Goal: Task Accomplishment & Management: Use online tool/utility

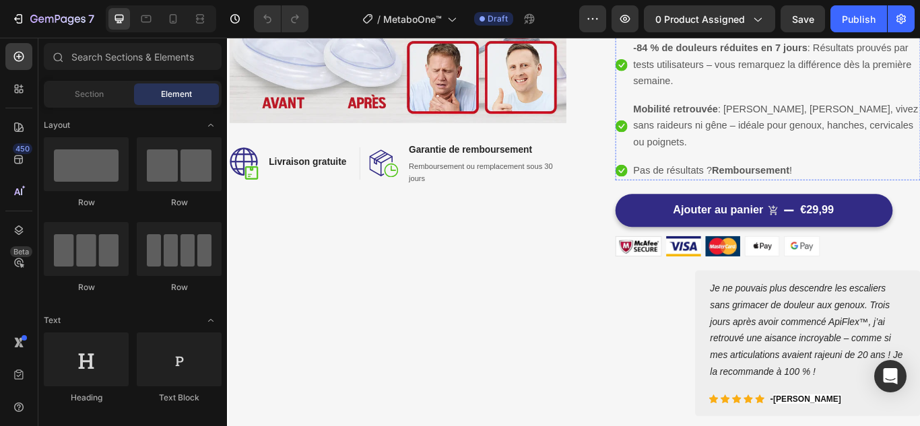
scroll to position [202, 0]
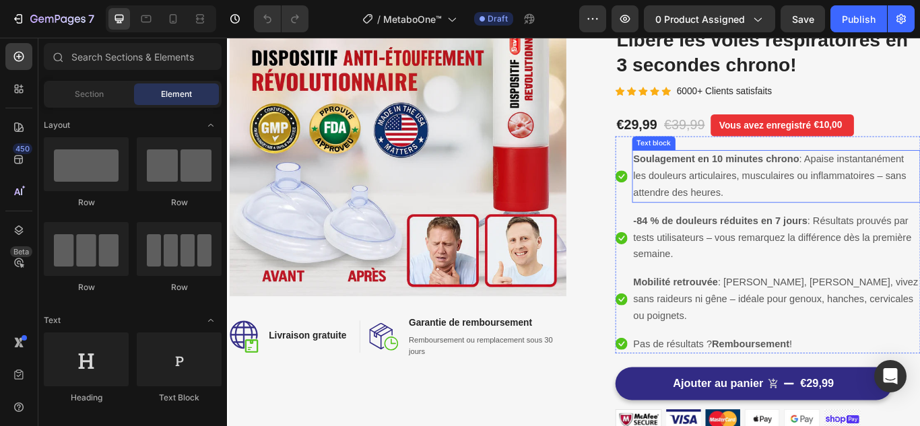
click at [748, 209] on p "Soulagement en 10 minutes chrono : Apaise instantanément les douleurs articulai…" at bounding box center [866, 199] width 333 height 58
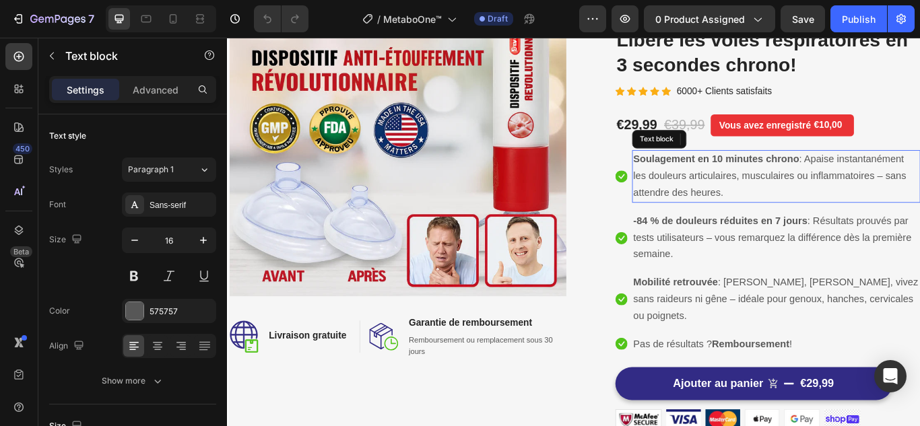
click at [748, 209] on p "Soulagement en 10 minutes chrono : Apaise instantanément les douleurs articulai…" at bounding box center [866, 199] width 333 height 58
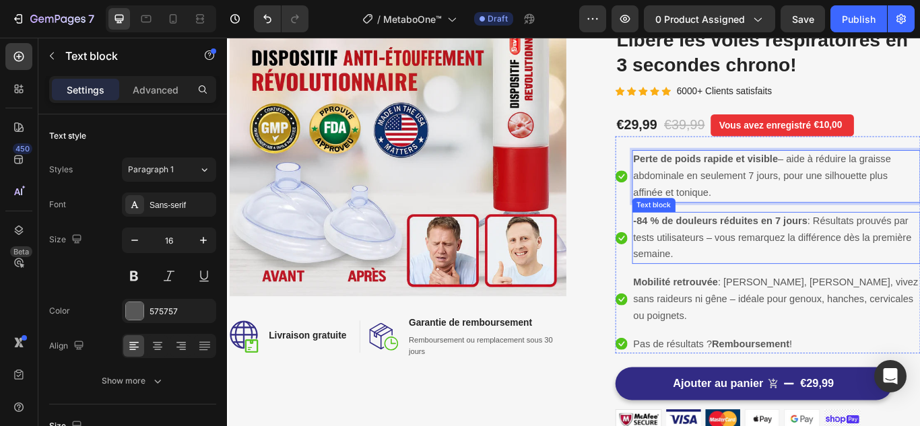
click at [771, 261] on p "-84 % de douleurs réduites en 7 jours : Résultats prouvés par tests utilisateur…" at bounding box center [866, 271] width 333 height 58
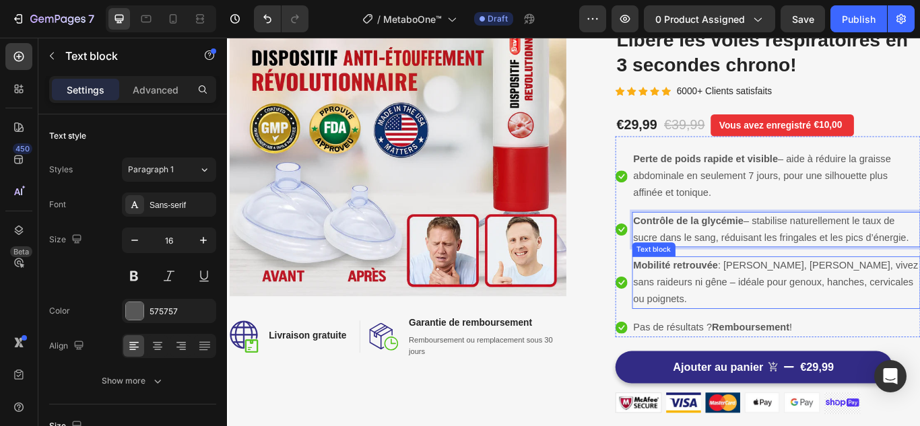
click at [761, 313] on p "Mobilité retrouvée : Marchez, bougez, vivez sans raideurs ni gêne – idéale pour…" at bounding box center [866, 323] width 333 height 58
click at [761, 312] on p "Mobilité retrouvée : Marchez, bougez, vivez sans raideurs ni gêne – idéale pour…" at bounding box center [866, 323] width 333 height 58
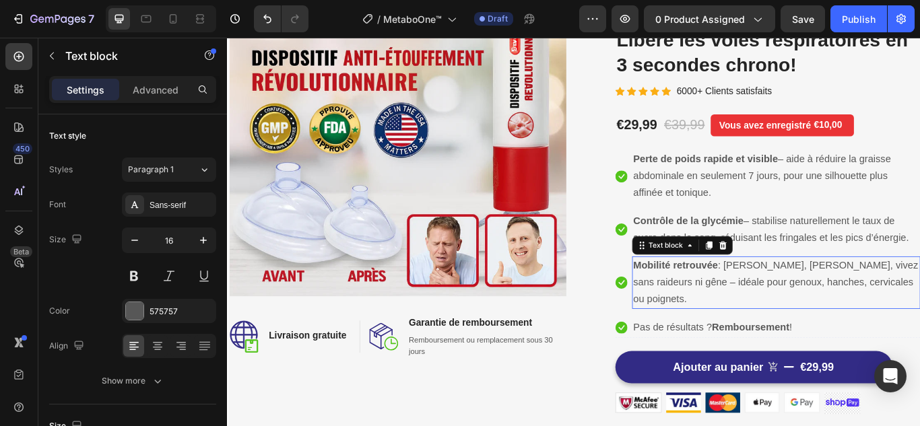
click at [761, 312] on p "Mobilité retrouvée : Marchez, bougez, vivez sans raideurs ni gêne – idéale pour…" at bounding box center [866, 323] width 333 height 58
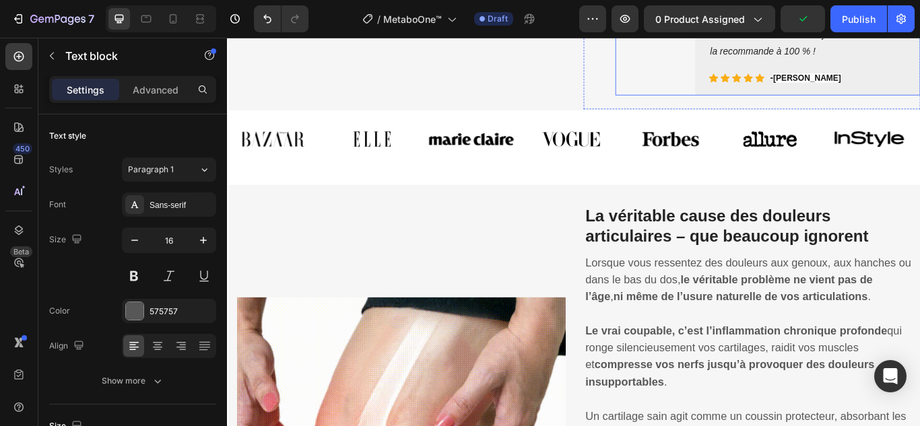
scroll to position [808, 0]
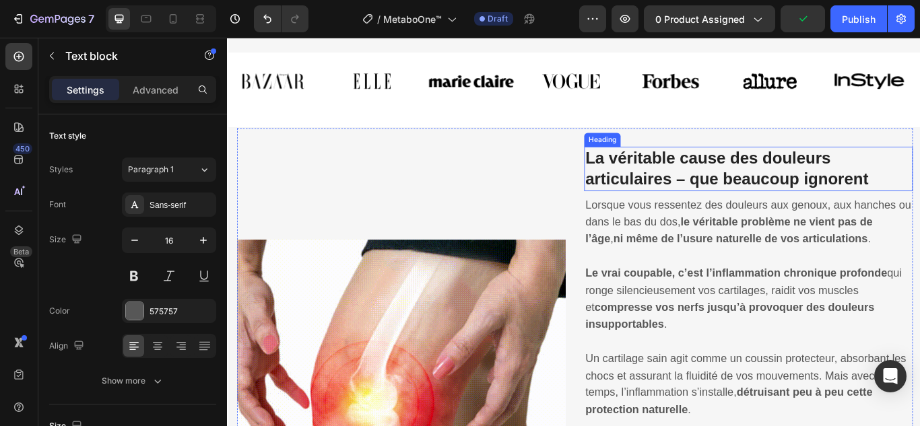
click at [733, 196] on strong "La véritable cause des douleurs articulaires – que beaucoup ignorent" at bounding box center [809, 190] width 330 height 45
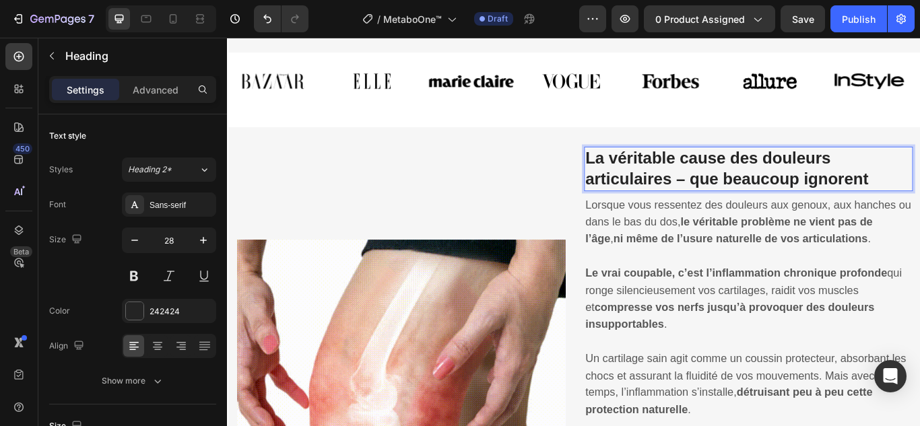
click at [700, 191] on p "La véritable cause des douleurs articulaires – que beaucoup ignorent" at bounding box center [834, 190] width 380 height 49
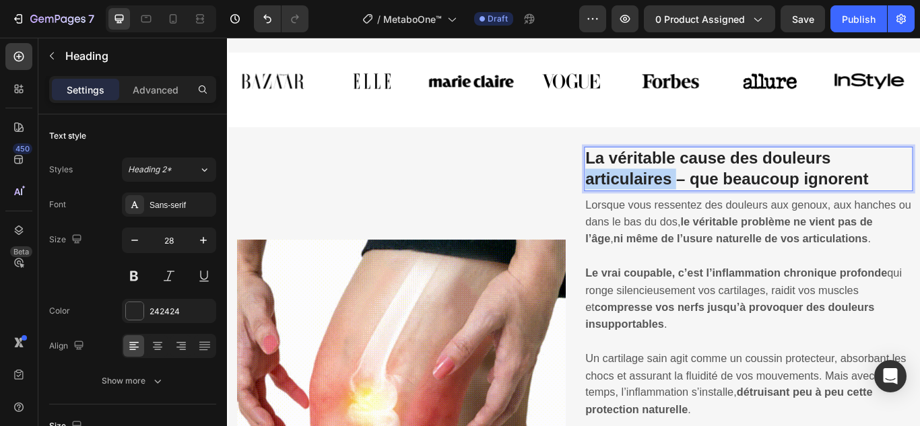
click at [700, 191] on strong "La véritable cause des douleurs articulaires – que beaucoup ignorent" at bounding box center [809, 190] width 330 height 45
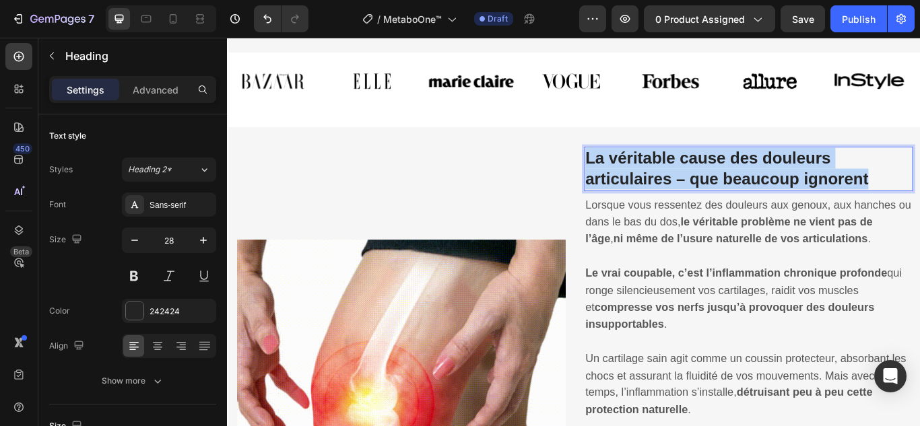
click at [700, 191] on strong "La véritable cause des douleurs articulaires – que beaucoup ignorent" at bounding box center [809, 190] width 330 height 45
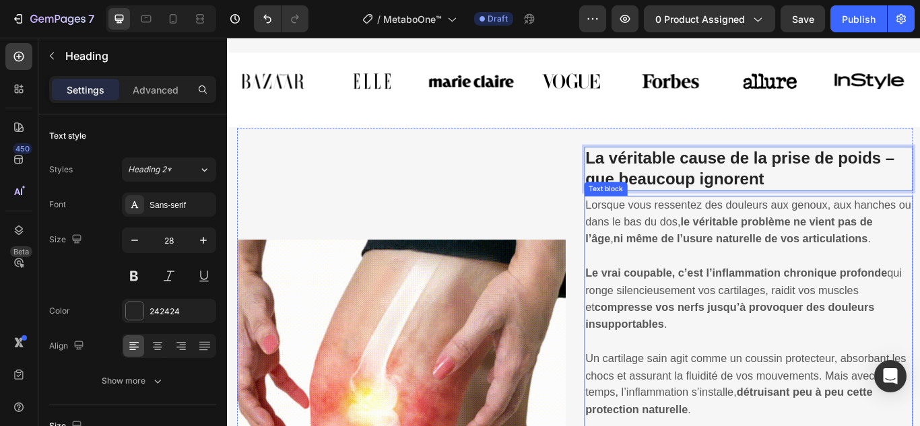
click at [812, 270] on strong "ni même de l’usure naturelle de vos articulations" at bounding box center [825, 272] width 296 height 14
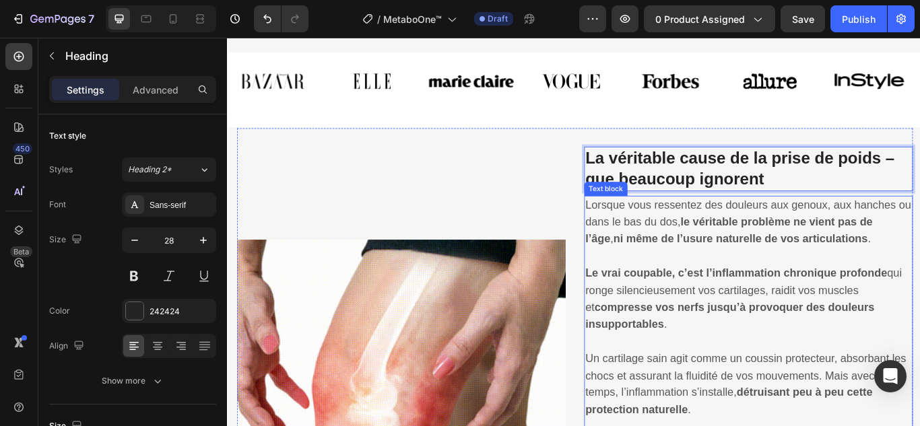
click at [812, 270] on strong "ni même de l’usure naturelle de vos articulations" at bounding box center [825, 272] width 296 height 14
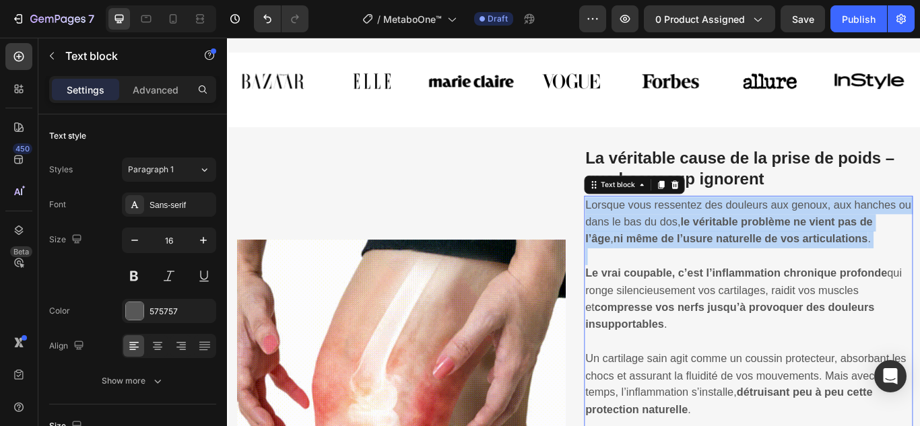
click at [812, 270] on strong "ni même de l’usure naturelle de vos articulations" at bounding box center [825, 272] width 296 height 14
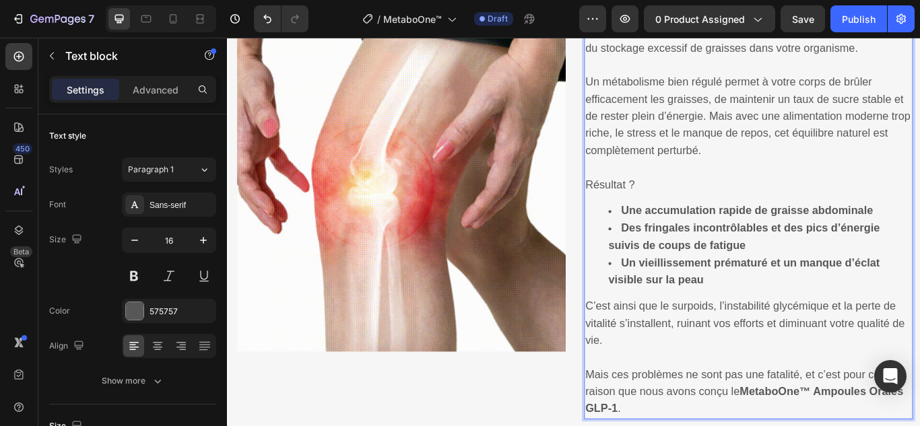
scroll to position [1300, 0]
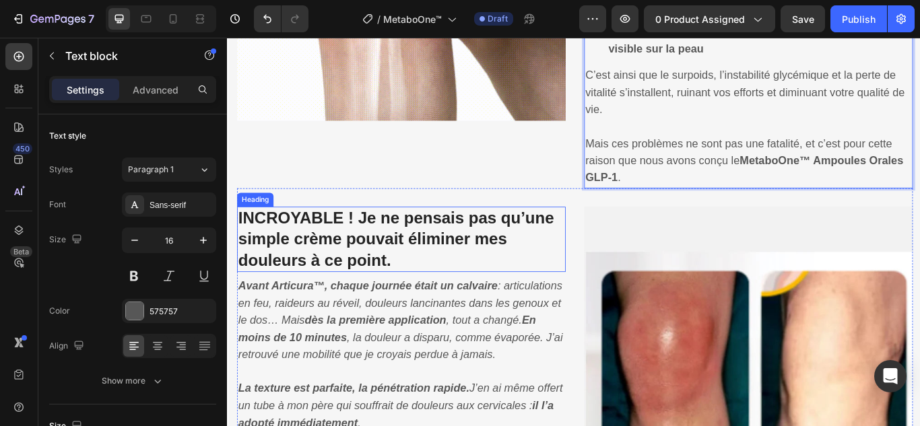
click at [446, 241] on strong "INCROYABLE ! Je ne pensais pas qu’une simple crème pouvait éliminer mes douleur…" at bounding box center [424, 273] width 368 height 70
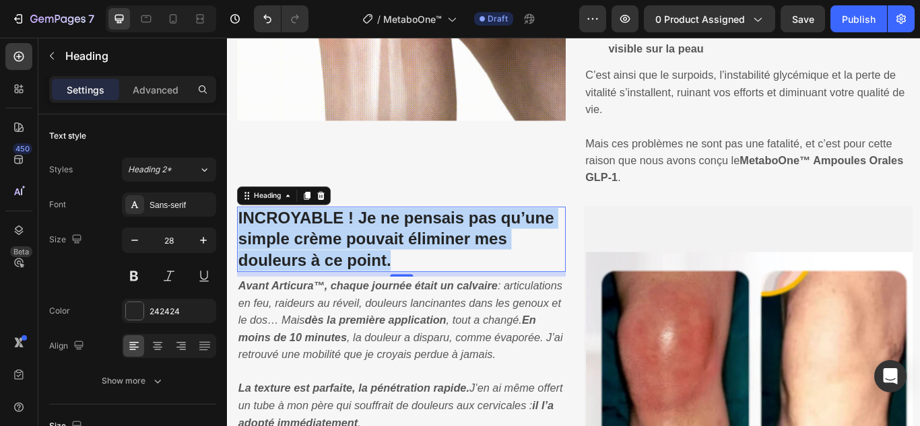
click at [446, 241] on strong "INCROYABLE ! Je ne pensais pas qu’une simple crème pouvait éliminer mes douleur…" at bounding box center [424, 273] width 368 height 70
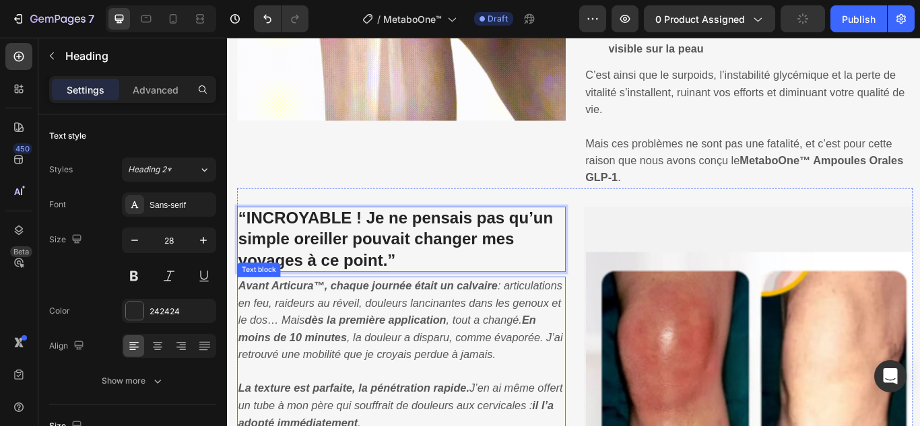
scroll to position [1502, 0]
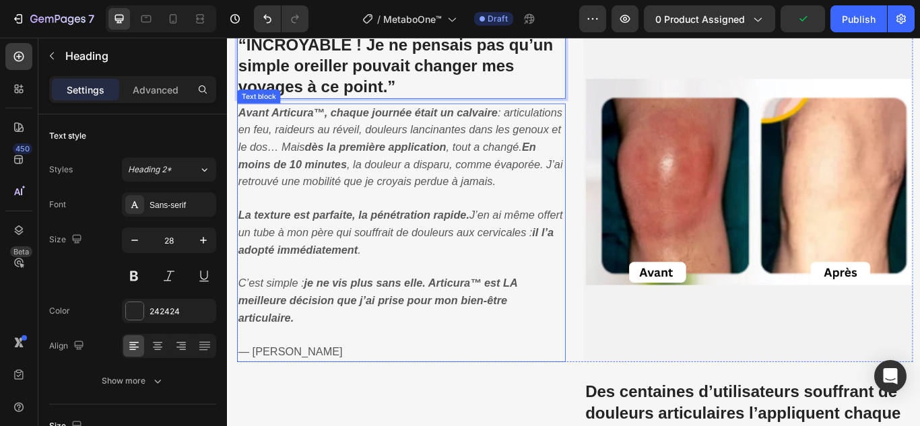
click at [425, 150] on icon "Avant Articura™, chaque journée était un calvaire : articulations en feu, raide…" at bounding box center [429, 165] width 378 height 94
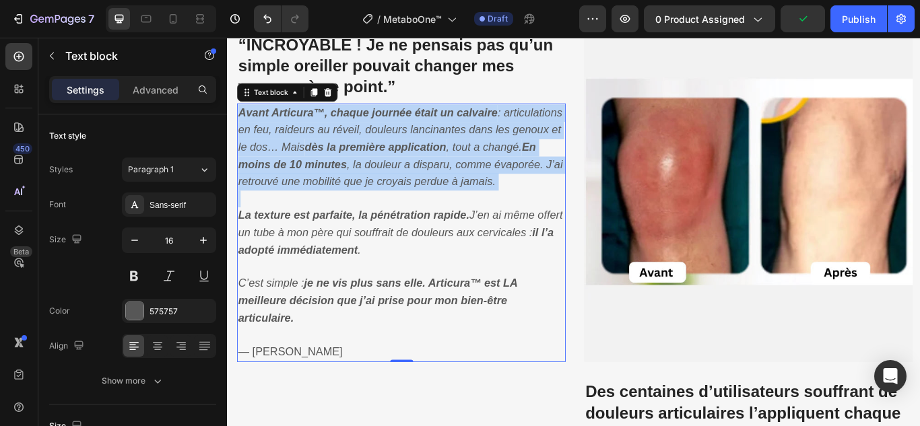
click at [425, 150] on icon "Avant Articura™, chaque journée était un calvaire : articulations en feu, raide…" at bounding box center [429, 165] width 378 height 94
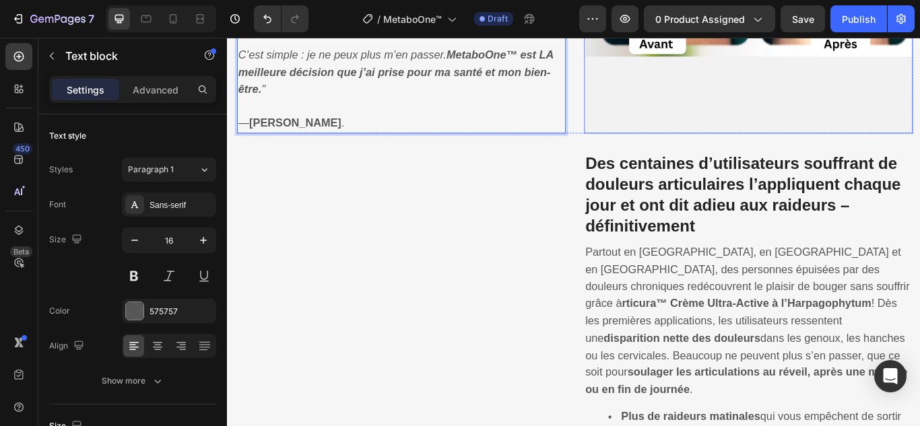
scroll to position [1771, 0]
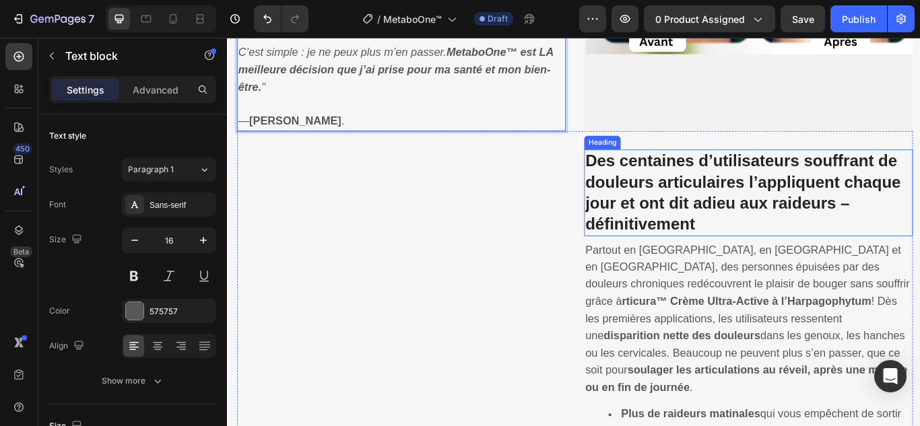
click at [723, 241] on h3 "Des centaines d’utilisateurs souffrant de douleurs articulaires l’appliquent ch…" at bounding box center [834, 218] width 383 height 101
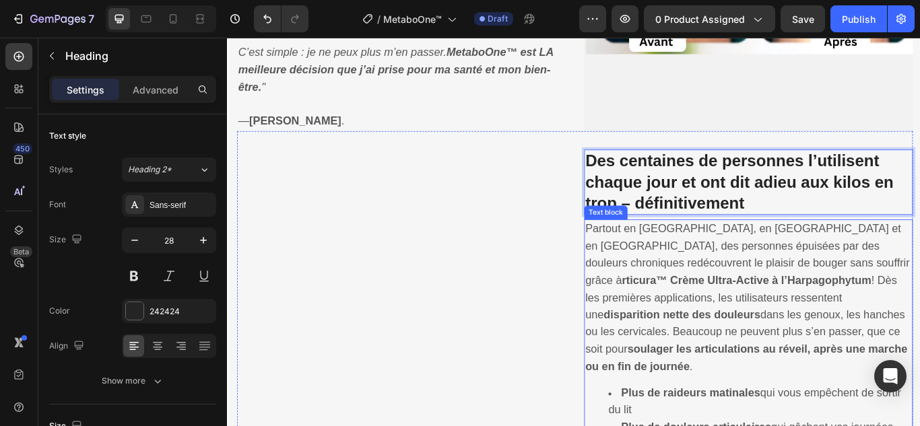
click at [712, 300] on span "Partout en [GEOGRAPHIC_DATA], en [GEOGRAPHIC_DATA] et en [GEOGRAPHIC_DATA], des…" at bounding box center [833, 340] width 378 height 174
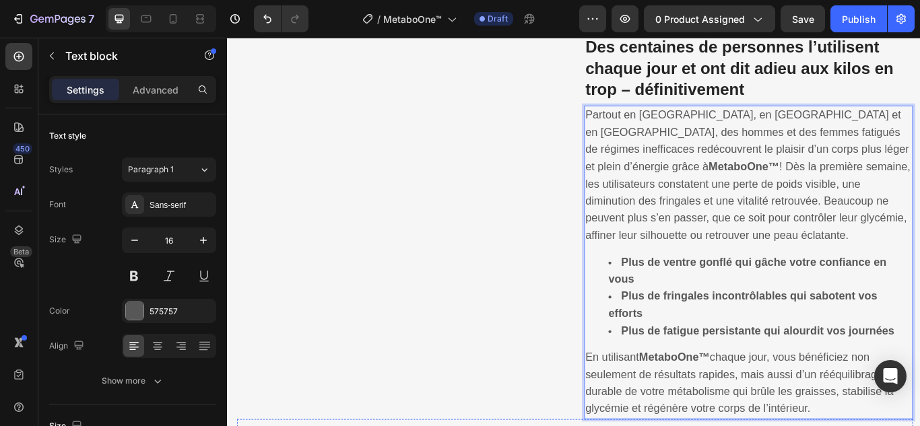
scroll to position [2173, 0]
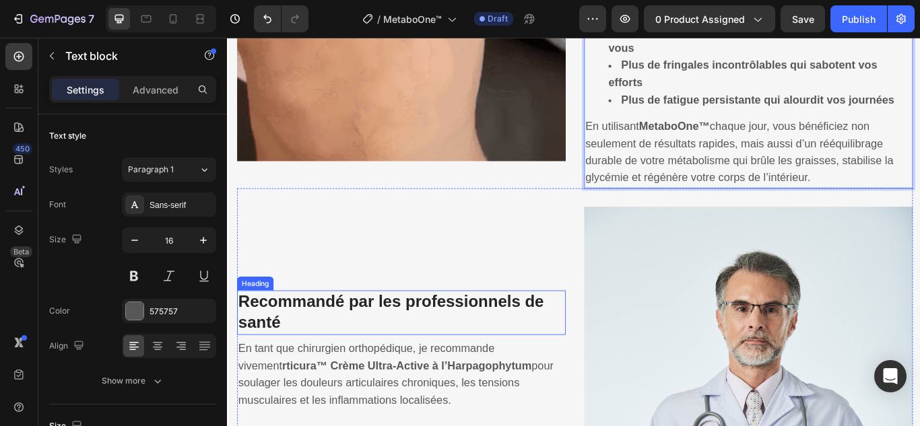
click at [503, 345] on strong "Recommandé par les professionnels de santé" at bounding box center [418, 357] width 356 height 45
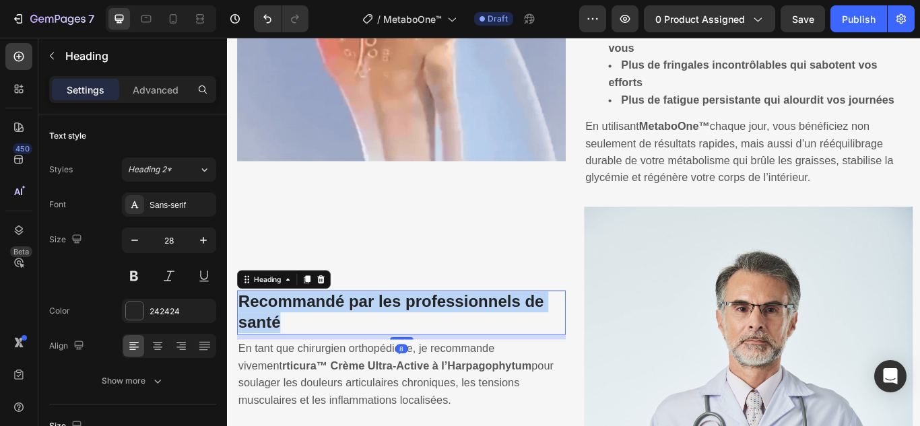
click at [503, 345] on strong "Recommandé par les professionnels de santé" at bounding box center [418, 357] width 356 height 45
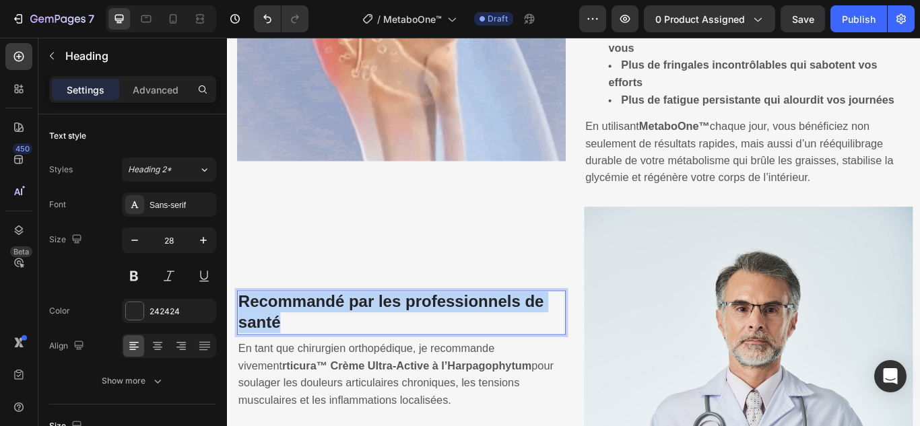
click at [503, 345] on strong "Recommandé par les professionnels de santé" at bounding box center [418, 357] width 356 height 45
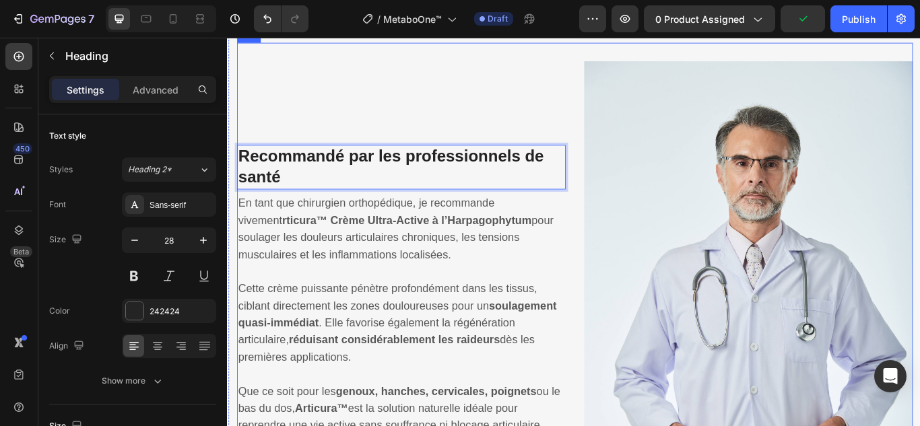
scroll to position [2375, 0]
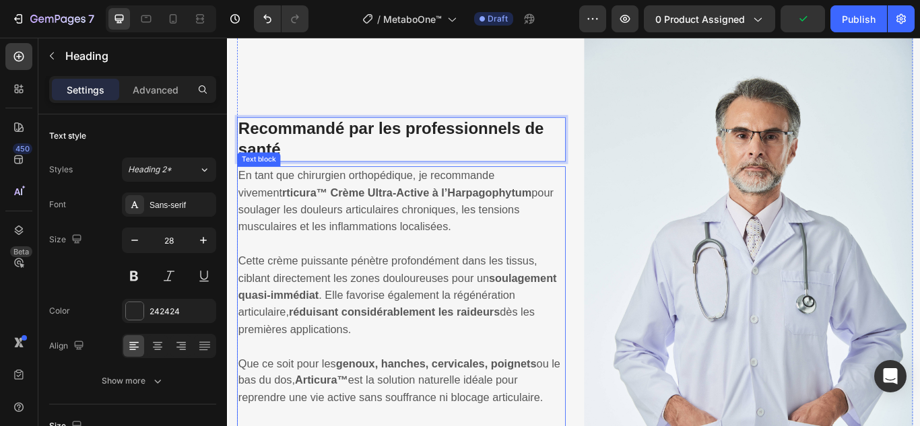
click at [380, 229] on p "En tant que chirurgien orthopédique, je recommande vivement rticura™ Crème Ultr…" at bounding box center [430, 239] width 380 height 100
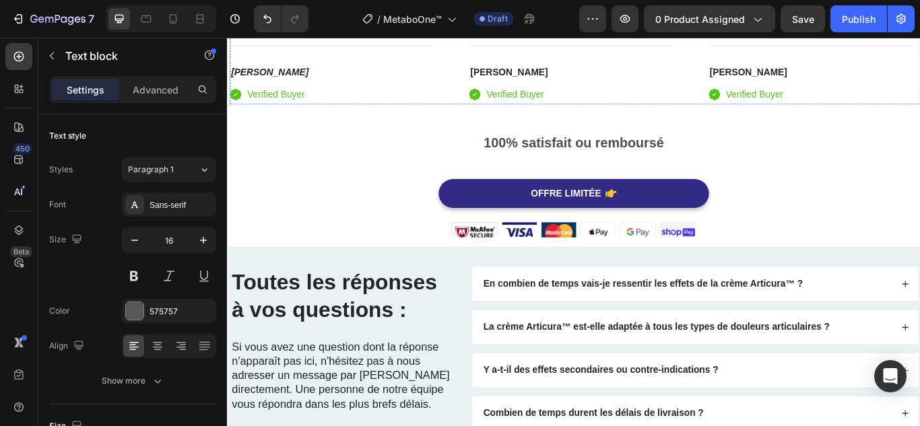
scroll to position [3599, 0]
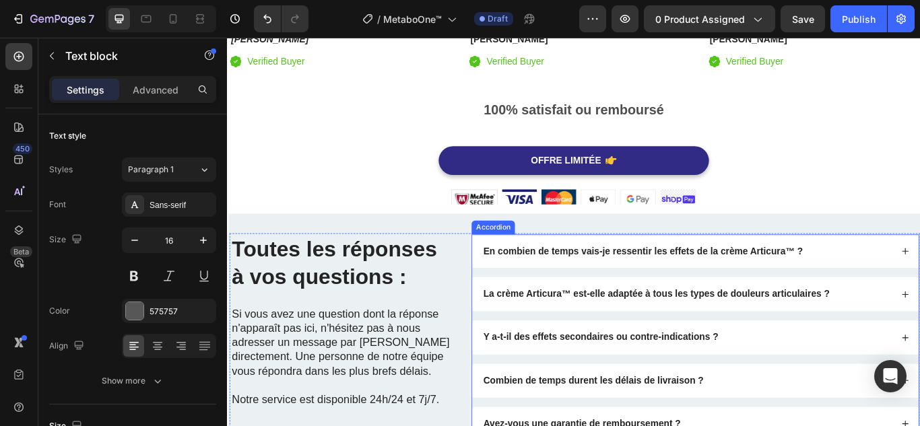
click at [690, 280] on p "En combien de temps vais-je ressentir les effets de la crème Articura™ ?" at bounding box center [711, 287] width 372 height 14
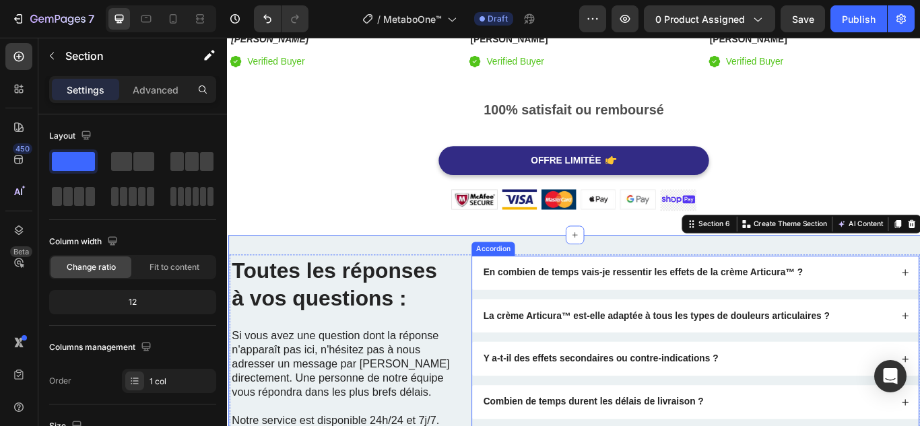
click at [686, 305] on p "En combien de temps vais-je ressentir les effets de la crème Articura™ ?" at bounding box center [711, 312] width 372 height 14
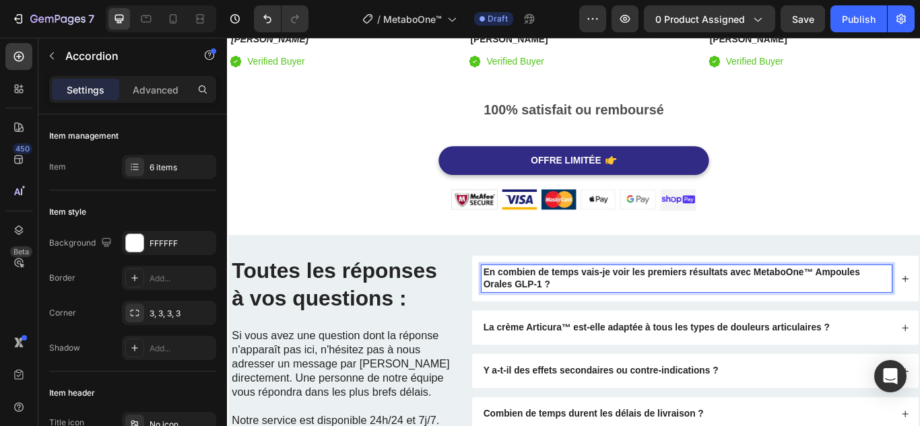
click at [919, 304] on div "En combien de temps vais-je voir les premiers résultats avec MetaboOne™ Ampoule…" at bounding box center [772, 319] width 520 height 54
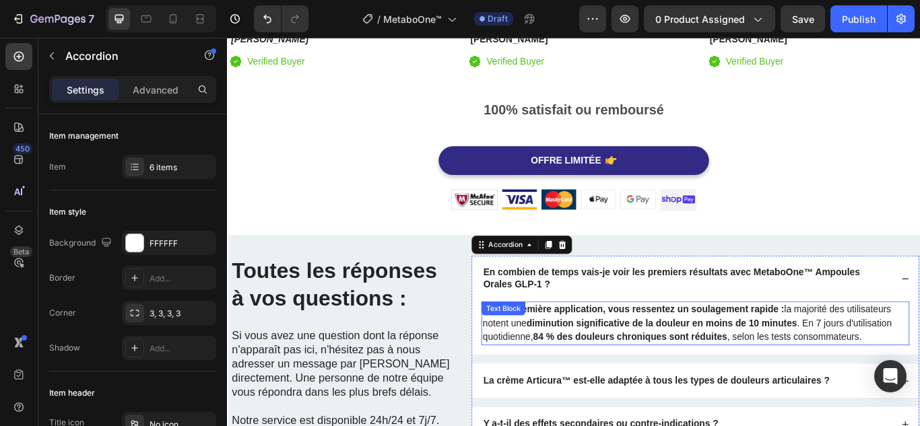
click at [685, 365] on strong "diminution significative de la douleur en moins de 10 minutes" at bounding box center [734, 370] width 316 height 11
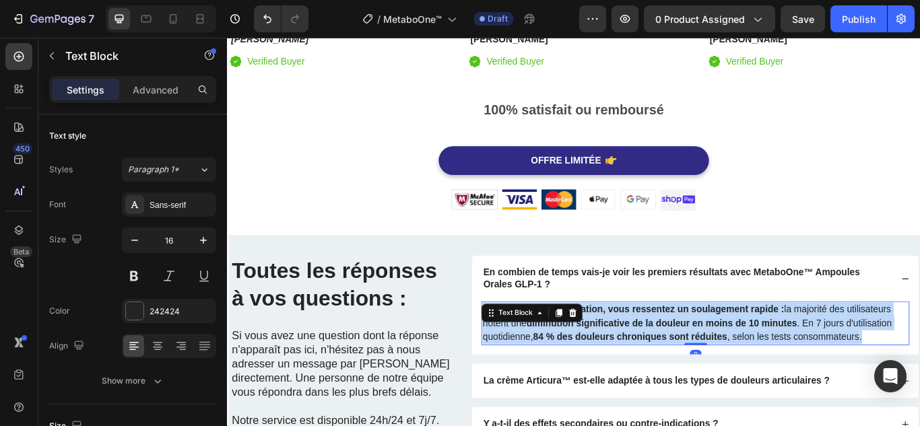
click at [685, 365] on strong "diminution significative de la douleur en moins de 10 minutes" at bounding box center [734, 370] width 316 height 11
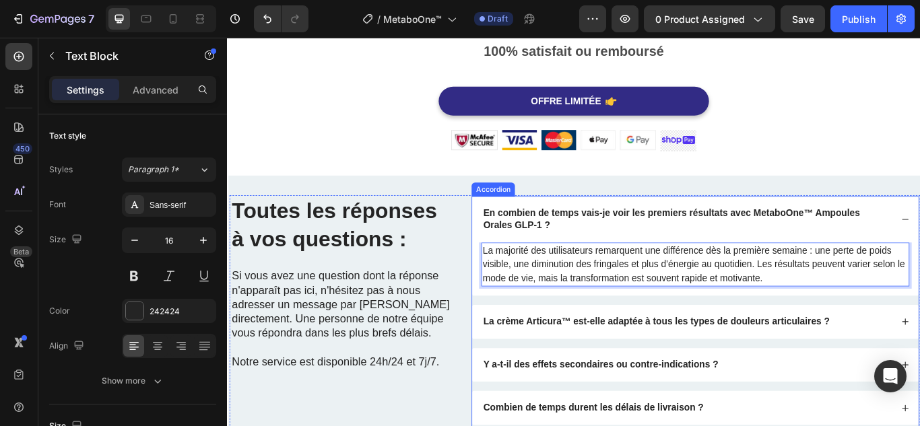
scroll to position [3666, 0]
click at [695, 362] on strong "La crème Articura™ est-elle adaptée à tous les types de douleurs articulaires ?" at bounding box center [727, 367] width 404 height 11
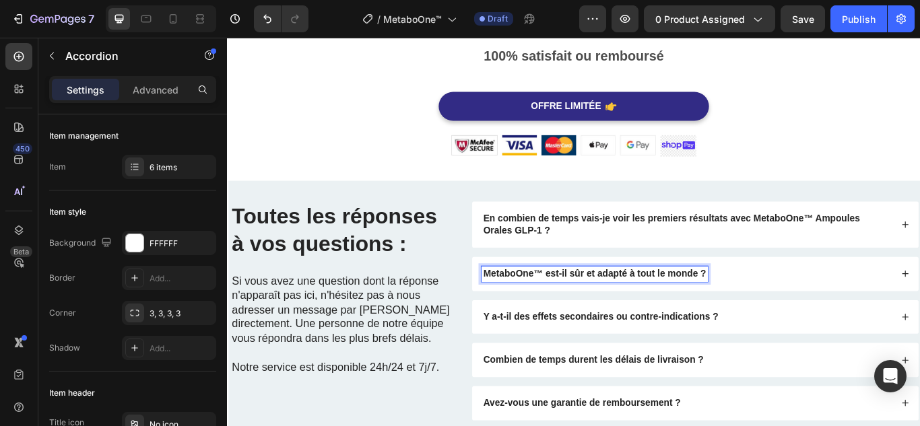
scroll to position [3604, 0]
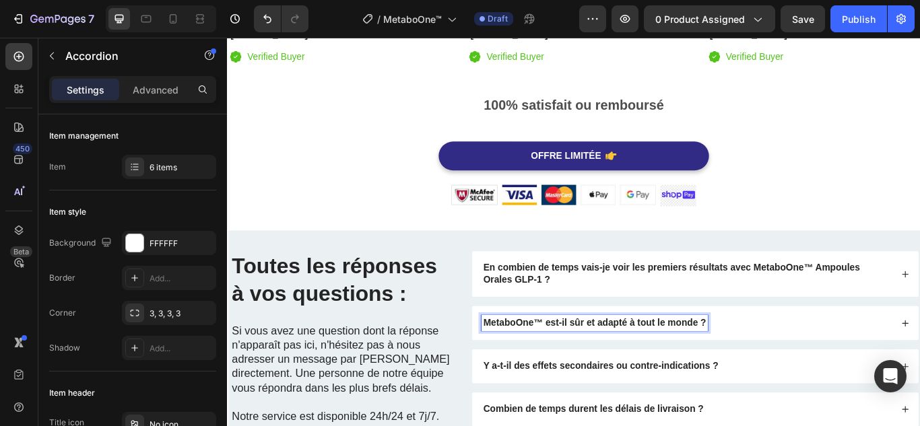
click at [854, 367] on div "MetaboOne™ est-il sûr et adapté à tout le monde ?" at bounding box center [762, 370] width 479 height 18
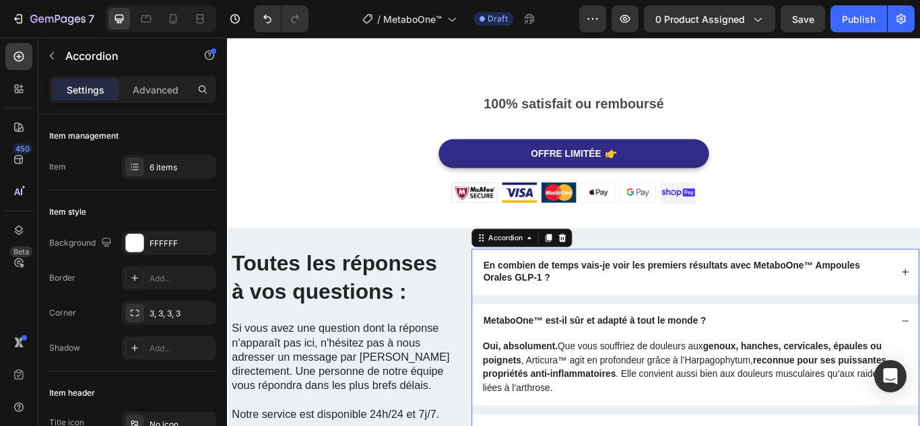
scroll to position [3739, 0]
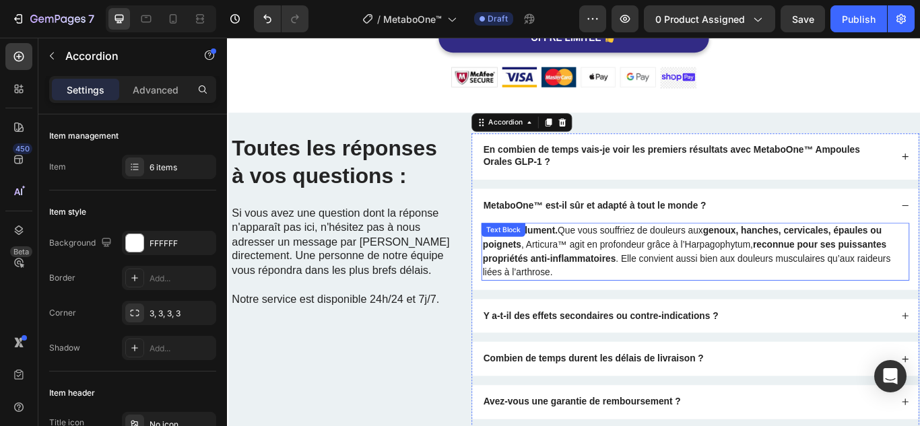
click at [744, 286] on p "Oui, absolument. Que vous souffriez de douleurs aux genoux, hanches, cervicales…" at bounding box center [772, 287] width 496 height 65
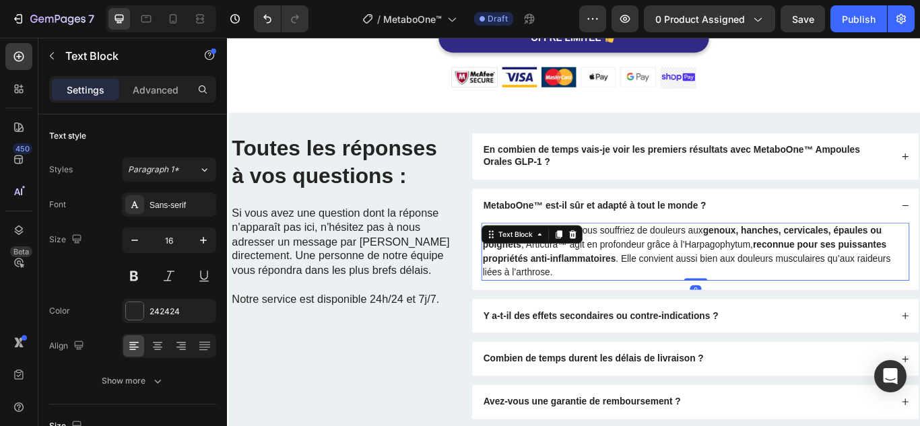
click at [744, 286] on p "Oui, absolument. Que vous souffriez de douleurs aux genoux, hanches, cervicales…" at bounding box center [772, 287] width 496 height 65
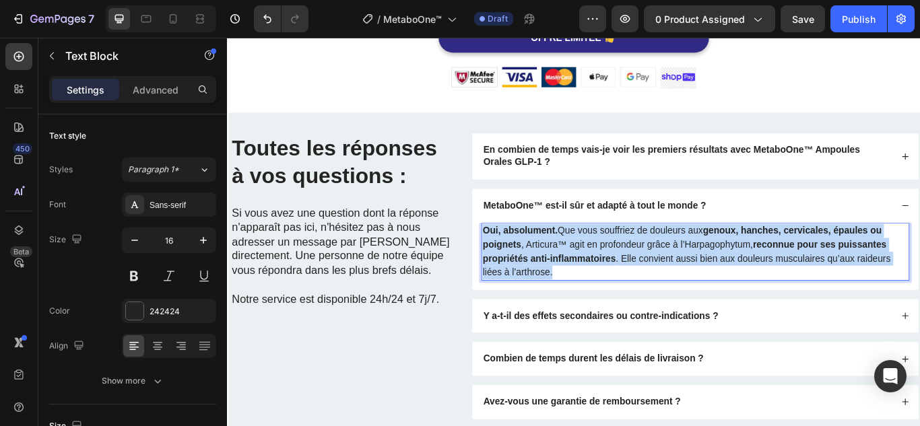
click at [744, 286] on p "Oui, absolument. Que vous souffriez de douleurs aux genoux, hanches, cervicales…" at bounding box center [772, 287] width 496 height 65
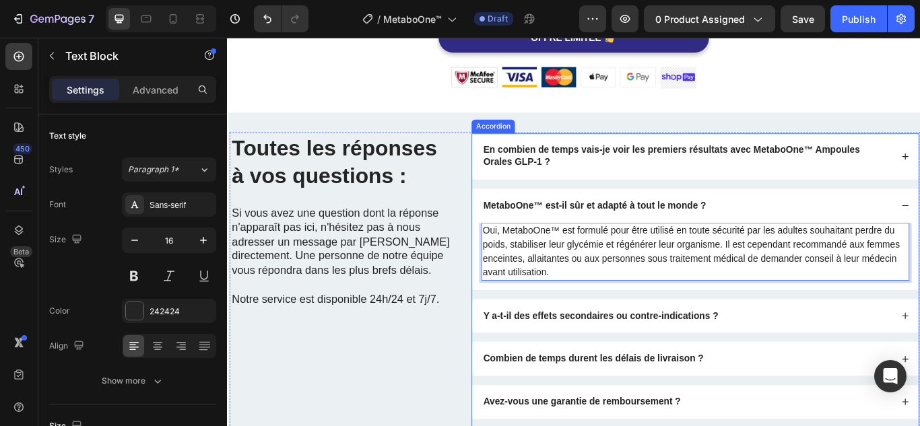
click at [651, 369] on p "Y a-t-il des effets secondaires ou contre-indications ?" at bounding box center [662, 362] width 274 height 14
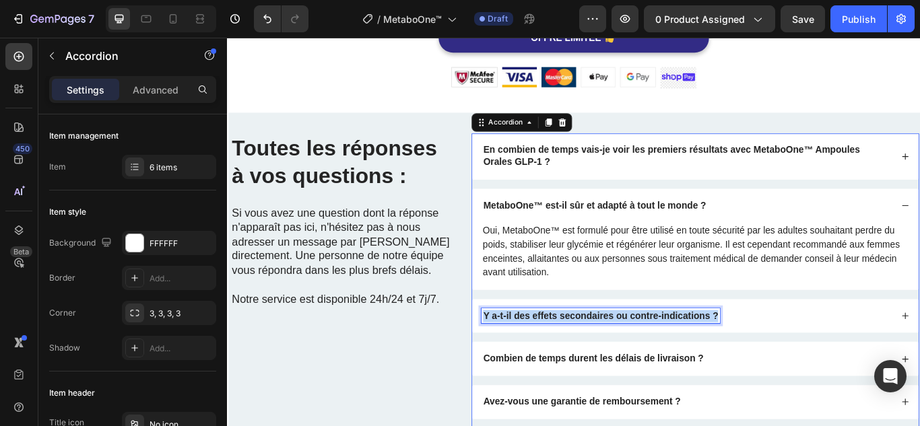
click at [651, 369] on p "Y a-t-il des effets secondaires ou contre-indications ?" at bounding box center [662, 362] width 274 height 14
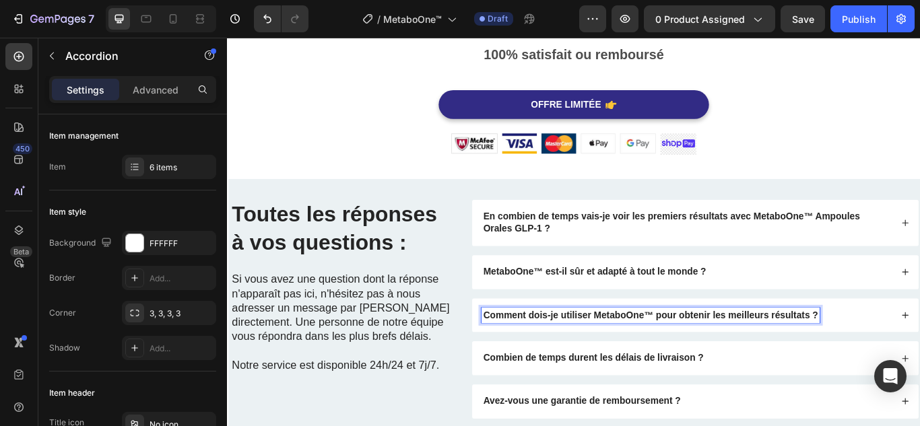
scroll to position [3661, 0]
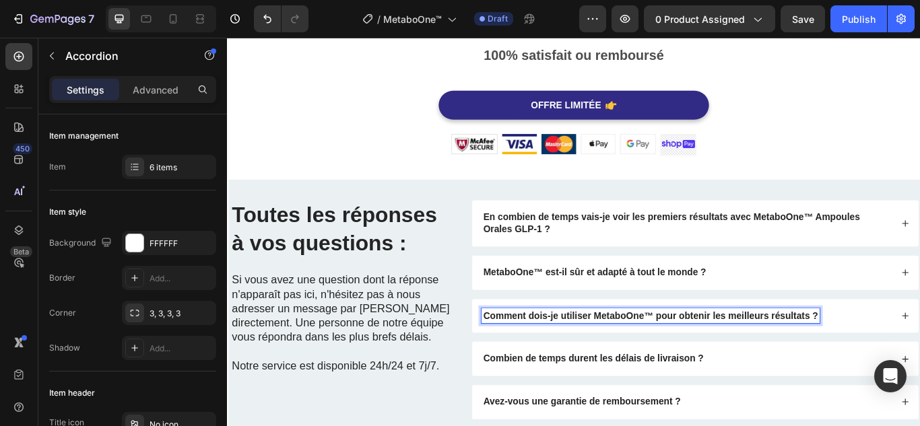
click at [919, 368] on div "Comment dois-je utiliser MetaboOne™ pour obtenir les meilleurs résultats ?" at bounding box center [762, 362] width 479 height 18
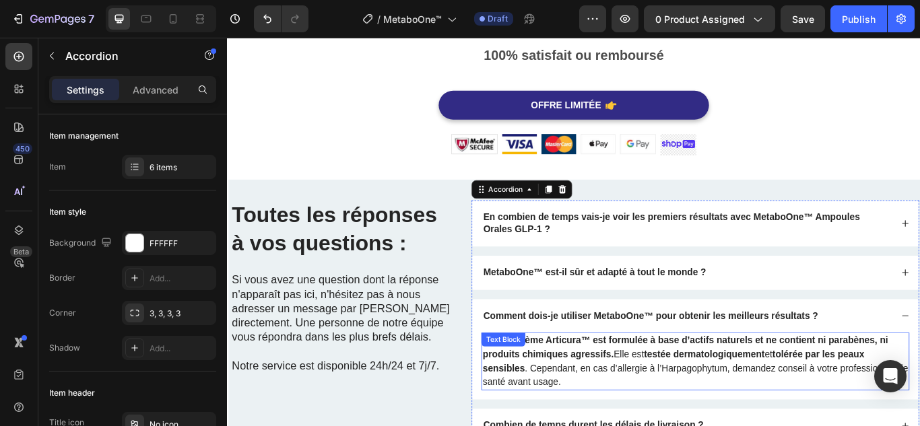
click at [749, 400] on p "Non, la crème Articura™ est formulée à base d’actifs naturels et ne contient ni…" at bounding box center [772, 415] width 496 height 65
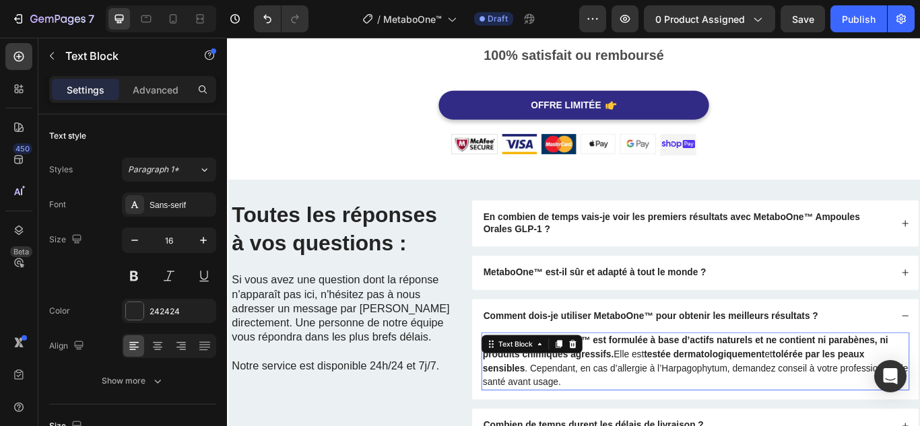
click at [749, 400] on p "Non, la crème Articura™ est formulée à base d’actifs naturels et ne contient ni…" at bounding box center [772, 415] width 496 height 65
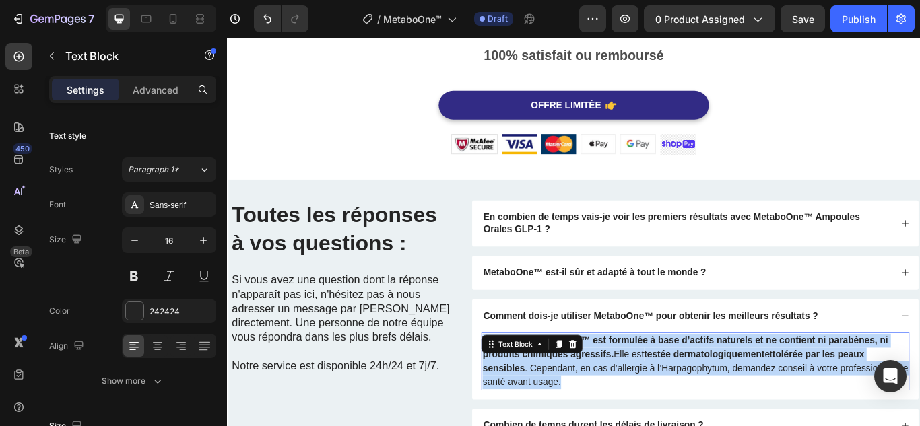
click at [749, 400] on p "Non, la crème Articura™ est formulée à base d’actifs naturels et ne contient ni…" at bounding box center [772, 415] width 496 height 65
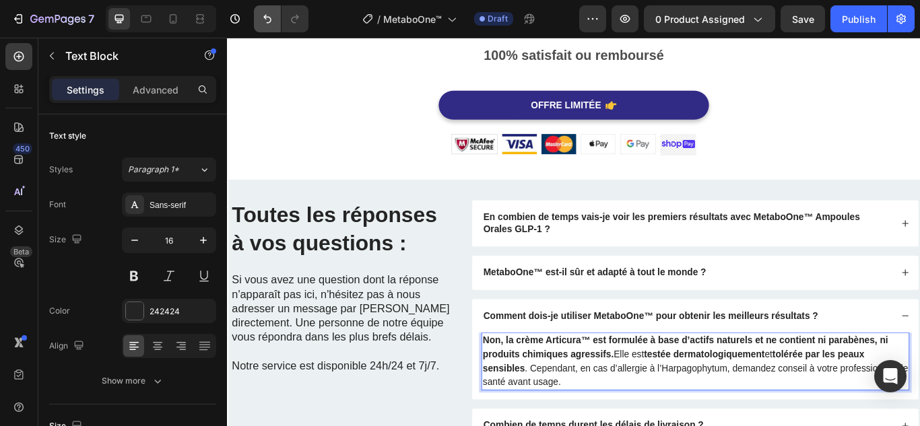
scroll to position [3679, 0]
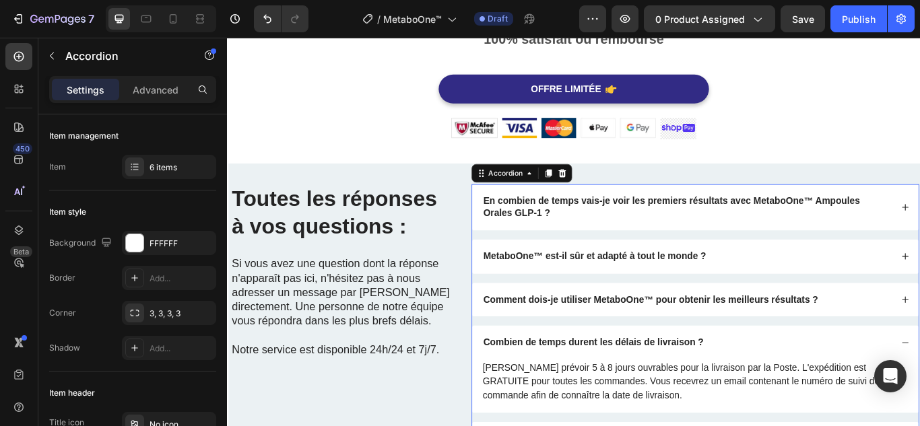
scroll to position [3747, 0]
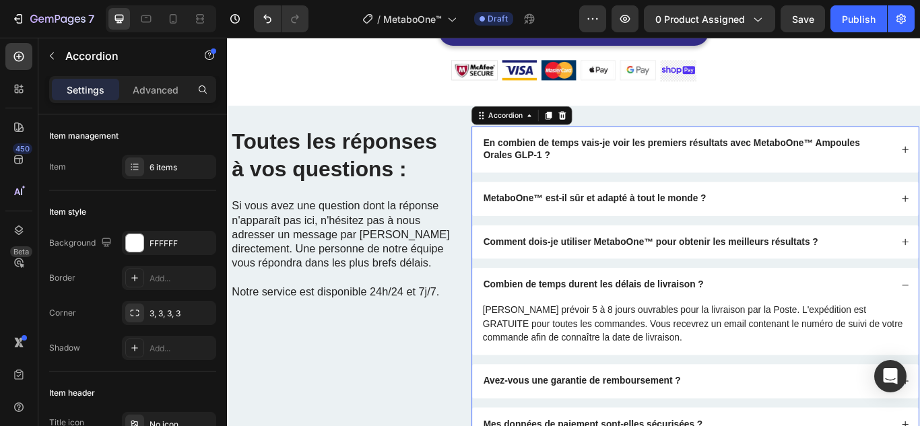
click at [622, 344] on div "Combien de temps durent les délais de livraison ?" at bounding box center [772, 326] width 520 height 40
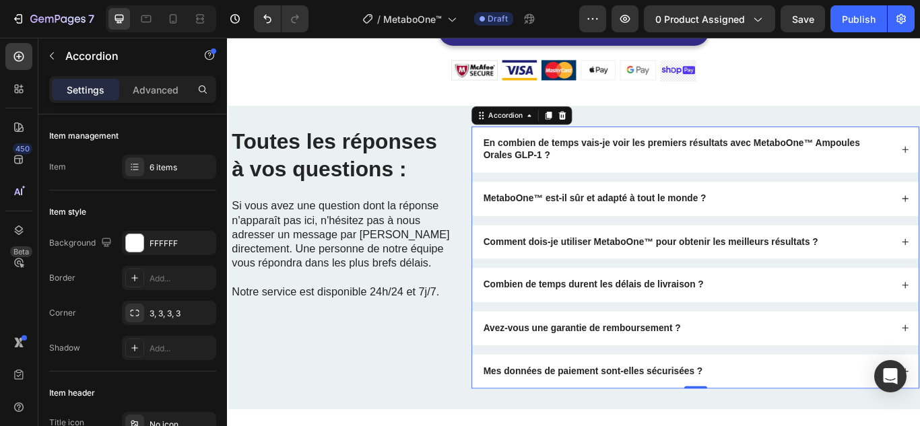
click at [622, 347] on div "Veuillez prévoir 5 à 8 jours ouvrables pour la livraison par la Poste. L'expédi…" at bounding box center [772, 371] width 499 height 51
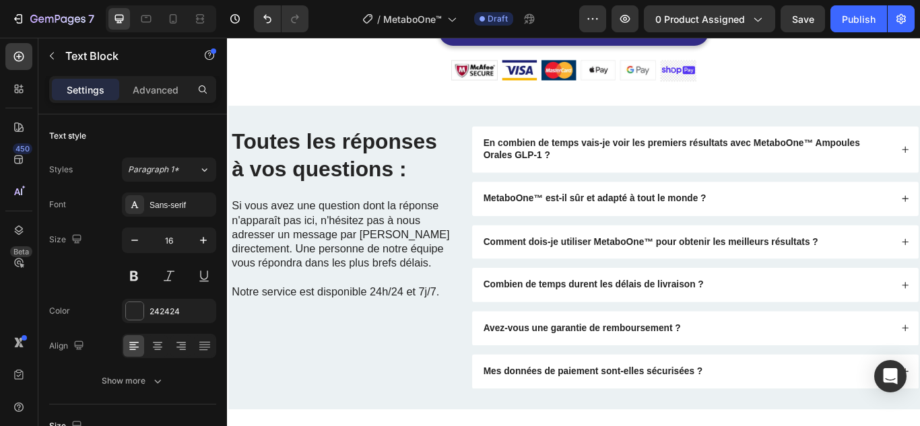
click at [622, 355] on div "En combien de temps vais-je voir les premiers résultats avec MetaboOne™ Ampoule…" at bounding box center [773, 294] width 522 height 306
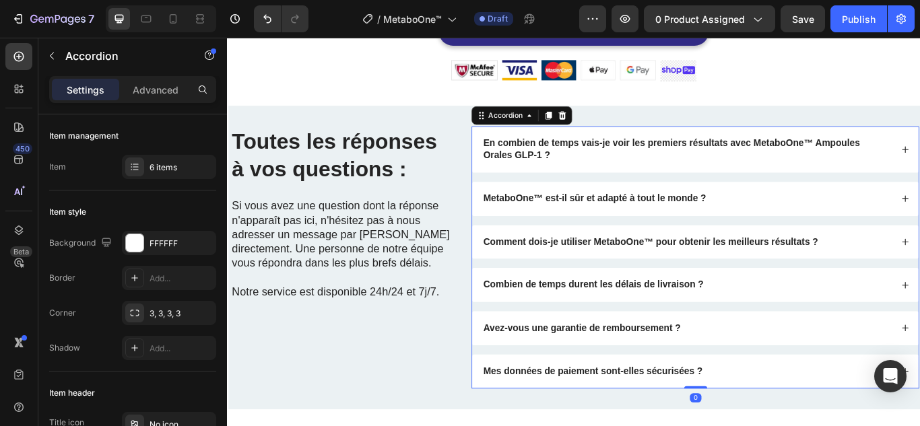
drag, startPoint x: 635, startPoint y: 338, endPoint x: 660, endPoint y: 342, distance: 25.2
click at [636, 339] on div "Combien de temps durent les délais de livraison ?" at bounding box center [772, 326] width 520 height 40
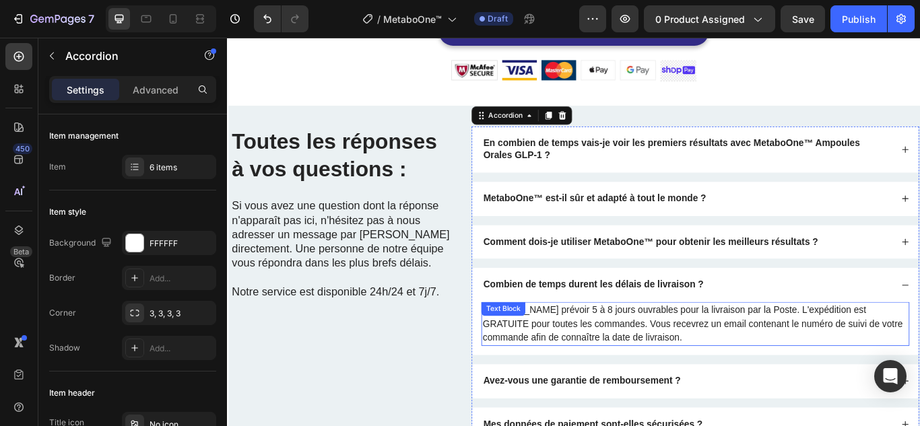
click at [739, 371] on p "Veuillez prévoir 5 à 8 jours ouvrables pour la livraison par la Poste. L'expédi…" at bounding box center [772, 371] width 496 height 48
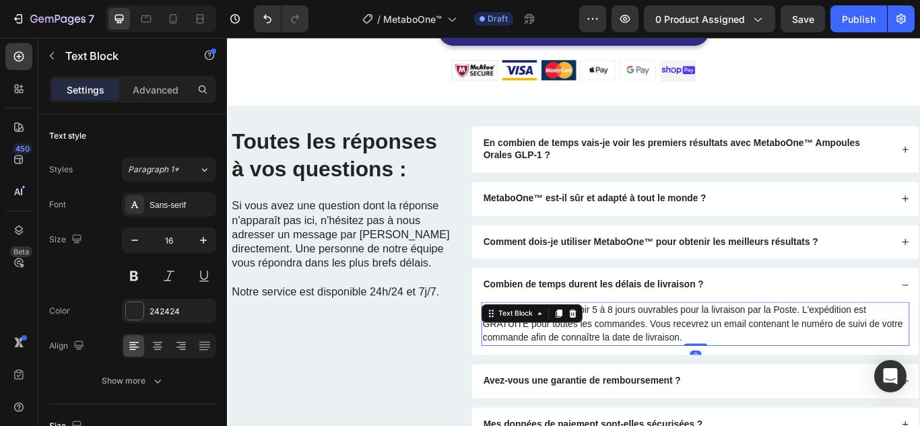
click at [739, 371] on p "Veuillez prévoir 5 à 8 jours ouvrables pour la livraison par la Poste. L'expédi…" at bounding box center [772, 371] width 496 height 48
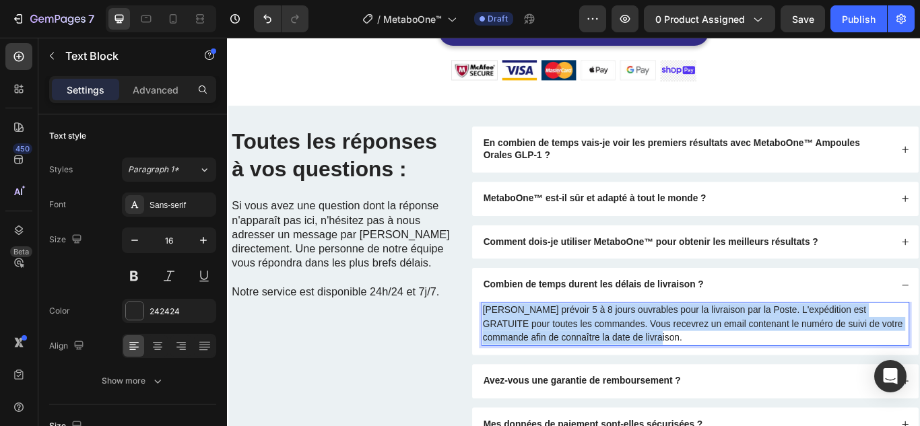
click at [739, 371] on p "Veuillez prévoir 5 à 8 jours ouvrables pour la livraison par la Poste. L'expédi…" at bounding box center [772, 371] width 496 height 48
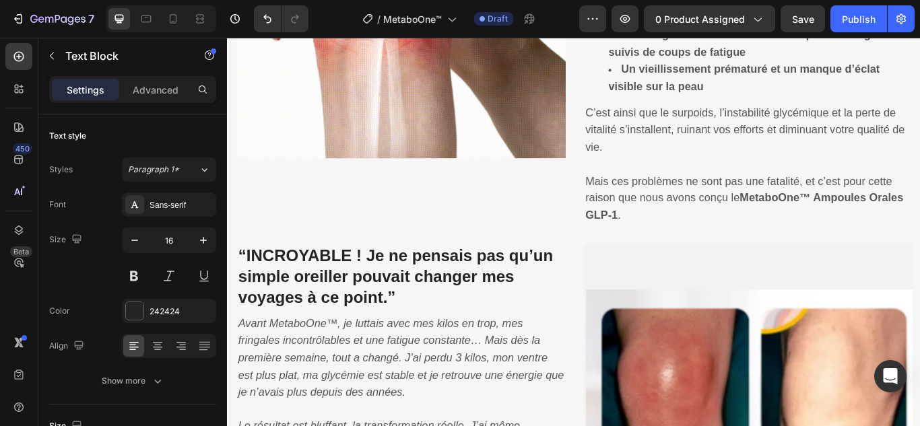
scroll to position [920, 0]
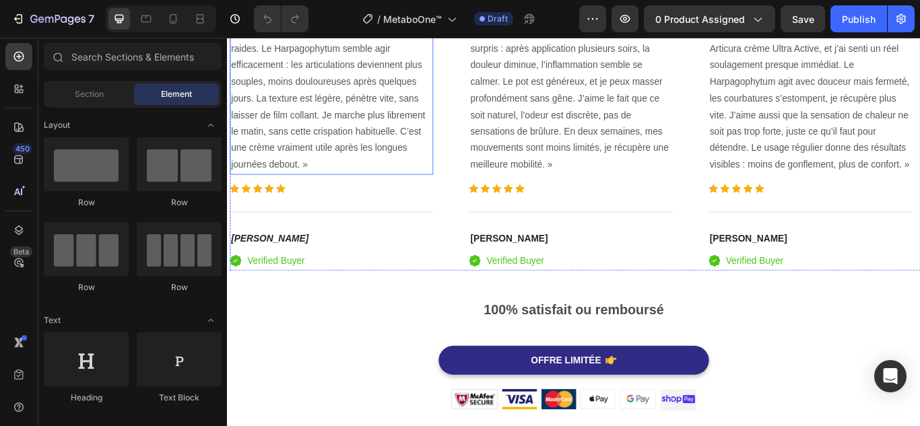
scroll to position [3298, 0]
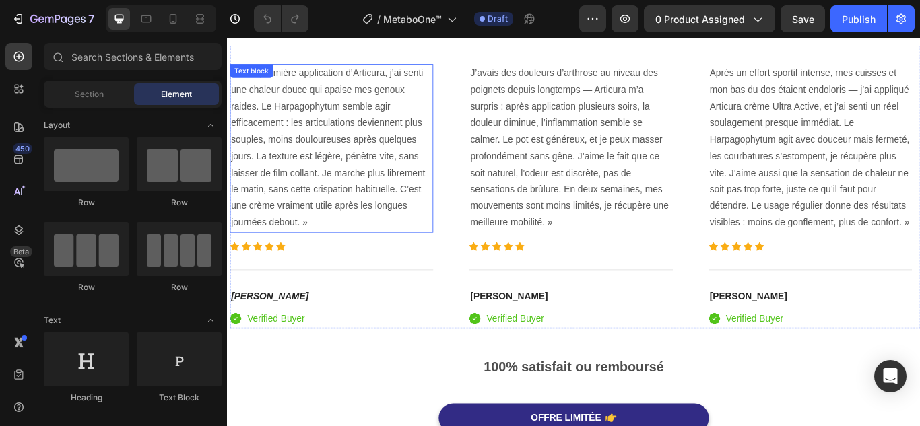
click at [349, 182] on p "Dès la première application d’Articura, j’ai senti une chaleur douce qui apaise…" at bounding box center [348, 167] width 234 height 194
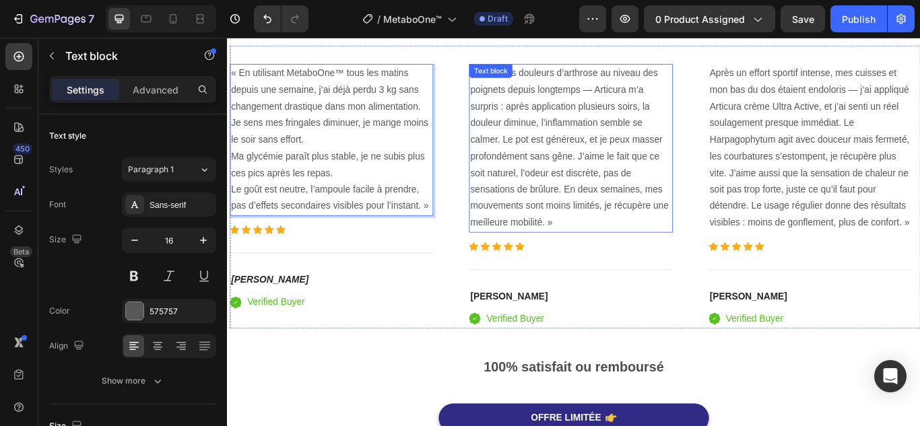
click at [545, 156] on p "J’avais des douleurs d’arthrose au niveau des poignets depuis longtemps — Artic…" at bounding box center [627, 167] width 234 height 194
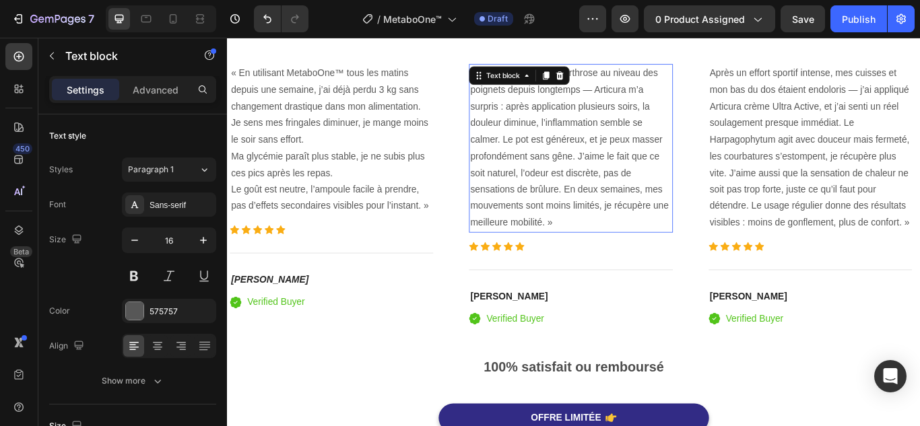
click at [545, 156] on p "J’avais des douleurs d’arthrose au niveau des poignets depuis longtemps — Artic…" at bounding box center [627, 167] width 234 height 194
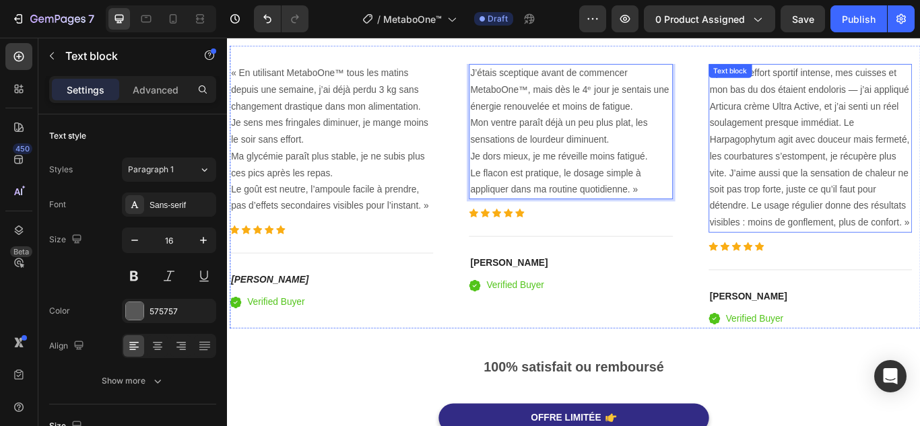
click at [823, 182] on p "Après un effort sportif intense, mes cuisses et mon bas du dos étaient endolori…" at bounding box center [906, 167] width 234 height 194
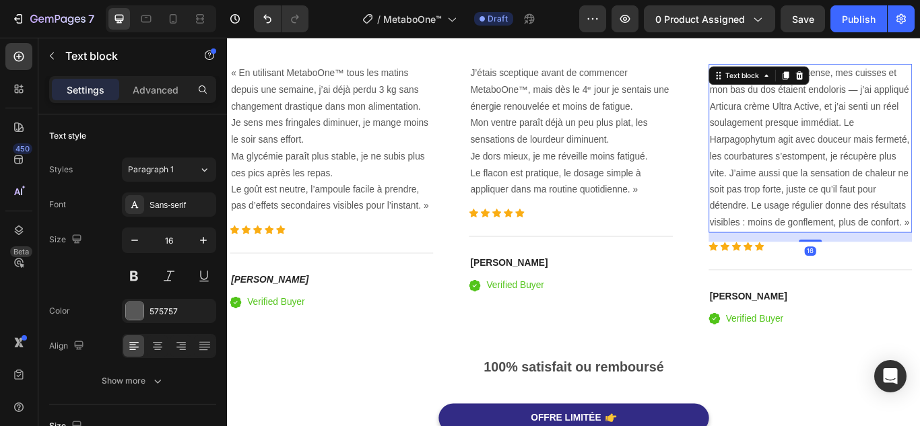
click at [823, 182] on p "Après un effort sportif intense, mes cuisses et mon bas du dos étaient endolori…" at bounding box center [906, 167] width 234 height 194
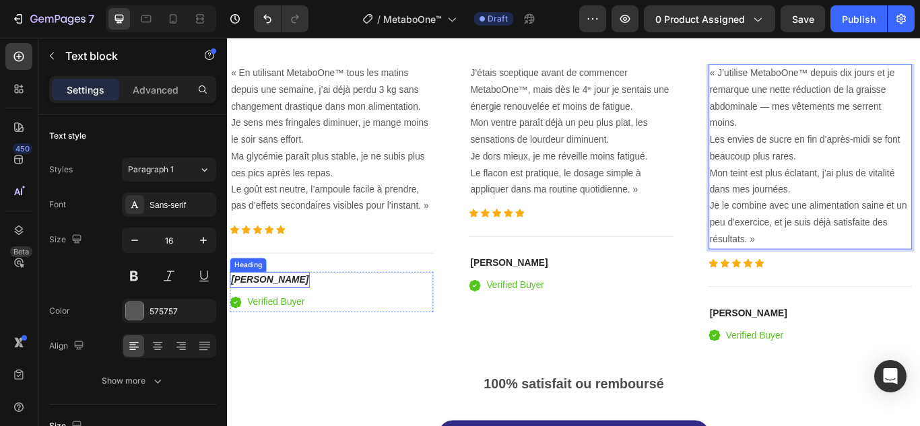
click at [259, 316] on icon "[PERSON_NAME]" at bounding box center [276, 319] width 90 height 11
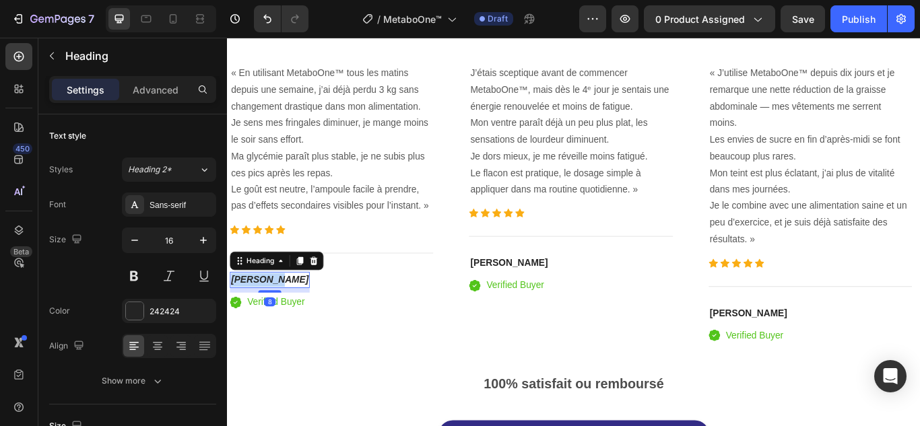
click at [259, 316] on icon "[PERSON_NAME]" at bounding box center [276, 319] width 90 height 11
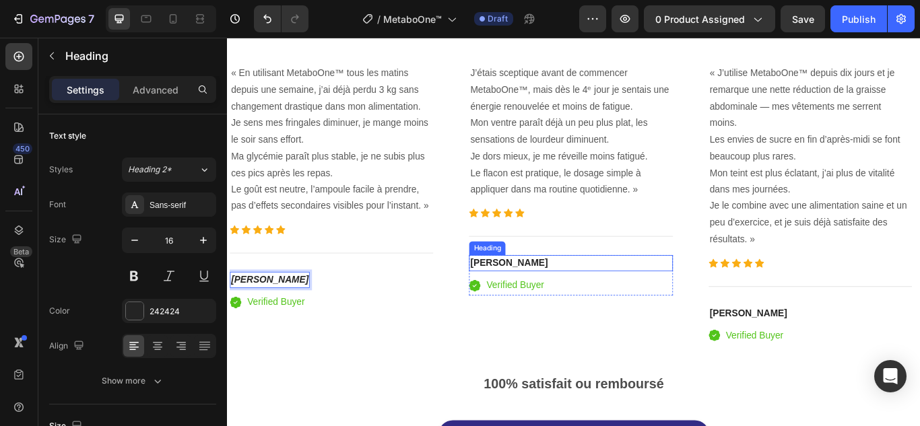
click at [555, 296] on h4 "[PERSON_NAME]" at bounding box center [626, 300] width 237 height 19
click at [555, 296] on p "[PERSON_NAME]" at bounding box center [627, 301] width 234 height 16
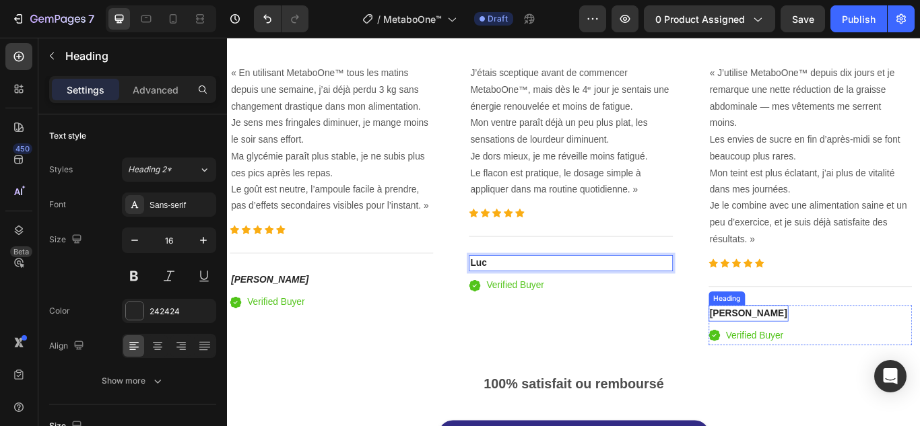
click at [796, 358] on strong "[PERSON_NAME]" at bounding box center [834, 358] width 90 height 11
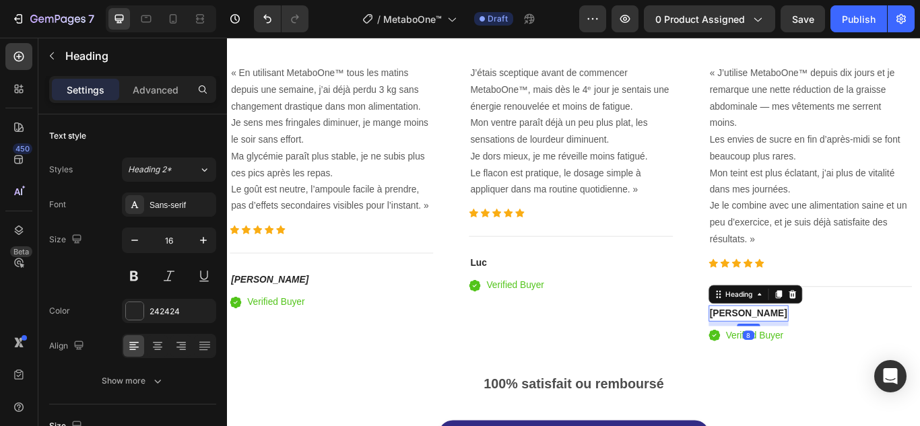
click at [796, 358] on strong "[PERSON_NAME]" at bounding box center [834, 358] width 90 height 11
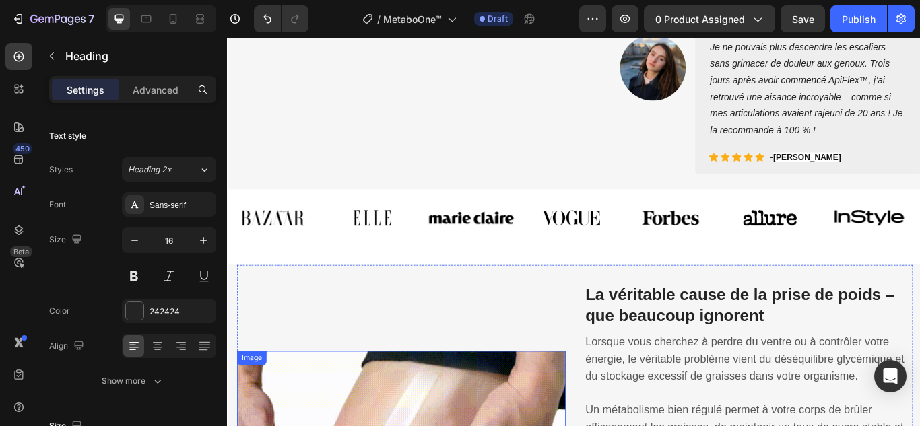
scroll to position [985, 0]
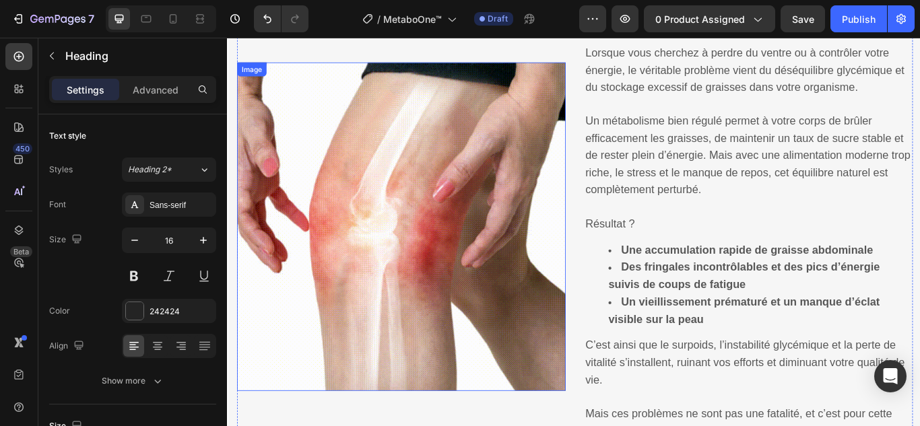
click at [469, 267] on img at bounding box center [429, 258] width 383 height 383
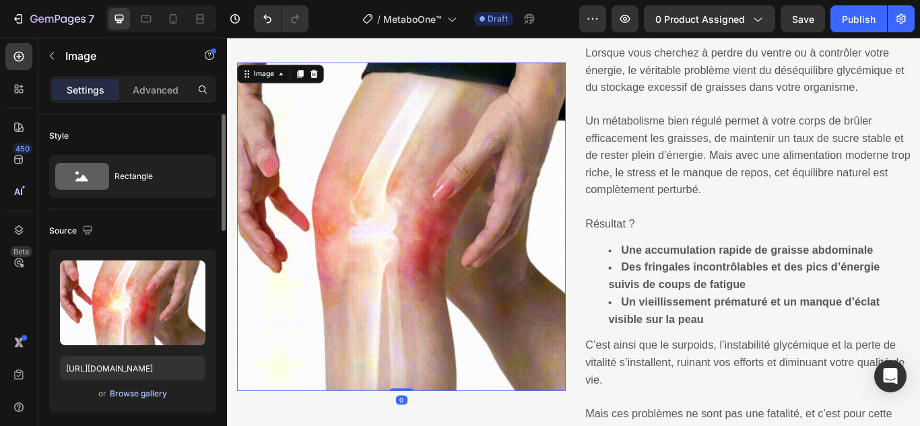
click at [153, 391] on div "Browse gallery" at bounding box center [138, 394] width 57 height 12
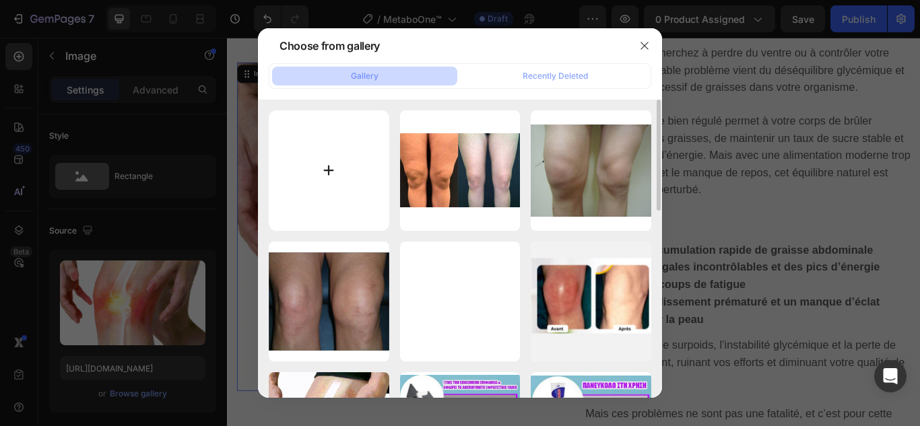
click at [333, 171] on input "file" at bounding box center [329, 170] width 120 height 120
type input "C:\fakepath\1.webp"
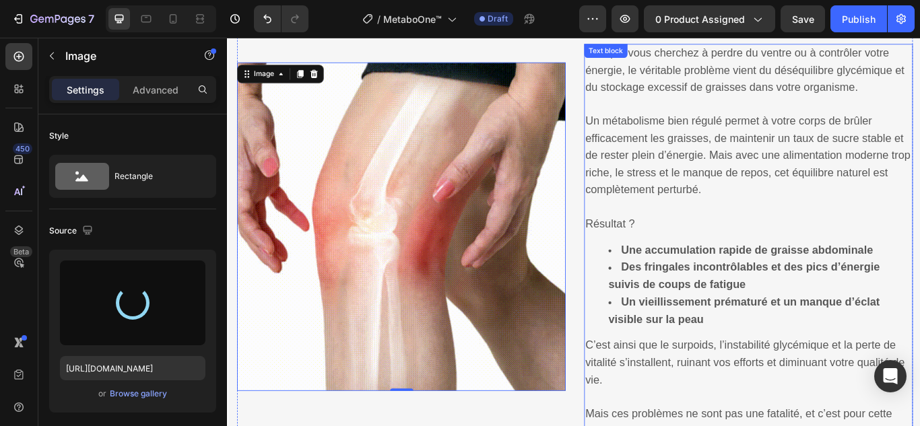
type input "https://cdn.shopify.com/s/files/1/0748/6688/4847/files/gempages_574280435123618…"
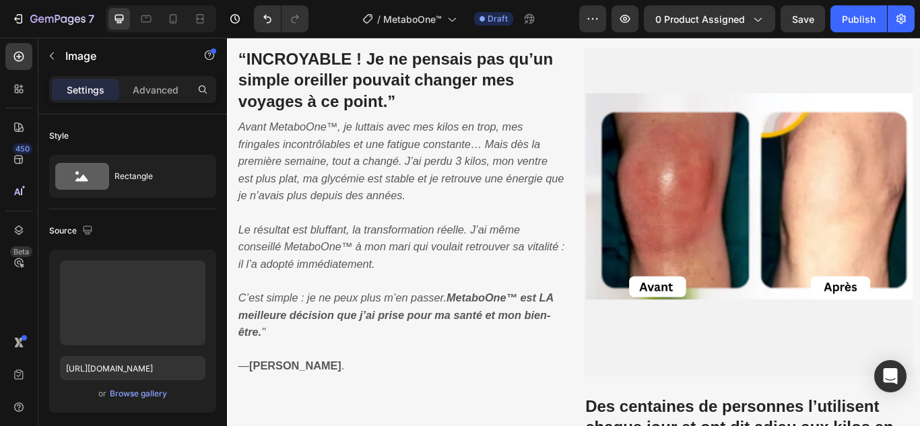
scroll to position [1523, 0]
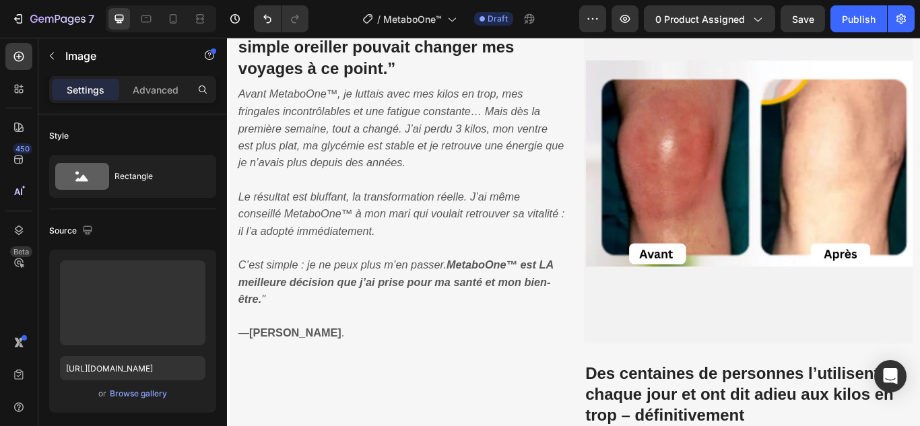
click at [759, 184] on img at bounding box center [834, 202] width 383 height 383
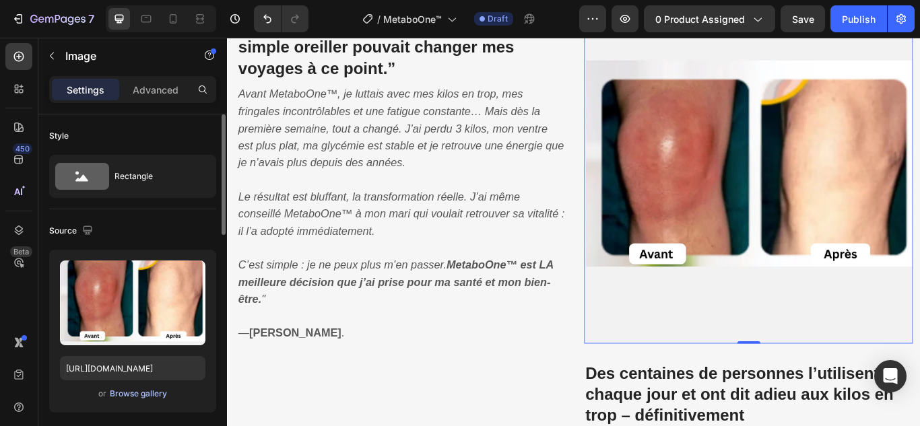
click at [145, 392] on div "Browse gallery" at bounding box center [138, 394] width 57 height 12
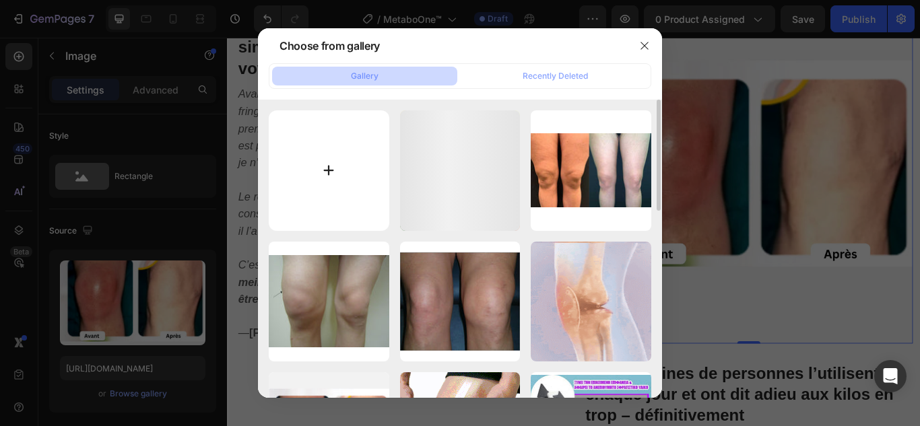
click at [330, 170] on input "file" at bounding box center [329, 170] width 120 height 120
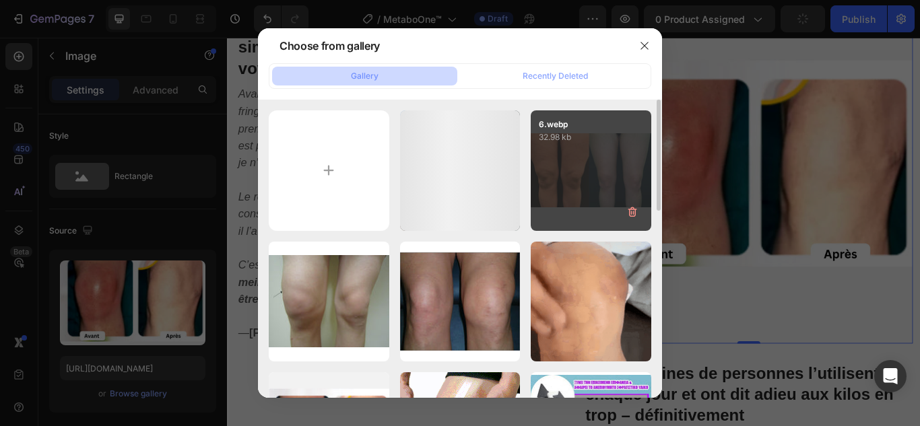
type input "C:\fakepath\2.webp"
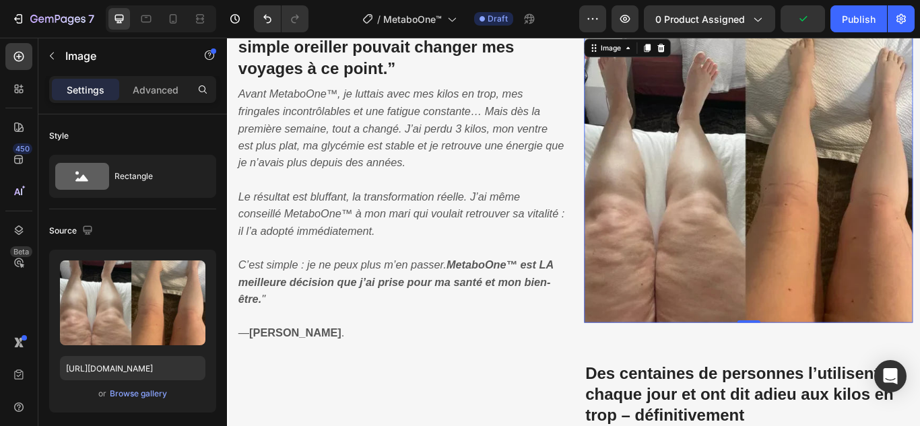
type input "https://cdn.shopify.com/s/files/1/0748/6688/4847/files/gempages_574280435123618…"
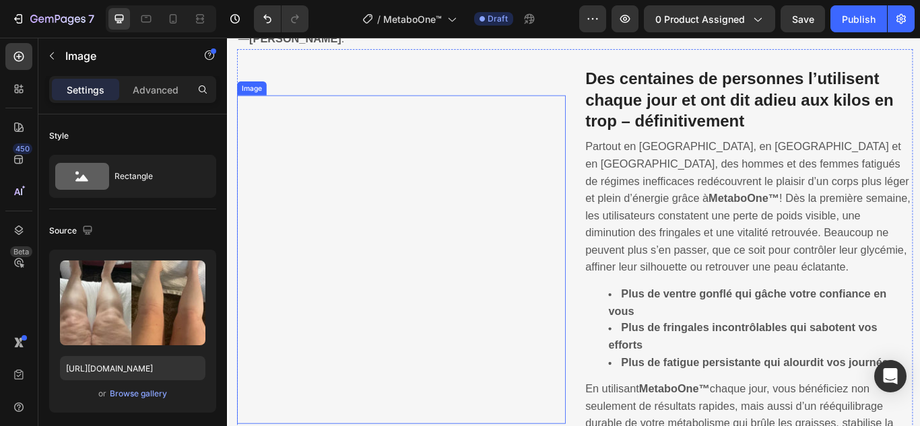
scroll to position [1927, 0]
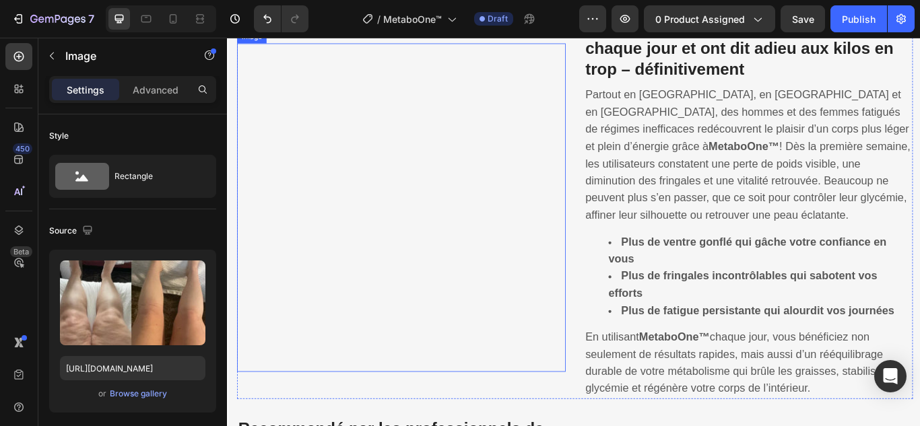
drag, startPoint x: 408, startPoint y: 276, endPoint x: 377, endPoint y: 298, distance: 38.1
click at [405, 275] on img at bounding box center [429, 235] width 383 height 383
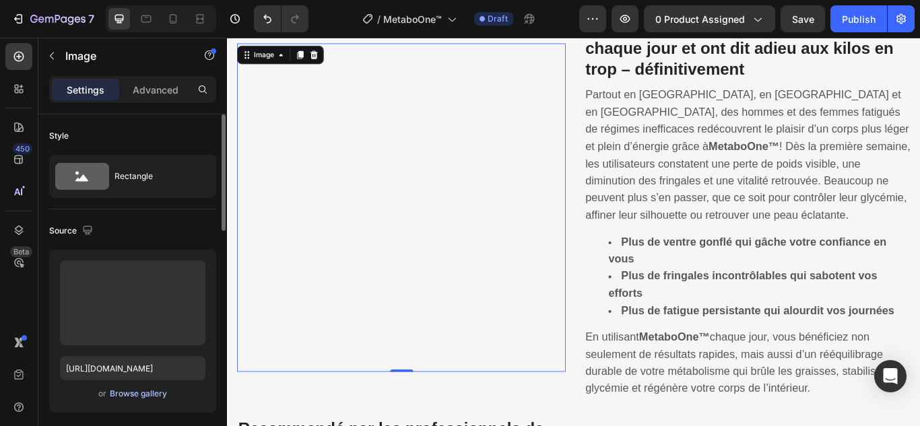
click at [150, 396] on div "Browse gallery" at bounding box center [138, 394] width 57 height 12
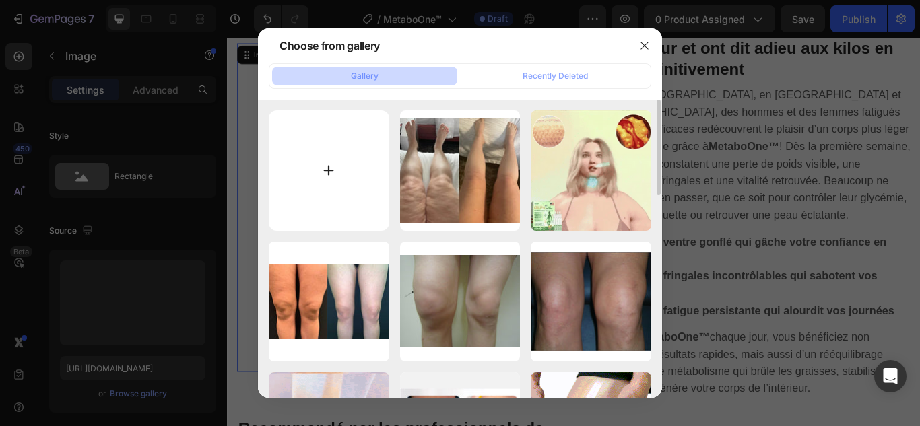
click at [316, 172] on input "file" at bounding box center [329, 170] width 120 height 120
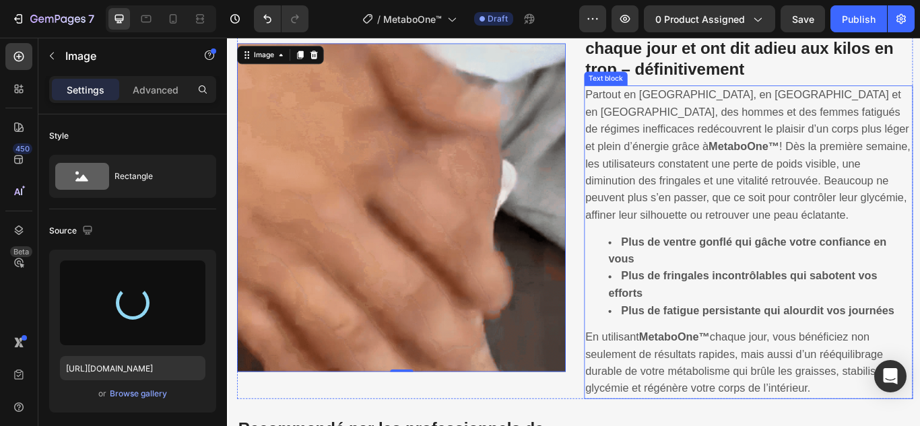
type input "https://cdn.shopify.com/s/files/1/0748/6688/4847/files/gempages_574280435123618…"
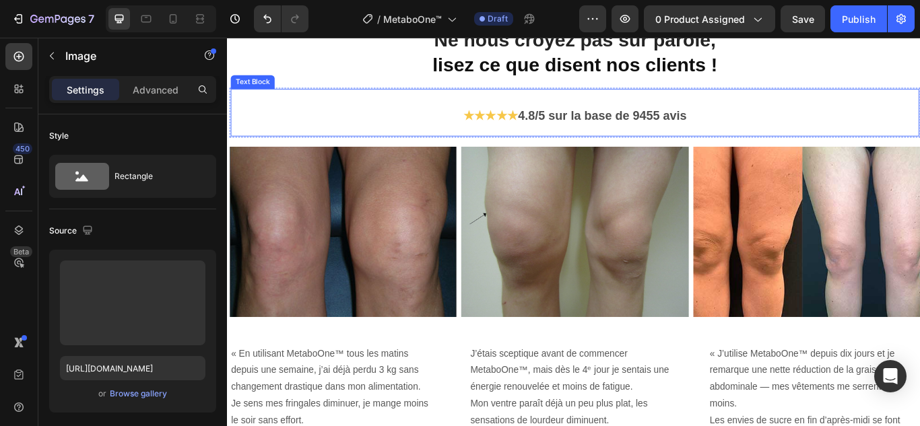
scroll to position [3139, 0]
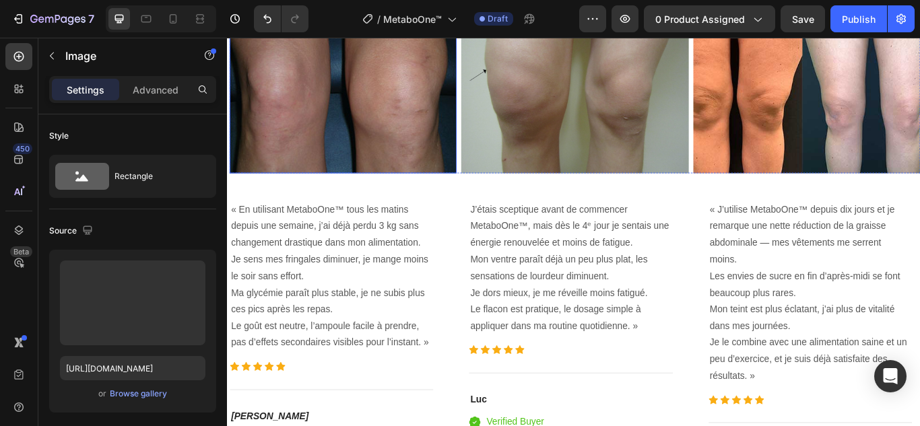
click at [375, 149] on img at bounding box center [362, 96] width 265 height 199
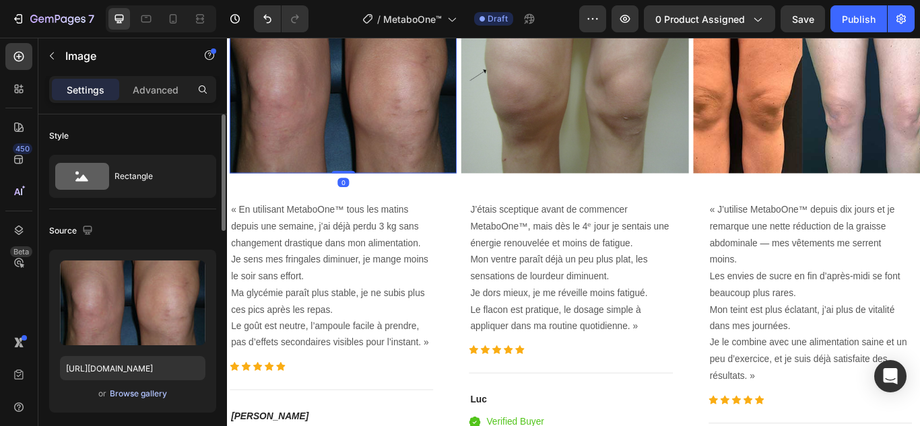
click at [140, 393] on div "Browse gallery" at bounding box center [138, 394] width 57 height 12
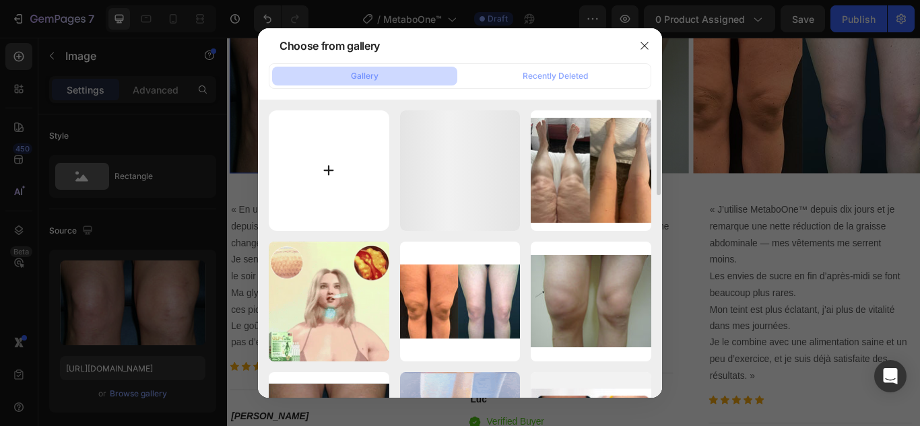
click at [323, 180] on input "file" at bounding box center [329, 170] width 120 height 120
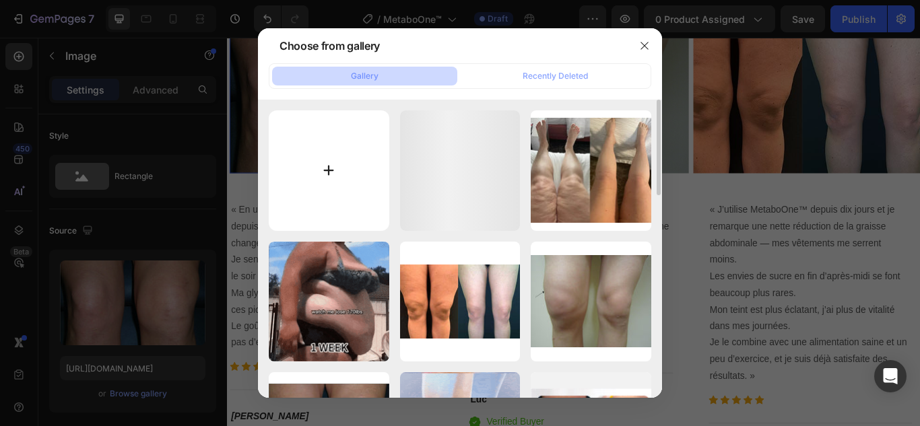
type input "C:\fakepath\4.webp"
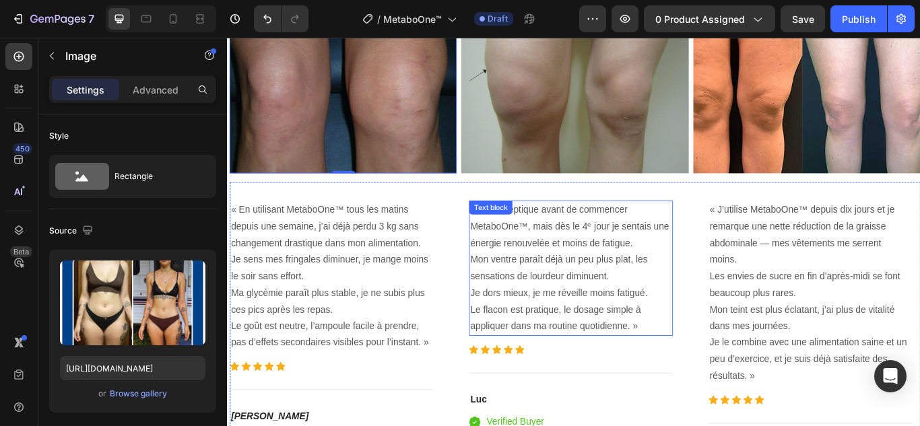
type input "https://cdn.shopify.com/s/files/1/0748/6688/4847/files/gempages_574280435123618…"
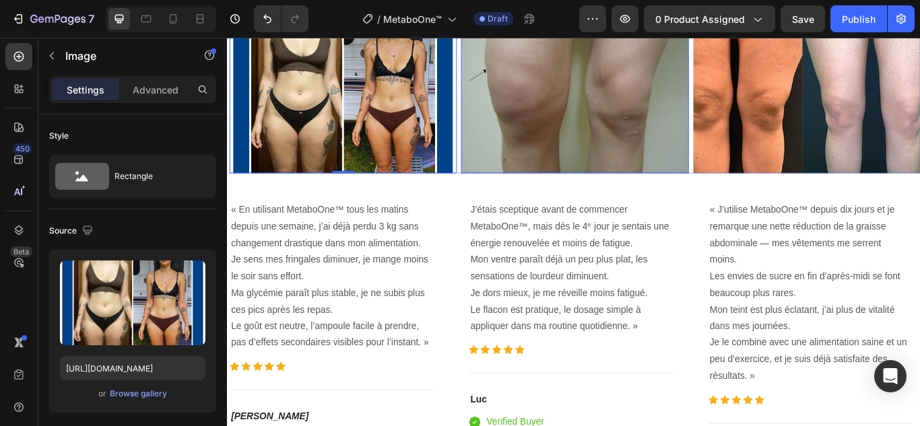
click at [639, 163] on img at bounding box center [631, 96] width 265 height 199
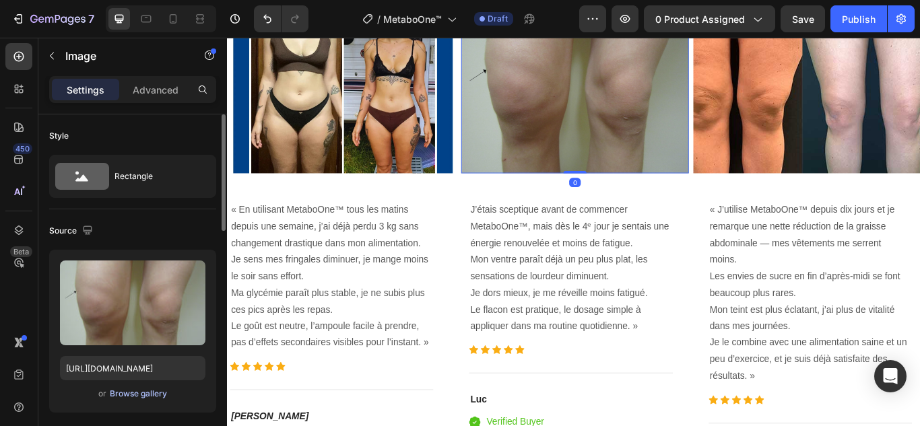
click at [144, 397] on div "Browse gallery" at bounding box center [138, 394] width 57 height 12
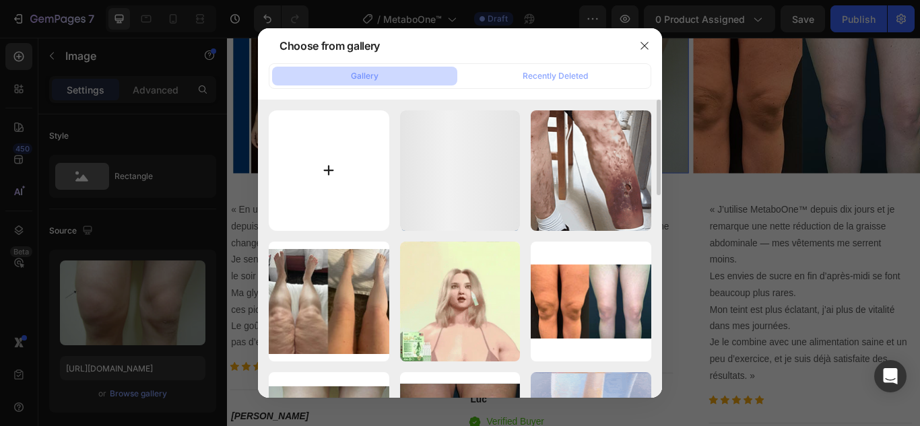
click at [329, 174] on input "file" at bounding box center [329, 170] width 120 height 120
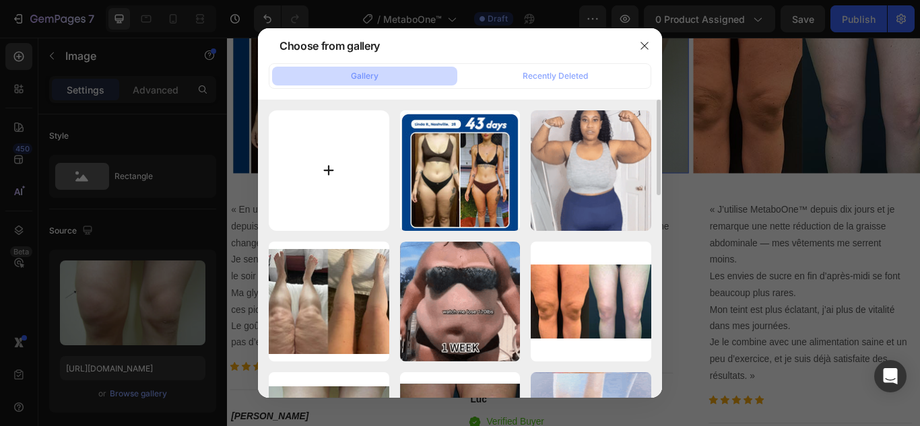
type input "C:\fakepath\5.webp"
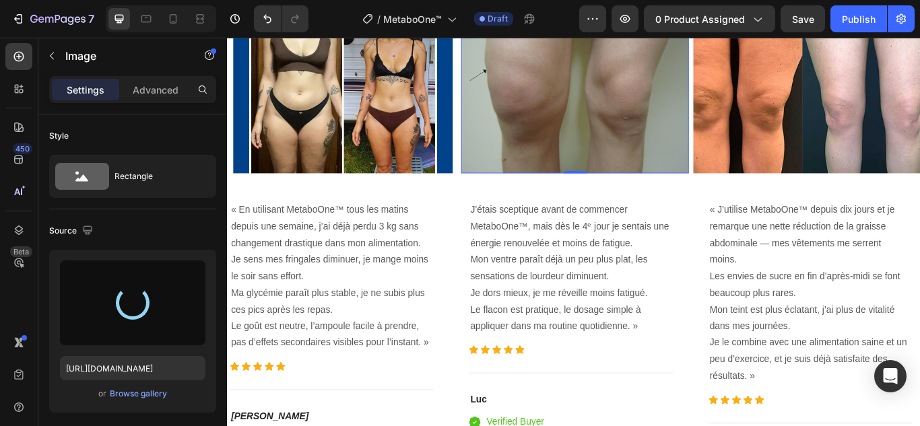
type input "https://cdn.shopify.com/s/files/1/0748/6688/4847/files/gempages_574280435123618…"
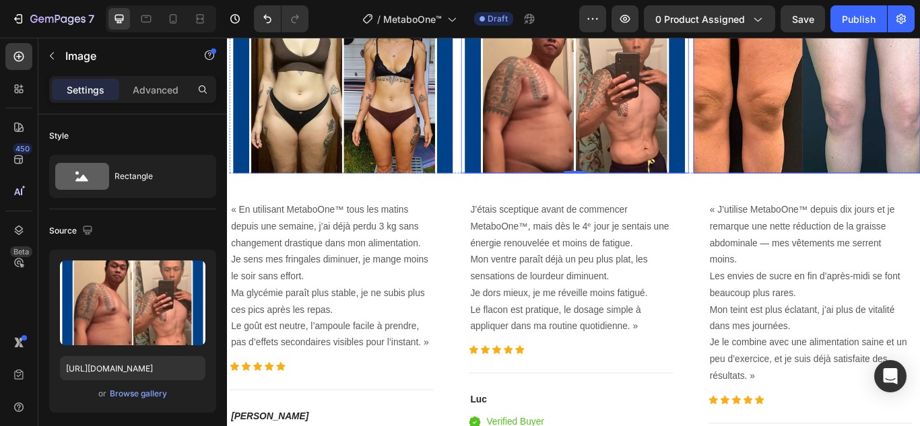
click at [837, 139] on img at bounding box center [902, 96] width 265 height 199
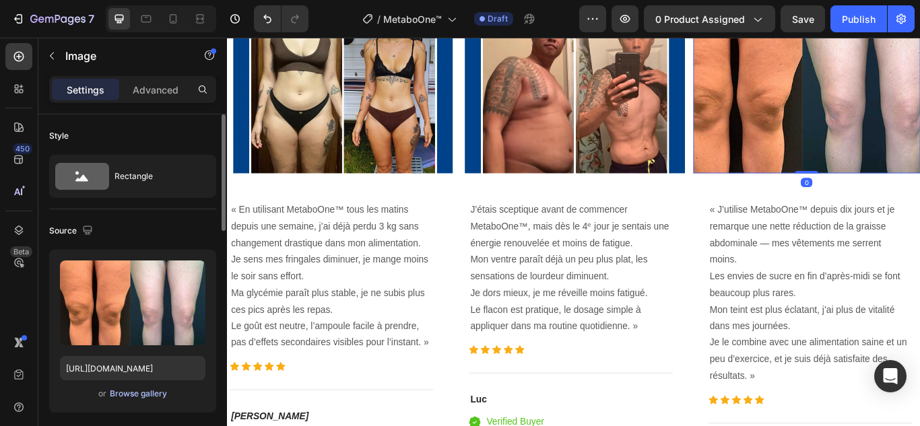
click at [148, 392] on div "Browse gallery" at bounding box center [138, 394] width 57 height 12
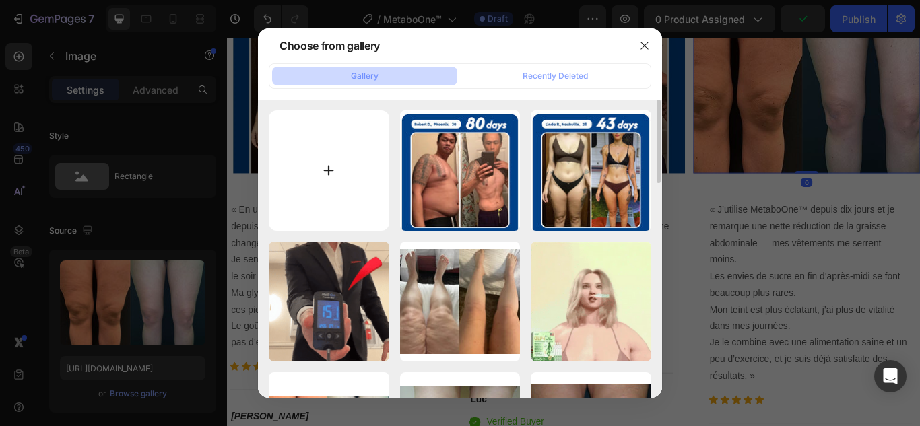
click at [328, 172] on input "file" at bounding box center [329, 170] width 120 height 120
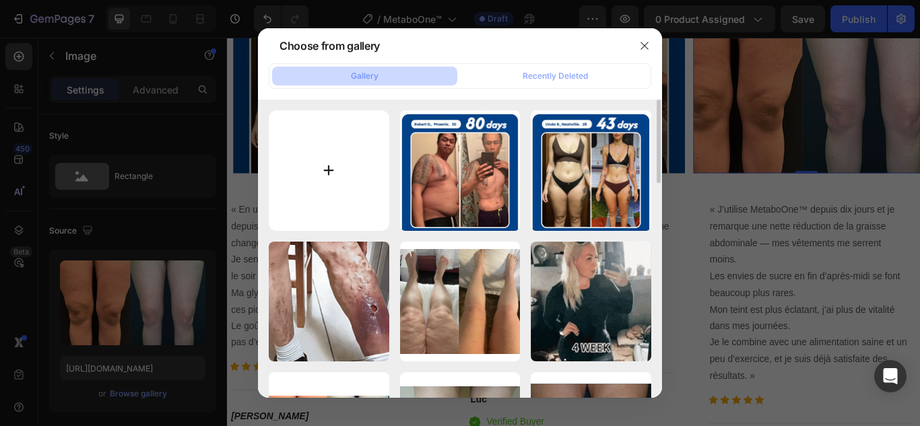
type input "C:\fakepath\6.webp"
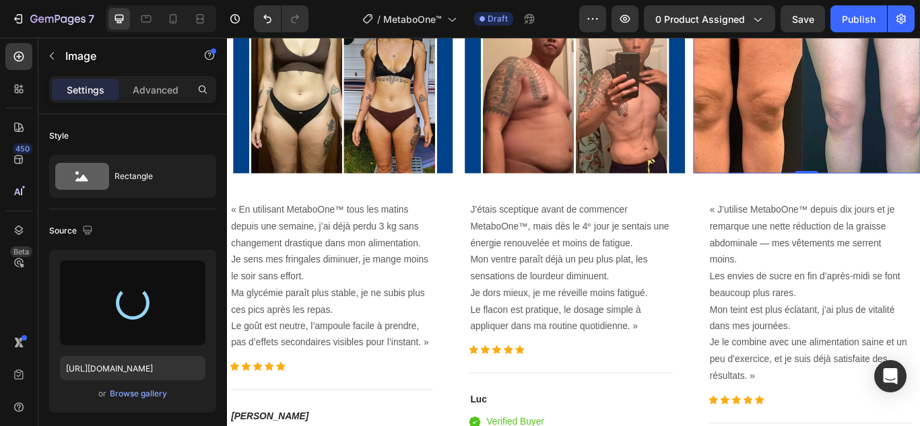
type input "https://cdn.shopify.com/s/files/1/0748/6688/4847/files/gempages_574280435123618…"
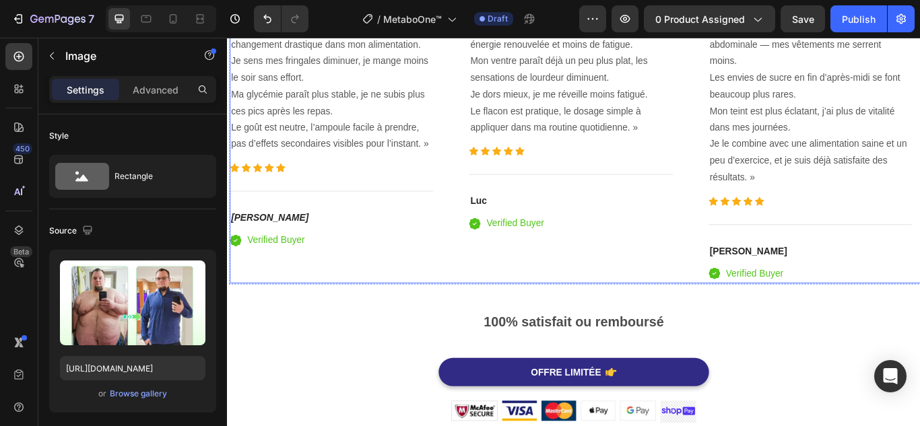
scroll to position [3475, 0]
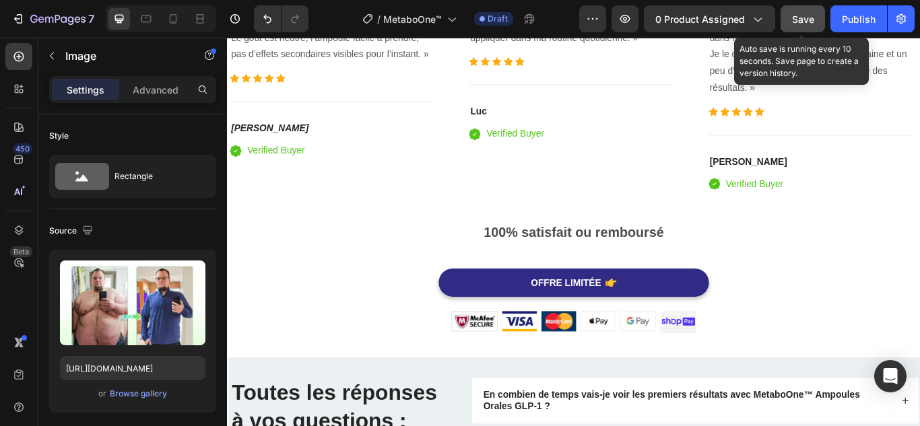
click at [809, 19] on span "Save" at bounding box center [803, 18] width 22 height 11
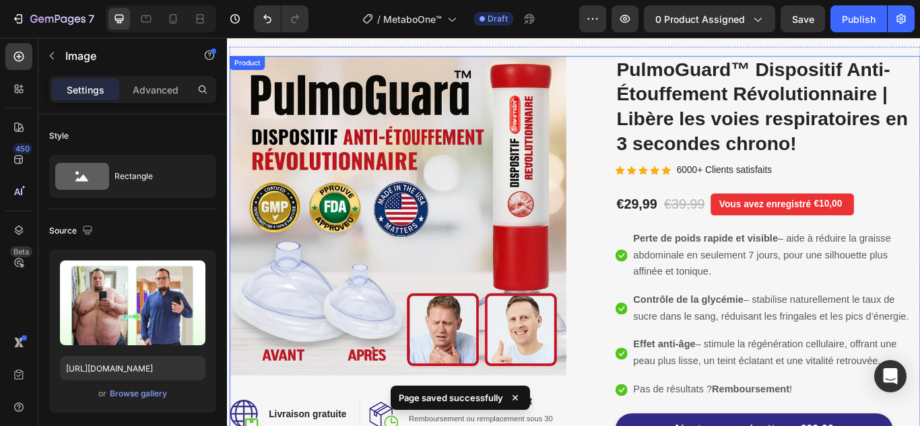
scroll to position [0, 0]
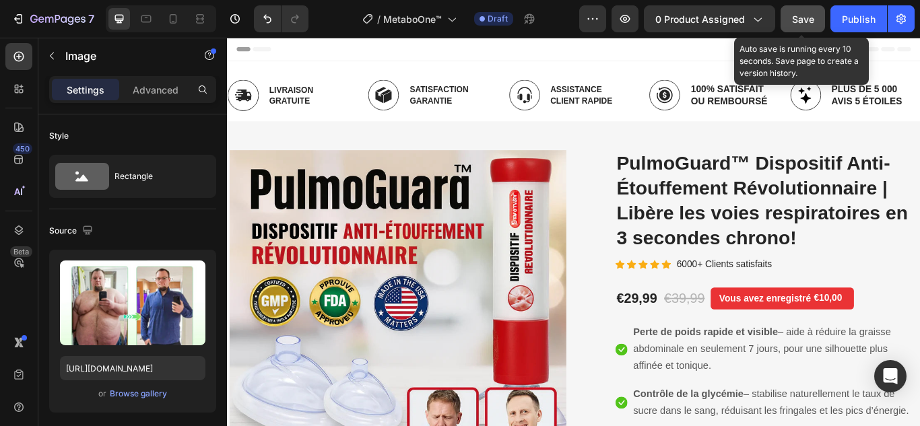
click at [792, 22] on button "Save" at bounding box center [802, 18] width 44 height 27
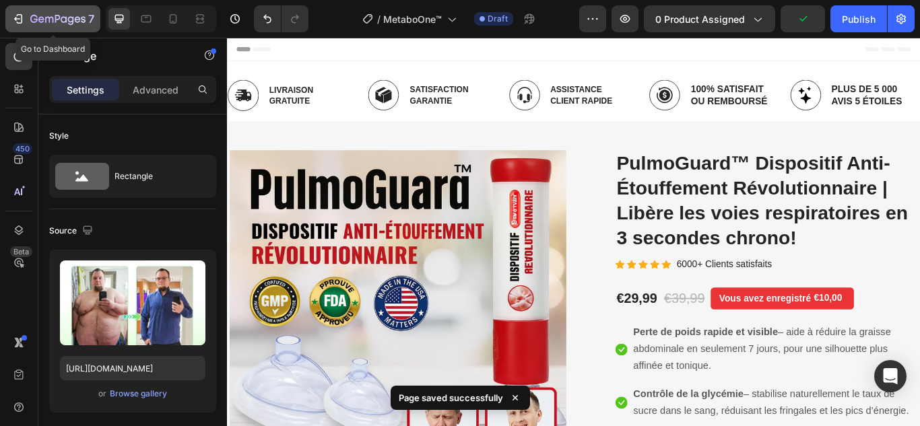
click at [22, 16] on icon "button" at bounding box center [20, 18] width 6 height 9
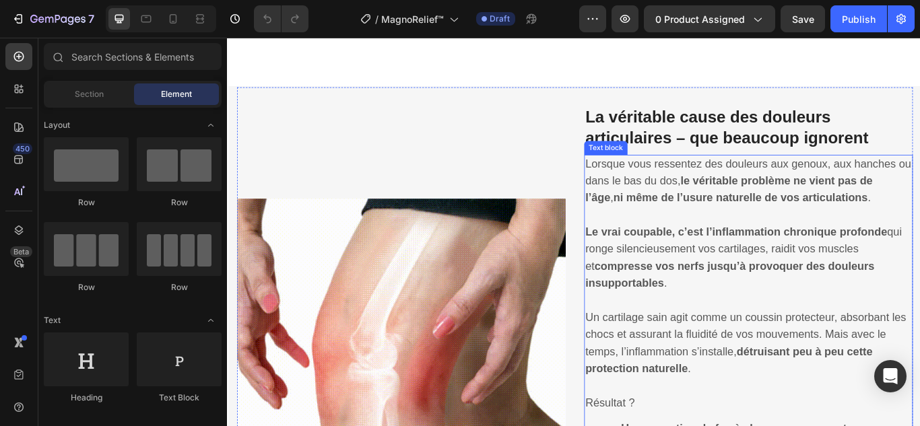
scroll to position [808, 0]
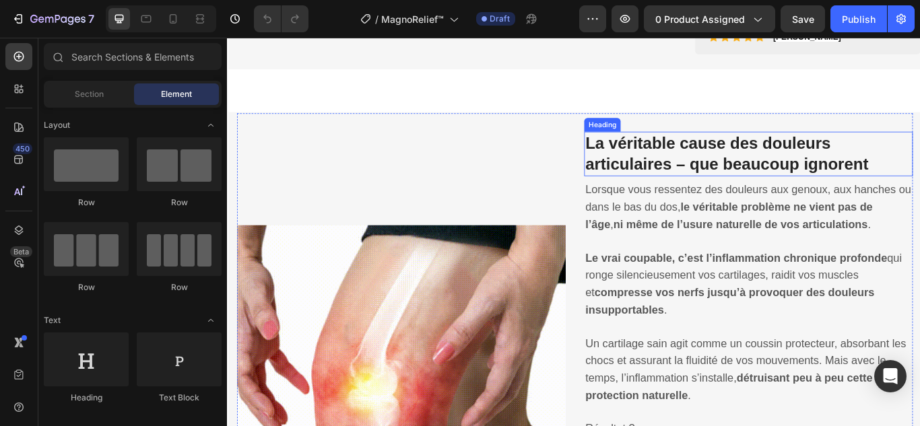
click at [724, 195] on strong "La véritable cause des douleurs articulaires – que beaucoup ignorent" at bounding box center [809, 172] width 330 height 45
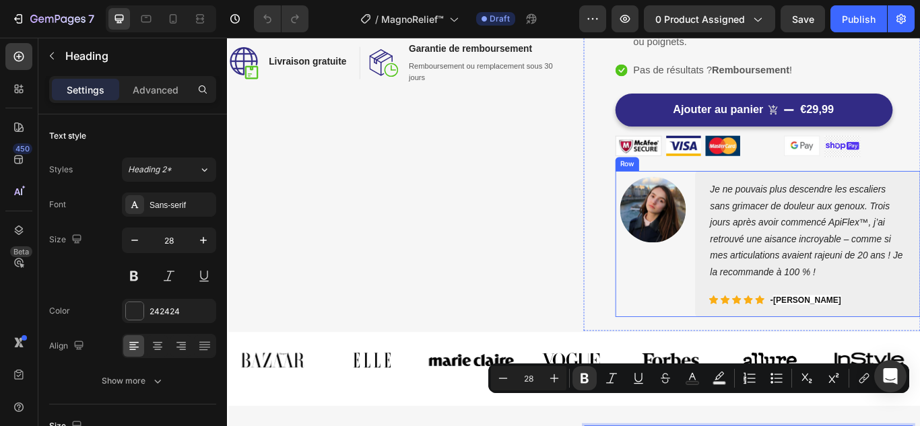
type input "16"
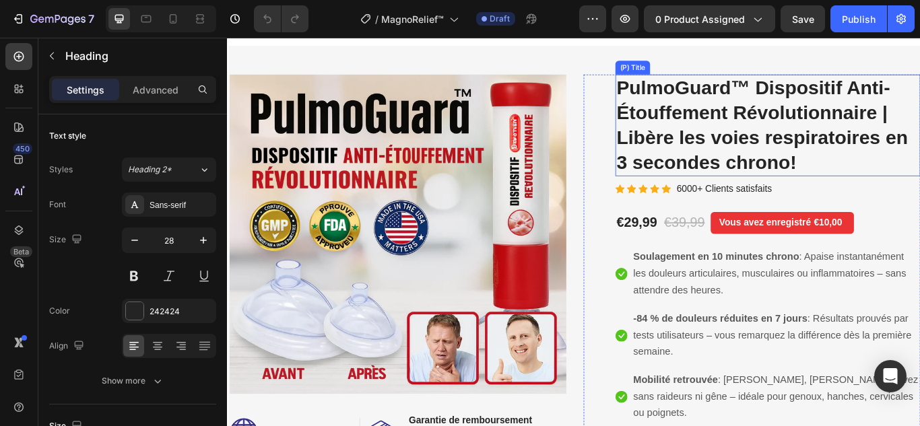
scroll to position [135, 0]
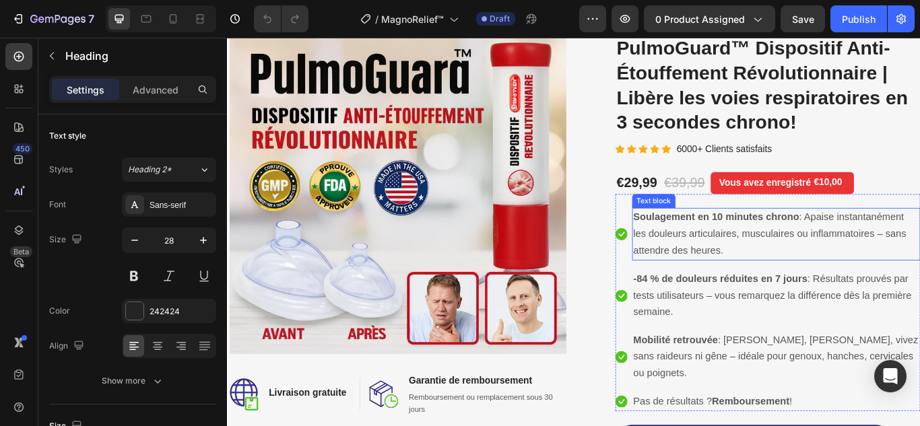
click at [736, 262] on span "Soulagement en 10 minutes chrono : Apaise instantanément les douleurs articulai…" at bounding box center [859, 266] width 318 height 52
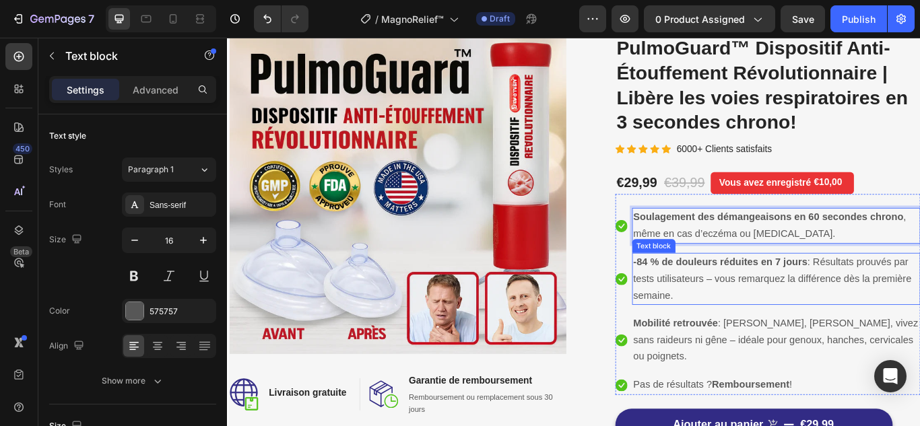
click at [731, 296] on strong "-84 % de douleurs réduites en 7 jours" at bounding box center [801, 299] width 203 height 13
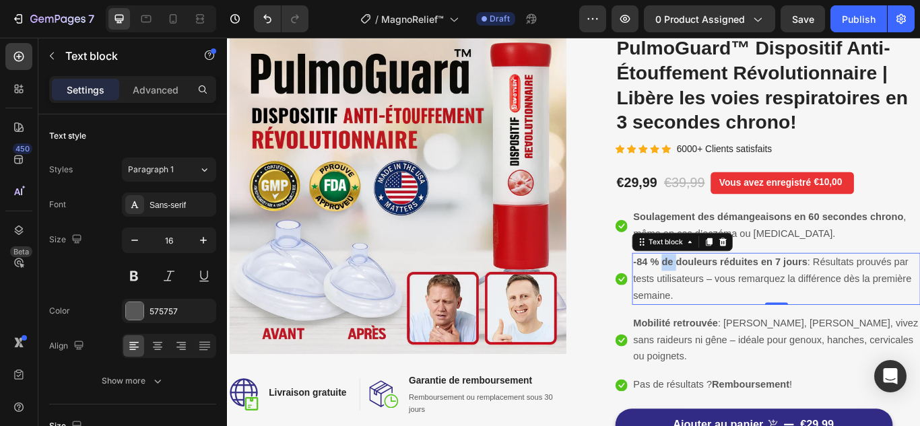
click at [731, 296] on strong "-84 % de douleurs réduites en 7 jours" at bounding box center [801, 299] width 203 height 13
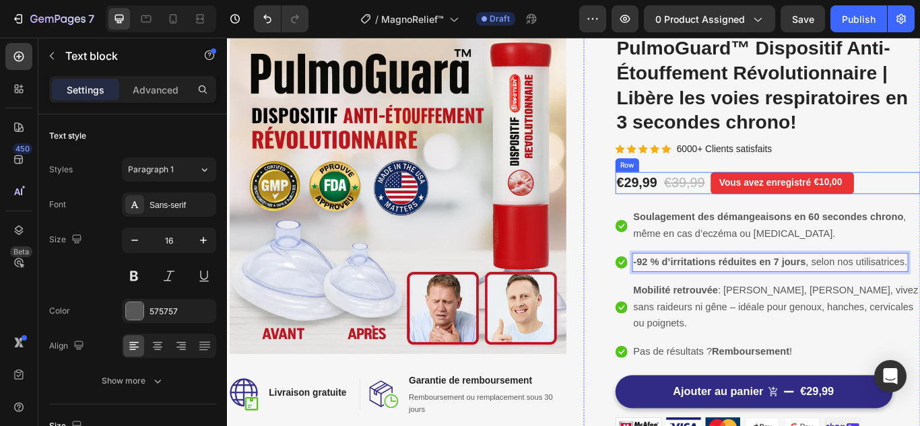
click at [768, 347] on span "Mobilité retrouvée : Marchez, bougez, vivez sans raideurs ni gêne – idéale pour…" at bounding box center [866, 352] width 332 height 52
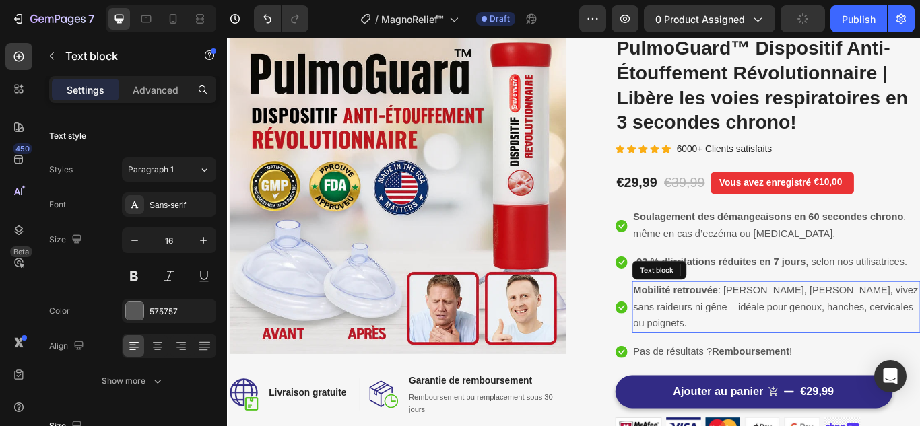
click at [768, 347] on span "Mobilité retrouvée : Marchez, bougez, vivez sans raideurs ni gêne – idéale pour…" at bounding box center [866, 352] width 332 height 52
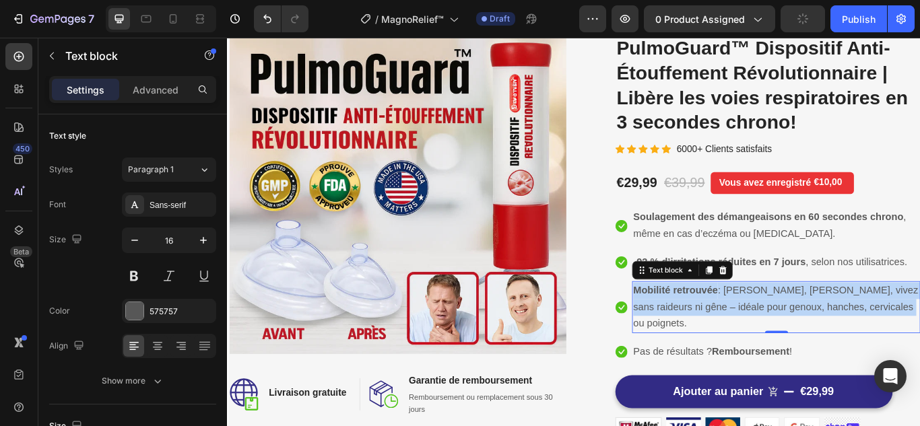
click at [768, 347] on span "Mobilité retrouvée : Marchez, bougez, vivez sans raideurs ni gêne – idéale pour…" at bounding box center [866, 352] width 332 height 52
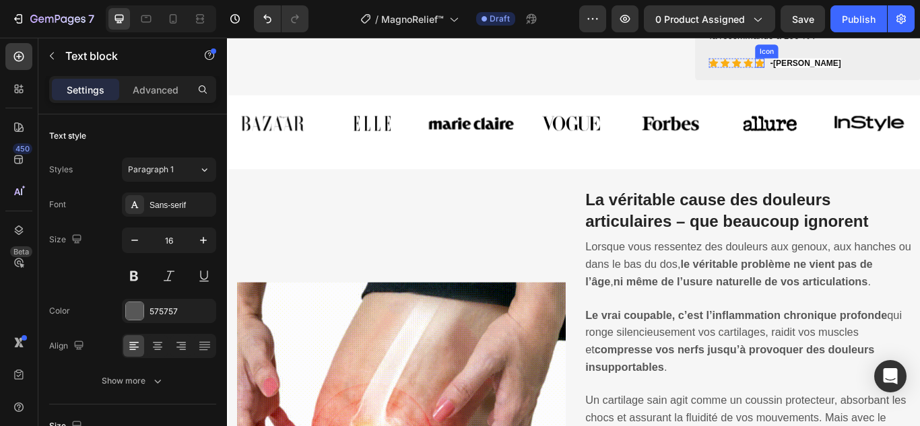
scroll to position [740, 0]
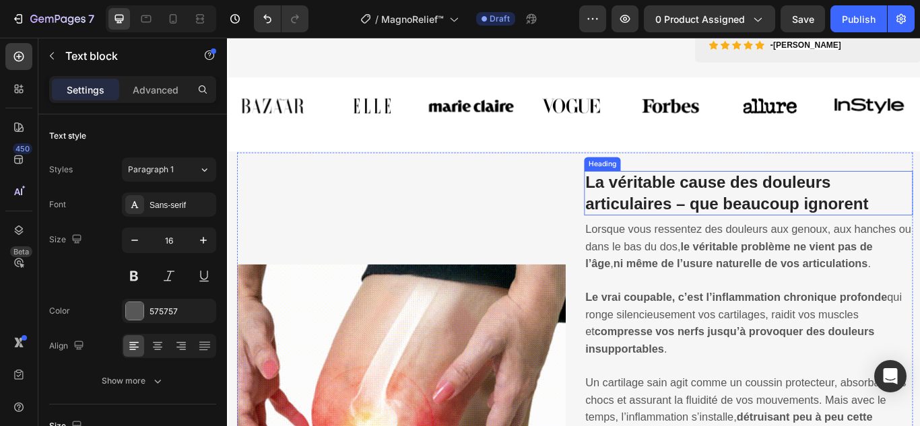
click at [763, 208] on strong "La véritable cause des douleurs articulaires – que beaucoup ignorent" at bounding box center [809, 218] width 330 height 45
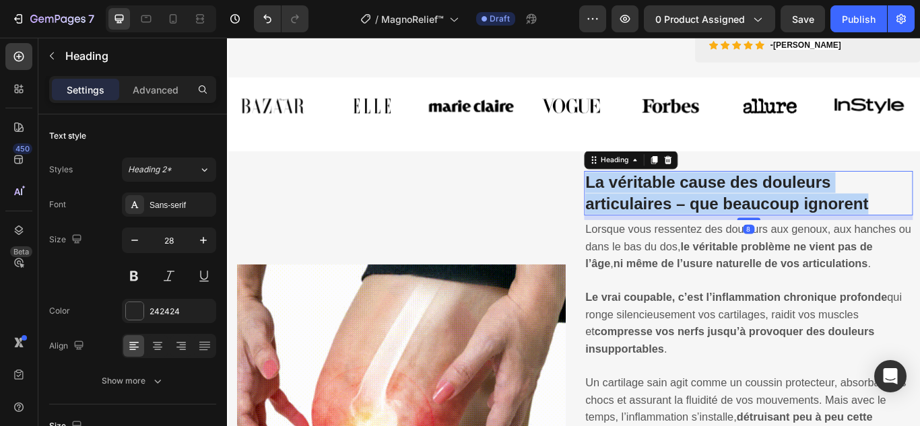
click at [763, 208] on strong "La véritable cause des douleurs articulaires – que beaucoup ignorent" at bounding box center [809, 218] width 330 height 45
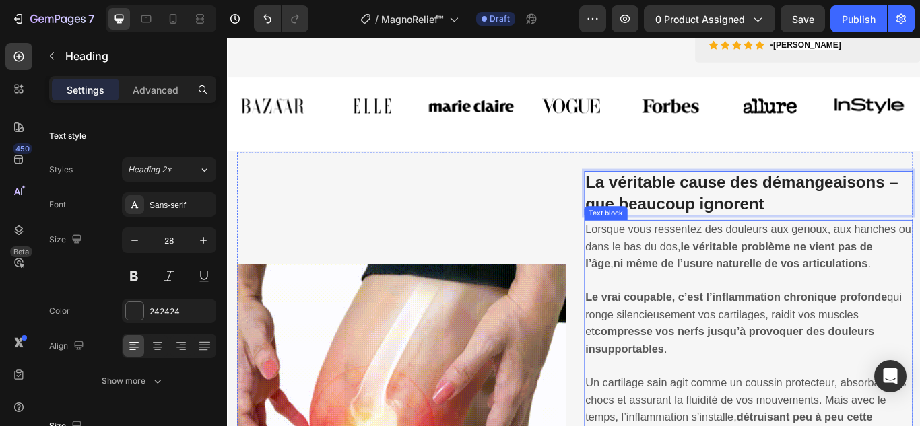
click at [742, 308] on p "Lorsque vous ressentez des douleurs aux genoux, aux hanches ou dans le bas du d…" at bounding box center [834, 282] width 380 height 60
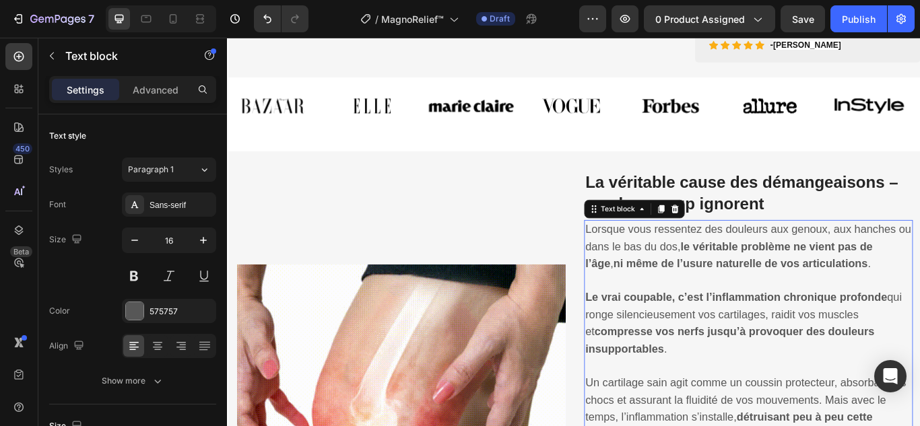
click at [742, 308] on p "Lorsque vous ressentez des douleurs aux genoux, aux hanches ou dans le bas du d…" at bounding box center [834, 282] width 380 height 60
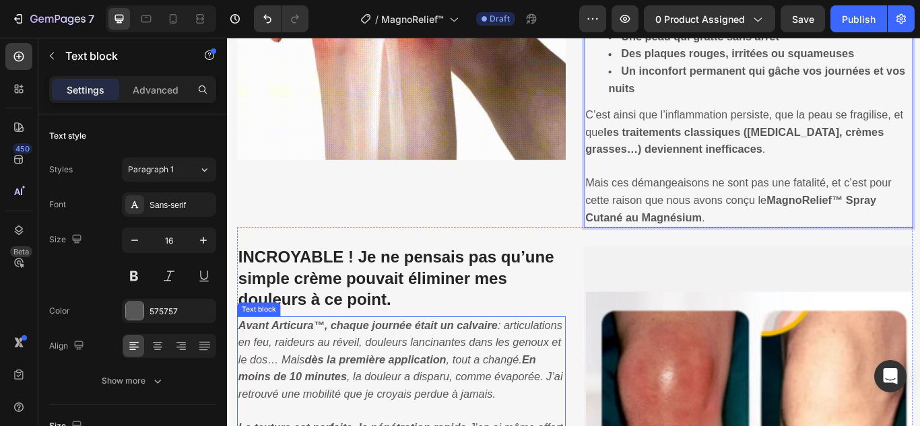
scroll to position [1216, 0]
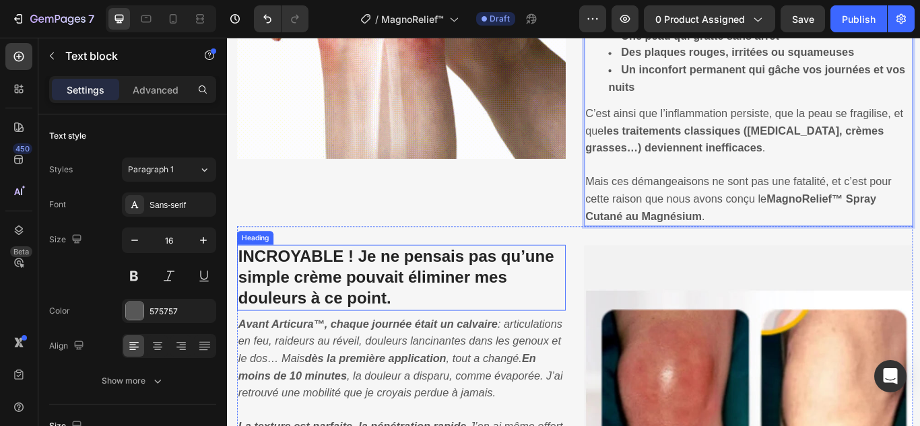
click at [530, 285] on h3 "INCROYABLE ! Je ne pensais pas qu’une simple crème pouvait éliminer mes douleur…" at bounding box center [429, 317] width 383 height 76
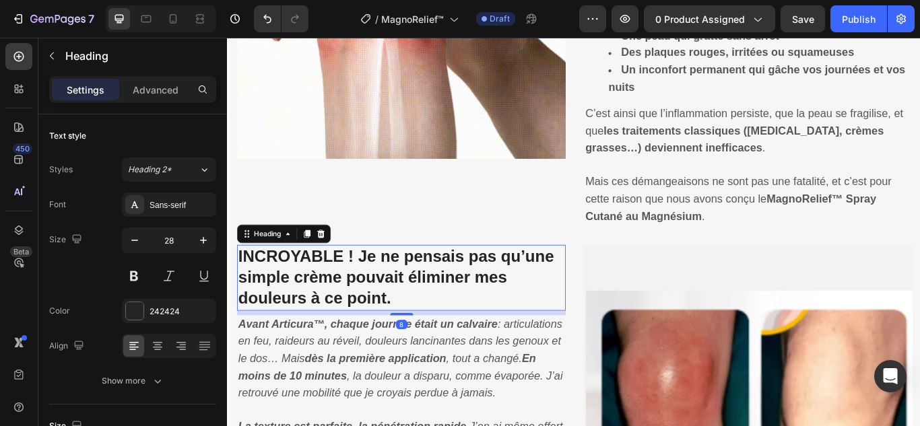
click at [530, 285] on h3 "INCROYABLE ! Je ne pensais pas qu’une simple crème pouvait éliminer mes douleur…" at bounding box center [429, 317] width 383 height 76
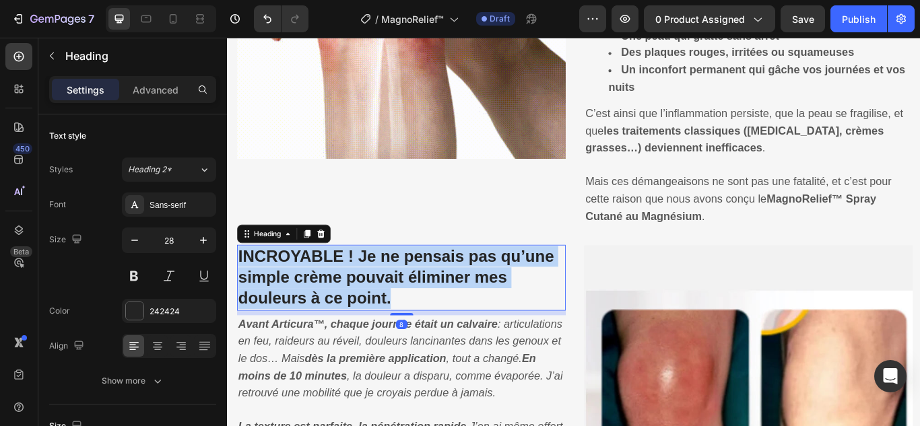
click at [530, 285] on p "INCROYABLE ! Je ne pensais pas qu’une simple crème pouvait éliminer mes douleur…" at bounding box center [430, 317] width 380 height 73
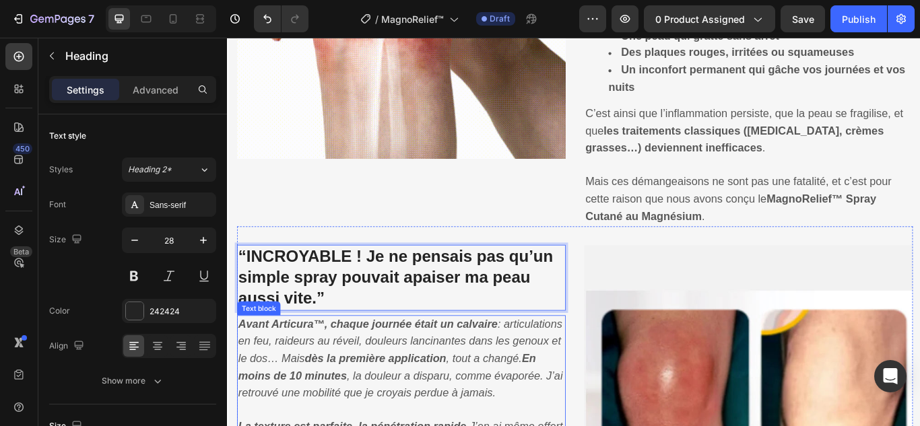
click at [328, 371] on icon "Avant Articura™, chaque journée était un calvaire : articulations en feu, raide…" at bounding box center [429, 412] width 378 height 94
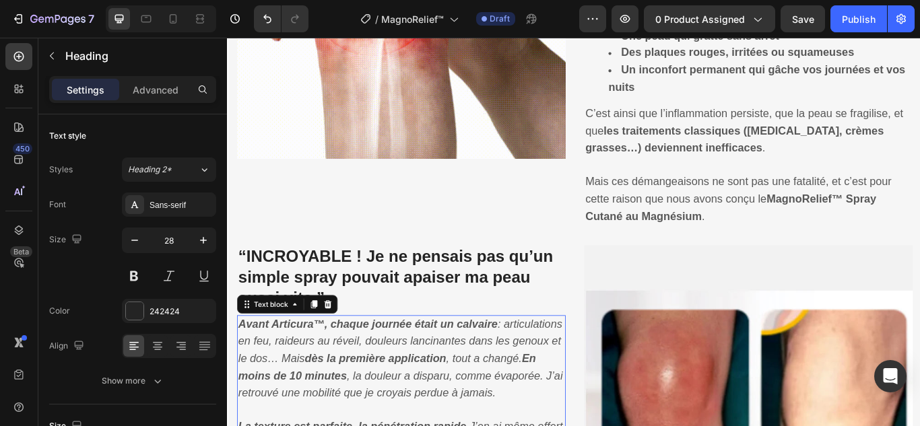
click at [328, 371] on icon "Avant Articura™, chaque journée était un calvaire : articulations en feu, raide…" at bounding box center [429, 412] width 378 height 94
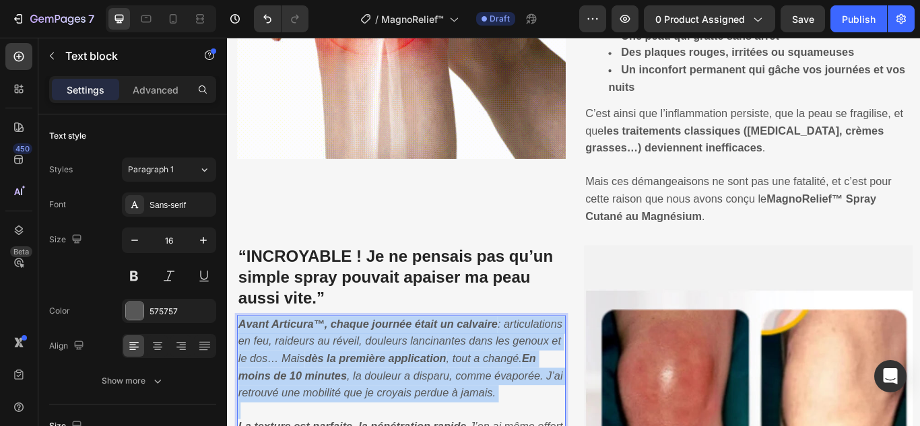
click at [328, 371] on icon "Avant Articura™, chaque journée était un calvaire : articulations en feu, raide…" at bounding box center [429, 412] width 378 height 94
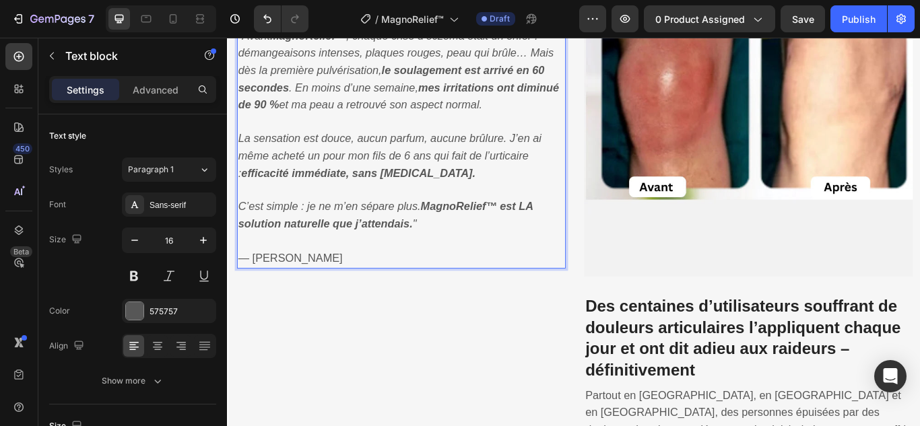
scroll to position [1630, 0]
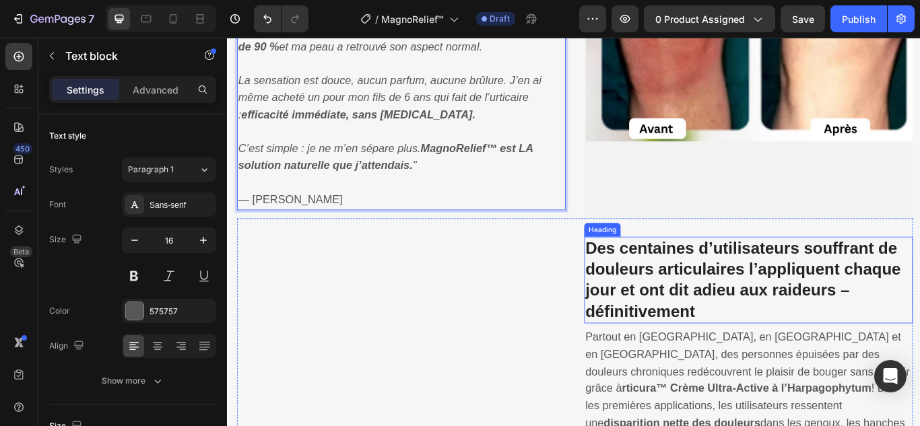
click at [730, 289] on strong "Des centaines d’utilisateurs souffrant de douleurs articulaires l’appliquent ch…" at bounding box center [828, 320] width 368 height 94
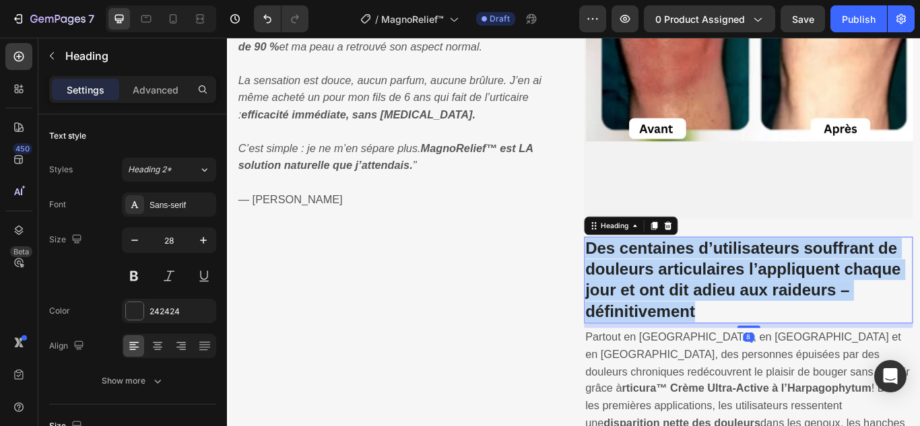
click at [730, 289] on strong "Des centaines d’utilisateurs souffrant de douleurs articulaires l’appliquent ch…" at bounding box center [828, 320] width 368 height 94
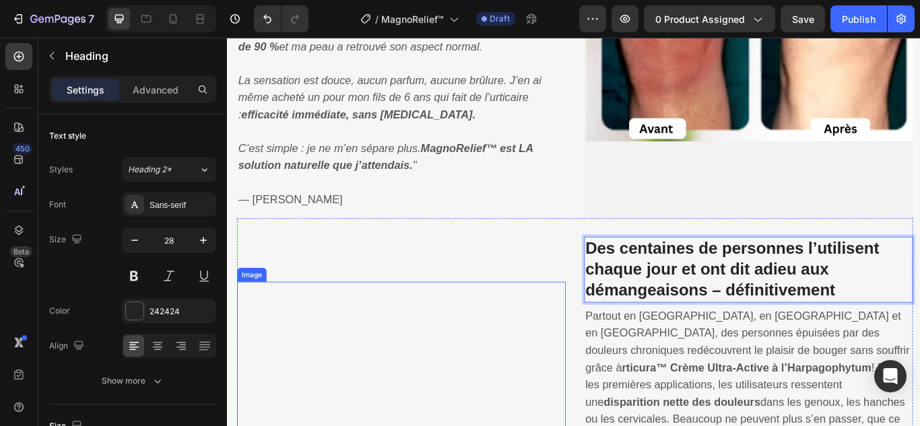
scroll to position [1900, 0]
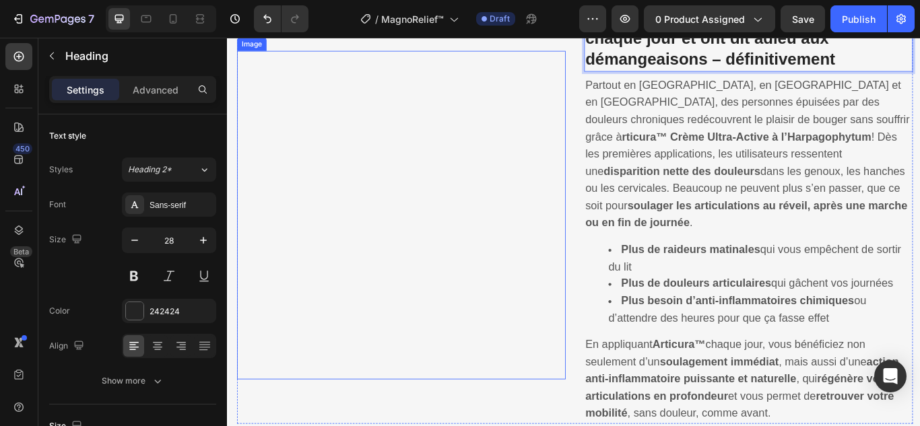
click at [714, 201] on p "Partout en [GEOGRAPHIC_DATA], en [GEOGRAPHIC_DATA] et en [GEOGRAPHIC_DATA], des…" at bounding box center [834, 174] width 380 height 180
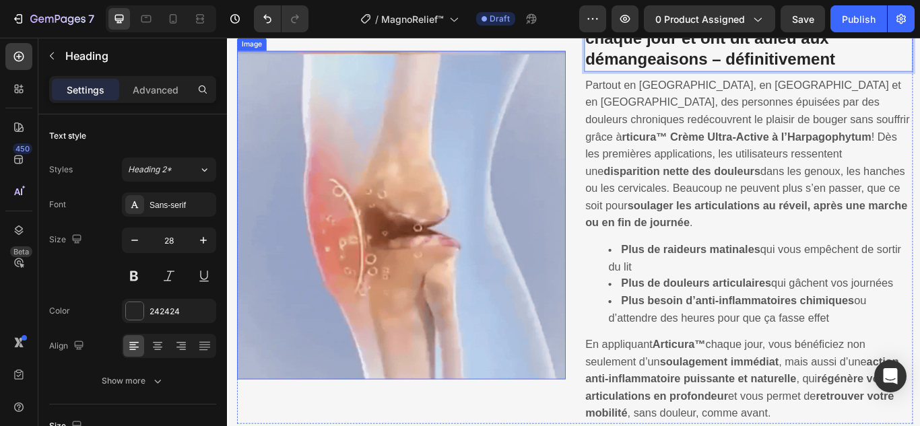
click at [714, 201] on p "Partout en [GEOGRAPHIC_DATA], en [GEOGRAPHIC_DATA] et en [GEOGRAPHIC_DATA], des…" at bounding box center [834, 174] width 380 height 180
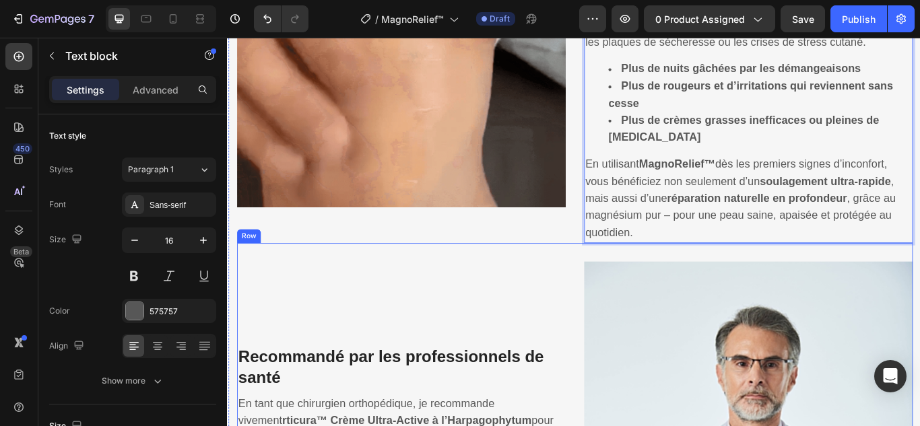
scroll to position [2091, 0]
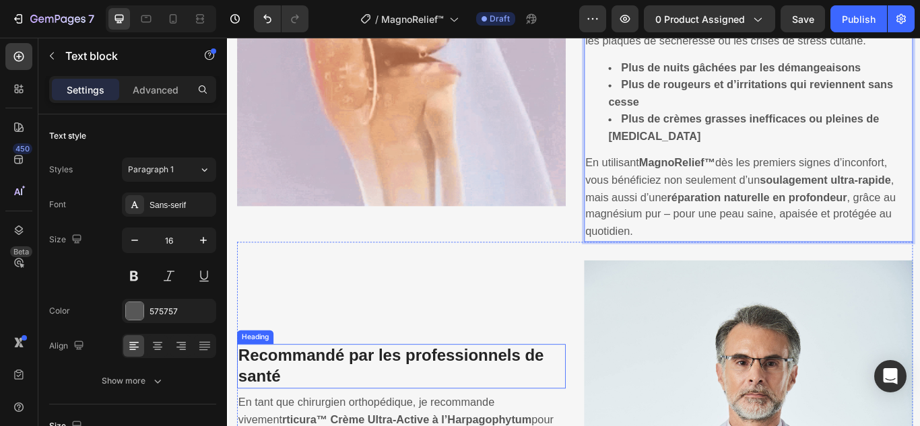
click at [466, 398] on strong "Recommandé par les professionnels de santé" at bounding box center [418, 420] width 356 height 45
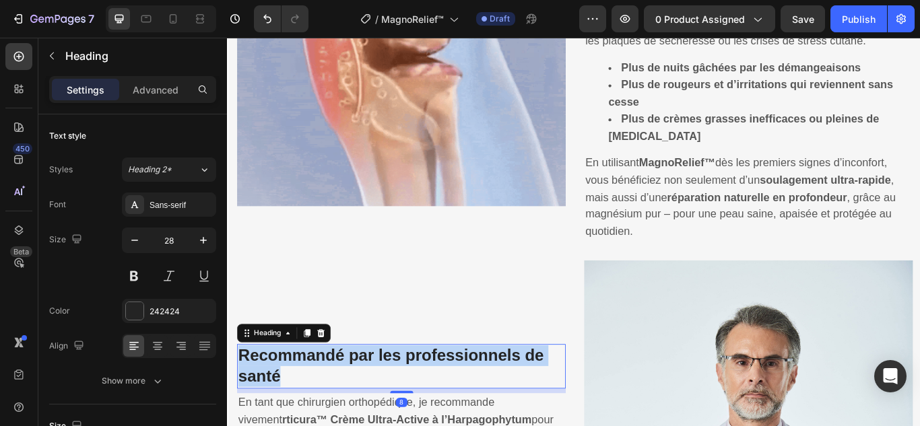
click at [466, 398] on strong "Recommandé par les professionnels de santé" at bounding box center [418, 420] width 356 height 45
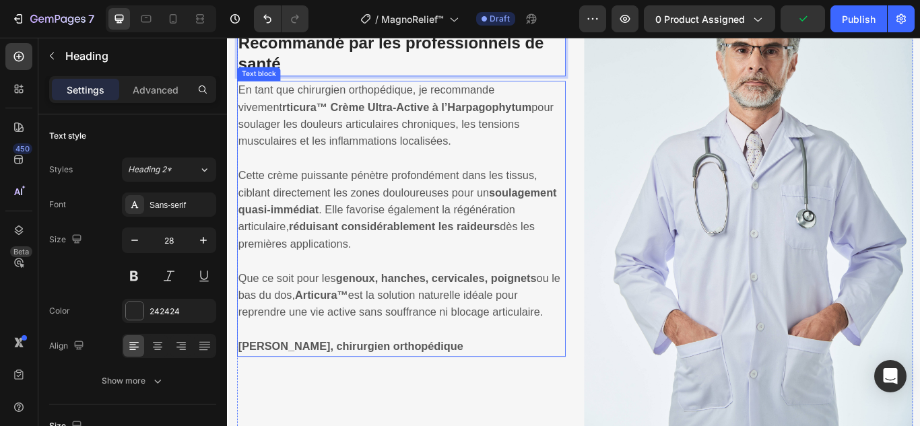
click at [421, 189] on p "Cette crème puissante pénètre profondément dans les tissus, ciblant directement…" at bounding box center [430, 239] width 380 height 100
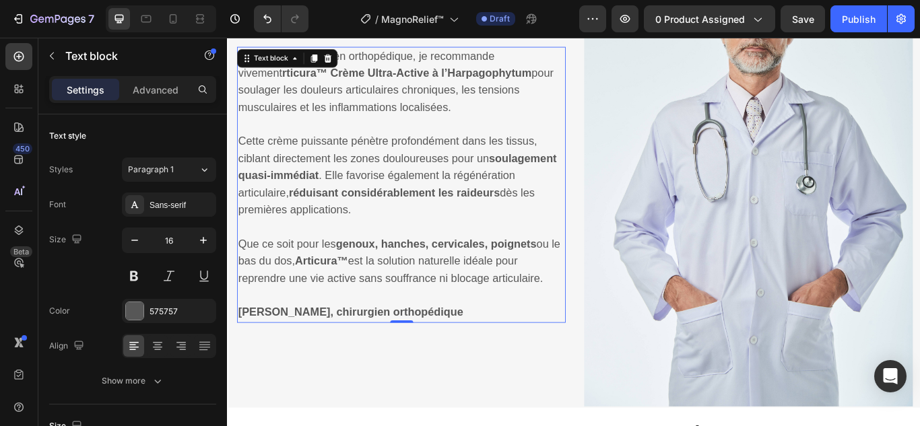
click at [422, 168] on p "Cette crème puissante pénètre profondément dans les tissus, ciblant directement…" at bounding box center [430, 199] width 380 height 100
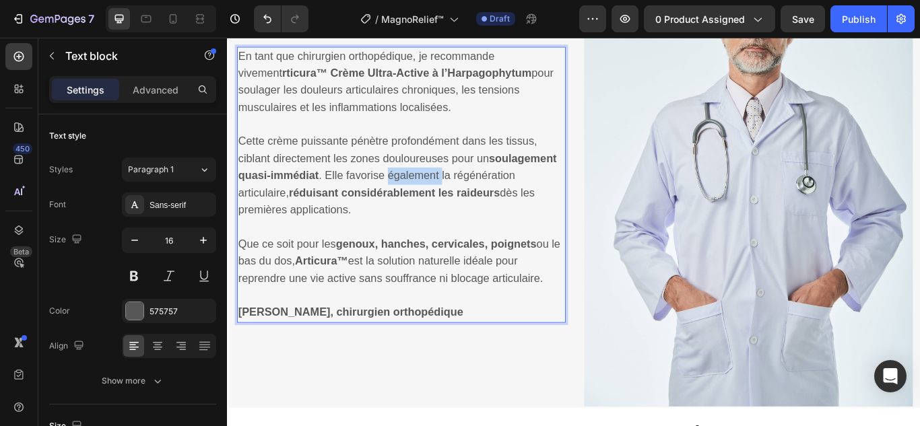
click at [422, 168] on p "Cette crème puissante pénètre profondément dans les tissus, ciblant directement…" at bounding box center [430, 199] width 380 height 100
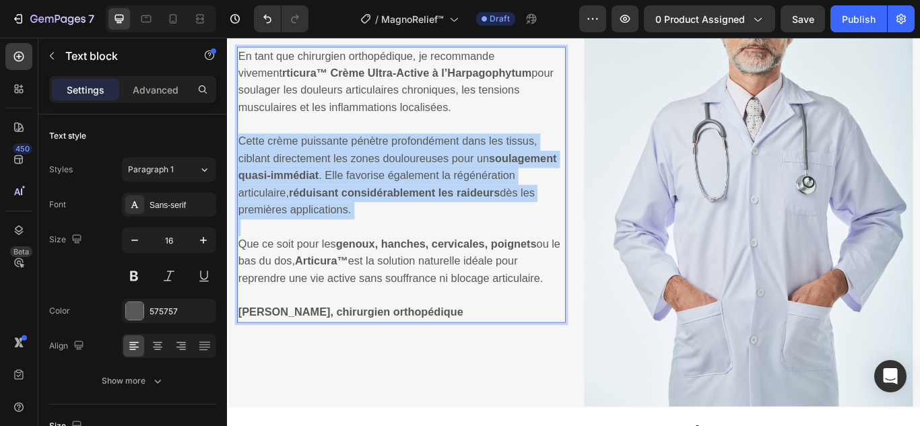
click at [422, 168] on p "Cette crème puissante pénètre profondément dans les tissus, ciblant directement…" at bounding box center [430, 199] width 380 height 100
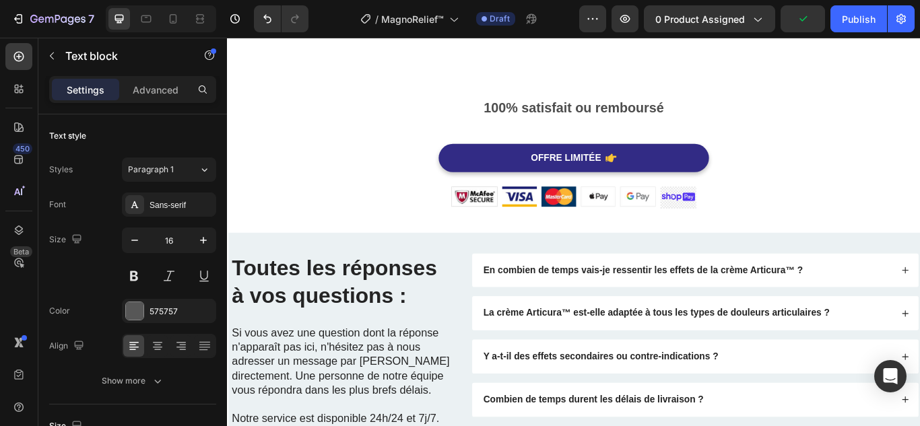
scroll to position [3650, 0]
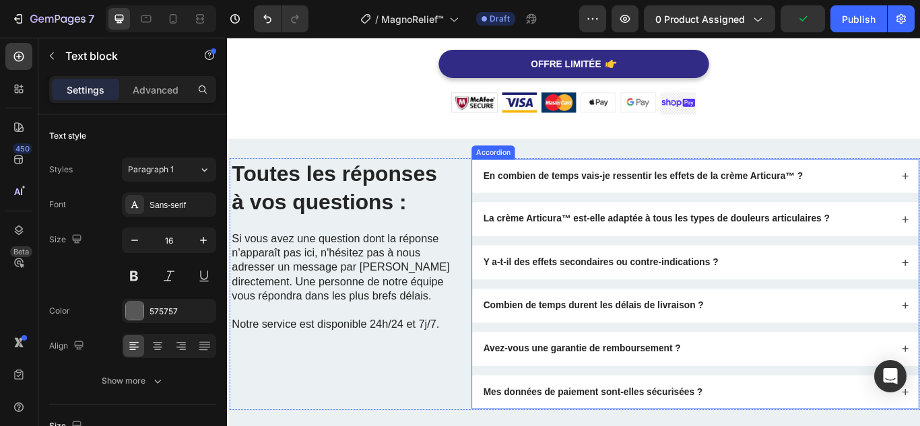
click at [576, 200] on strong "En combien de temps vais-je ressentir les effets de la crème Articura™ ?" at bounding box center [711, 198] width 372 height 11
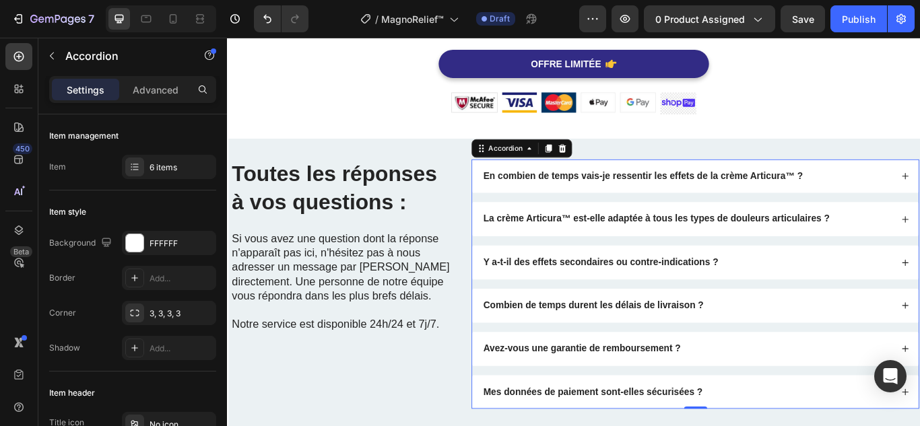
click at [576, 200] on strong "En combien de temps vais-je ressentir les effets de la crème Articura™ ?" at bounding box center [711, 198] width 372 height 11
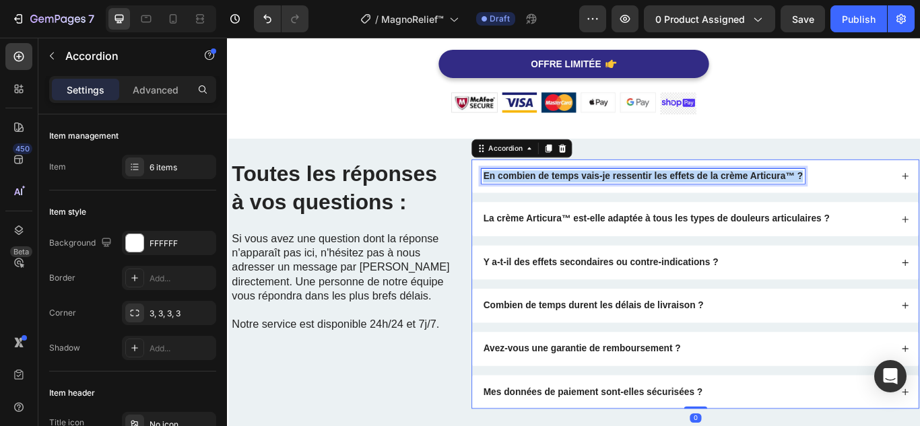
click at [576, 200] on strong "En combien de temps vais-je ressentir les effets de la crème Articura™ ?" at bounding box center [711, 198] width 372 height 11
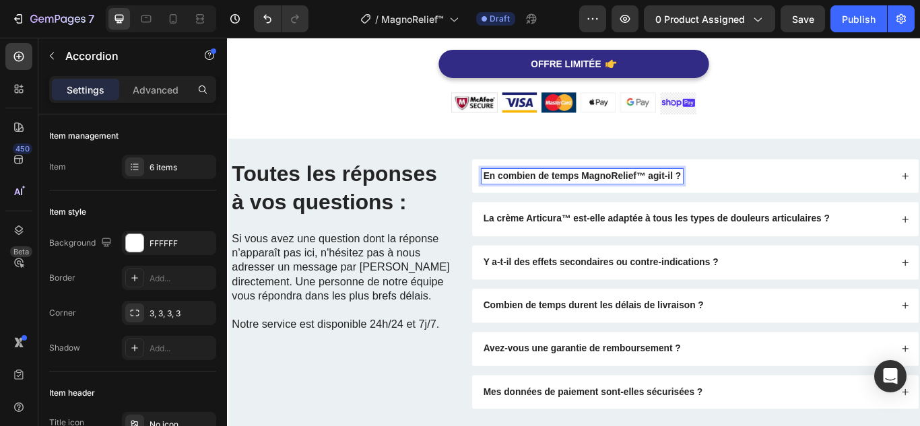
click at [792, 195] on div "En combien de temps MagnoRelief™ agit-il ?" at bounding box center [762, 200] width 479 height 18
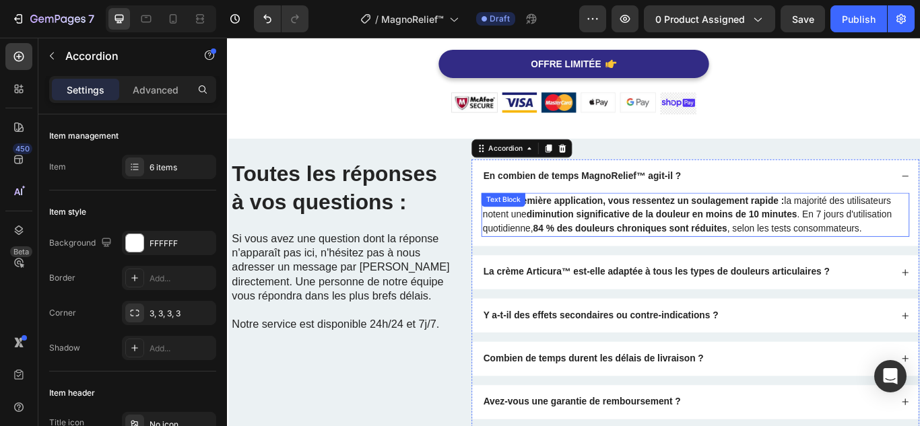
click at [687, 253] on p "Dès la première application, vous ressentez un soulagement rapide : la majorité…" at bounding box center [772, 244] width 496 height 48
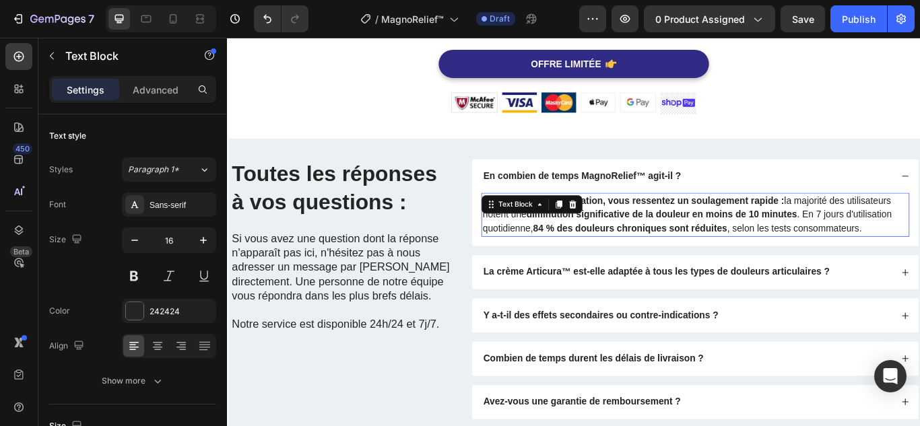
click at [687, 253] on p "Dès la première application, vous ressentez un soulagement rapide : la majorité…" at bounding box center [772, 244] width 496 height 48
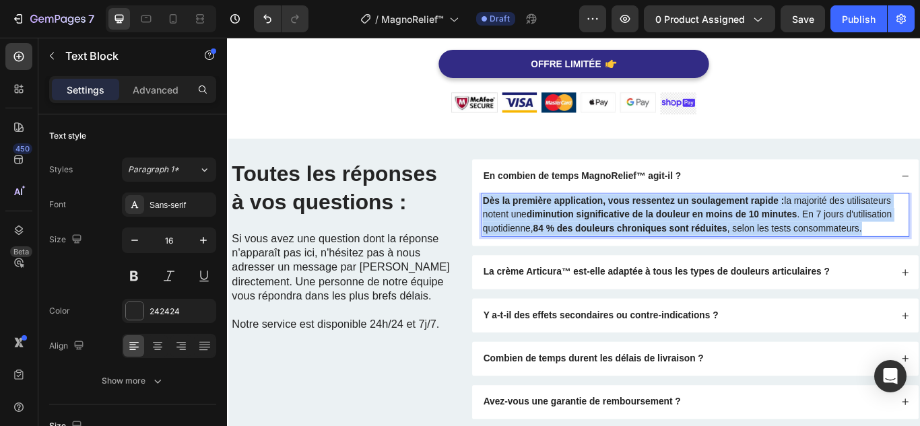
click at [687, 253] on p "Dès la première application, vous ressentez un soulagement rapide : la majorité…" at bounding box center [772, 244] width 496 height 48
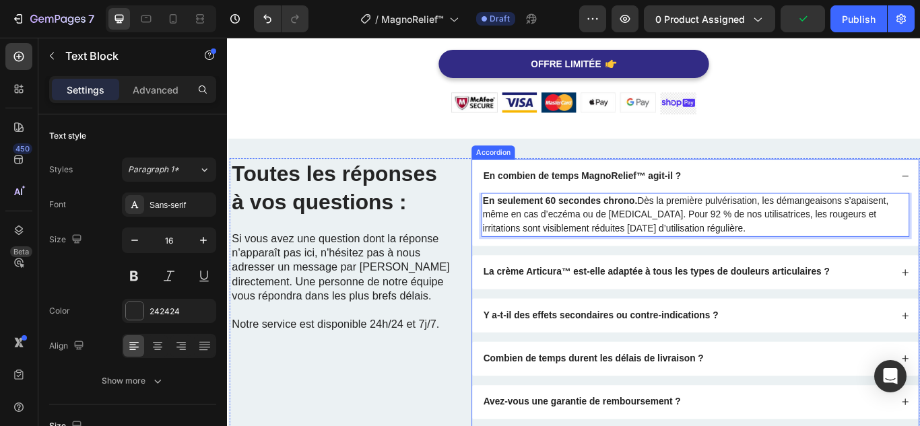
click at [584, 308] on strong "La crème Articura™ est-elle adaptée à tous les types de douleurs articulaires ?" at bounding box center [727, 310] width 404 height 11
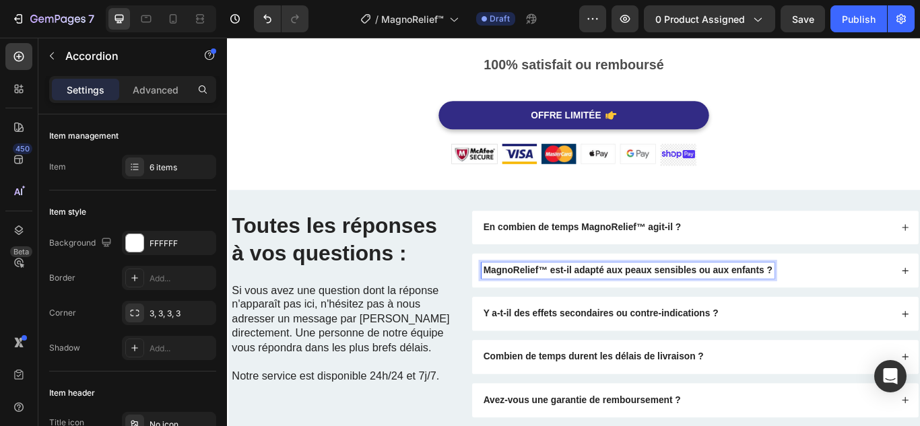
scroll to position [3588, 0]
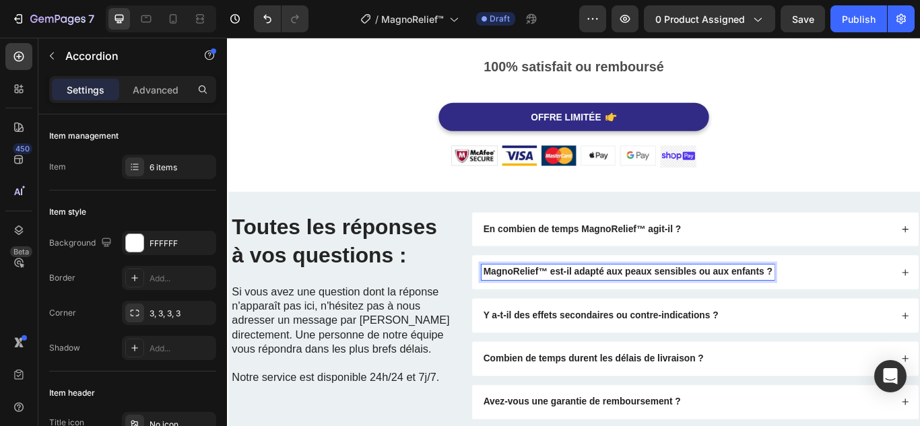
click at [903, 314] on div "MagnoRelief™ est-il adapté aux peaux sensibles ou aux enfants ?" at bounding box center [762, 311] width 479 height 18
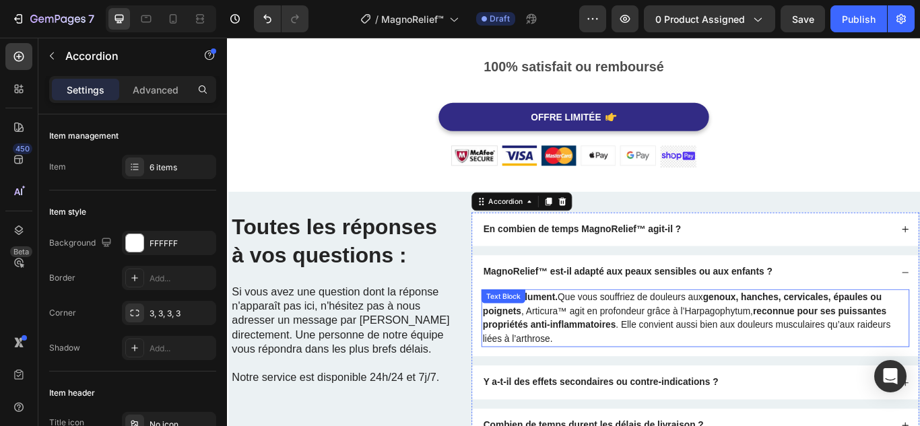
click at [799, 350] on p "Oui, absolument. Que vous souffriez de douleurs aux genoux, hanches, cervicales…" at bounding box center [772, 365] width 496 height 65
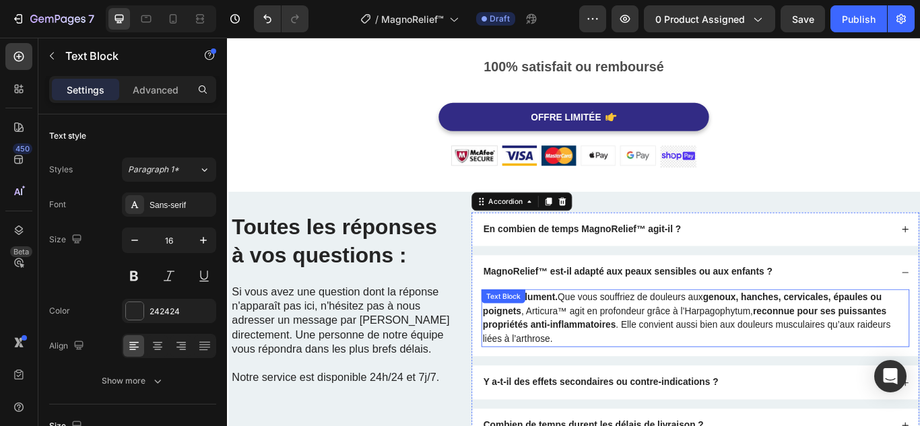
click at [799, 350] on p "Oui, absolument. Que vous souffriez de douleurs aux genoux, hanches, cervicales…" at bounding box center [772, 365] width 496 height 65
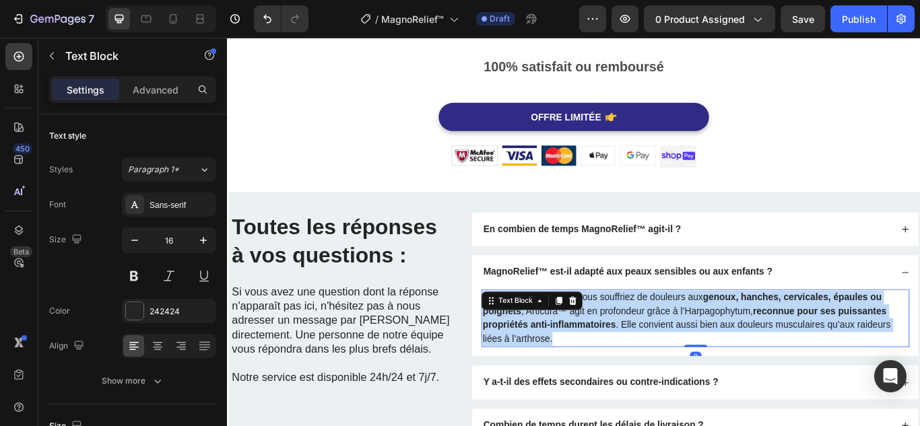
click at [799, 350] on p "Oui, absolument. Que vous souffriez de douleurs aux genoux, hanches, cervicales…" at bounding box center [772, 365] width 496 height 65
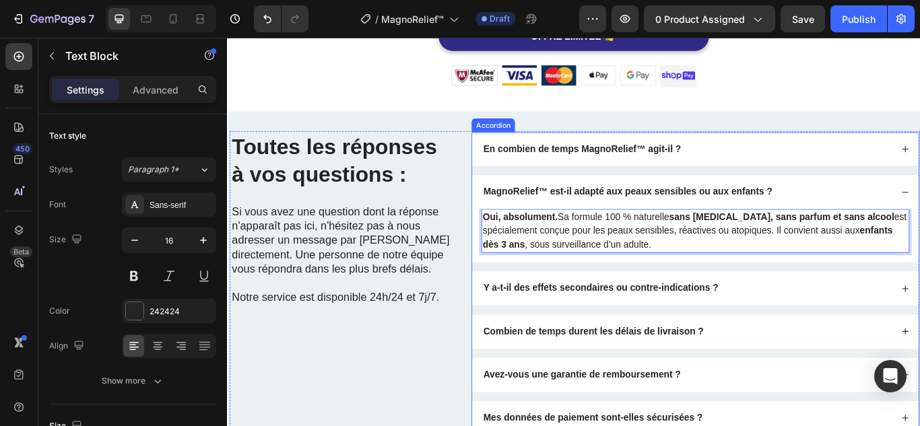
scroll to position [3723, 0]
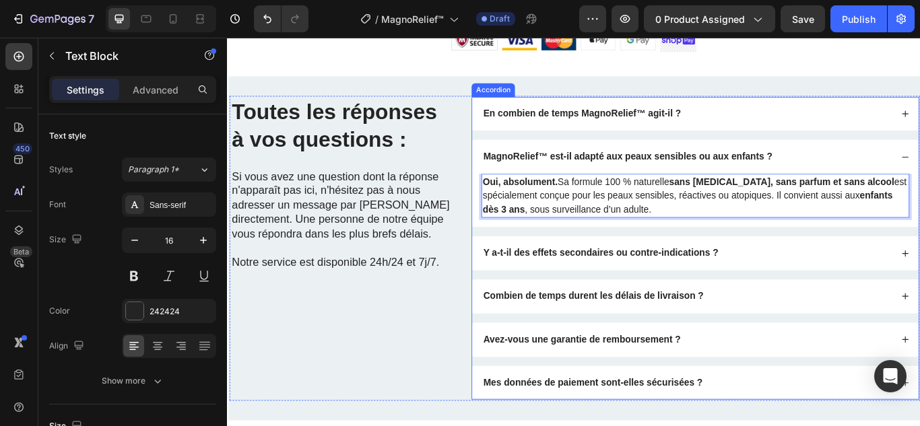
click at [681, 281] on div "Y a-t-il des effets secondaires ou contre-indications ?" at bounding box center [662, 289] width 278 height 18
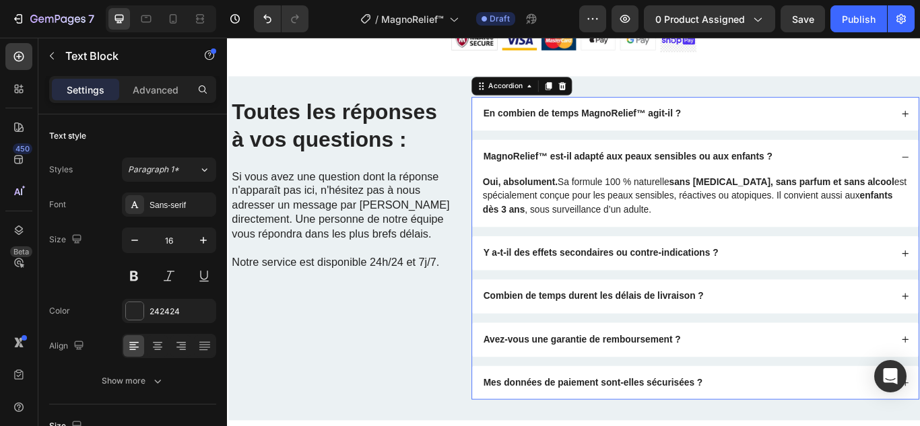
click at [681, 281] on div "Y a-t-il des effets secondaires ou contre-indications ?" at bounding box center [662, 289] width 278 height 18
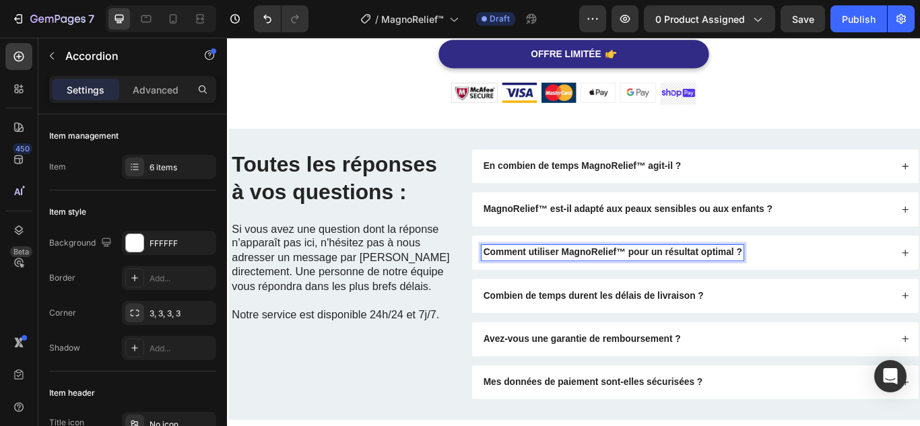
scroll to position [3661, 0]
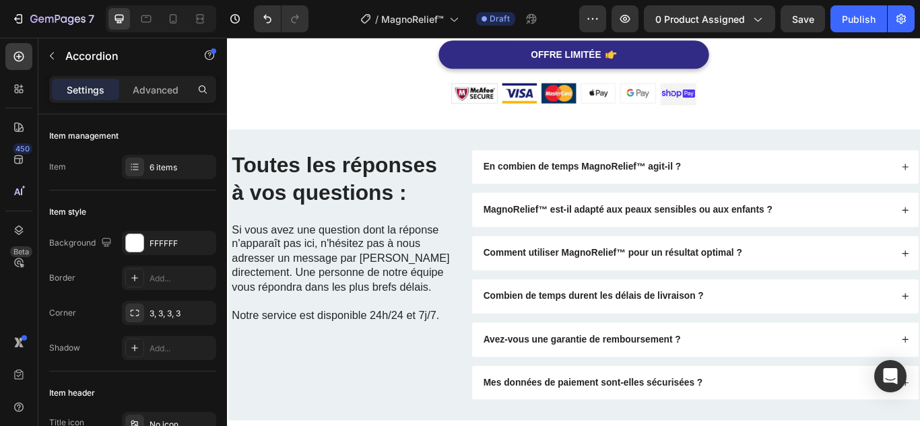
click at [847, 290] on div "Comment utiliser MagnoRelief™ pour un résultat optimal ?" at bounding box center [762, 289] width 479 height 18
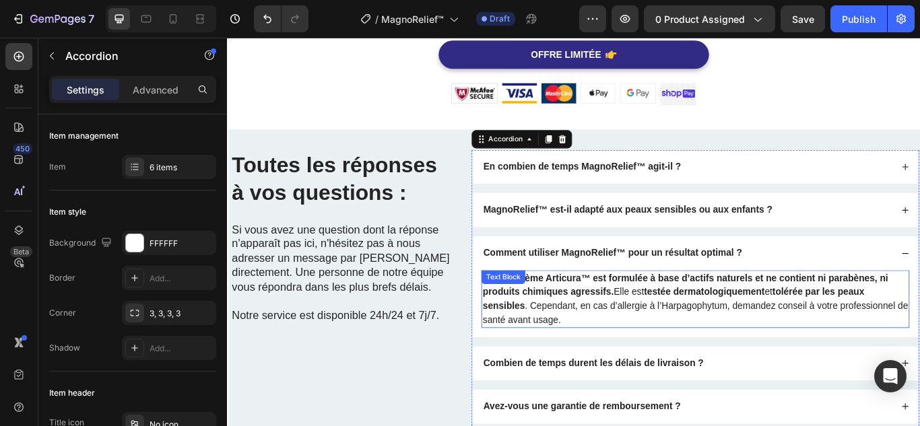
click at [687, 328] on p "Non, la crème Articura™ est formulée à base d’actifs naturels et ne contient ni…" at bounding box center [772, 342] width 496 height 65
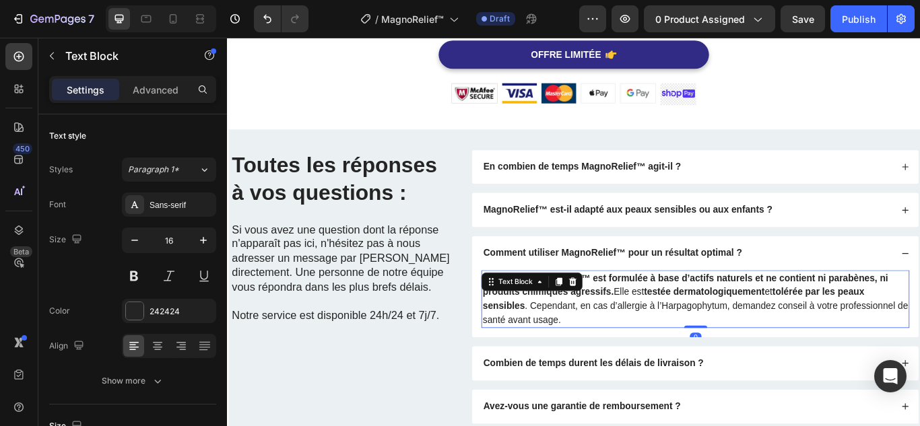
click at [687, 328] on p "Non, la crème Articura™ est formulée à base d’actifs naturels et ne contient ni…" at bounding box center [772, 342] width 496 height 65
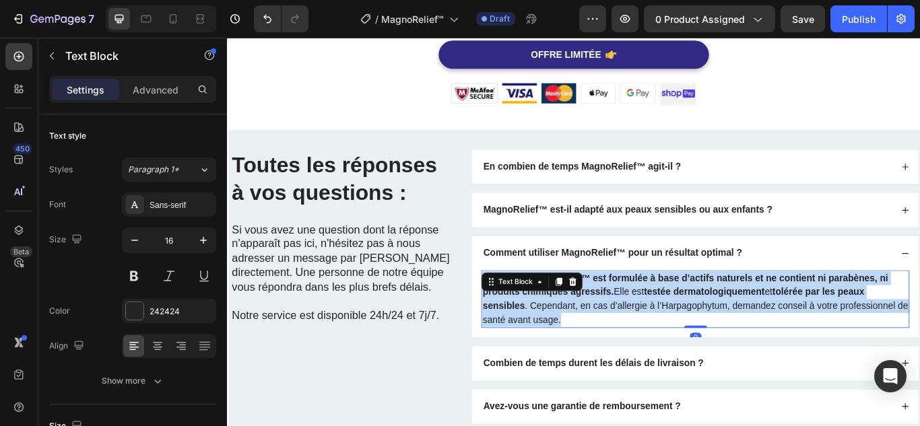
click at [687, 328] on p "Non, la crème Articura™ est formulée à base d’actifs naturels et ne contient ni…" at bounding box center [772, 342] width 496 height 65
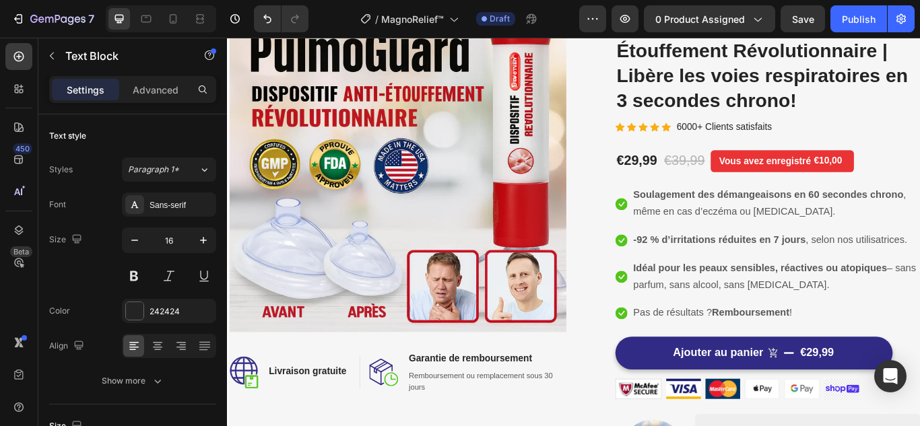
scroll to position [0, 0]
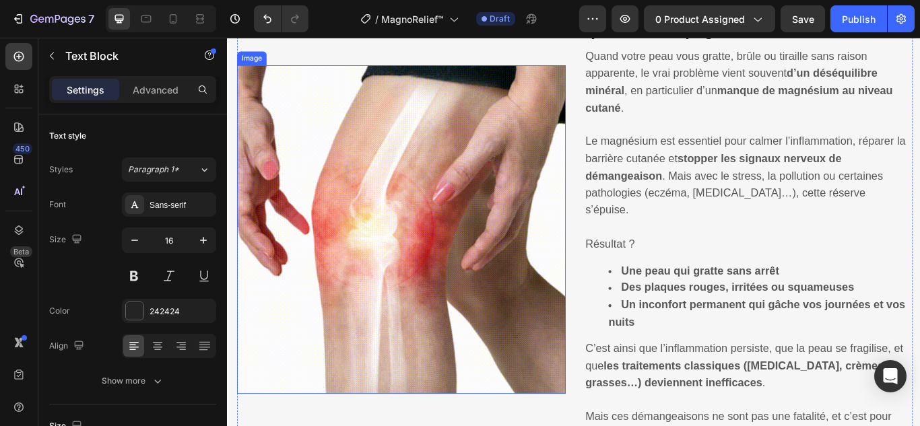
drag, startPoint x: 411, startPoint y: 302, endPoint x: 415, endPoint y: 463, distance: 161.6
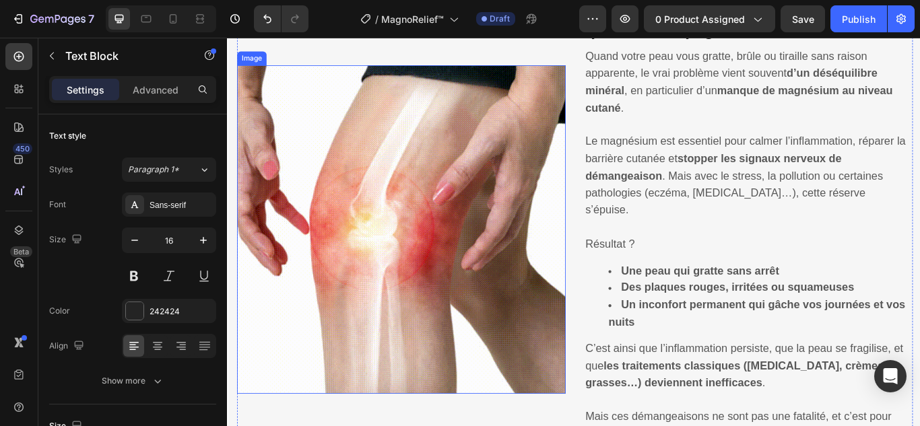
click at [411, 302] on img at bounding box center [429, 261] width 383 height 383
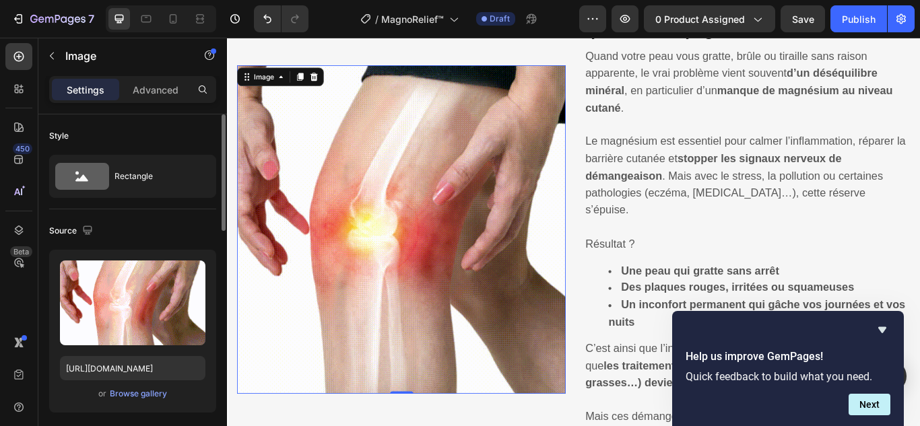
scroll to position [1077, 0]
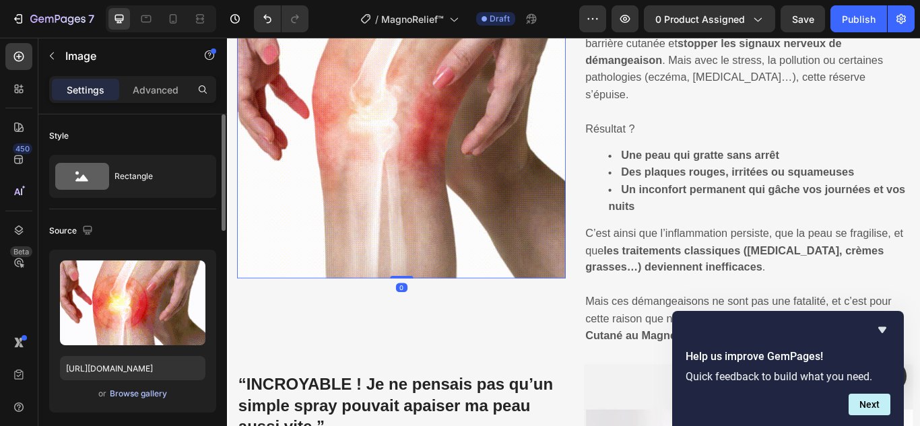
click at [124, 398] on div "Browse gallery" at bounding box center [138, 394] width 57 height 12
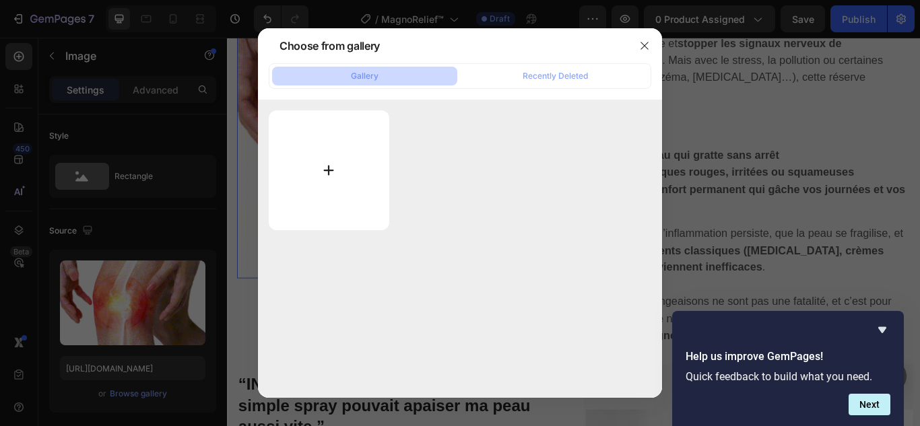
click at [329, 166] on input "file" at bounding box center [329, 170] width 120 height 120
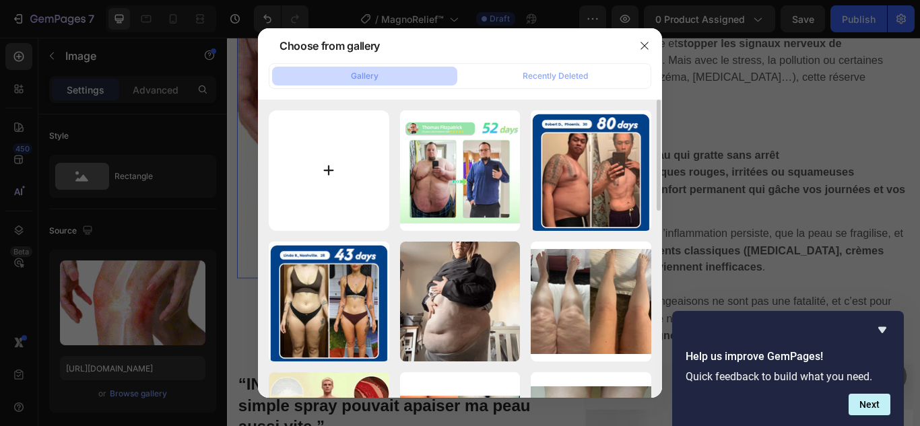
type input "C:\fakepath\1.webp"
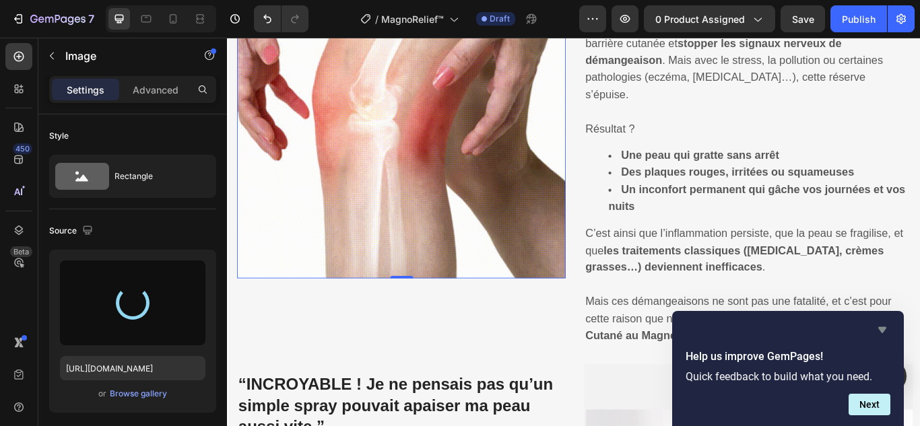
click at [885, 328] on icon "Hide survey" at bounding box center [882, 330] width 8 height 6
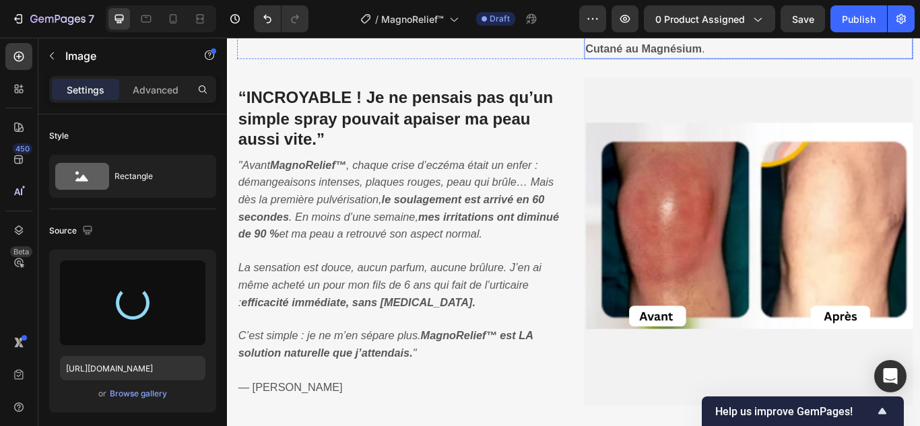
scroll to position [1481, 0]
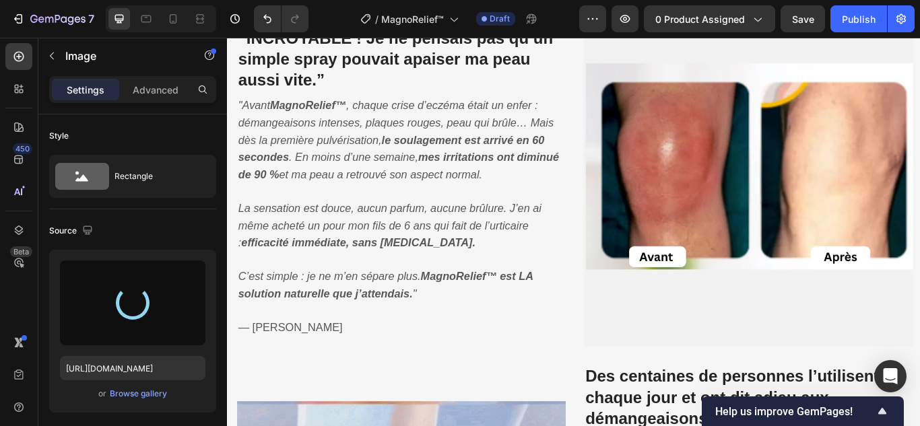
type input "https://cdn.shopify.com/s/files/1/0748/6688/4847/files/gempages_574280435123618…"
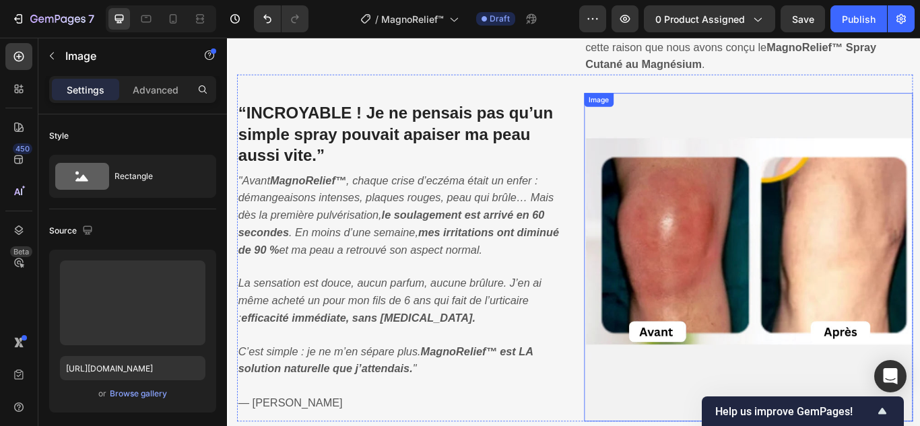
scroll to position [1414, 0]
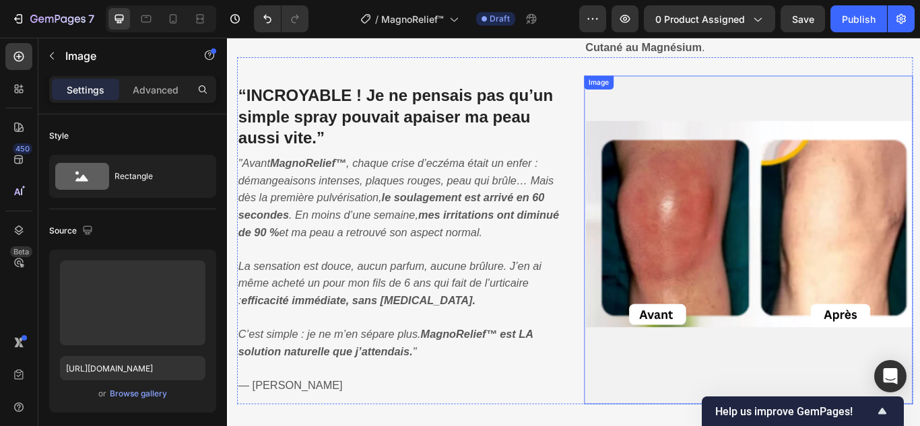
click at [748, 250] on img at bounding box center [834, 273] width 383 height 383
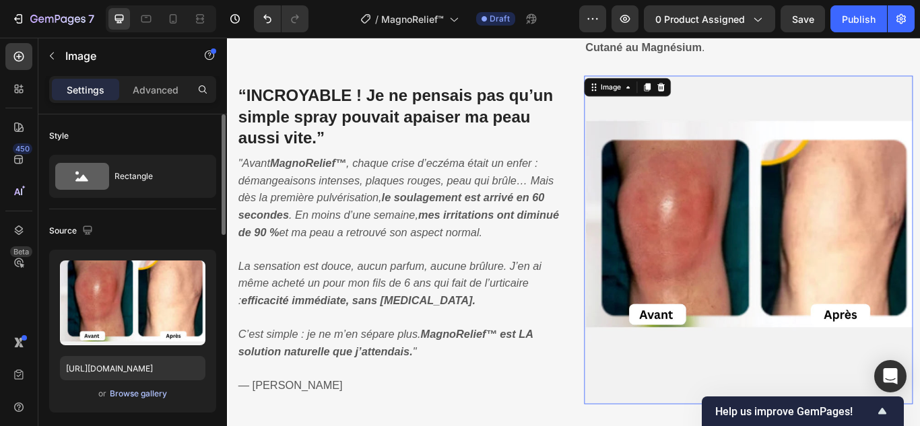
click at [127, 390] on div "Browse gallery" at bounding box center [138, 394] width 57 height 12
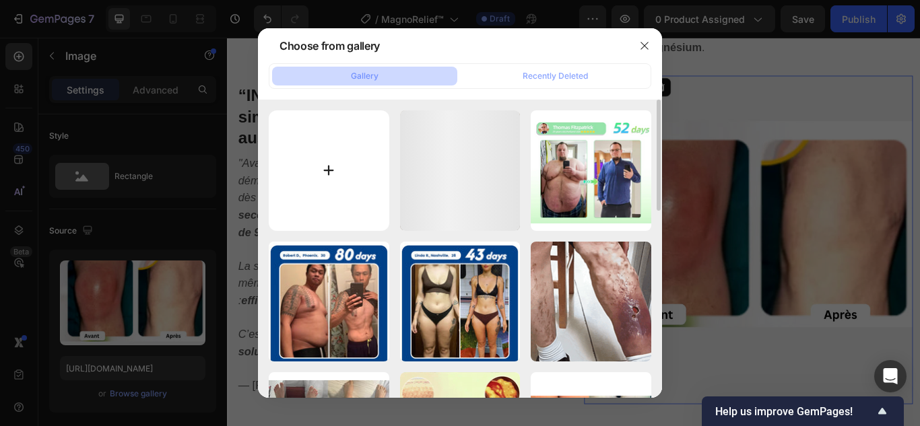
click at [326, 171] on input "file" at bounding box center [329, 170] width 120 height 120
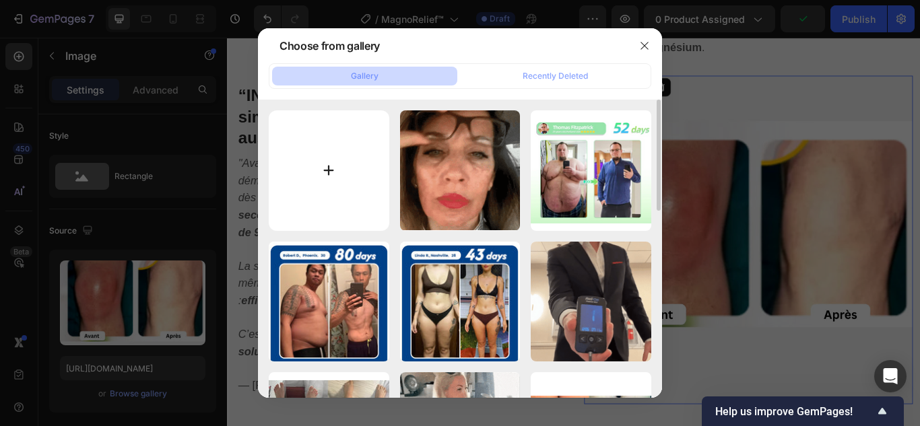
type input "C:\fakepath\2.webp"
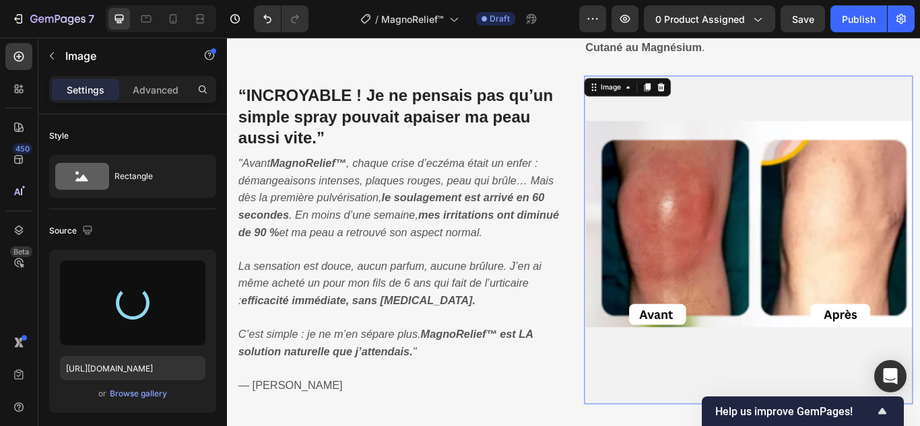
type input "https://cdn.shopify.com/s/files/1/0748/6688/4847/files/gempages_574280435123618…"
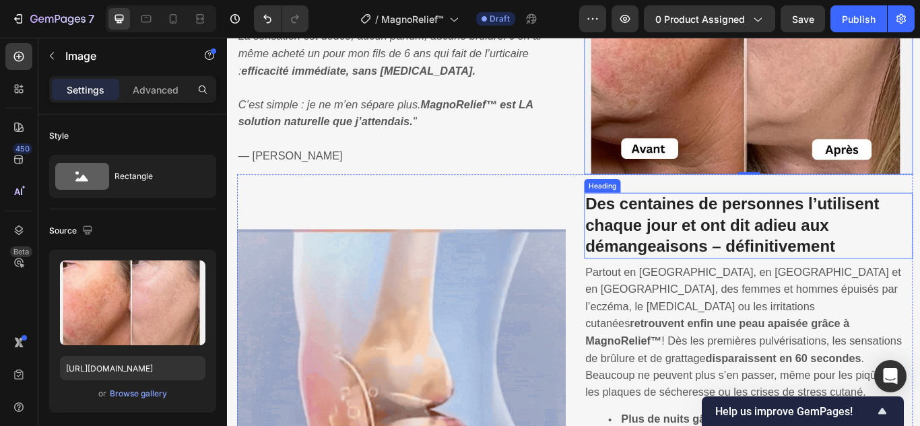
scroll to position [1683, 0]
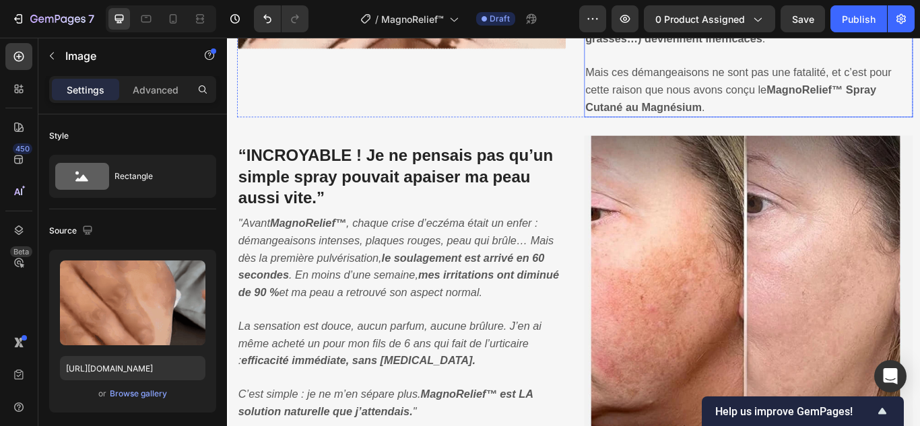
scroll to position [1346, 0]
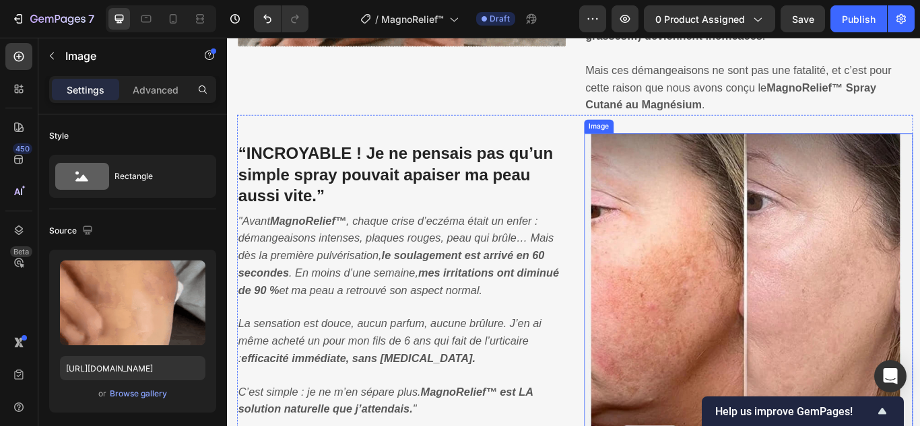
click at [729, 367] on img at bounding box center [834, 340] width 383 height 383
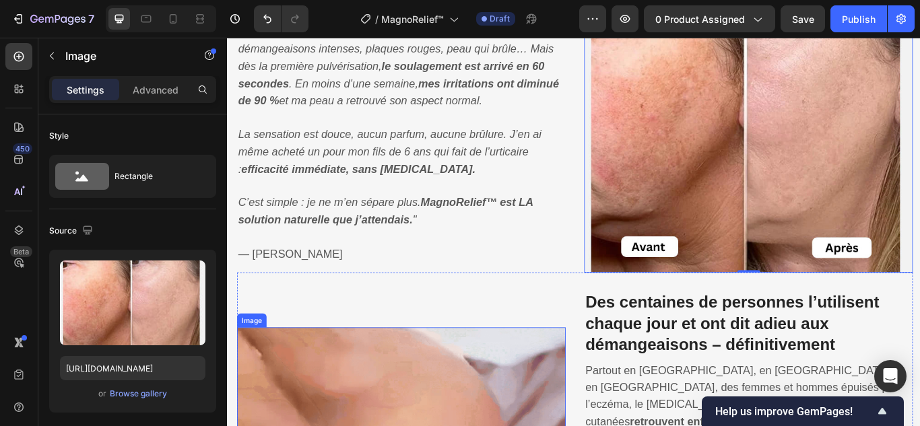
scroll to position [1616, 0]
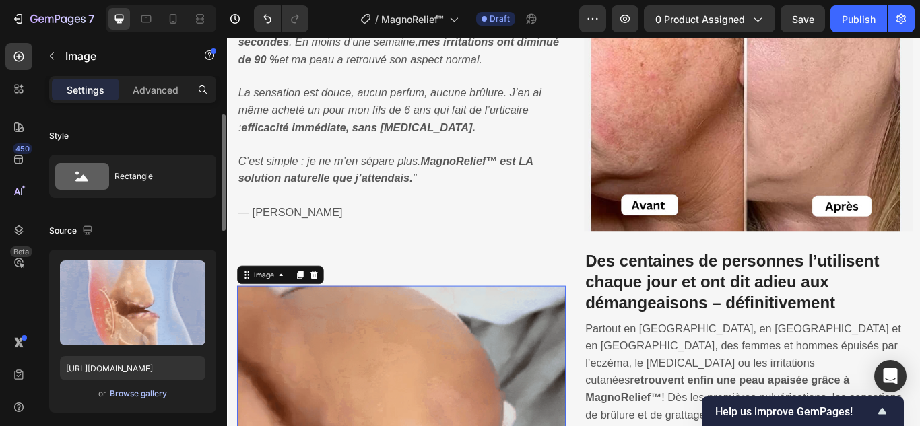
click at [160, 394] on div "Browse gallery" at bounding box center [138, 394] width 57 height 12
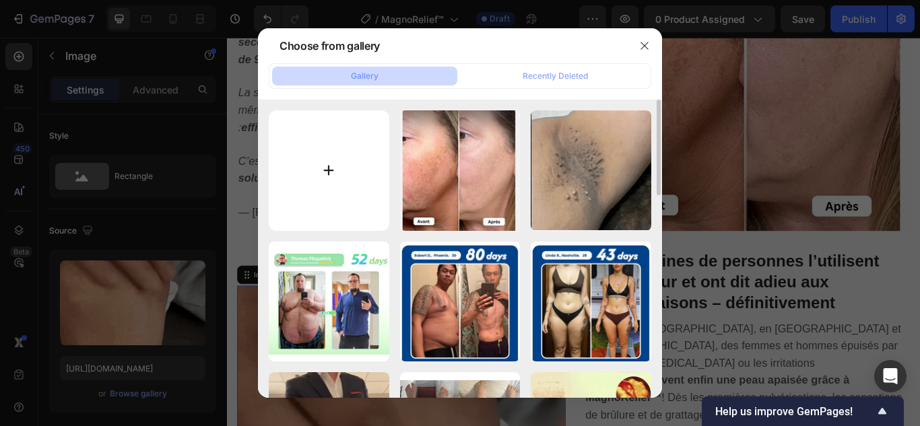
click at [331, 167] on input "file" at bounding box center [329, 170] width 120 height 120
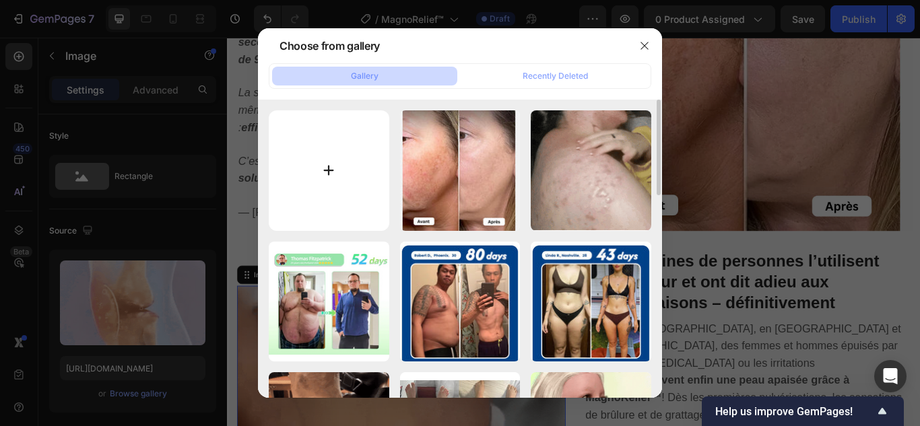
type input "C:\fakepath\3.jpg"
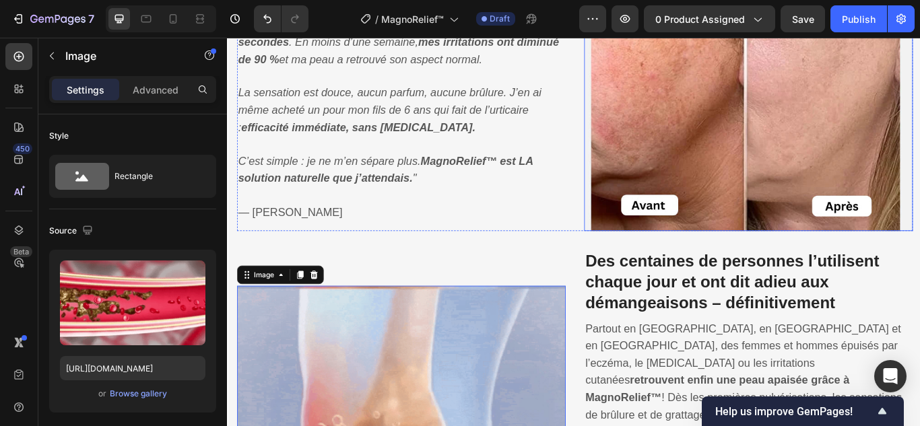
type input "https://cdn.shopify.com/s/files/1/0748/6688/4847/files/gempages_574280435123618…"
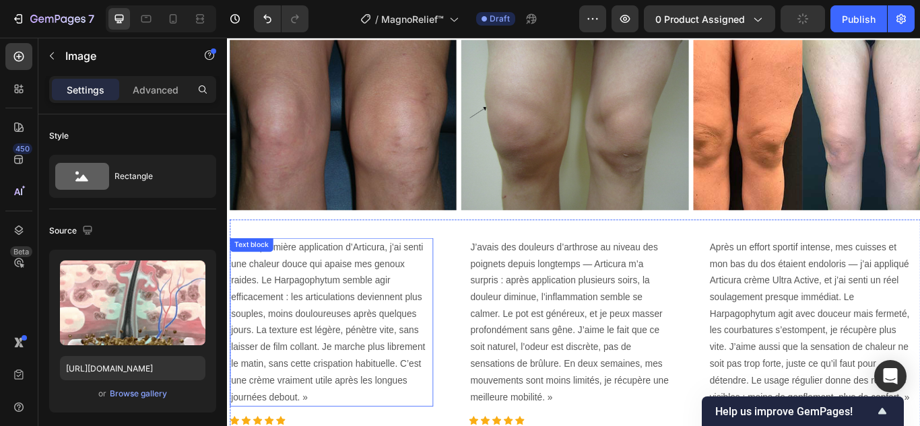
scroll to position [3029, 0]
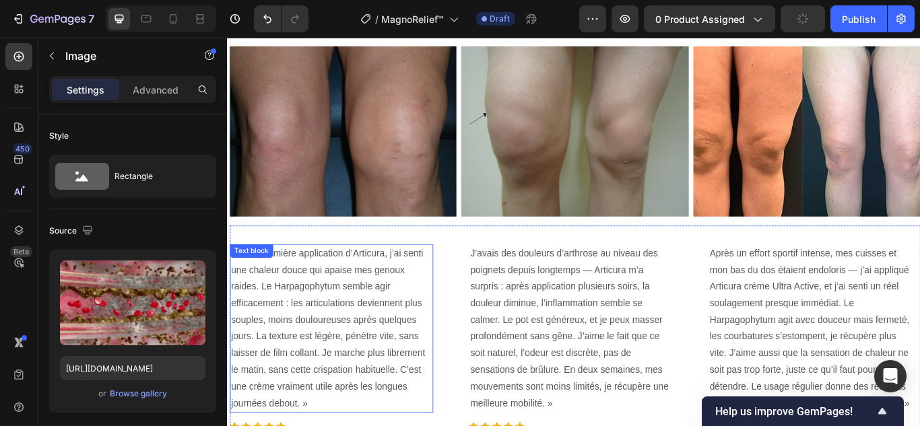
click at [361, 155] on img at bounding box center [362, 147] width 265 height 199
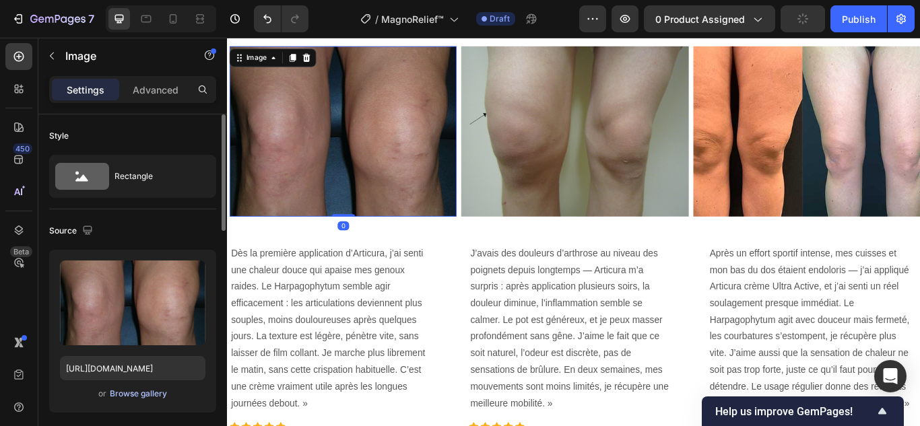
click at [149, 392] on div "Browse gallery" at bounding box center [138, 394] width 57 height 12
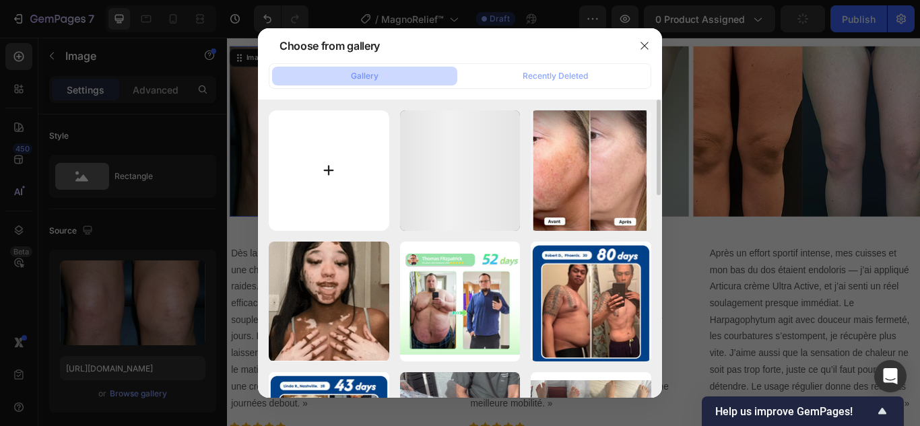
click at [331, 172] on input "file" at bounding box center [329, 170] width 120 height 120
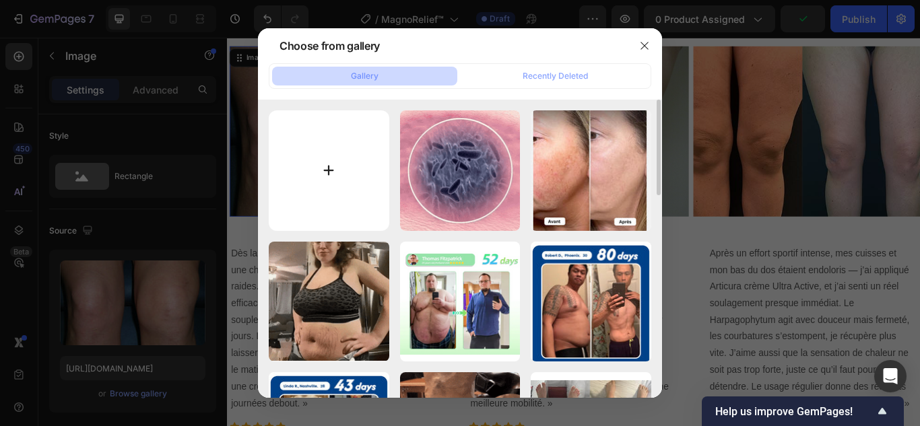
type input "C:\fakepath\4.webp"
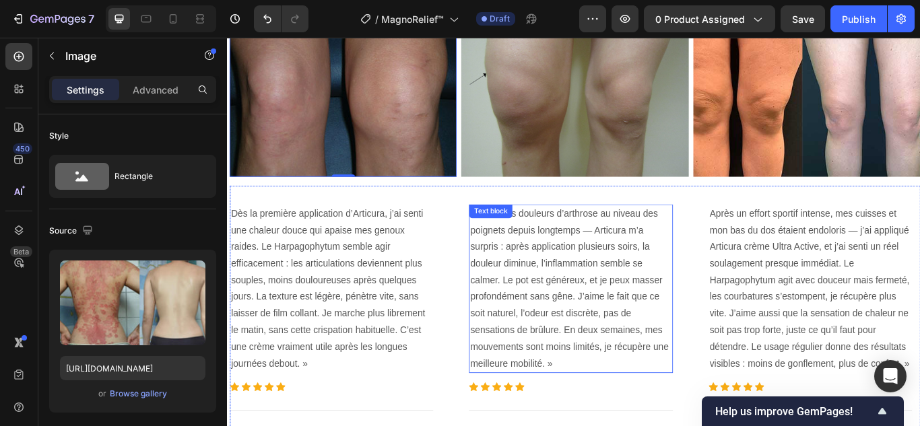
type input "https://cdn.shopify.com/s/files/1/0748/6688/4847/files/gempages_574280435123618…"
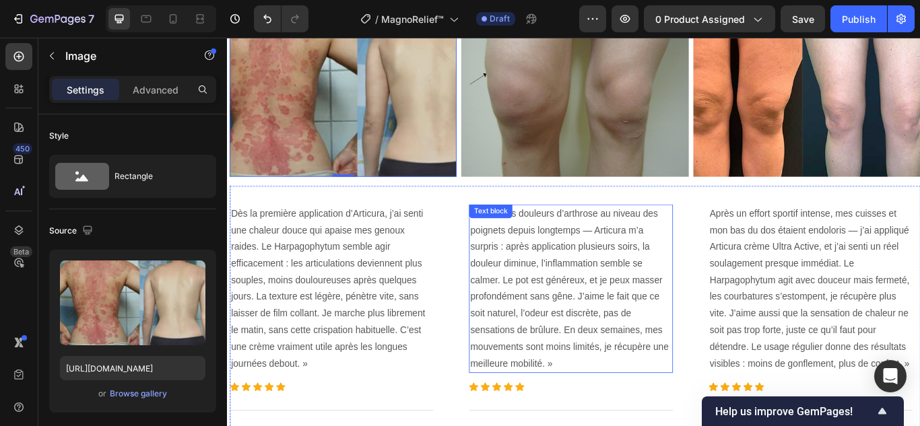
scroll to position [2962, 0]
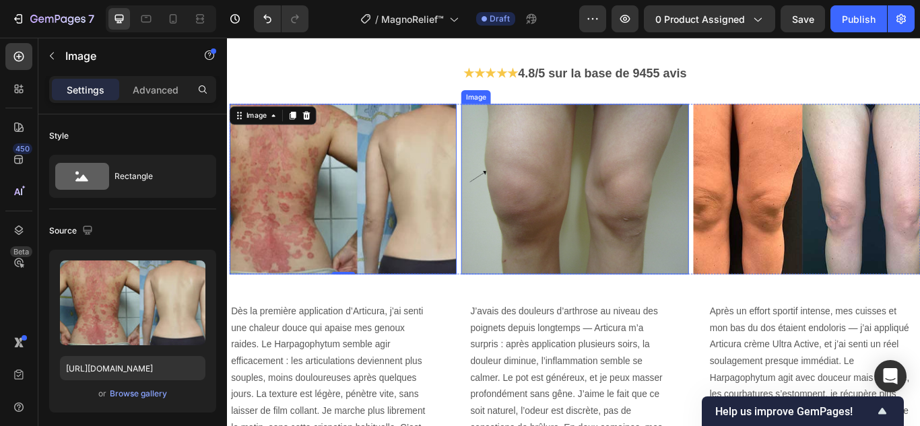
click at [597, 203] on img at bounding box center [631, 214] width 265 height 199
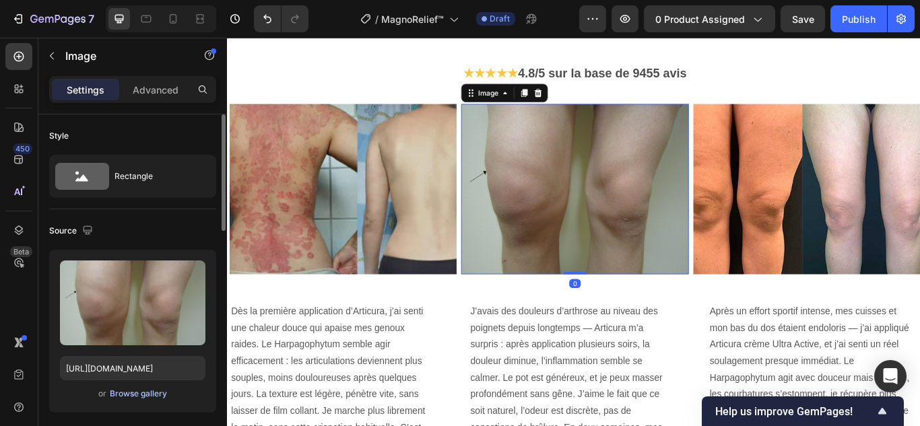
click at [162, 392] on div "Browse gallery" at bounding box center [138, 394] width 57 height 12
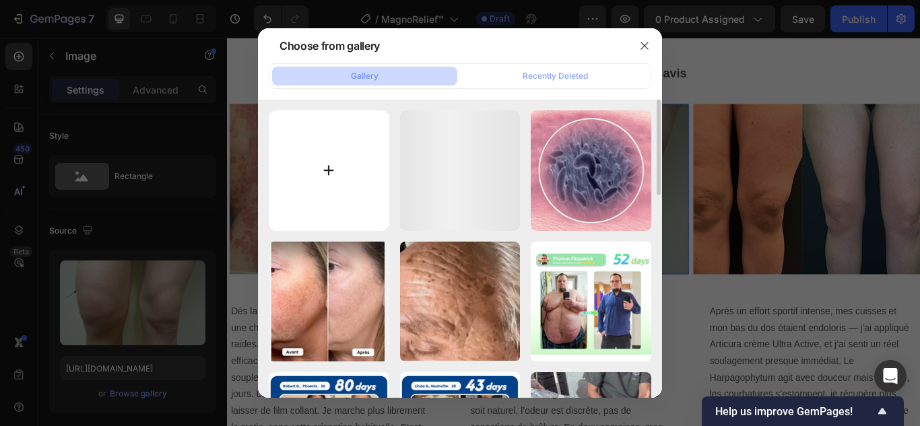
click at [319, 165] on input "file" at bounding box center [329, 170] width 120 height 120
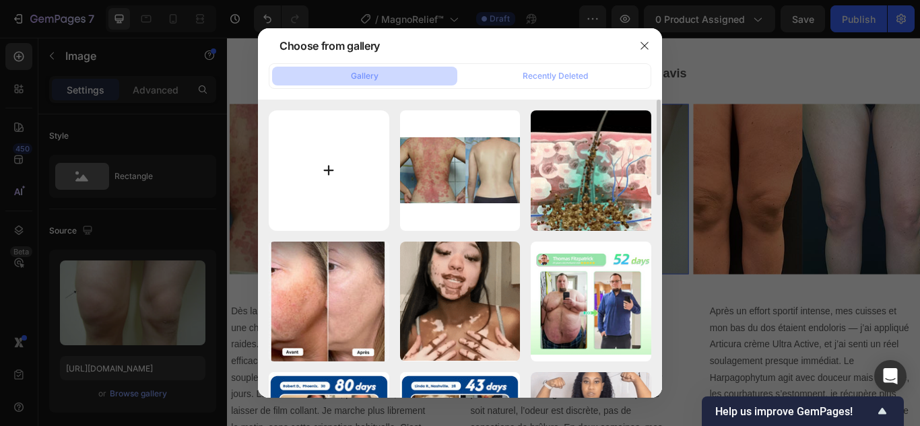
type input "C:\fakepath\5.webp"
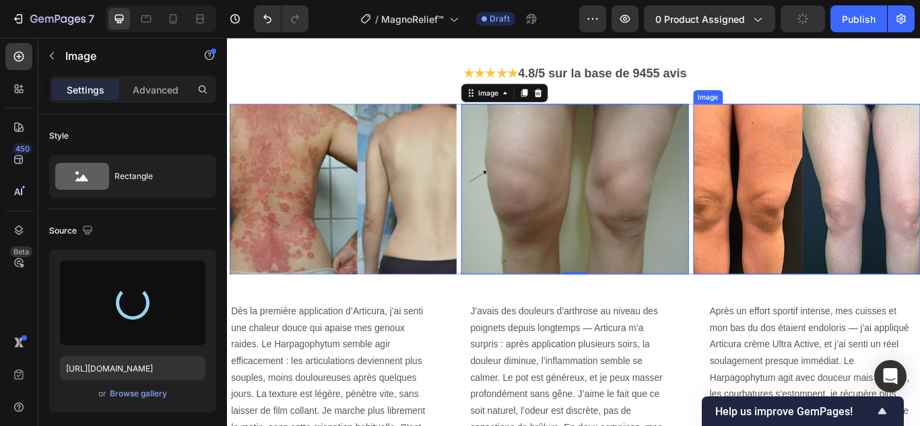
type input "https://cdn.shopify.com/s/files/1/0748/6688/4847/files/gempages_574280435123618…"
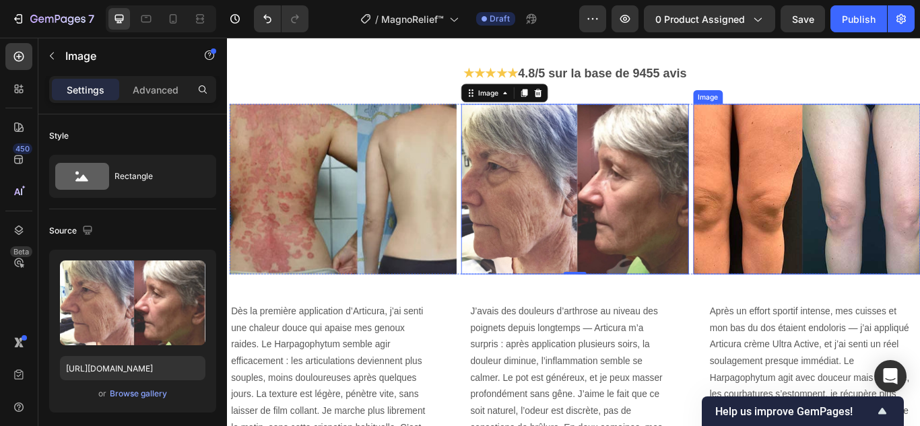
click at [842, 246] on img at bounding box center [902, 214] width 265 height 199
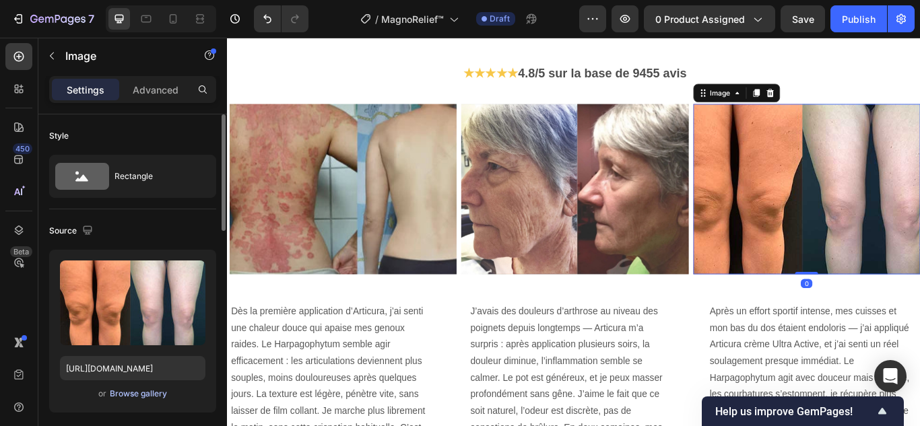
click at [158, 390] on div "Browse gallery" at bounding box center [138, 394] width 57 height 12
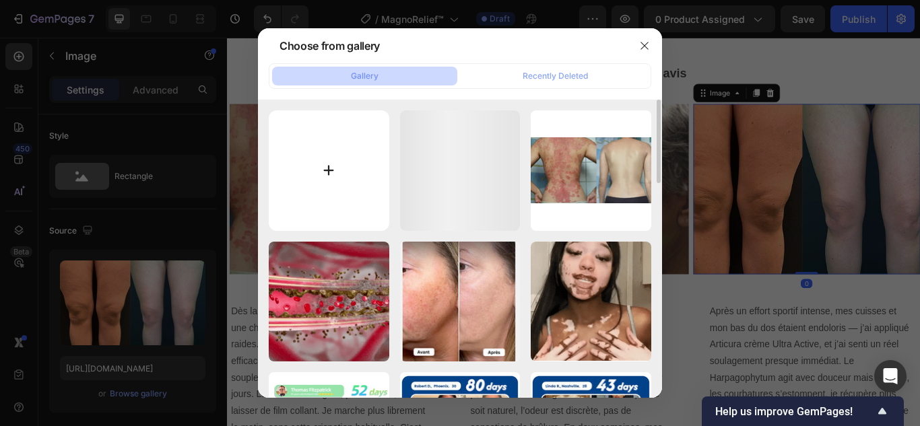
click at [329, 162] on input "file" at bounding box center [329, 170] width 120 height 120
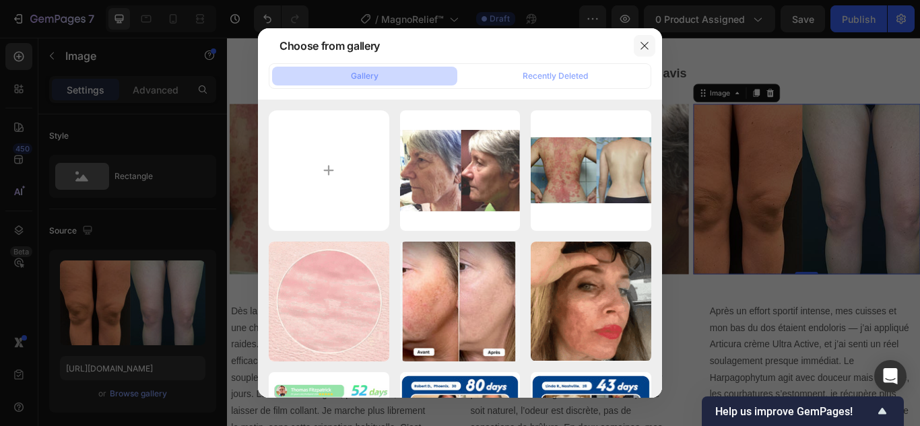
click at [642, 46] on icon "button" at bounding box center [644, 45] width 11 height 11
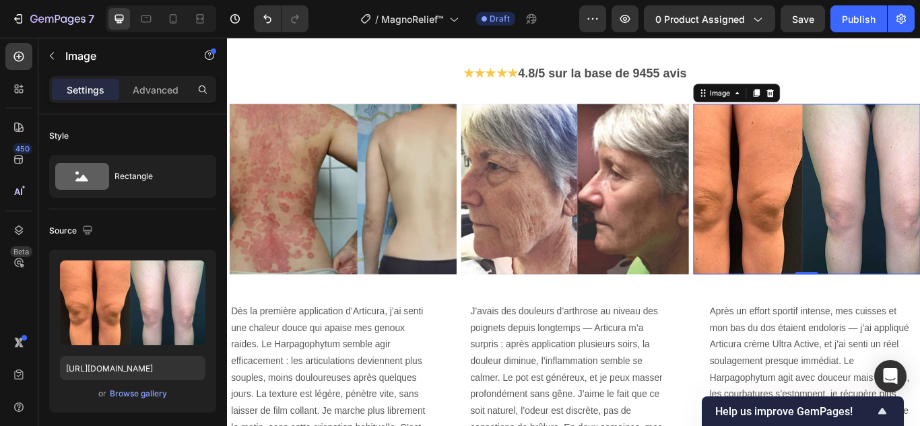
click at [856, 222] on img at bounding box center [902, 214] width 265 height 199
click at [149, 388] on div "Browse gallery" at bounding box center [138, 394] width 57 height 12
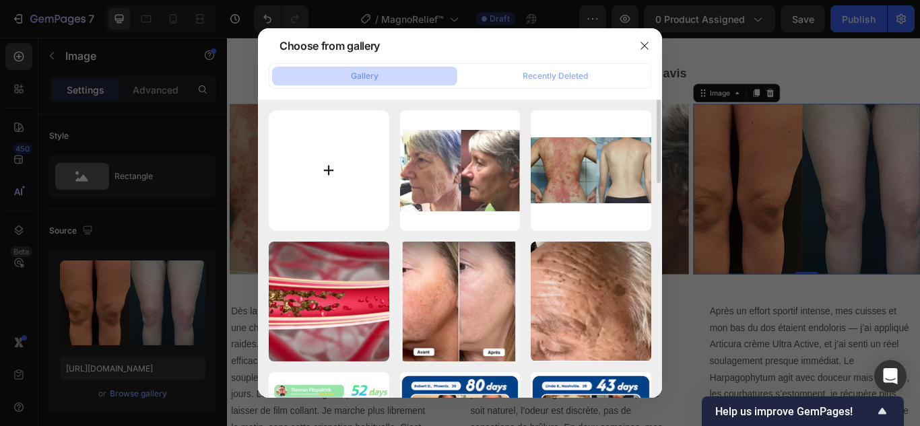
click at [328, 160] on input "file" at bounding box center [329, 170] width 120 height 120
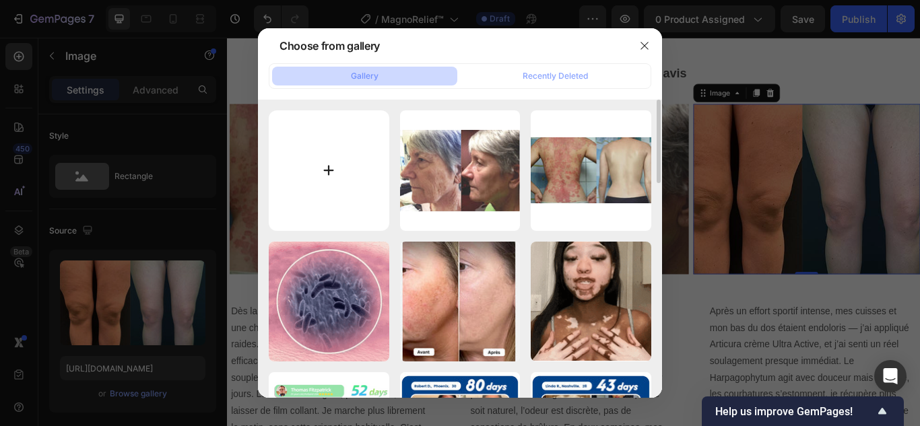
type input "C:\fakepath\6.webp"
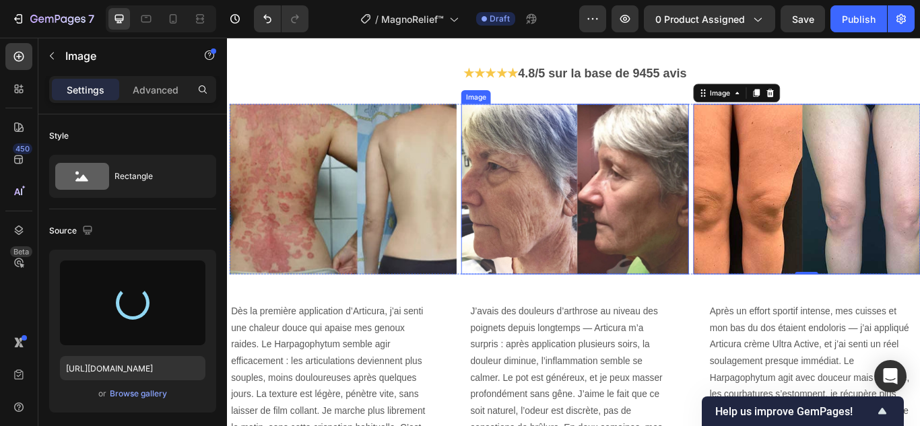
type input "https://cdn.shopify.com/s/files/1/0748/6688/4847/files/gempages_574280435123618…"
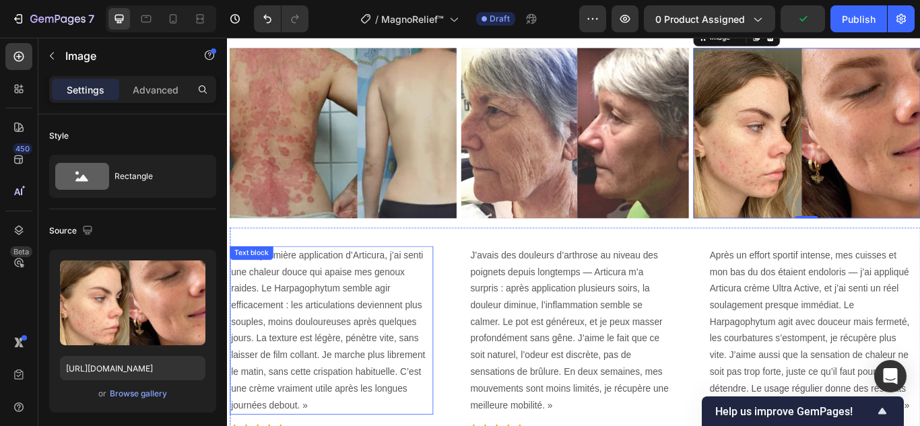
scroll to position [3097, 0]
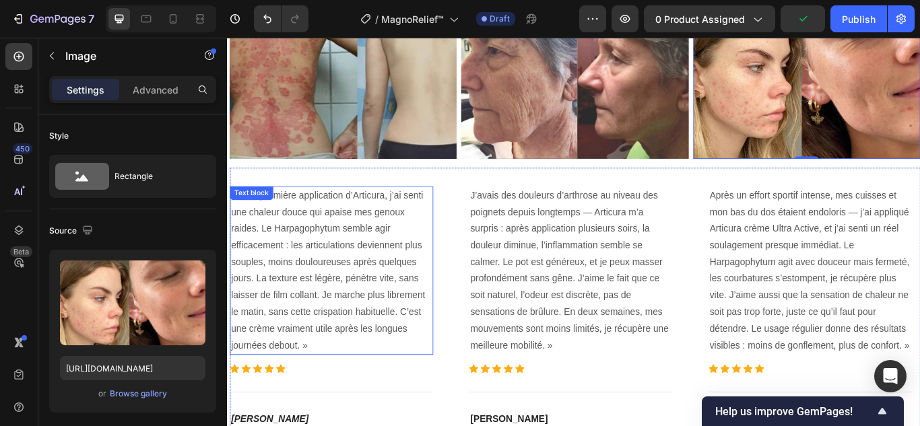
click at [341, 305] on p "Dès la première application d’Articura, j’ai senti une chaleur douce qui apaise…" at bounding box center [348, 310] width 234 height 194
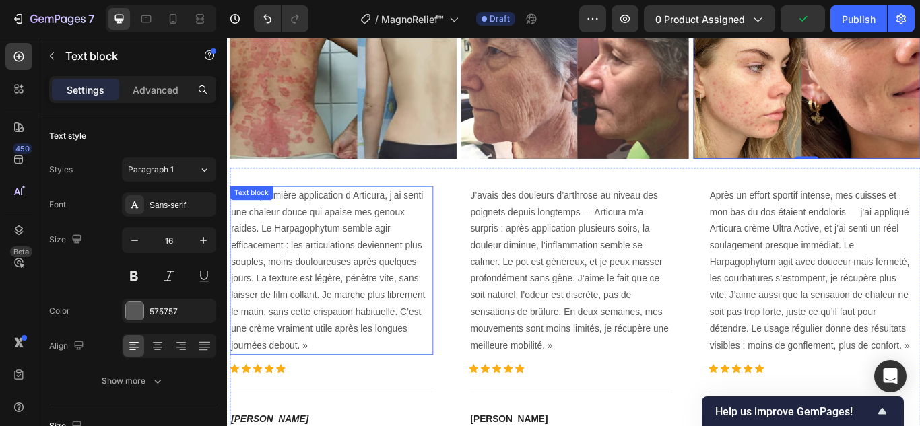
click at [341, 305] on p "Dès la première application d’Articura, j’ai senti une chaleur douce qui apaise…" at bounding box center [348, 310] width 234 height 194
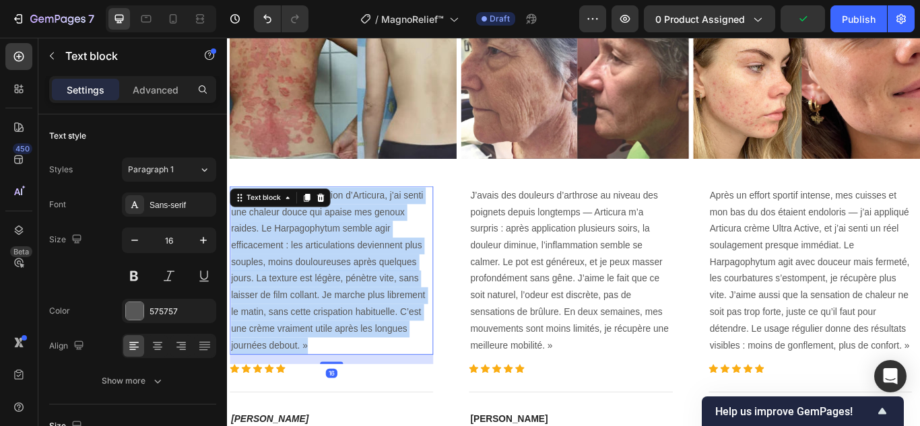
click at [341, 305] on p "Dès la première application d’Articura, j’ai senti une chaleur douce qui apaise…" at bounding box center [348, 310] width 234 height 194
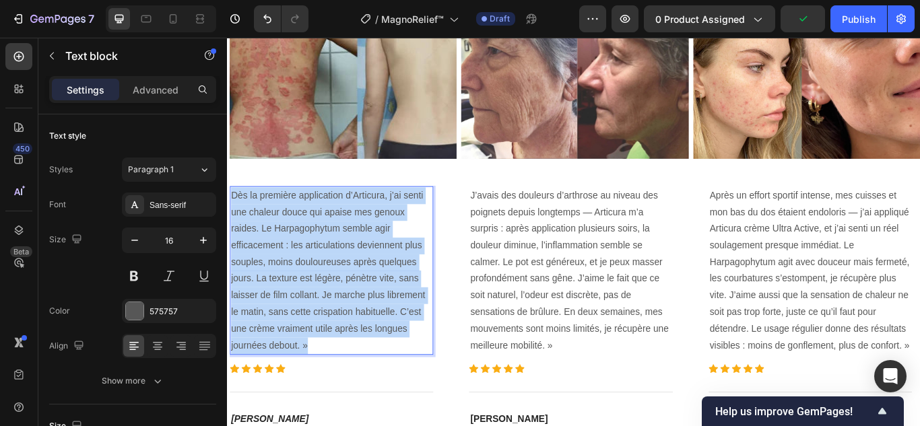
click at [341, 305] on p "Dès la première application d’Articura, j’ai senti une chaleur douce qui apaise…" at bounding box center [348, 310] width 234 height 194
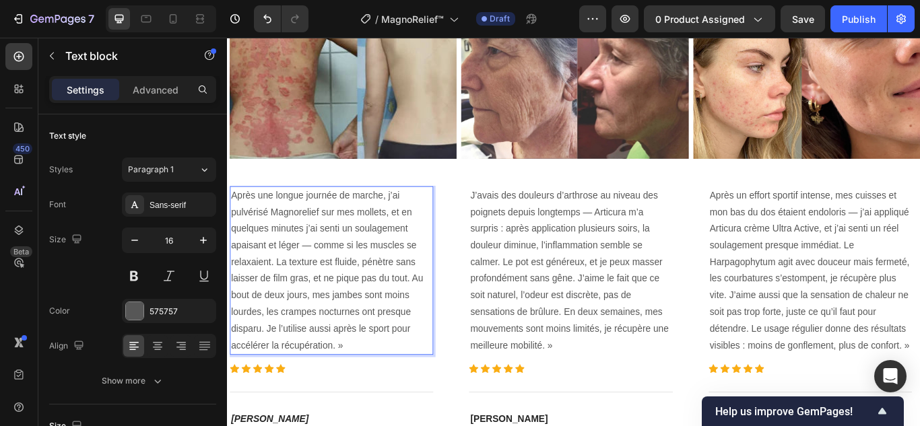
click at [617, 320] on p "J’avais des douleurs d’arthrose au niveau des poignets depuis longtemps — Artic…" at bounding box center [627, 310] width 234 height 194
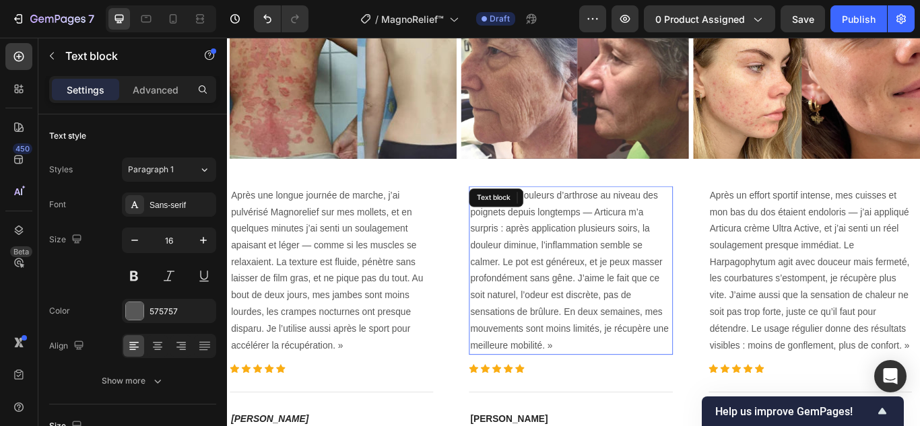
click at [617, 320] on p "J’avais des douleurs d’arthrose au niveau des poignets depuis longtemps — Artic…" at bounding box center [627, 310] width 234 height 194
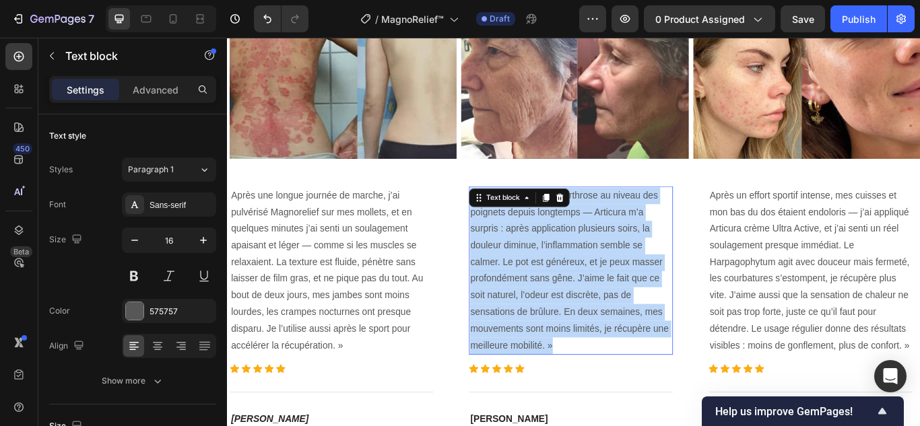
click at [617, 320] on p "J’avais des douleurs d’arthrose au niveau des poignets depuis longtemps — Artic…" at bounding box center [627, 310] width 234 height 194
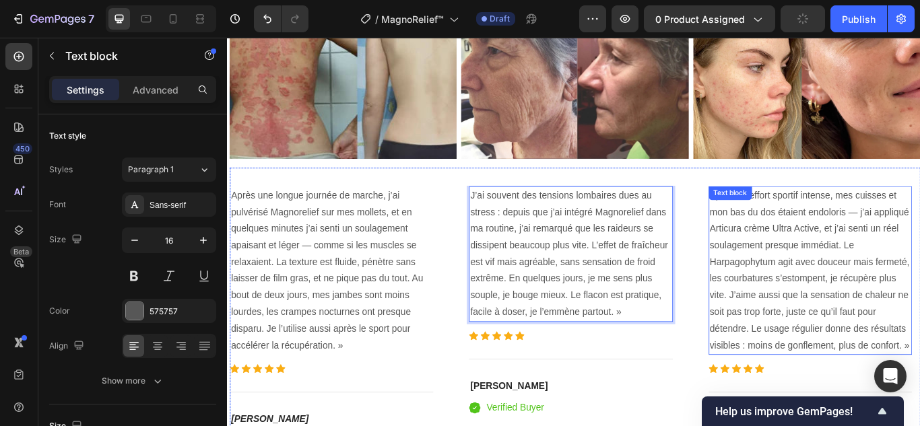
click at [885, 311] on p "Après un effort sportif intense, mes cuisses et mon bas du dos étaient endolori…" at bounding box center [906, 310] width 234 height 194
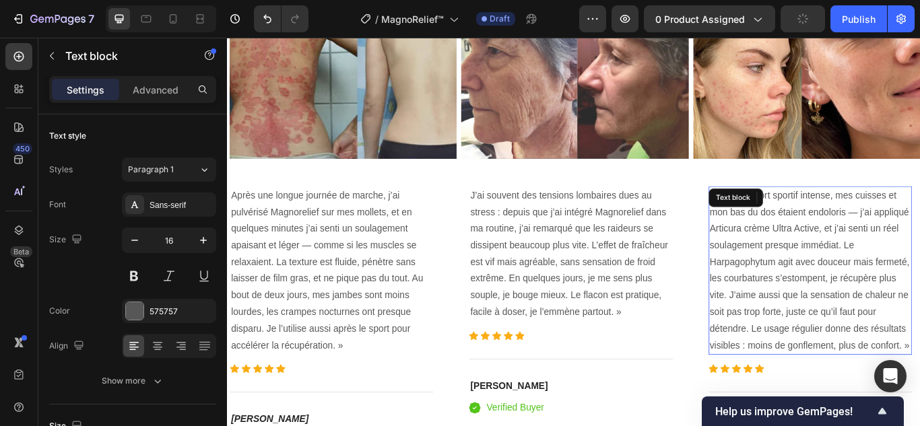
click at [885, 311] on p "Après un effort sportif intense, mes cuisses et mon bas du dos étaient endolori…" at bounding box center [906, 310] width 234 height 194
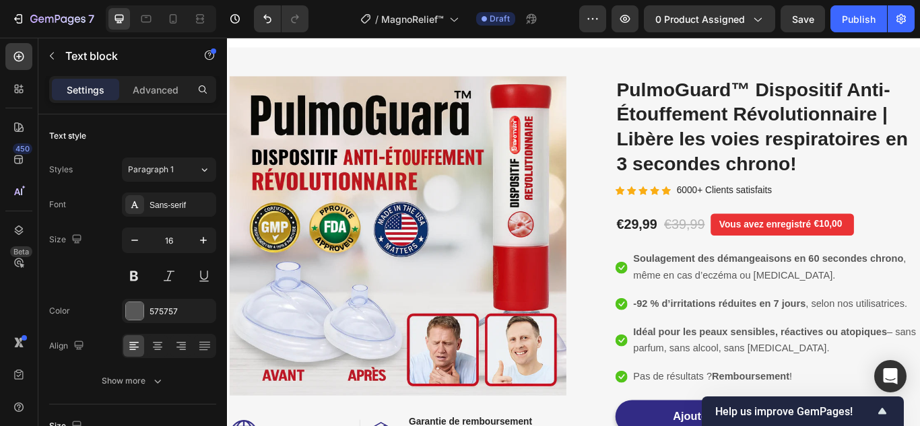
scroll to position [0, 0]
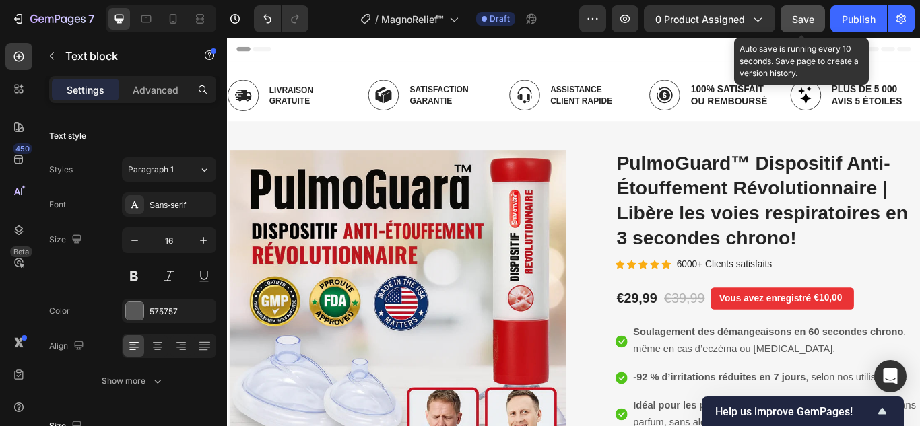
drag, startPoint x: 805, startPoint y: 20, endPoint x: 796, endPoint y: 31, distance: 14.4
click at [805, 20] on span "Save" at bounding box center [803, 18] width 22 height 11
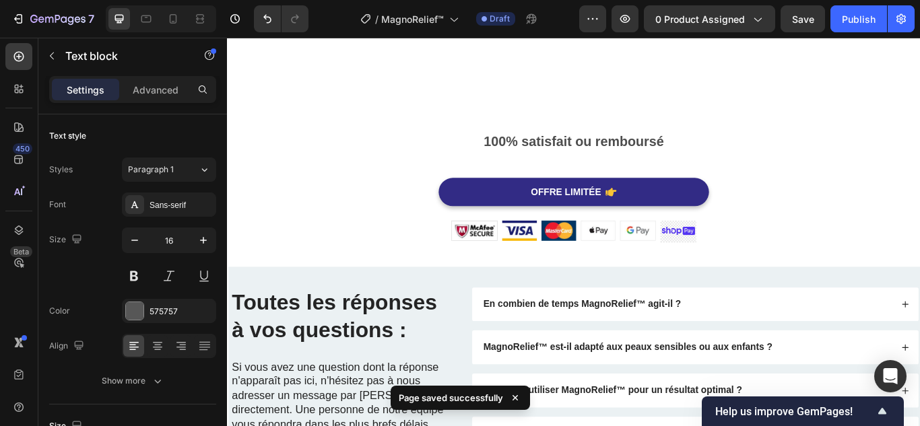
scroll to position [3837, 0]
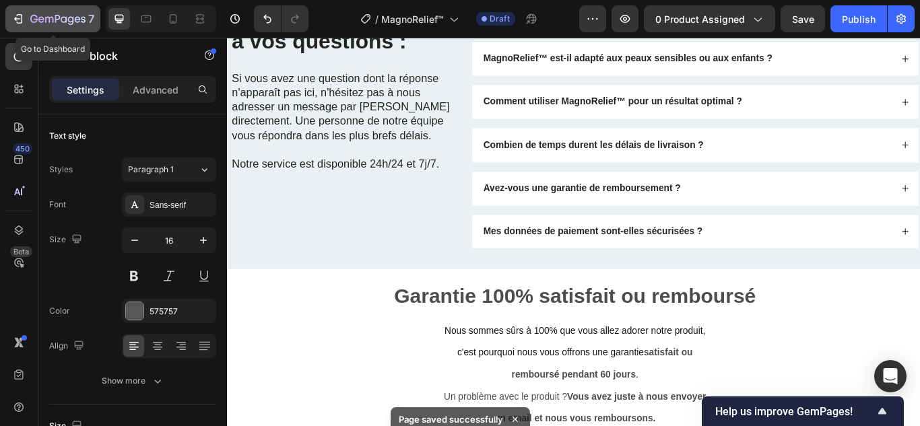
click at [24, 18] on icon "button" at bounding box center [17, 18] width 13 height 13
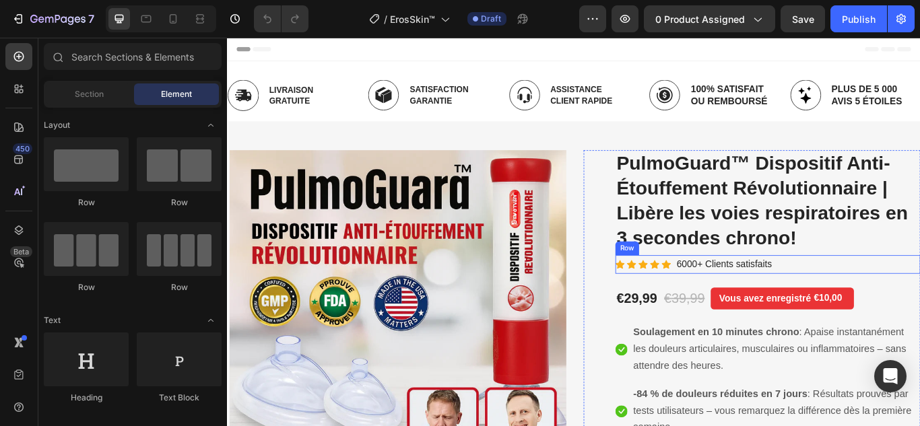
scroll to position [202, 0]
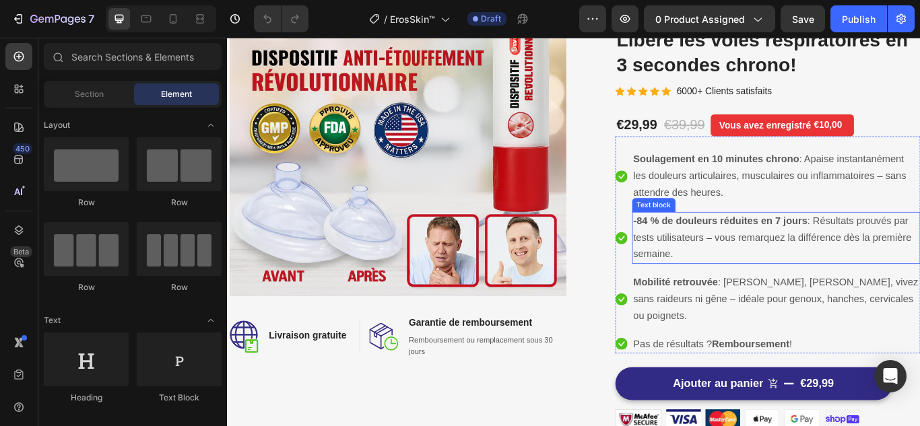
click at [740, 218] on span "Soulagement en 10 minutes chrono : Apaise instantanément les douleurs articulai…" at bounding box center [859, 199] width 318 height 52
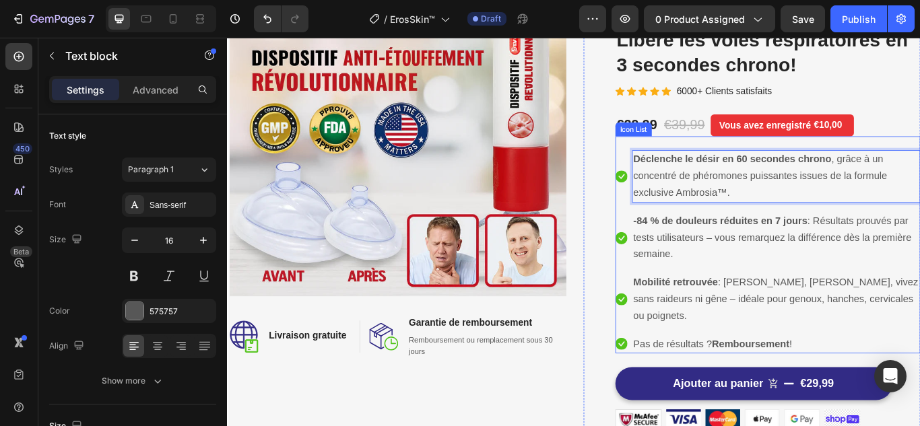
click at [752, 257] on strong "-84 % de douleurs réduites en 7 jours" at bounding box center [801, 251] width 203 height 13
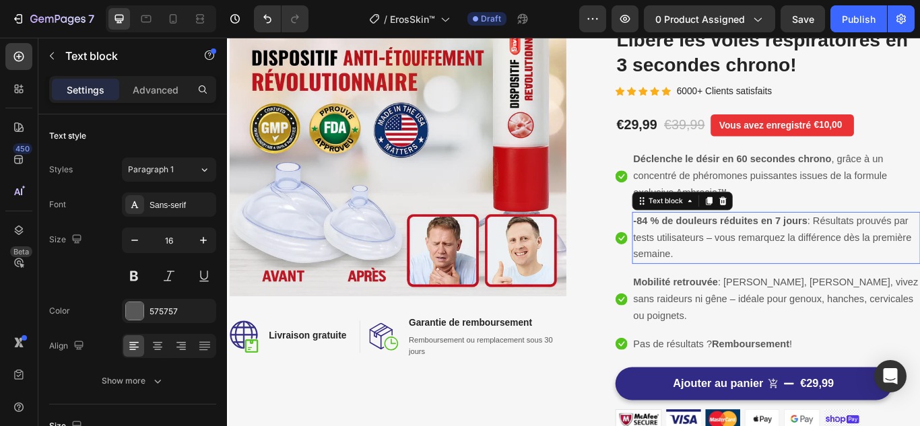
click at [753, 257] on strong "-84 % de douleurs réduites en 7 jours" at bounding box center [801, 251] width 203 height 13
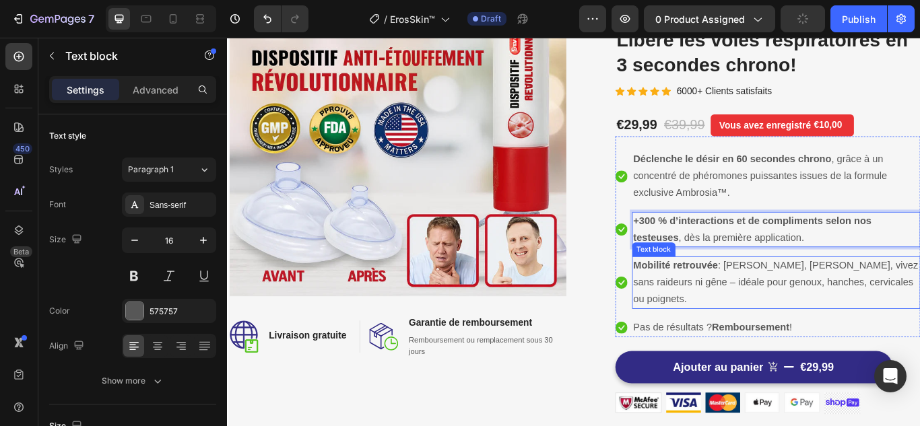
click at [753, 314] on p "Mobilité retrouvée : Marchez, bougez, vivez sans raideurs ni gêne – idéale pour…" at bounding box center [866, 323] width 333 height 58
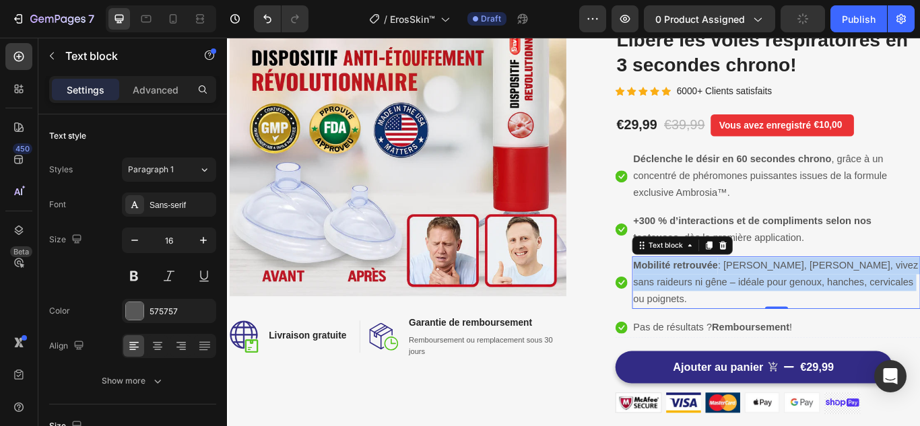
click at [753, 314] on p "Mobilité retrouvée : Marchez, bougez, vivez sans raideurs ni gêne – idéale pour…" at bounding box center [866, 323] width 333 height 58
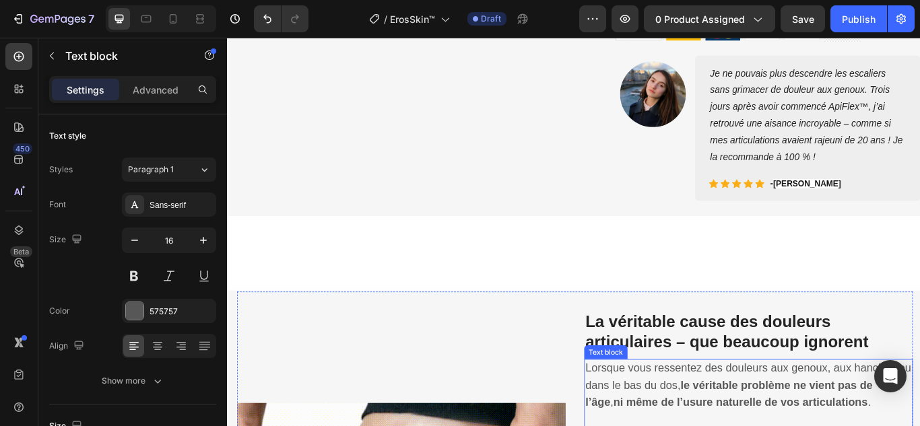
scroll to position [740, 0]
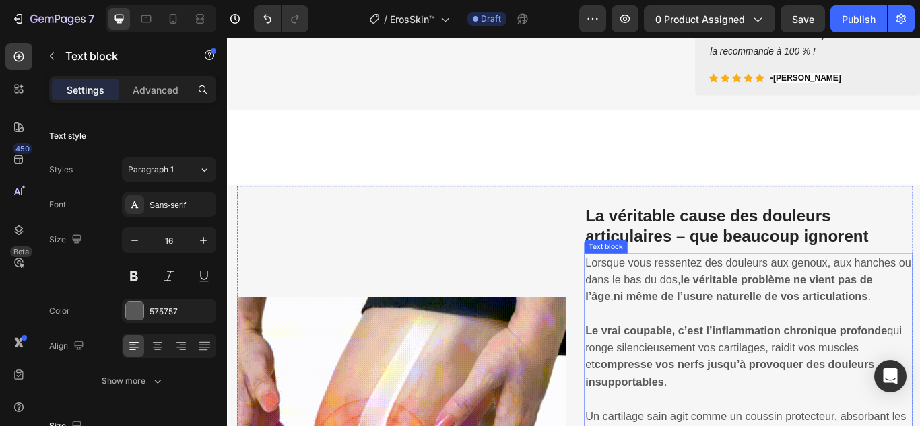
click at [714, 256] on h3 "La véritable cause des douleurs articulaires – que beaucoup ignorent" at bounding box center [834, 258] width 383 height 52
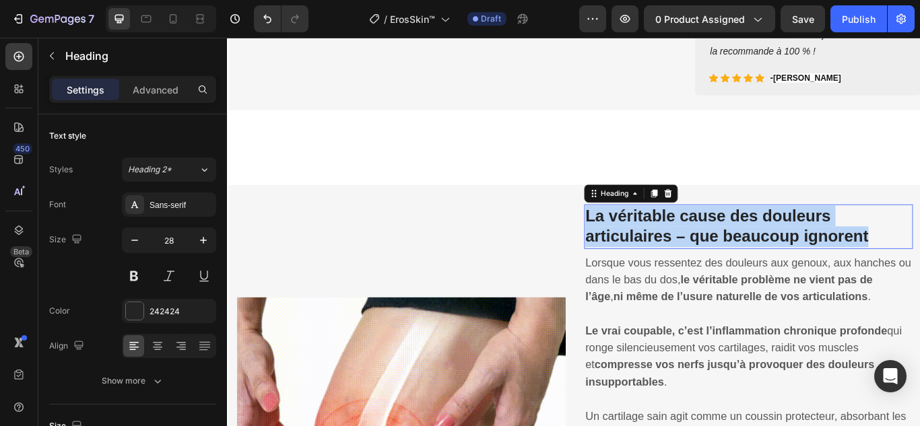
click at [714, 256] on p "La véritable cause des douleurs articulaires – que beaucoup ignorent" at bounding box center [834, 258] width 380 height 49
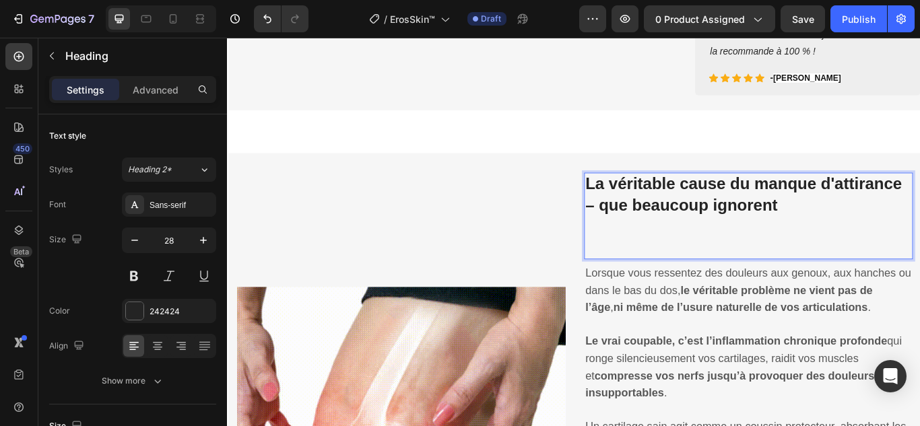
click at [666, 295] on p "Rich Text Editor. Editing area: main" at bounding box center [834, 270] width 380 height 49
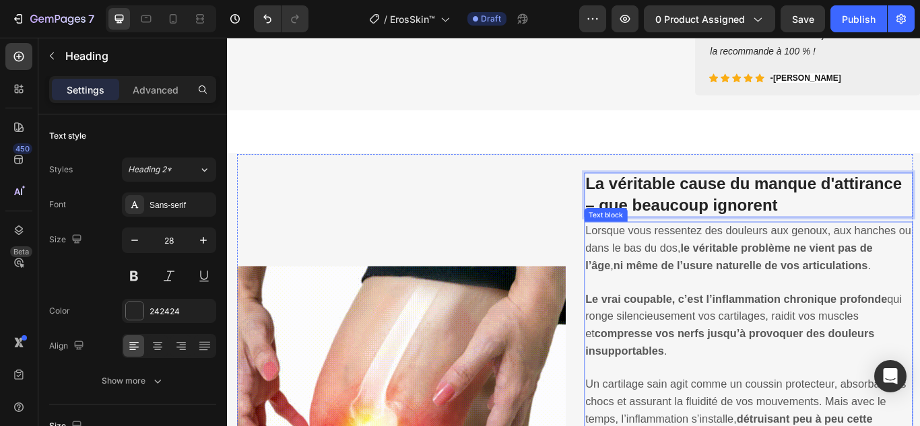
click at [674, 310] on span "Lorsque vous ressentez des douleurs aux genoux, aux hanches ou dans le bas du d…" at bounding box center [834, 283] width 380 height 55
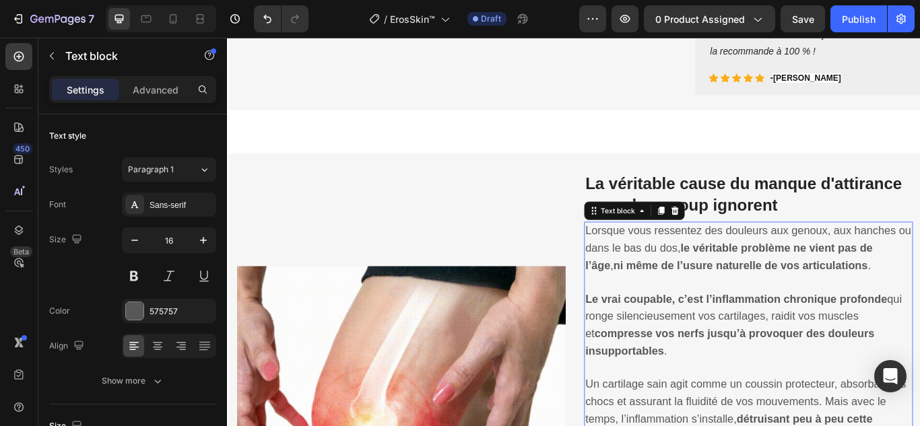
click at [675, 310] on span "Lorsque vous ressentez des douleurs aux genoux, aux hanches ou dans le bas du d…" at bounding box center [834, 283] width 380 height 55
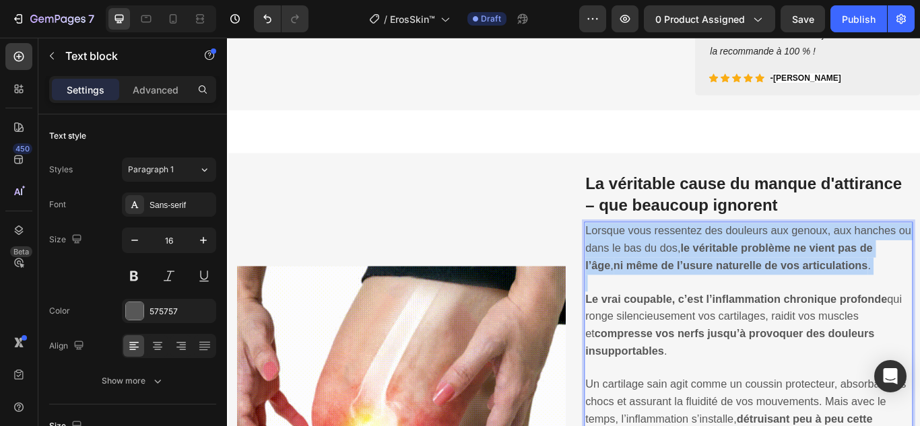
click at [675, 310] on span "Lorsque vous ressentez des douleurs aux genoux, aux hanches ou dans le bas du d…" at bounding box center [834, 283] width 380 height 55
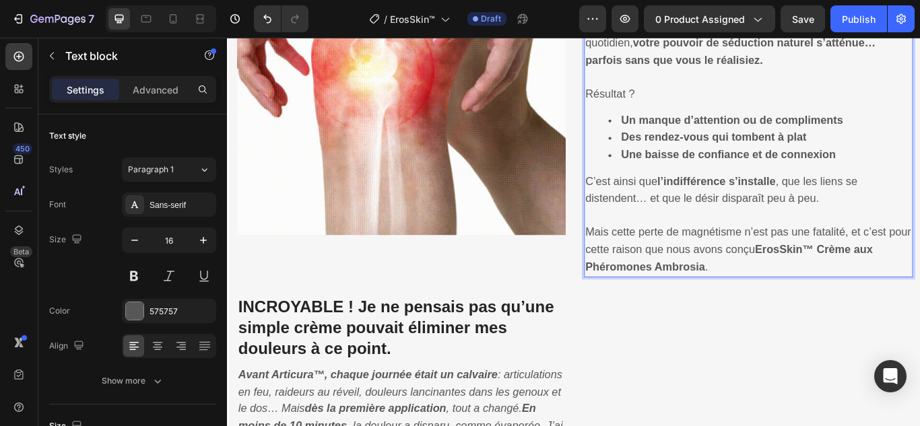
scroll to position [1219, 0]
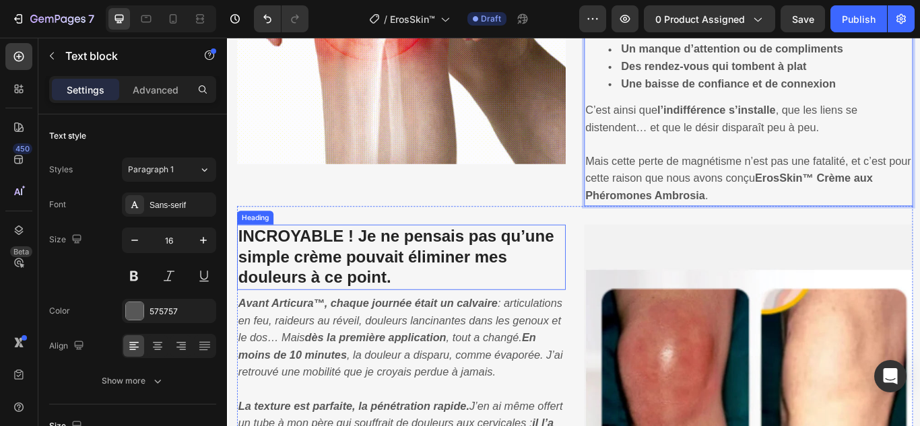
click at [446, 279] on h3 "INCROYABLE ! Je ne pensais pas qu’une simple crème pouvait éliminer mes douleur…" at bounding box center [429, 294] width 383 height 76
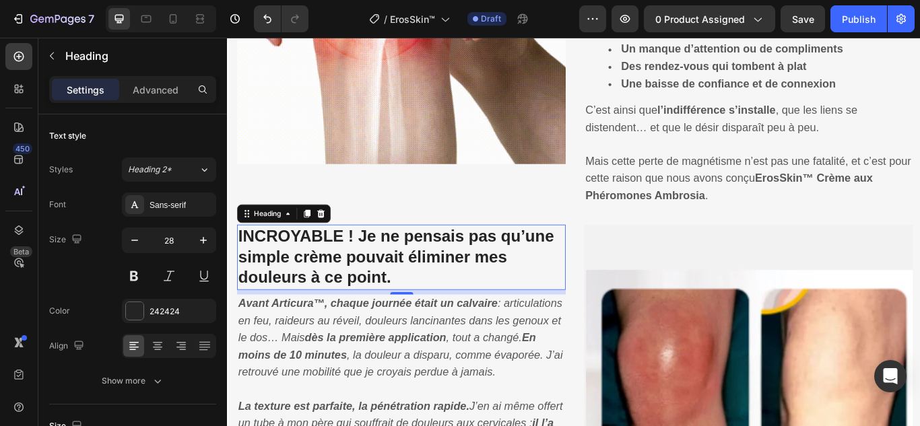
click at [446, 280] on h3 "INCROYABLE ! Je ne pensais pas qu’une simple crème pouvait éliminer mes douleur…" at bounding box center [429, 294] width 383 height 76
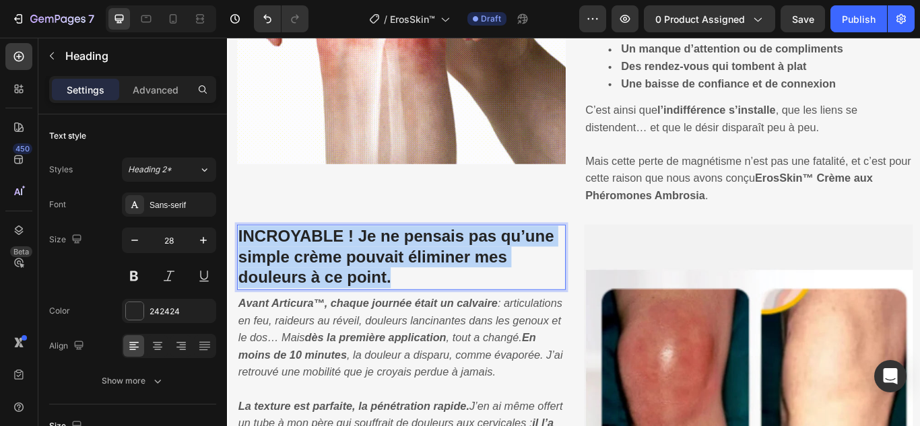
click at [446, 280] on p "INCROYABLE ! Je ne pensais pas qu’une simple crème pouvait éliminer mes douleur…" at bounding box center [430, 293] width 380 height 73
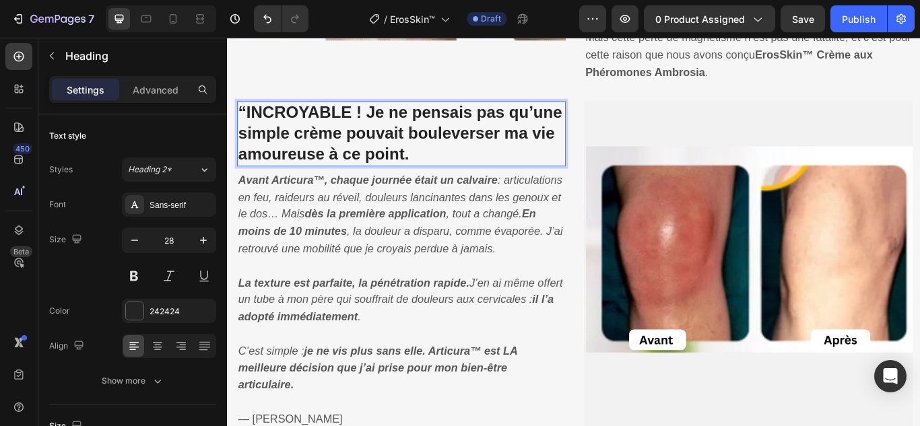
scroll to position [1421, 0]
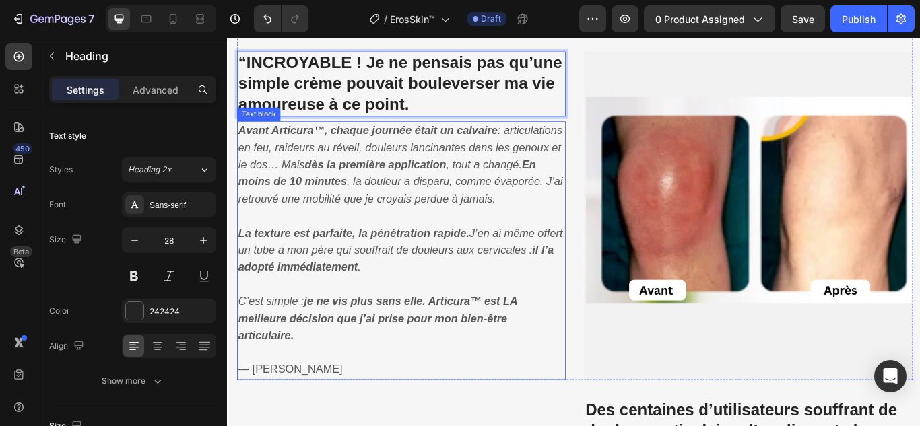
click at [391, 201] on strong "En moins de 10 minutes" at bounding box center [413, 195] width 347 height 34
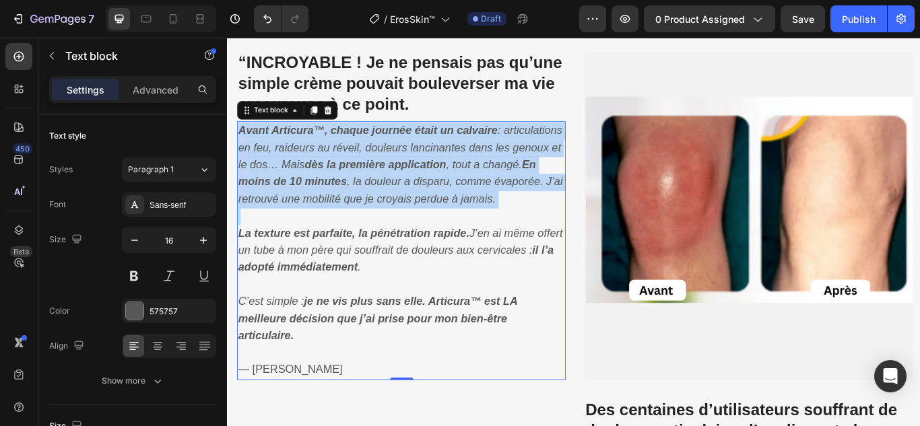
click at [391, 201] on strong "En moins de 10 minutes" at bounding box center [413, 195] width 347 height 34
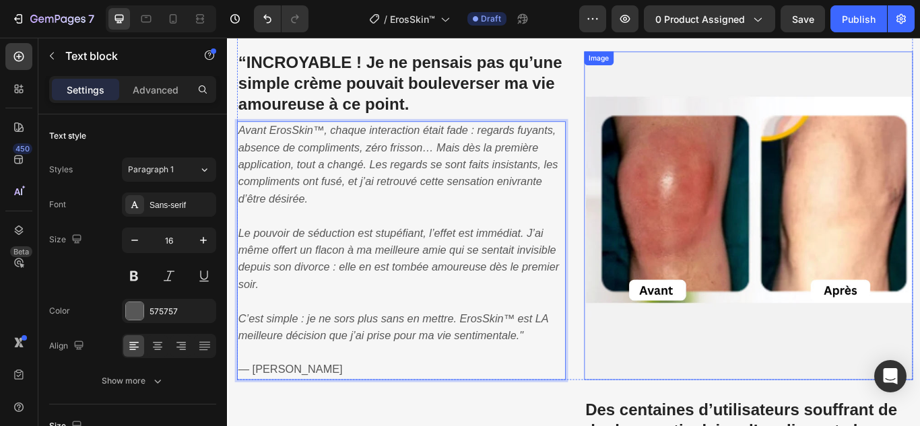
scroll to position [1758, 0]
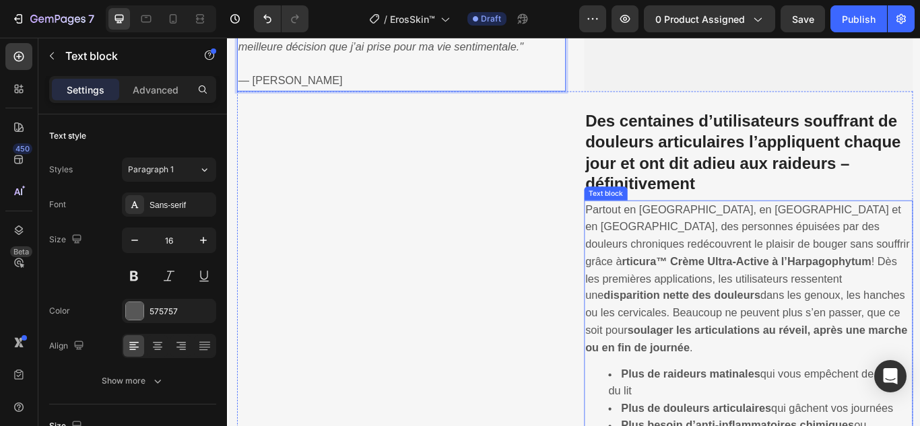
click at [761, 159] on strong "Des centaines d’utilisateurs souffrant de douleurs articulaires l’appliquent ch…" at bounding box center [828, 172] width 368 height 94
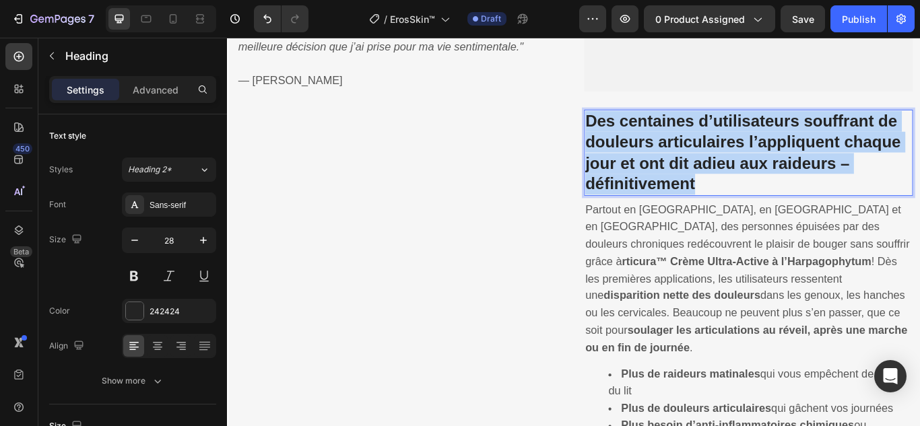
click at [761, 159] on strong "Des centaines d’utilisateurs souffrant de douleurs articulaires l’appliquent ch…" at bounding box center [828, 172] width 368 height 94
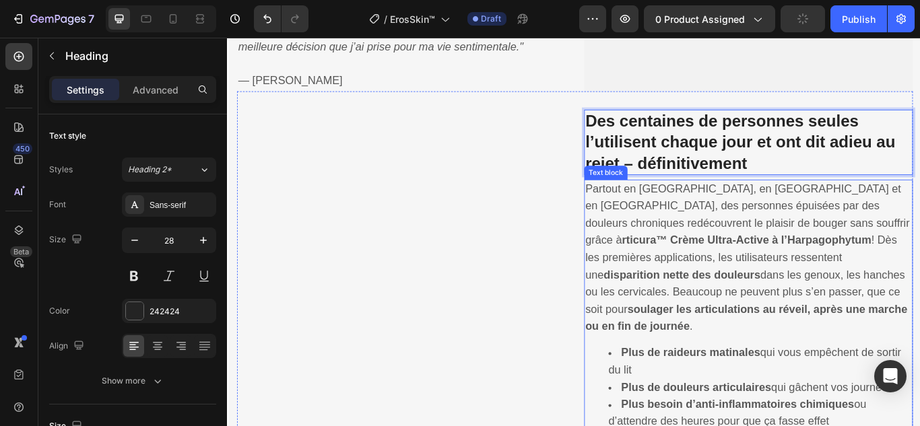
click at [710, 256] on span "Partout en [GEOGRAPHIC_DATA], en [GEOGRAPHIC_DATA] et en [GEOGRAPHIC_DATA], des…" at bounding box center [833, 294] width 378 height 174
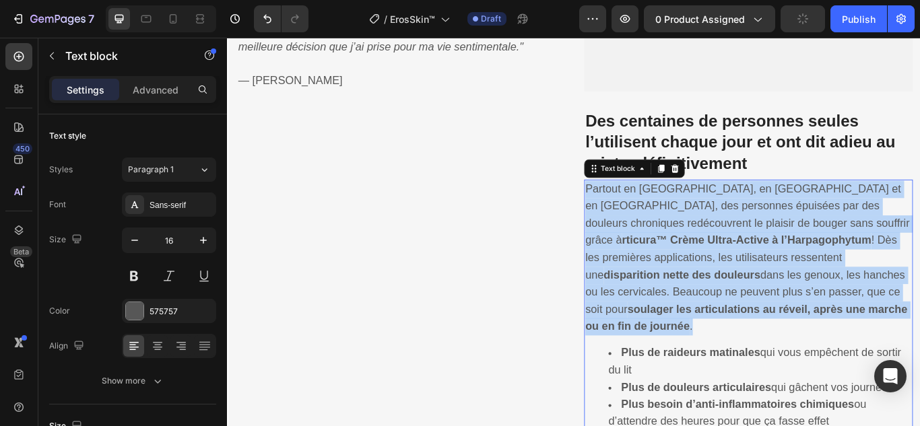
click at [710, 256] on span "Partout en [GEOGRAPHIC_DATA], en [GEOGRAPHIC_DATA] et en [GEOGRAPHIC_DATA], des…" at bounding box center [833, 294] width 378 height 174
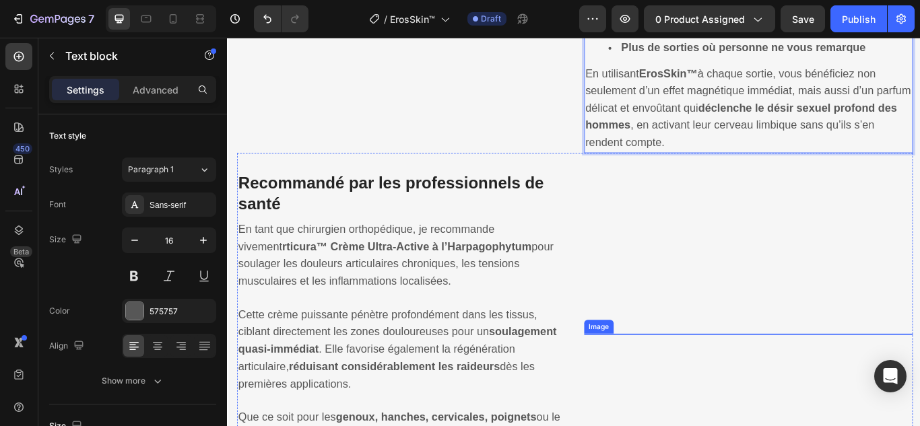
scroll to position [2180, 0]
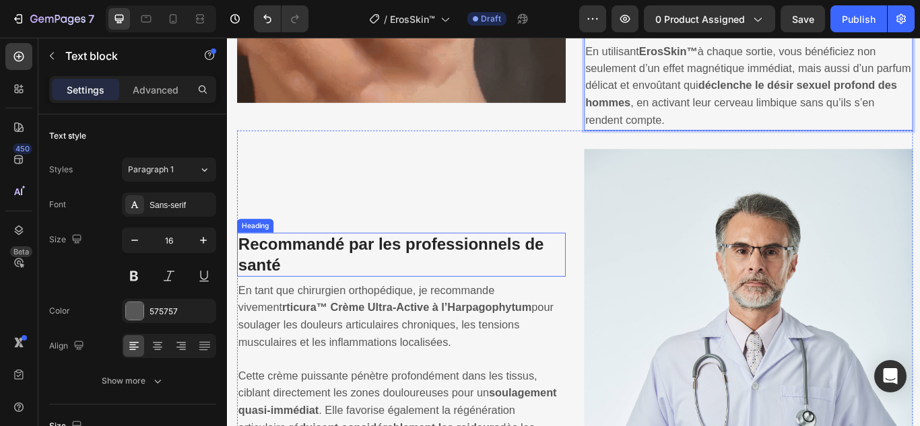
click at [565, 294] on h3 "Recommandé par les professionnels de santé" at bounding box center [429, 291] width 383 height 52
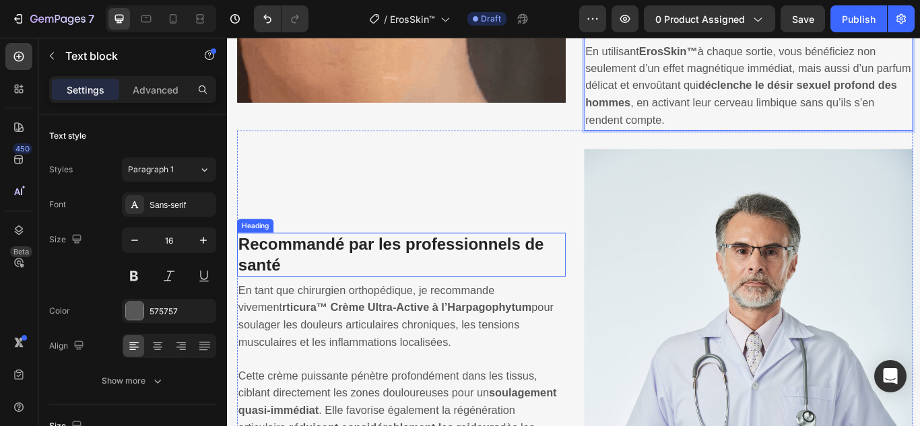
click at [565, 293] on h3 "Recommandé par les professionnels de santé" at bounding box center [429, 291] width 383 height 52
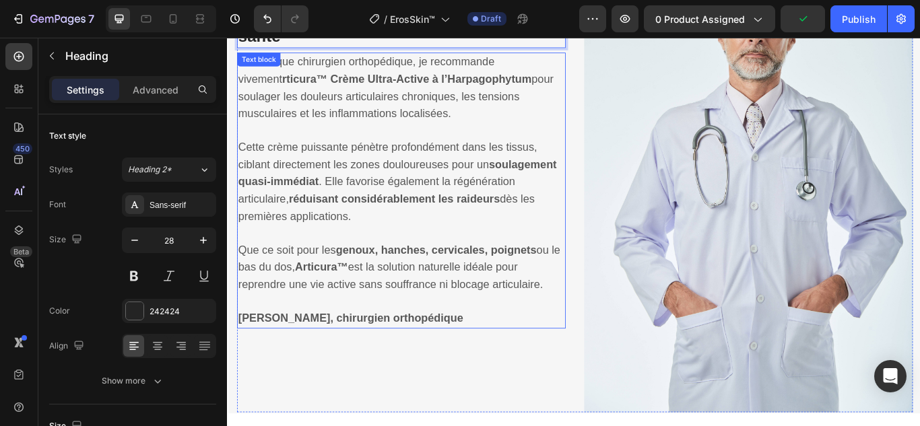
scroll to position [2450, 0]
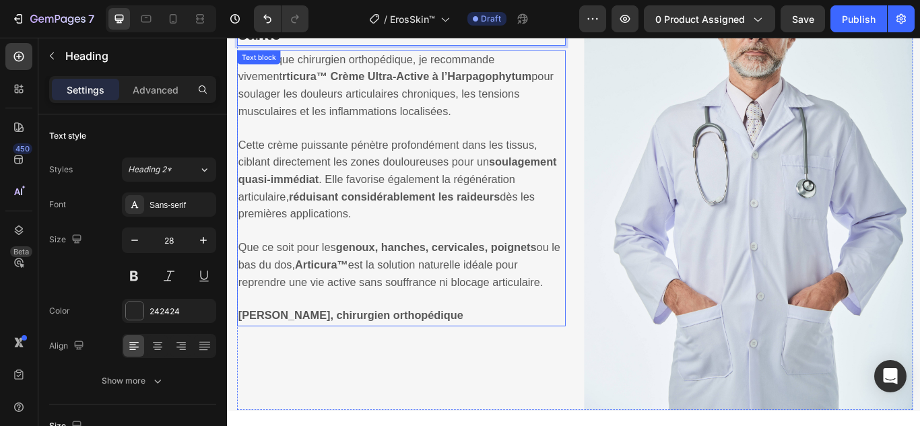
click at [367, 125] on span "En tant que chirurgien orthopédique, je recommande vivement rticura™ Crème Ultr…" at bounding box center [424, 93] width 368 height 74
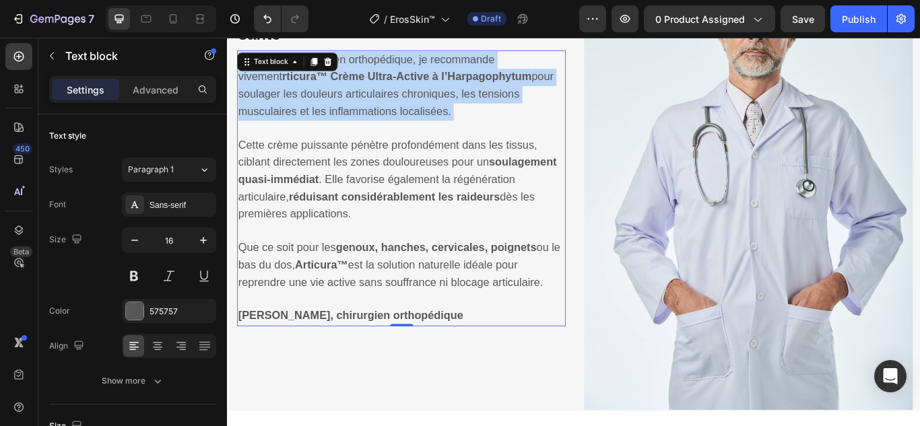
click at [367, 125] on span "En tant que chirurgien orthopédique, je recommande vivement rticura™ Crème Ultr…" at bounding box center [424, 93] width 368 height 74
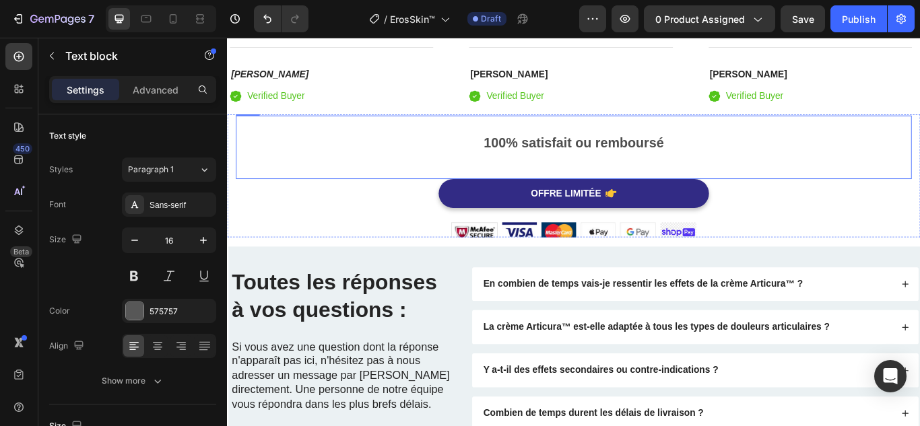
scroll to position [3502, 0]
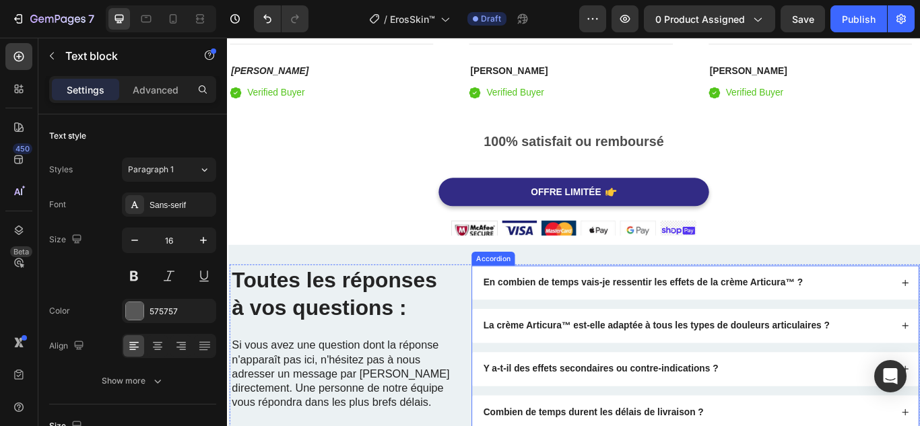
click at [589, 320] on strong "En combien de temps vais-je ressentir les effets de la crème Articura™ ?" at bounding box center [711, 322] width 372 height 11
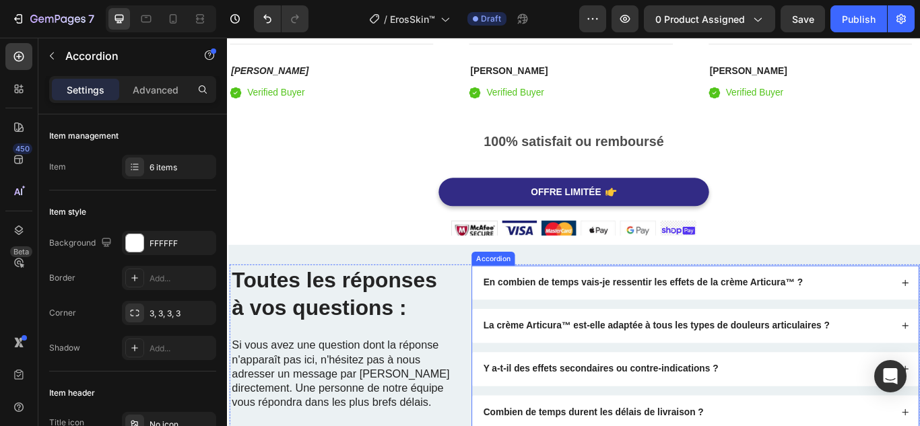
click at [589, 320] on strong "En combien de temps vais-je ressentir les effets de la crème Articura™ ?" at bounding box center [711, 322] width 372 height 11
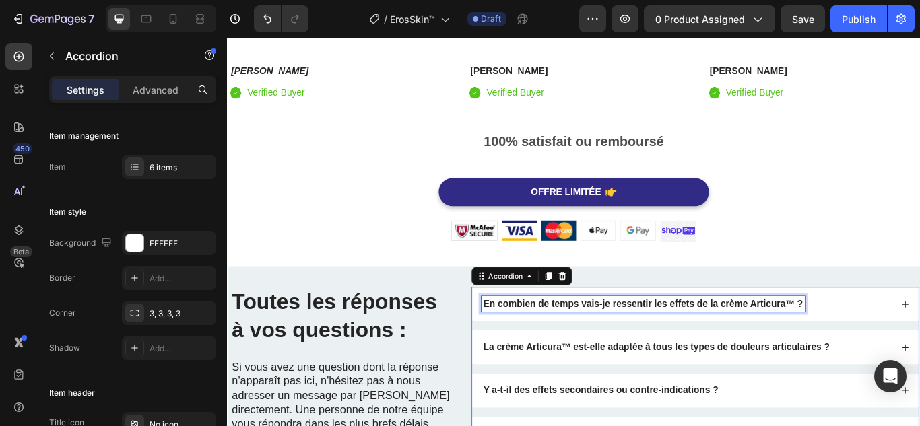
scroll to position [3527, 0]
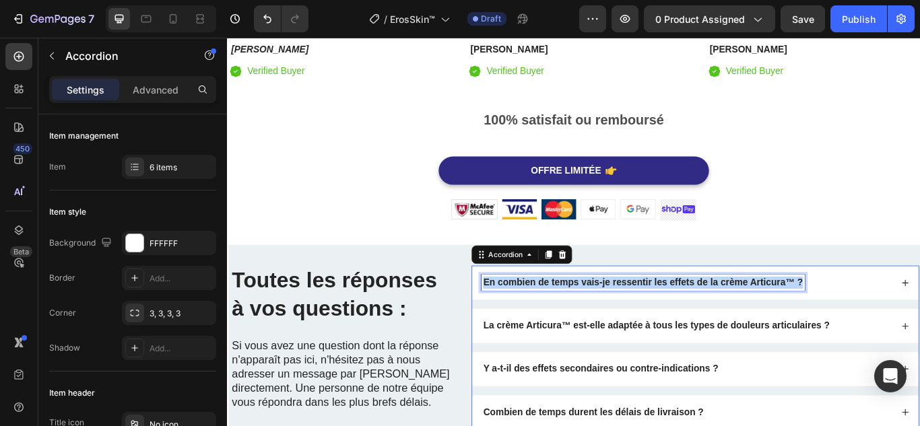
click at [589, 320] on strong "En combien de temps vais-je ressentir les effets de la crème Articura™ ?" at bounding box center [711, 322] width 372 height 11
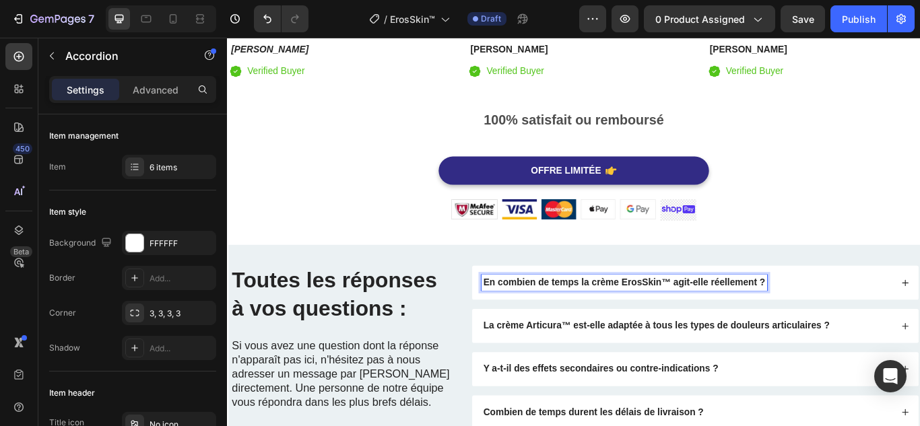
click at [874, 323] on div "En combien de temps la crème ErosSkin™ agit-elle réellement ?" at bounding box center [762, 323] width 479 height 18
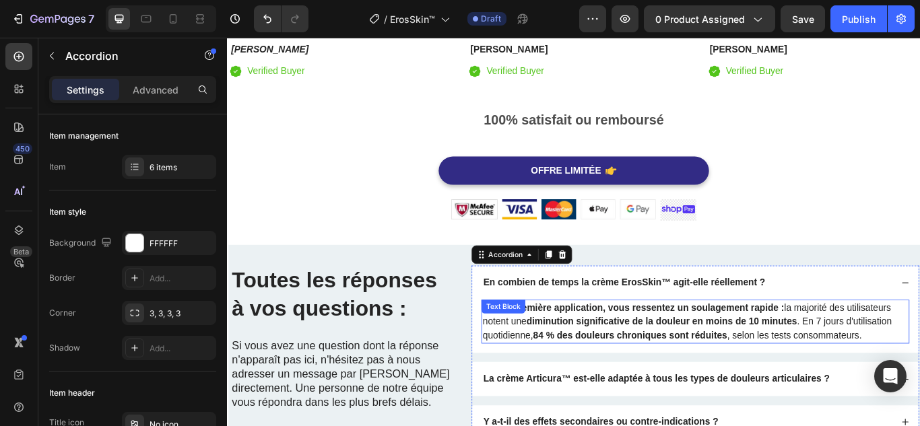
click at [782, 352] on strong "Dès la première application, vous ressentez un soulagement rapide :" at bounding box center [699, 352] width 351 height 11
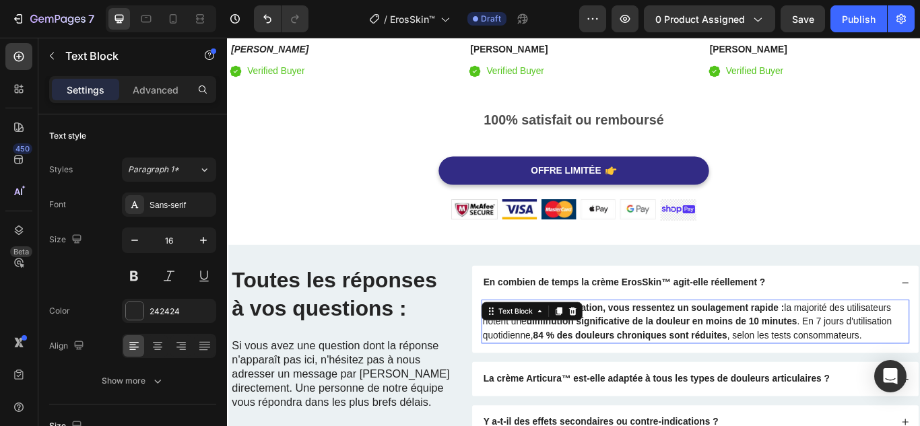
click at [781, 352] on strong "Dès la première application, vous ressentez un soulagement rapide :" at bounding box center [699, 352] width 351 height 11
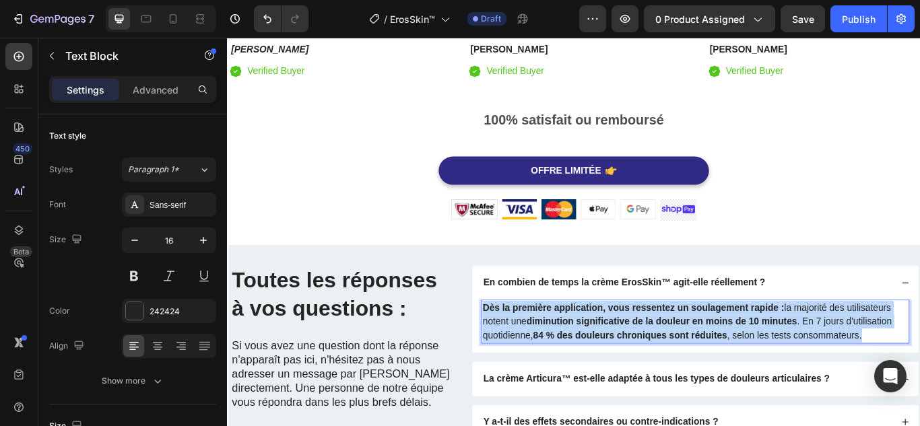
click at [781, 352] on strong "Dès la première application, vous ressentez un soulagement rapide :" at bounding box center [699, 352] width 351 height 11
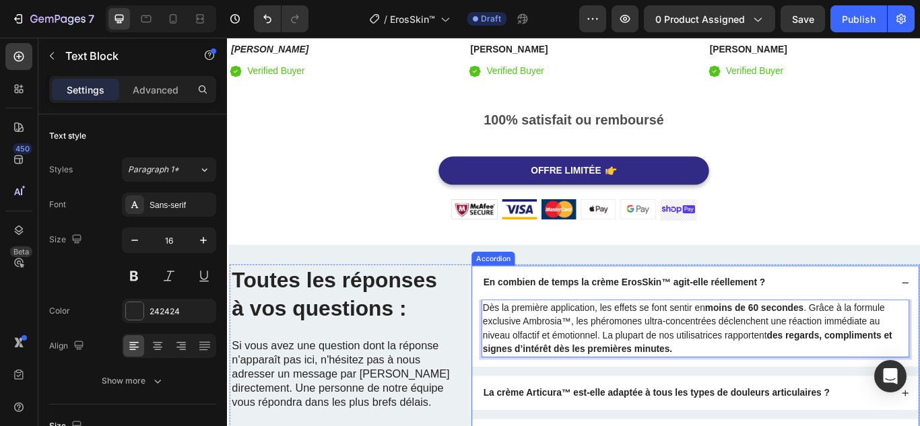
scroll to position [3796, 0]
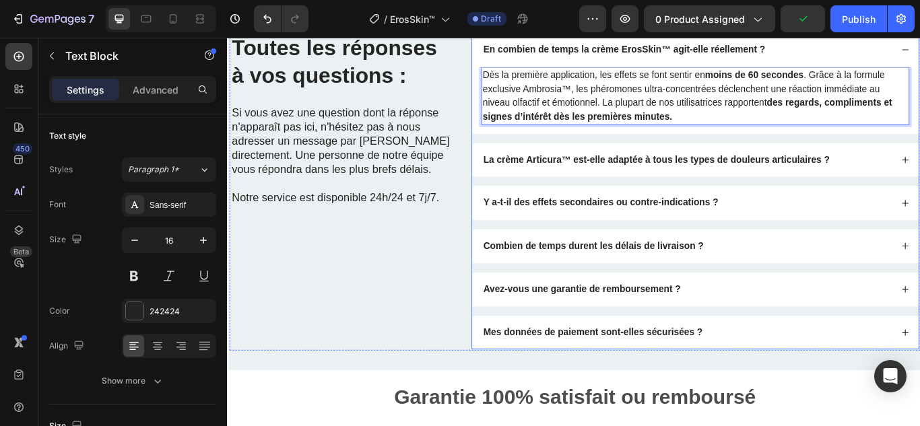
click at [750, 187] on div "La crème Articura™ est-elle adaptée à tous les types de douleurs articulaires ?" at bounding box center [727, 181] width 408 height 18
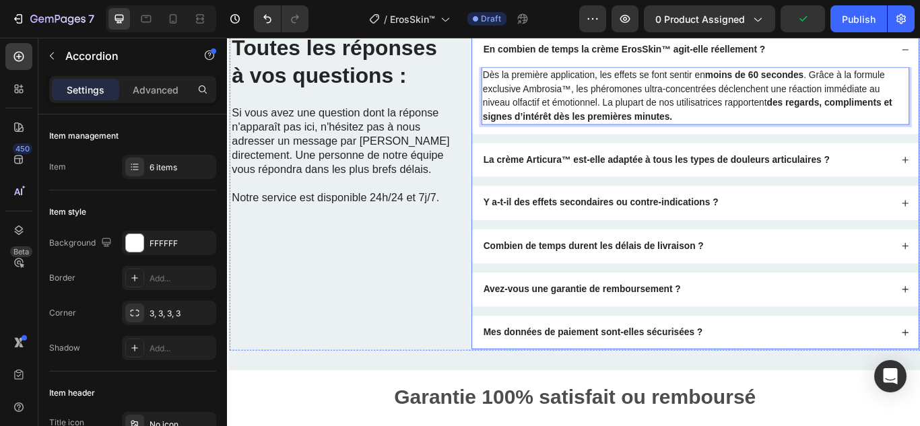
click at [750, 187] on div "La crème Articura™ est-elle adaptée à tous les types de douleurs articulaires ?" at bounding box center [727, 181] width 408 height 18
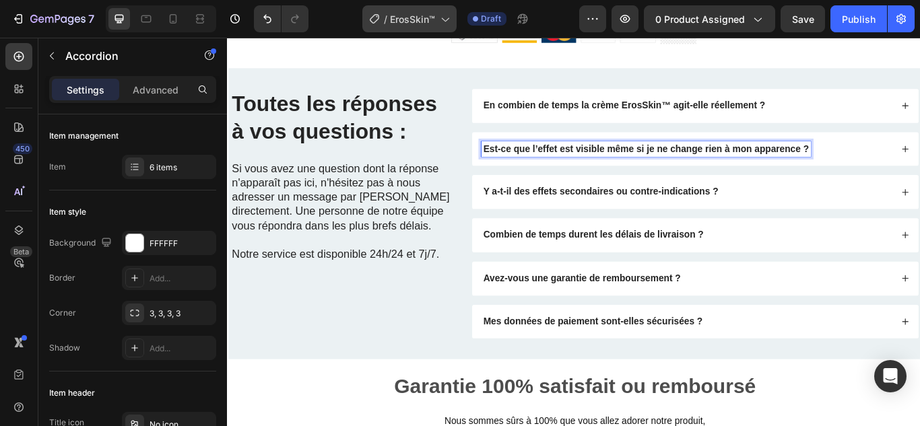
scroll to position [3718, 0]
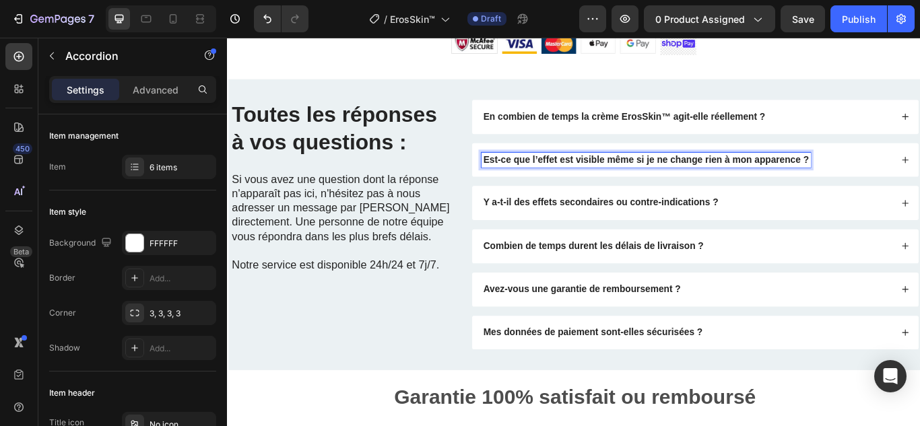
click at [919, 168] on div "Est-ce que l’effet est visible même si je ne change rien à mon apparence ?" at bounding box center [772, 181] width 520 height 40
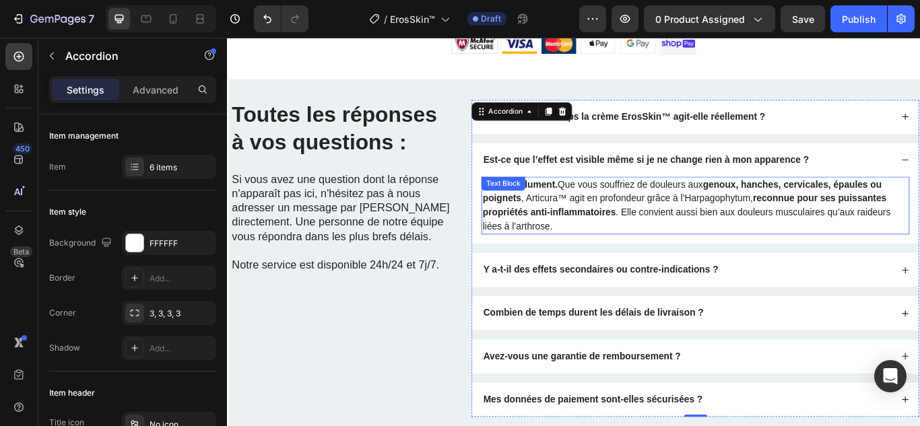
click at [725, 219] on p "Oui, absolument. Que vous souffriez de douleurs aux genoux, hanches, cervicales…" at bounding box center [772, 233] width 496 height 65
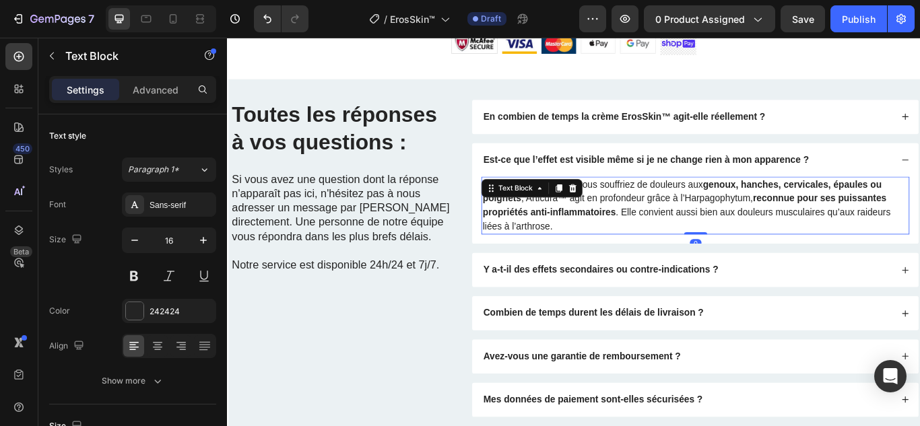
click at [725, 219] on p "Oui, absolument. Que vous souffriez de douleurs aux genoux, hanches, cervicales…" at bounding box center [772, 233] width 496 height 65
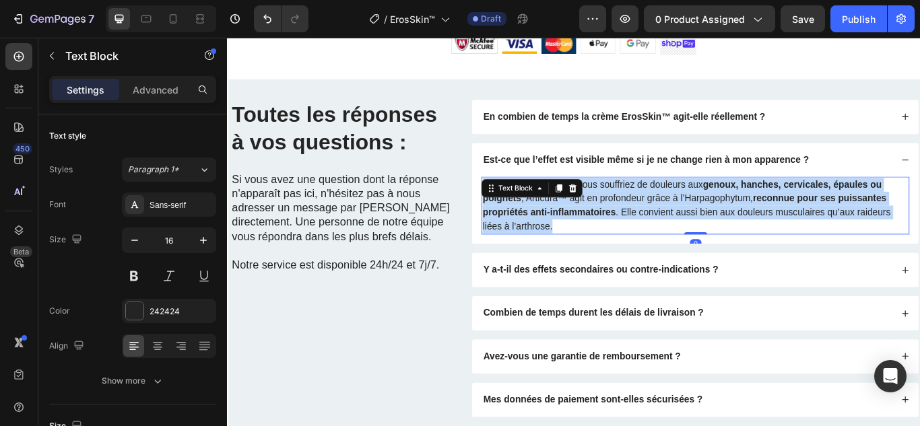
click at [725, 219] on p "Oui, absolument. Que vous souffriez de douleurs aux genoux, hanches, cervicales…" at bounding box center [772, 233] width 496 height 65
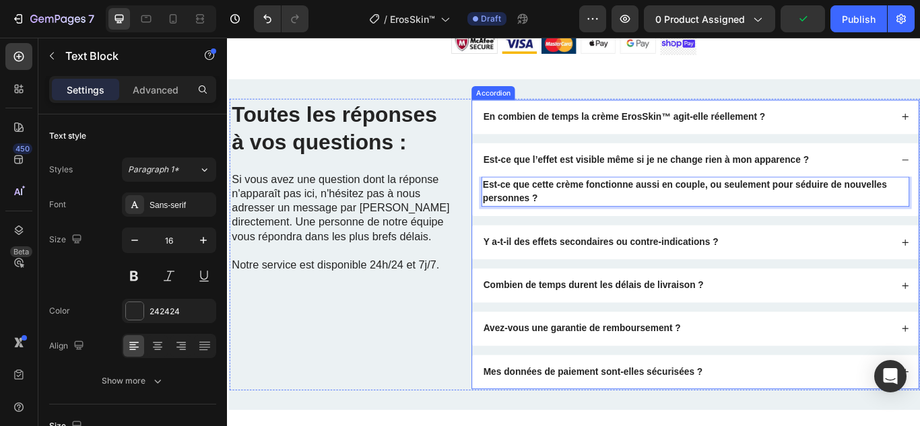
click at [725, 277] on strong "Y a-t-il des effets secondaires ou contre-indications ?" at bounding box center [662, 275] width 274 height 11
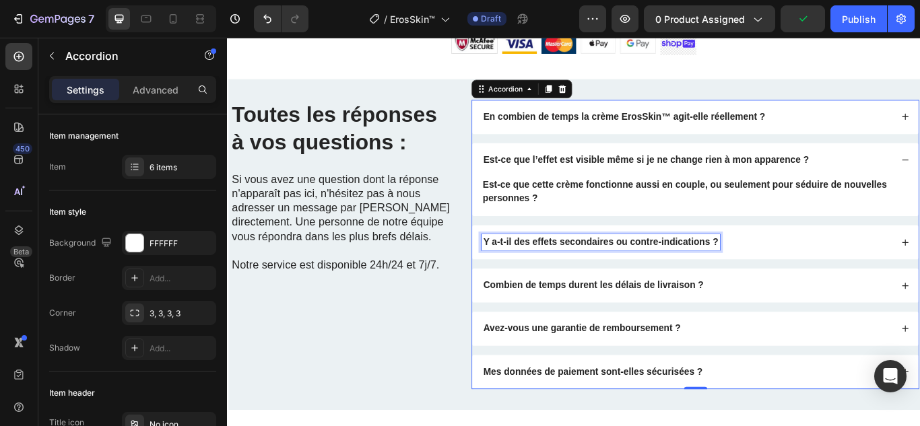
click at [725, 277] on strong "Y a-t-il des effets secondaires ou contre-indications ?" at bounding box center [662, 275] width 274 height 11
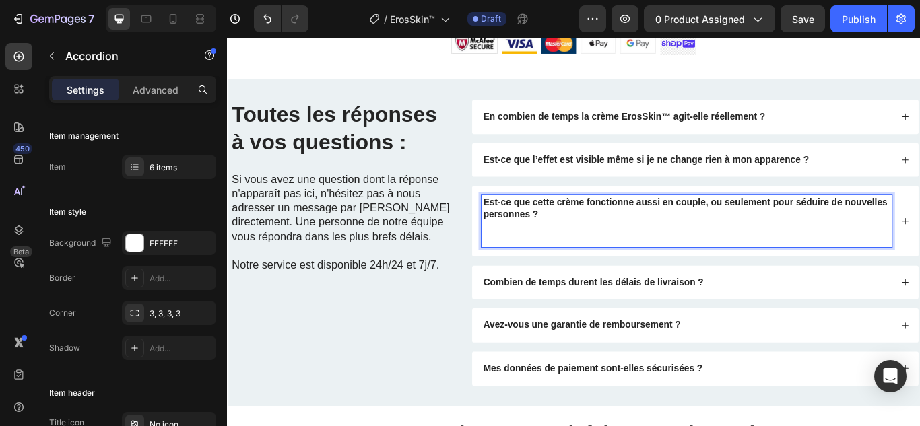
click at [866, 218] on div "En combien de temps la crème ErosSkin™ agit-elle réellement ? Est-ce que l’effe…" at bounding box center [773, 276] width 522 height 333
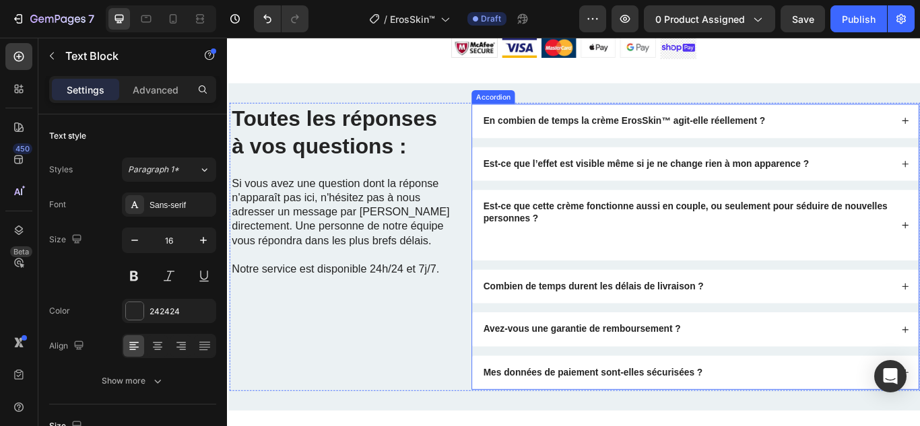
click at [919, 194] on div "Est-ce que l’effet est visible même si je ne change rien à mon apparence ?" at bounding box center [762, 185] width 479 height 18
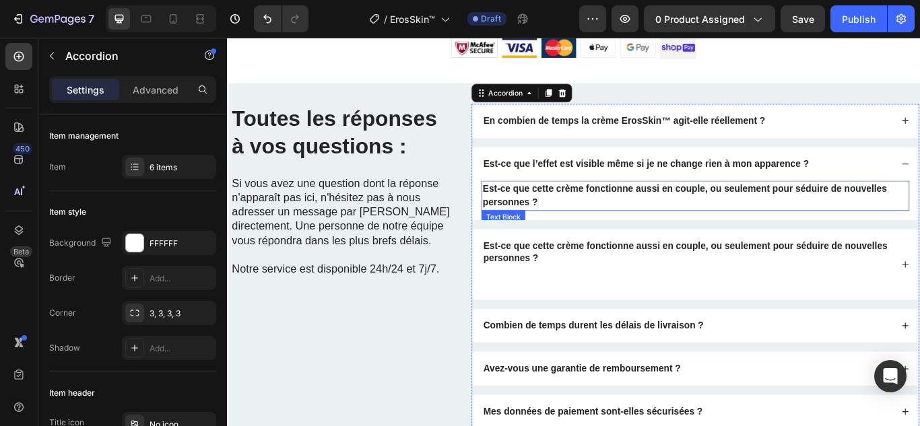
click at [794, 215] on strong "Est-ce que cette crème fonctionne aussi en couple, ou seulement pour séduire de…" at bounding box center [759, 222] width 471 height 28
click at [793, 215] on strong "Est-ce que cette crème fonctionne aussi en couple, ou seulement pour séduire de…" at bounding box center [759, 222] width 471 height 28
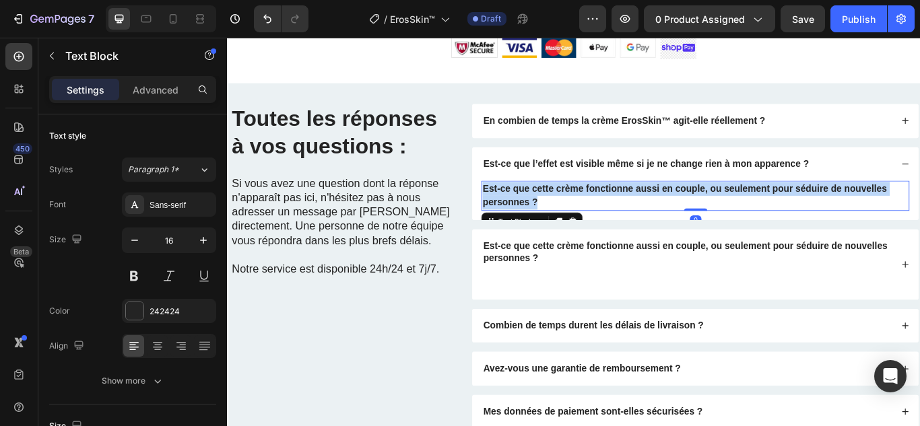
click at [793, 215] on strong "Est-ce que cette crème fonctionne aussi en couple, ou seulement pour séduire de…" at bounding box center [759, 222] width 471 height 28
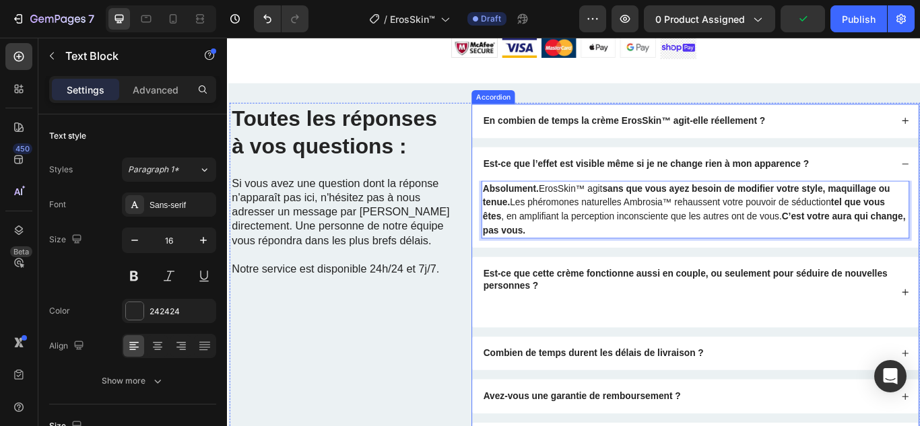
click at [609, 324] on strong "Est-ce que cette crème fonctionne aussi en couple, ou seulement pour séduire de…" at bounding box center [760, 320] width 471 height 26
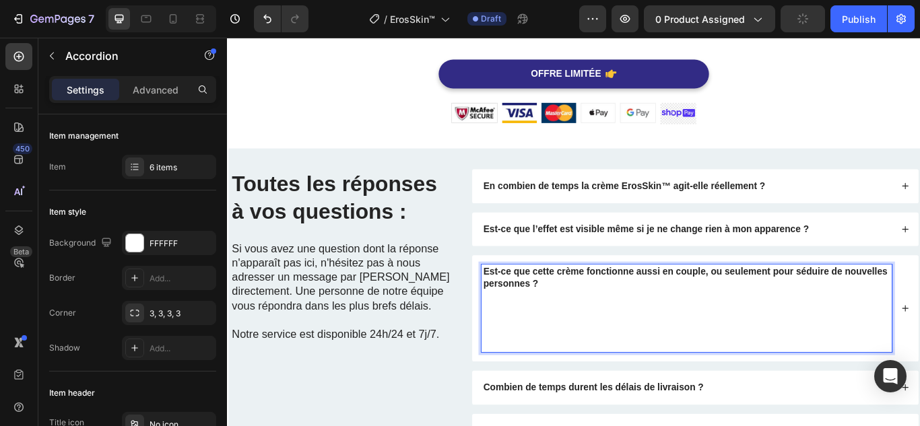
scroll to position [3635, 0]
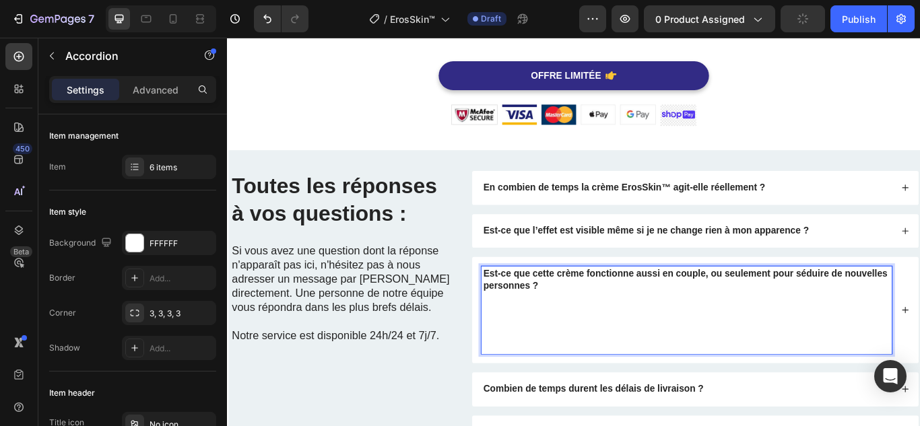
click at [530, 396] on p "Rich Text Editor. Editing area: main" at bounding box center [762, 384] width 475 height 42
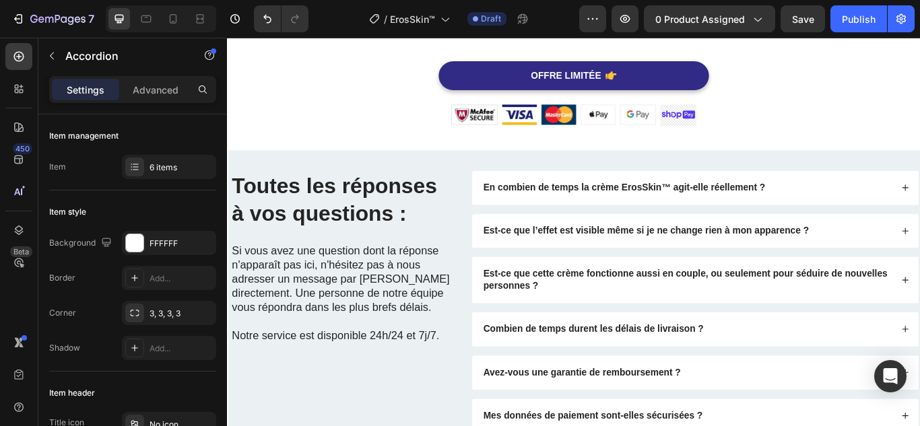
click at [919, 293] on div "Est-ce que cette crème fonctionne aussi en couple, ou seulement pour séduire de…" at bounding box center [772, 320] width 520 height 54
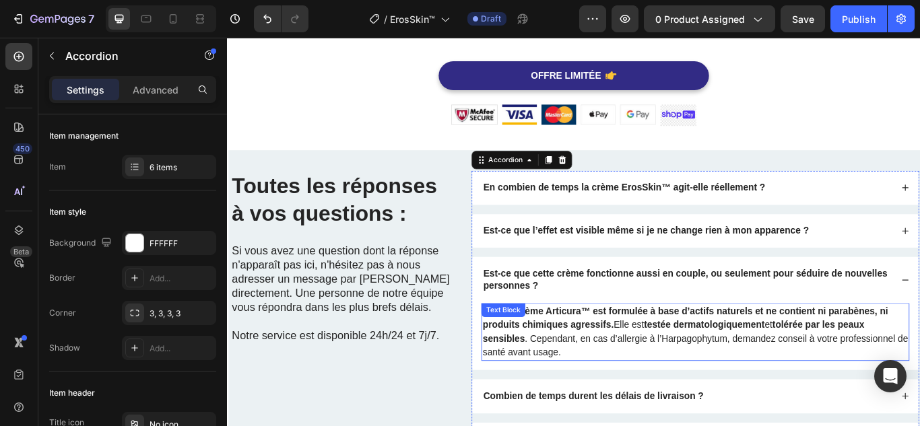
click at [763, 364] on p "Non, la crème Articura™ est formulée à base d’actifs naturels et ne contient ni…" at bounding box center [772, 381] width 496 height 65
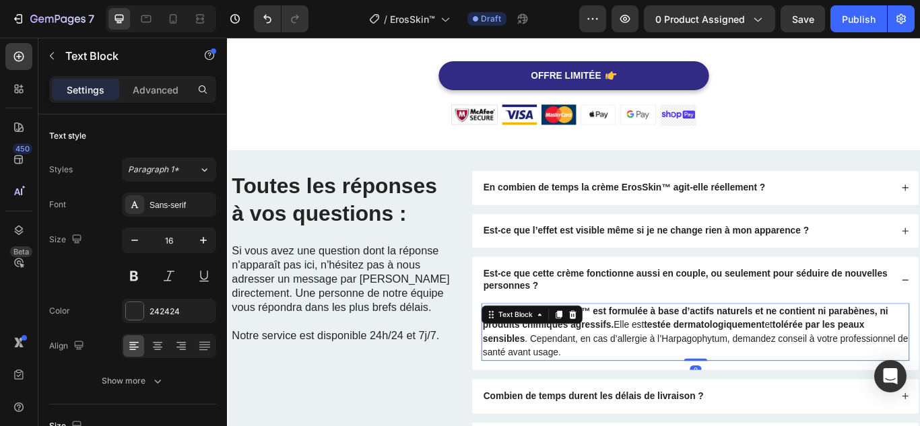
click at [762, 364] on p "Non, la crème Articura™ est formulée à base d’actifs naturels et ne contient ni…" at bounding box center [772, 381] width 496 height 65
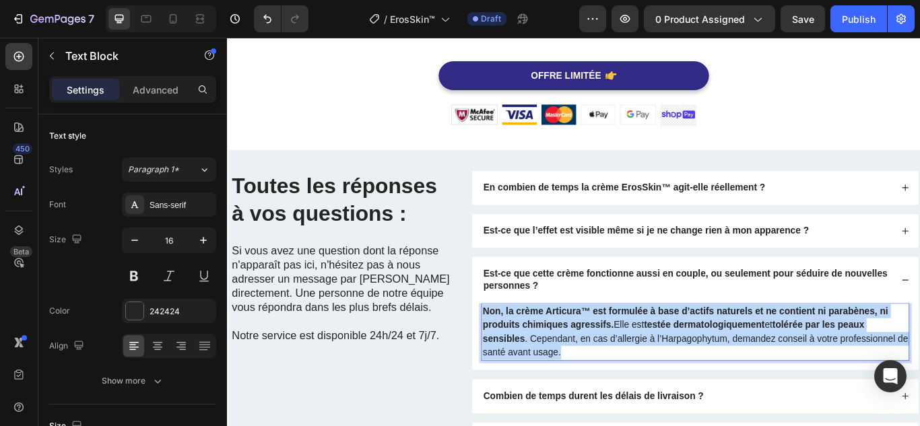
click at [762, 364] on p "Non, la crème Articura™ est formulée à base d’actifs naturels et ne contient ni…" at bounding box center [772, 381] width 496 height 65
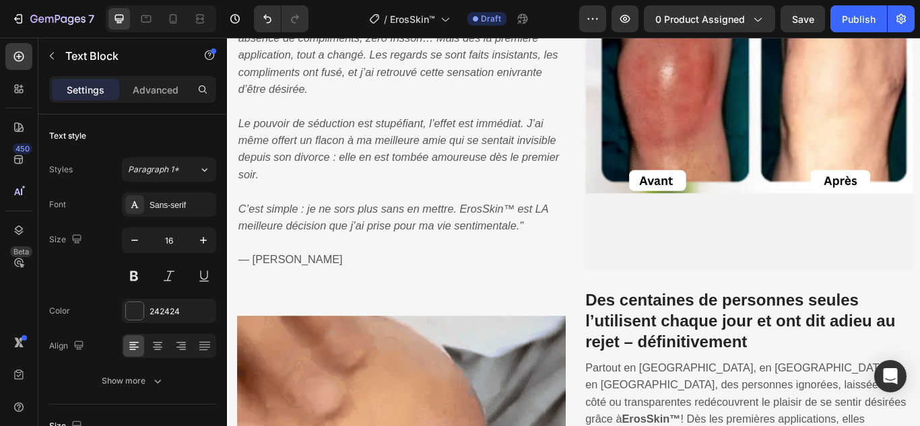
scroll to position [1212, 0]
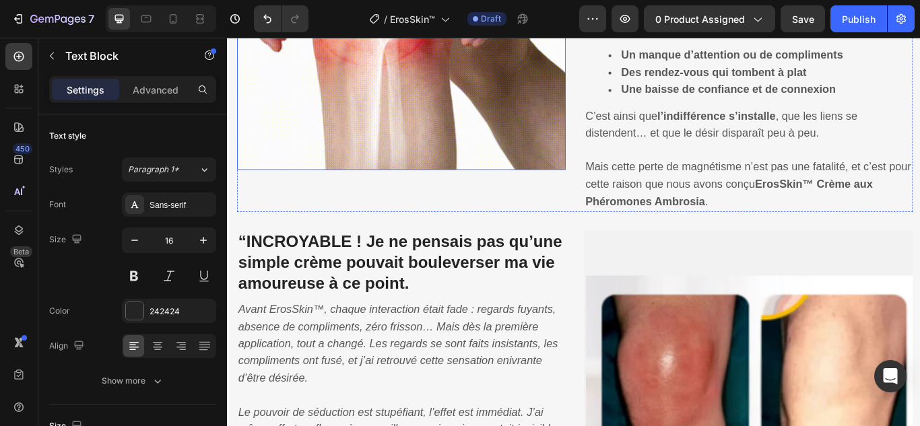
click at [443, 148] on img at bounding box center [429, 0] width 383 height 383
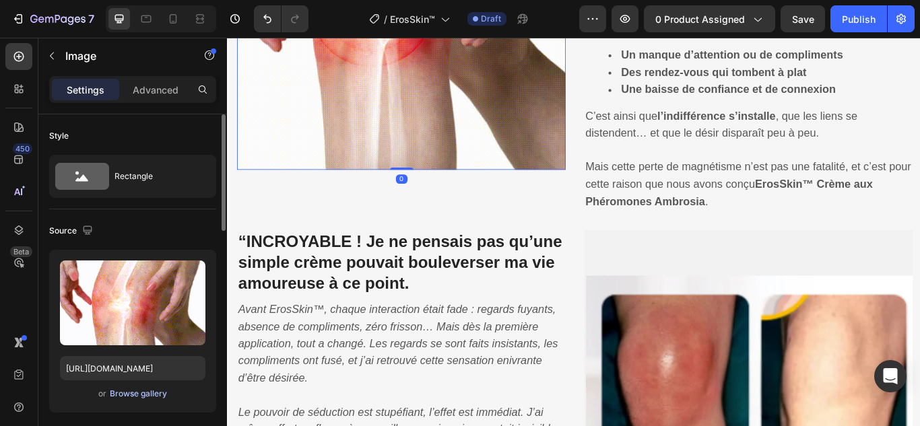
click at [140, 388] on div "Browse gallery" at bounding box center [138, 394] width 57 height 12
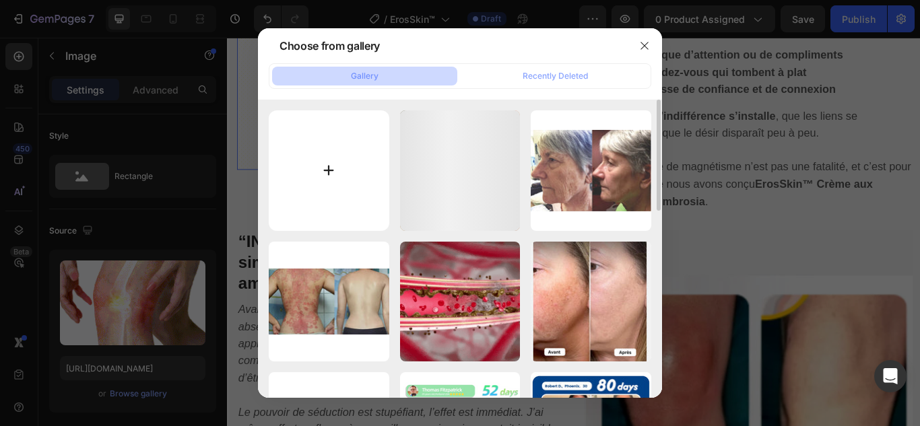
click at [330, 171] on input "file" at bounding box center [329, 170] width 120 height 120
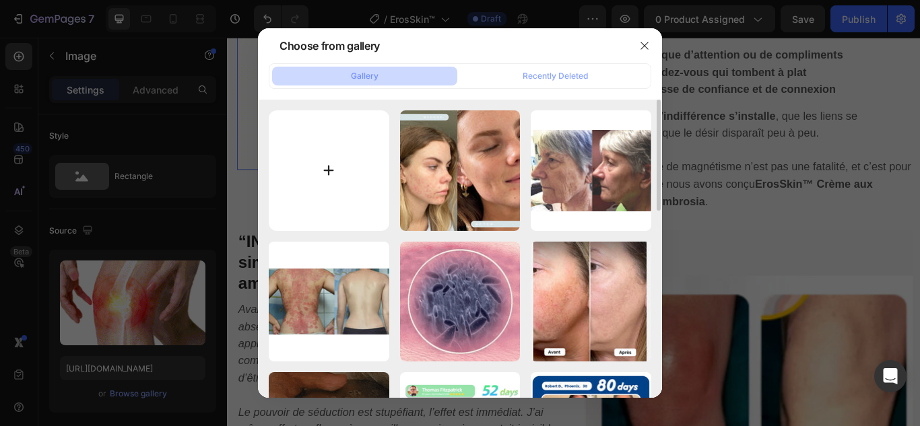
type input "C:\fakepath\1.webp"
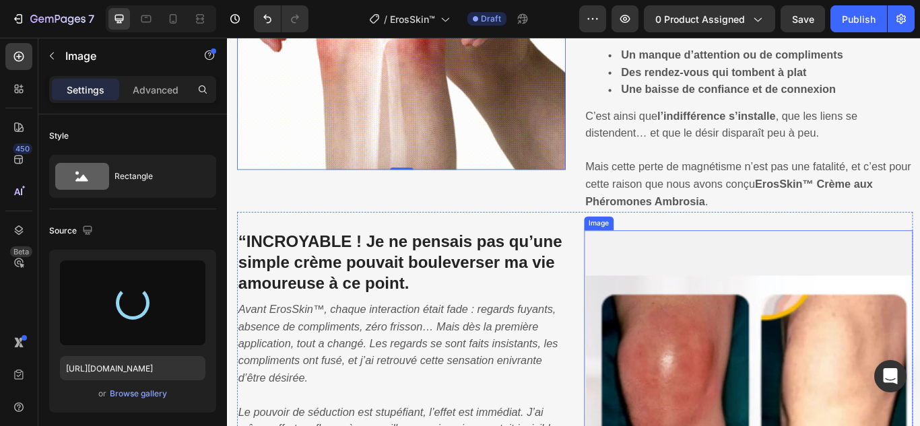
scroll to position [1280, 0]
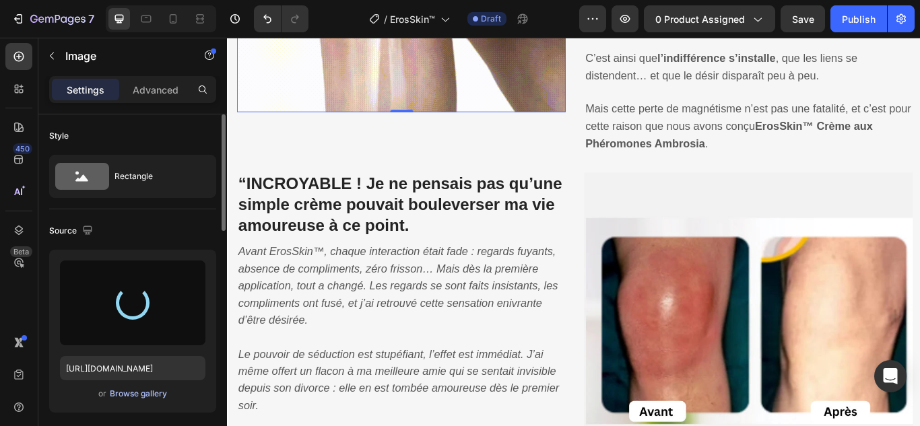
click at [158, 396] on div "Browse gallery" at bounding box center [138, 394] width 57 height 12
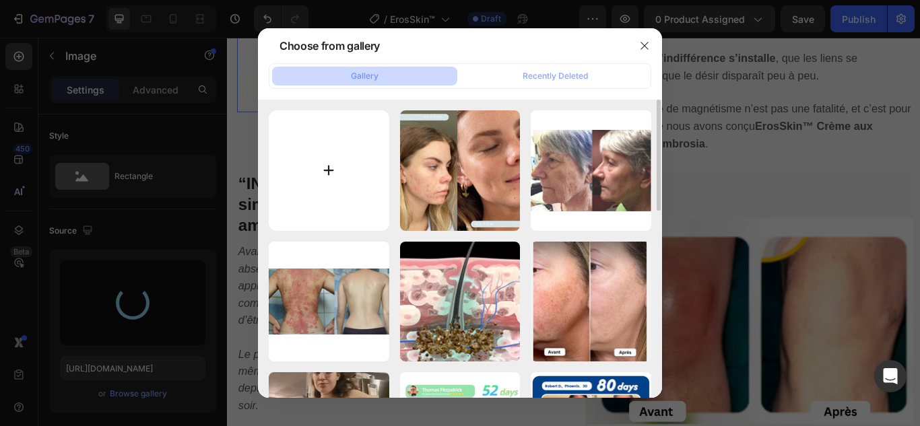
click at [334, 166] on input "file" at bounding box center [329, 170] width 120 height 120
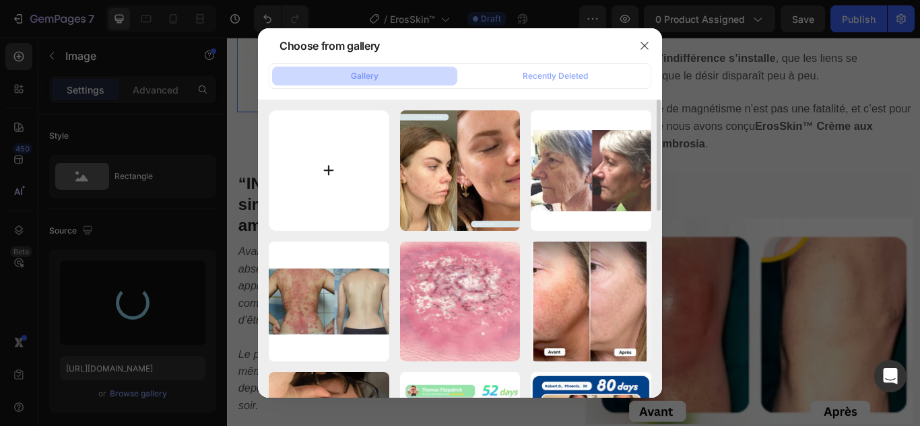
type input "C:\fakepath\1.webp"
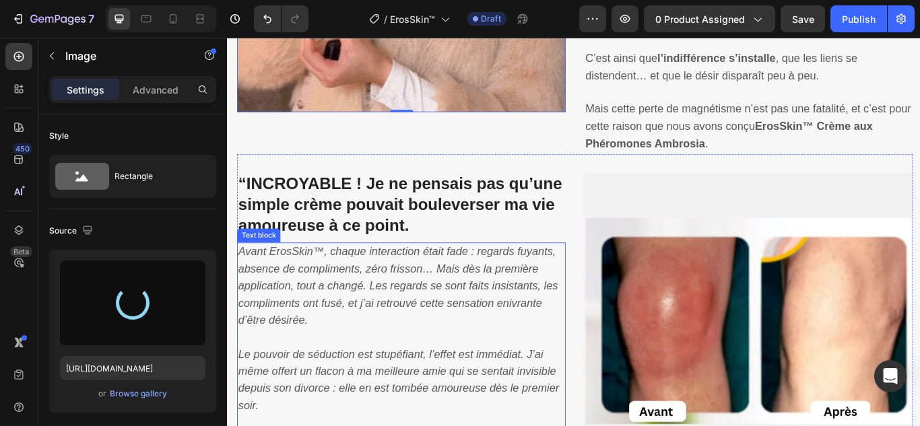
type input "https://cdn.shopify.com/s/files/1/0748/6688/4847/files/gempages_574280435123618…"
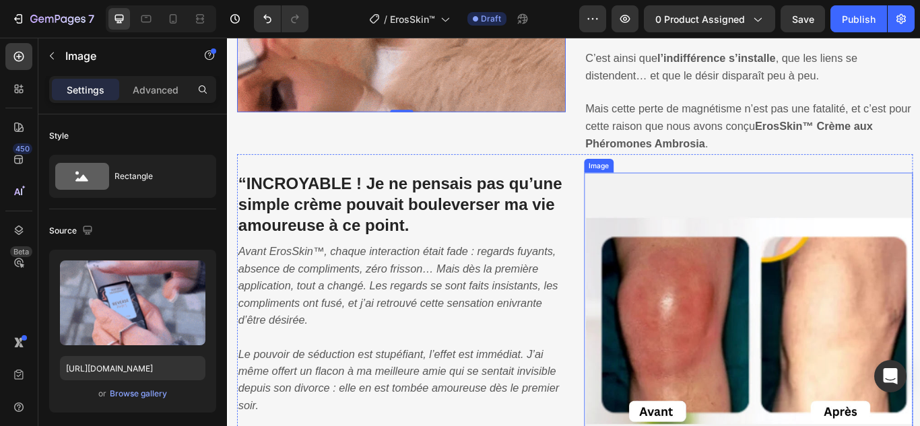
click at [759, 388] on img at bounding box center [834, 386] width 383 height 383
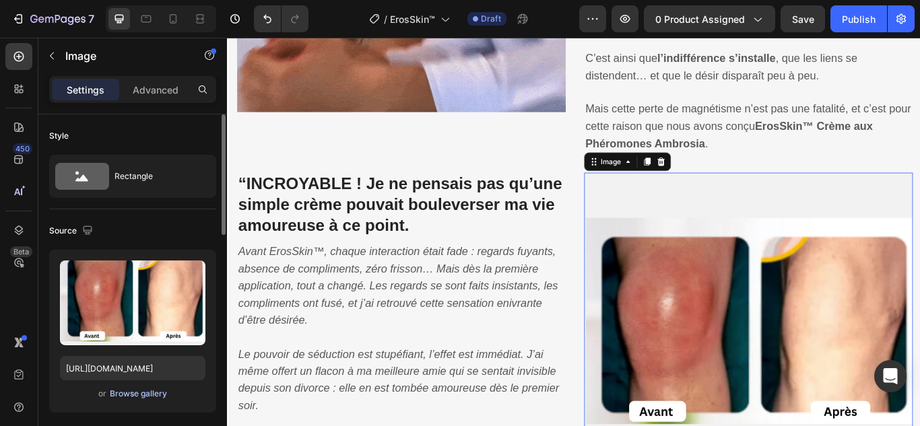
click at [154, 396] on div "Browse gallery" at bounding box center [138, 394] width 57 height 12
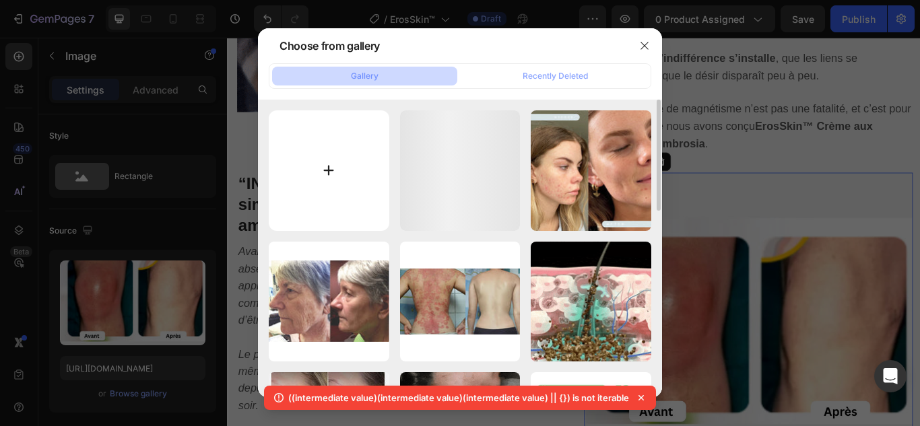
click at [326, 168] on input "file" at bounding box center [329, 170] width 120 height 120
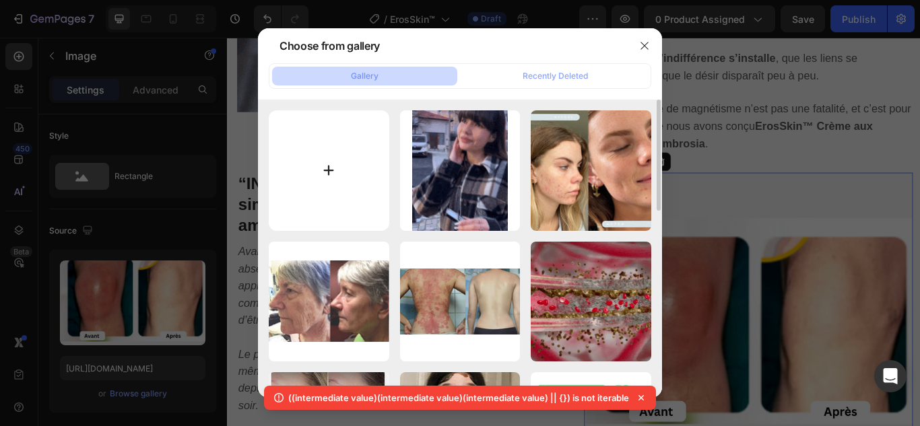
type input "C:\fakepath\2.webp"
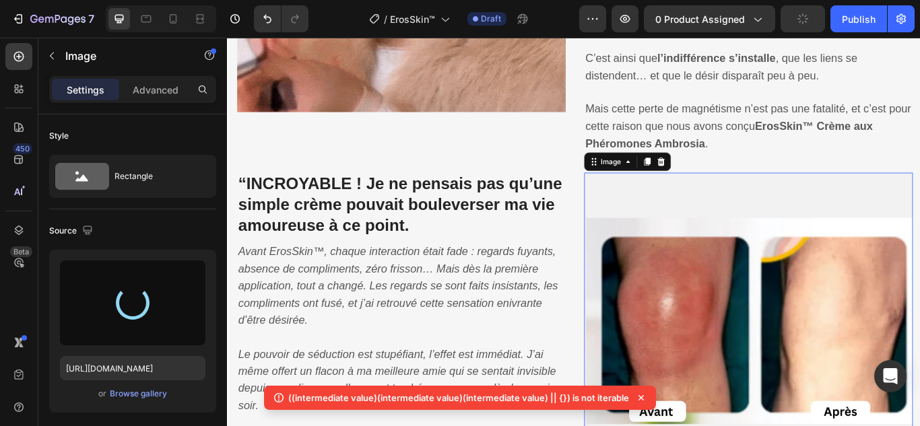
click at [642, 396] on icon at bounding box center [640, 397] width 5 height 5
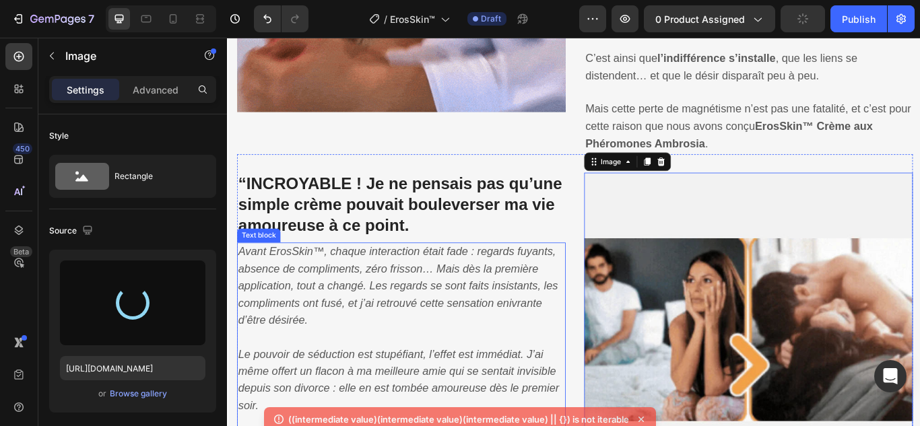
type input "https://cdn.shopify.com/s/files/1/0748/6688/4847/files/gempages_574280435123618…"
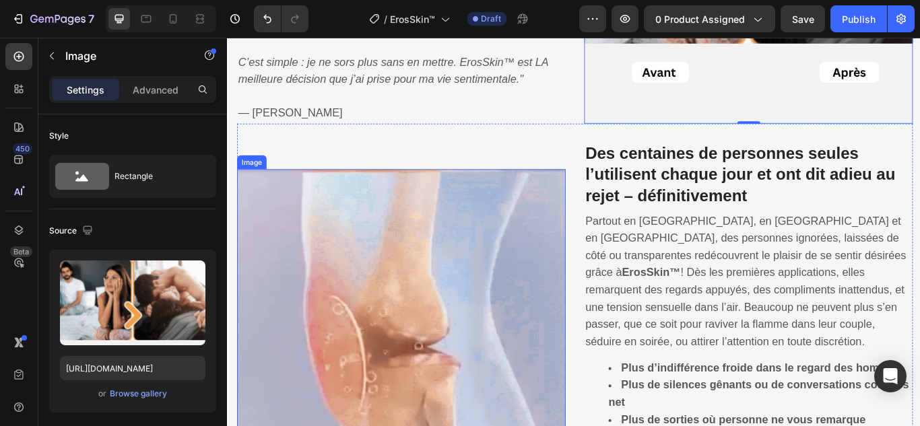
scroll to position [1751, 0]
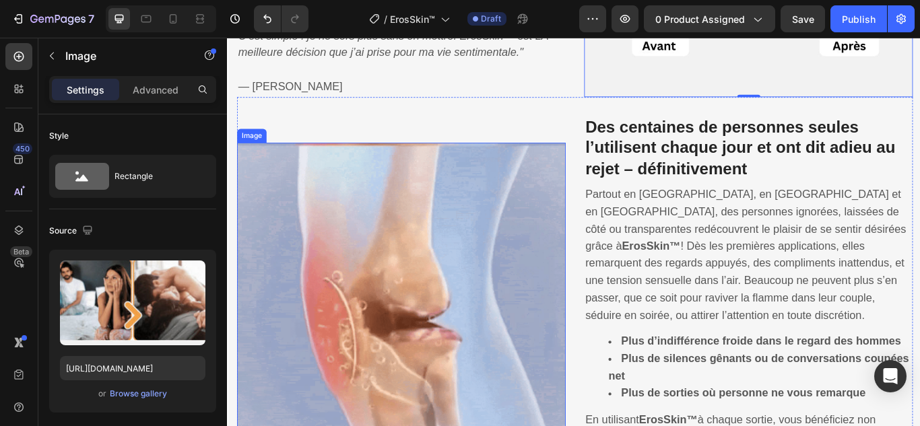
click at [380, 303] on img at bounding box center [429, 351] width 383 height 383
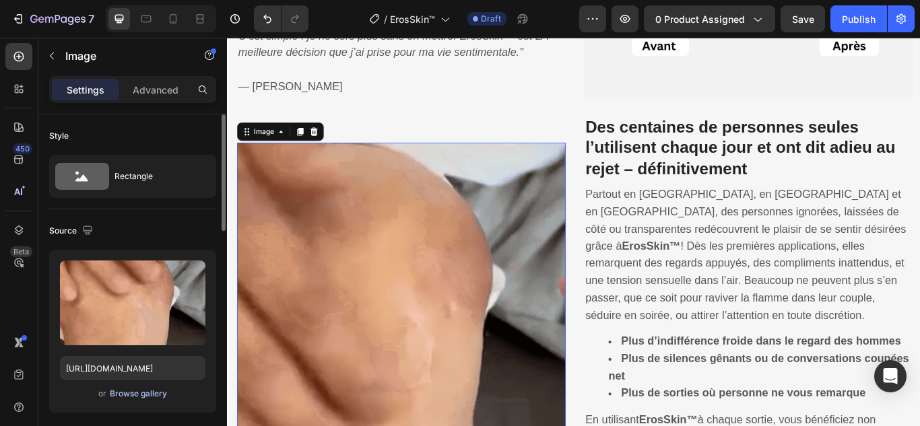
click at [134, 389] on div "Browse gallery" at bounding box center [138, 394] width 57 height 12
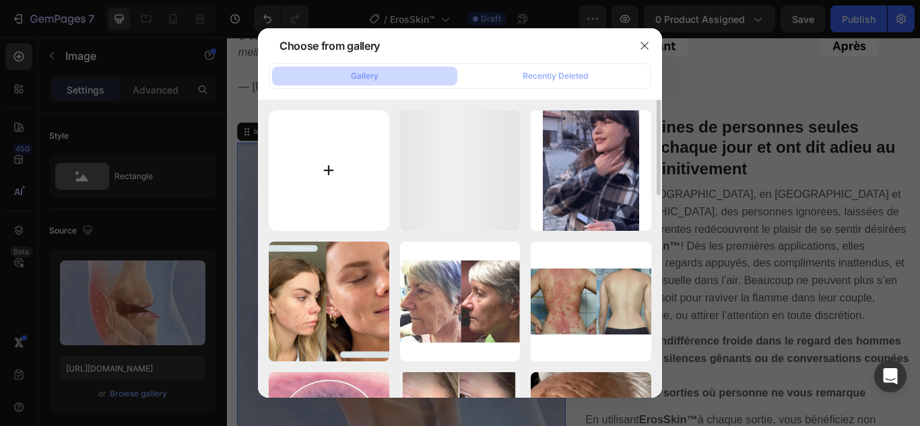
click at [326, 165] on input "file" at bounding box center [329, 170] width 120 height 120
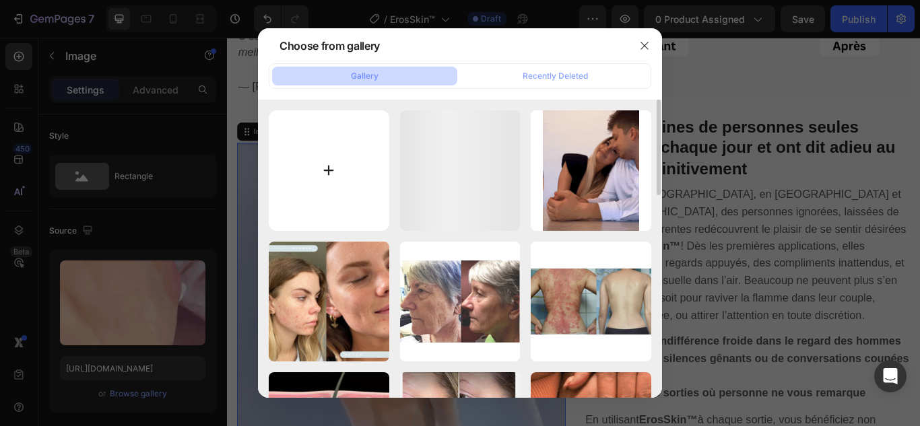
type input "C:\fakepath\3.jpg"
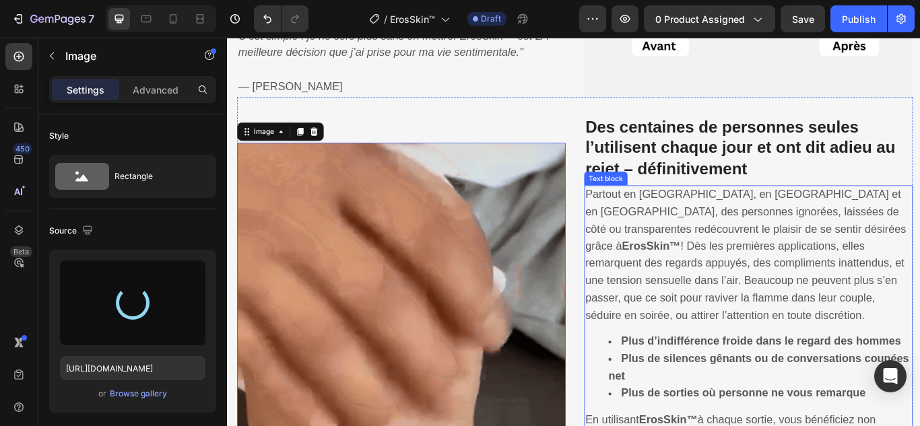
type input "https://cdn.shopify.com/s/files/1/0748/6688/4847/files/gempages_574280435123618…"
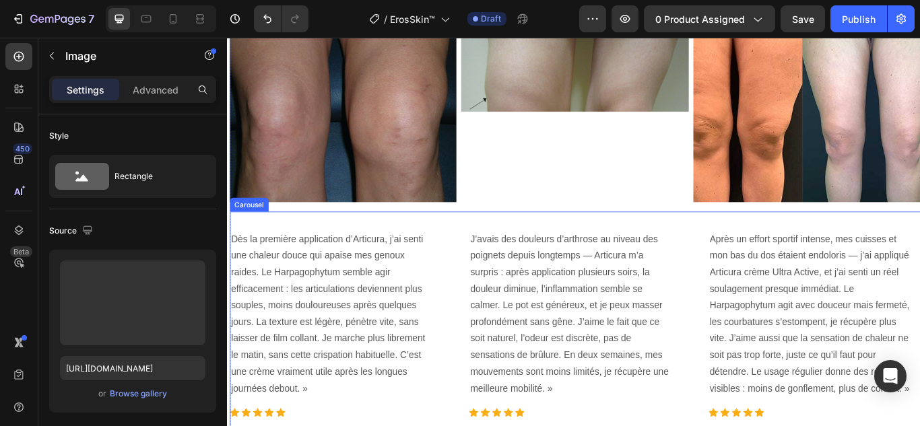
scroll to position [3164, 0]
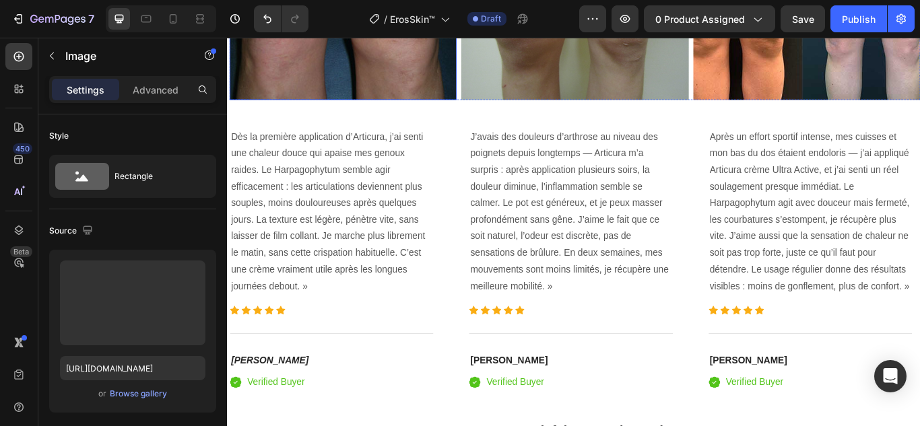
click at [405, 93] on img at bounding box center [362, 11] width 265 height 199
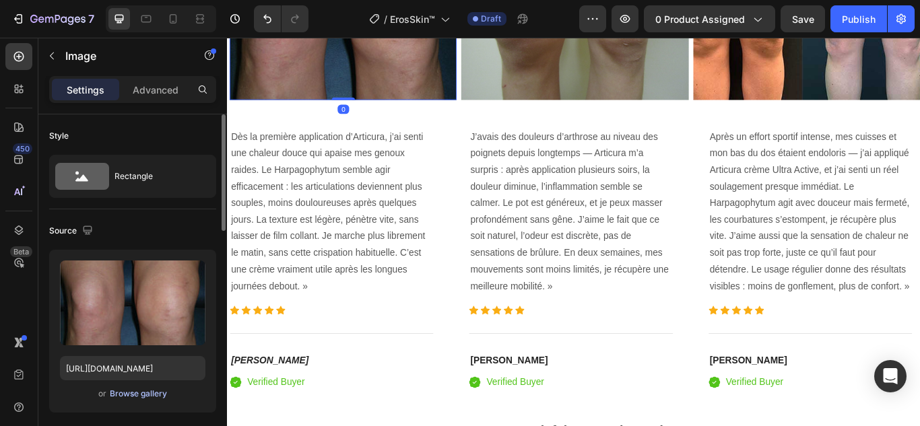
click at [141, 391] on div "Browse gallery" at bounding box center [138, 394] width 57 height 12
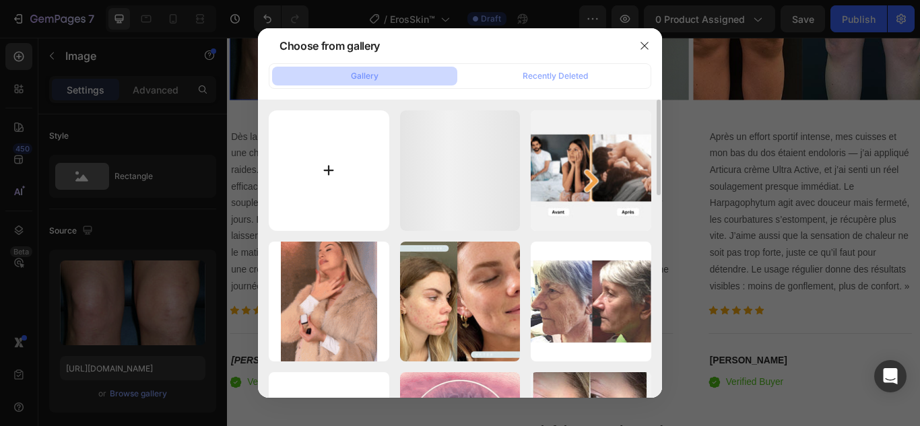
click at [326, 167] on input "file" at bounding box center [329, 170] width 120 height 120
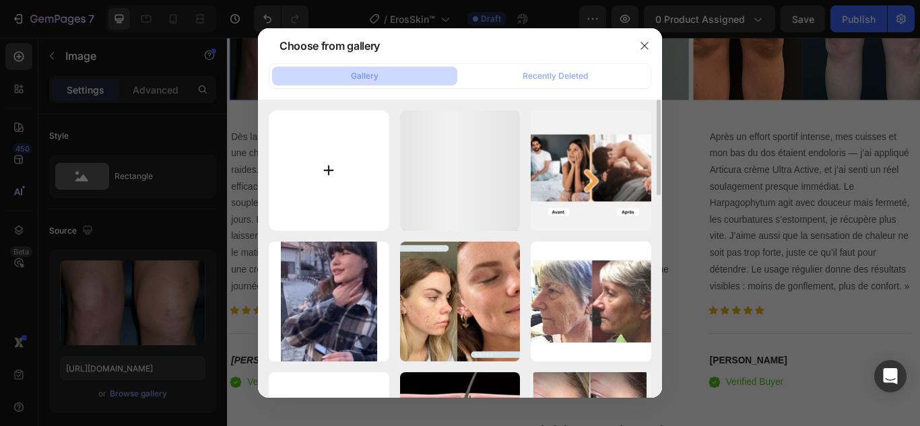
type input "C:\fakepath\4.webp"
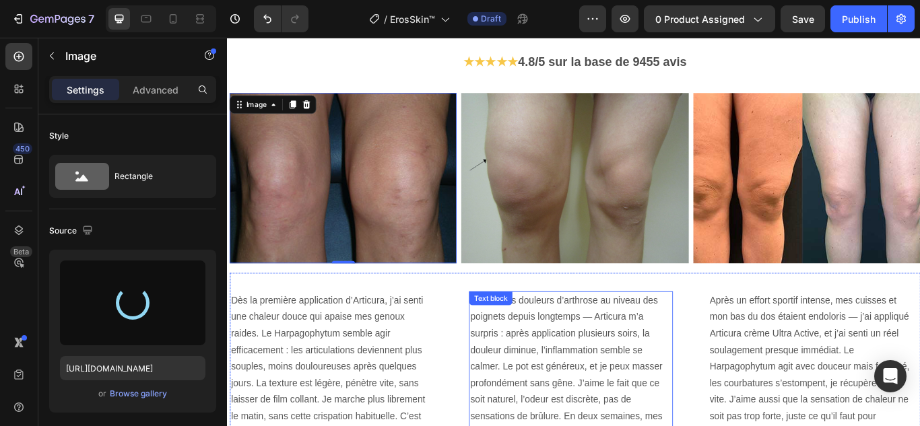
scroll to position [2963, 0]
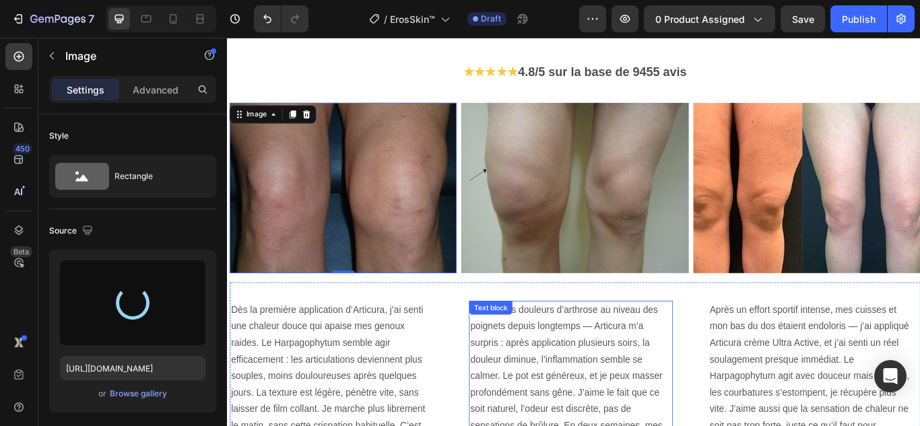
type input "https://cdn.shopify.com/s/files/1/0748/6688/4847/files/gempages_574280435123618…"
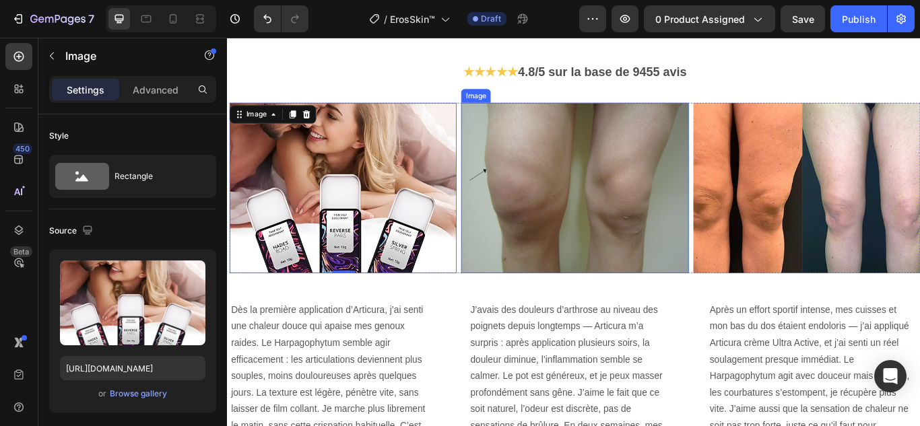
click at [594, 238] on img at bounding box center [631, 213] width 265 height 199
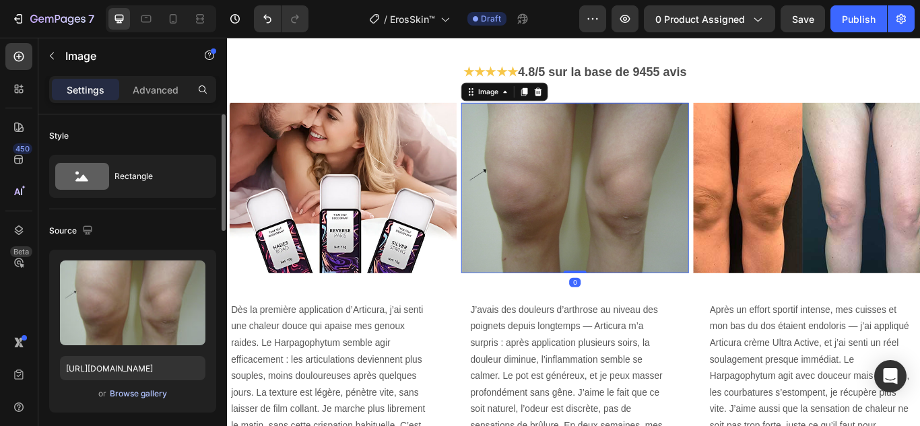
click at [131, 393] on div "Browse gallery" at bounding box center [138, 394] width 57 height 12
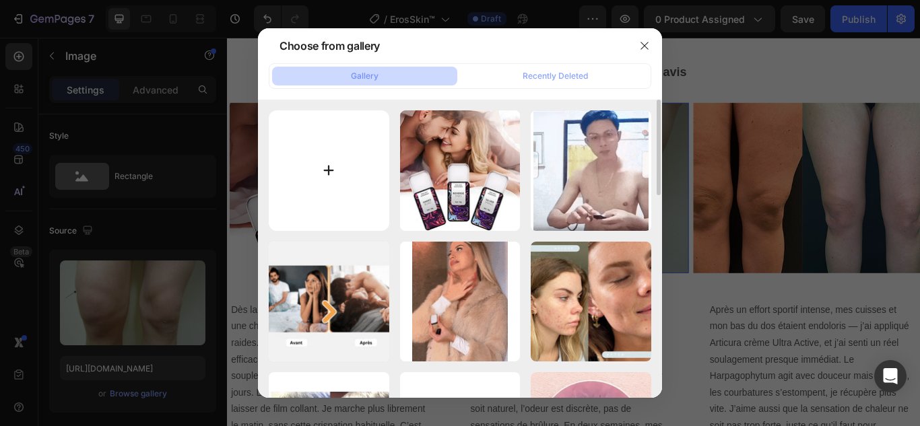
click at [334, 170] on input "file" at bounding box center [329, 170] width 120 height 120
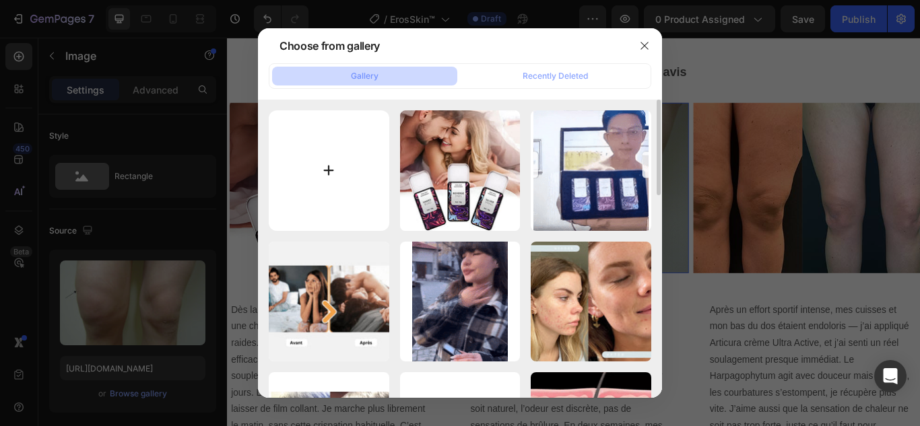
type input "C:\fakepath\5.webp"
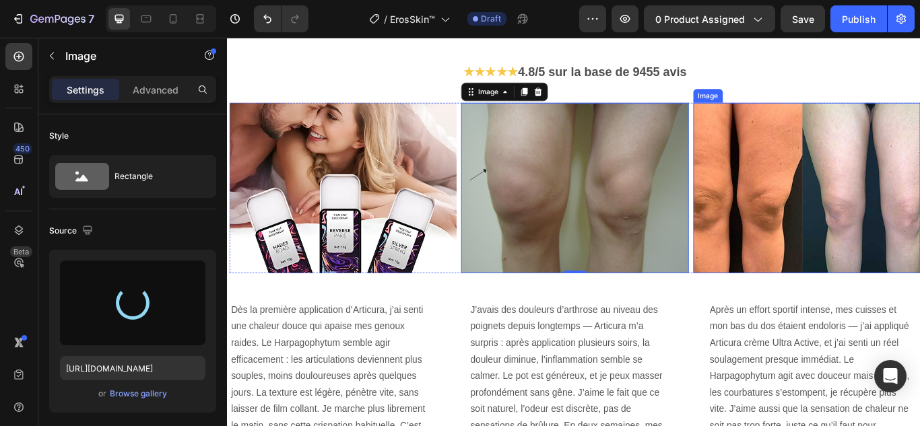
click at [818, 232] on img at bounding box center [902, 213] width 265 height 199
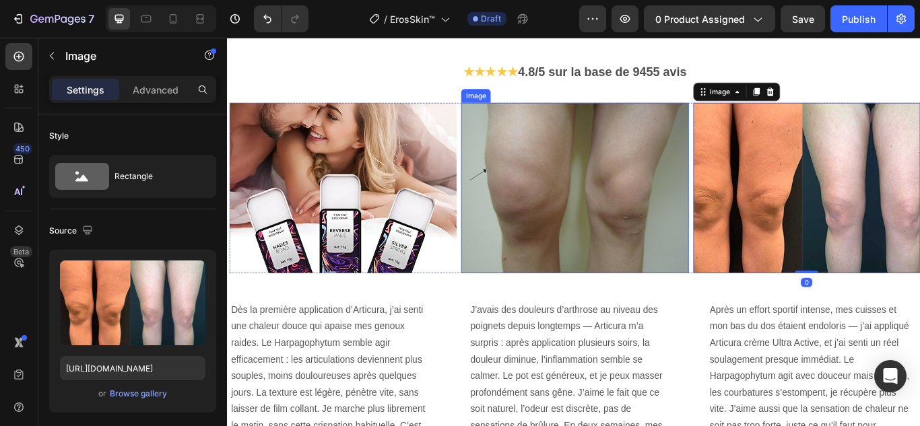
click at [690, 261] on img at bounding box center [631, 213] width 265 height 199
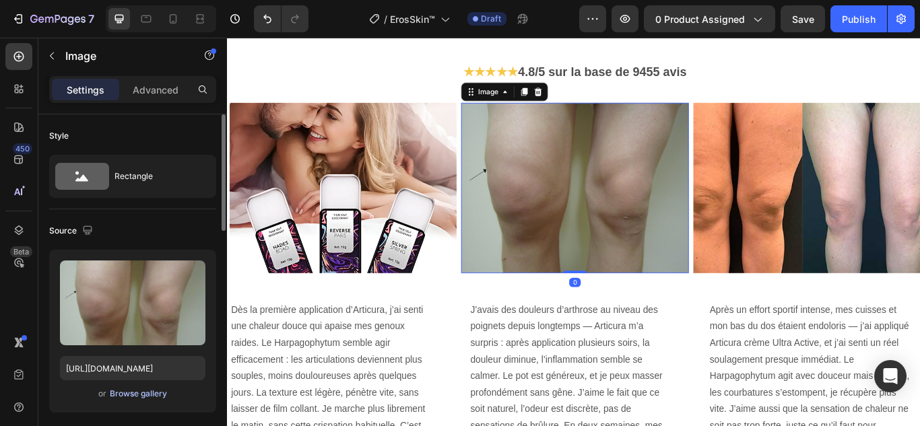
click at [151, 394] on div "Browse gallery" at bounding box center [138, 394] width 57 height 12
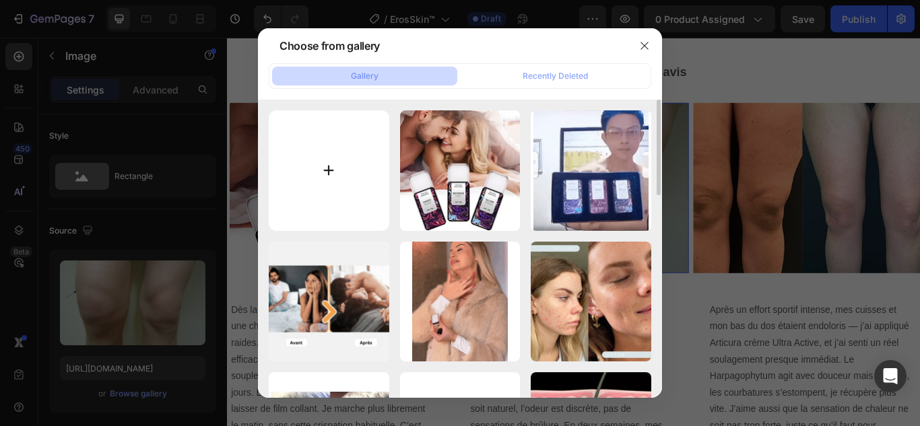
click at [338, 168] on input "file" at bounding box center [329, 170] width 120 height 120
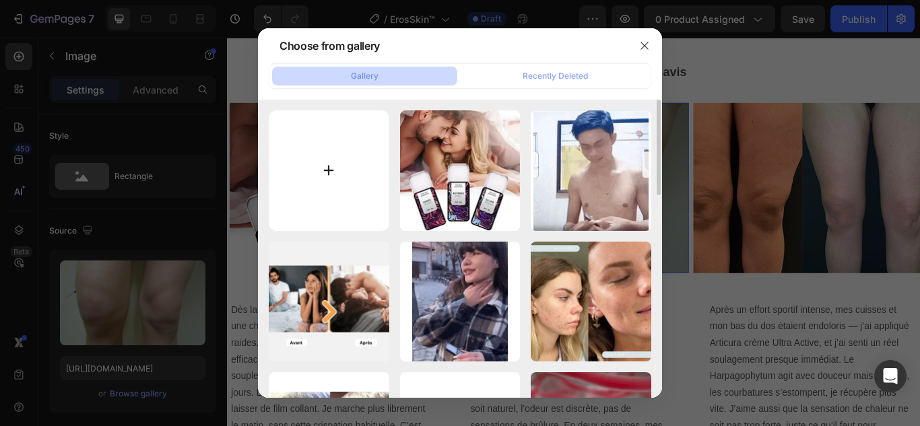
type input "C:\fakepath\5.webp"
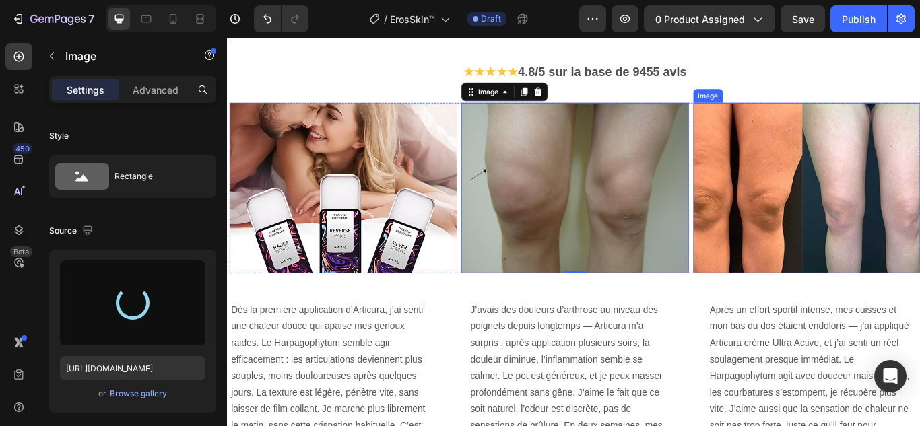
type input "https://cdn.shopify.com/s/files/1/0748/6688/4847/files/gempages_574280435123618…"
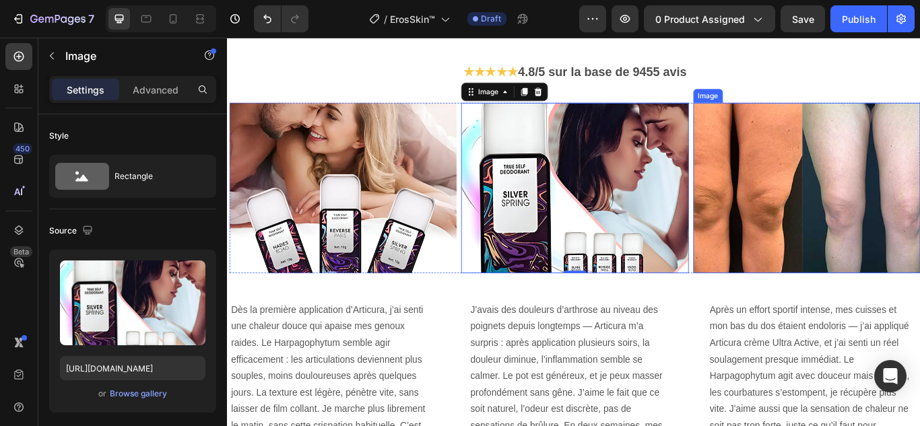
click at [849, 227] on img at bounding box center [902, 213] width 265 height 199
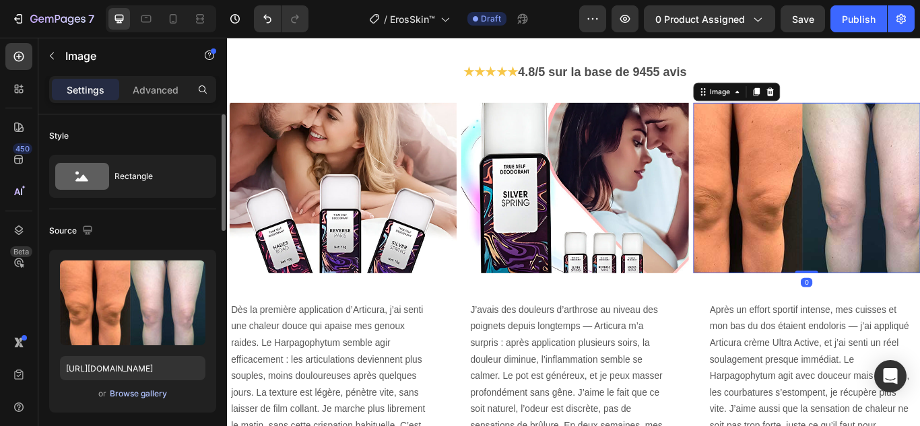
click at [143, 392] on div "Browse gallery" at bounding box center [138, 394] width 57 height 12
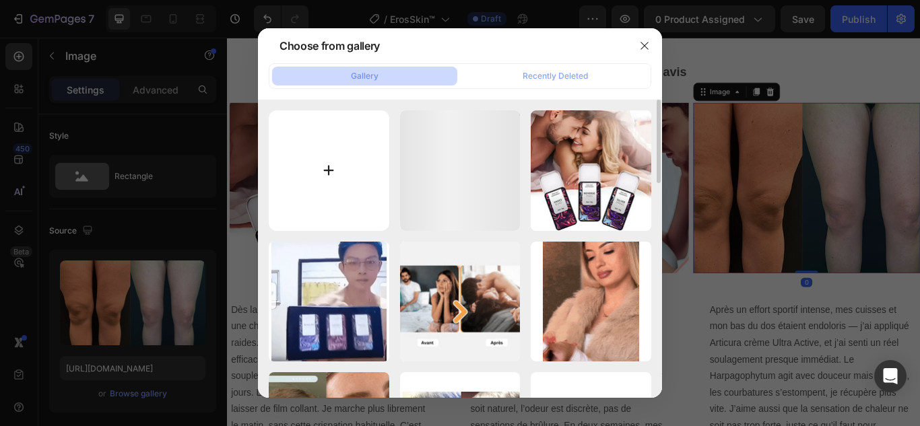
click at [331, 168] on input "file" at bounding box center [329, 170] width 120 height 120
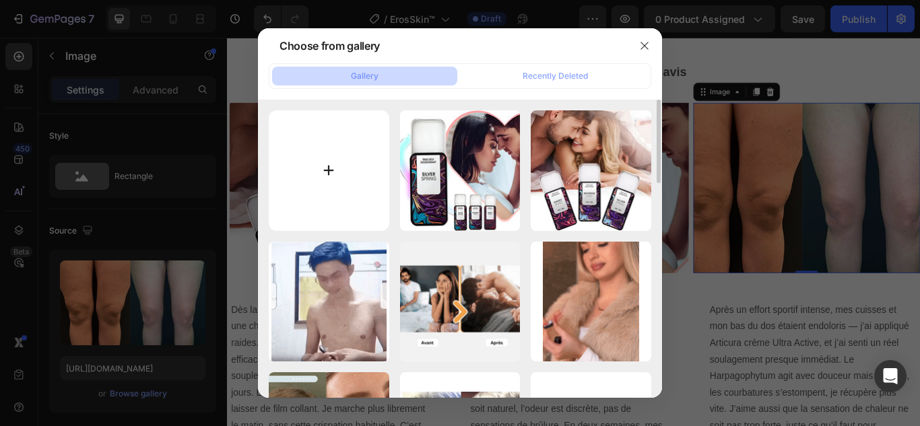
type input "C:\fakepath\6.webp"
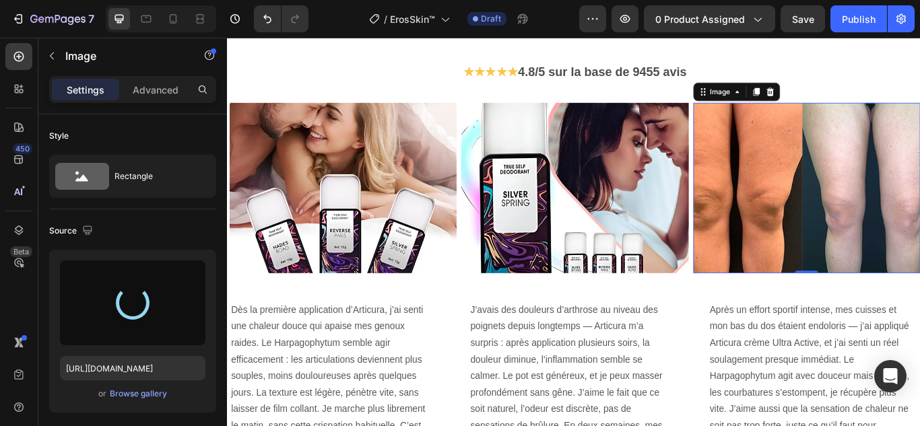
type input "https://cdn.shopify.com/s/files/1/0748/6688/4847/files/gempages_574280435123618…"
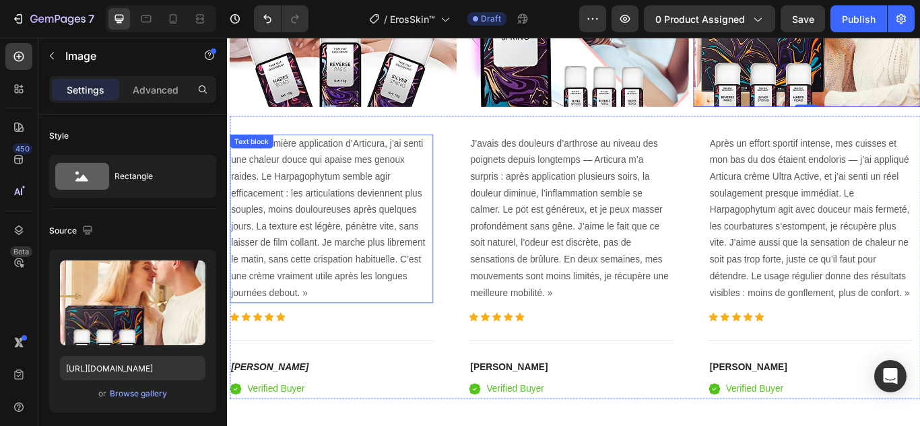
scroll to position [3164, 0]
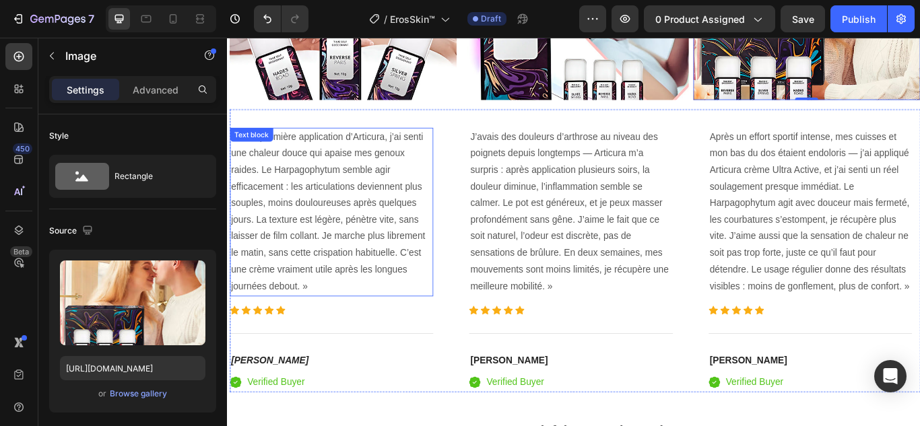
click at [337, 243] on p "Dès la première application d’Articura, j’ai senti une chaleur douce qui apaise…" at bounding box center [348, 241] width 234 height 194
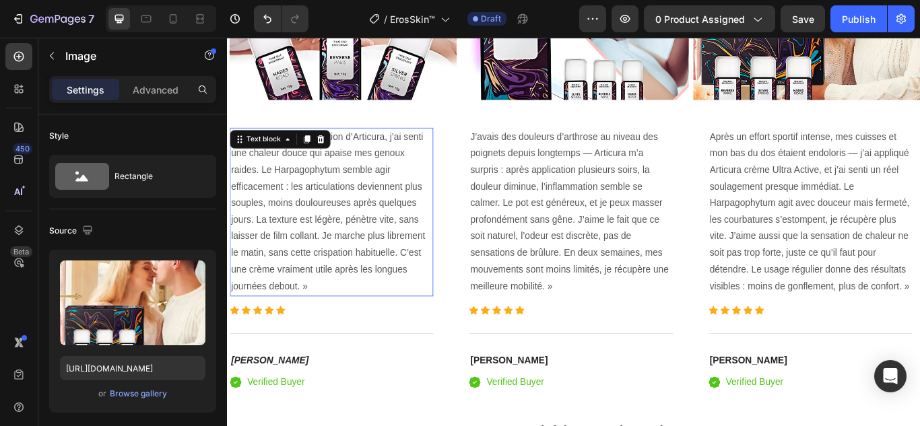
click at [337, 243] on p "Dès la première application d’Articura, j’ai senti une chaleur douce qui apaise…" at bounding box center [348, 241] width 234 height 194
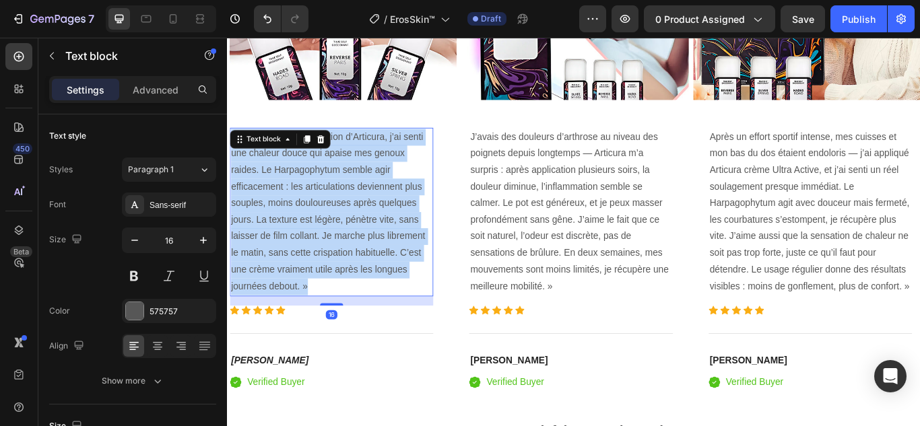
click at [337, 243] on p "Dès la première application d’Articura, j’ai senti une chaleur douce qui apaise…" at bounding box center [348, 241] width 234 height 194
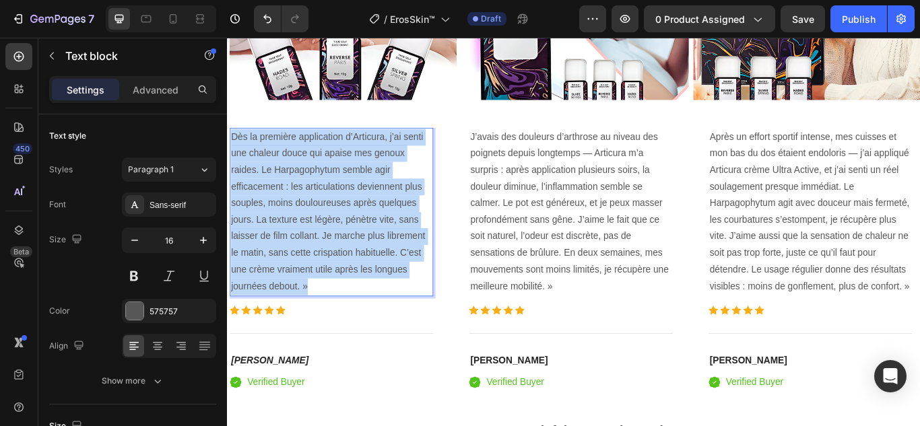
click at [337, 243] on p "Dès la première application d’Articura, j’ai senti une chaleur douce qui apaise…" at bounding box center [348, 241] width 234 height 194
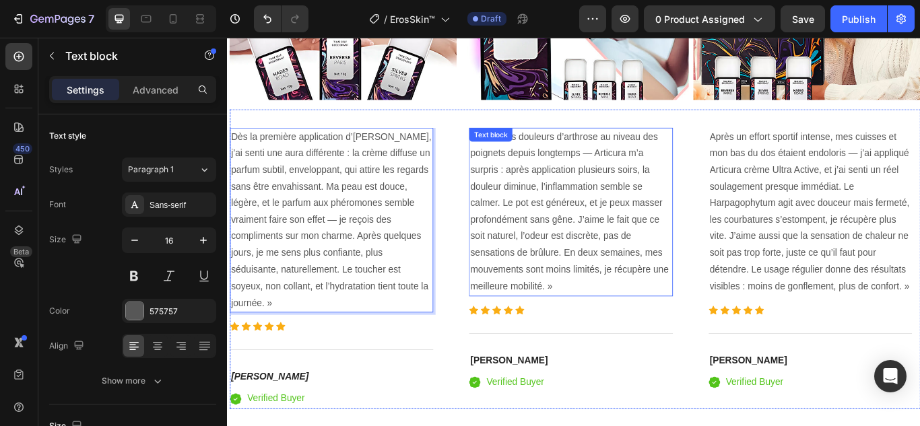
click at [551, 232] on p "J’avais des douleurs d’arthrose au niveau des poignets depuis longtemps — Artic…" at bounding box center [627, 241] width 234 height 194
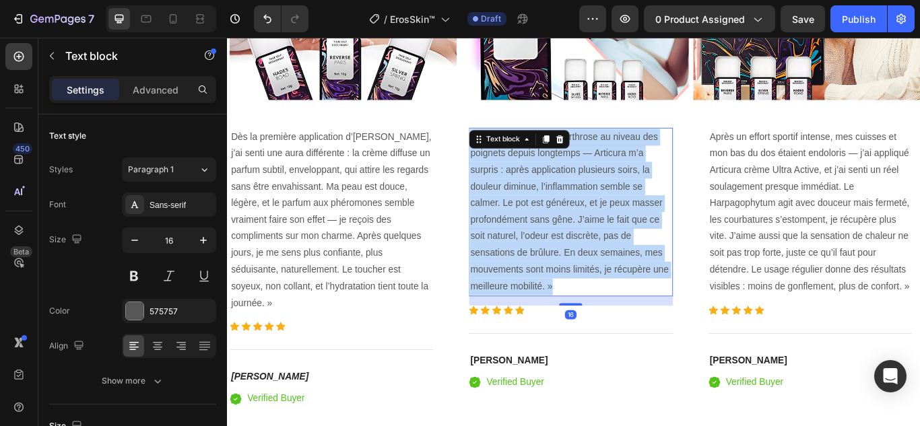
click at [551, 232] on p "J’avais des douleurs d’arthrose au niveau des poignets depuis longtemps — Artic…" at bounding box center [627, 241] width 234 height 194
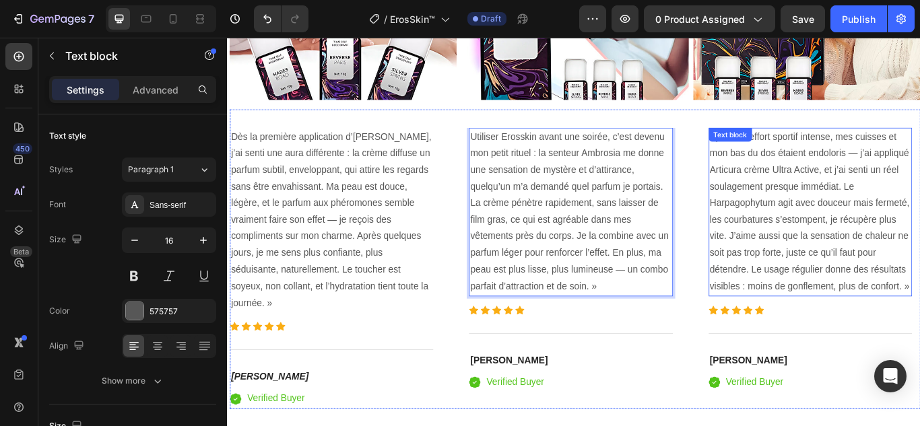
click at [905, 275] on p "Après un effort sportif intense, mes cuisses et mon bas du dos étaient endolori…" at bounding box center [906, 241] width 234 height 194
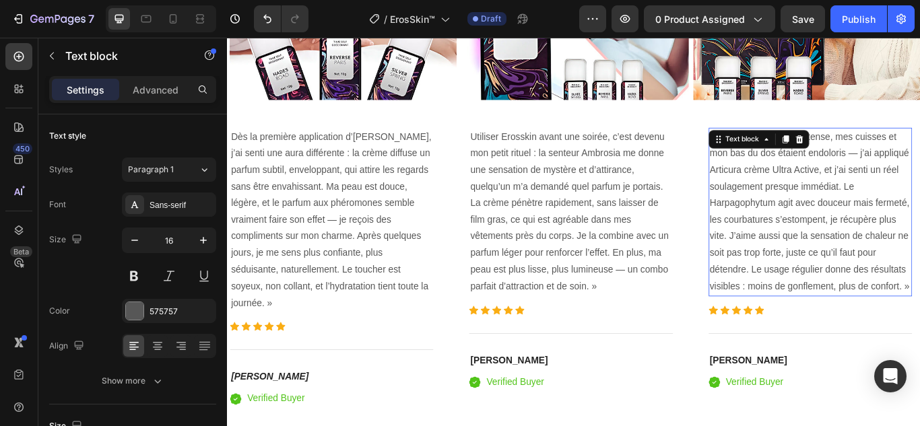
click at [905, 275] on p "Après un effort sportif intense, mes cuisses et mon bas du dos étaient endolori…" at bounding box center [906, 241] width 234 height 194
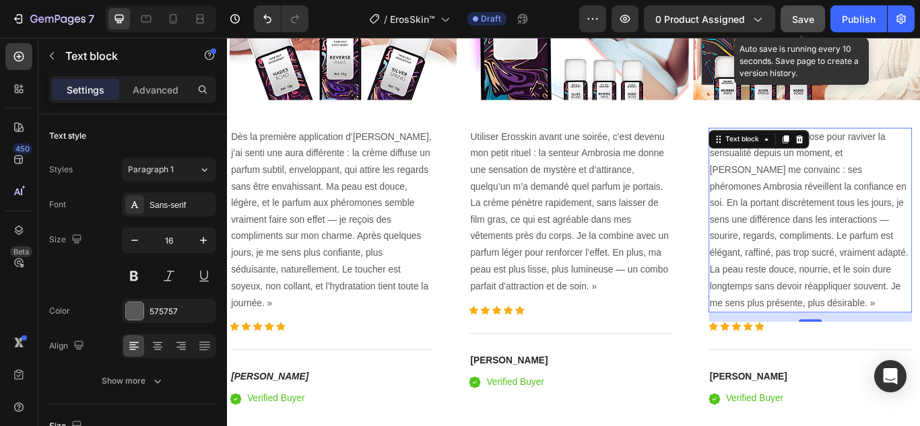
click at [806, 24] on span "Save" at bounding box center [803, 18] width 22 height 11
click at [284, 423] on h4 "[PERSON_NAME]" at bounding box center [276, 432] width 93 height 19
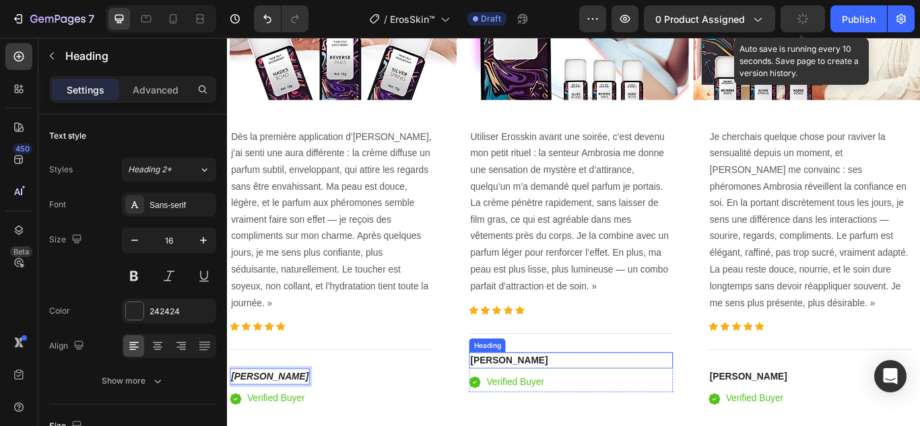
click at [551, 410] on h4 "[PERSON_NAME]" at bounding box center [626, 414] width 237 height 19
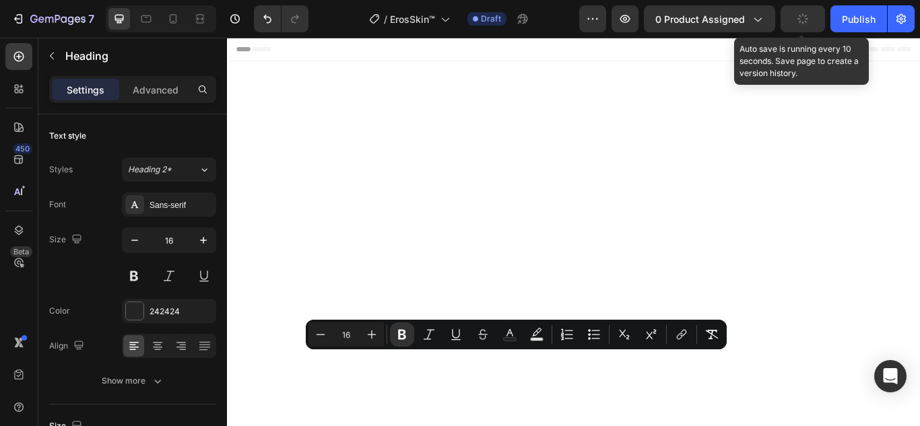
scroll to position [3164, 0]
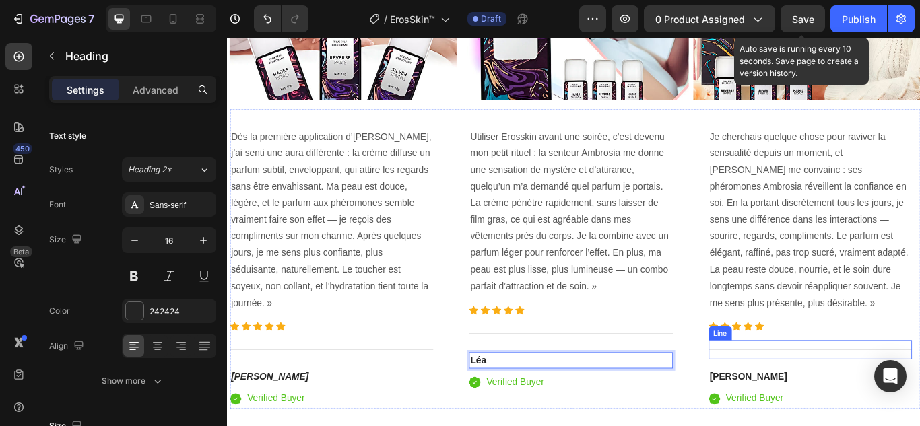
click at [796, 425] on strong "[PERSON_NAME]" at bounding box center [834, 432] width 90 height 11
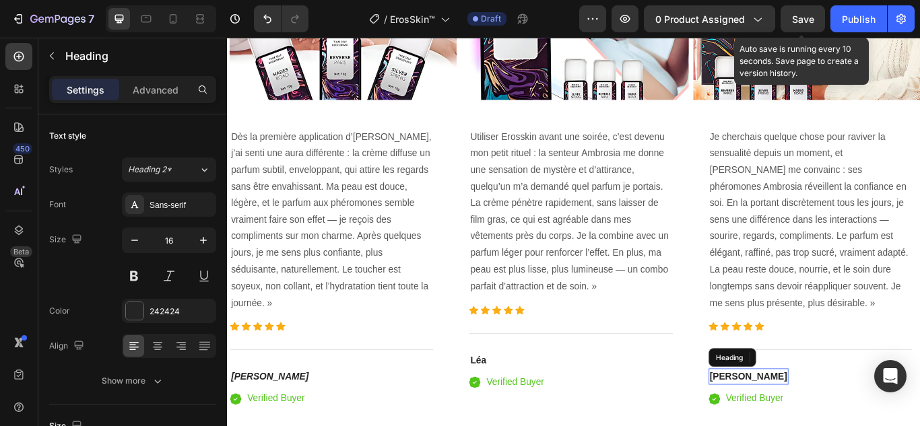
click at [796, 425] on strong "[PERSON_NAME]" at bounding box center [834, 432] width 90 height 11
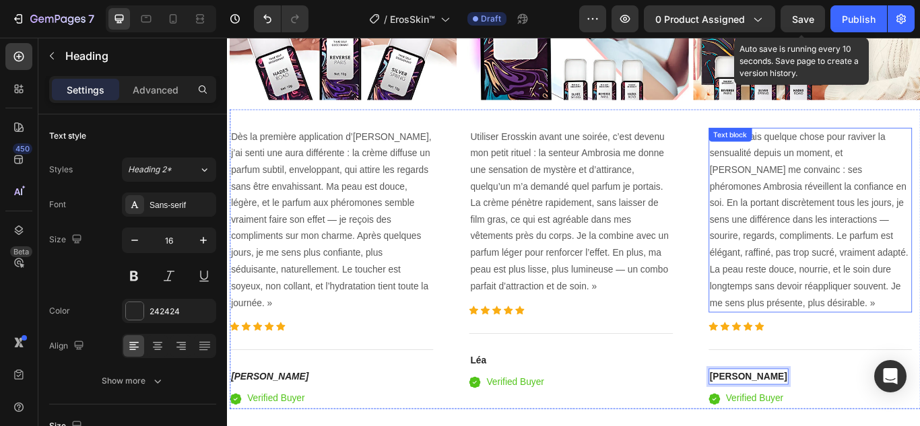
scroll to position [3097, 0]
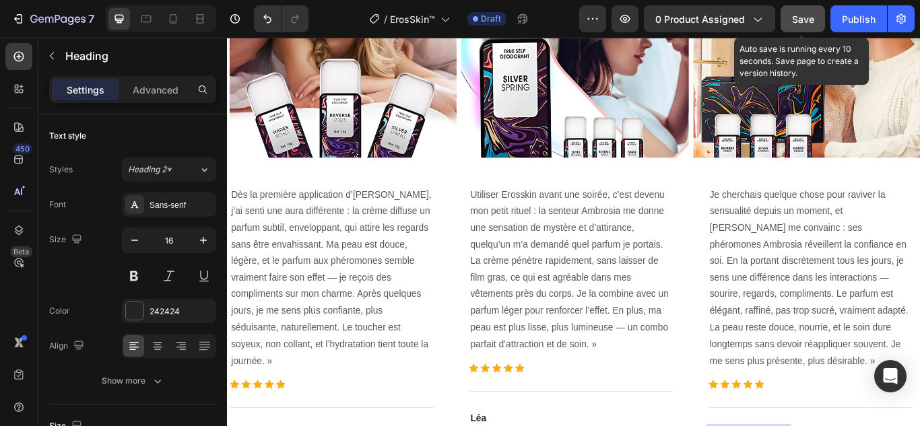
click at [803, 22] on span "Save" at bounding box center [803, 18] width 22 height 11
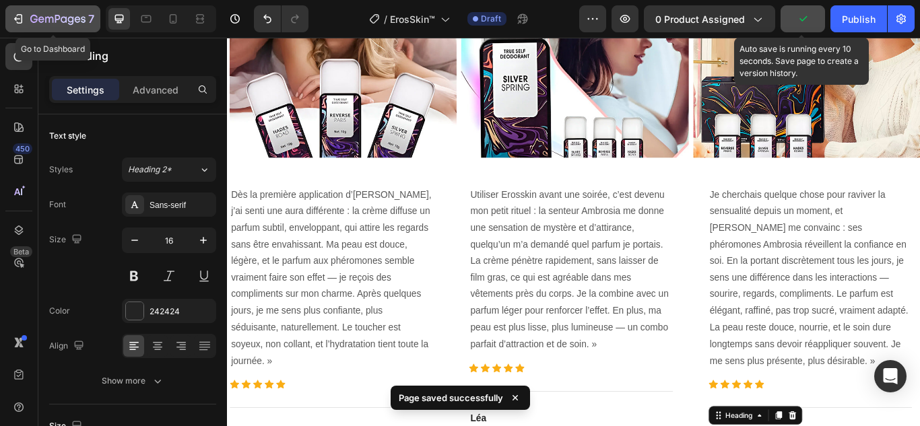
click at [22, 18] on icon "button" at bounding box center [20, 18] width 6 height 9
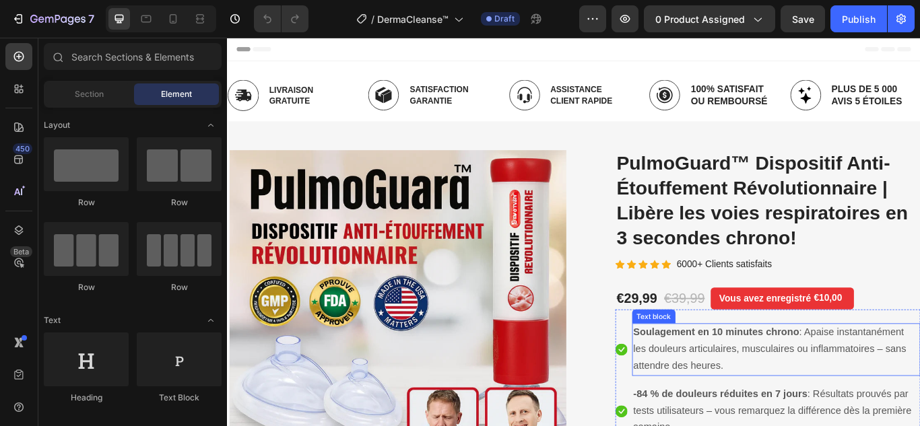
click at [734, 397] on span "Soulagement en 10 minutes chrono : Apaise instantanément les douleurs articulai…" at bounding box center [859, 401] width 318 height 52
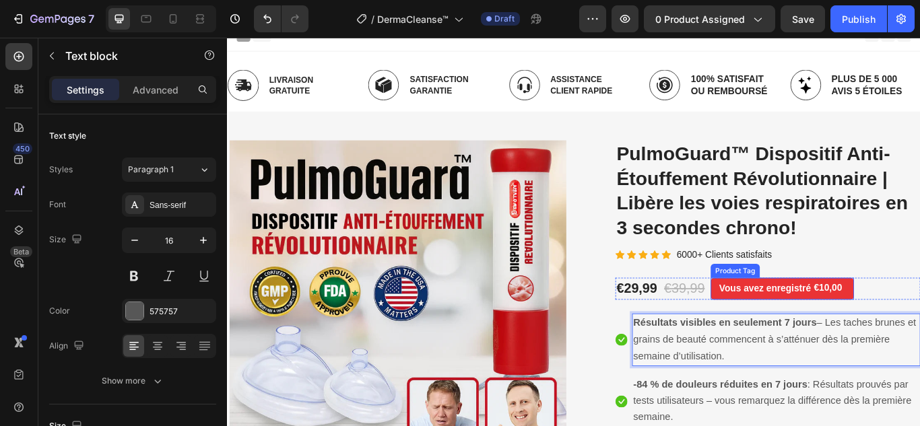
scroll to position [348, 0]
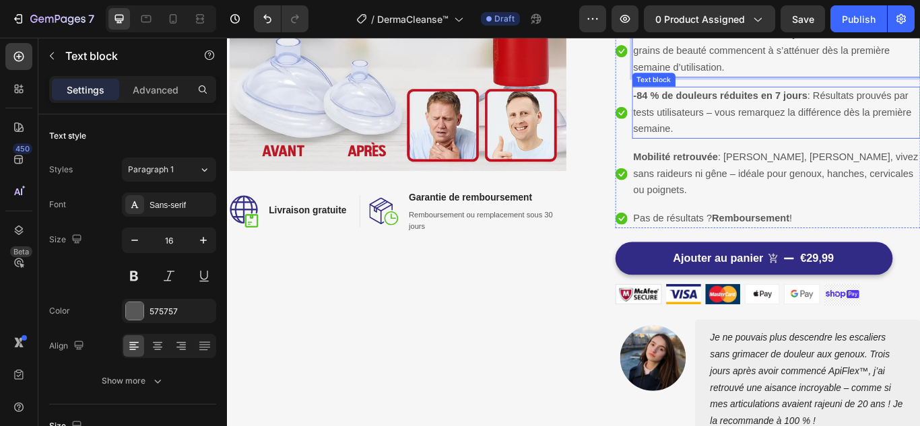
click at [779, 131] on span "-84 % de douleurs réduites en 7 jours : Résultats prouvés par tests utilisateur…" at bounding box center [862, 125] width 324 height 52
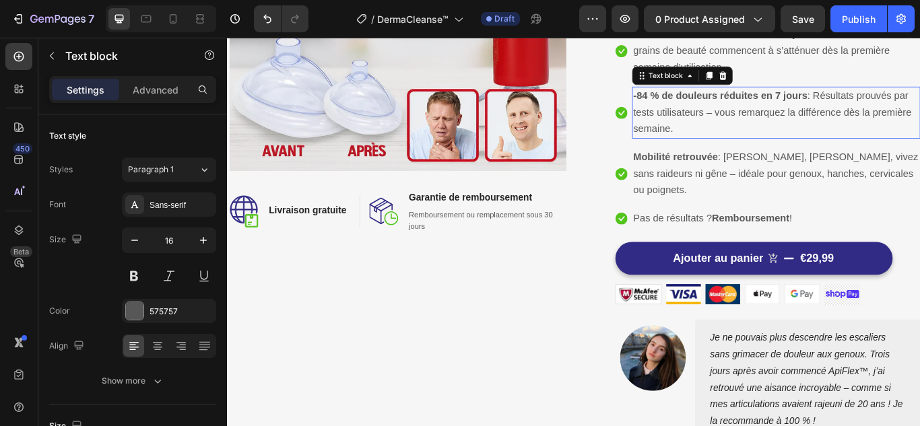
click at [779, 131] on span "-84 % de douleurs réduites en 7 jours : Résultats prouvés par tests utilisateur…" at bounding box center [862, 125] width 324 height 52
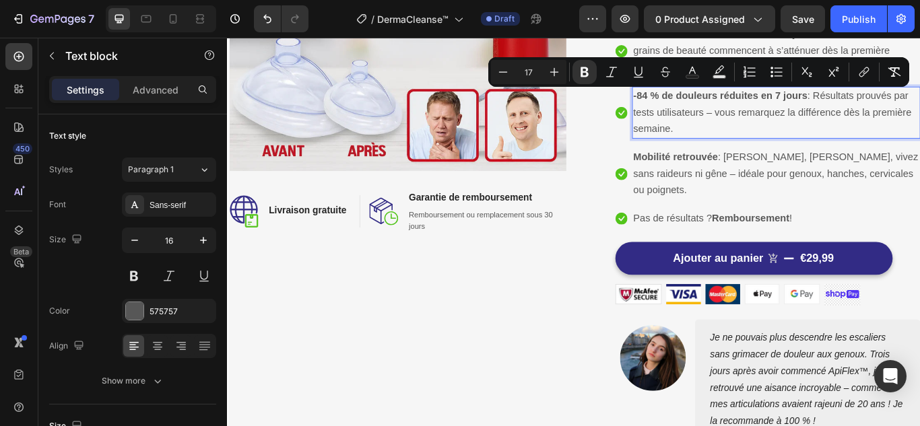
scroll to position [0, 0]
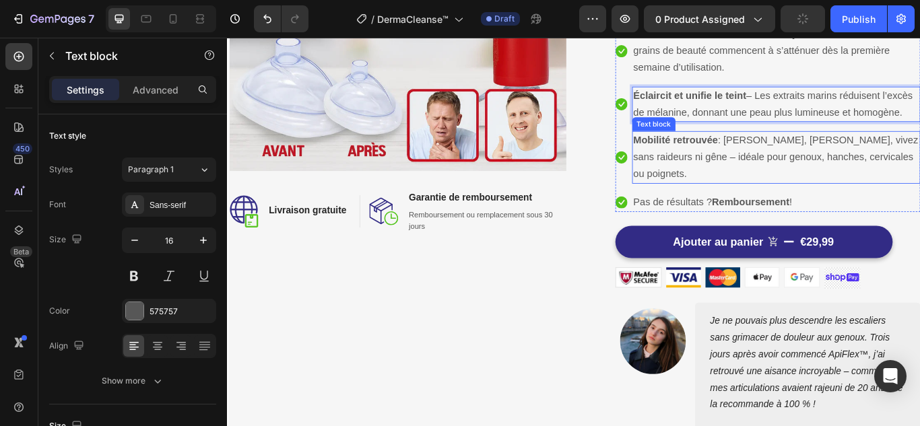
click at [792, 194] on span "Mobilité retrouvée : Marchez, bougez, vivez sans raideurs ni gêne – idéale pour…" at bounding box center [866, 177] width 332 height 52
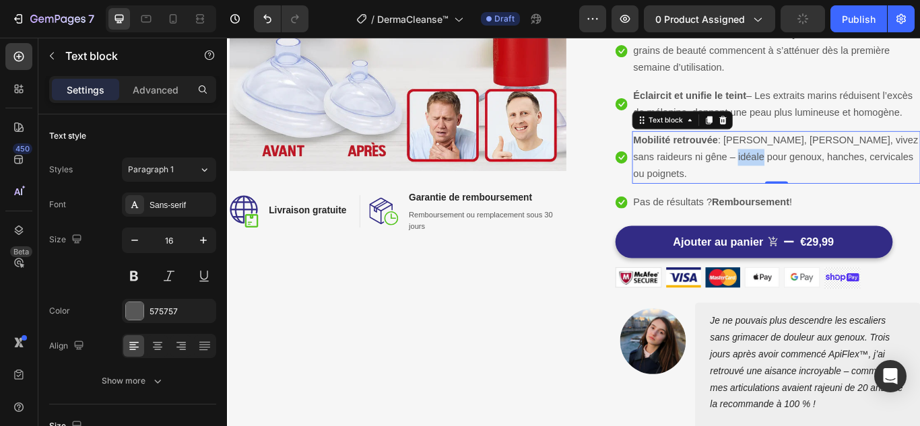
click at [792, 194] on span "Mobilité retrouvée : Marchez, bougez, vivez sans raideurs ni gêne – idéale pour…" at bounding box center [866, 177] width 332 height 52
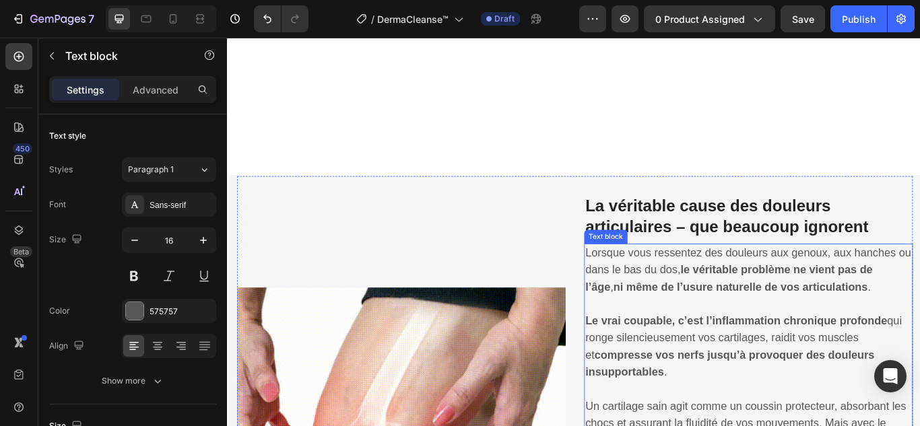
scroll to position [954, 0]
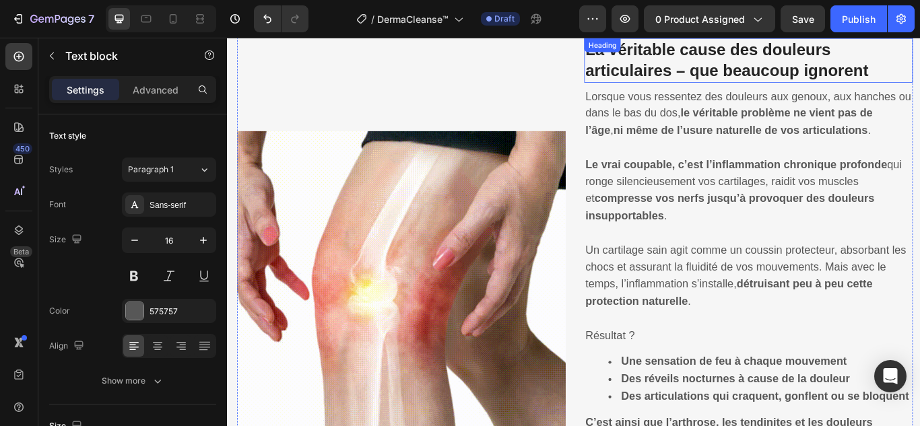
click at [738, 73] on strong "La véritable cause des douleurs articulaires – que beaucoup ignorent" at bounding box center [809, 63] width 330 height 45
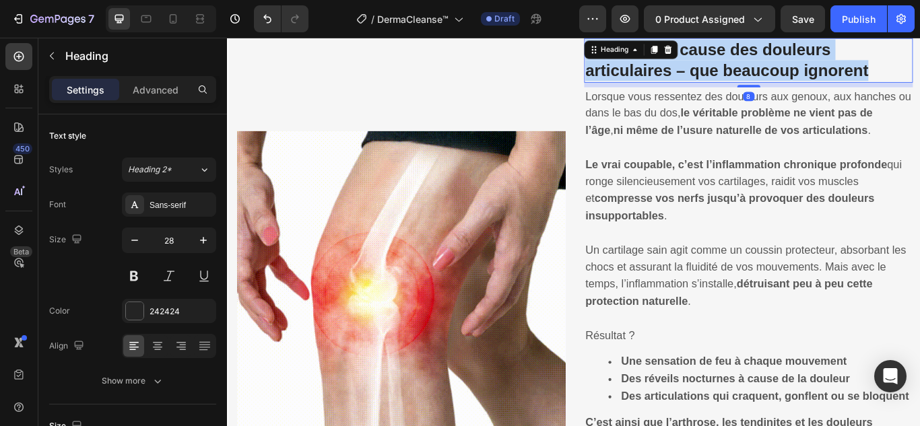
click at [738, 73] on strong "La véritable cause des douleurs articulaires – que beaucoup ignorent" at bounding box center [809, 63] width 330 height 45
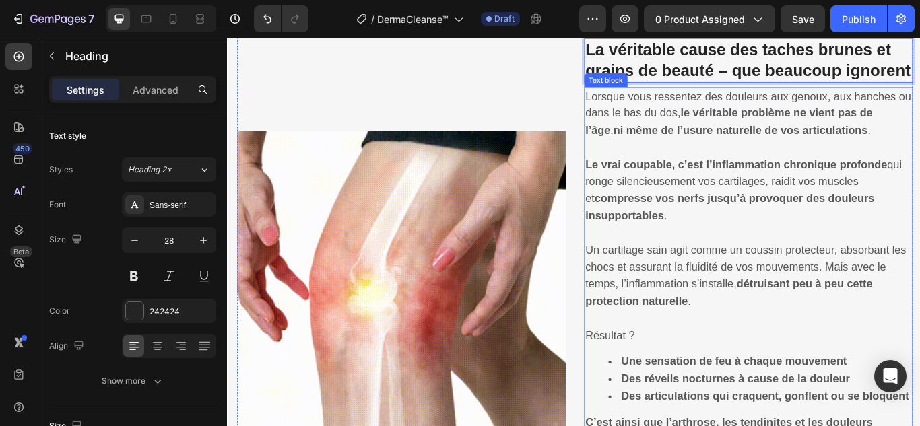
click at [731, 139] on strong "ni même de l’usure naturelle de vos articulations" at bounding box center [825, 146] width 296 height 14
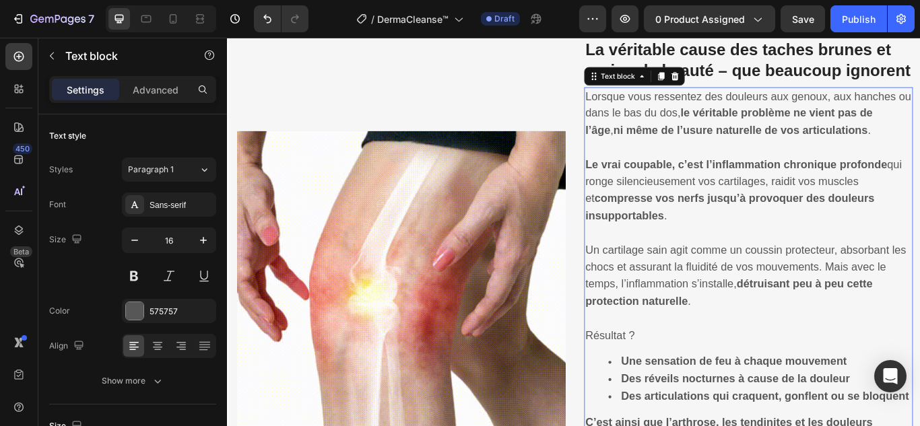
click at [731, 139] on strong "ni même de l’usure naturelle de vos articulations" at bounding box center [825, 146] width 296 height 14
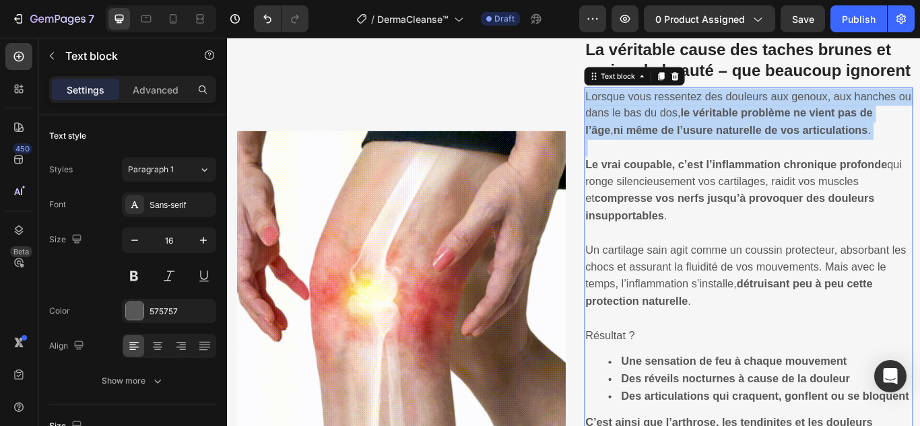
click at [731, 139] on strong "ni même de l’usure naturelle de vos articulations" at bounding box center [825, 146] width 296 height 14
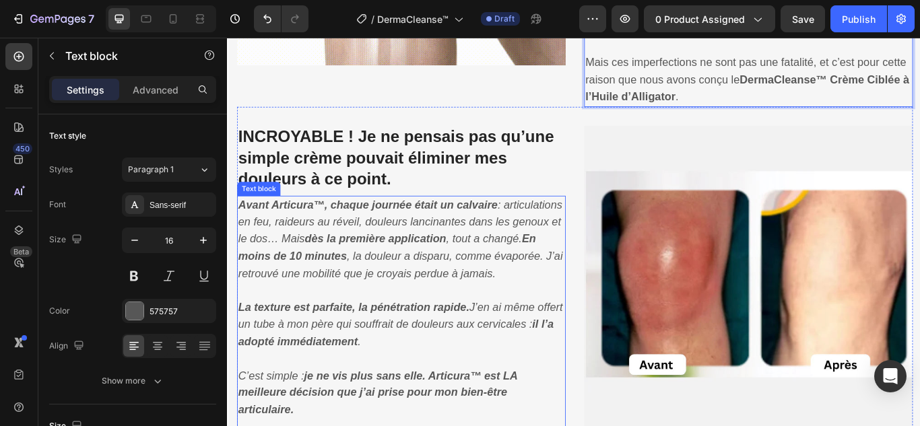
scroll to position [1369, 0]
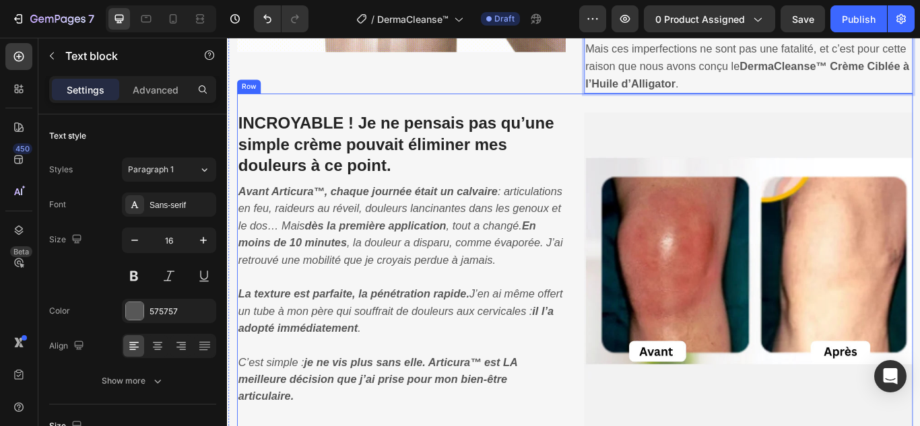
click at [401, 152] on strong "INCROYABLE ! Je ne pensais pas qu’une simple crème pouvait éliminer mes douleur…" at bounding box center [424, 162] width 368 height 70
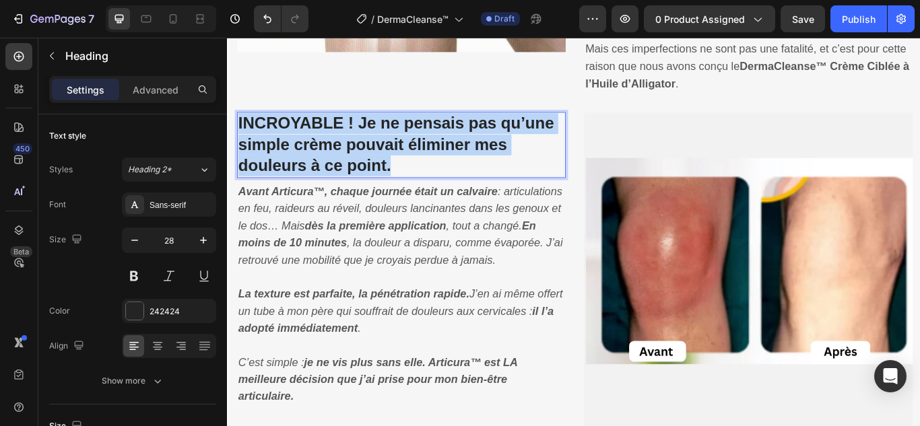
click at [401, 152] on strong "INCROYABLE ! Je ne pensais pas qu’une simple crème pouvait éliminer mes douleur…" at bounding box center [424, 162] width 368 height 70
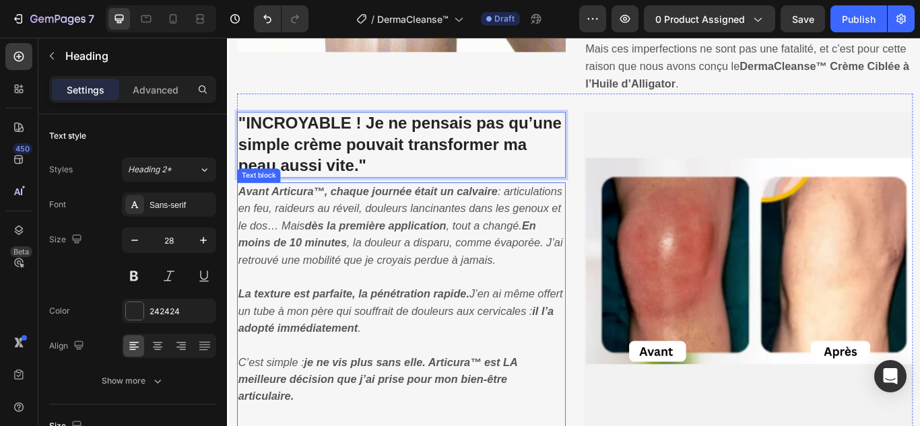
click at [380, 228] on p "Avant Articura™, chaque journée était un calvaire : articulations en feu, raide…" at bounding box center [430, 258] width 380 height 100
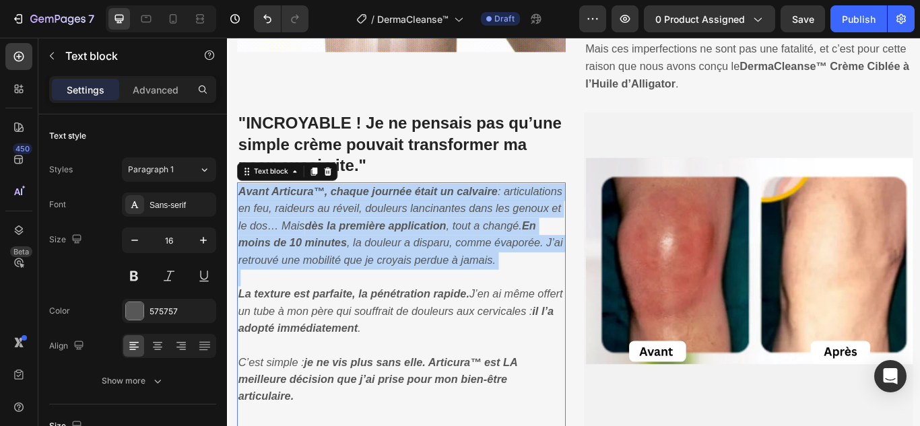
click at [380, 228] on p "Avant Articura™, chaque journée était un calvaire : articulations en feu, raide…" at bounding box center [430, 258] width 380 height 100
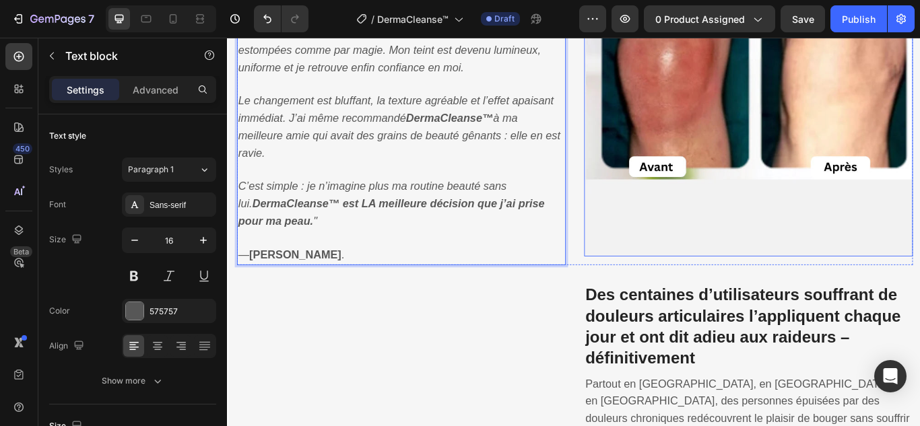
scroll to position [1659, 0]
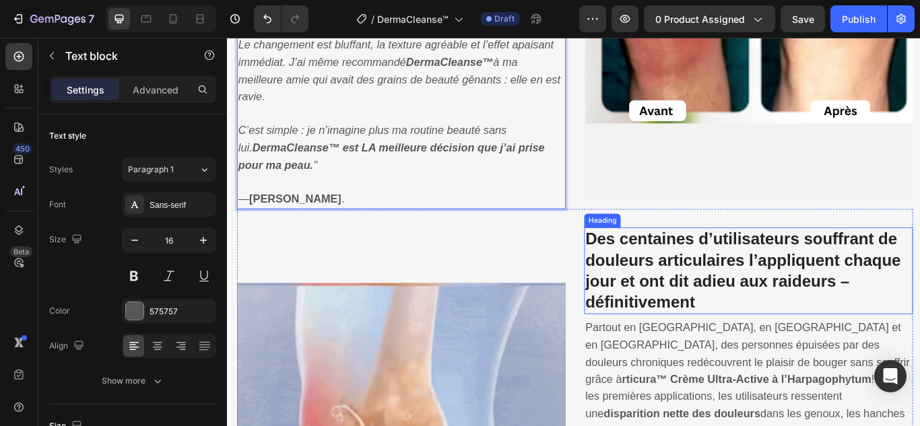
click at [719, 310] on strong "Des centaines d’utilisateurs souffrant de douleurs articulaires l’appliquent ch…" at bounding box center [828, 309] width 368 height 94
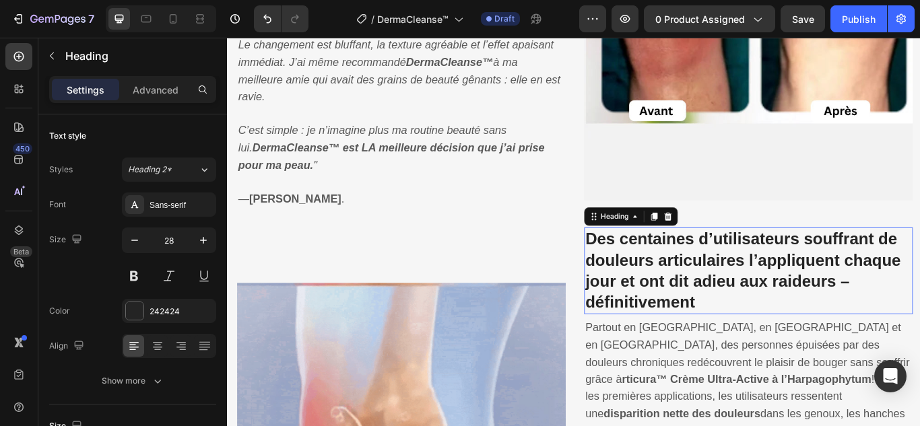
click at [719, 310] on strong "Des centaines d’utilisateurs souffrant de douleurs articulaires l’appliquent ch…" at bounding box center [828, 309] width 368 height 94
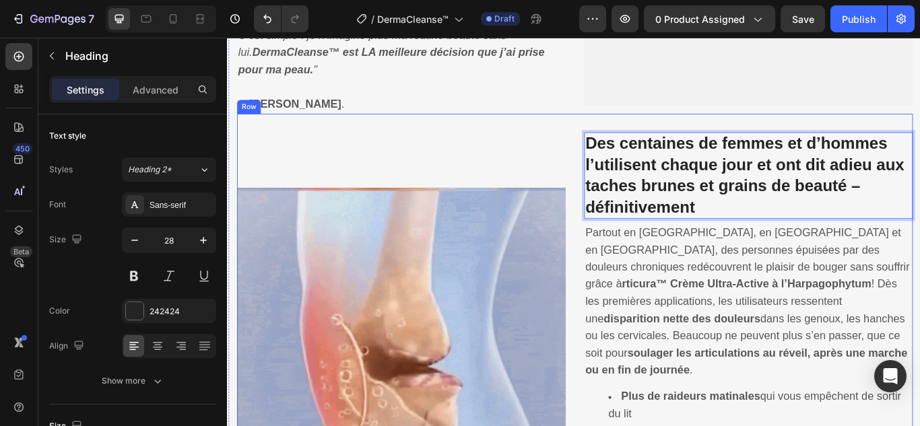
scroll to position [1929, 0]
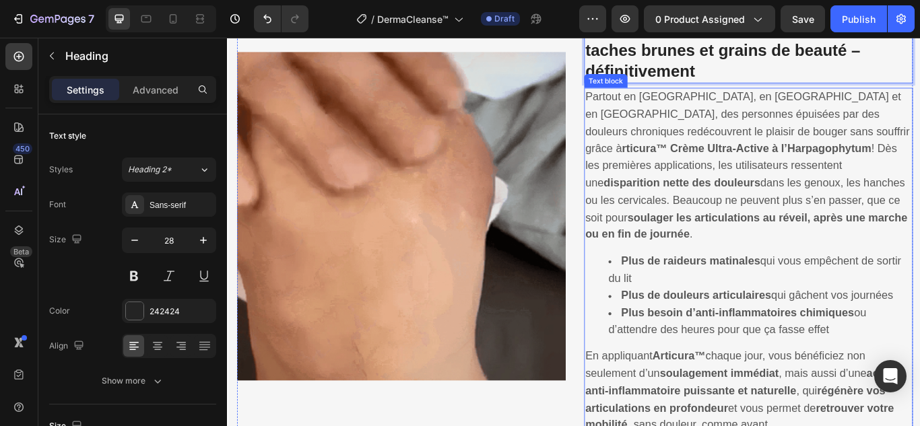
click at [767, 200] on strong "disparition nette des douleurs" at bounding box center [757, 207] width 182 height 14
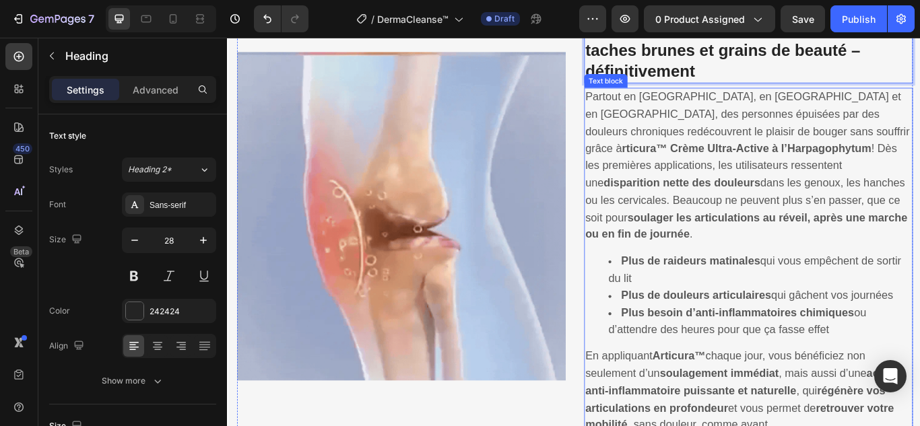
click at [767, 200] on strong "disparition nette des douleurs" at bounding box center [757, 207] width 182 height 14
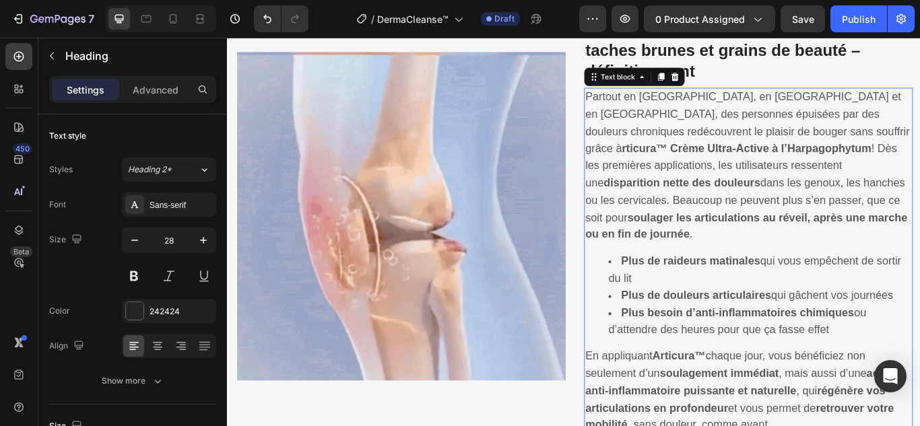
click at [767, 200] on strong "disparition nette des douleurs" at bounding box center [757, 207] width 182 height 14
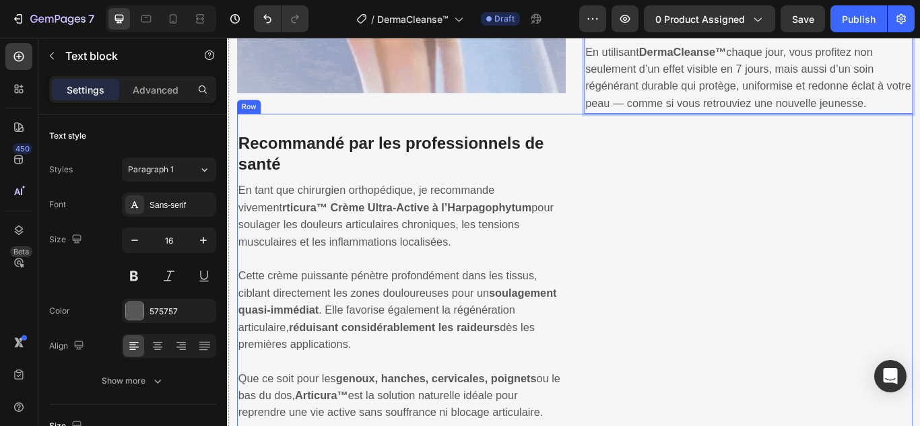
scroll to position [2225, 0]
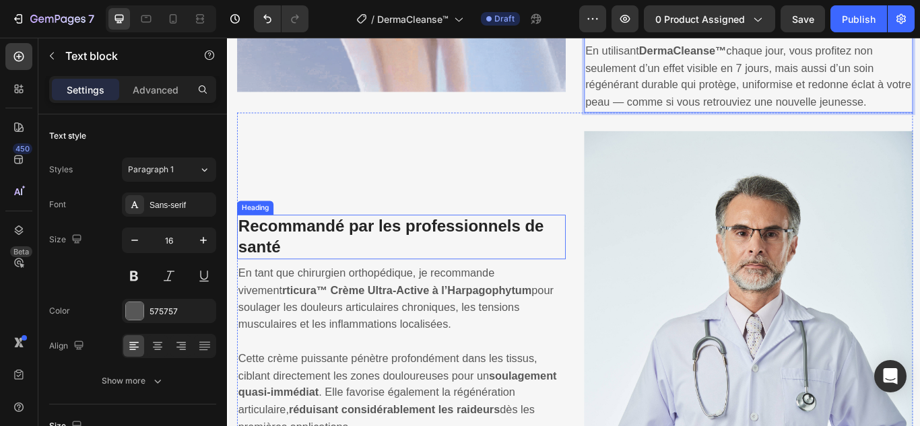
click at [464, 247] on strong "Recommandé par les professionnels de santé" at bounding box center [418, 269] width 356 height 45
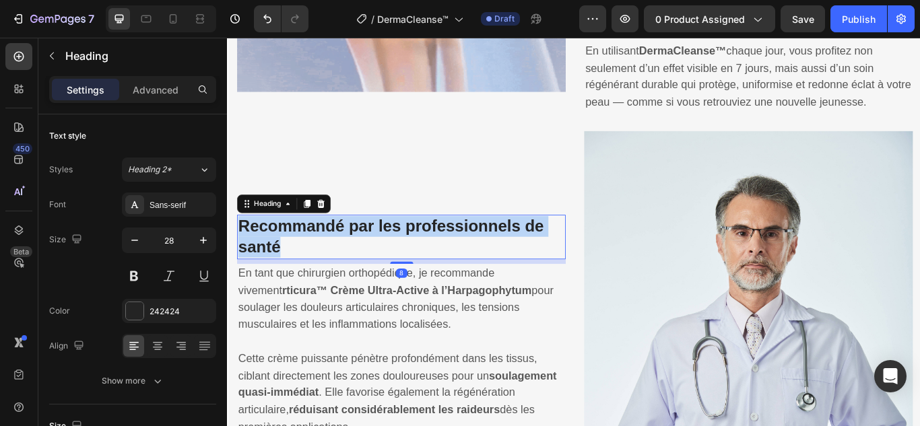
click at [464, 247] on strong "Recommandé par les professionnels de santé" at bounding box center [418, 269] width 356 height 45
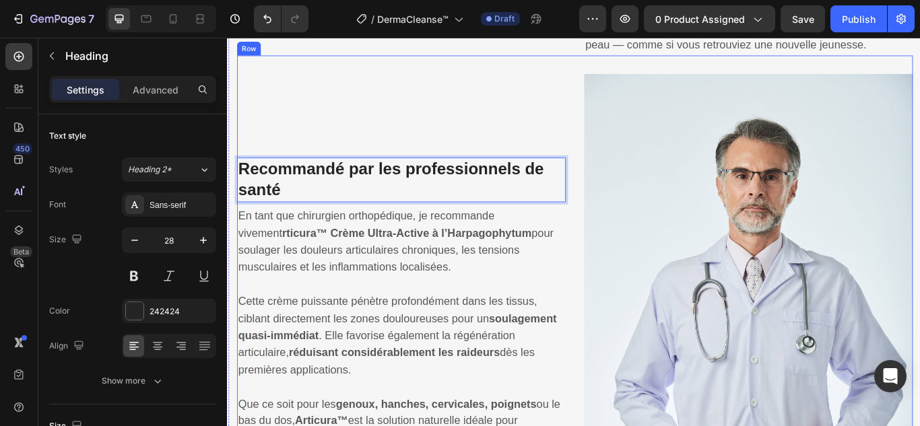
scroll to position [2359, 0]
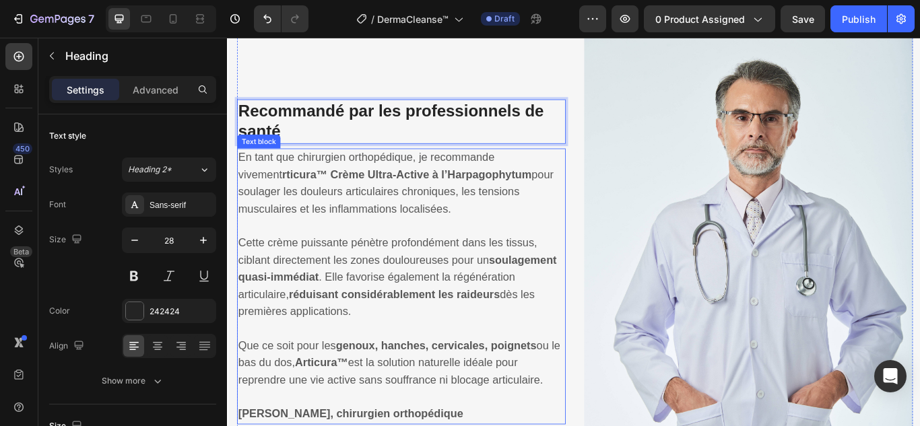
click at [425, 168] on p "En tant que chirurgien orthopédique, je recommande vivement rticura™ Crème Ultr…" at bounding box center [430, 218] width 380 height 100
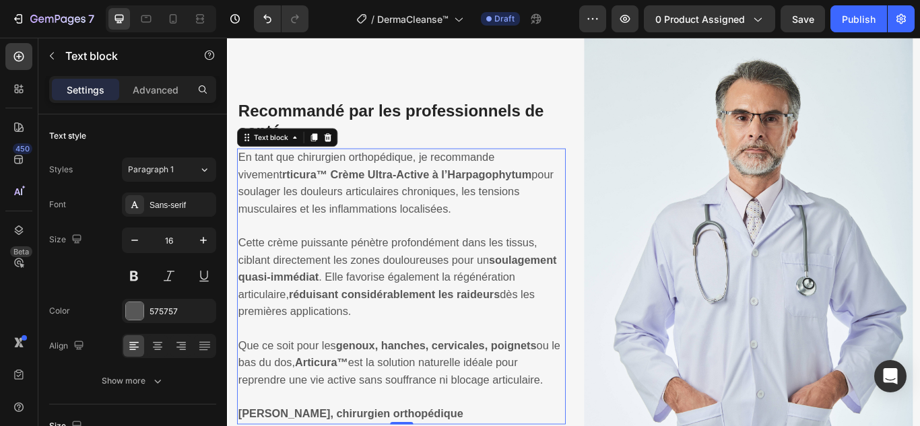
click at [425, 168] on p "En tant que chirurgien orthopédique, je recommande vivement rticura™ Crème Ultr…" at bounding box center [430, 218] width 380 height 100
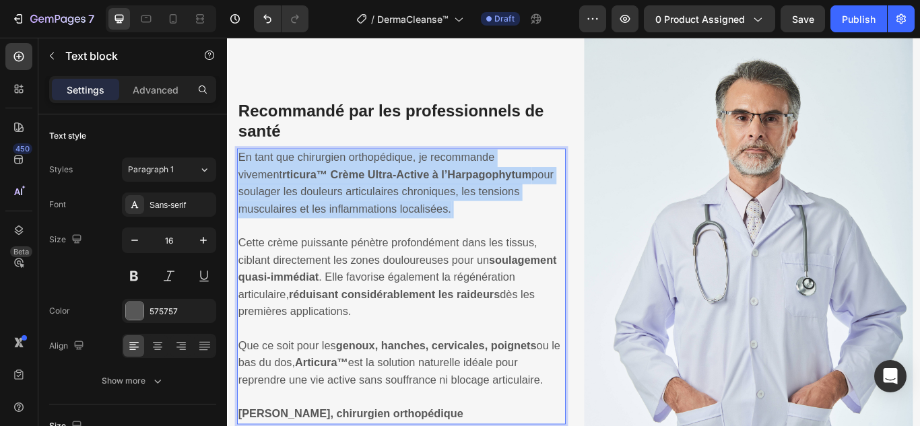
click at [425, 168] on p "En tant que chirurgien orthopédique, je recommande vivement rticura™ Crème Ultr…" at bounding box center [430, 218] width 380 height 100
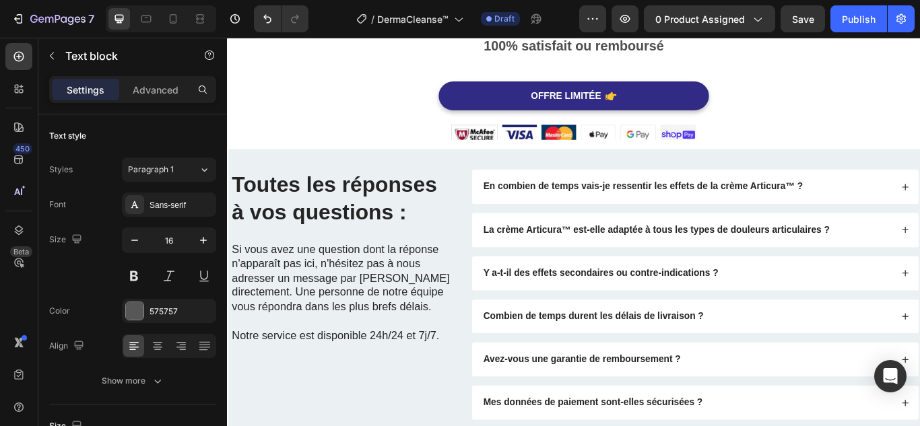
scroll to position [3648, 0]
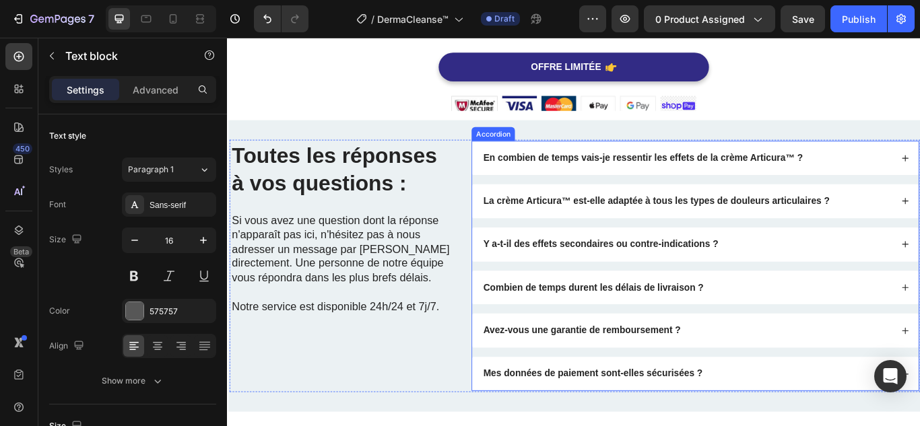
click at [585, 159] on div "En combien de temps vais-je ressentir les effets de la crème Articura™ ?" at bounding box center [772, 178] width 520 height 40
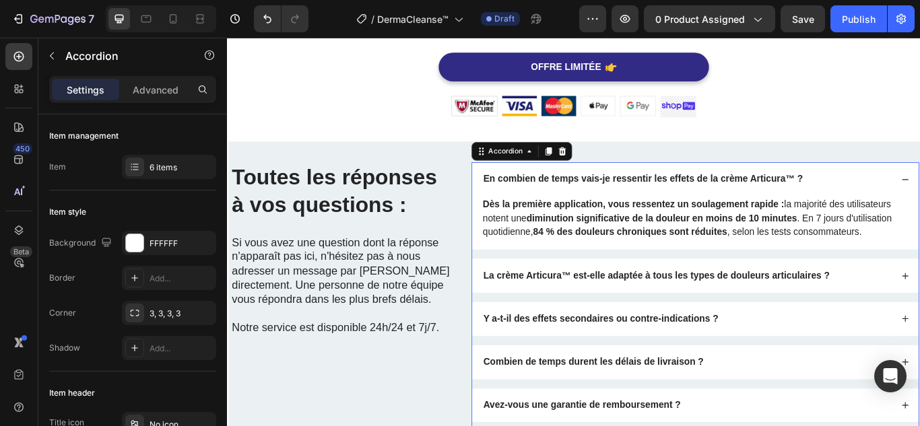
click at [585, 207] on strong "En combien de temps vais-je ressentir les effets de la crème Articura™ ?" at bounding box center [711, 202] width 372 height 11
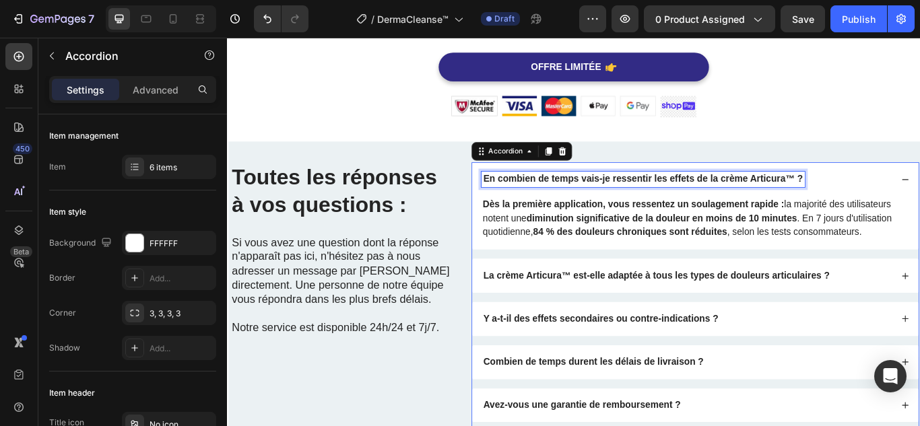
click at [585, 207] on strong "En combien de temps vais-je ressentir les effets de la crème Articura™ ?" at bounding box center [711, 202] width 372 height 11
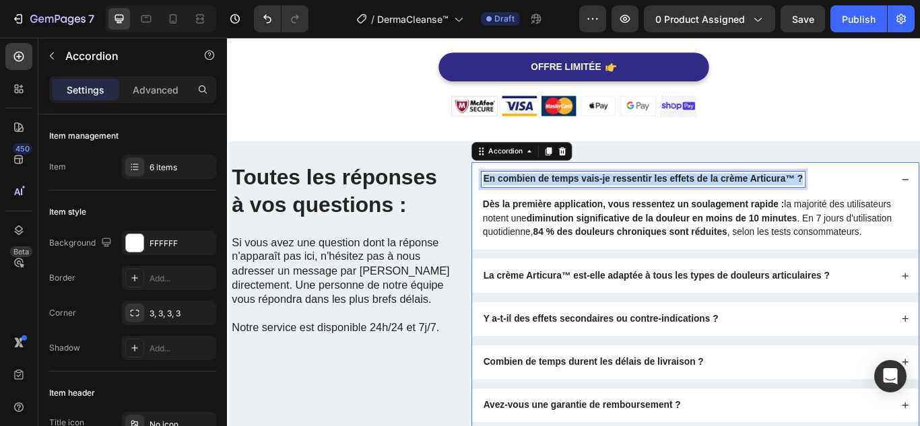
click at [585, 207] on strong "En combien de temps vais-je ressentir les effets de la crème Articura™ ?" at bounding box center [711, 202] width 372 height 11
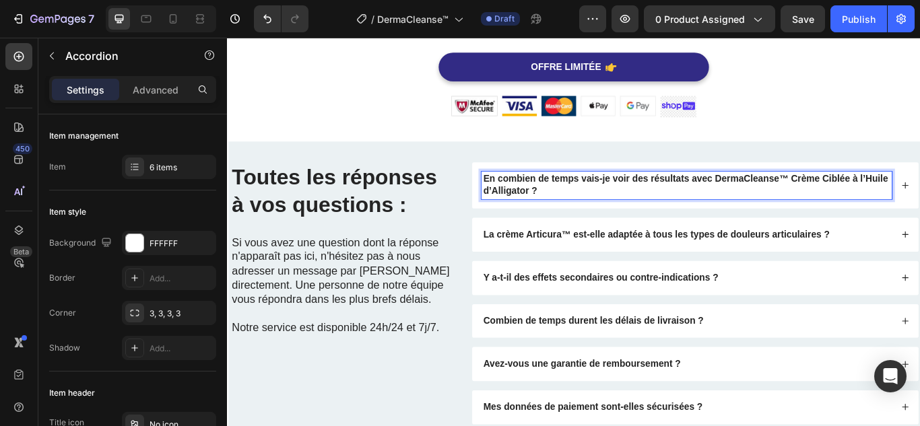
click at [919, 193] on div "En combien de temps vais-je voir des résultats avec DermaCleanse™ Crème Ciblée …" at bounding box center [772, 210] width 520 height 54
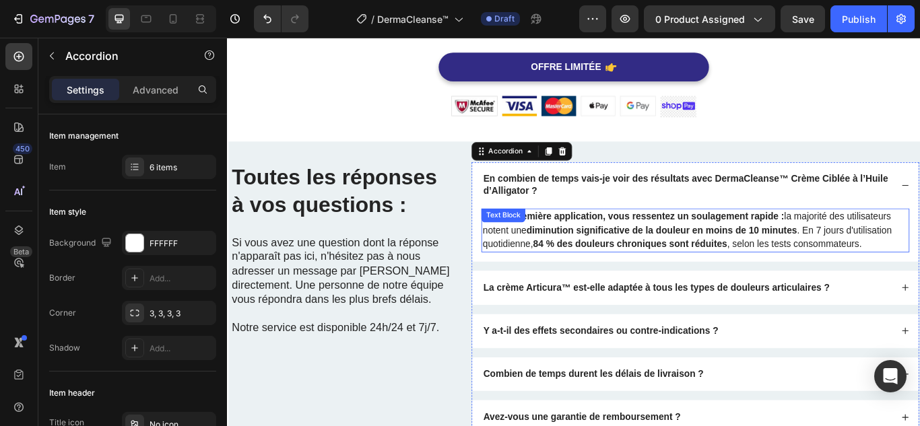
click at [852, 270] on p "Dès la première application, vous ressentez un soulagement rapide : la majorité…" at bounding box center [772, 262] width 496 height 48
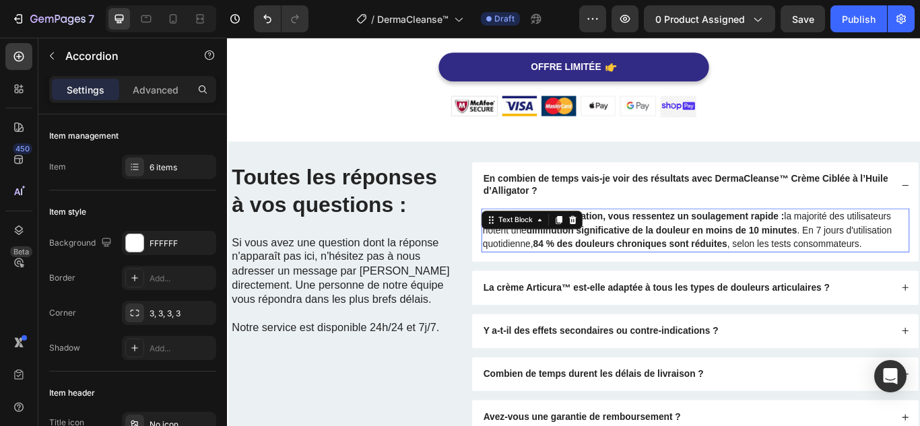
click at [852, 270] on p "Dès la première application, vous ressentez un soulagement rapide : la majorité…" at bounding box center [772, 262] width 496 height 48
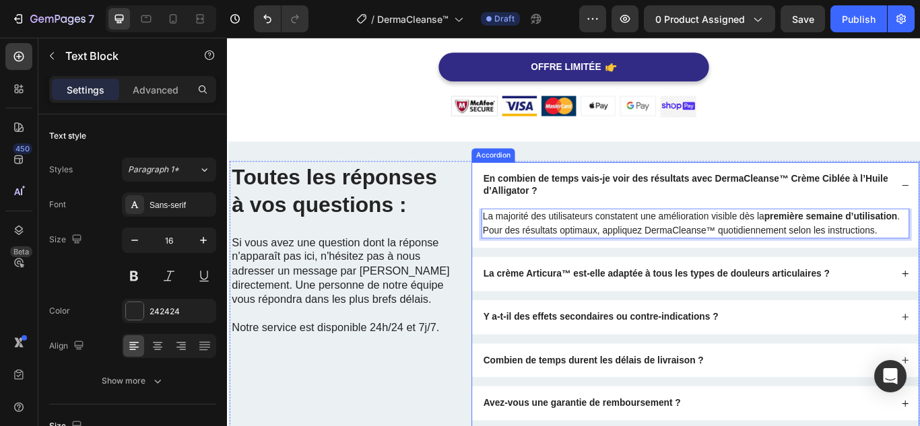
click at [644, 306] on p "La crème Articura™ est-elle adaptée à tous les types de douleurs articulaires ?" at bounding box center [727, 313] width 404 height 14
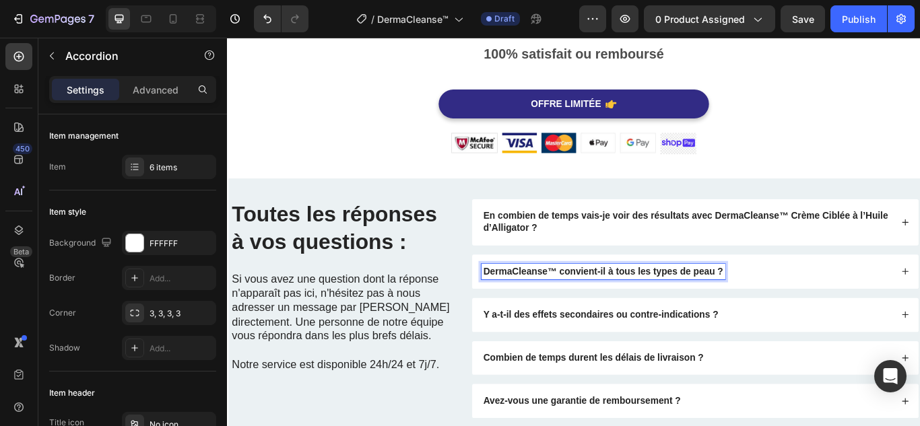
scroll to position [3603, 0]
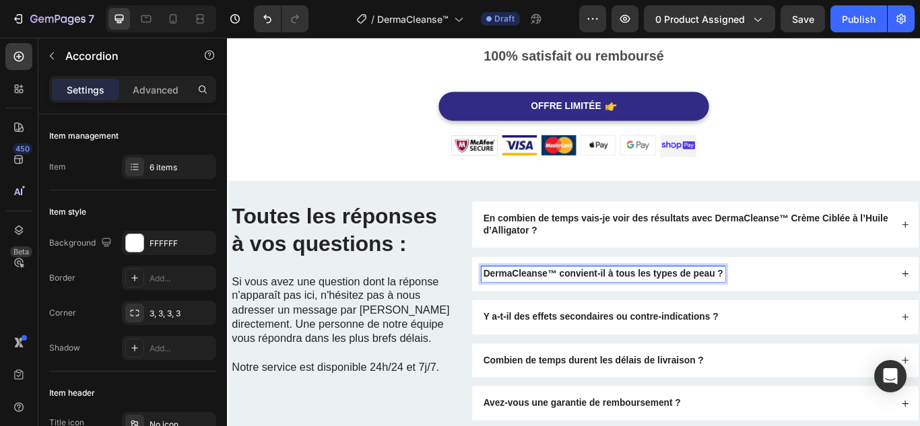
click at [862, 304] on div "DermaCleanse™ convient-il à tous les types de peau ?" at bounding box center [762, 313] width 479 height 18
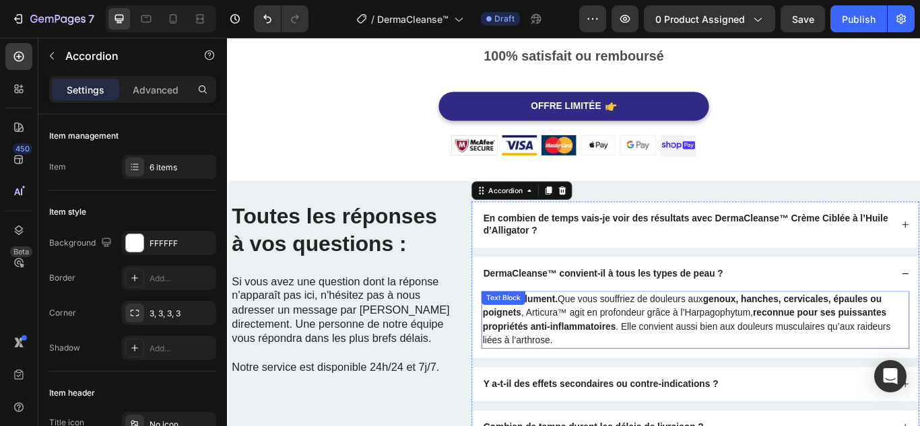
click at [716, 347] on p "Oui, absolument. Que vous souffriez de douleurs aux genoux, hanches, cervicales…" at bounding box center [772, 367] width 496 height 65
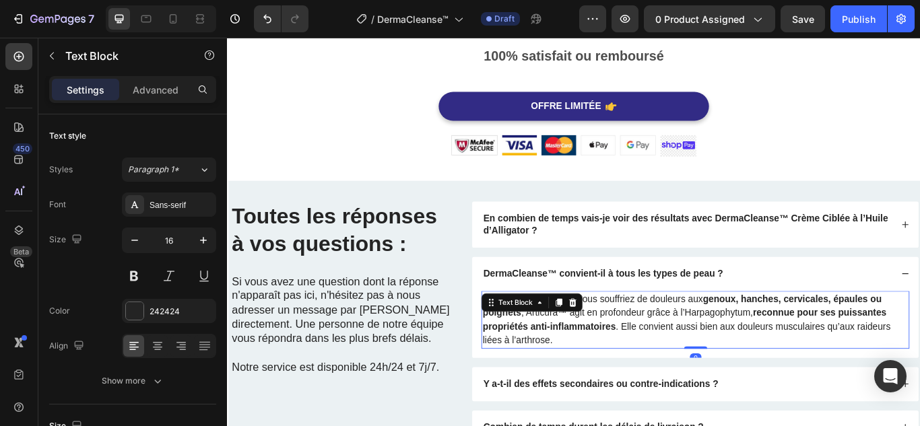
click at [716, 347] on p "Oui, absolument. Que vous souffriez de douleurs aux genoux, hanches, cervicales…" at bounding box center [772, 367] width 496 height 65
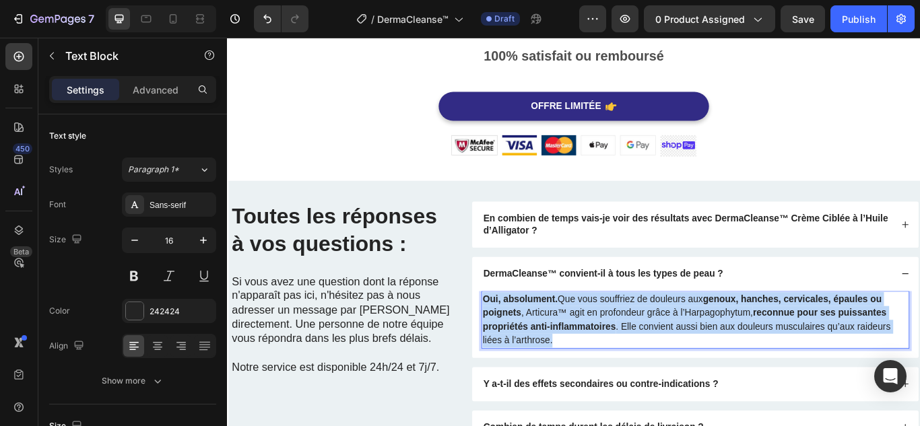
click at [716, 347] on p "Oui, absolument. Que vous souffriez de douleurs aux genoux, hanches, cervicales…" at bounding box center [772, 367] width 496 height 65
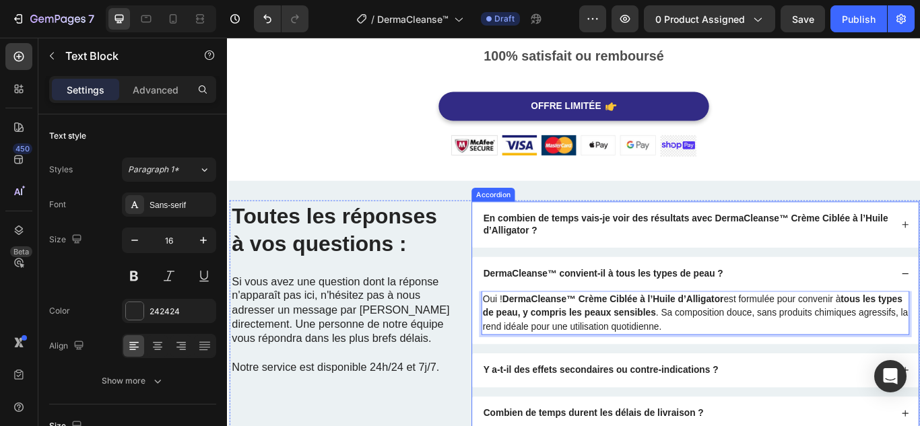
click at [757, 419] on strong "Y a-t-il des effets secondaires ou contre-indications ?" at bounding box center [662, 424] width 274 height 11
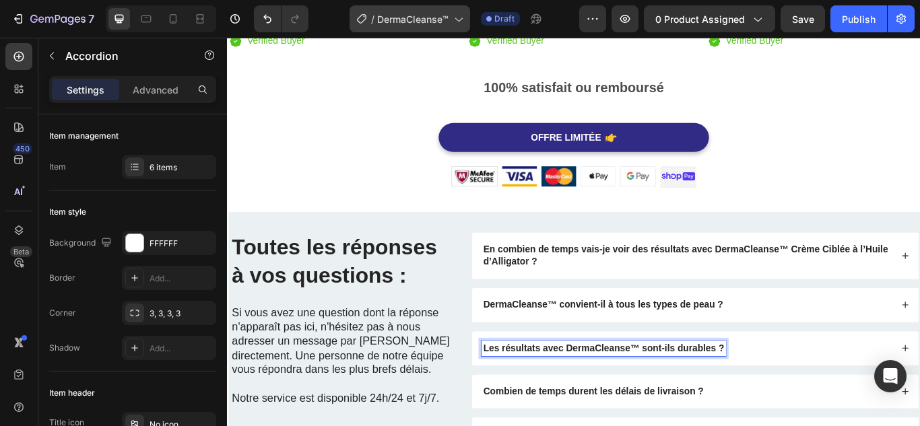
scroll to position [3541, 0]
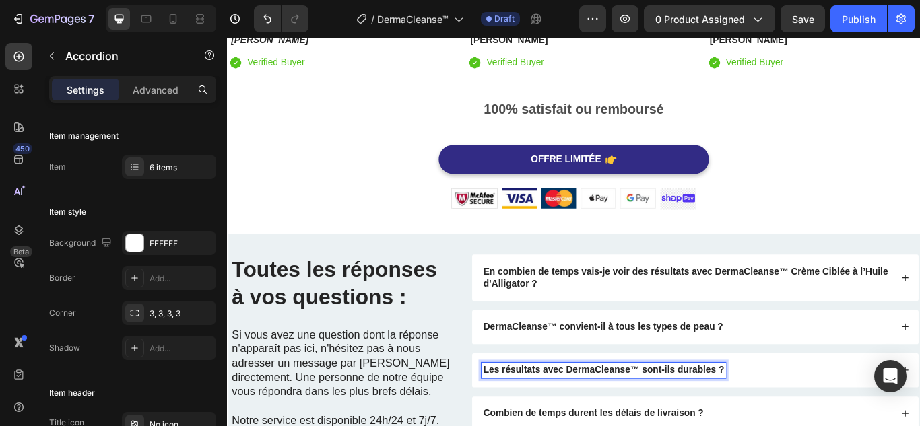
click at [840, 415] on div "Les résultats avec DermaCleanse™ sont-ils durables ?" at bounding box center [772, 426] width 520 height 40
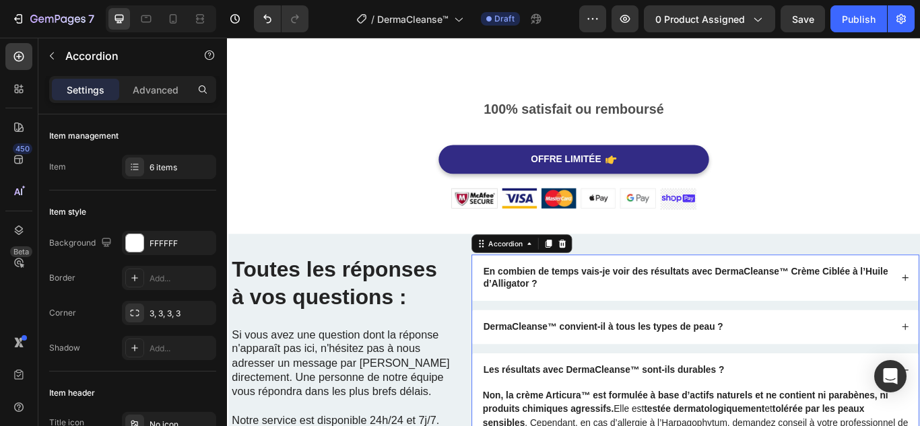
scroll to position [3675, 0]
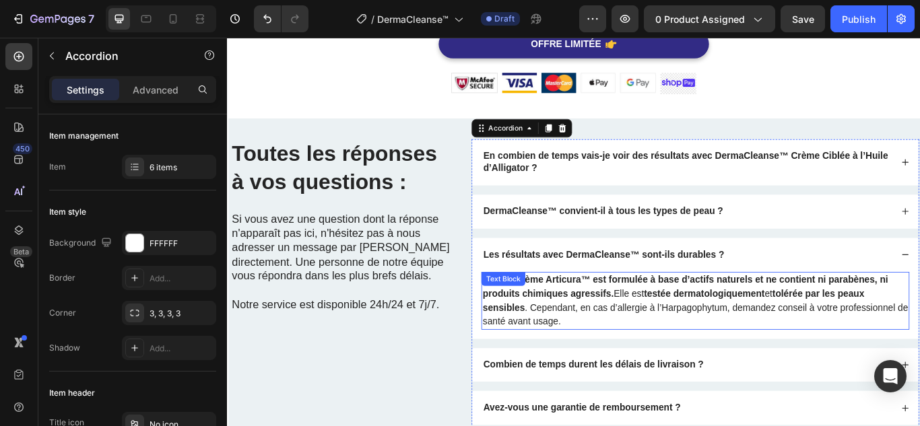
click at [703, 343] on p "Non, la crème Articura™ est formulée à base d’actifs naturels et ne contient ni…" at bounding box center [772, 344] width 496 height 65
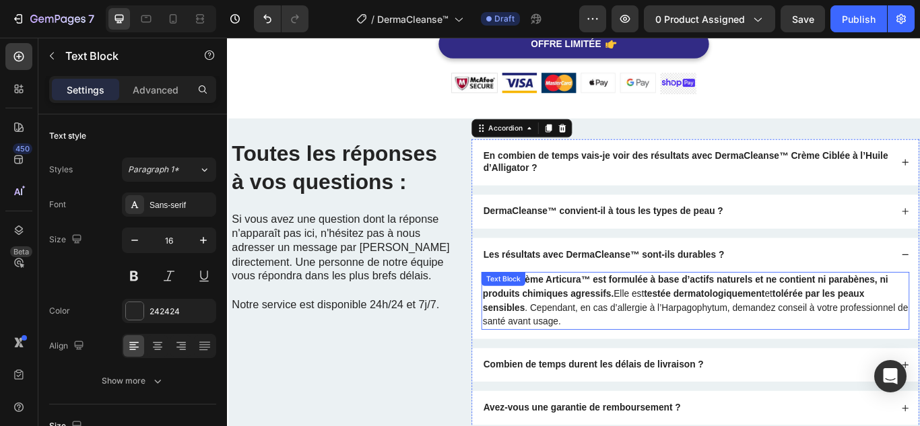
click at [703, 343] on p "Non, la crème Articura™ est formulée à base d’actifs naturels et ne contient ni…" at bounding box center [772, 344] width 496 height 65
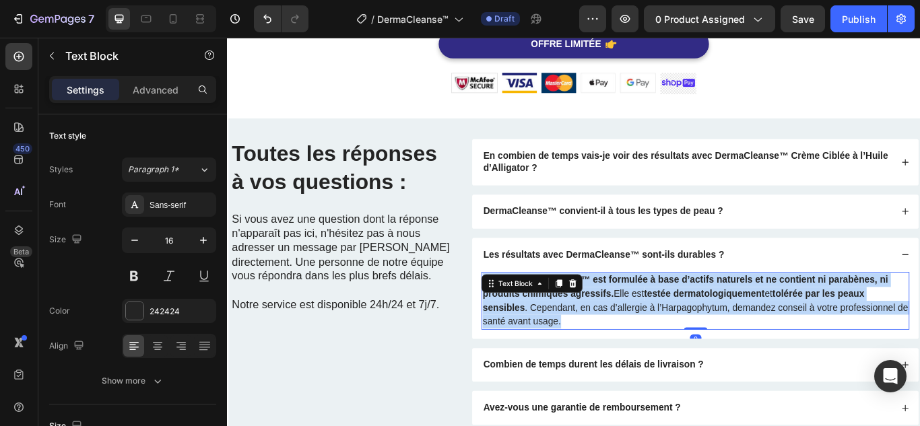
click at [703, 343] on p "Non, la crème Articura™ est formulée à base d’actifs naturels et ne contient ni…" at bounding box center [772, 344] width 496 height 65
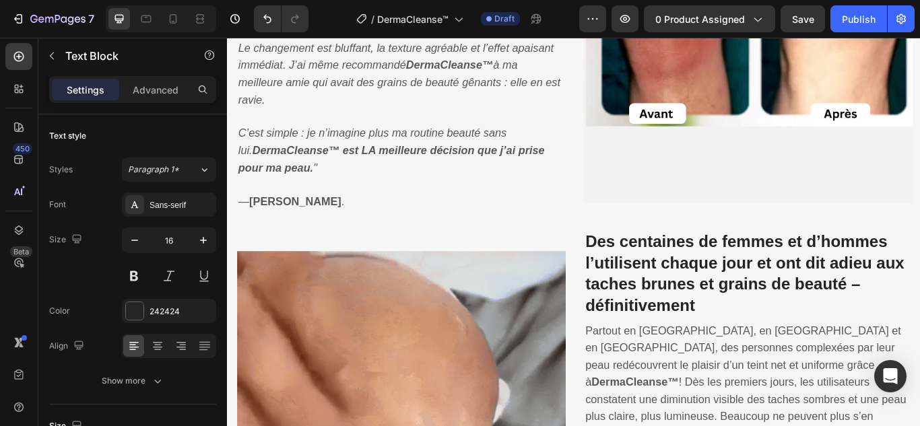
scroll to position [1050, 0]
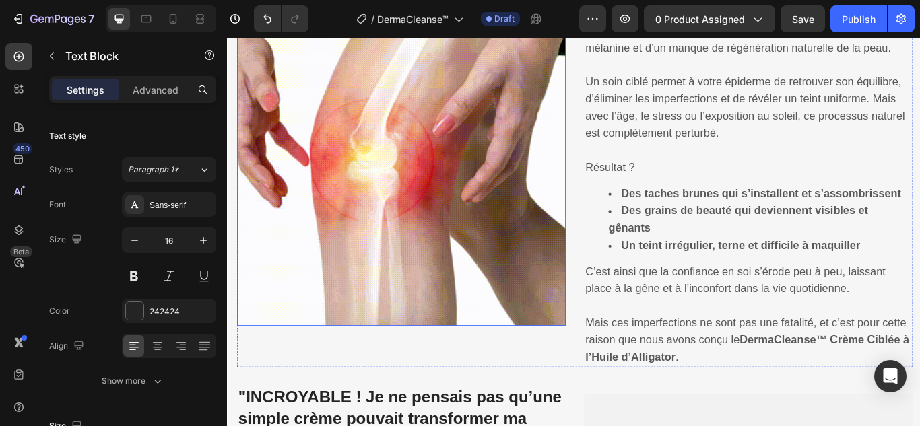
click at [464, 225] on img at bounding box center [429, 182] width 383 height 383
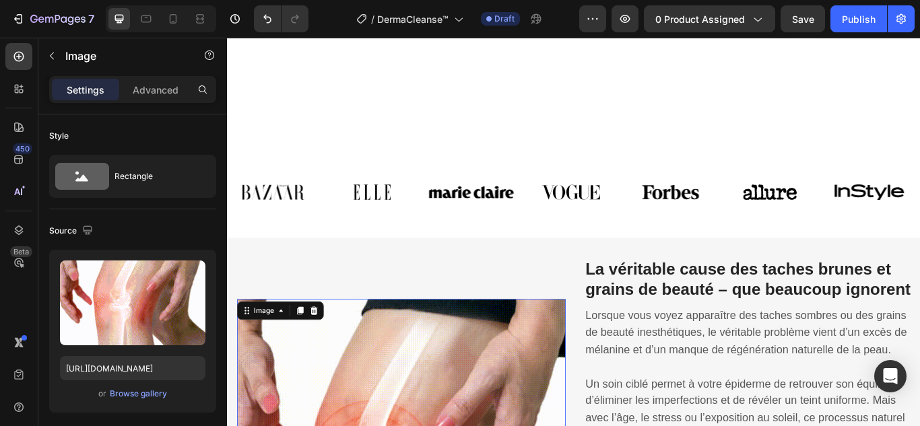
scroll to position [848, 0]
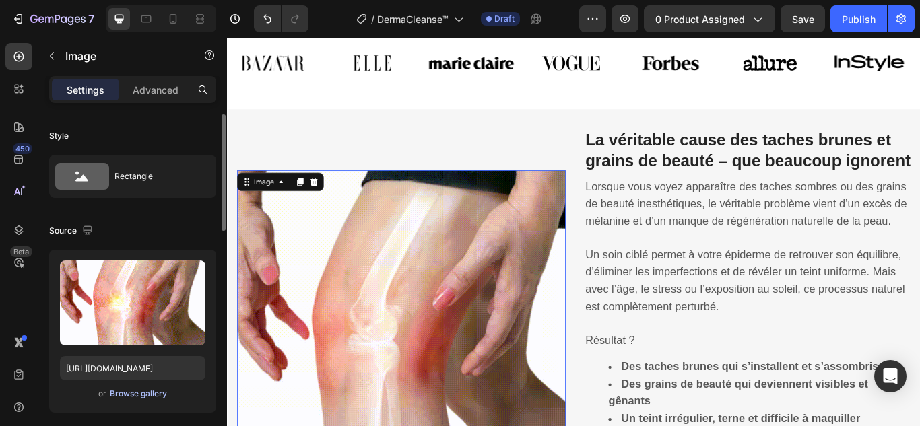
click at [153, 392] on div "Browse gallery" at bounding box center [138, 394] width 57 height 12
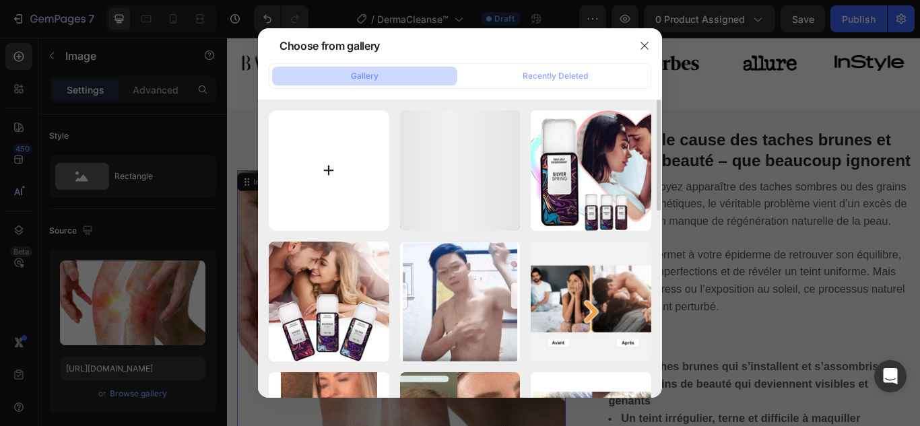
click at [325, 170] on input "file" at bounding box center [329, 170] width 120 height 120
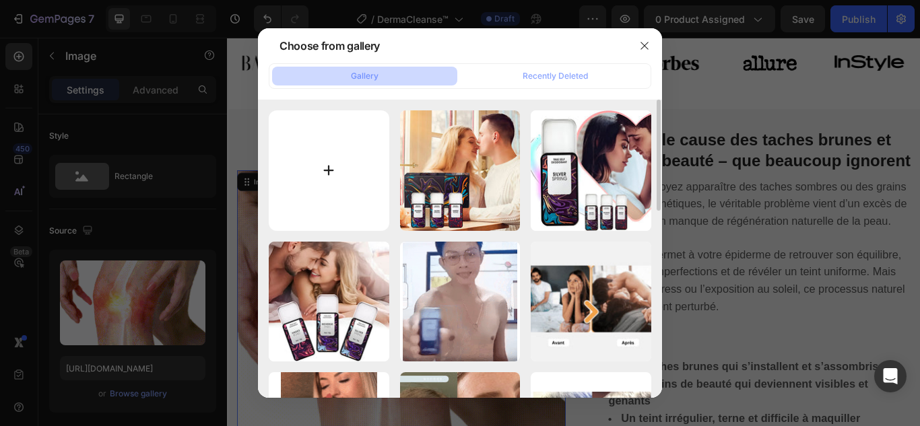
type input "C:\fakepath\1.webp"
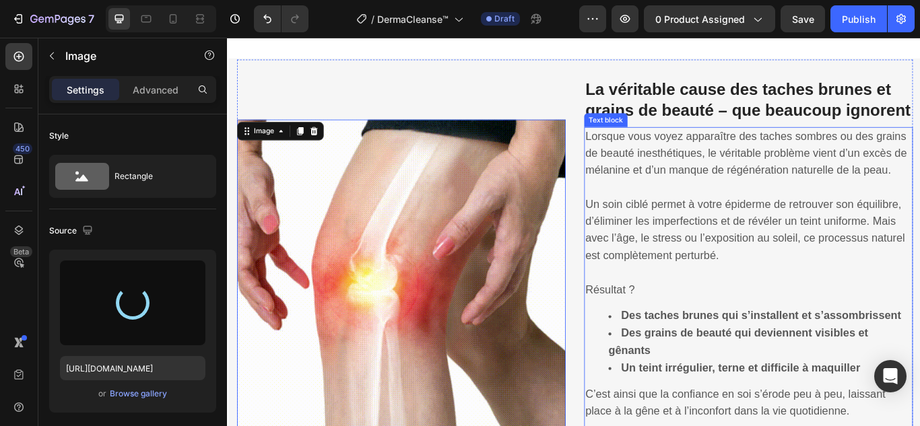
scroll to position [983, 0]
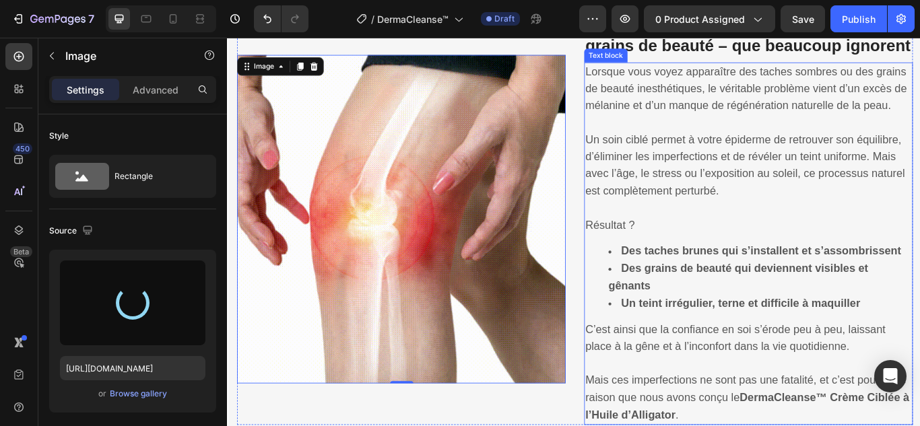
type input "https://cdn.shopify.com/s/files/1/0748/6688/4847/files/gempages_574280435123618…"
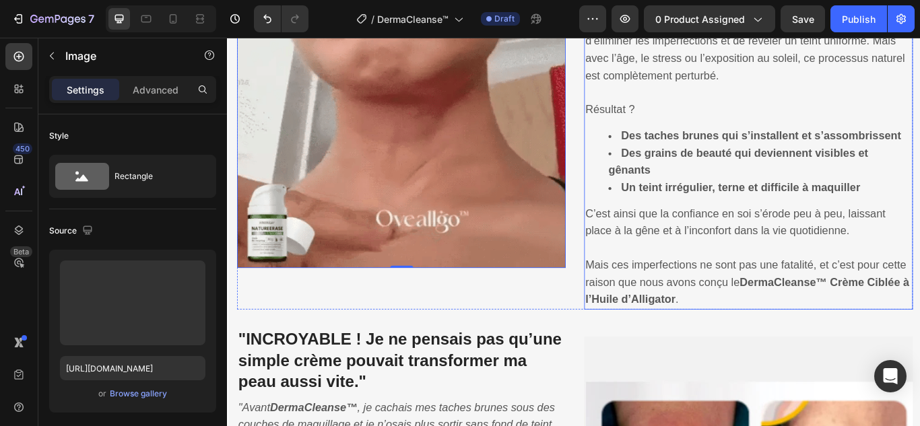
scroll to position [1387, 0]
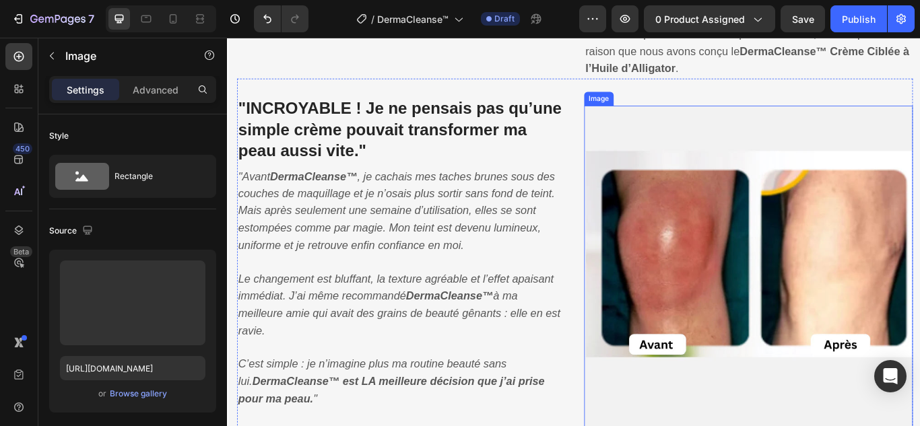
click at [764, 268] on img at bounding box center [834, 308] width 383 height 383
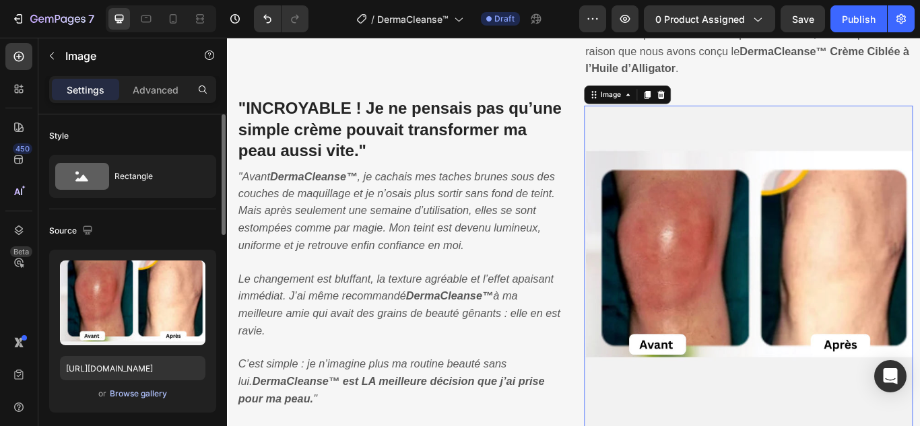
click at [135, 398] on div "Browse gallery" at bounding box center [138, 394] width 57 height 12
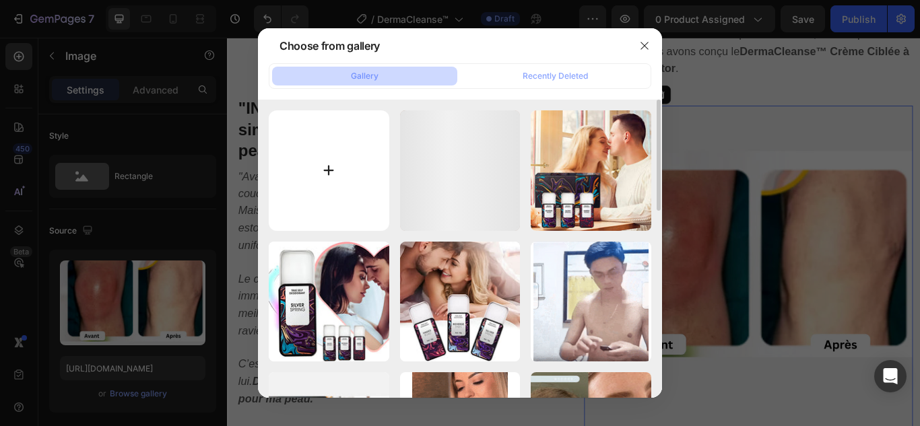
click at [328, 173] on input "file" at bounding box center [329, 170] width 120 height 120
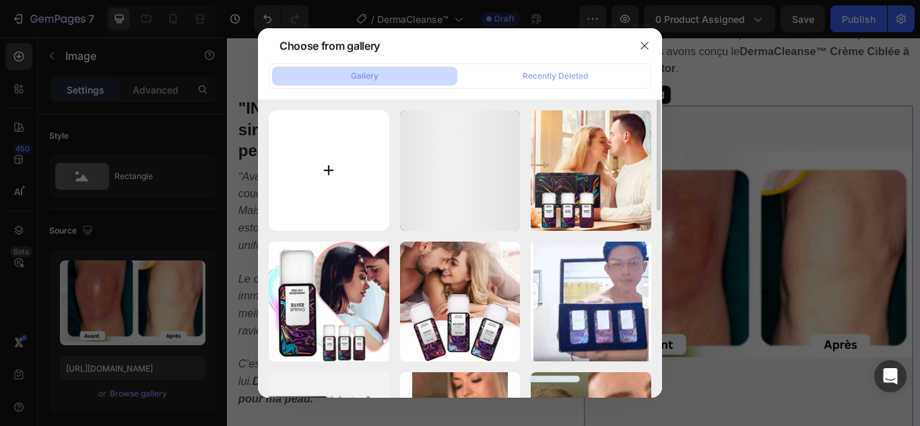
type input "C:\fakepath\2.webp"
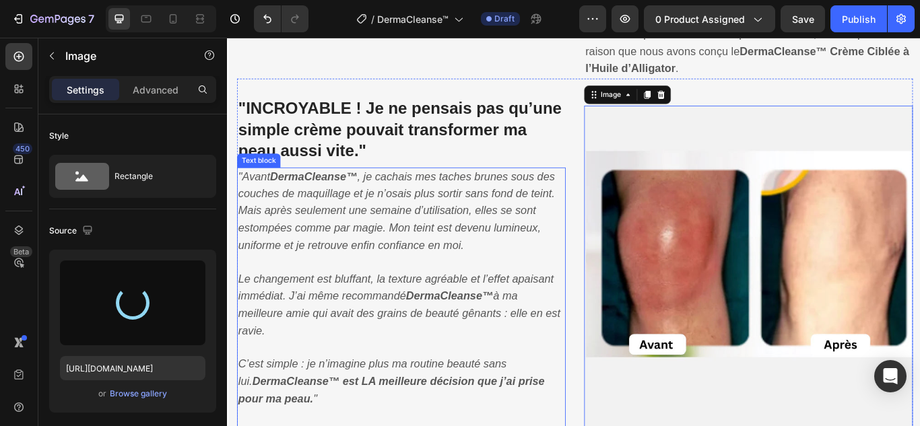
type input "https://cdn.shopify.com/s/files/1/0748/6688/4847/files/gempages_574280435123618…"
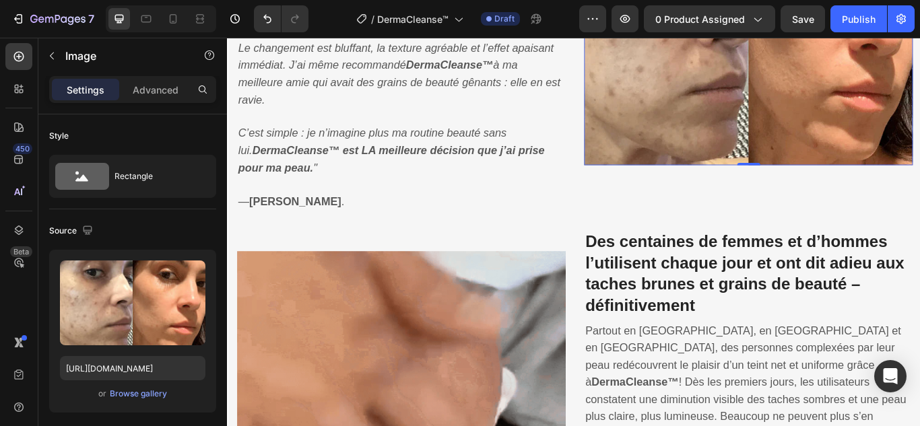
scroll to position [1779, 0]
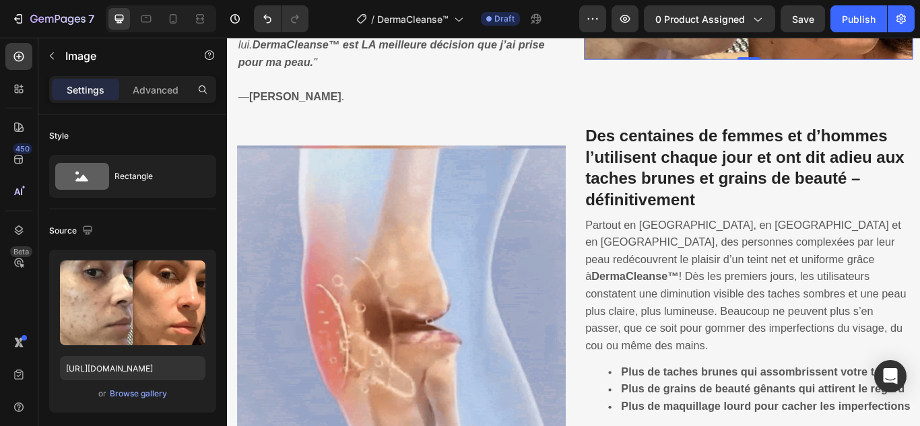
click at [422, 275] on img at bounding box center [429, 355] width 383 height 383
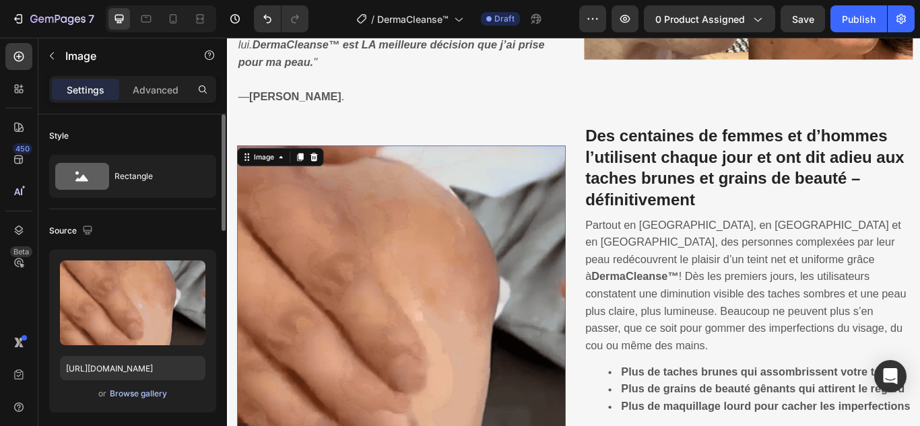
scroll to position [1993, 0]
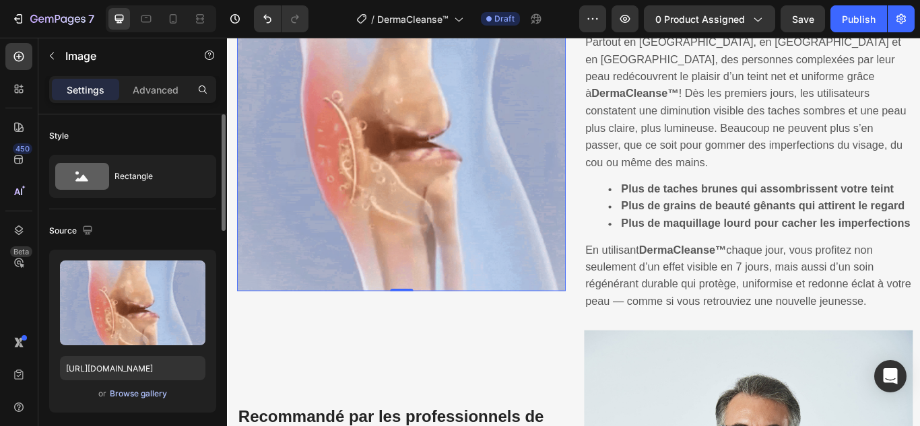
click at [143, 392] on div "Browse gallery" at bounding box center [138, 394] width 57 height 12
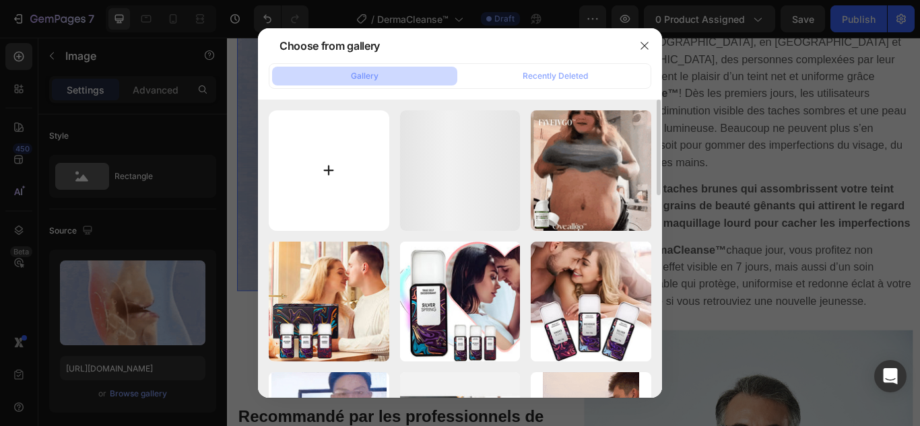
click at [323, 172] on input "file" at bounding box center [329, 170] width 120 height 120
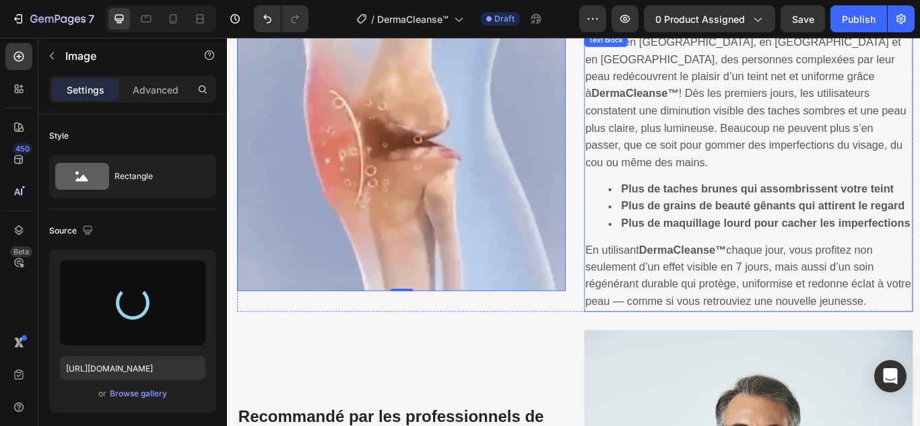
type input "https://cdn.shopify.com/s/files/1/0748/6688/4847/files/gempages_574280435123618…"
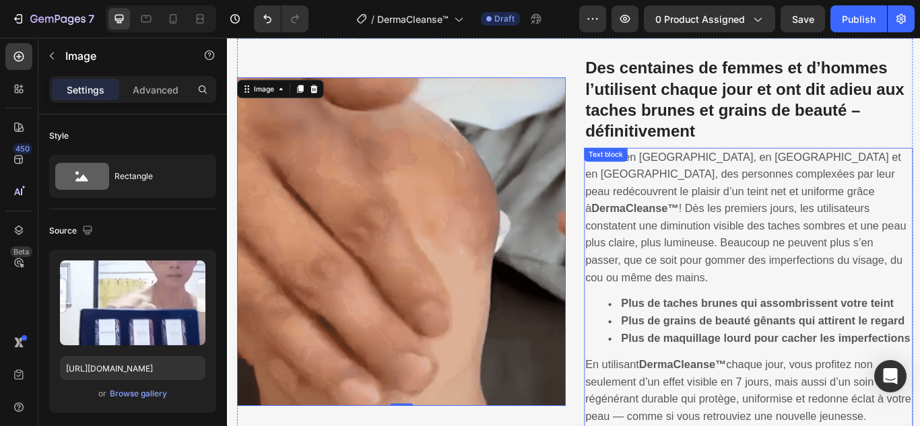
scroll to position [1925, 0]
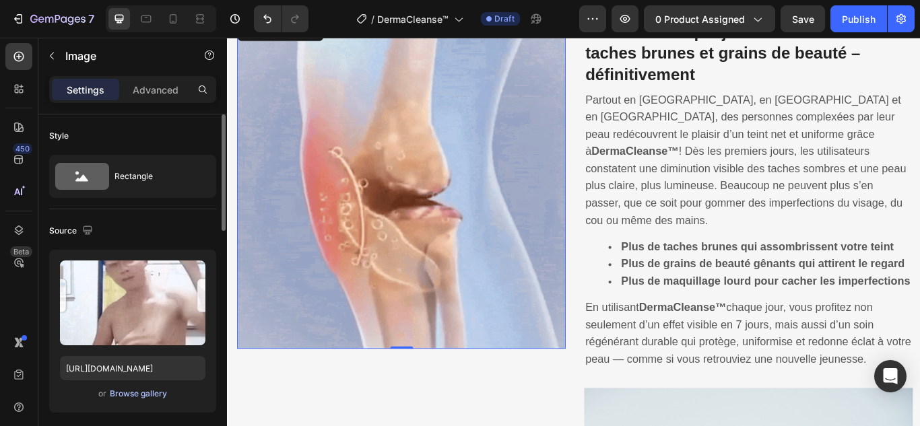
click at [141, 391] on div "Browse gallery" at bounding box center [138, 394] width 57 height 12
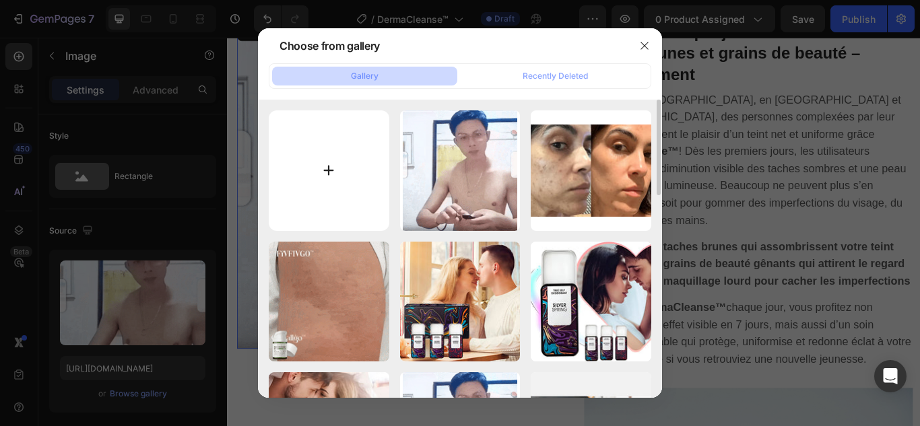
click at [312, 181] on input "file" at bounding box center [329, 170] width 120 height 120
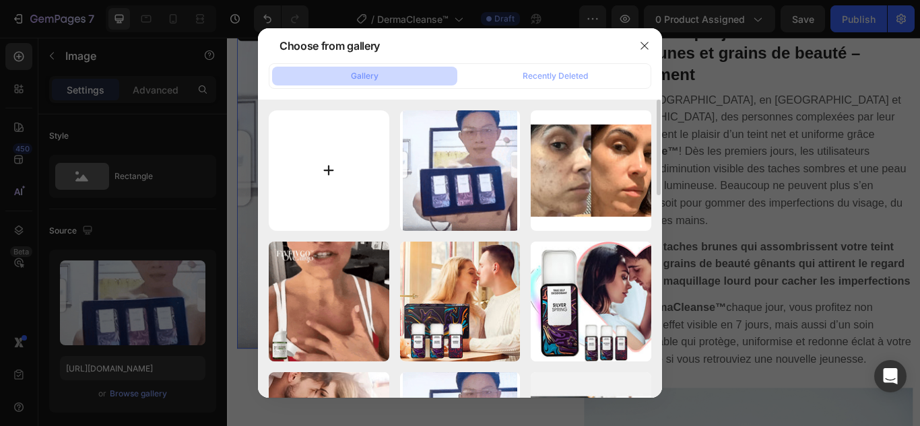
type input "C:\fakepath\3.jpg"
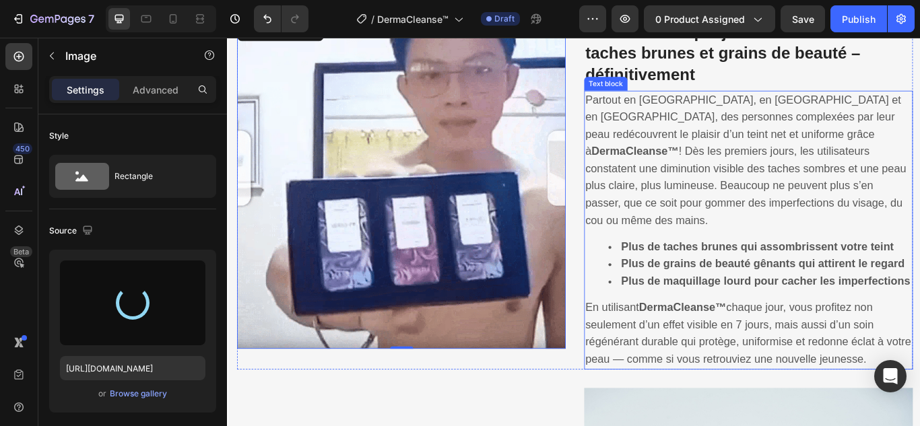
type input "https://cdn.shopify.com/s/files/1/0748/6688/4847/files/gempages_574280435123618…"
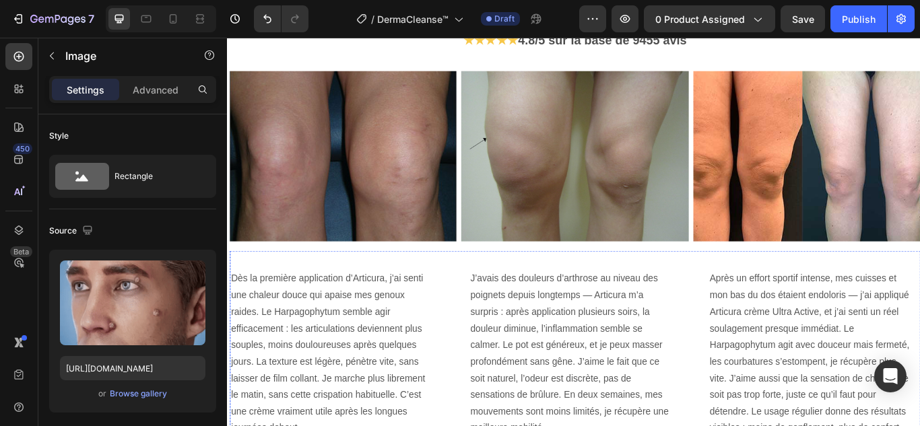
scroll to position [3002, 0]
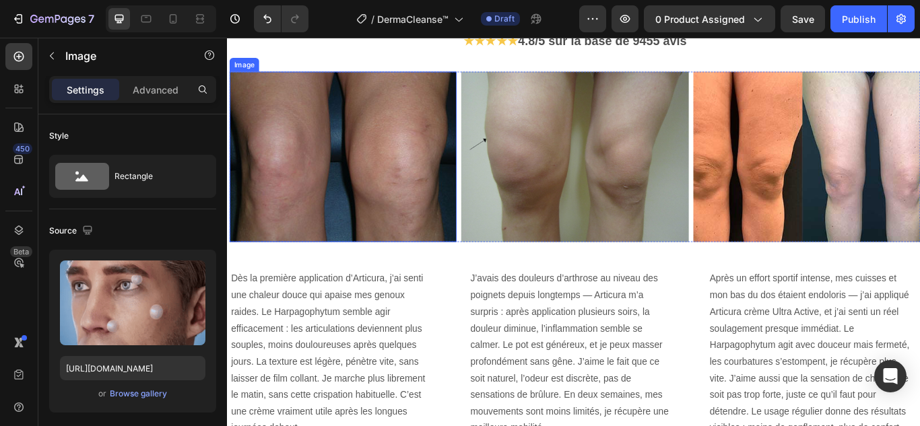
click at [380, 201] on img at bounding box center [362, 176] width 265 height 199
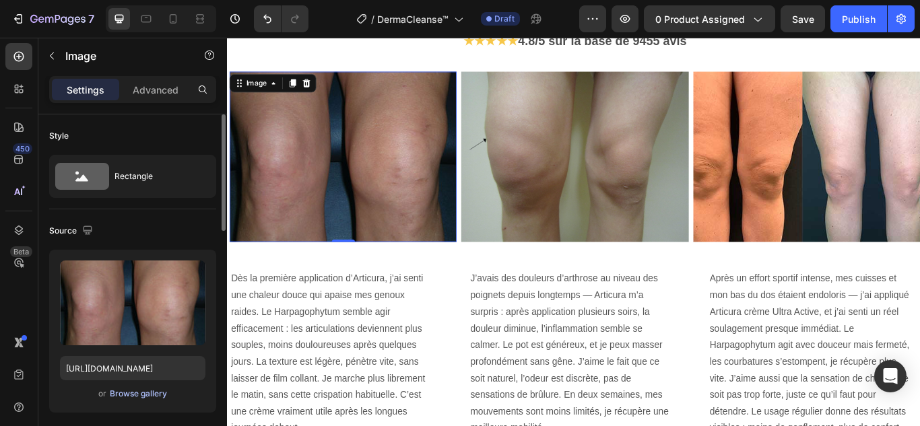
click at [112, 396] on div "Browse gallery" at bounding box center [138, 394] width 57 height 12
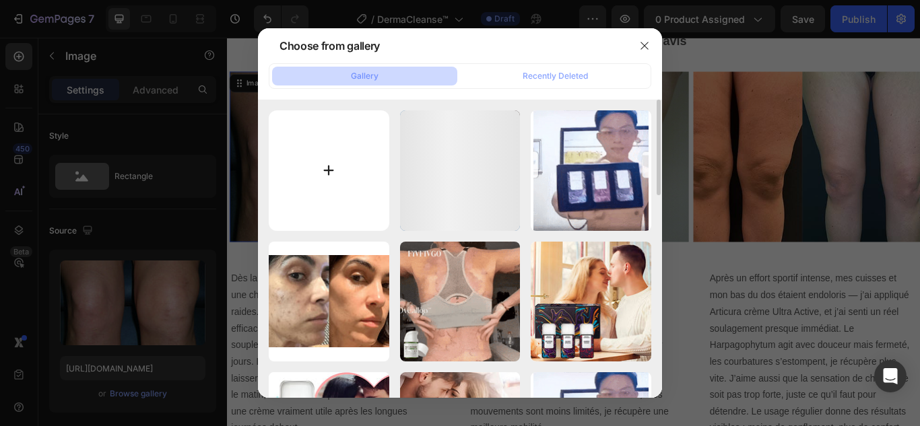
click at [335, 169] on input "file" at bounding box center [329, 170] width 120 height 120
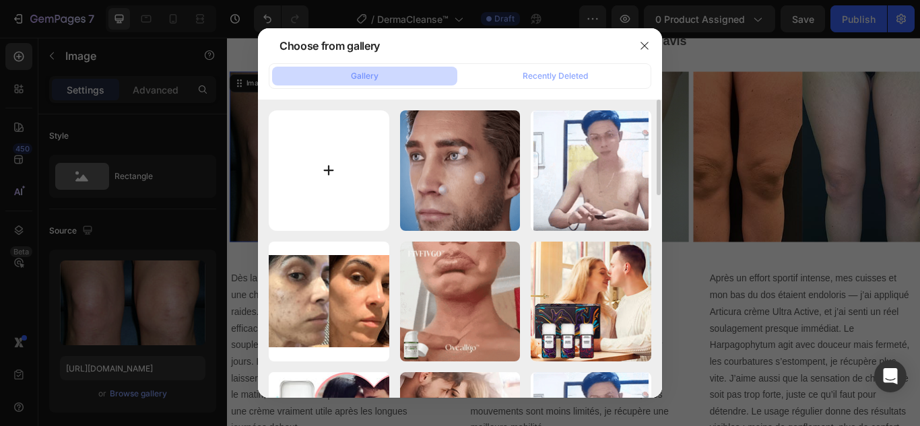
type input "C:\fakepath\4.webp"
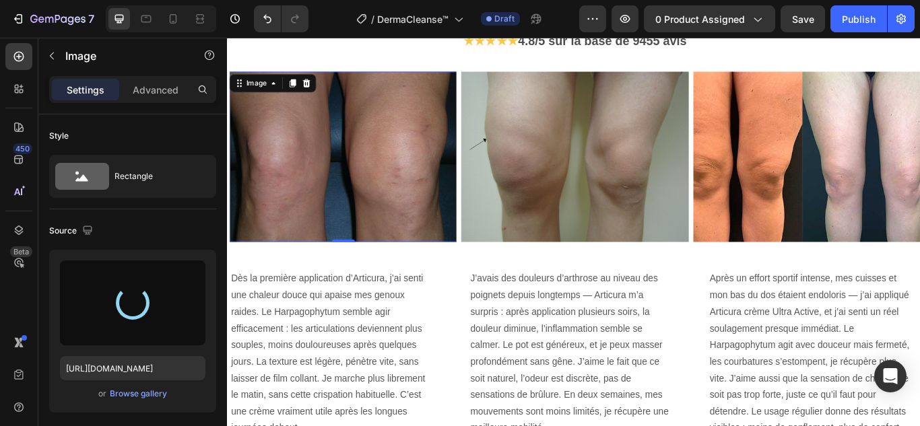
type input "https://cdn.shopify.com/s/files/1/0748/6688/4847/files/gempages_574280435123618…"
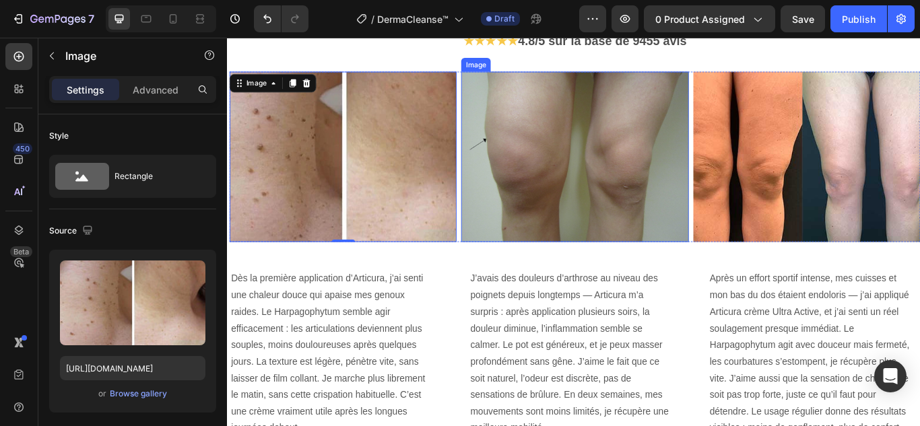
click at [623, 183] on img at bounding box center [631, 176] width 265 height 199
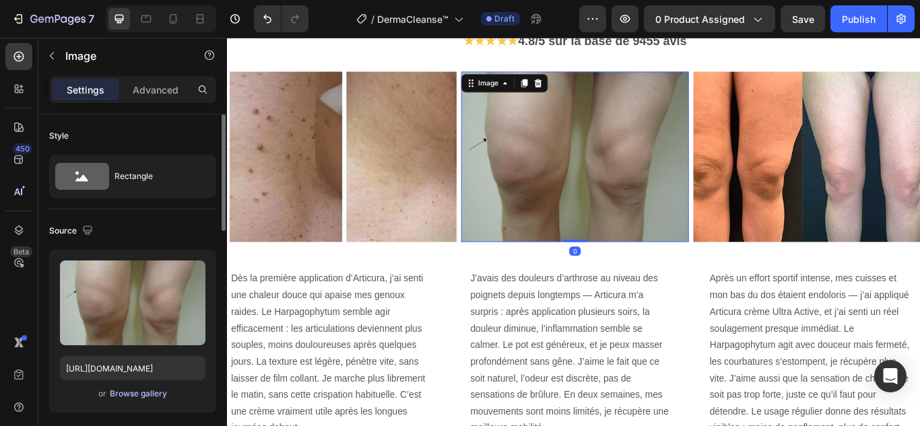
click at [139, 389] on div "Browse gallery" at bounding box center [138, 394] width 57 height 12
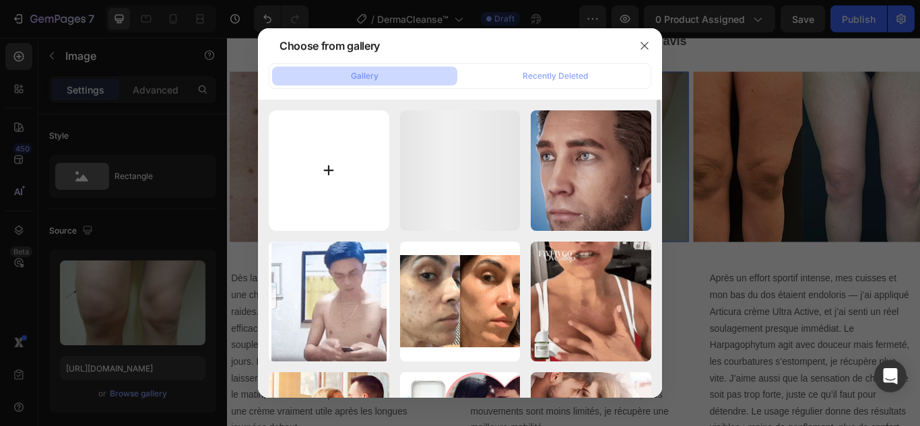
click at [329, 171] on input "file" at bounding box center [329, 170] width 120 height 120
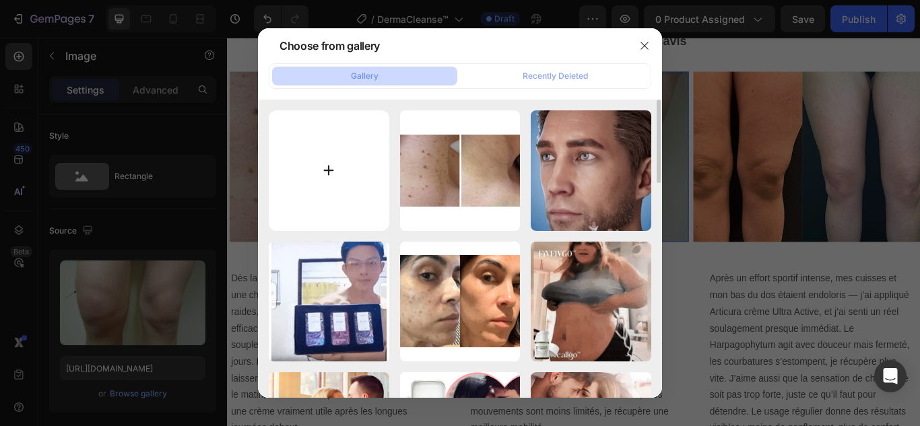
type input "C:\fakepath\5.webp"
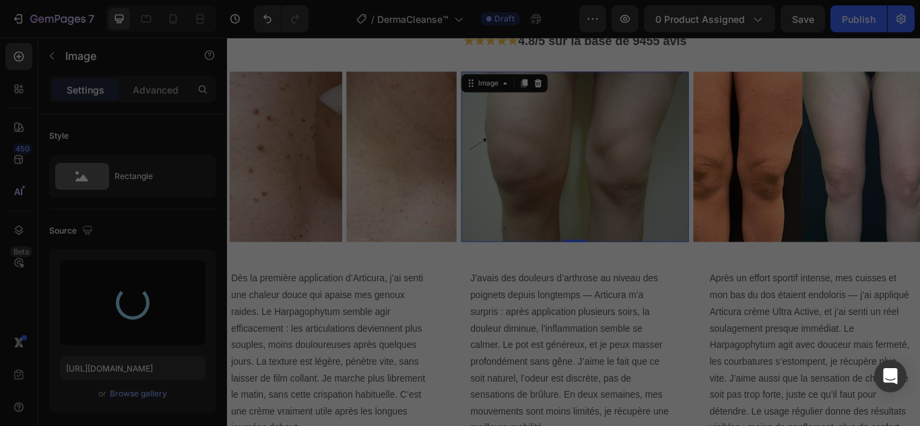
type input "https://cdn.shopify.com/s/files/1/0748/6688/4847/files/gempages_574280435123618…"
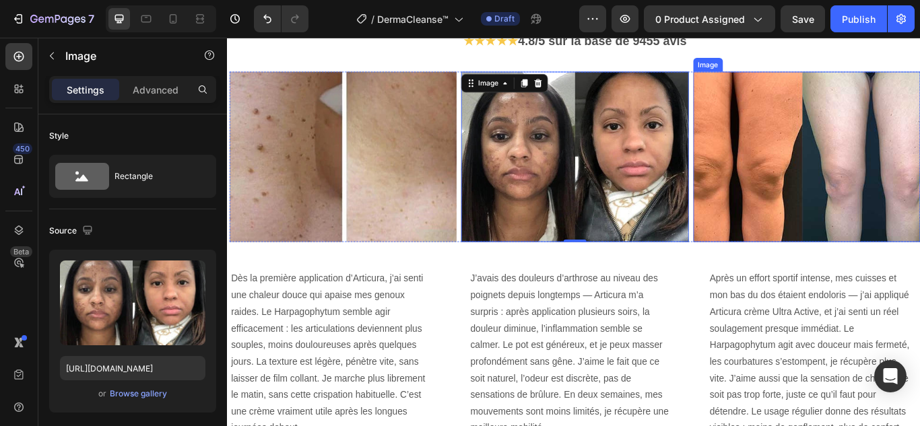
click at [839, 180] on img at bounding box center [902, 176] width 265 height 199
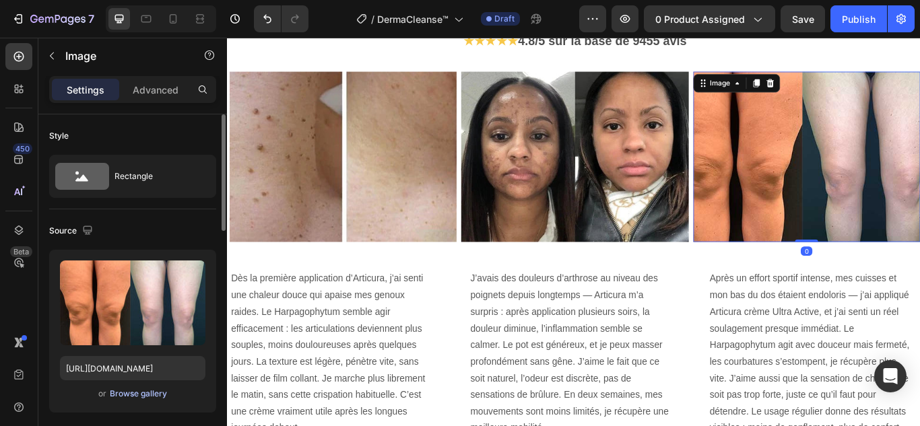
click at [151, 392] on div "Browse gallery" at bounding box center [138, 394] width 57 height 12
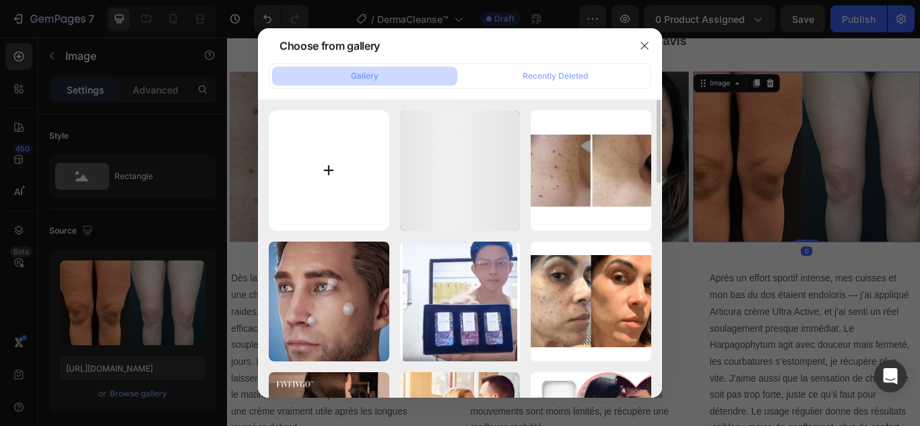
click at [337, 162] on input "file" at bounding box center [329, 170] width 120 height 120
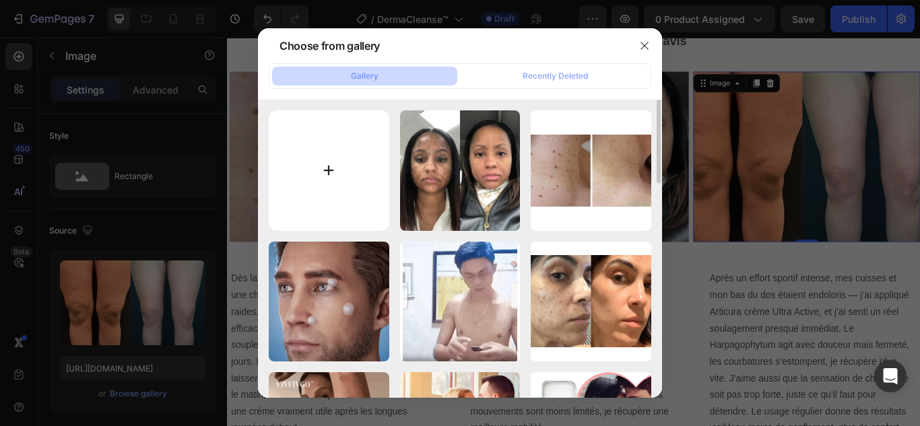
type input "C:\fakepath\6.webp"
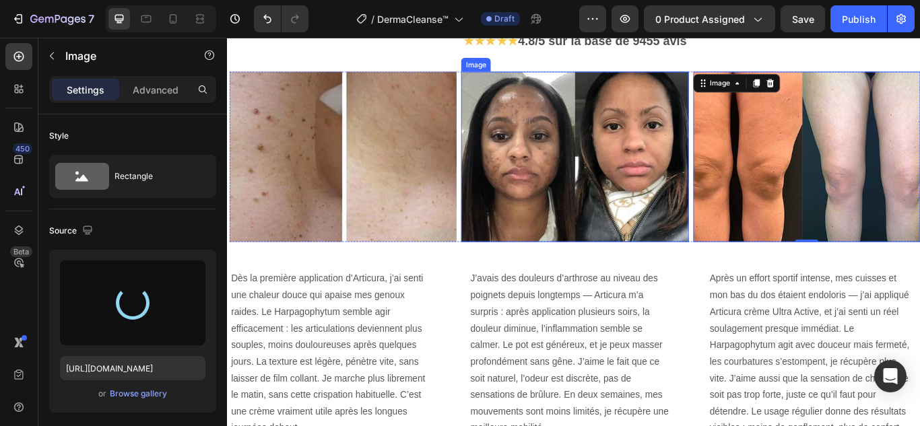
type input "https://cdn.shopify.com/s/files/1/0748/6688/4847/files/gempages_574280435123618…"
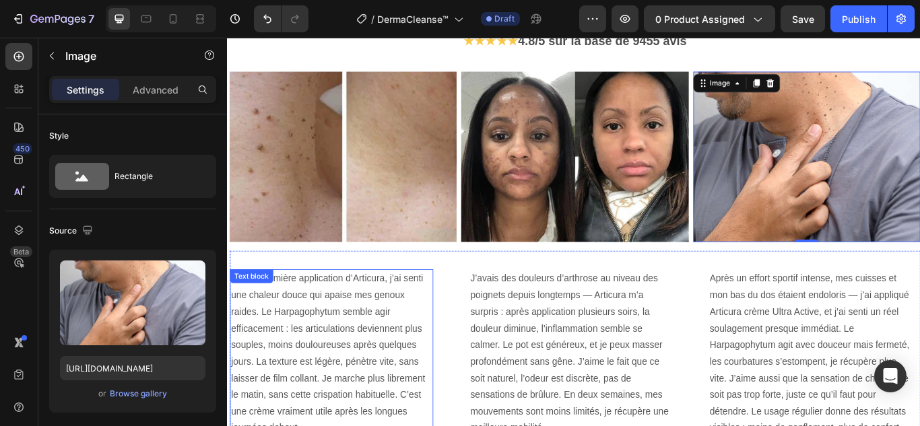
click at [368, 347] on p "Dès la première application d’Articura, j’ai senti une chaleur douce qui apaise…" at bounding box center [348, 407] width 234 height 194
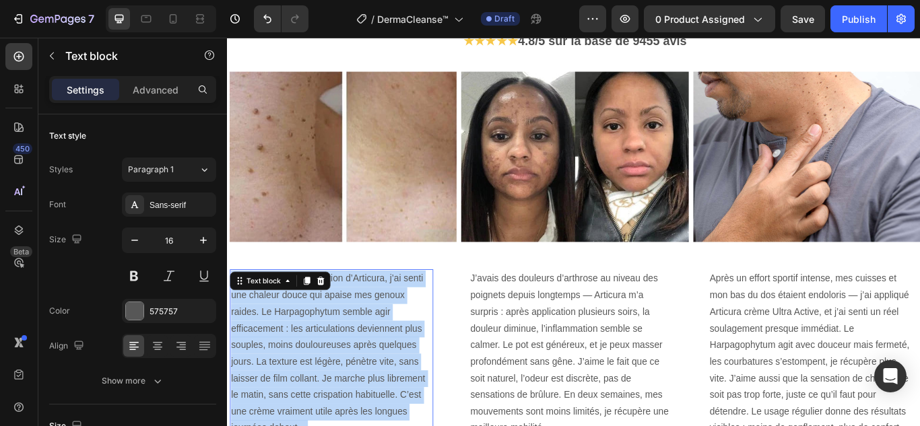
click at [368, 347] on p "Dès la première application d’Articura, j’ai senti une chaleur douce qui apaise…" at bounding box center [348, 407] width 234 height 194
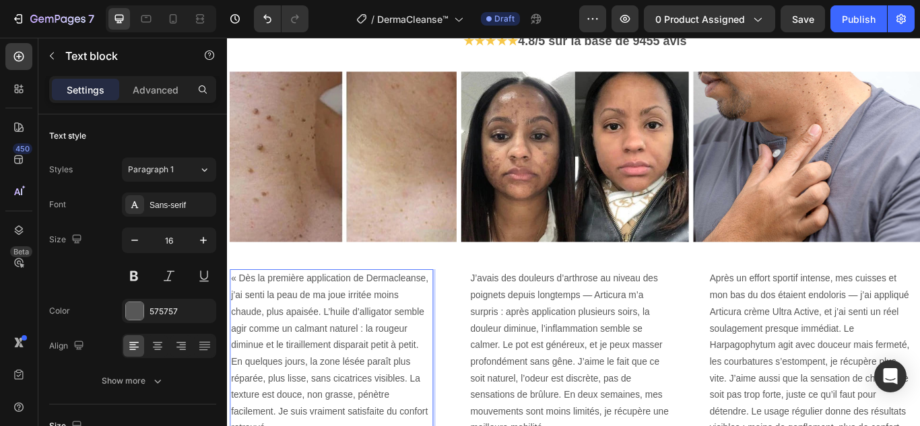
scroll to position [3022, 0]
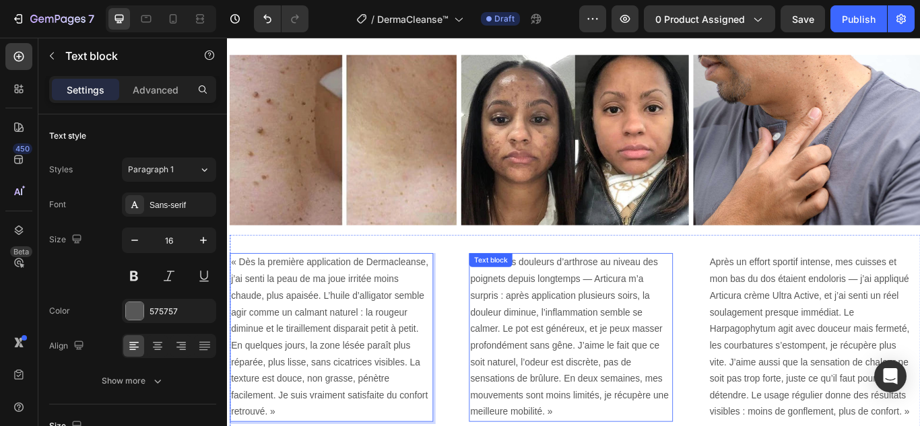
click at [608, 374] on p "J’avais des douleurs d’arthrose au niveau des poignets depuis longtemps — Artic…" at bounding box center [627, 387] width 234 height 194
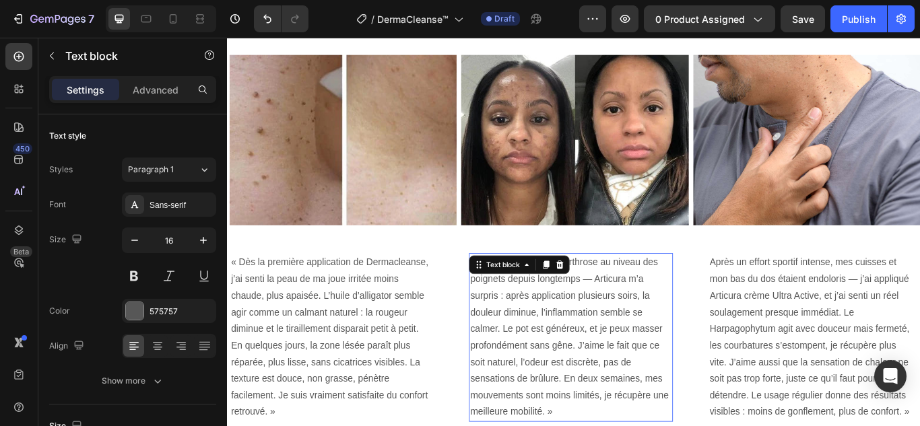
click at [608, 374] on p "J’avais des douleurs d’arthrose au niveau des poignets depuis longtemps — Artic…" at bounding box center [627, 387] width 234 height 194
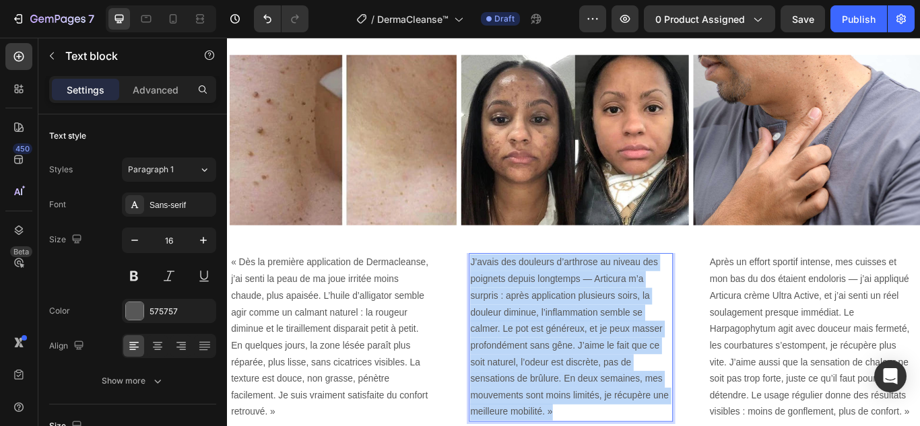
click at [608, 374] on p "J’avais des douleurs d’arthrose au niveau des poignets depuis longtemps — Artic…" at bounding box center [627, 387] width 234 height 194
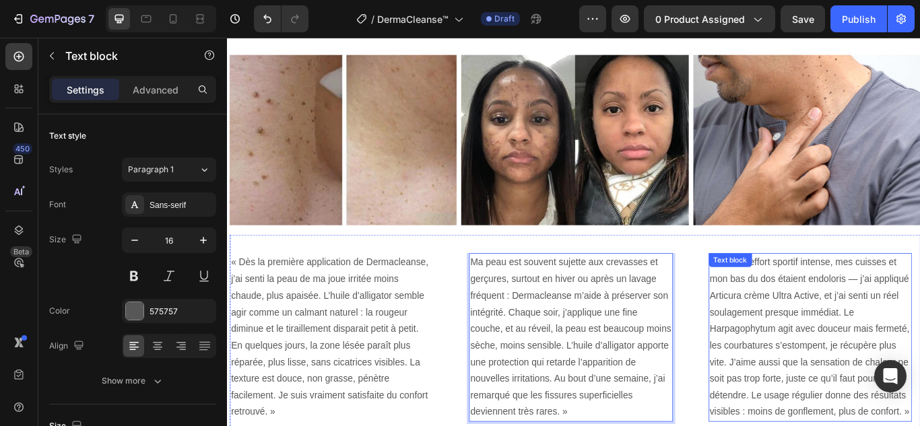
click at [868, 377] on p "Après un effort sportif intense, mes cuisses et mon bas du dos étaient endolori…" at bounding box center [906, 387] width 234 height 194
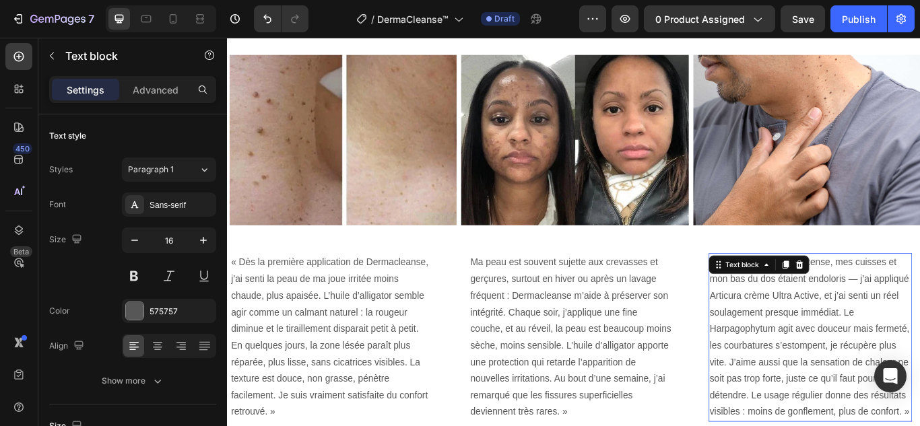
click at [868, 377] on p "Après un effort sportif intense, mes cuisses et mon bas du dos étaient endolori…" at bounding box center [906, 387] width 234 height 194
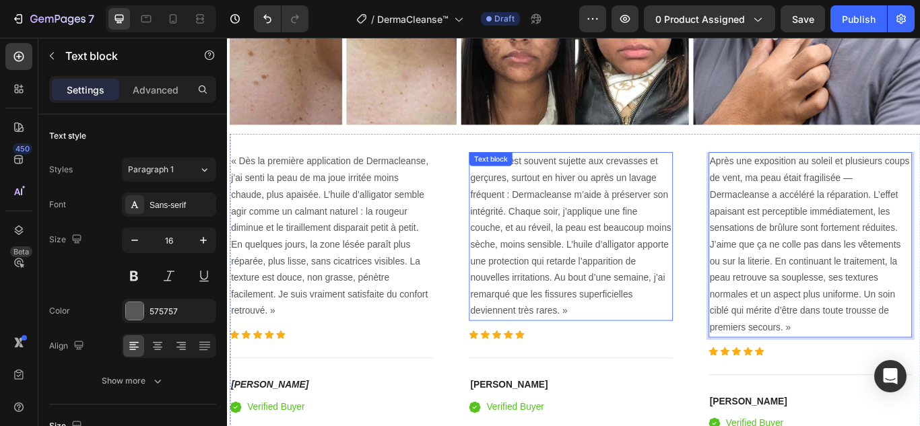
scroll to position [3175, 0]
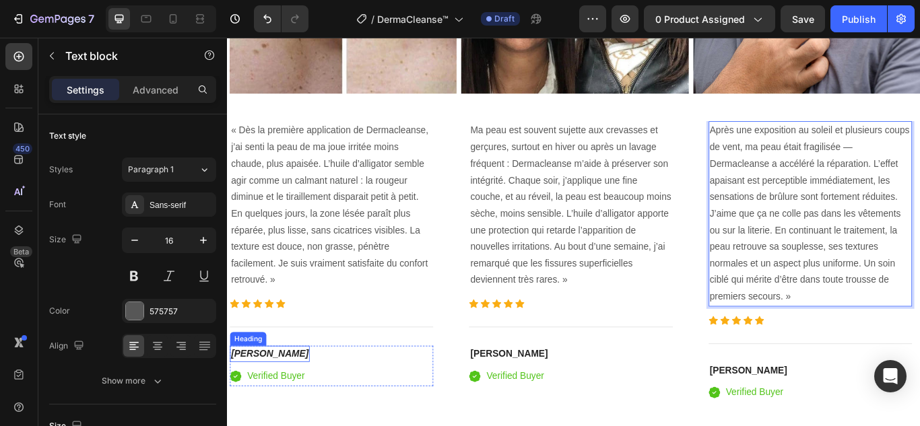
click at [285, 404] on h4 "Madeleine" at bounding box center [276, 406] width 93 height 19
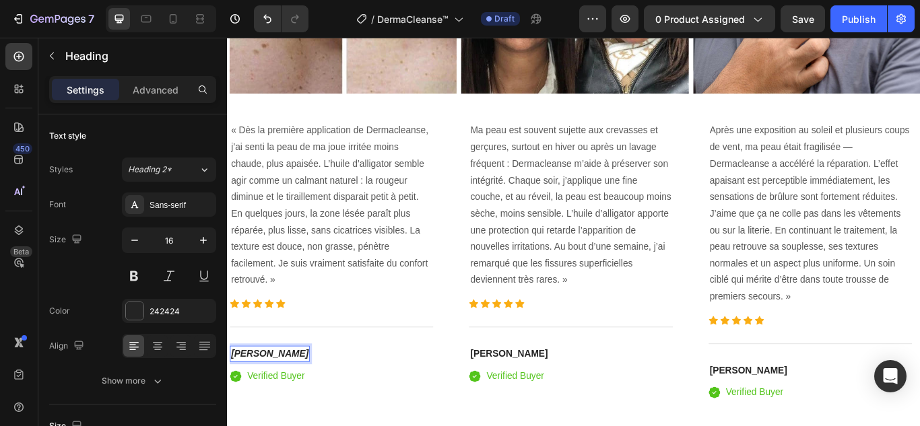
click at [285, 404] on p "Madeleine" at bounding box center [276, 407] width 90 height 16
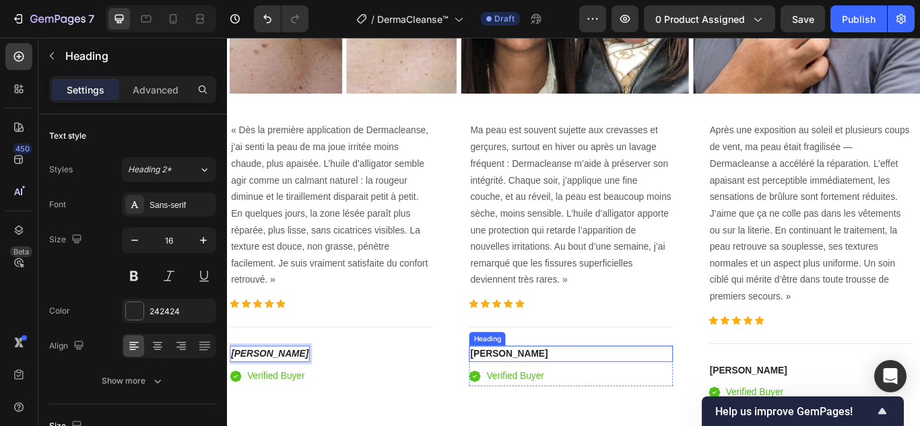
click at [520, 401] on strong "Charles" at bounding box center [555, 406] width 90 height 11
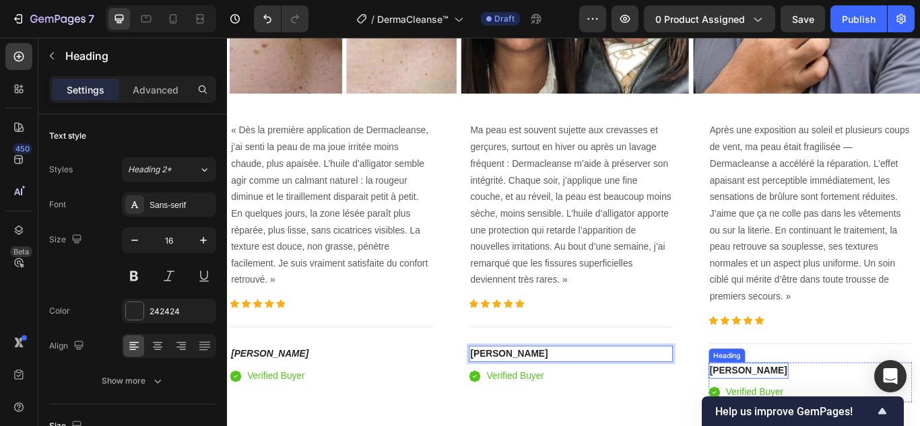
click at [810, 425] on strong "Élise" at bounding box center [834, 425] width 90 height 11
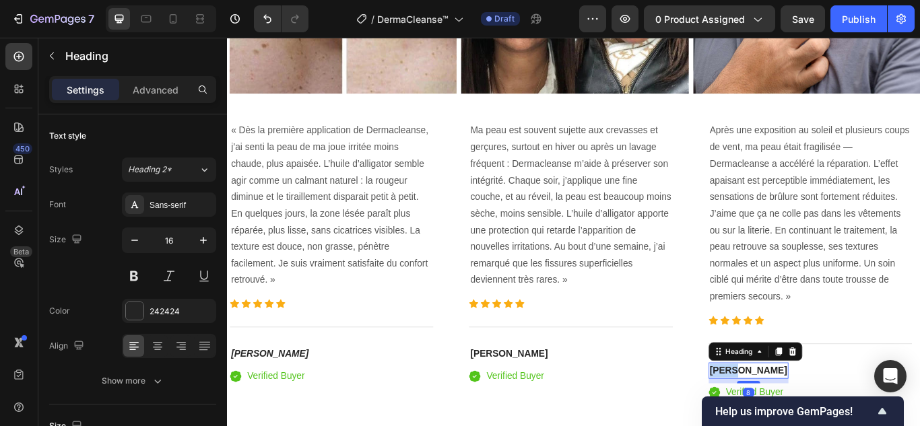
click at [810, 425] on strong "Élise" at bounding box center [834, 425] width 90 height 11
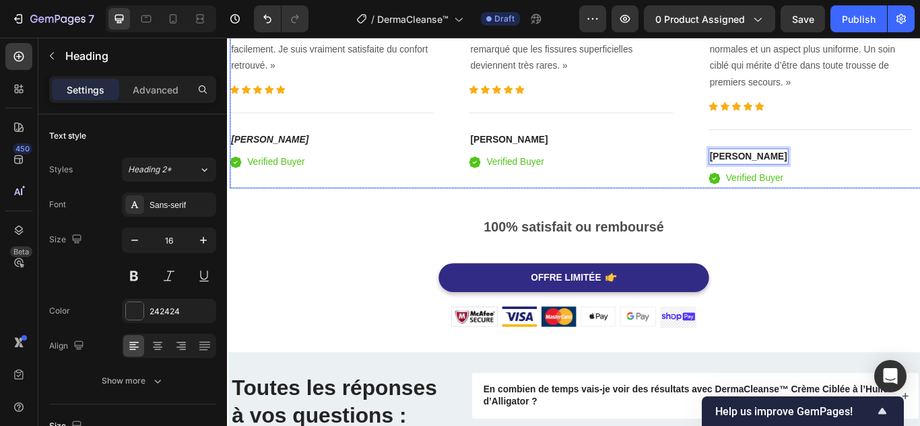
scroll to position [3377, 0]
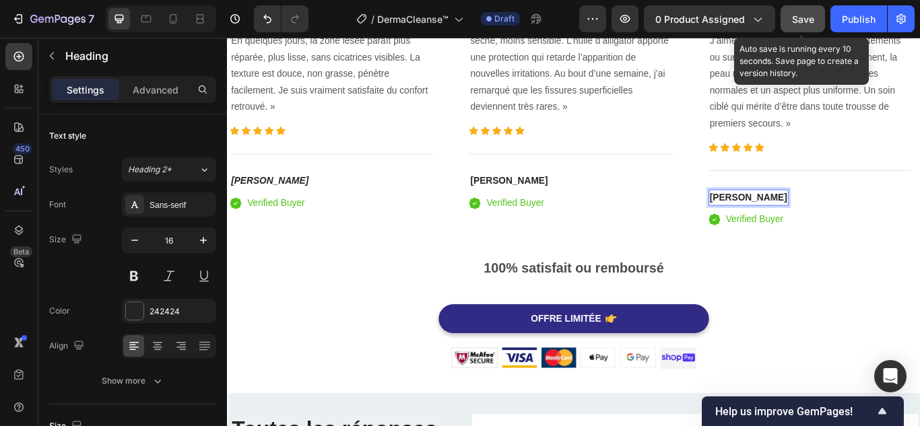
click at [796, 22] on span "Save" at bounding box center [803, 18] width 22 height 11
click at [807, 12] on div "Save" at bounding box center [803, 19] width 22 height 14
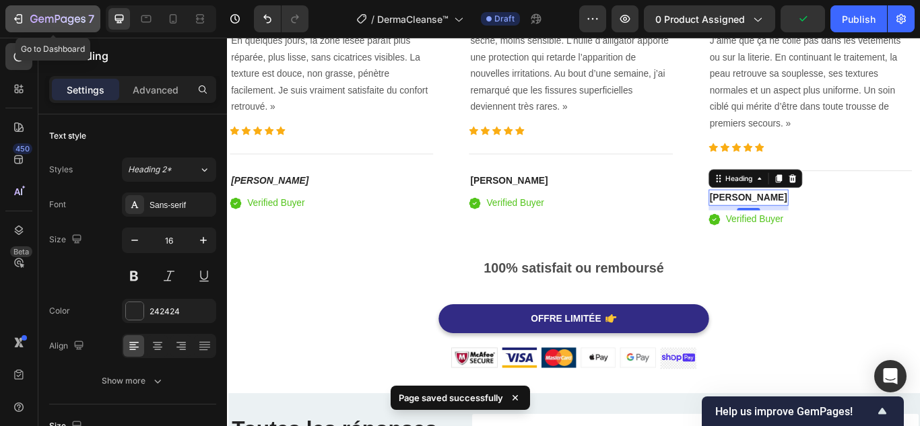
click at [20, 24] on icon "button" at bounding box center [17, 18] width 13 height 13
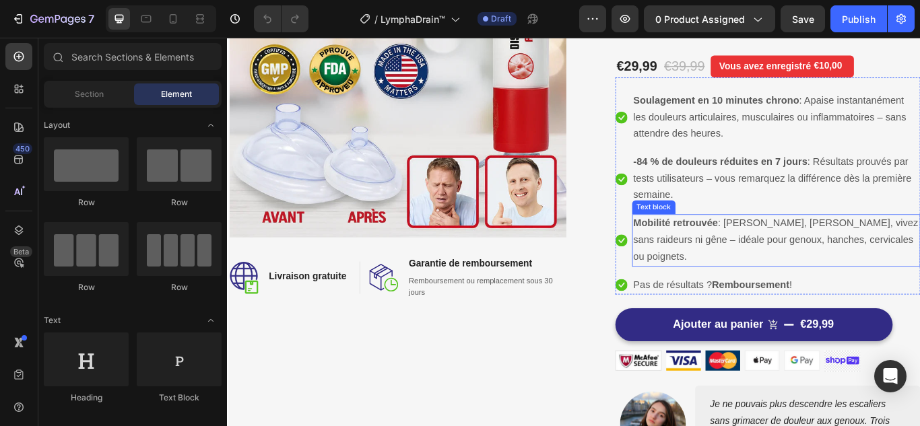
scroll to position [202, 0]
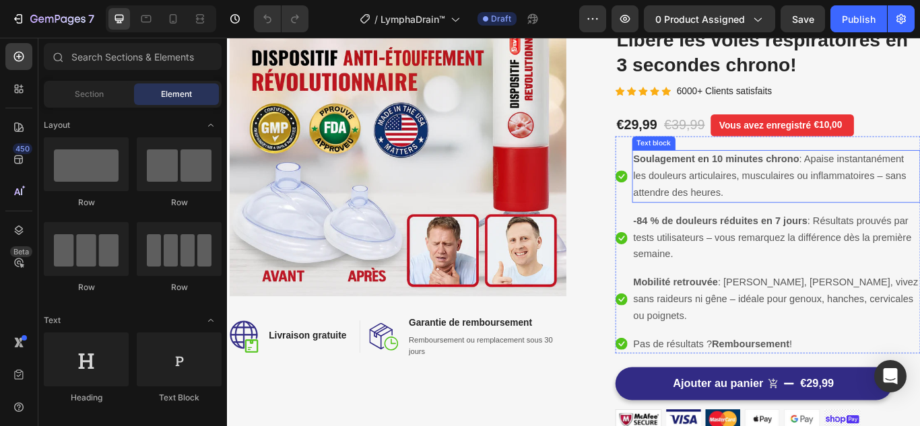
click at [748, 194] on span "Soulagement en 10 minutes chrono : Apaise instantanément les douleurs articulai…" at bounding box center [859, 199] width 318 height 52
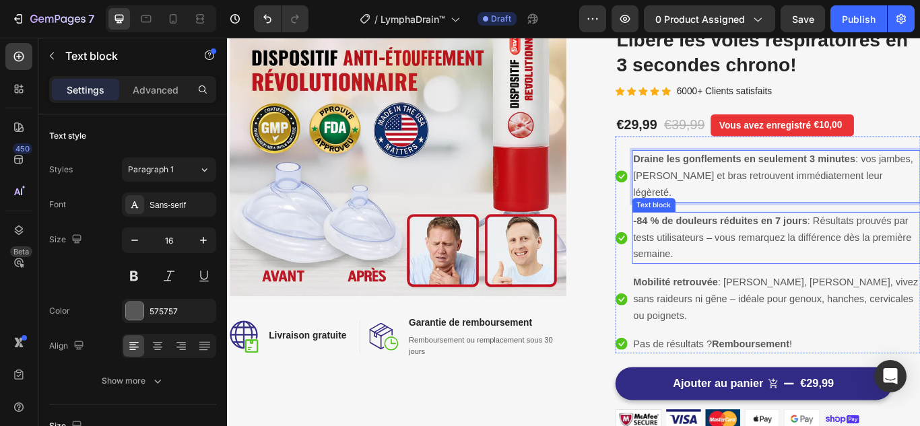
click at [748, 252] on strong "-84 % de douleurs réduites en 7 jours" at bounding box center [801, 251] width 203 height 13
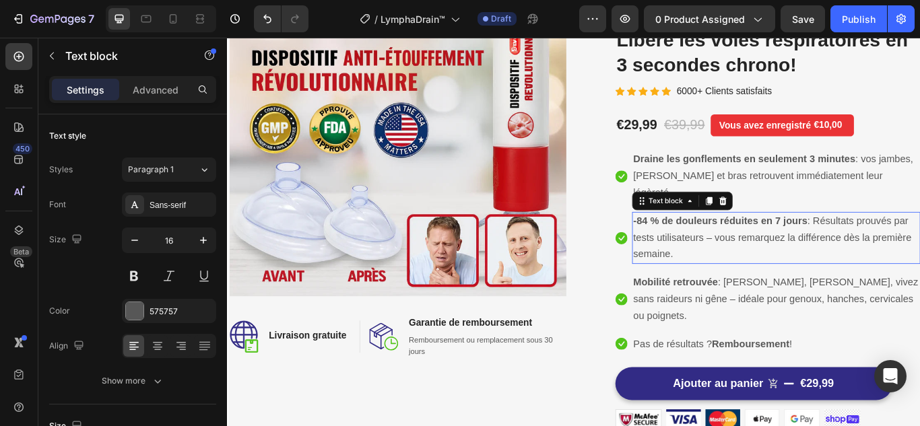
click at [748, 252] on strong "-84 % de douleurs réduites en 7 jours" at bounding box center [801, 251] width 203 height 13
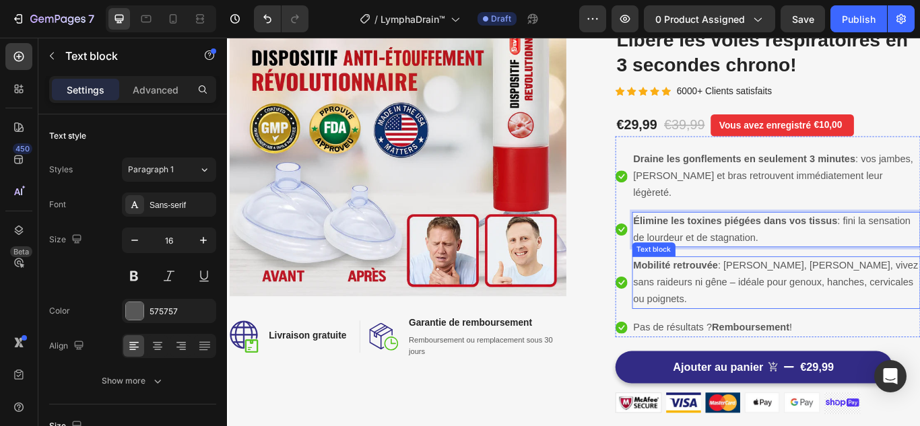
click at [815, 320] on span "Mobilité retrouvée : Marchez, bougez, vivez sans raideurs ni gêne – idéale pour…" at bounding box center [866, 323] width 332 height 52
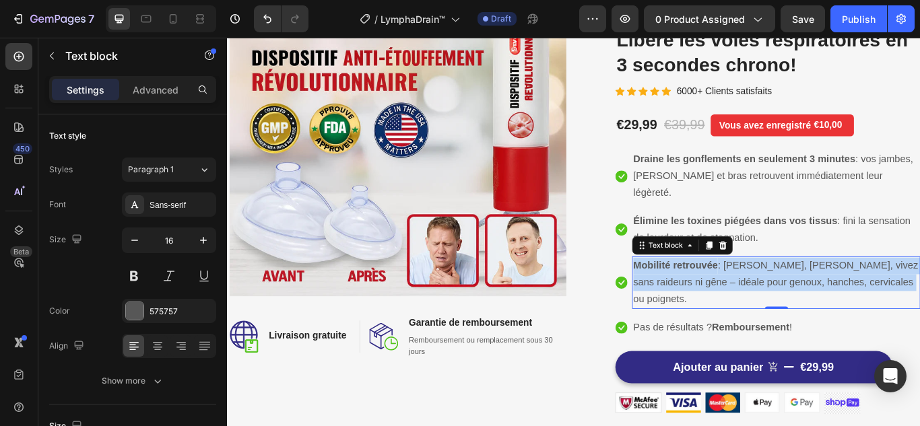
click at [815, 320] on span "Mobilité retrouvée : Marchez, bougez, vivez sans raideurs ni gêne – idéale pour…" at bounding box center [866, 323] width 332 height 52
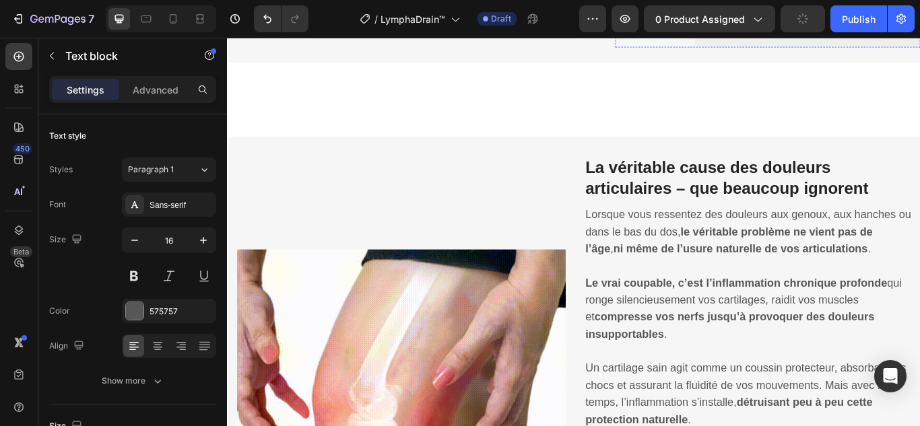
scroll to position [808, 0]
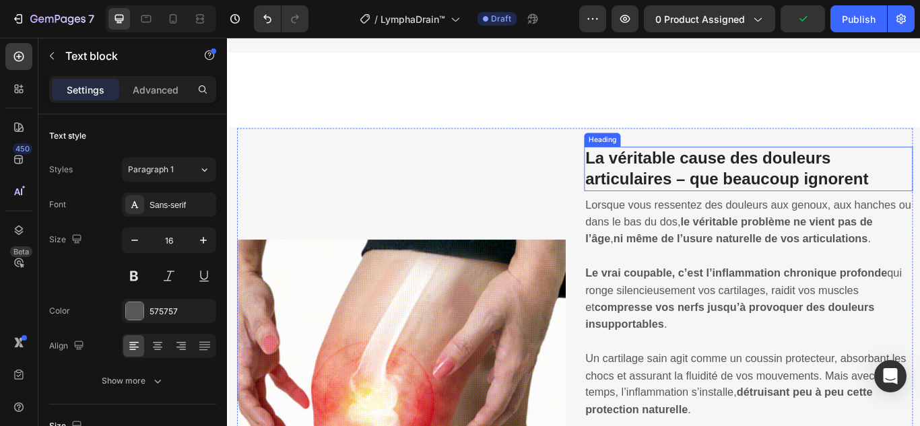
click at [743, 186] on strong "La véritable cause des douleurs articulaires – que beaucoup ignorent" at bounding box center [809, 190] width 330 height 45
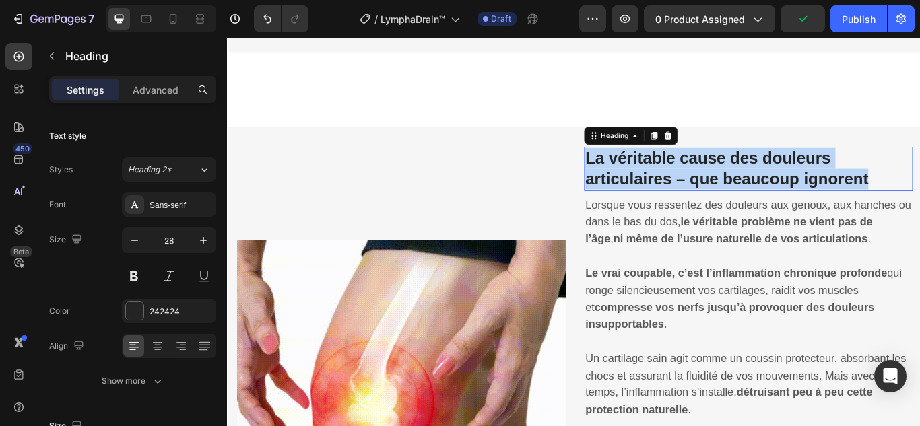
click at [743, 186] on strong "La véritable cause des douleurs articulaires – que beaucoup ignorent" at bounding box center [809, 190] width 330 height 45
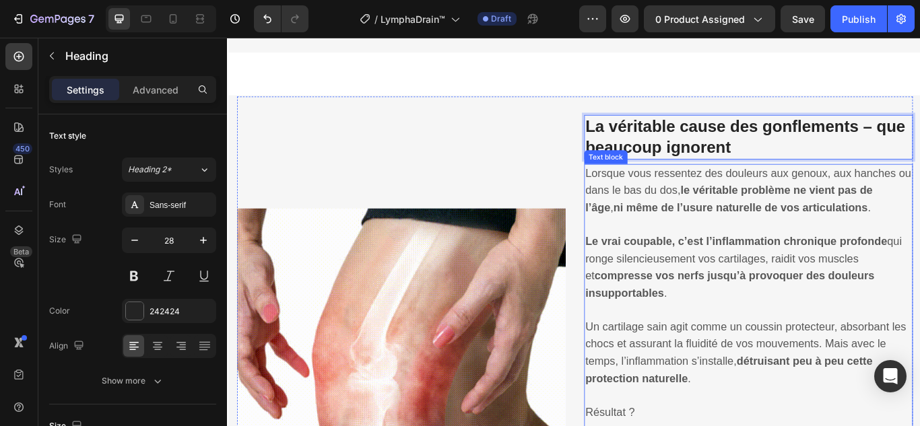
click at [736, 243] on span "Lorsque vous ressentez des douleurs aux genoux, aux hanches ou dans le bas du d…" at bounding box center [834, 215] width 380 height 55
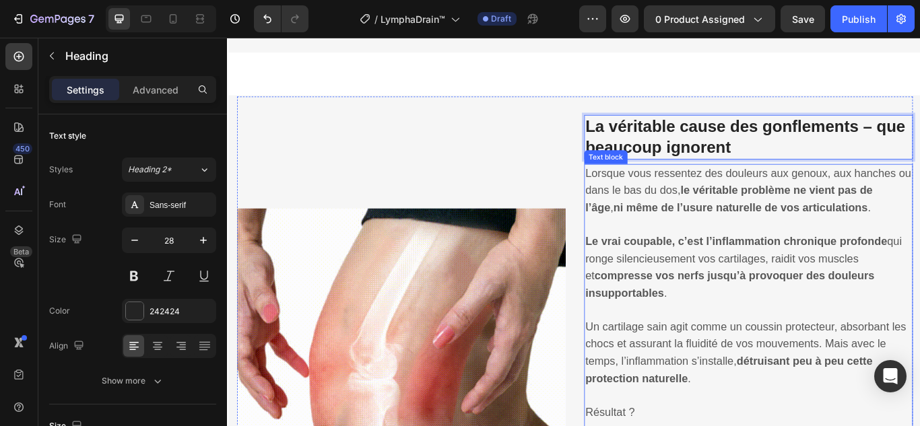
click at [735, 243] on span "Lorsque vous ressentez des douleurs aux genoux, aux hanches ou dans le bas du d…" at bounding box center [834, 215] width 380 height 55
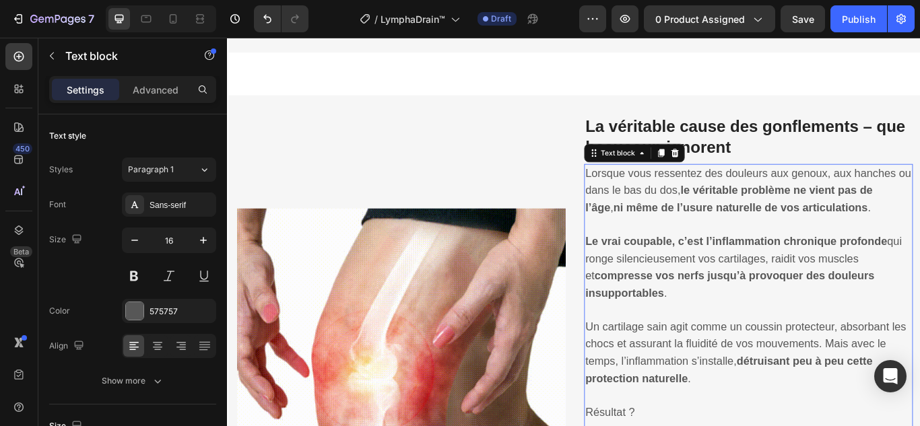
click at [735, 243] on span "Lorsque vous ressentez des douleurs aux genoux, aux hanches ou dans le bas du d…" at bounding box center [834, 215] width 380 height 55
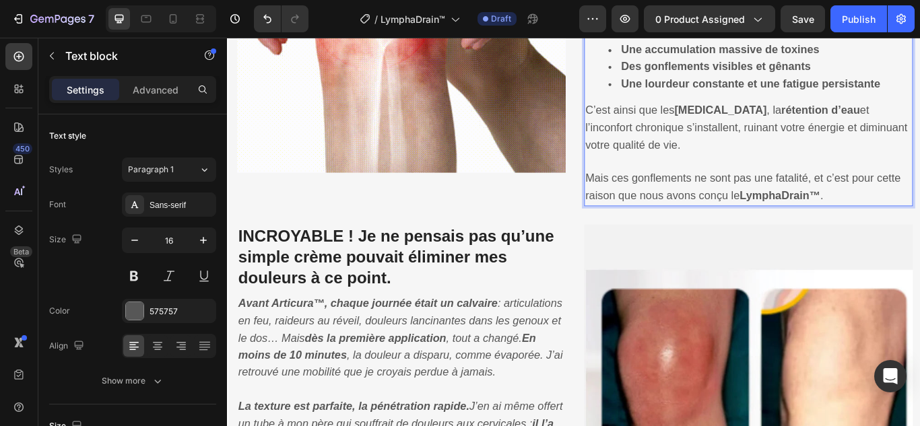
scroll to position [1287, 0]
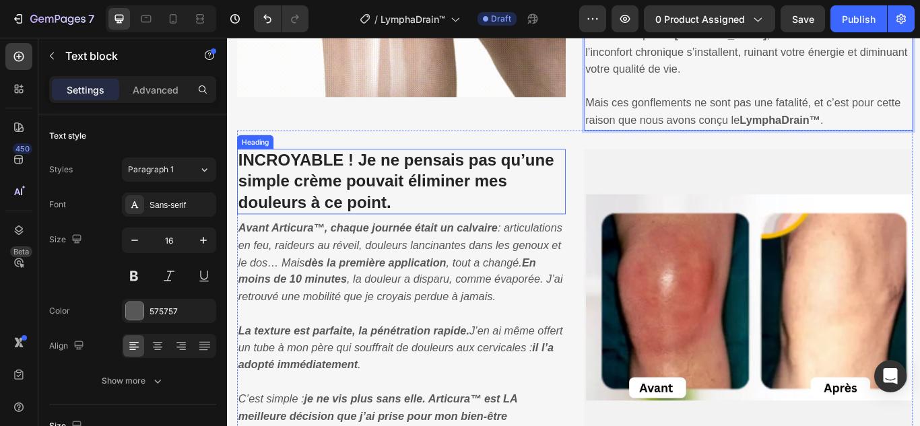
click at [432, 178] on strong "INCROYABLE ! Je ne pensais pas qu’une simple crème pouvait éliminer mes douleur…" at bounding box center [424, 205] width 368 height 70
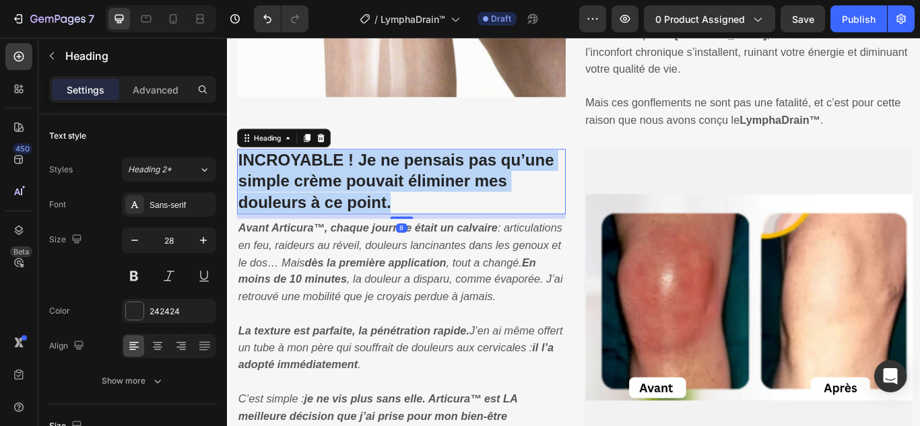
click at [432, 178] on strong "INCROYABLE ! Je ne pensais pas qu’une simple crème pouvait éliminer mes douleur…" at bounding box center [424, 205] width 368 height 70
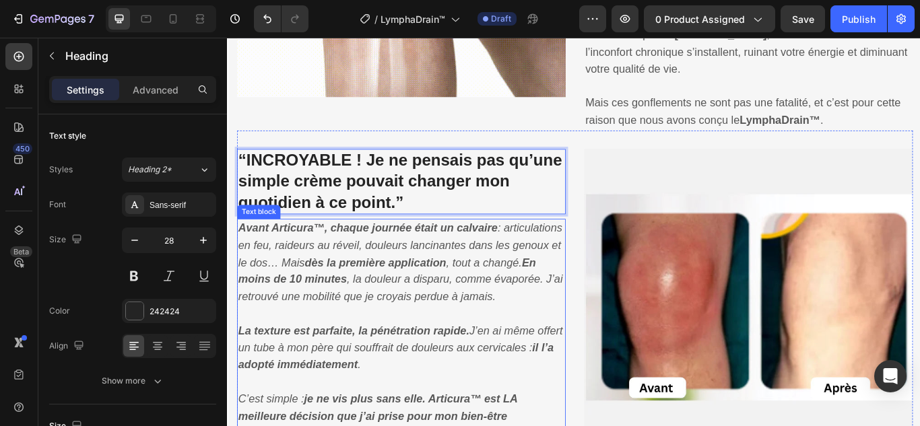
click at [394, 288] on p "Avant Articura™, chaque journée était un calvaire : articulations en feu, raide…" at bounding box center [430, 300] width 380 height 100
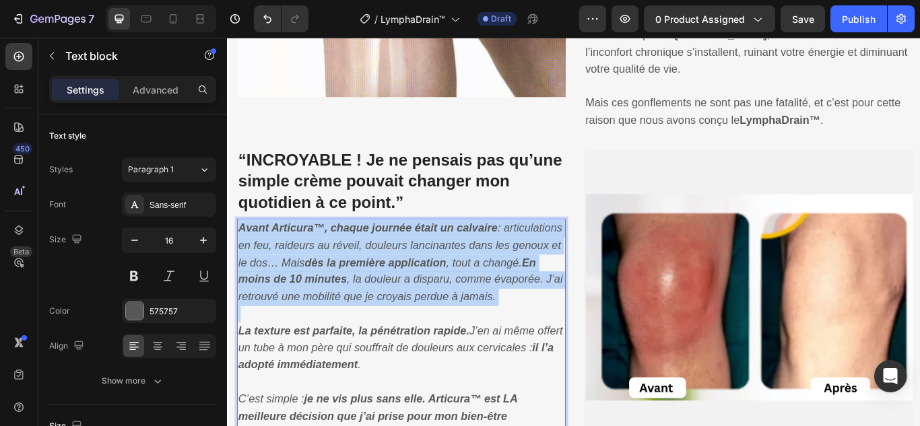
click at [394, 288] on p "Avant Articura™, chaque journée était un calvaire : articulations en feu, raide…" at bounding box center [430, 300] width 380 height 100
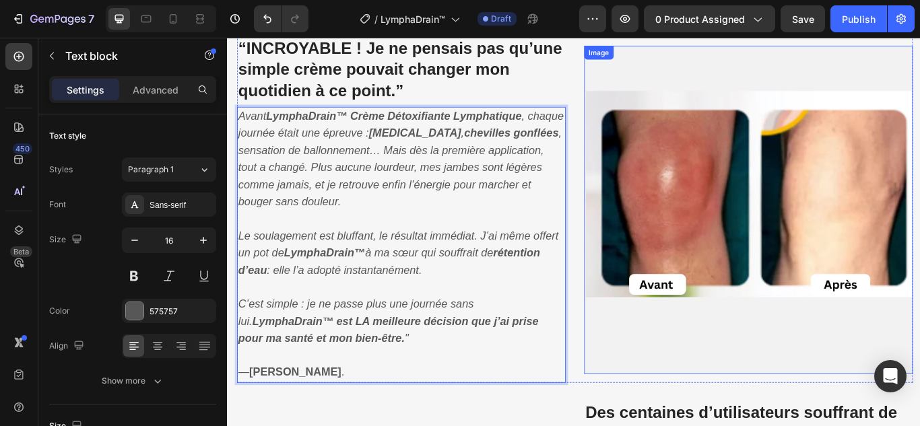
scroll to position [1754, 0]
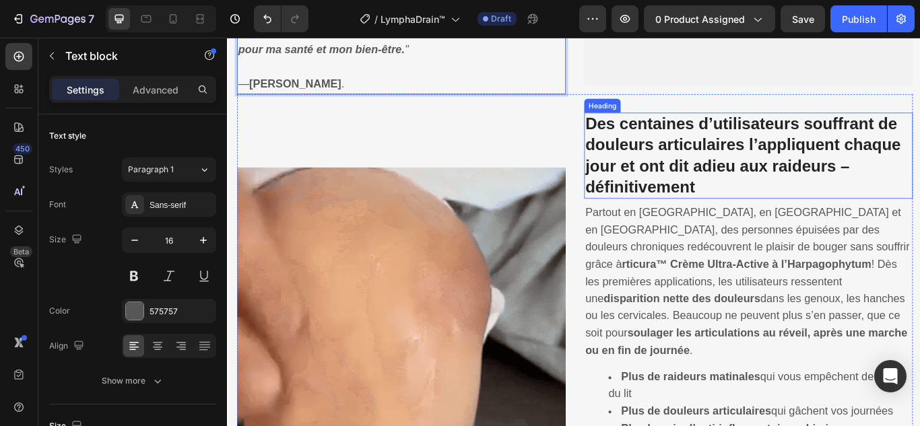
click at [731, 180] on strong "Des centaines d’utilisateurs souffrant de douleurs articulaires l’appliquent ch…" at bounding box center [828, 175] width 368 height 94
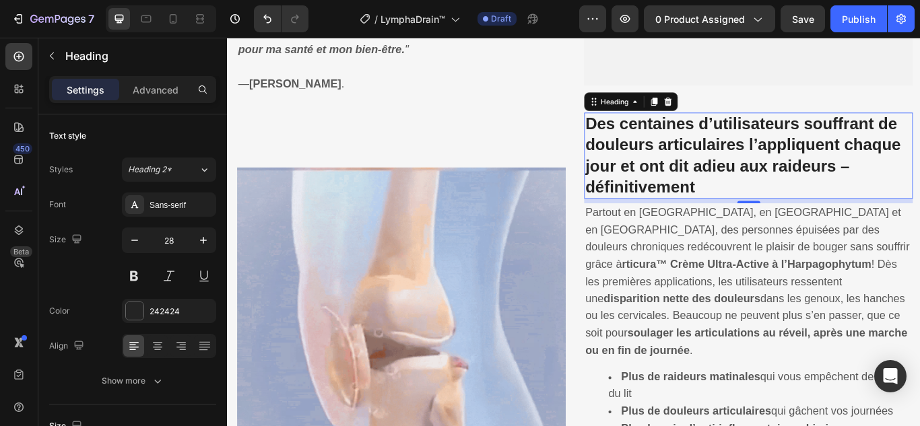
click at [730, 181] on strong "Des centaines d’utilisateurs souffrant de douleurs articulaires l’appliquent ch…" at bounding box center [828, 175] width 368 height 94
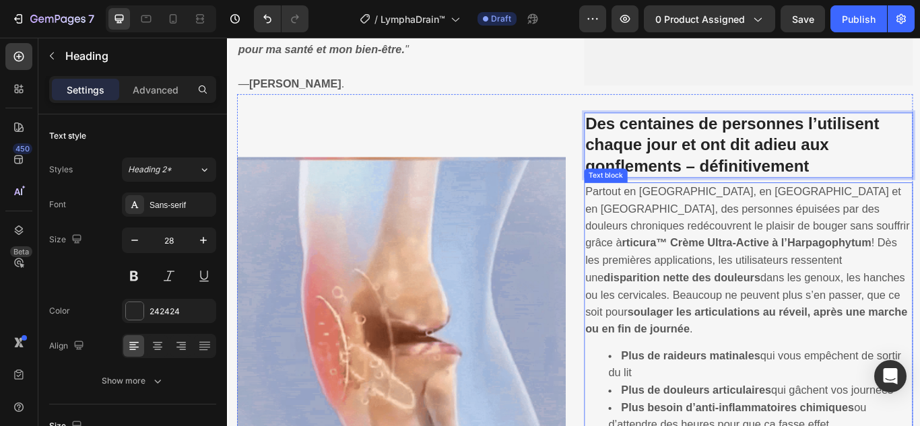
click at [815, 310] on span "Partout en [GEOGRAPHIC_DATA], en [GEOGRAPHIC_DATA] et en [GEOGRAPHIC_DATA], des…" at bounding box center [833, 297] width 378 height 174
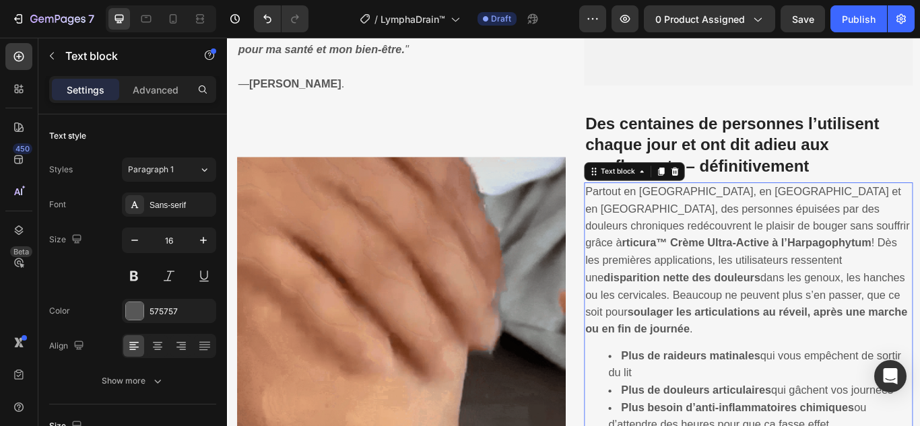
click at [815, 310] on span "Partout en [GEOGRAPHIC_DATA], en [GEOGRAPHIC_DATA] et en [GEOGRAPHIC_DATA], des…" at bounding box center [833, 297] width 378 height 174
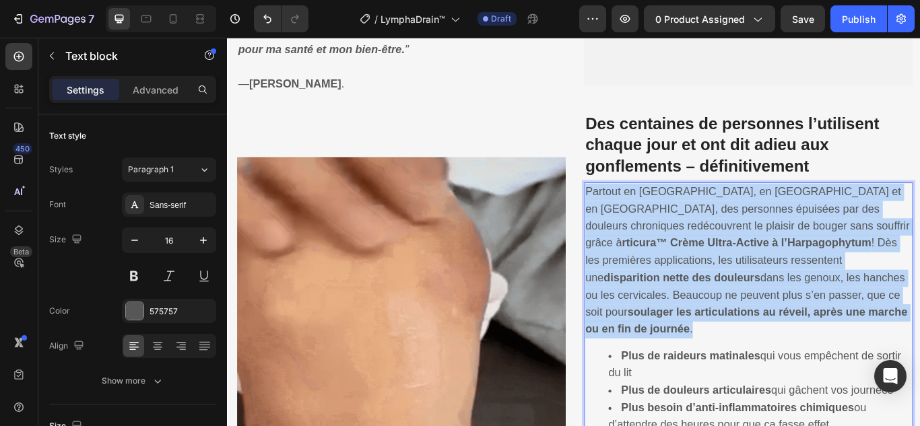
click at [815, 310] on span "Partout en [GEOGRAPHIC_DATA], en [GEOGRAPHIC_DATA] et en [GEOGRAPHIC_DATA], des…" at bounding box center [833, 297] width 378 height 174
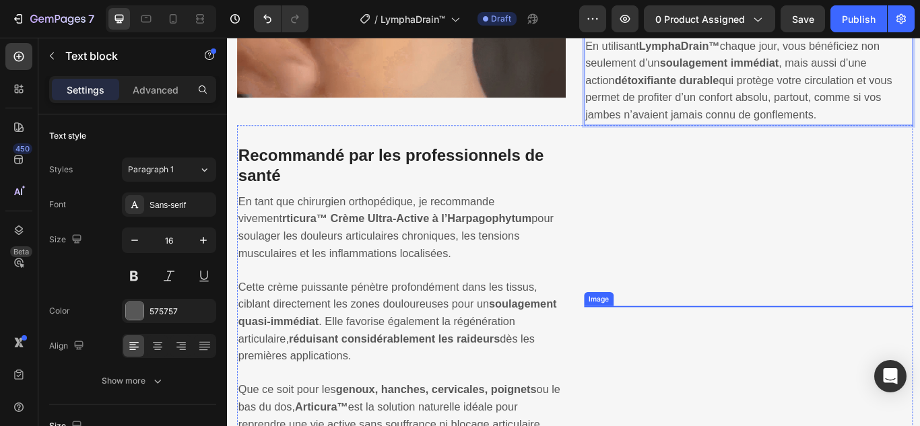
scroll to position [2295, 0]
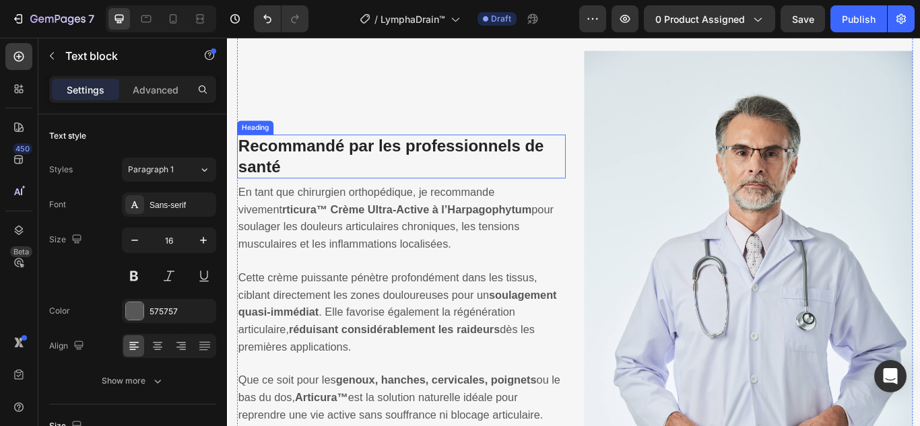
click at [522, 153] on strong "Recommandé par les professionnels de santé" at bounding box center [418, 175] width 356 height 45
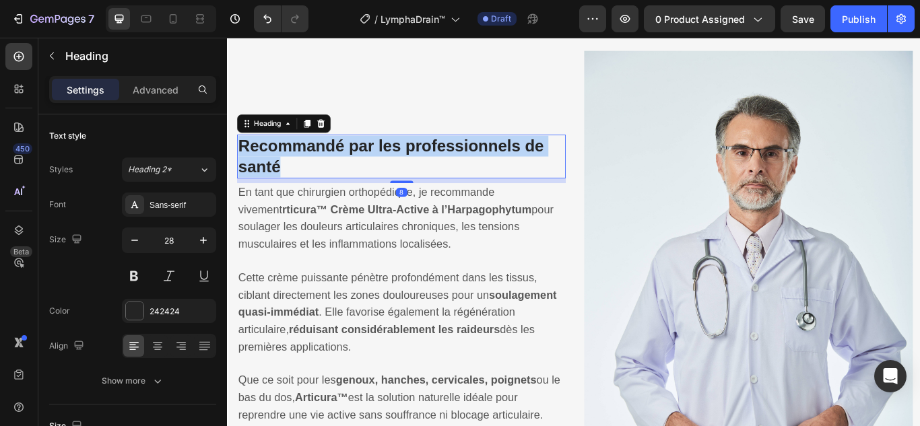
click at [522, 153] on strong "Recommandé par les professionnels de santé" at bounding box center [418, 175] width 356 height 45
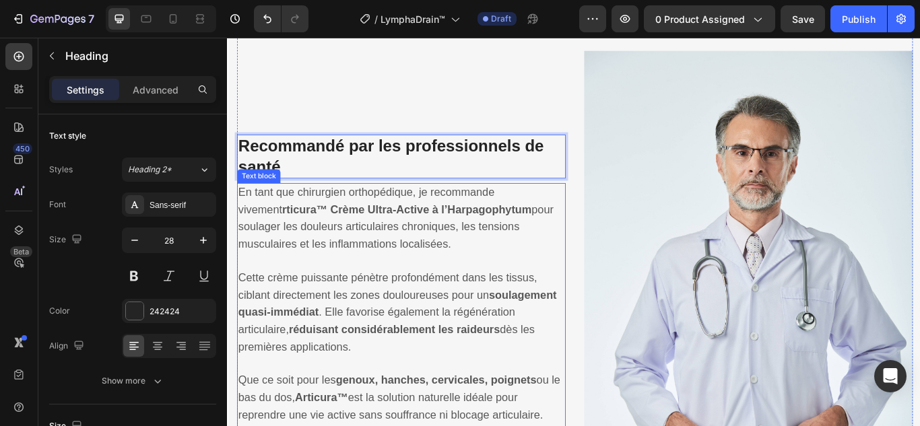
click at [396, 231] on strong "rticura™ Crème Ultra-Active à l’Harpagophytum" at bounding box center [436, 238] width 291 height 14
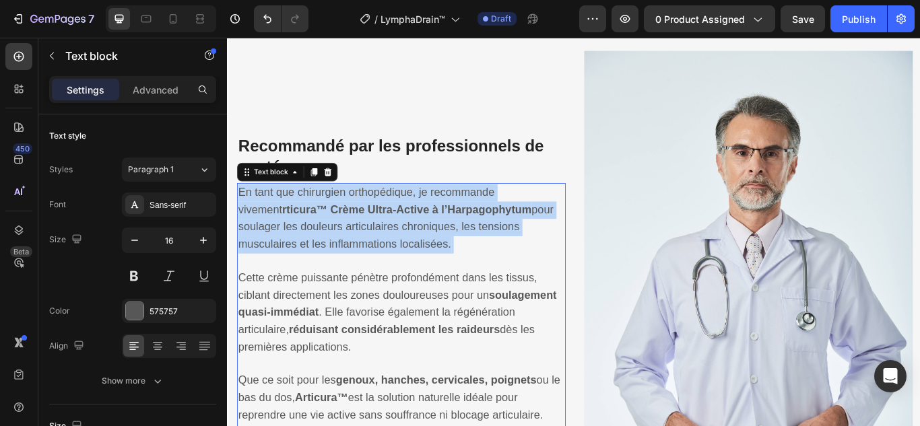
click at [396, 231] on strong "rticura™ Crème Ultra-Active à l’Harpagophytum" at bounding box center [436, 238] width 291 height 14
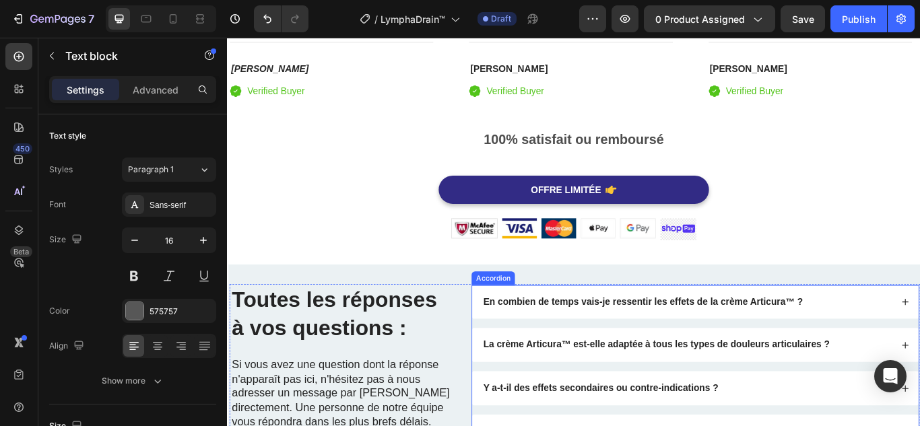
scroll to position [3543, 0]
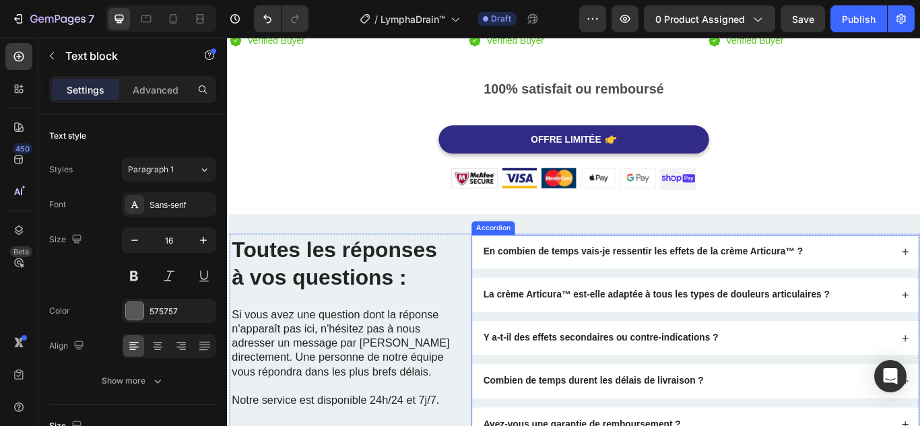
click at [629, 285] on strong "En combien de temps vais-je ressentir les effets de la crème Articura™ ?" at bounding box center [711, 286] width 372 height 11
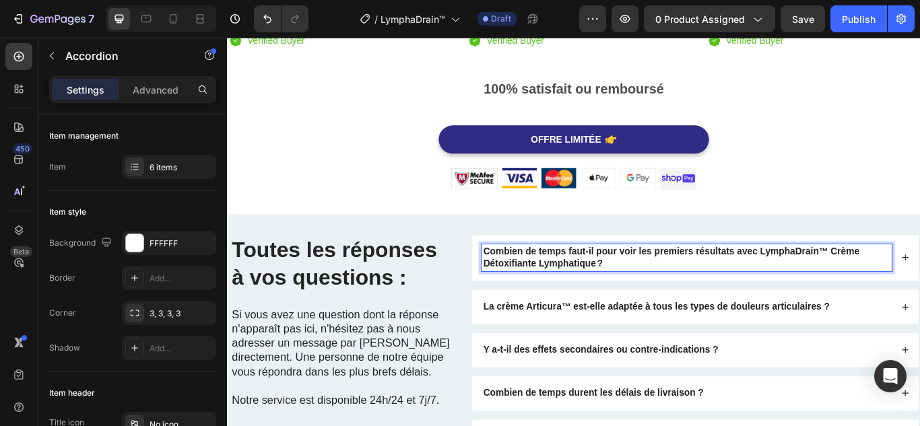
click at [919, 269] on div "Combien de temps faut-il pour voir les premiers résultats avec LymphaDrain™ Crè…" at bounding box center [772, 295] width 520 height 54
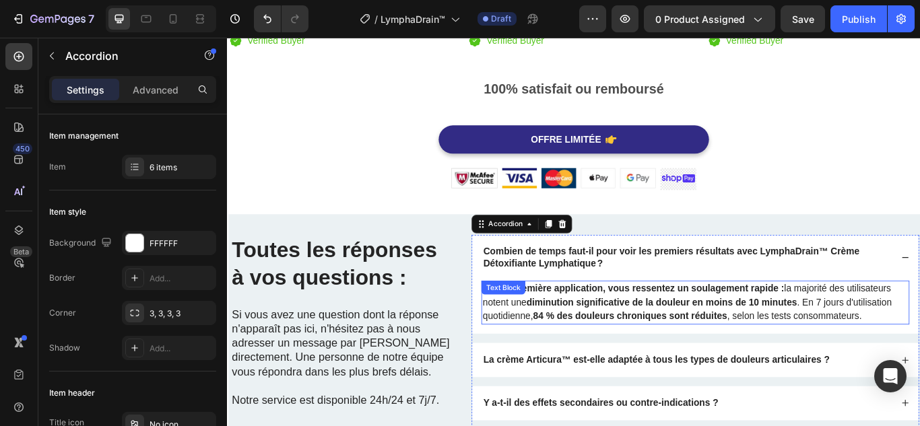
click at [767, 337] on p "Dès la première application, vous ressentez un soulagement rapide : la majorité…" at bounding box center [772, 346] width 496 height 48
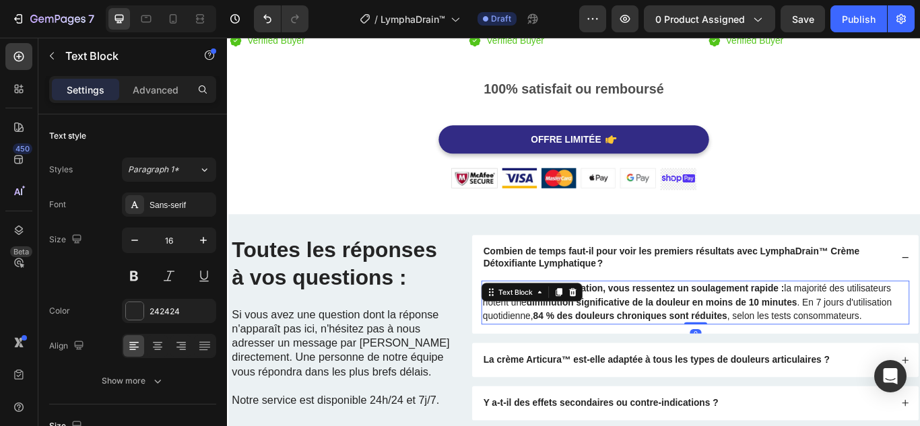
click at [767, 337] on p "Dès la première application, vous ressentez un soulagement rapide : la majorité…" at bounding box center [772, 346] width 496 height 48
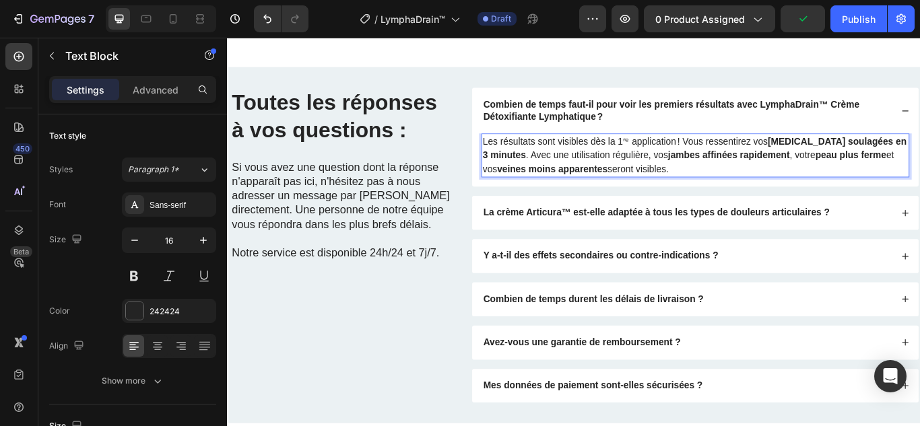
scroll to position [3745, 0]
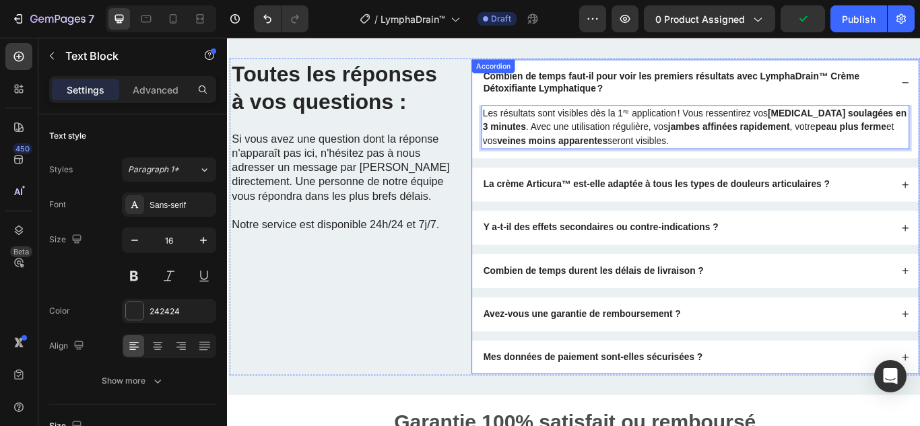
click at [639, 203] on strong "La crème Articura™ est-elle adaptée à tous les types de douleurs articulaires ?" at bounding box center [727, 208] width 404 height 11
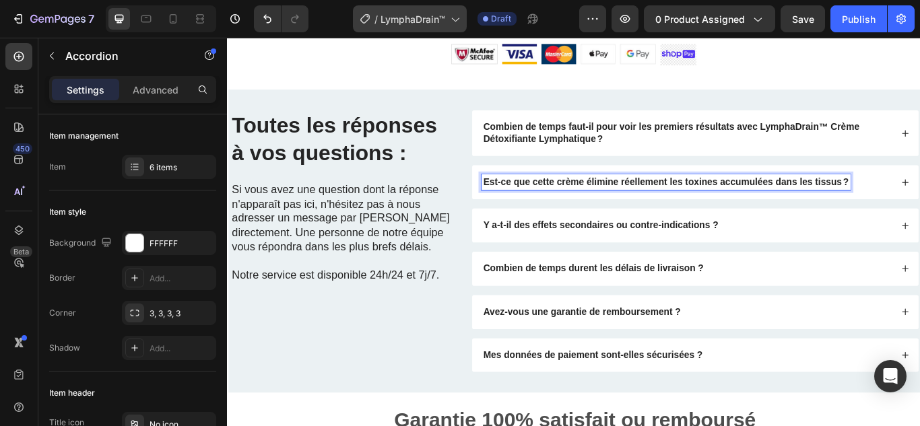
scroll to position [3683, 0]
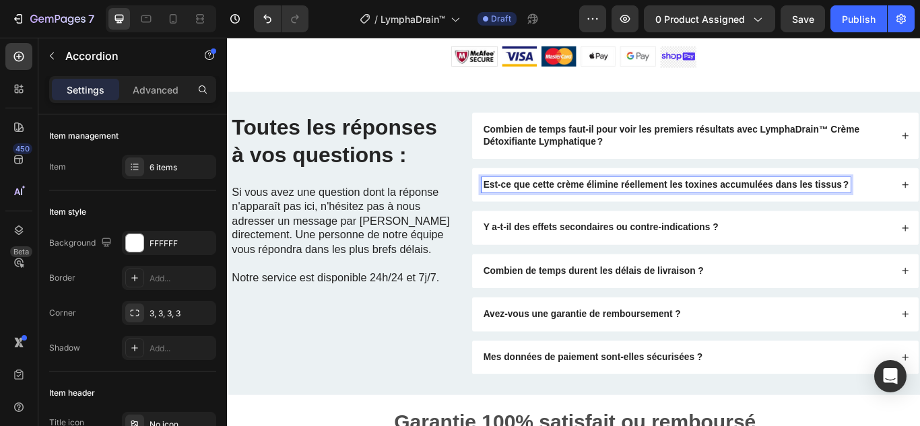
click at [919, 199] on div "Est-ce que cette crème élimine réellement les toxines accumulées dans les tissu…" at bounding box center [772, 210] width 520 height 40
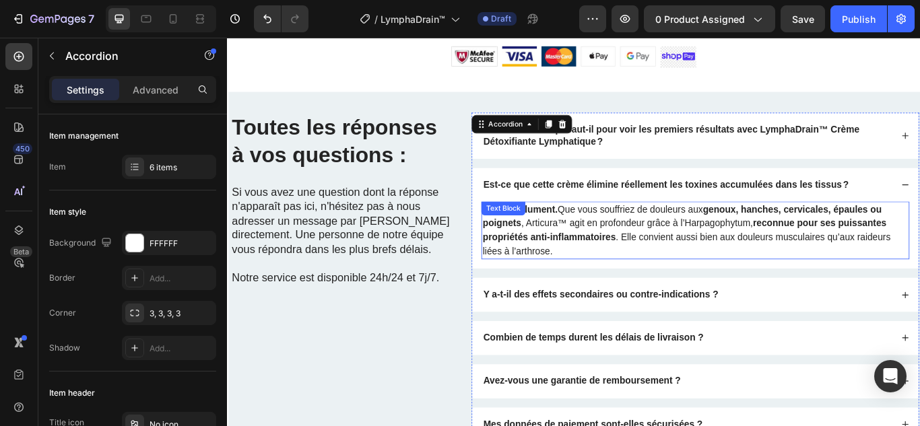
click at [724, 239] on p "Oui, absolument. Que vous souffriez de douleurs aux genoux, hanches, cervicales…" at bounding box center [772, 262] width 496 height 65
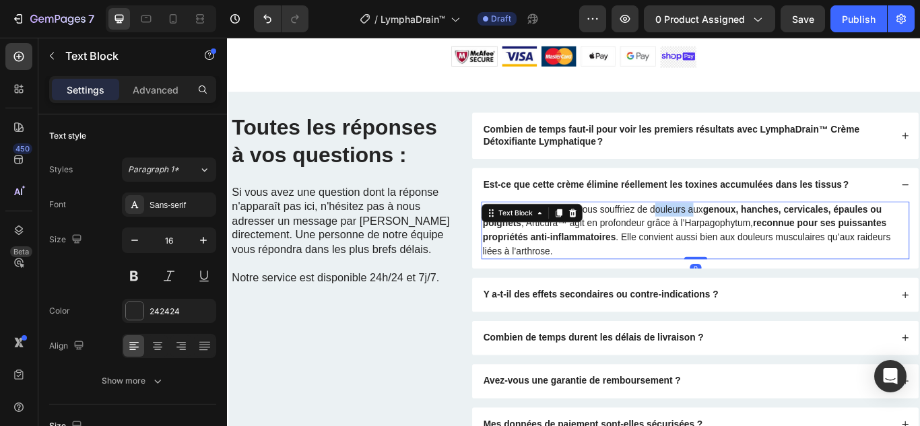
click at [724, 239] on p "Oui, absolument. Que vous souffriez de douleurs aux genoux, hanches, cervicales…" at bounding box center [772, 262] width 496 height 65
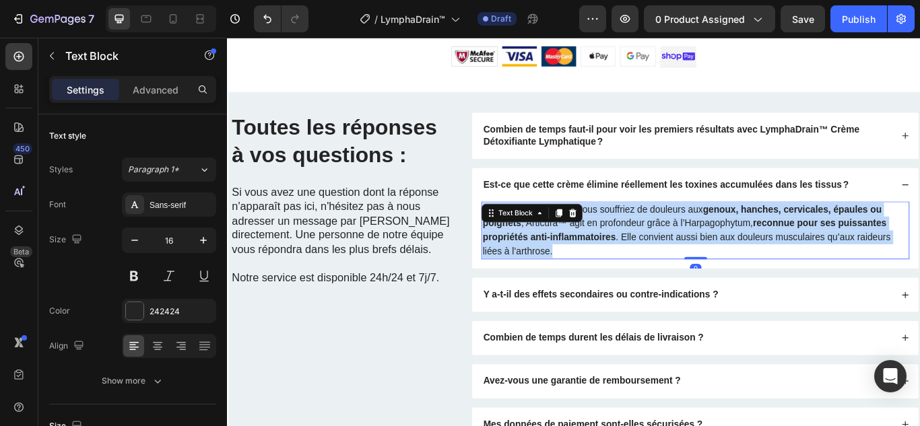
click at [724, 239] on p "Oui, absolument. Que vous souffriez de douleurs aux genoux, hanches, cervicales…" at bounding box center [772, 262] width 496 height 65
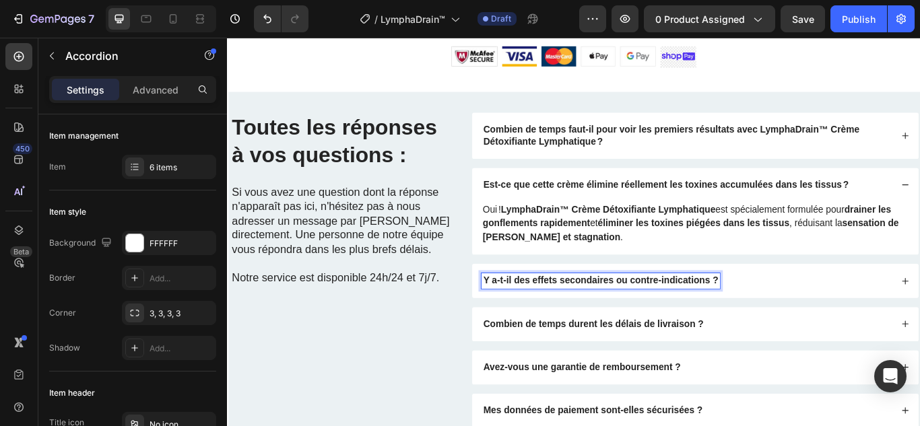
click at [563, 317] on strong "Y a-t-il des effets secondaires ou contre-indications ?" at bounding box center [662, 320] width 274 height 11
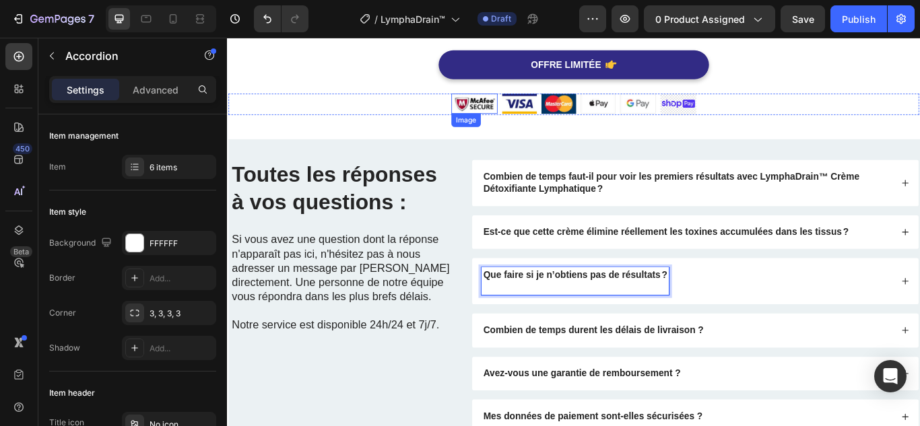
scroll to position [3621, 0]
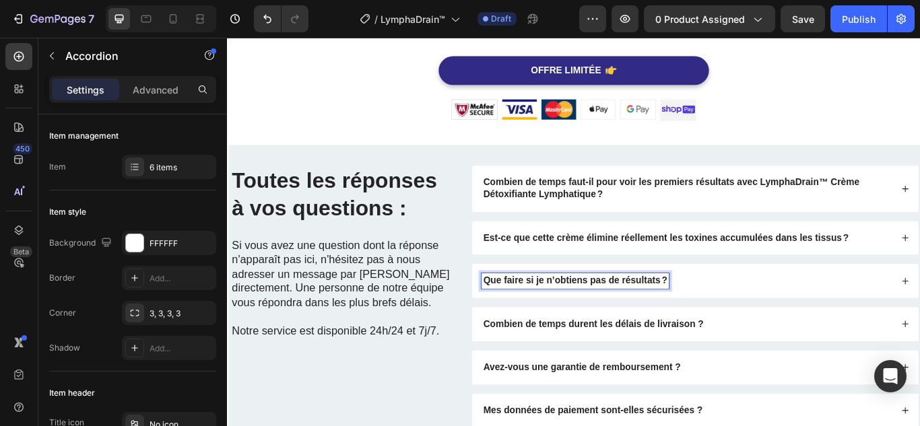
click at [769, 322] on div "Que faire si je n’obtiens pas de résultats ?" at bounding box center [762, 321] width 479 height 18
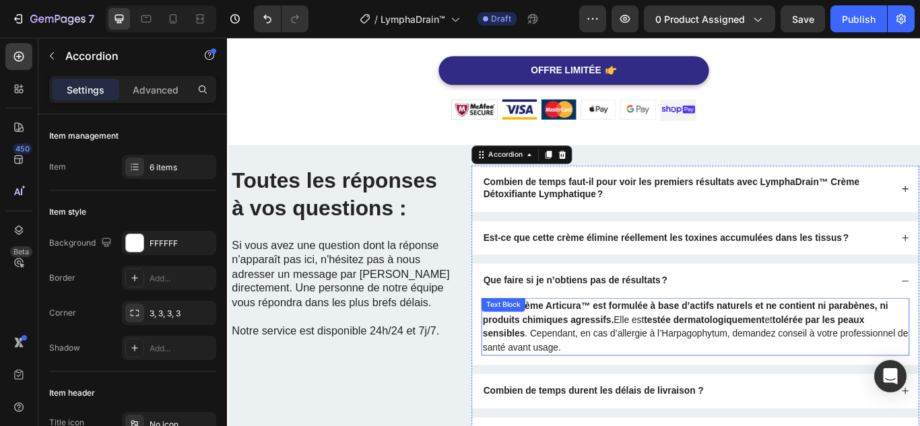
click at [734, 369] on strong "testée dermatologiquement" at bounding box center [783, 366] width 141 height 11
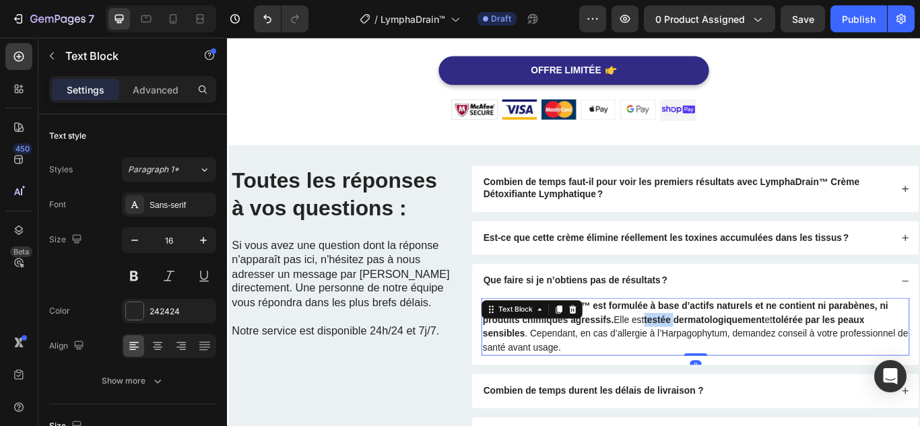
click at [734, 369] on strong "testée dermatologiquement" at bounding box center [783, 366] width 141 height 11
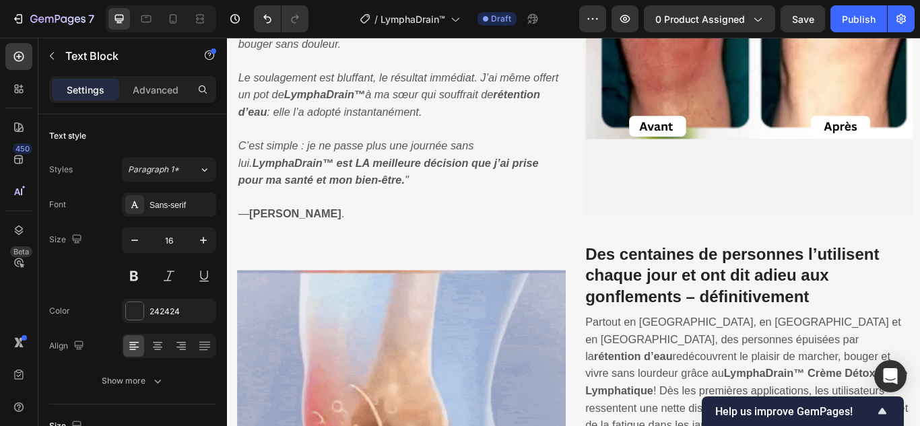
scroll to position [1285, 0]
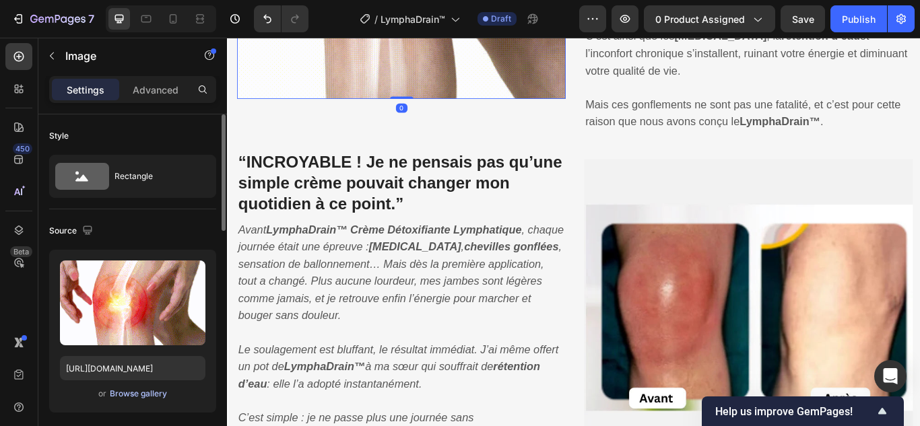
click at [131, 390] on div "Browse gallery" at bounding box center [138, 394] width 57 height 12
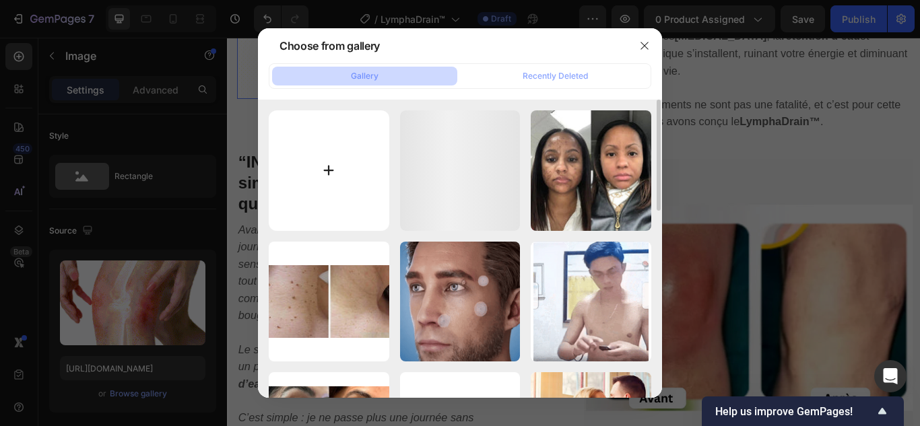
click at [326, 171] on input "file" at bounding box center [329, 170] width 120 height 120
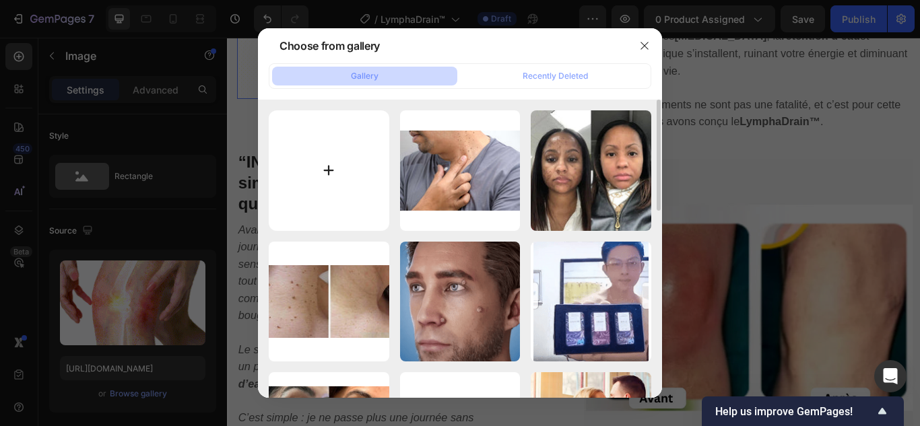
type input "C:\fakepath\1.webp"
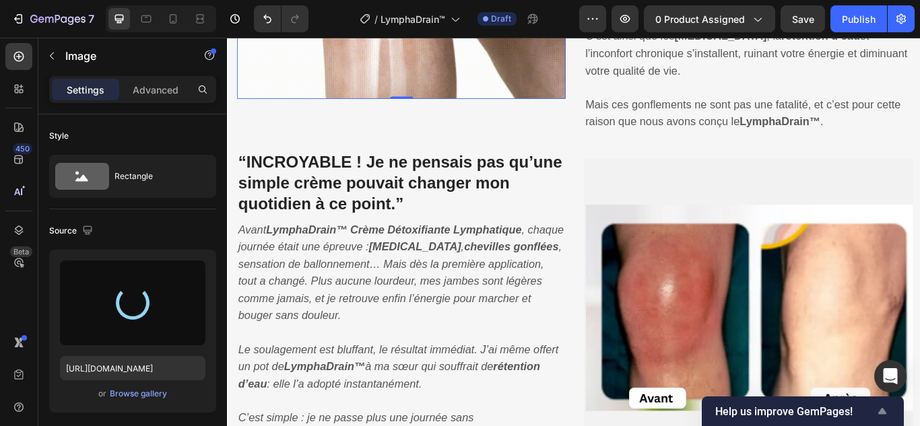
click at [881, 408] on icon "Show survey - Help us improve GemPages!" at bounding box center [882, 411] width 16 height 16
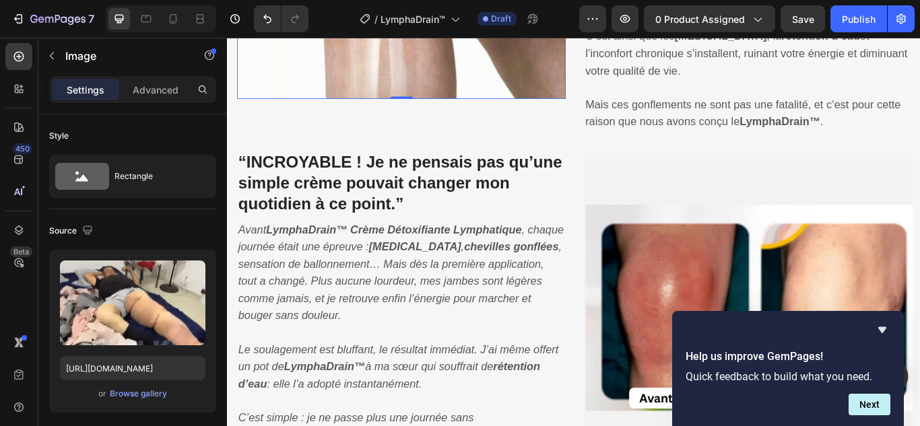
type input "https://cdn.shopify.com/s/files/1/0748/6688/4847/files/gempages_574280435123618…"
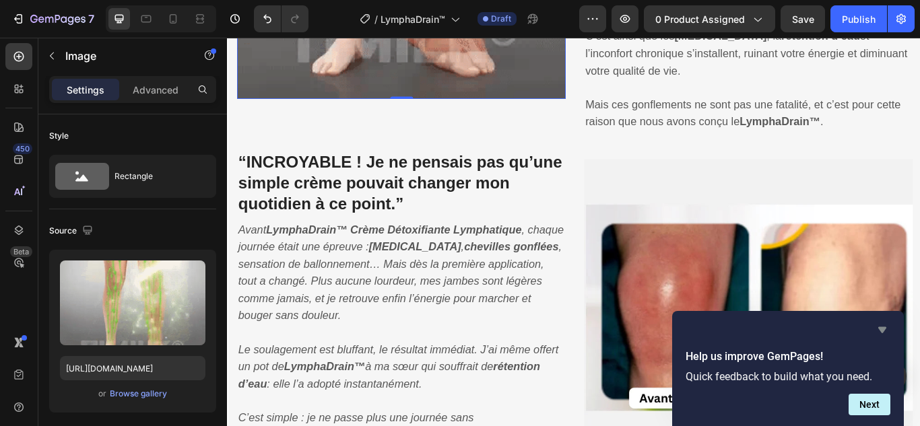
click at [881, 323] on icon "Hide survey" at bounding box center [882, 330] width 16 height 16
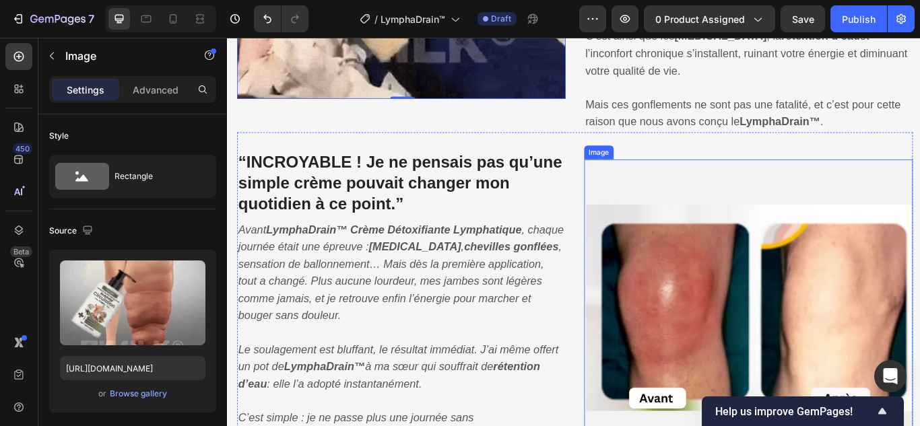
click at [832, 338] on img at bounding box center [834, 371] width 383 height 383
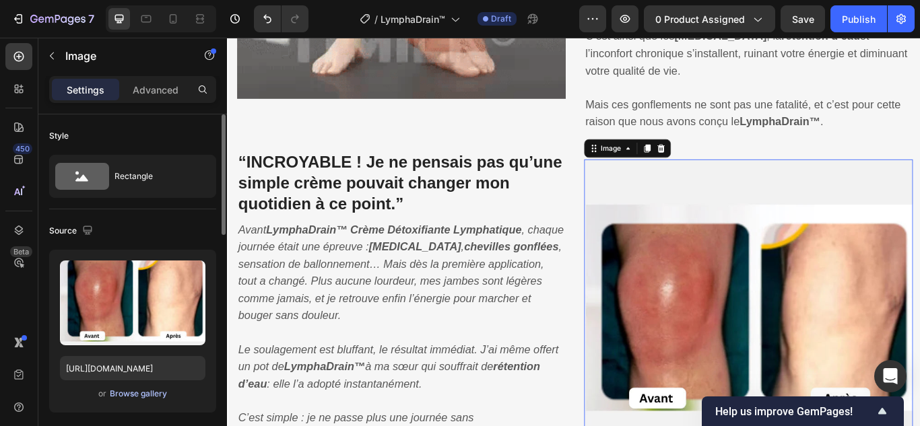
click at [145, 395] on div "Browse gallery" at bounding box center [138, 394] width 57 height 12
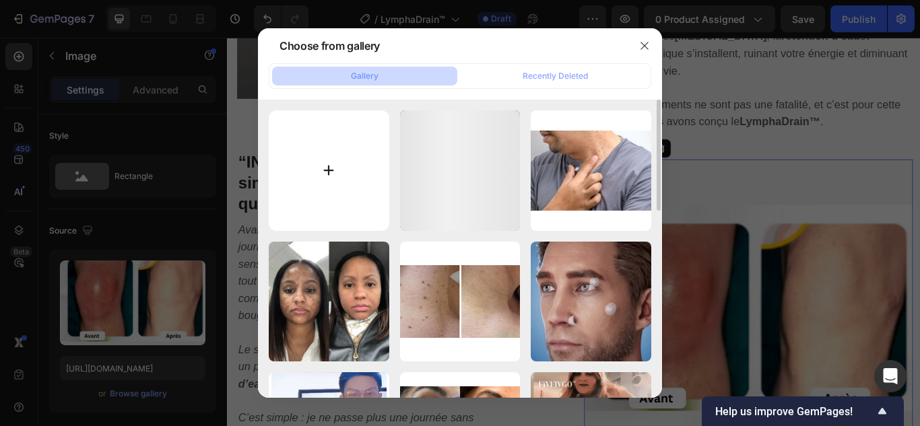
click at [329, 166] on input "file" at bounding box center [329, 170] width 120 height 120
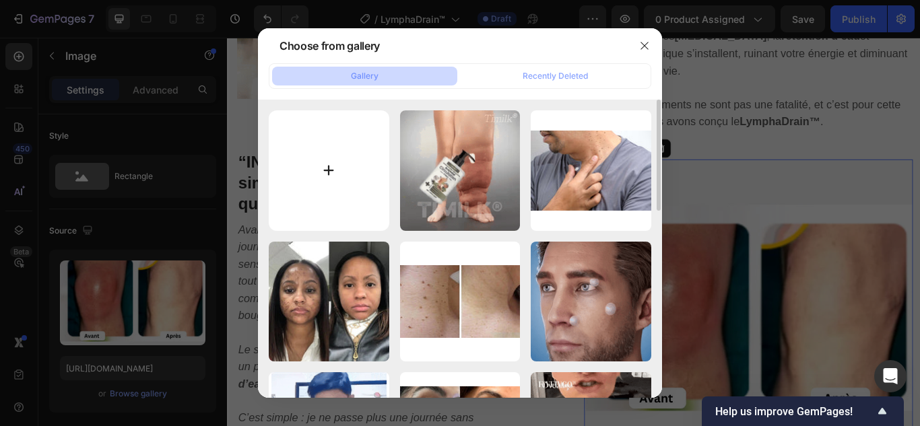
type input "C:\fakepath\2.webp"
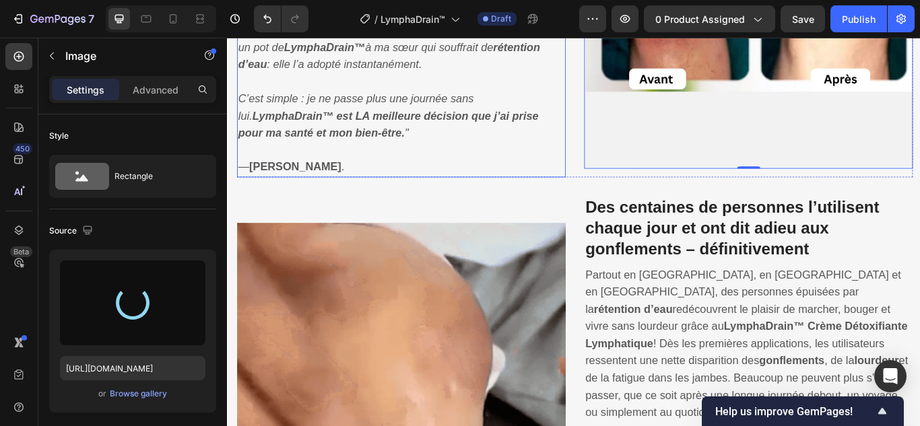
scroll to position [1756, 0]
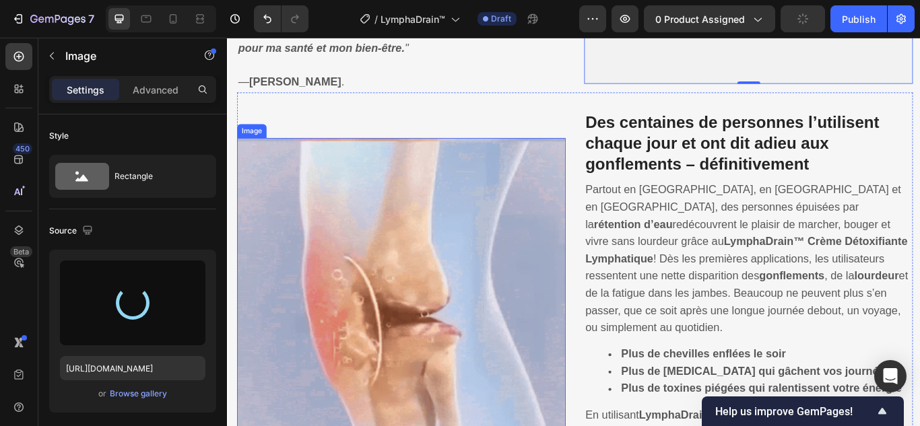
type input "https://cdn.shopify.com/s/files/1/0748/6688/4847/files/gempages_574280435123618…"
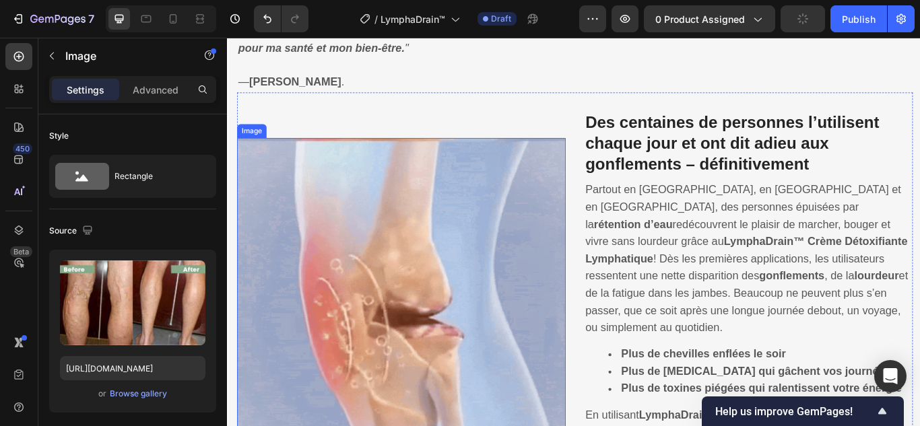
click at [419, 347] on img at bounding box center [429, 346] width 383 height 383
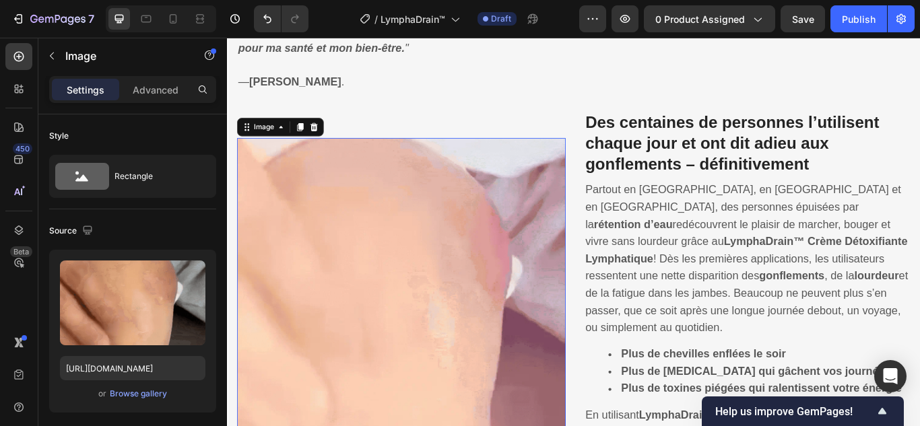
click at [408, 347] on img at bounding box center [429, 346] width 383 height 383
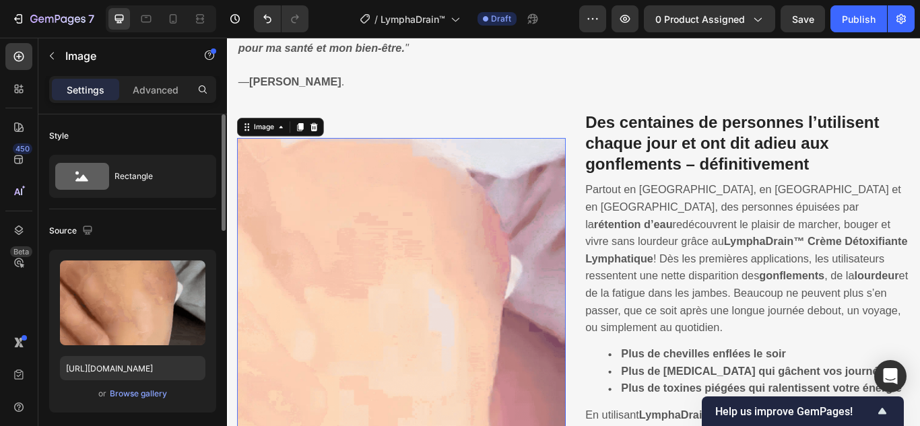
click at [151, 384] on div "Upload Image https://cdn.shopify.com/s/files/1/0748/6688/4847/files/gempages_57…" at bounding box center [132, 331] width 167 height 163
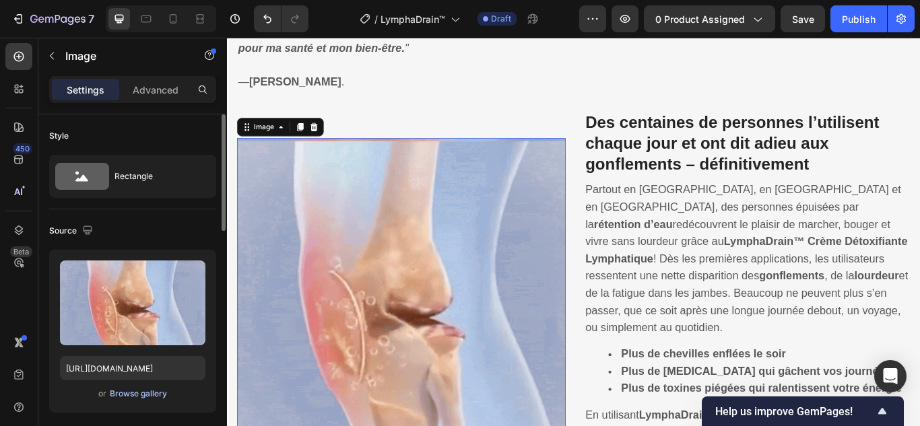
click at [147, 394] on div "Browse gallery" at bounding box center [138, 394] width 57 height 12
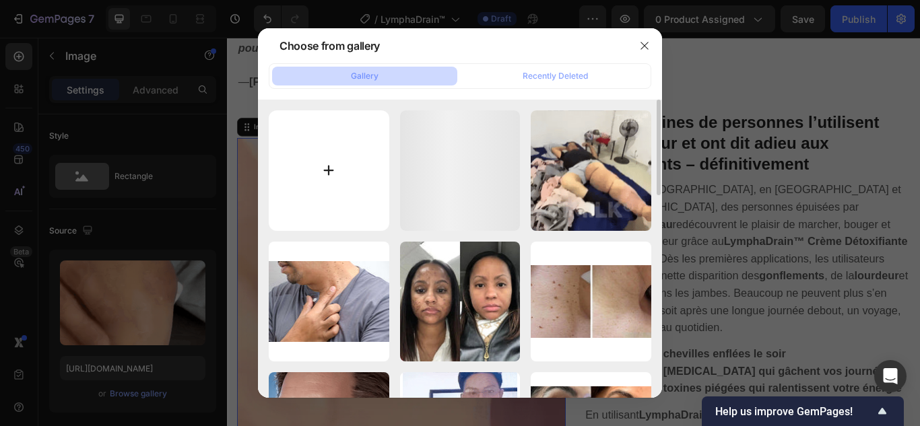
click at [329, 168] on input "file" at bounding box center [329, 170] width 120 height 120
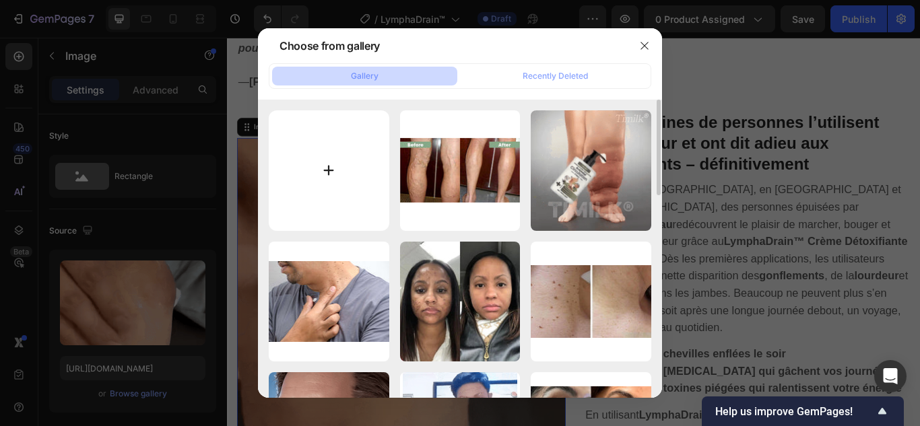
type input "C:\fakepath\3.jpg"
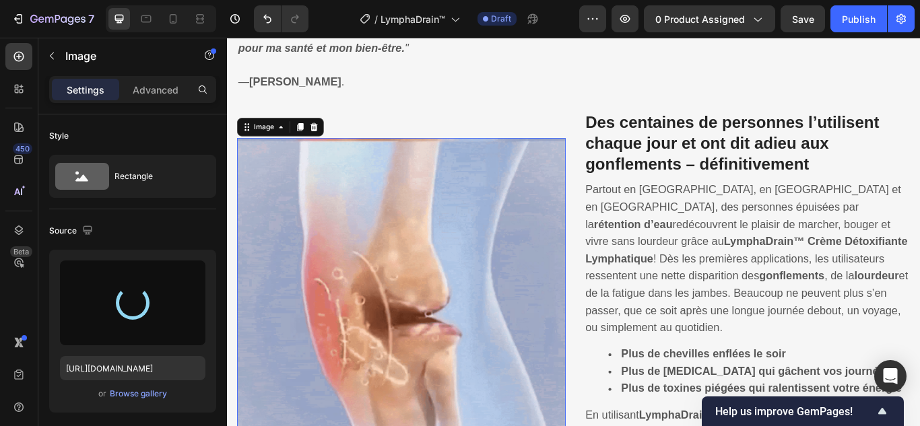
type input "https://cdn.shopify.com/s/files/1/0748/6688/4847/files/gempages_574280435123618…"
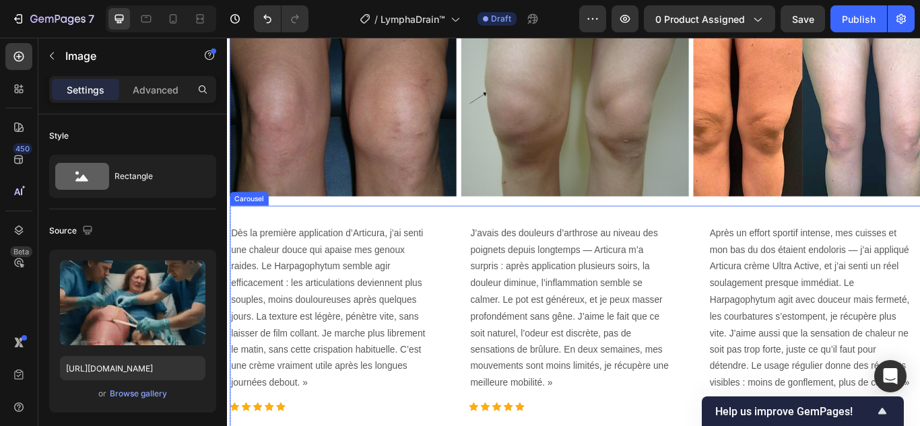
scroll to position [3035, 0]
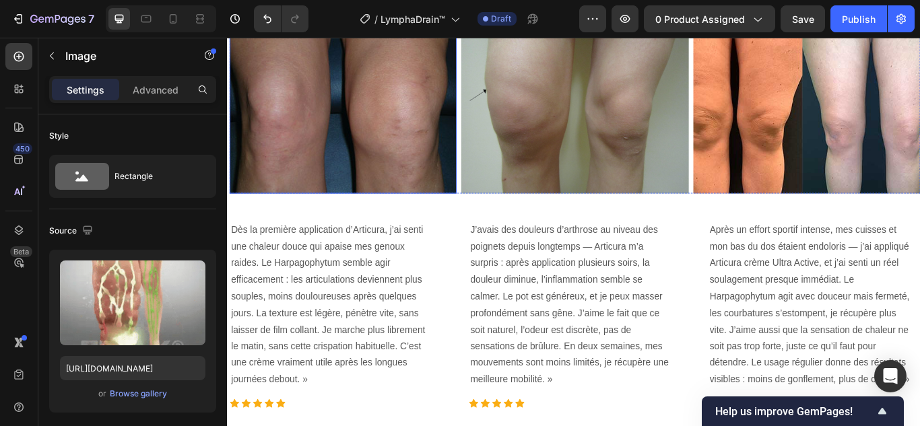
click at [419, 158] on img at bounding box center [362, 120] width 265 height 199
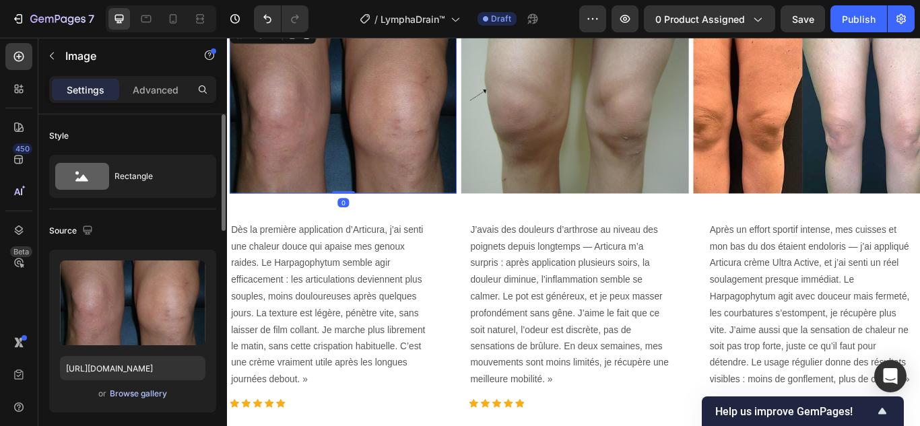
click at [139, 388] on div "Browse gallery" at bounding box center [138, 394] width 57 height 12
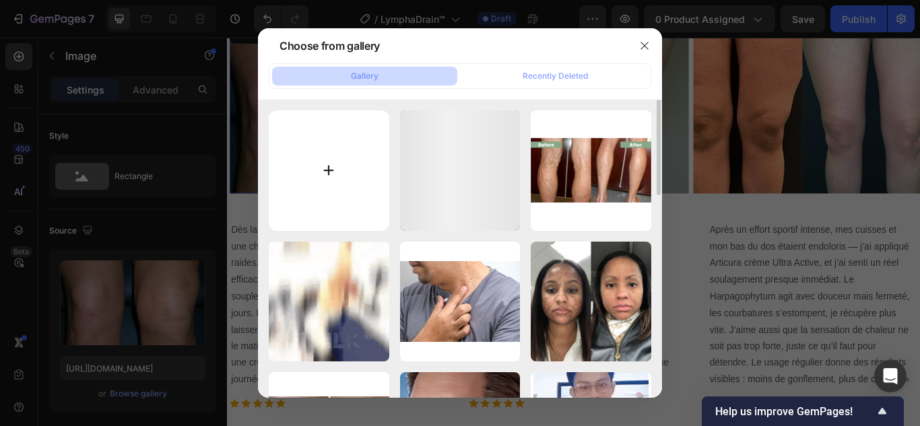
click at [324, 169] on input "file" at bounding box center [329, 170] width 120 height 120
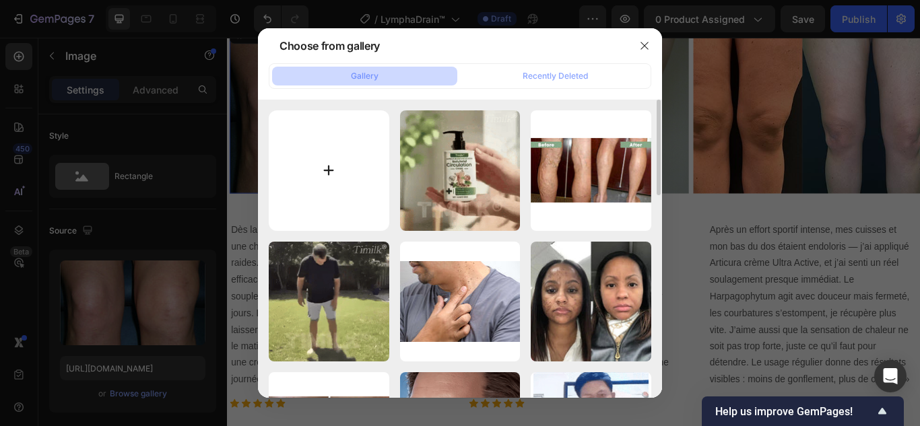
type input "C:\fakepath\4.webp"
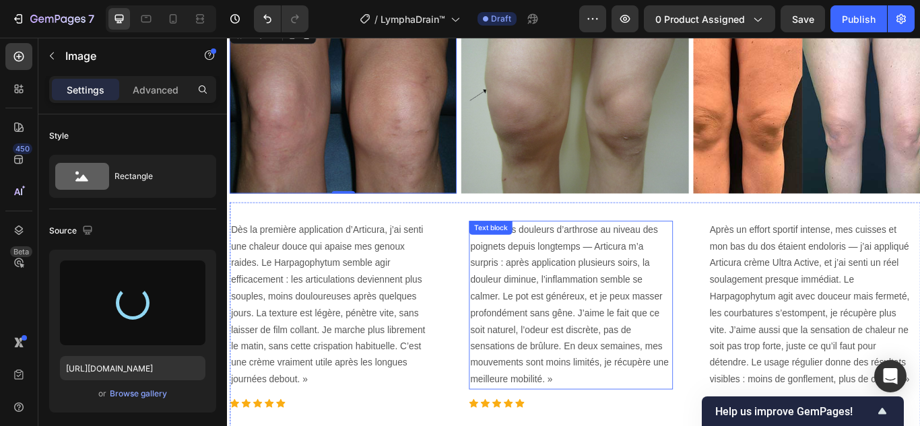
type input "https://cdn.shopify.com/s/files/1/0748/6688/4847/files/gempages_574280435123618…"
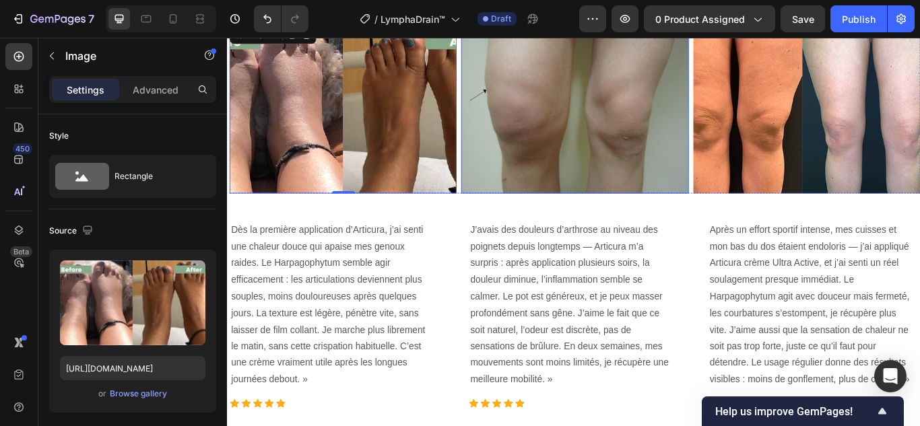
click at [565, 116] on img at bounding box center [631, 120] width 265 height 199
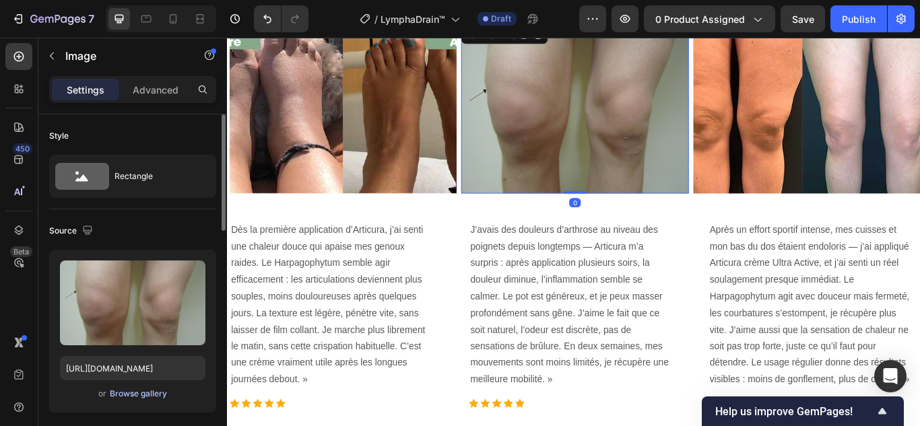
click at [133, 393] on div "Browse gallery" at bounding box center [138, 394] width 57 height 12
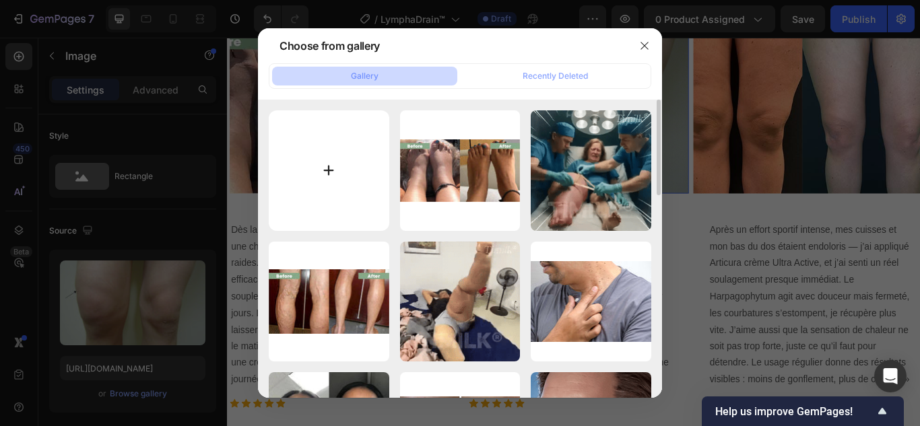
click at [326, 167] on input "file" at bounding box center [329, 170] width 120 height 120
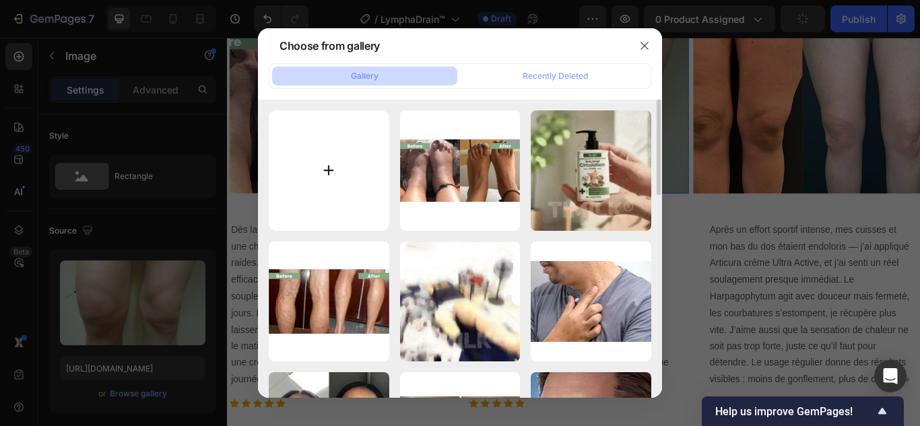
type input "C:\fakepath\5.webp"
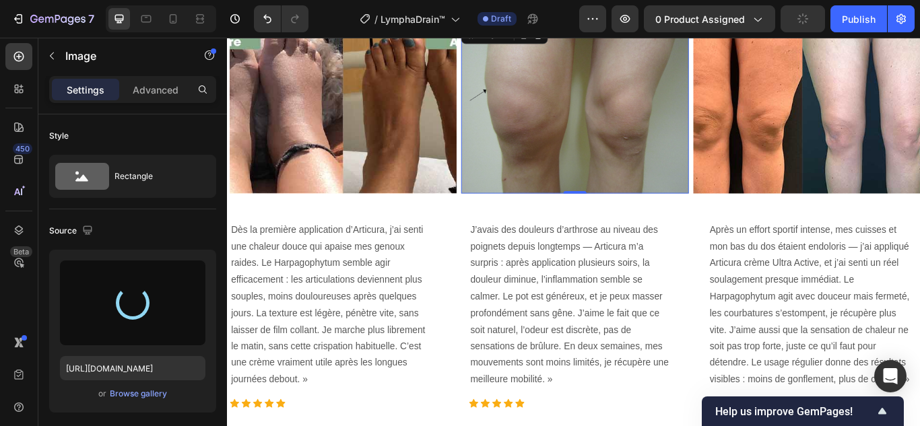
scroll to position [2968, 0]
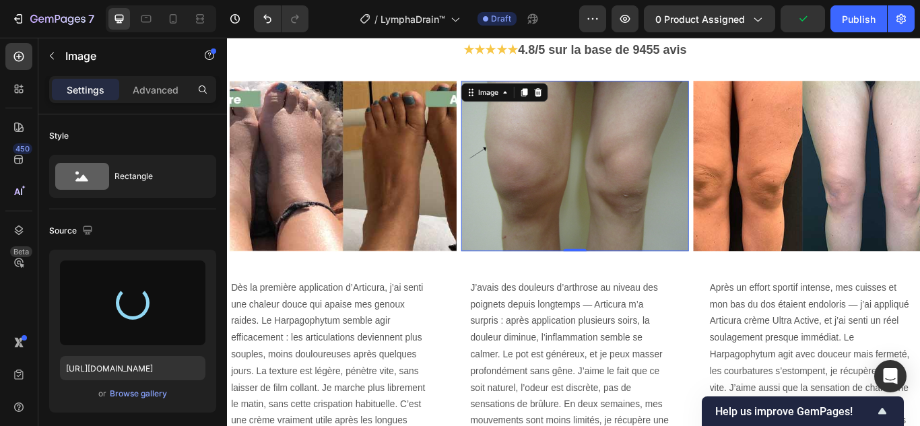
type input "https://cdn.shopify.com/s/files/1/0748/6688/4847/files/gempages_574280435123618…"
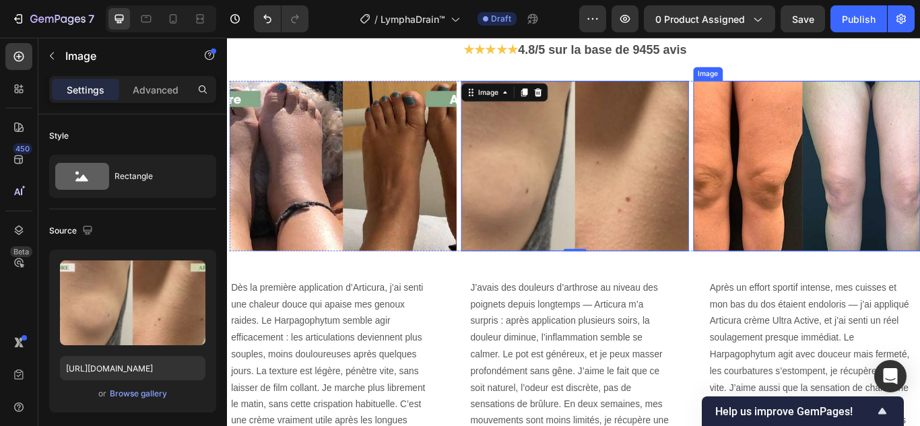
click at [887, 211] on img at bounding box center [902, 187] width 265 height 199
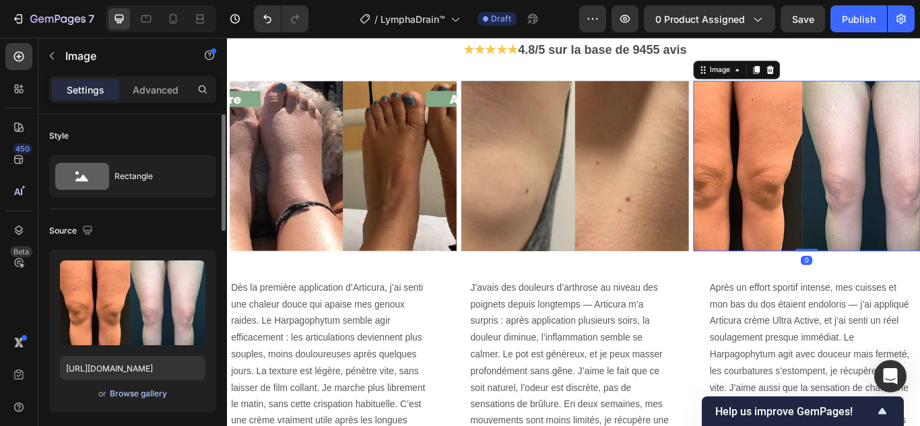
click at [158, 394] on div "Browse gallery" at bounding box center [138, 394] width 57 height 12
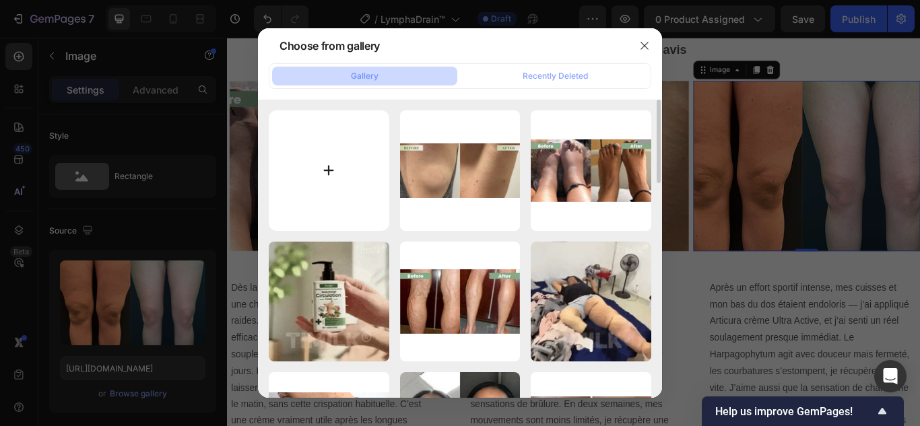
click at [333, 168] on input "file" at bounding box center [329, 170] width 120 height 120
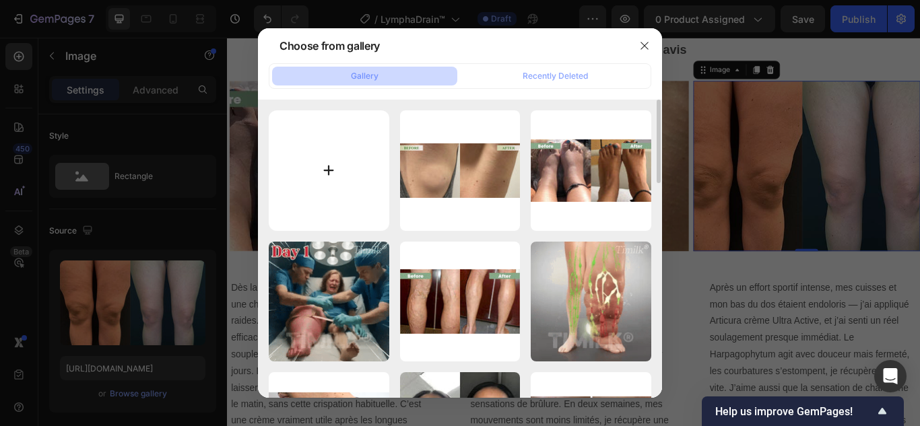
type input "C:\fakepath\6.webp"
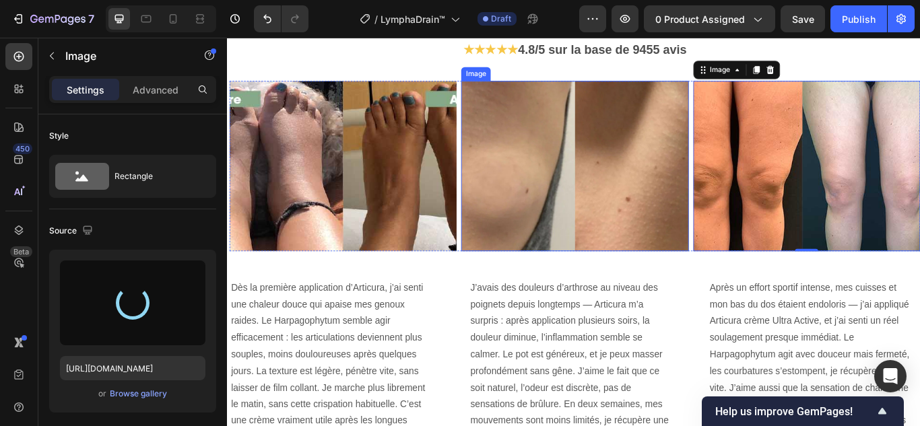
type input "https://cdn.shopify.com/s/files/1/0748/6688/4847/files/gempages_574280435123618…"
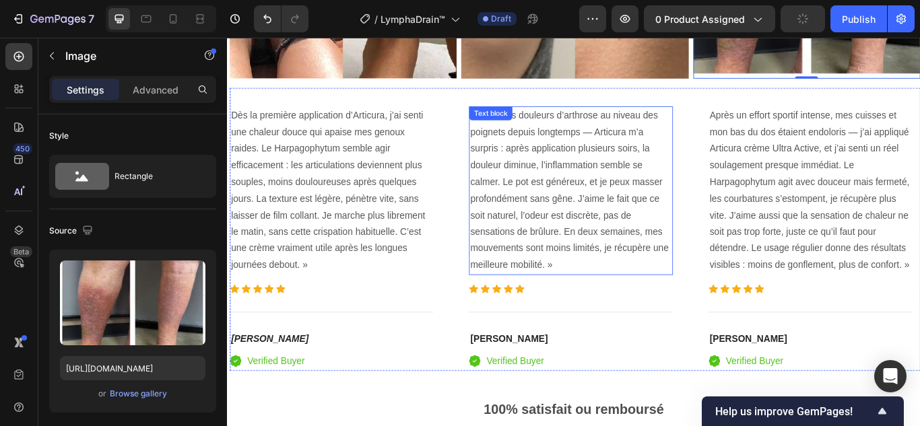
scroll to position [3170, 0]
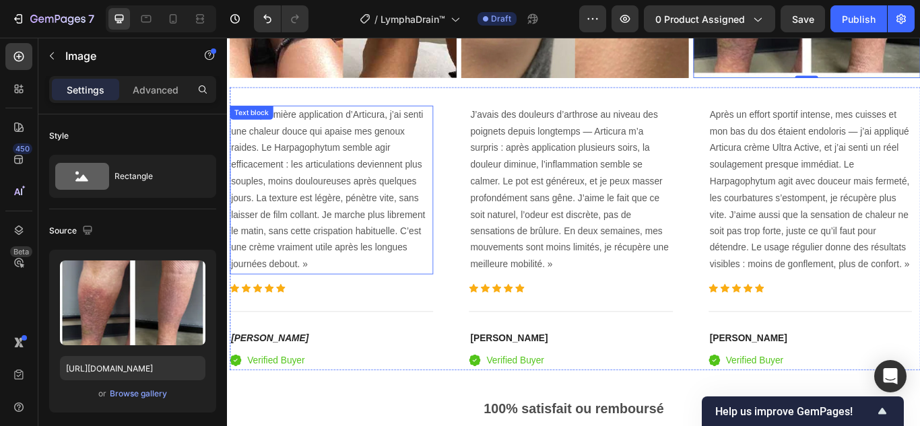
click at [337, 205] on p "Dès la première application d’Articura, j’ai senti une chaleur douce qui apaise…" at bounding box center [348, 215] width 234 height 194
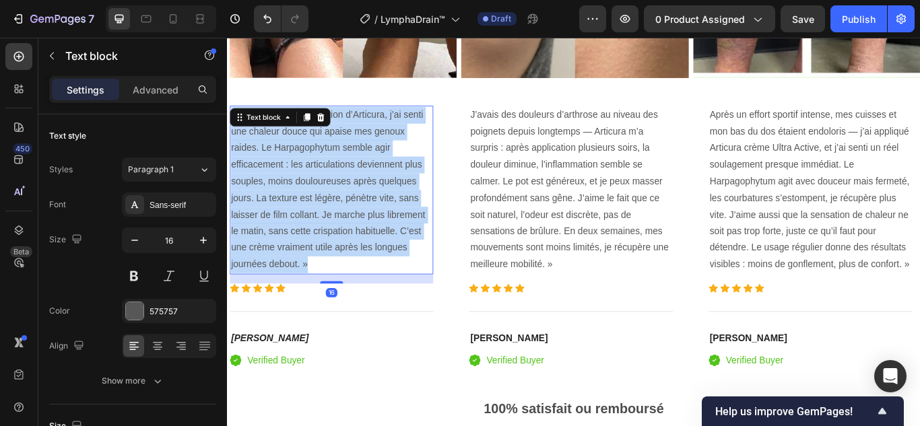
click at [337, 205] on p "Dès la première application d’Articura, j’ai senti une chaleur douce qui apaise…" at bounding box center [348, 215] width 234 height 194
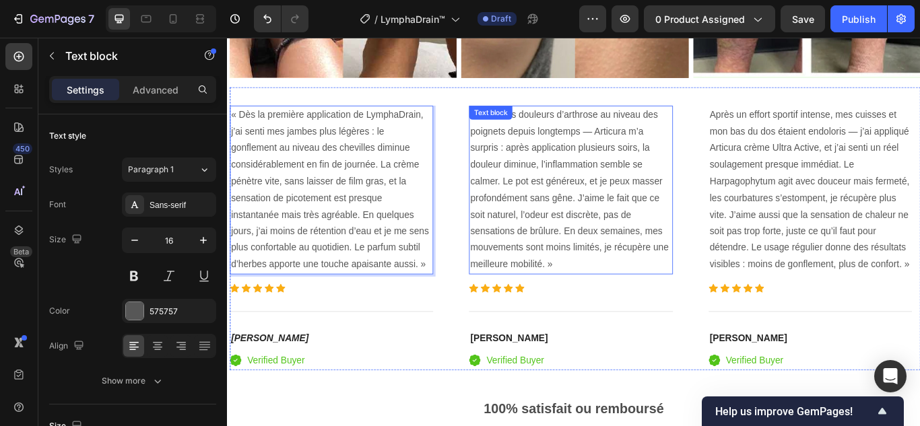
click at [612, 188] on p "J’avais des douleurs d’arthrose au niveau des poignets depuis longtemps — Artic…" at bounding box center [627, 215] width 234 height 194
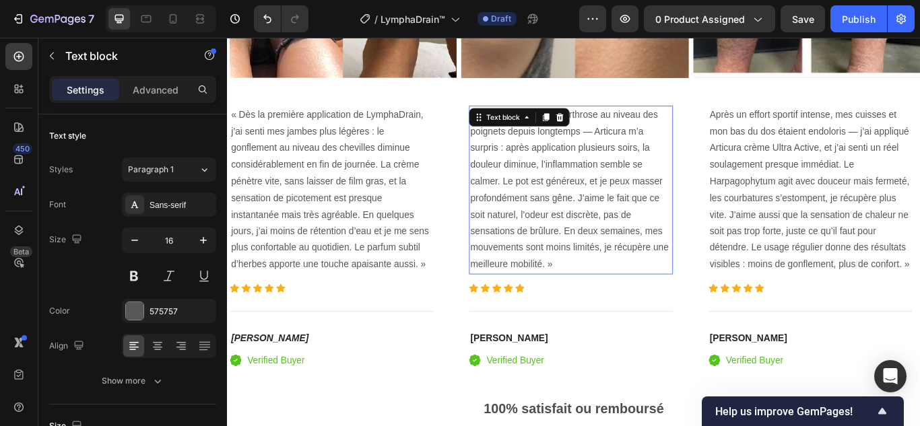
click at [612, 188] on p "J’avais des douleurs d’arthrose au niveau des poignets depuis longtemps — Artic…" at bounding box center [627, 215] width 234 height 194
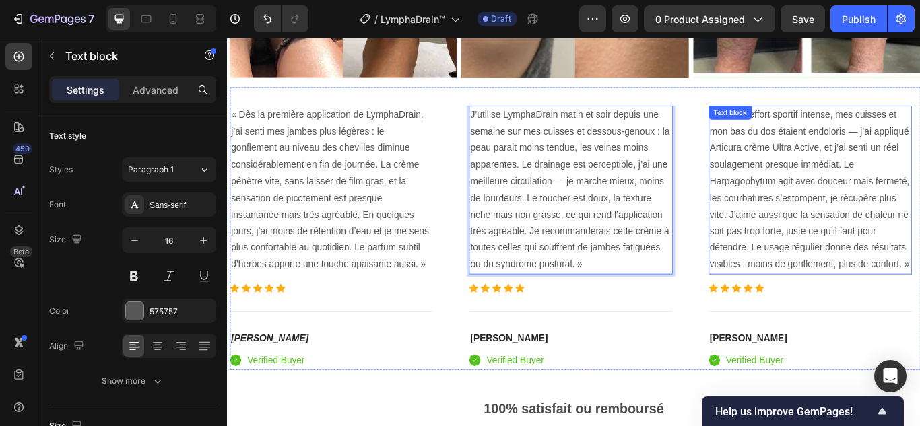
click at [919, 210] on p "Après un effort sportif intense, mes cuisses et mon bas du dos étaient endolori…" at bounding box center [906, 215] width 234 height 194
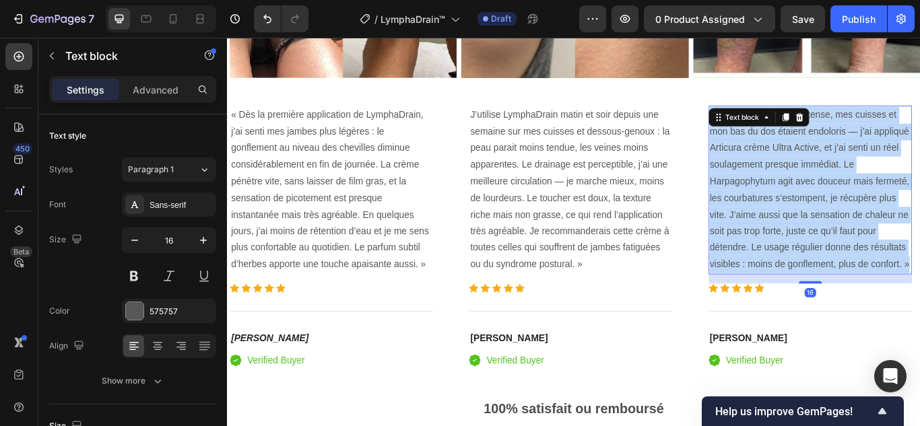
click at [919, 210] on p "Après un effort sportif intense, mes cuisses et mon bas du dos étaient endolori…" at bounding box center [906, 215] width 234 height 194
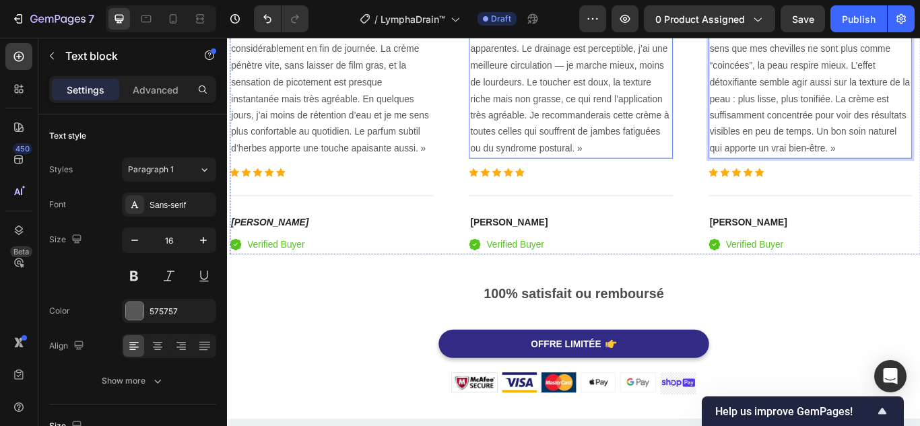
scroll to position [3237, 0]
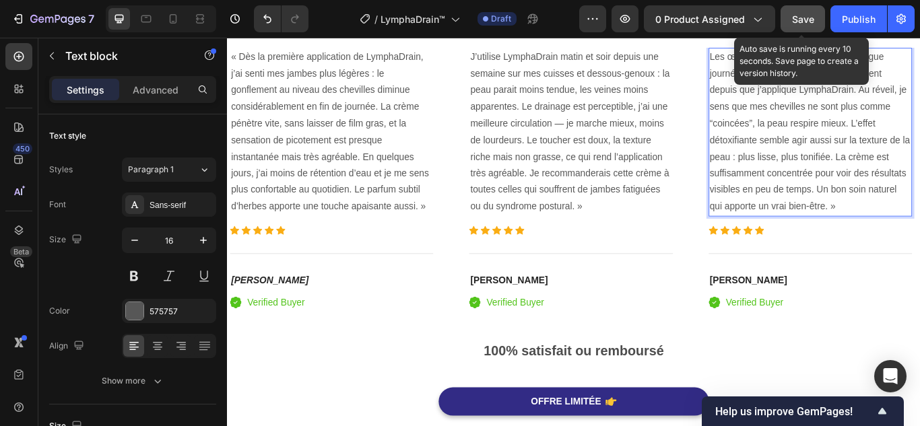
click at [802, 13] on span "Save" at bounding box center [803, 18] width 22 height 11
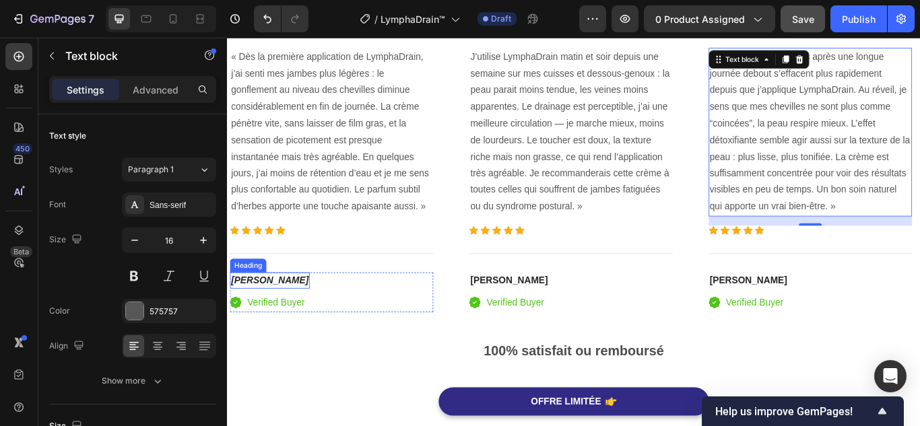
click at [254, 316] on icon "Madeleine" at bounding box center [276, 320] width 90 height 11
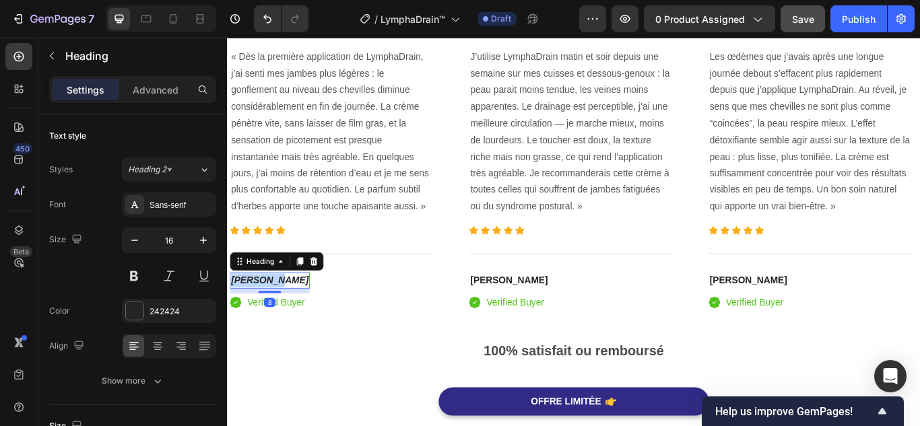
click at [254, 316] on icon "Madeleine" at bounding box center [276, 320] width 90 height 11
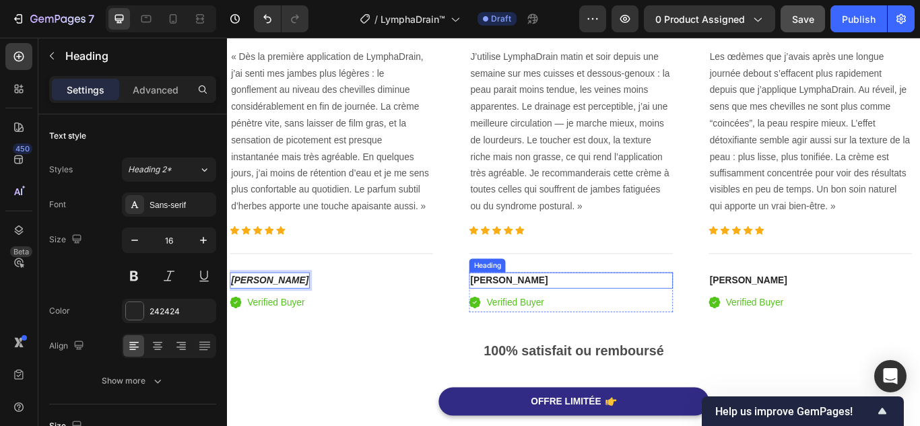
click at [516, 315] on strong "Charles" at bounding box center [555, 320] width 90 height 11
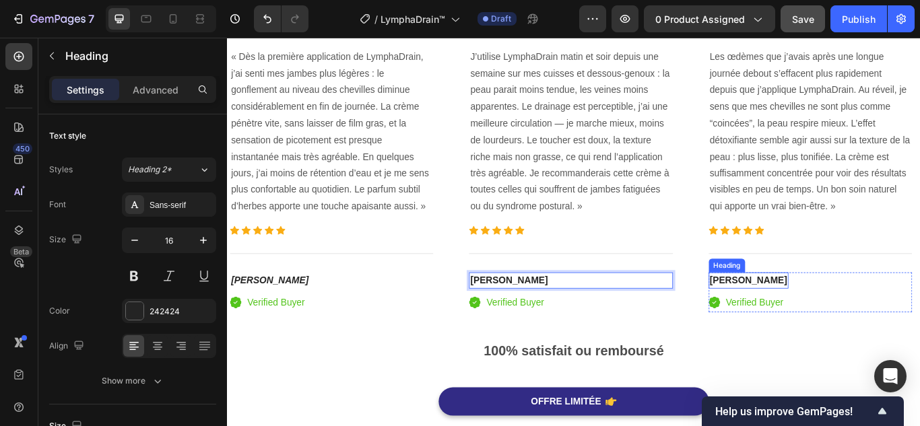
click at [810, 317] on strong "Élise" at bounding box center [834, 320] width 90 height 11
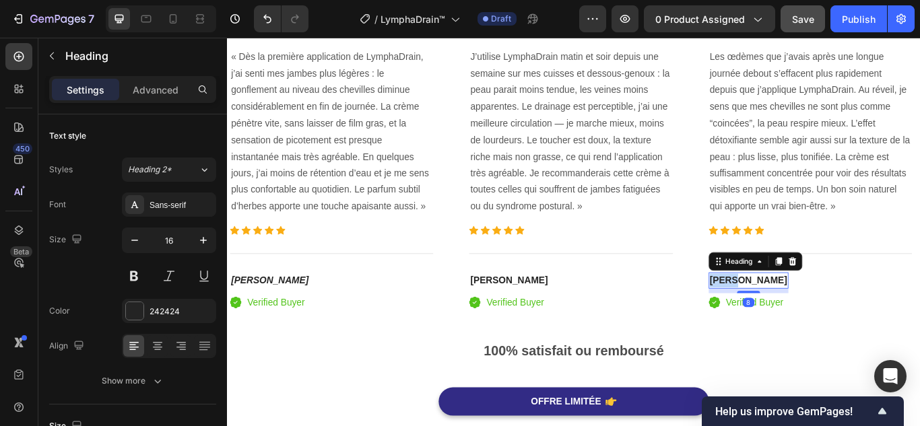
click at [810, 317] on strong "Élise" at bounding box center [834, 320] width 90 height 11
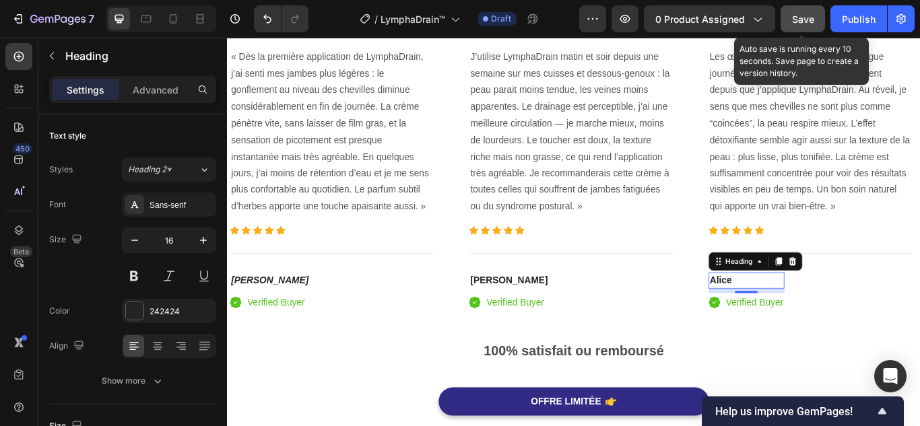
click at [805, 18] on span "Save" at bounding box center [803, 18] width 22 height 11
click at [24, 18] on icon "button" at bounding box center [17, 18] width 13 height 13
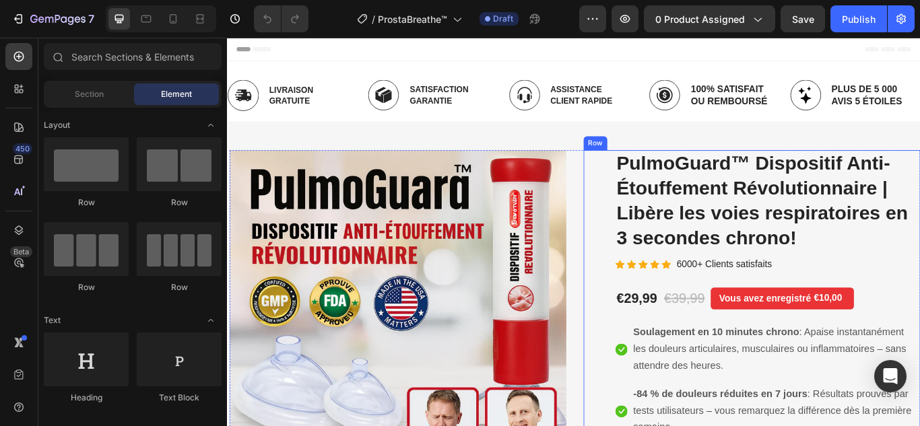
scroll to position [135, 0]
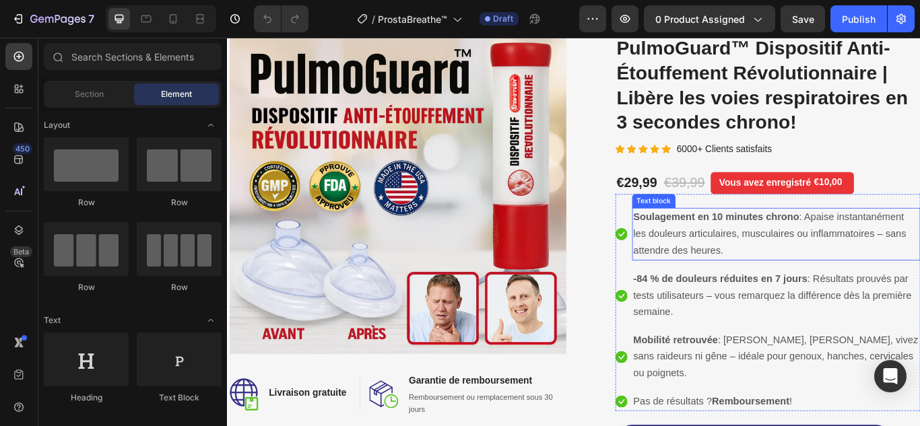
click at [769, 270] on span "Soulagement en 10 minutes chrono : Apaise instantanément les douleurs articulai…" at bounding box center [859, 266] width 318 height 52
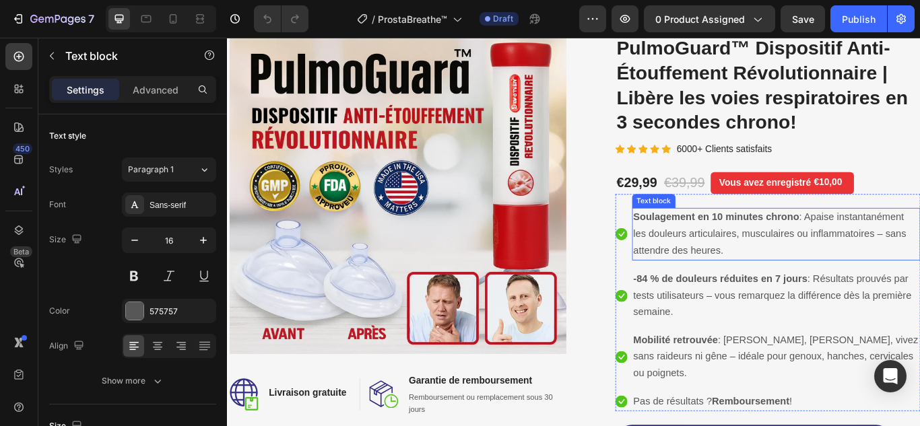
click at [769, 270] on span "Soulagement en 10 minutes chrono : Apaise instantanément les douleurs articulai…" at bounding box center [859, 266] width 318 height 52
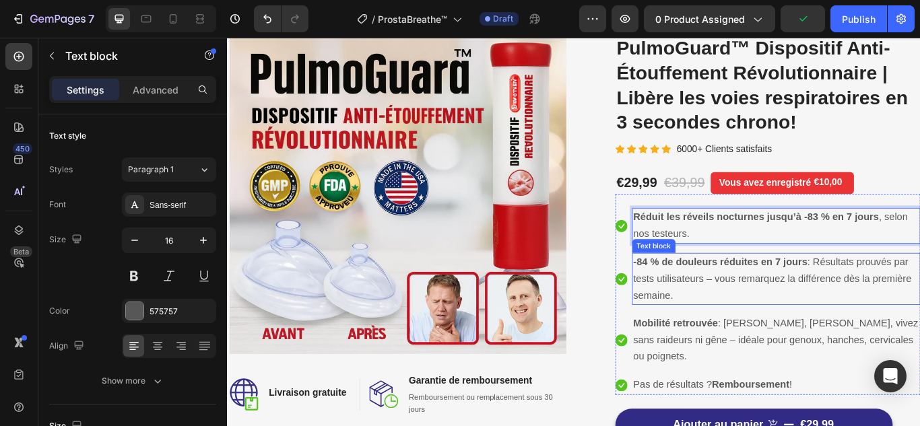
click at [795, 324] on span "-84 % de douleurs réduites en 7 jours : Résultats prouvés par tests utilisateur…" at bounding box center [862, 319] width 324 height 52
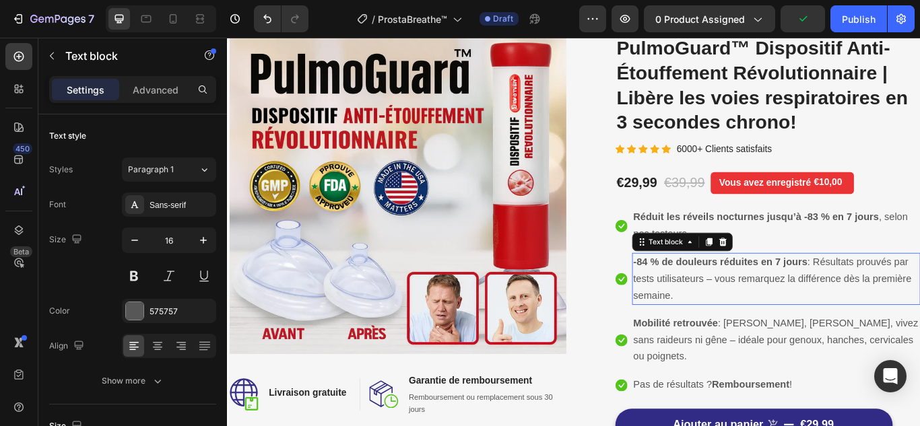
click at [795, 324] on span "-84 % de douleurs réduites en 7 jours : Résultats prouvés par tests utilisateur…" at bounding box center [862, 319] width 324 height 52
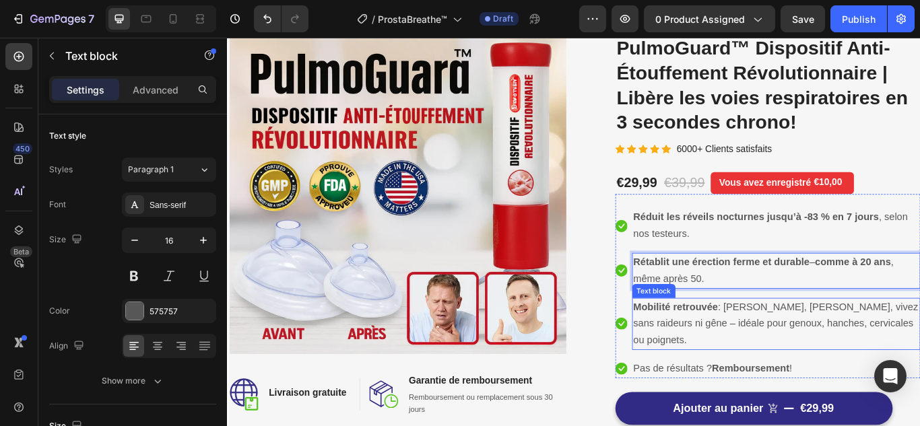
click at [754, 353] on strong "Mobilité retrouvée" at bounding box center [749, 351] width 98 height 13
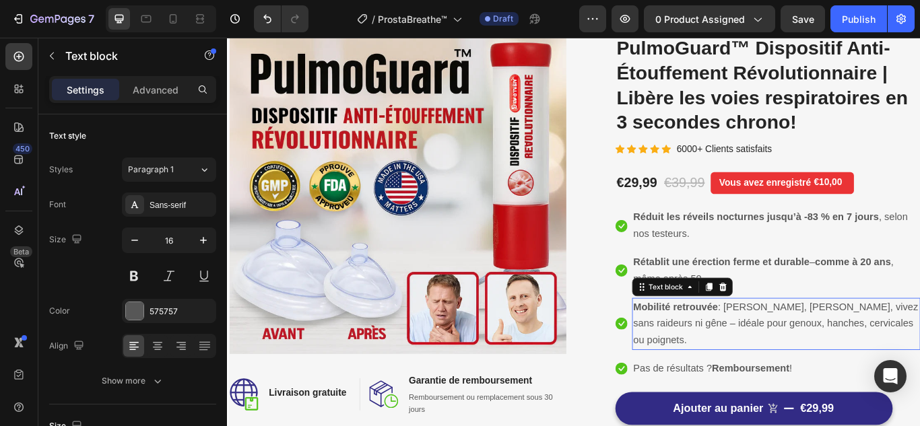
click at [754, 353] on strong "Mobilité retrouvée" at bounding box center [749, 351] width 98 height 13
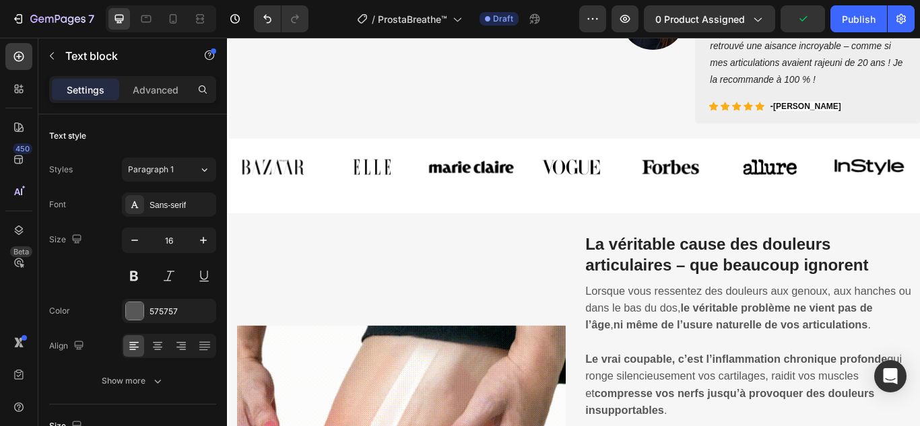
scroll to position [740, 0]
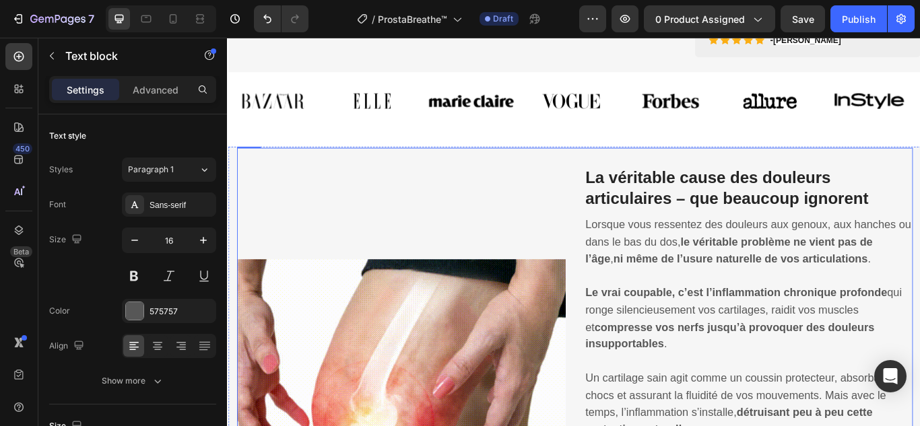
click at [738, 236] on strong "La véritable cause des douleurs articulaires – que beaucoup ignorent" at bounding box center [809, 213] width 330 height 45
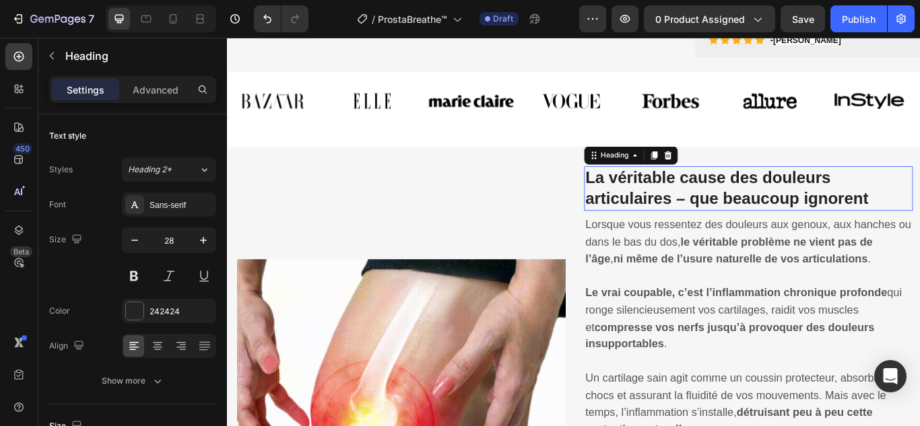
click at [738, 236] on strong "La véritable cause des douleurs articulaires – que beaucoup ignorent" at bounding box center [809, 213] width 330 height 45
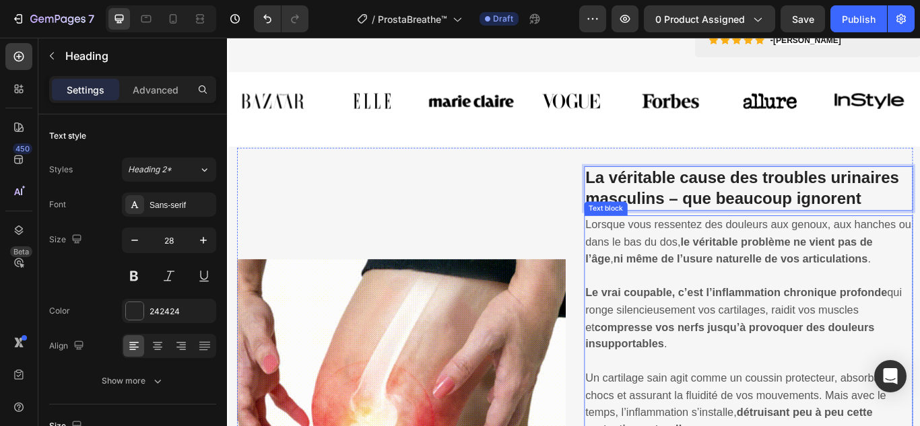
click at [742, 302] on strong "ni même de l’usure naturelle de vos articulations" at bounding box center [825, 295] width 296 height 14
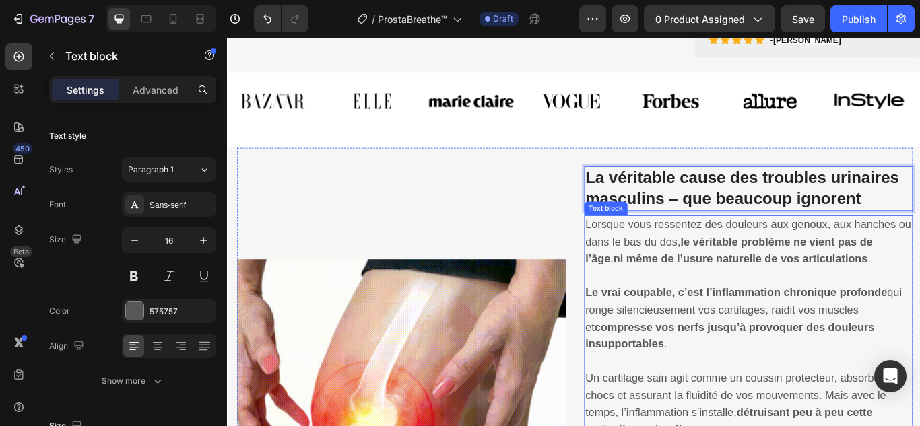
click at [742, 302] on strong "ni même de l’usure naturelle de vos articulations" at bounding box center [825, 295] width 296 height 14
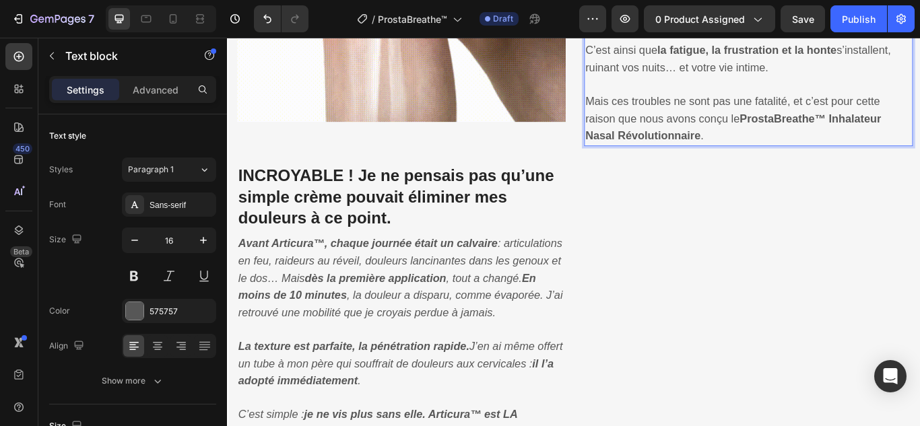
scroll to position [1315, 0]
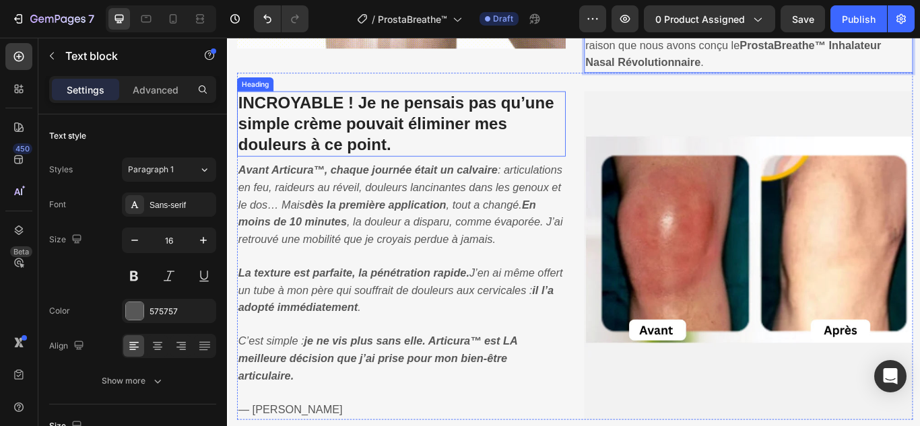
click at [512, 148] on strong "INCROYABLE ! Je ne pensais pas qu’une simple crème pouvait éliminer mes douleur…" at bounding box center [424, 138] width 368 height 70
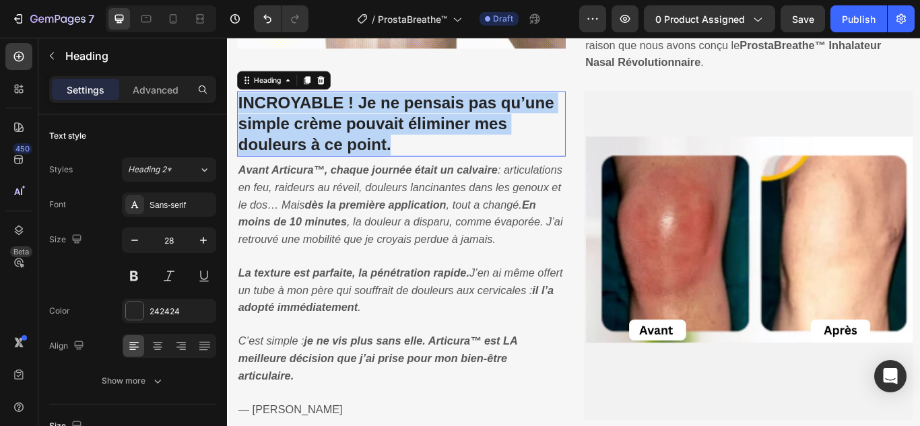
click at [512, 148] on strong "INCROYABLE ! Je ne pensais pas qu’une simple crème pouvait éliminer mes douleur…" at bounding box center [424, 138] width 368 height 70
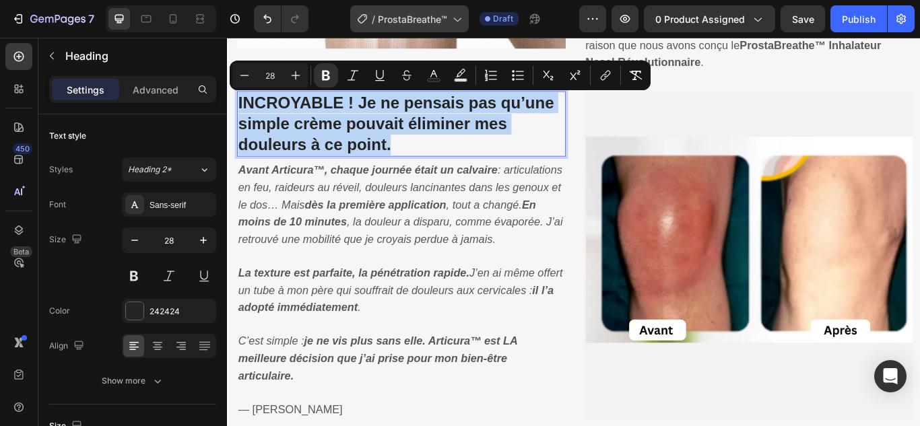
copy strong "INCROYABLE ! Je ne pensais pas qu’une simple crème pouvait éliminer mes douleur…"
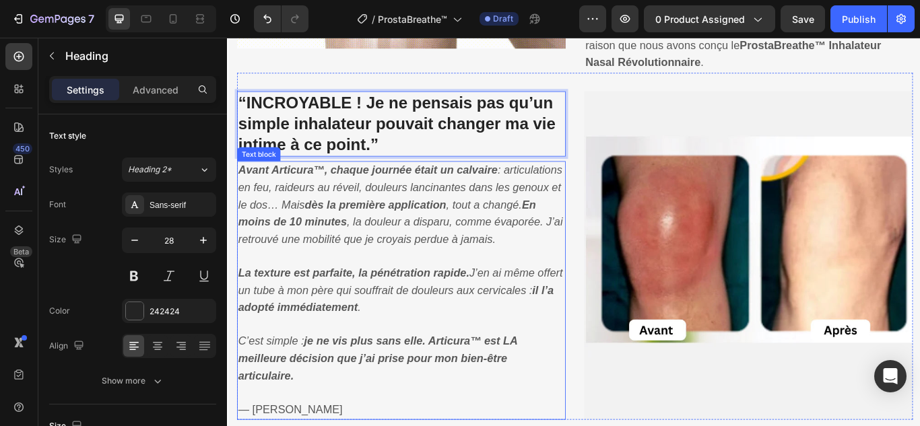
click at [370, 217] on icon "Avant Articura™, chaque journée était un calvaire : articulations en feu, raide…" at bounding box center [429, 232] width 378 height 94
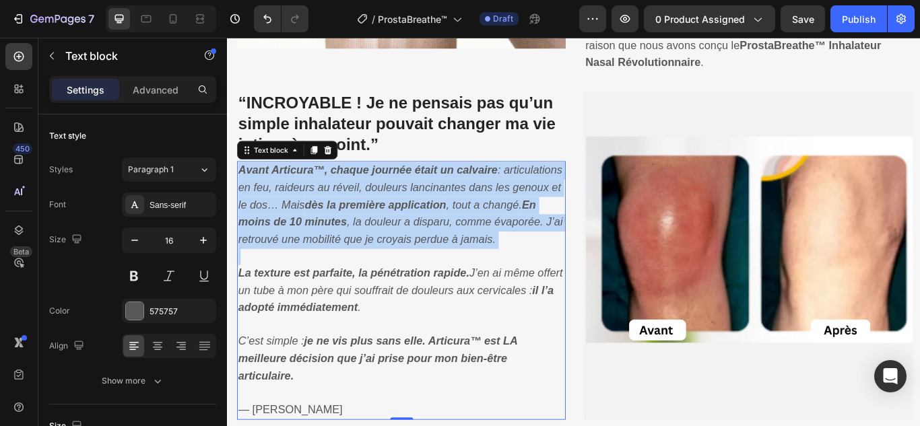
click at [370, 217] on icon "Avant Articura™, chaque journée était un calvaire : articulations en feu, raide…" at bounding box center [429, 232] width 378 height 94
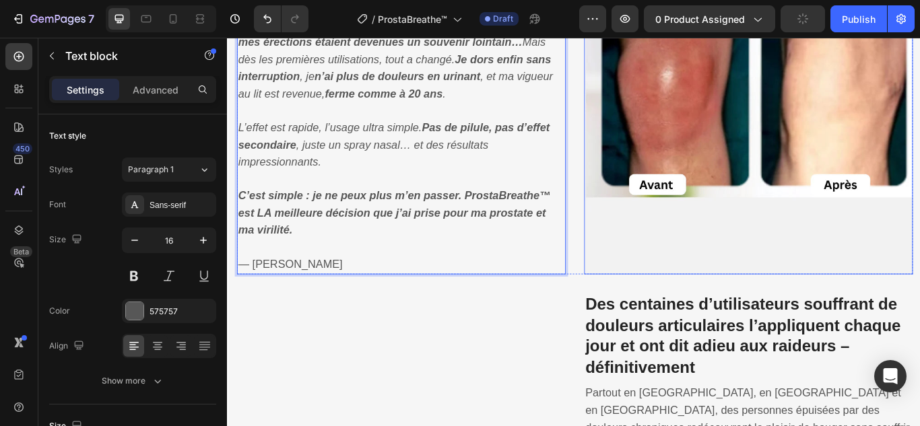
scroll to position [1653, 0]
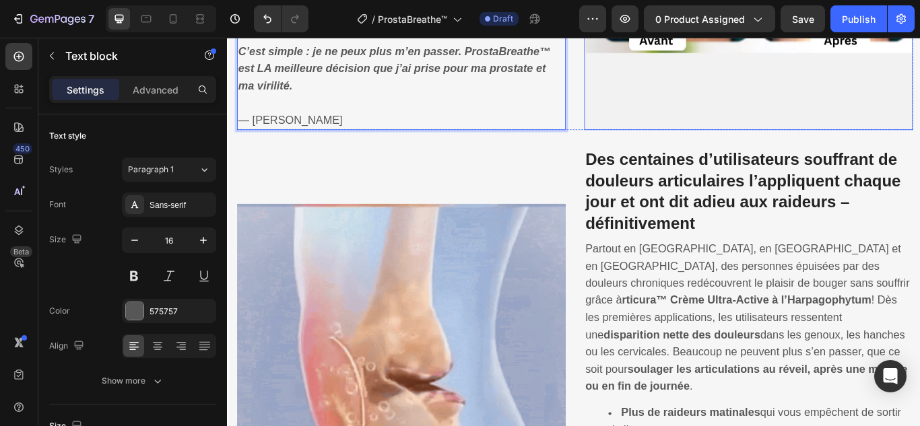
click at [738, 181] on strong "Des centaines d’utilisateurs souffrant de douleurs articulaires l’appliquent ch…" at bounding box center [828, 217] width 368 height 94
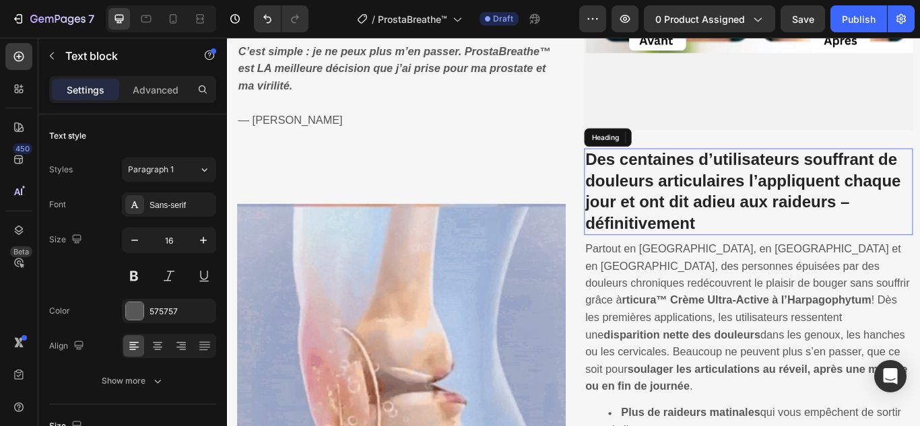
scroll to position [1720, 0]
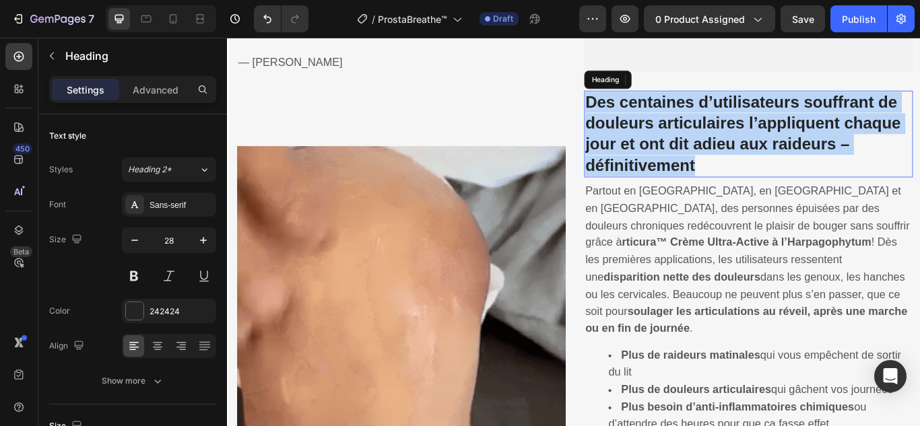
click at [738, 181] on strong "Des centaines d’utilisateurs souffrant de douleurs articulaires l’appliquent ch…" at bounding box center [828, 149] width 368 height 94
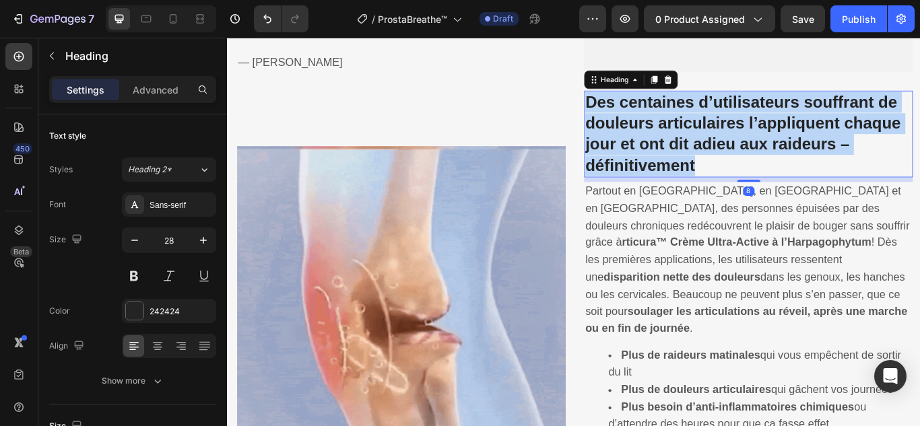
click at [738, 181] on strong "Des centaines d’utilisateurs souffrant de douleurs articulaires l’appliquent ch…" at bounding box center [828, 149] width 368 height 94
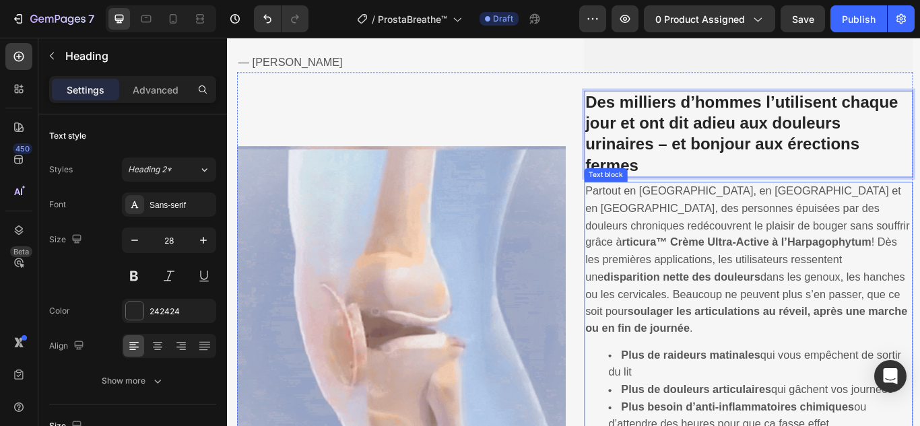
click at [782, 271] on span "Partout en France, en Belgique et en Suisse, des personnes épuisées par des dou…" at bounding box center [833, 296] width 378 height 174
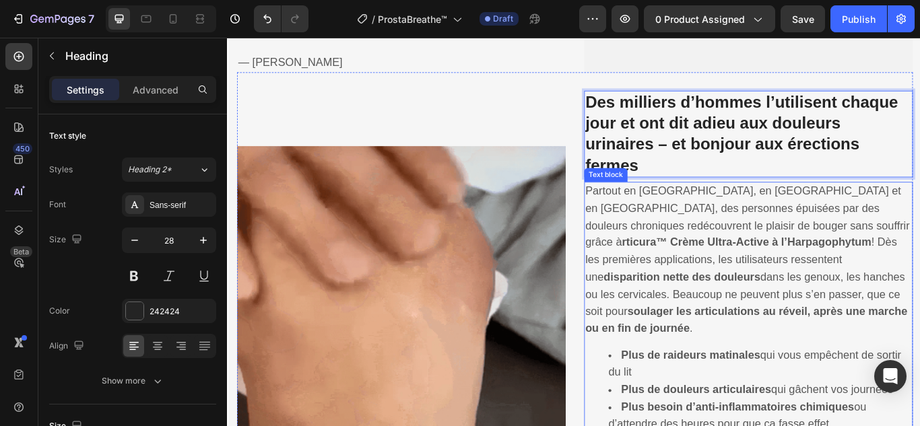
click at [782, 271] on span "Partout en France, en Belgique et en Suisse, des personnes épuisées par des dou…" at bounding box center [833, 296] width 378 height 174
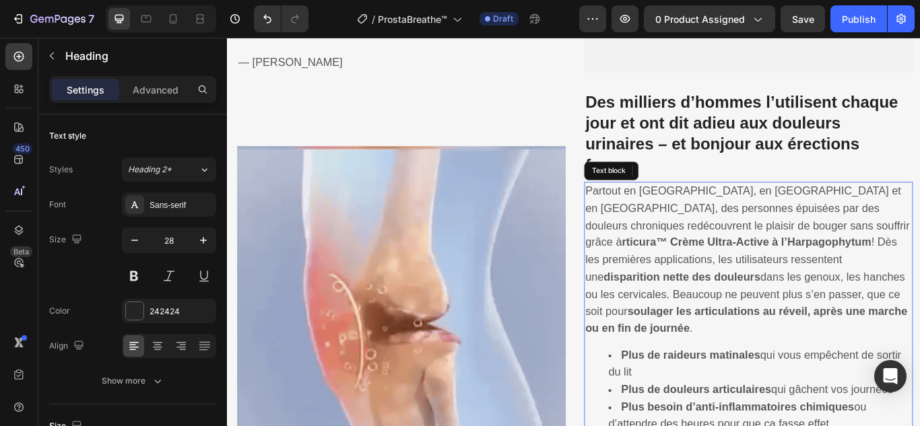
click at [782, 271] on span "Partout en France, en Belgique et en Suisse, des personnes épuisées par des dou…" at bounding box center [833, 296] width 378 height 174
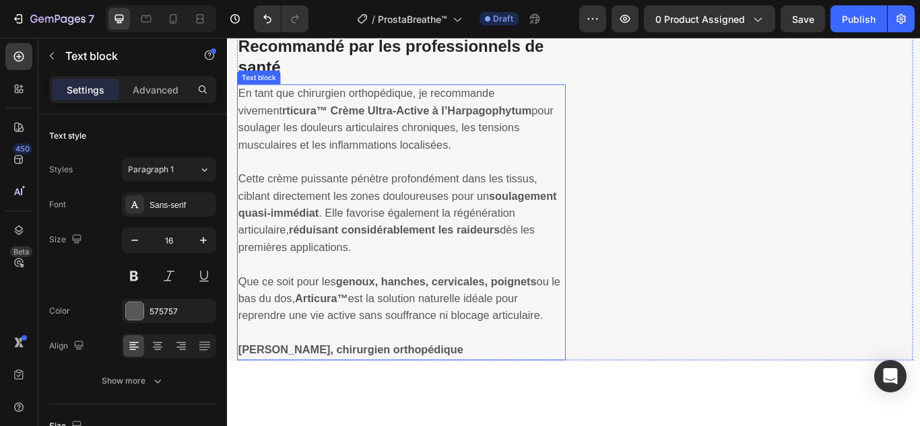
scroll to position [2262, 0]
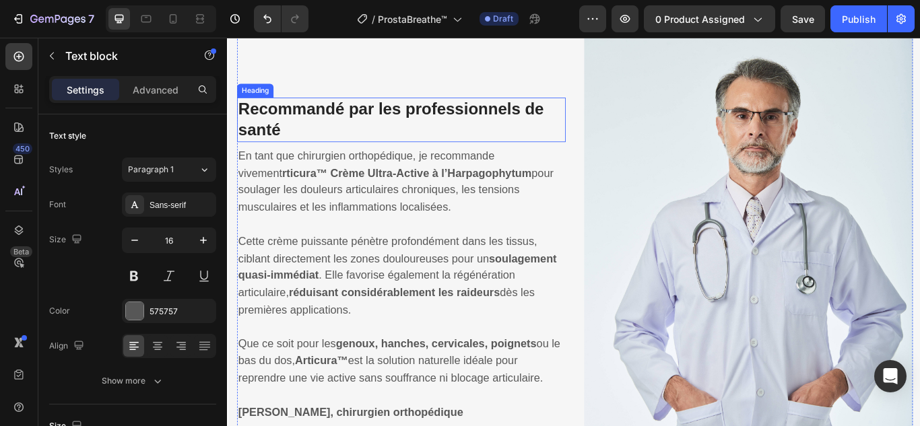
click at [522, 116] on h3 "Recommandé par les professionnels de santé" at bounding box center [429, 134] width 383 height 52
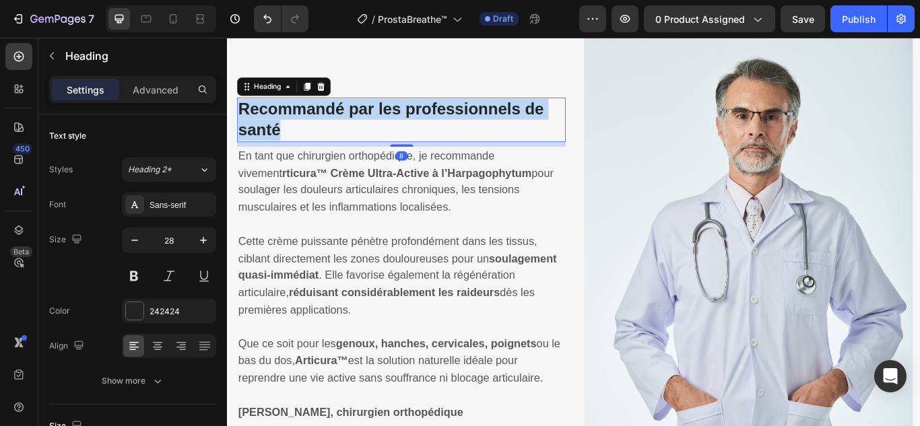
click at [522, 116] on p "Recommandé par les professionnels de santé" at bounding box center [430, 133] width 380 height 49
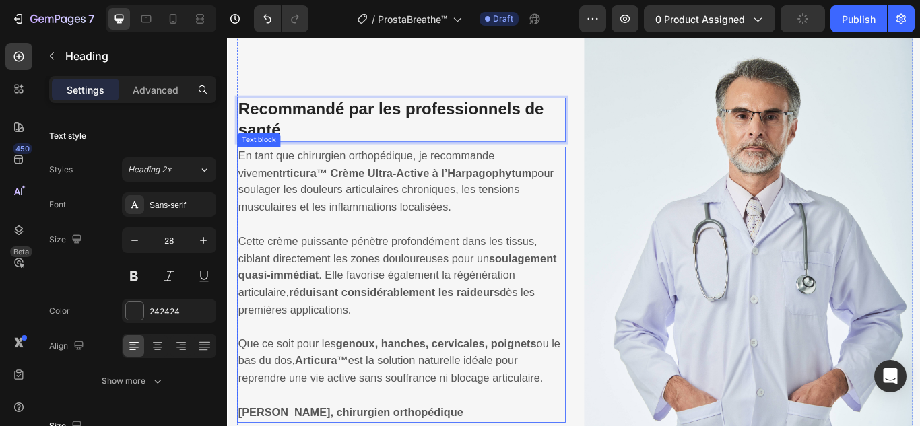
click at [353, 204] on p "En tant que chirurgien orthopédique, je recommande vivement rticura™ Crème Ultr…" at bounding box center [430, 216] width 380 height 100
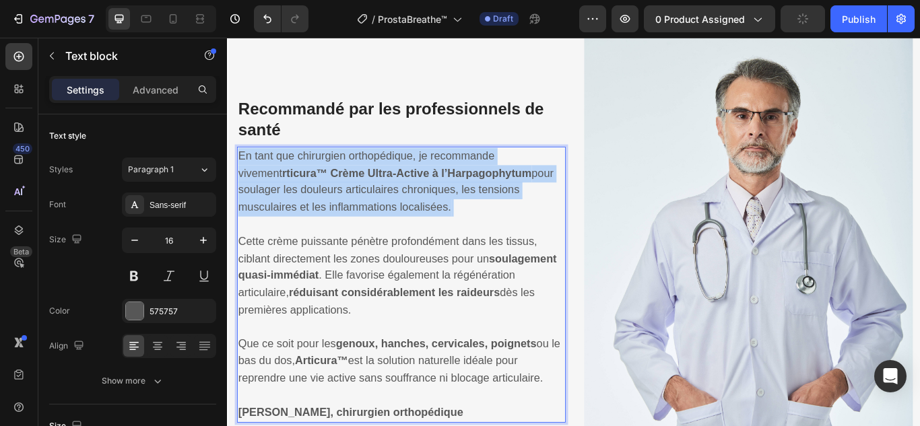
click at [353, 204] on p "En tant que chirurgien orthopédique, je recommande vivement rticura™ Crème Ultr…" at bounding box center [430, 216] width 380 height 100
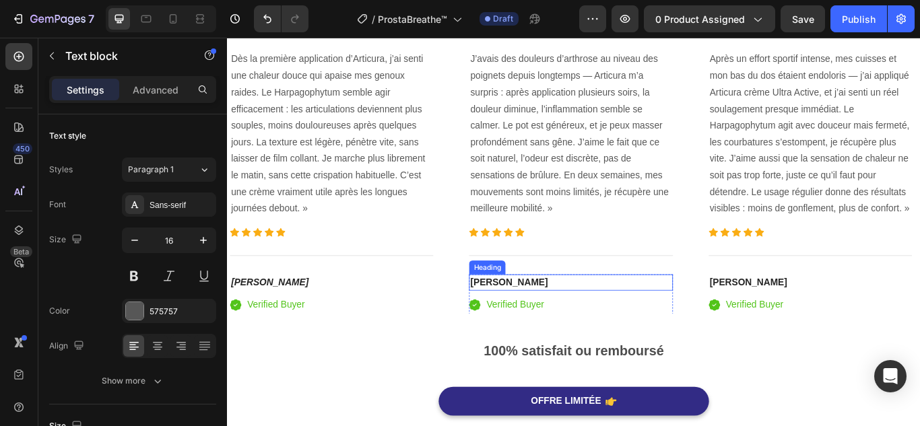
scroll to position [3087, 0]
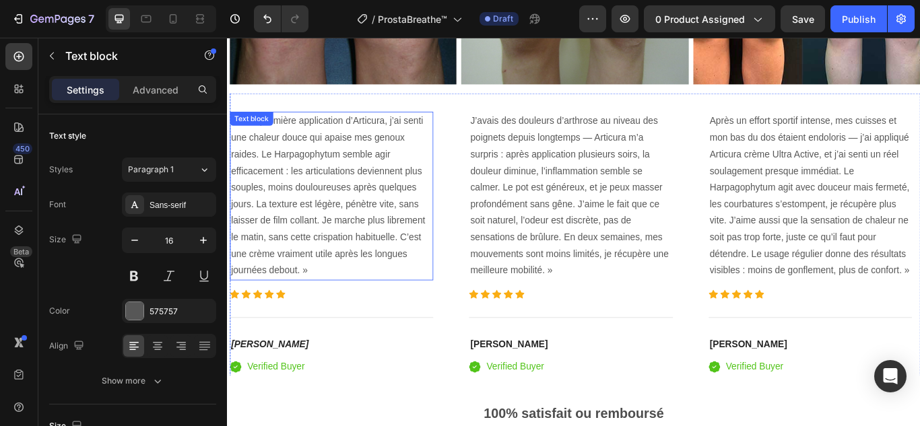
click at [348, 111] on div "Dès la première application d’Articura, j’ai senti une chaleur douce qui apaise…" at bounding box center [632, 268] width 805 height 330
click at [339, 187] on p "Dès la première application d’Articura, j’ai senti une chaleur douce qui apaise…" at bounding box center [348, 223] width 234 height 194
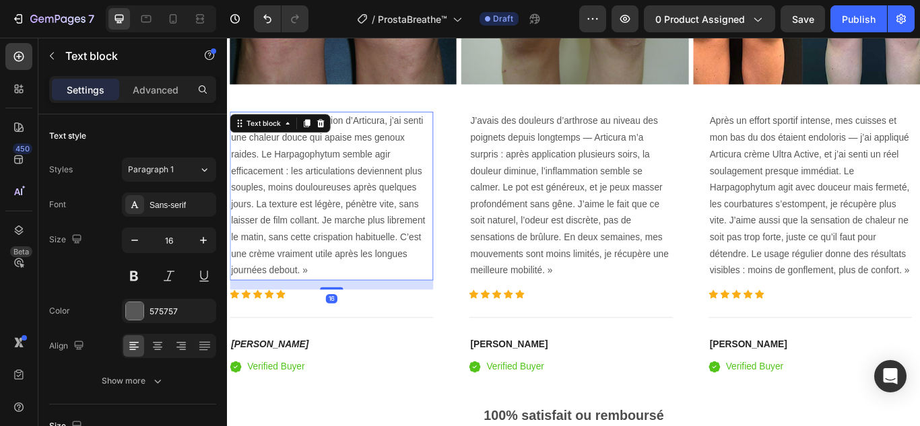
click at [339, 187] on p "Dès la première application d’Articura, j’ai senti une chaleur douce qui apaise…" at bounding box center [348, 223] width 234 height 194
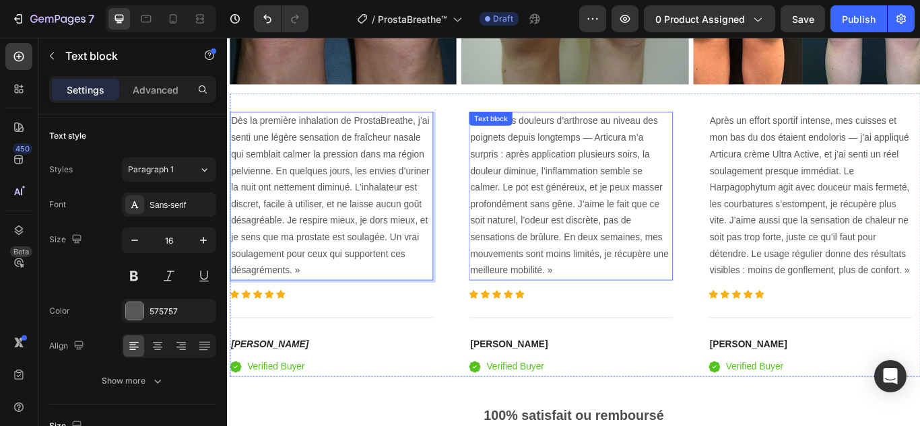
click at [610, 271] on p "J’avais des douleurs d’arthrose au niveau des poignets depuis longtemps — Artic…" at bounding box center [627, 223] width 234 height 194
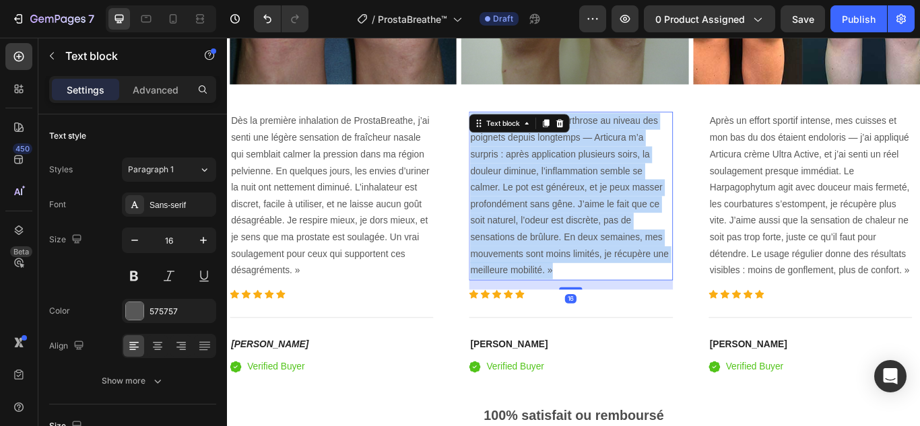
click at [610, 271] on p "J’avais des douleurs d’arthrose au niveau des poignets depuis longtemps — Artic…" at bounding box center [627, 223] width 234 height 194
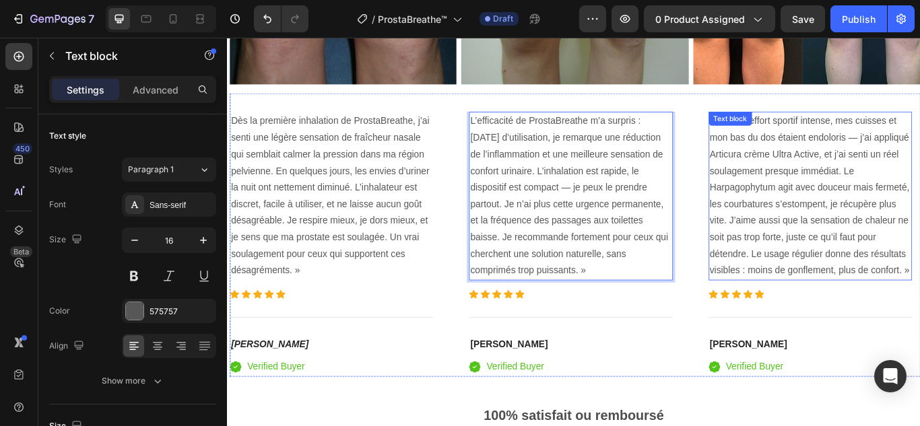
click at [879, 215] on p "Après un effort sportif intense, mes cuisses et mon bas du dos étaient endolori…" at bounding box center [906, 223] width 234 height 194
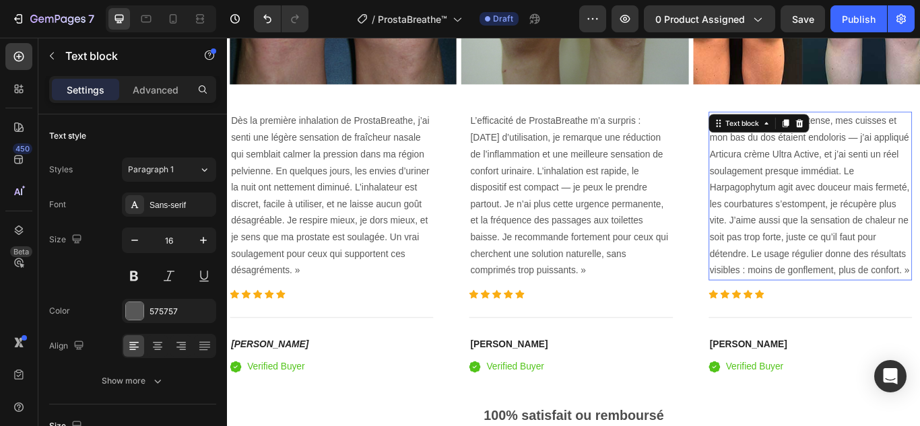
click at [879, 215] on p "Après un effort sportif intense, mes cuisses et mon bas du dos étaient endolori…" at bounding box center [906, 223] width 234 height 194
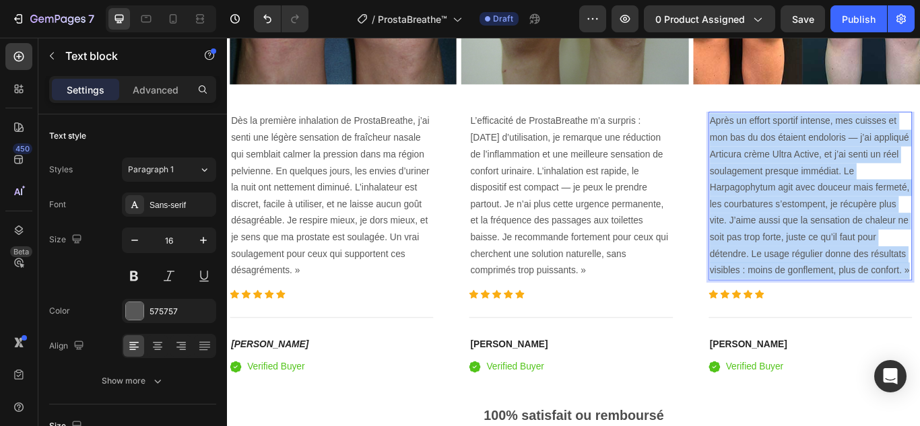
click at [879, 215] on p "Après un effort sportif intense, mes cuisses et mon bas du dos étaient endolori…" at bounding box center [906, 223] width 234 height 194
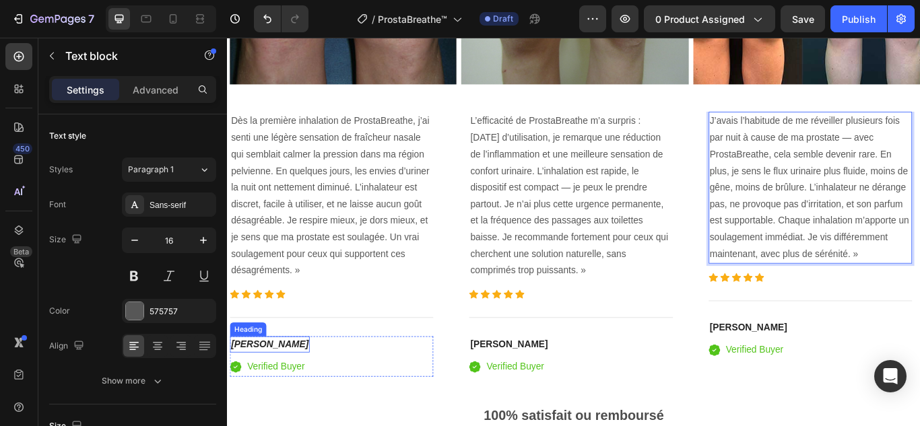
click at [301, 393] on h4 "Madeleine" at bounding box center [276, 395] width 93 height 19
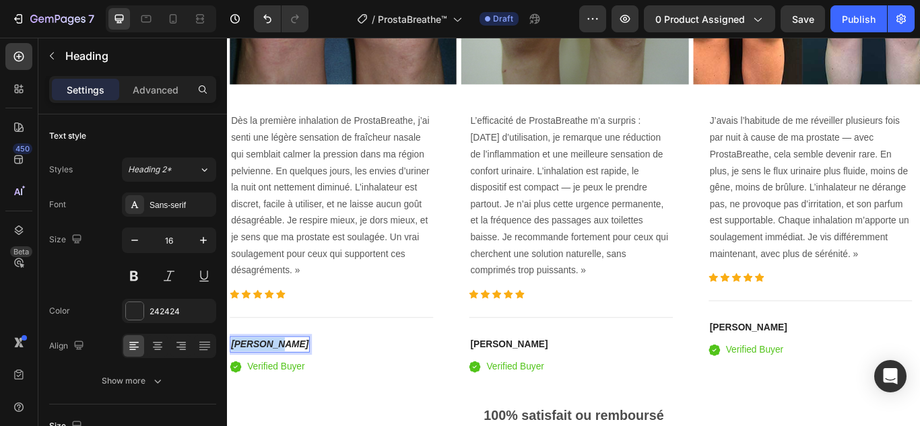
click at [301, 393] on p "Madeleine" at bounding box center [276, 396] width 90 height 16
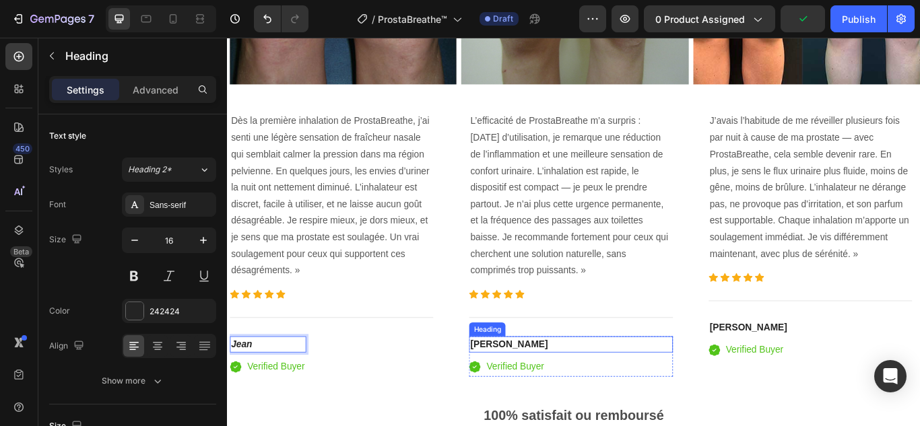
click at [546, 393] on strong "Charles" at bounding box center [555, 395] width 90 height 11
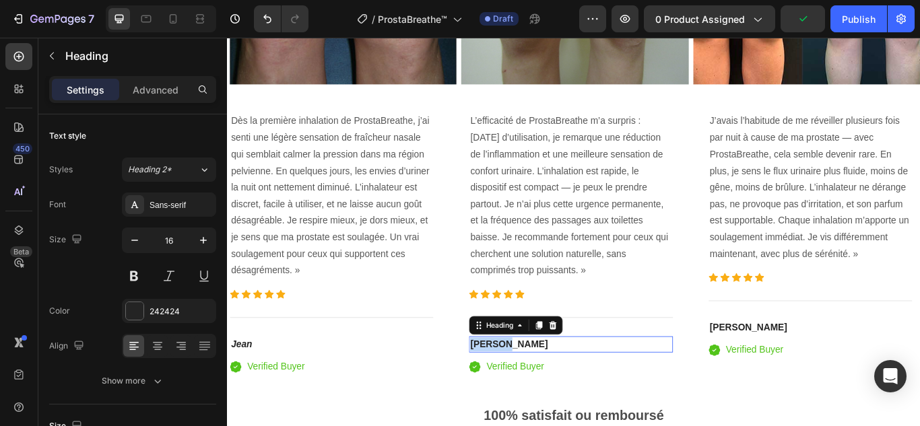
click at [546, 393] on strong "Charles" at bounding box center [555, 395] width 90 height 11
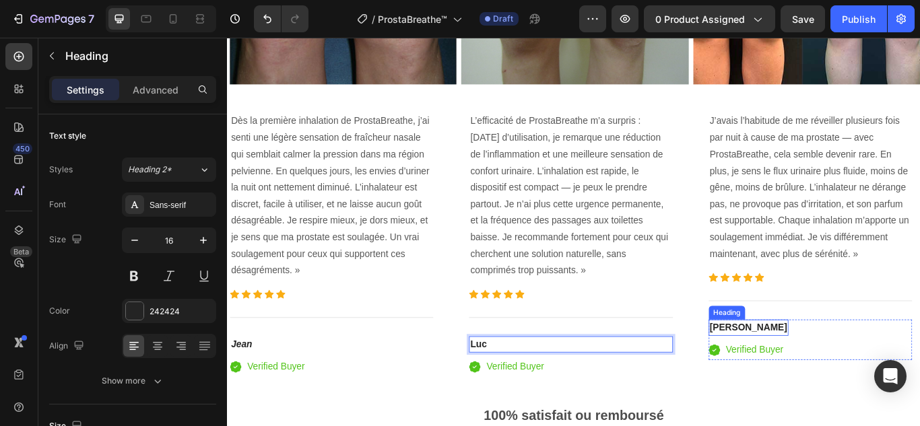
click at [808, 370] on strong "Élise" at bounding box center [834, 375] width 90 height 11
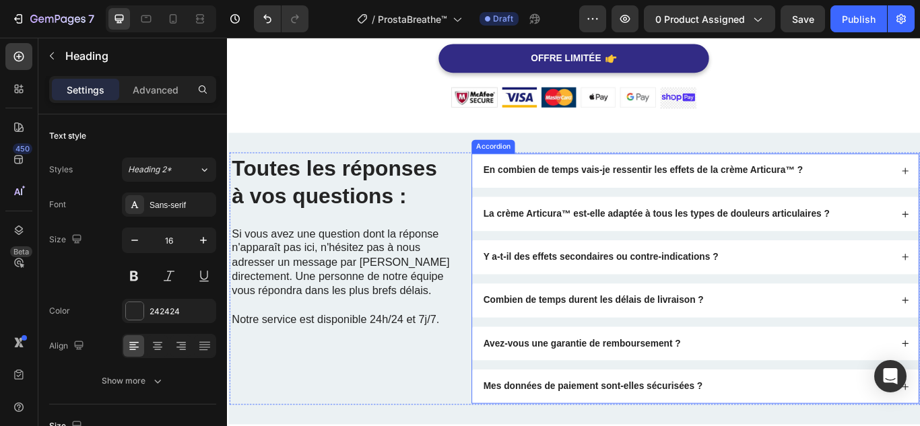
scroll to position [3626, 0]
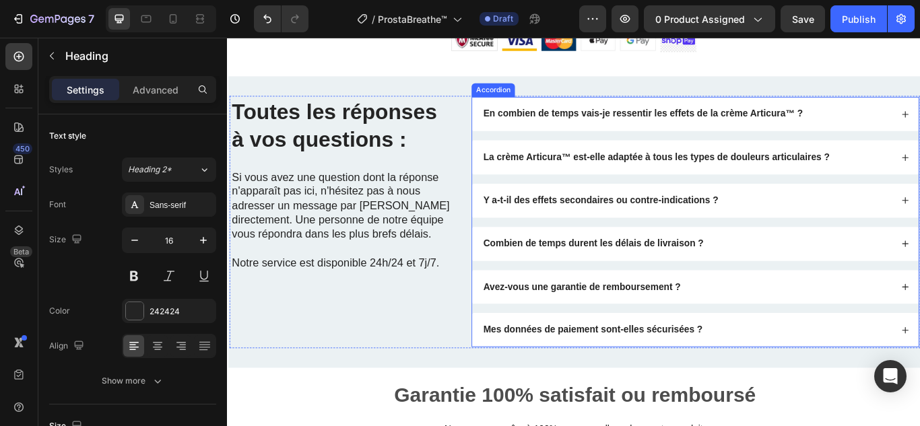
click at [660, 134] on div "En combien de temps vais-je ressentir les effets de la crème Articura™ ?" at bounding box center [711, 127] width 376 height 18
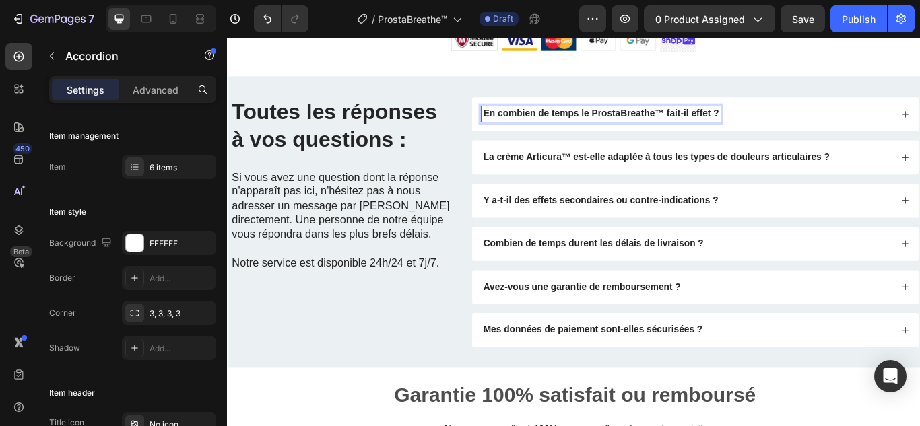
click at [832, 125] on div "En combien de temps le ProstaBreathe™ fait-il effet ?" at bounding box center [762, 127] width 479 height 18
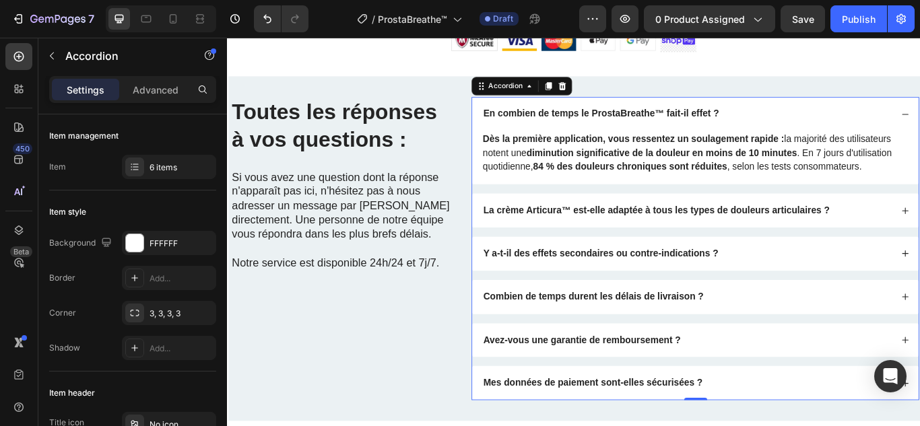
click at [615, 186] on strong "84 % des douleurs chroniques sont réduites" at bounding box center [697, 187] width 226 height 11
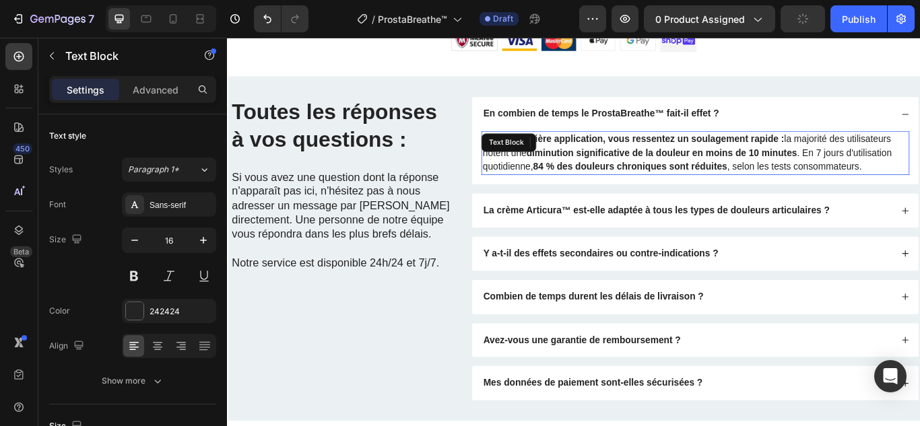
click at [615, 186] on strong "84 % des douleurs chroniques sont réduites" at bounding box center [697, 187] width 226 height 11
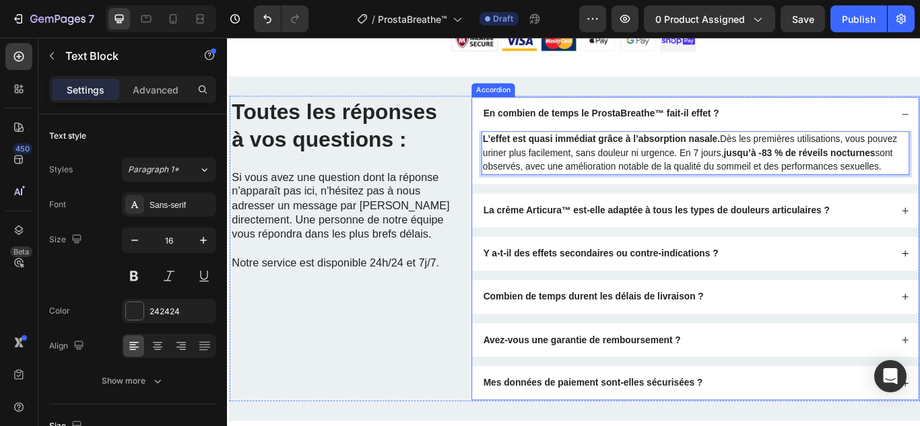
click at [528, 238] on strong "La crème Articura™ est-elle adaptée à tous les types de douleurs articulaires ?" at bounding box center [727, 238] width 404 height 11
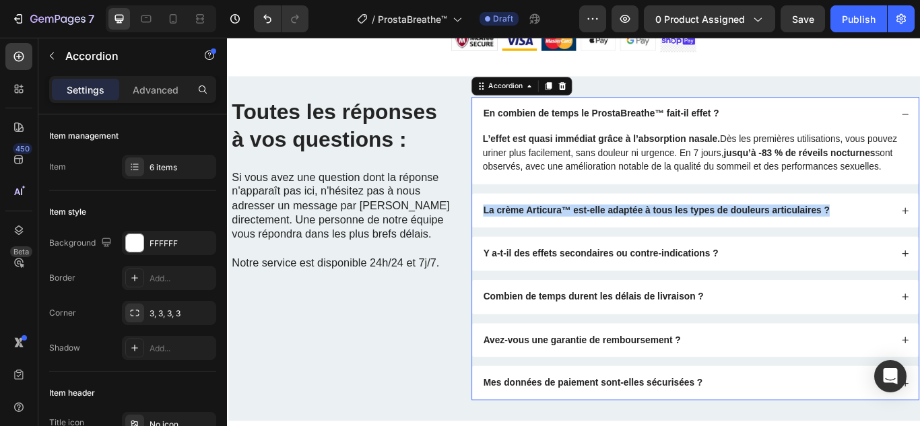
click at [528, 238] on strong "La crème Articura™ est-elle adaptée à tous les types de douleurs articulaires ?" at bounding box center [727, 238] width 404 height 11
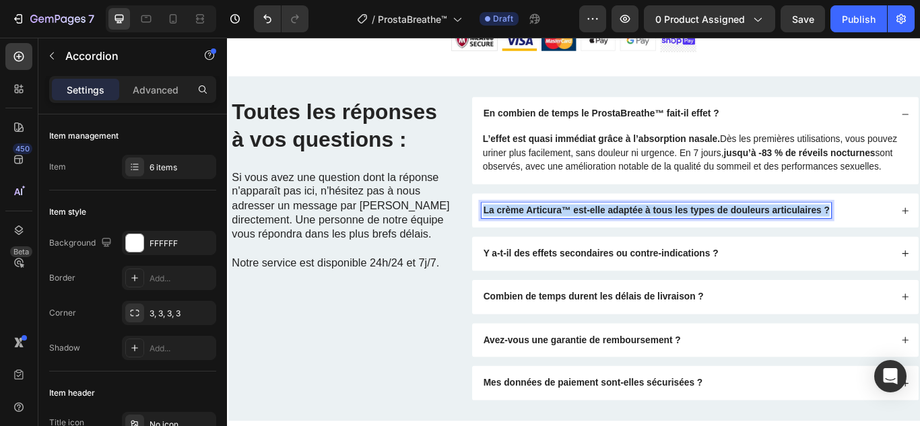
click at [528, 238] on strong "La crème Articura™ est-elle adaptée à tous les types de douleurs articulaires ?" at bounding box center [727, 238] width 404 height 11
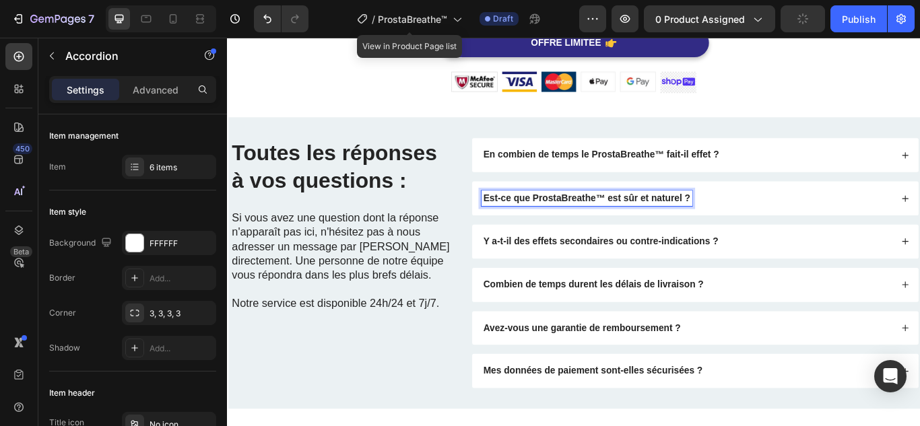
scroll to position [3564, 0]
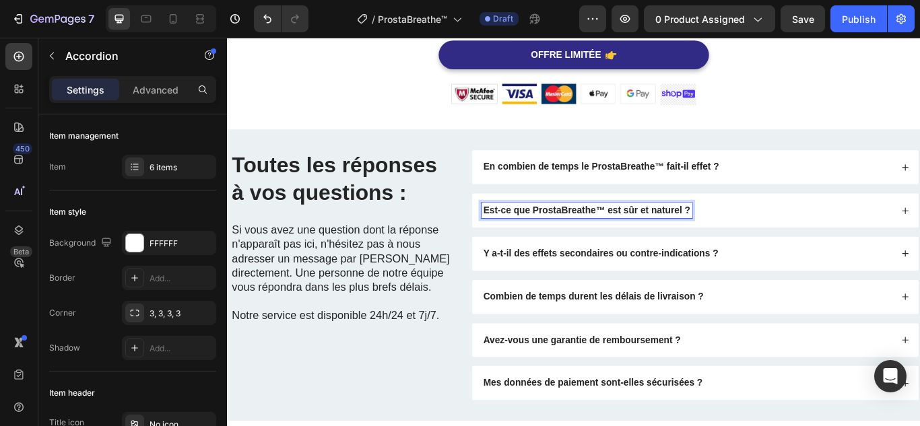
click at [796, 238] on div "Est-ce que ProstaBreathe™ est sûr et naturel ?" at bounding box center [762, 239] width 479 height 18
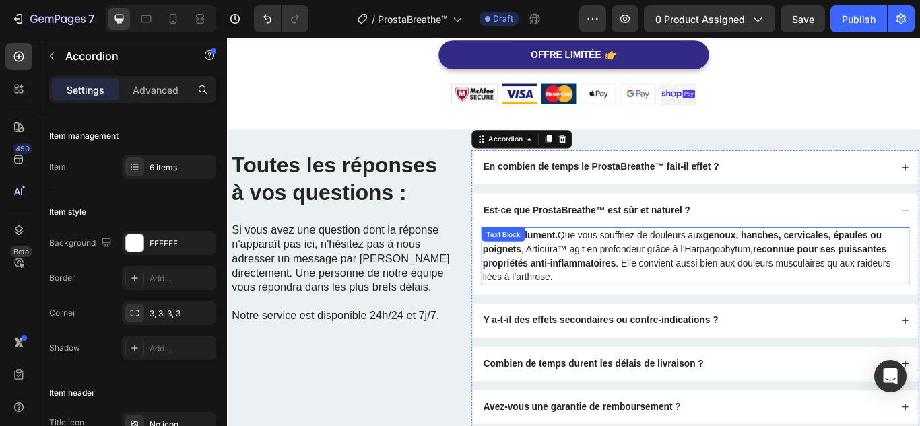
click at [685, 280] on p "Oui, absolument. Que vous souffriez de douleurs aux genoux, hanches, cervicales…" at bounding box center [772, 293] width 496 height 65
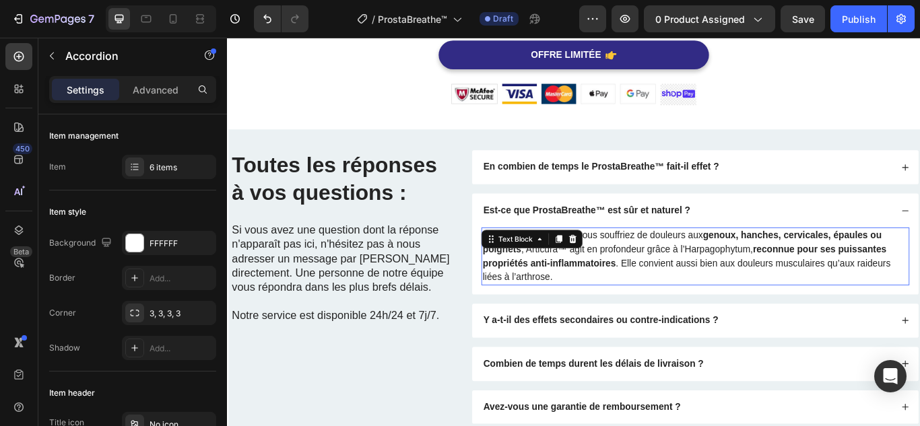
click at [685, 280] on p "Oui, absolument. Que vous souffriez de douleurs aux genoux, hanches, cervicales…" at bounding box center [772, 293] width 496 height 65
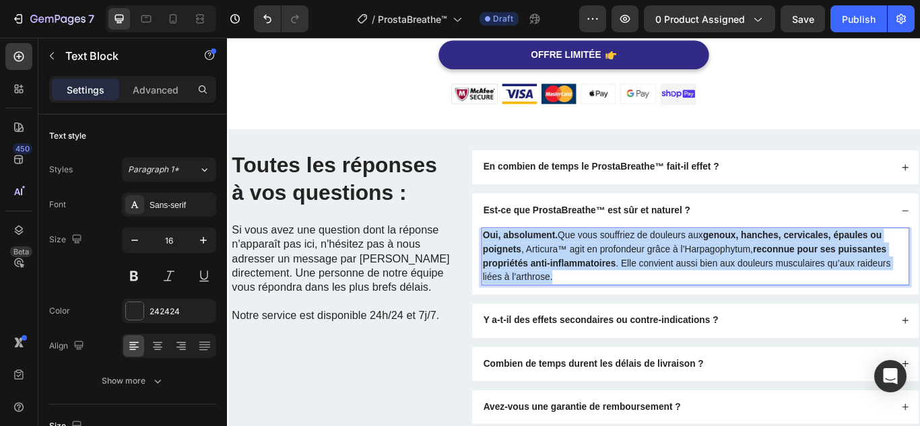
click at [685, 280] on p "Oui, absolument. Que vous souffriez de douleurs aux genoux, hanches, cervicales…" at bounding box center [772, 293] width 496 height 65
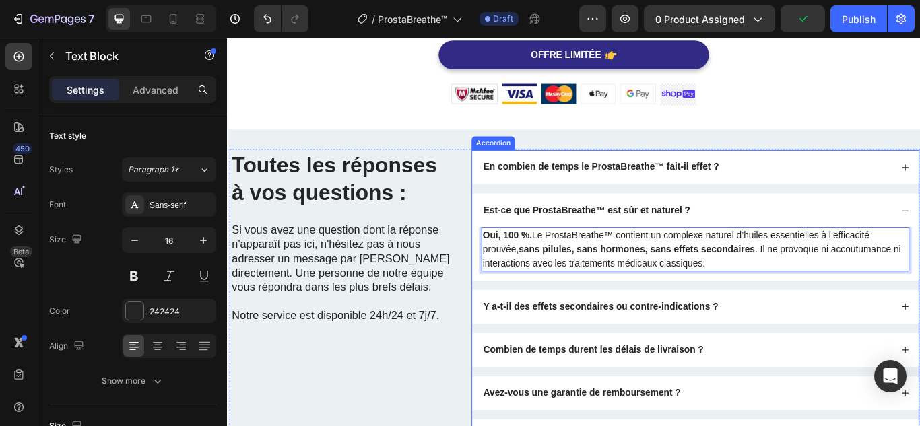
click at [631, 350] on strong "Y a-t-il des effets secondaires ou contre-indications ?" at bounding box center [662, 350] width 274 height 11
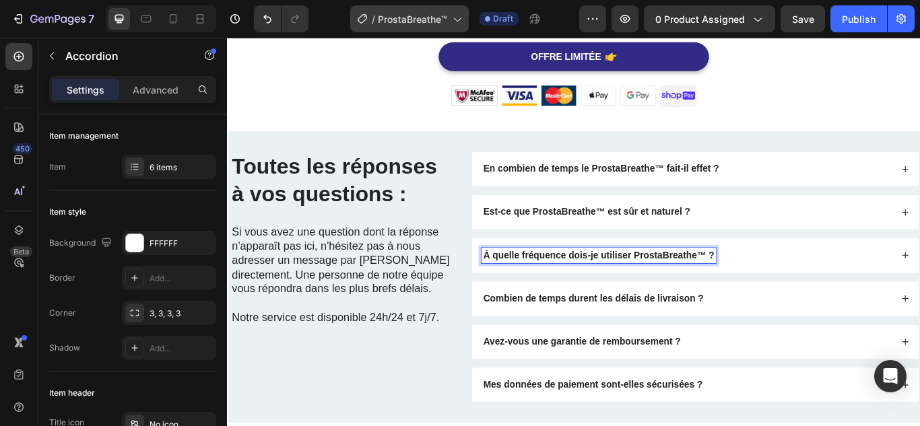
scroll to position [3502, 0]
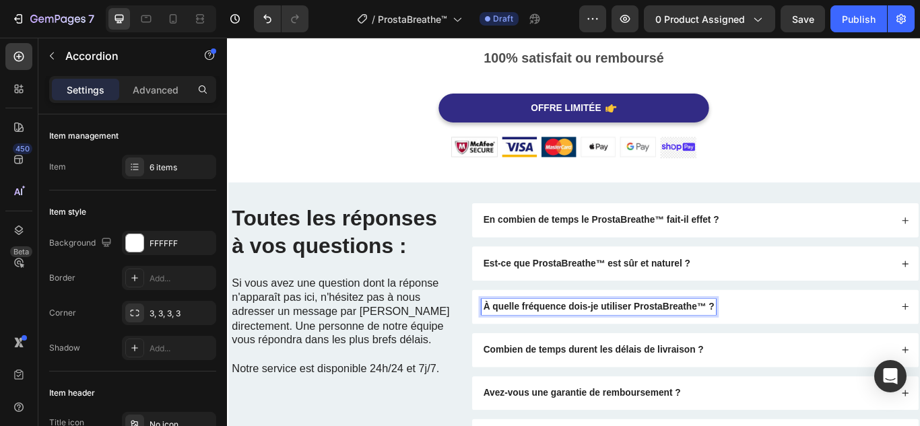
click at [810, 341] on div "À quelle fréquence dois-je utiliser ProstaBreathe™ ?" at bounding box center [772, 352] width 520 height 40
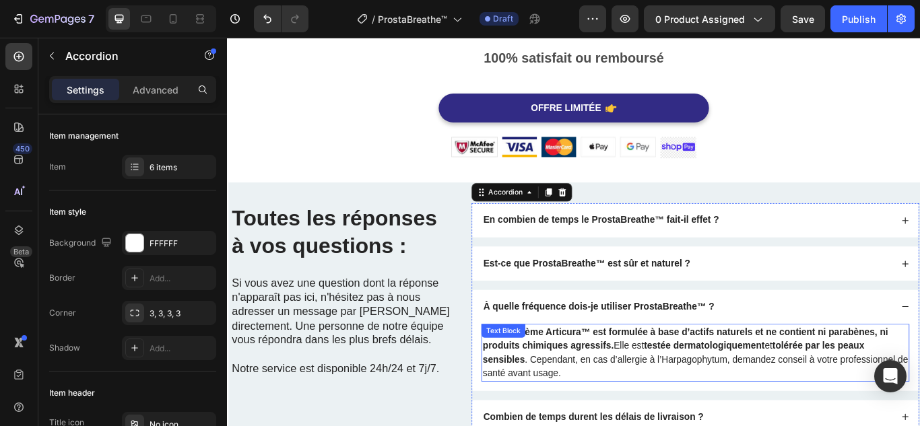
click at [729, 375] on strong "Non, la crème Articura™ est formulée à base d’actifs naturels et ne contient ni…" at bounding box center [760, 389] width 473 height 28
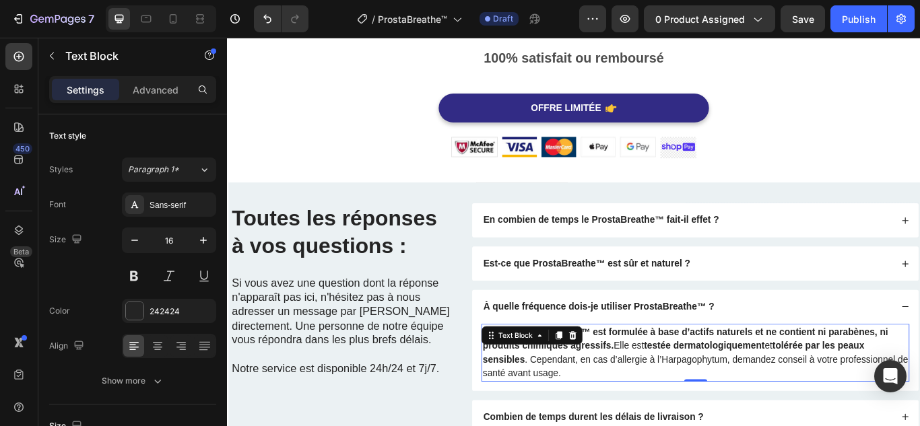
click at [729, 375] on strong "Non, la crème Articura™ est formulée à base d’actifs naturels et ne contient ni…" at bounding box center [760, 389] width 473 height 28
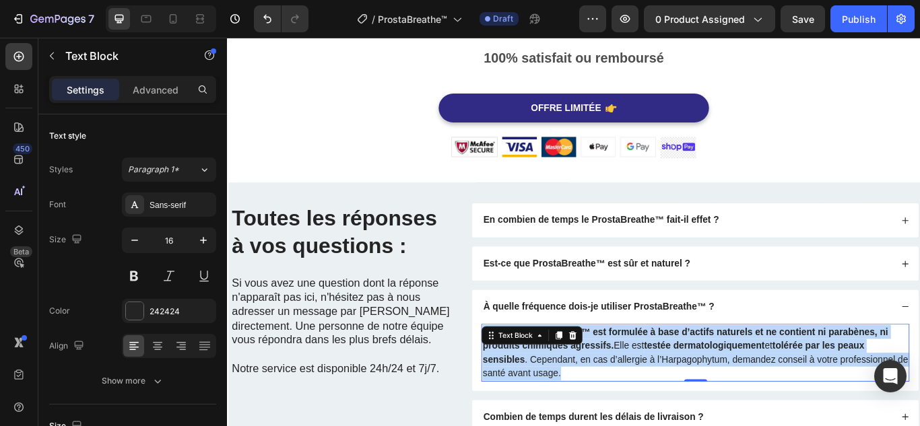
click at [729, 375] on strong "Non, la crème Articura™ est formulée à base d’actifs naturels et ne contient ni…" at bounding box center [760, 389] width 473 height 28
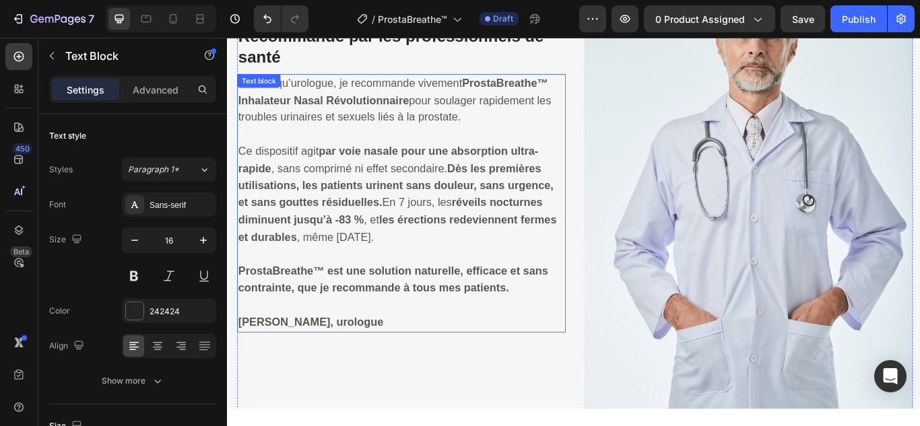
scroll to position [2232, 0]
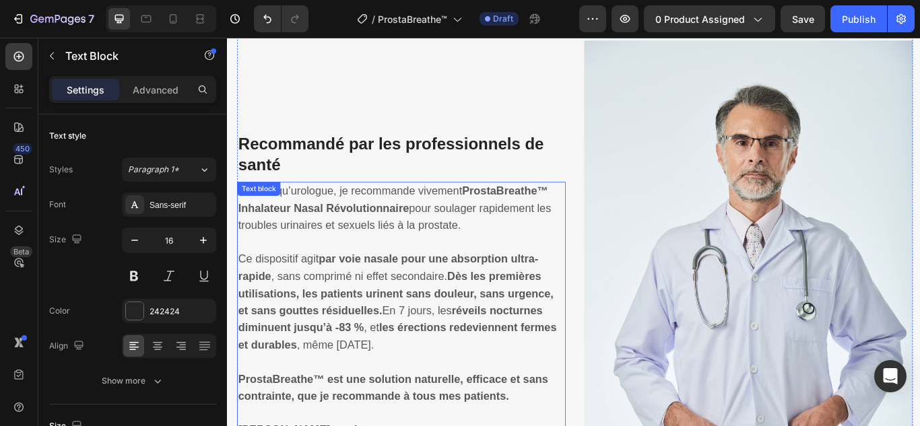
click at [399, 240] on span "En tant qu’urologue, je recommande vivement ProstaBreathe™ Inhalateur Nasal Rév…" at bounding box center [422, 236] width 365 height 55
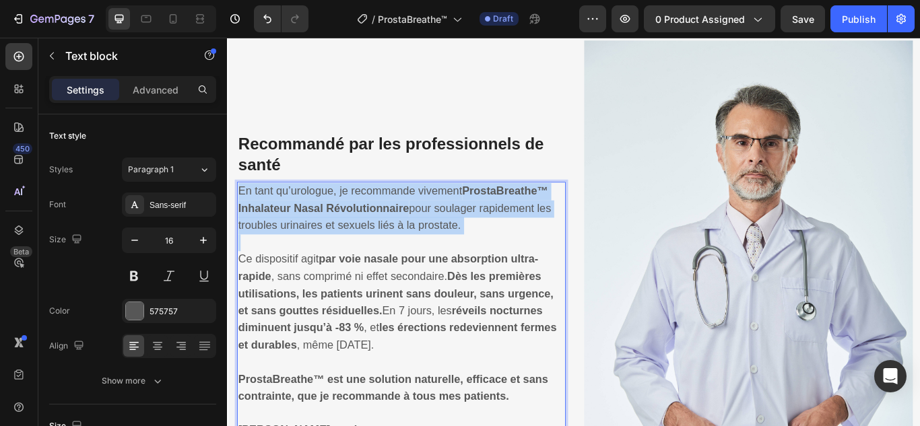
click at [399, 240] on span "En tant qu’urologue, je recommande vivement ProstaBreathe™ Inhalateur Nasal Rév…" at bounding box center [422, 236] width 365 height 55
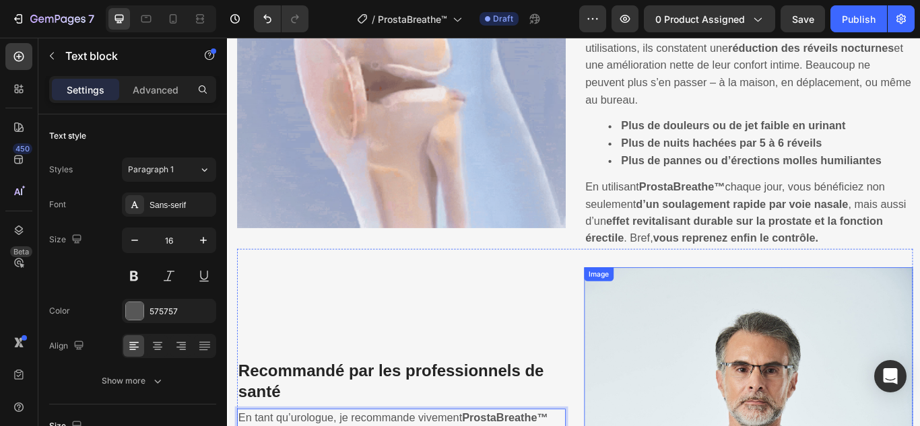
scroll to position [1698, 0]
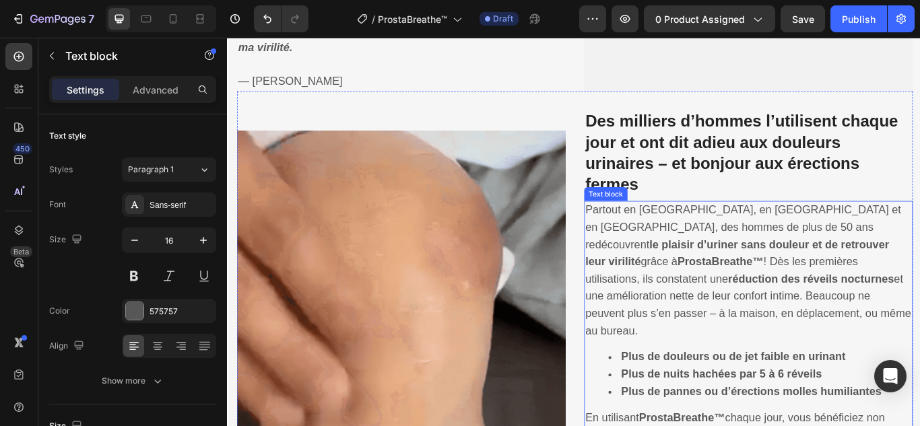
click at [715, 284] on strong "le plaisir d’uriner sans douleur et de retrouver leur virilité" at bounding box center [821, 289] width 354 height 34
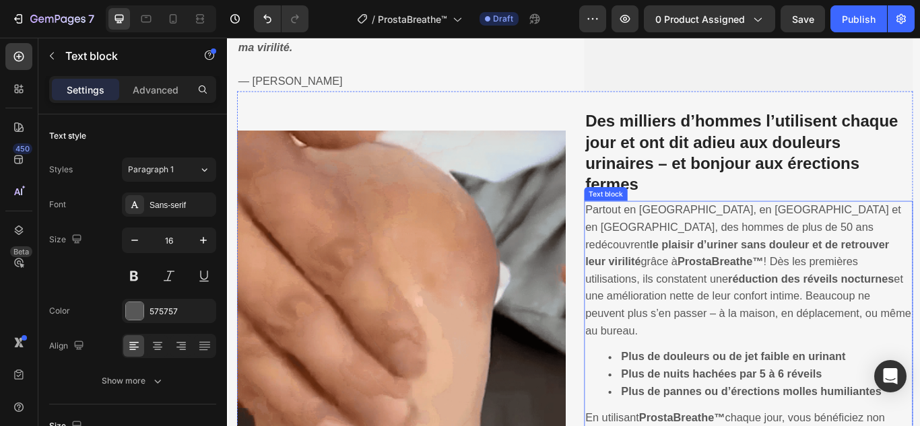
click at [715, 284] on strong "le plaisir d’uriner sans douleur et de retrouver leur virilité" at bounding box center [821, 289] width 354 height 34
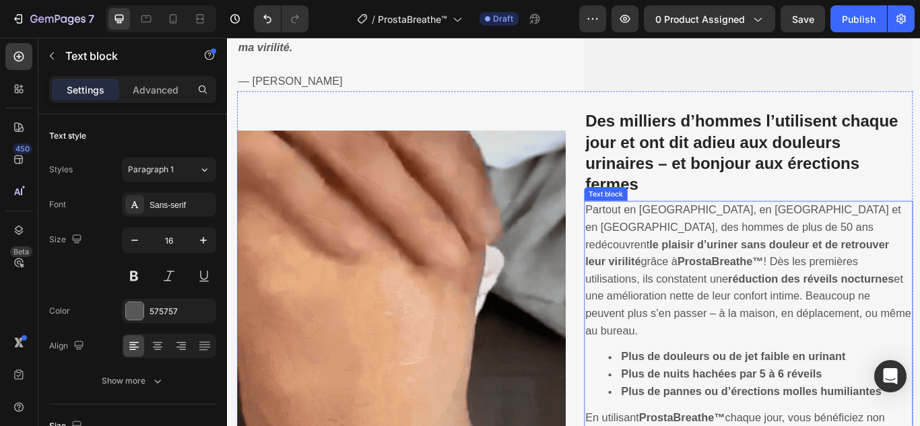
click at [715, 284] on strong "le plaisir d’uriner sans douleur et de retrouver leur virilité" at bounding box center [821, 289] width 354 height 34
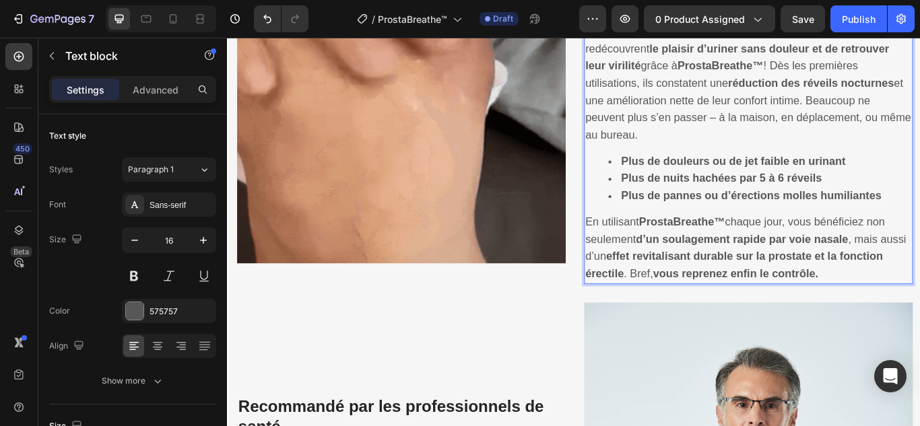
scroll to position [1657, 0]
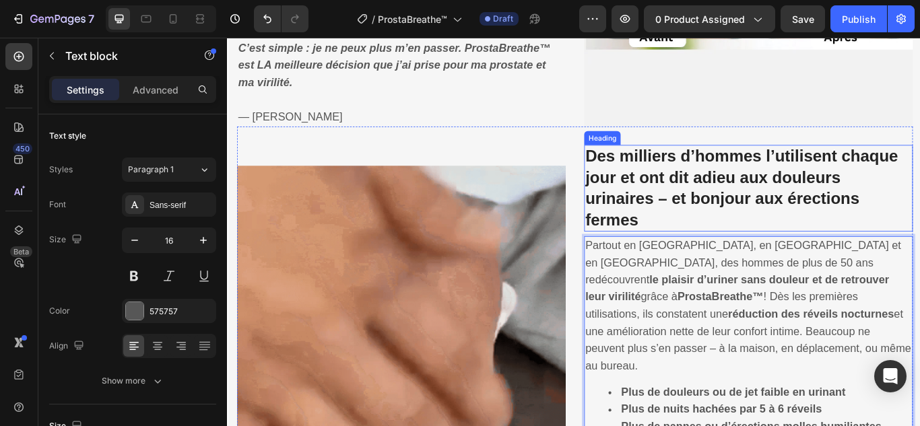
click at [773, 205] on strong "Des milliers d’hommes l’utilisent chaque jour et ont dit adieu aux douleurs uri…" at bounding box center [826, 213] width 365 height 94
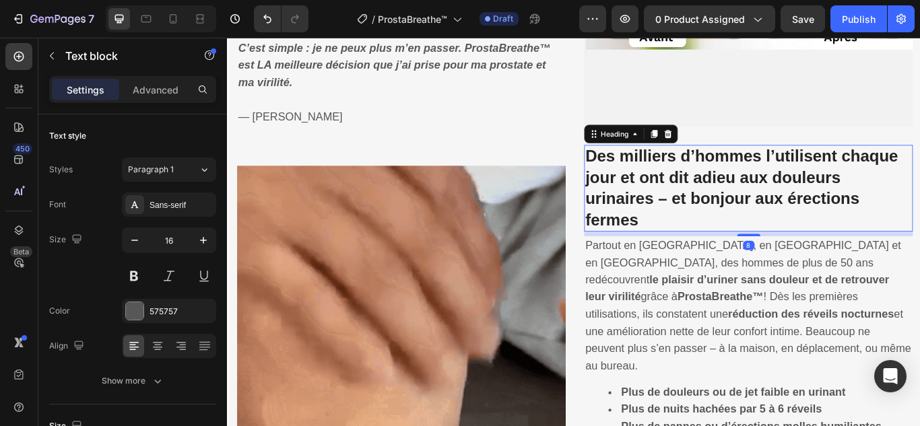
click at [773, 205] on strong "Des milliers d’hommes l’utilisent chaque jour et ont dit adieu aux douleurs uri…" at bounding box center [826, 213] width 365 height 94
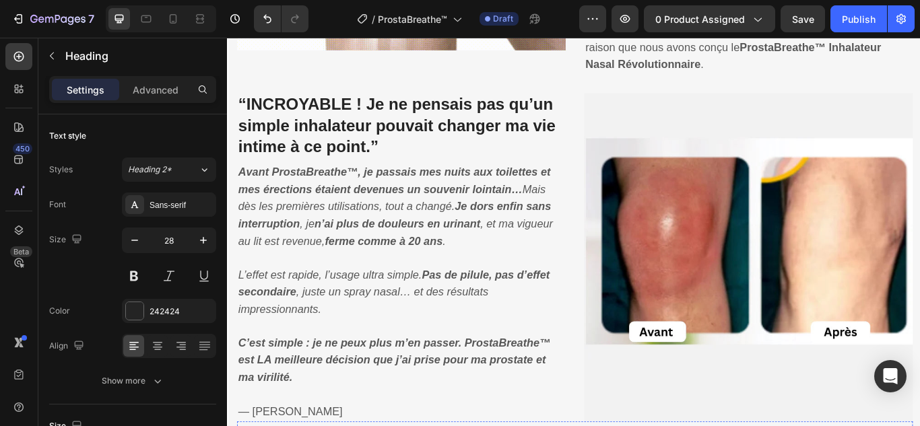
scroll to position [1185, 0]
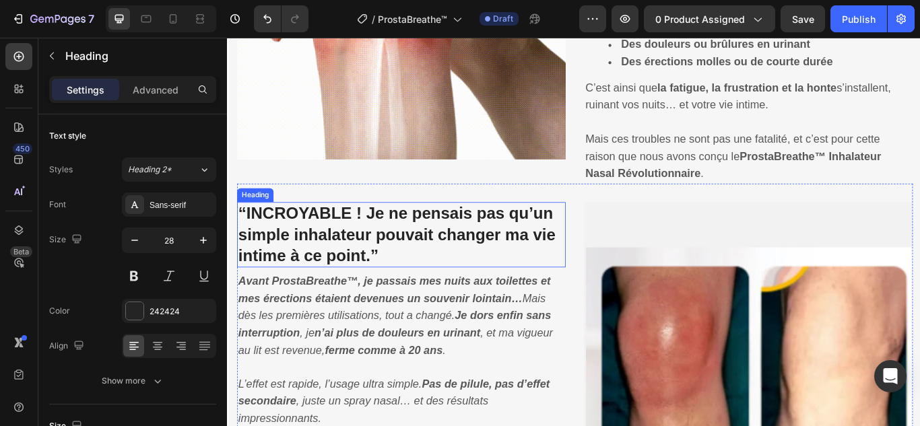
click at [499, 250] on strong "“INCROYABLE ! Je ne pensais pas qu’un simple inhalateur pouvait changer ma vie …" at bounding box center [425, 267] width 370 height 70
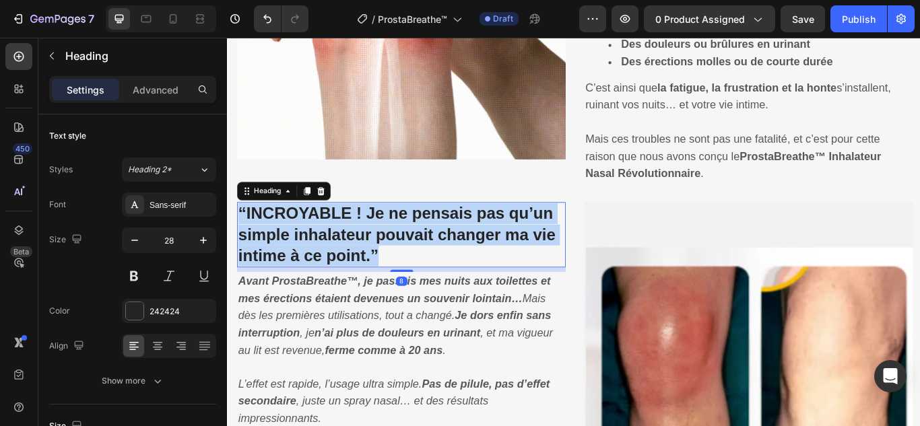
click at [499, 250] on strong "“INCROYABLE ! Je ne pensais pas qu’un simple inhalateur pouvait changer ma vie …" at bounding box center [425, 267] width 370 height 70
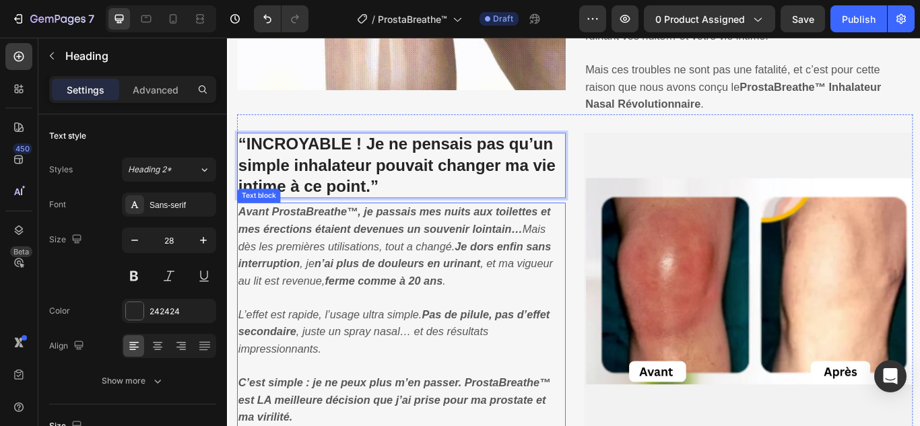
scroll to position [1320, 0]
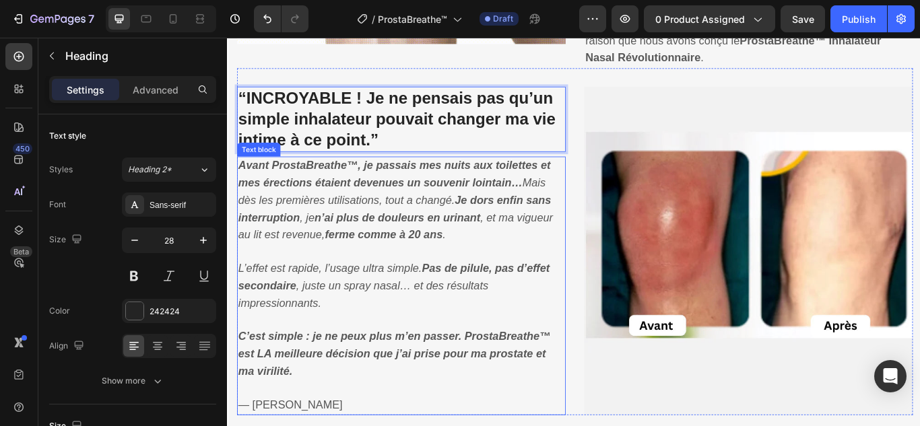
click at [367, 227] on icon "Avant ProstaBreathe™, je passais mes nuits aux toilettes et mes érections étaie…" at bounding box center [423, 227] width 367 height 94
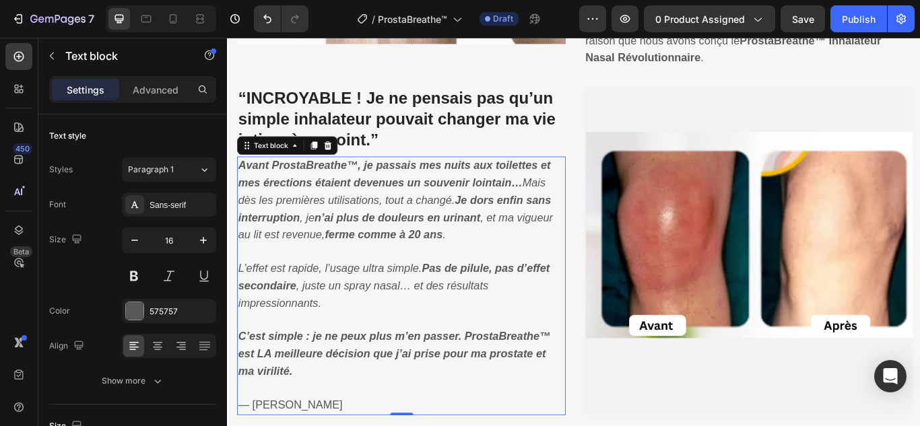
click at [367, 227] on icon "Avant ProstaBreathe™, je passais mes nuits aux toilettes et mes érections étaie…" at bounding box center [423, 227] width 367 height 94
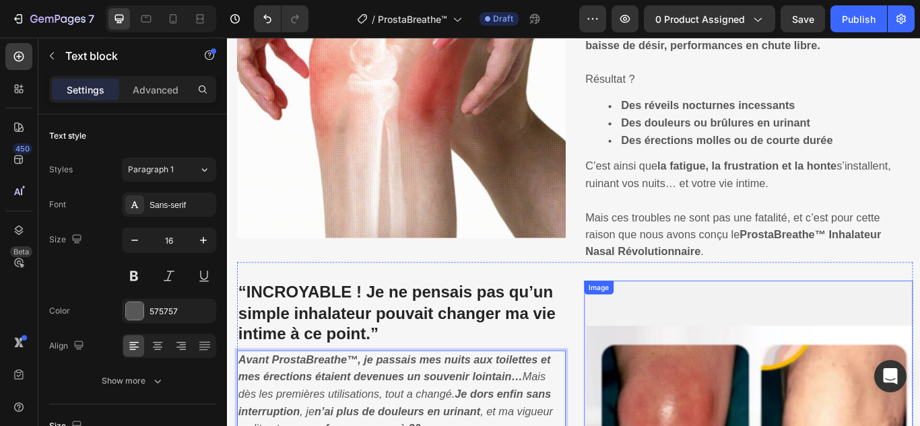
scroll to position [820, 0]
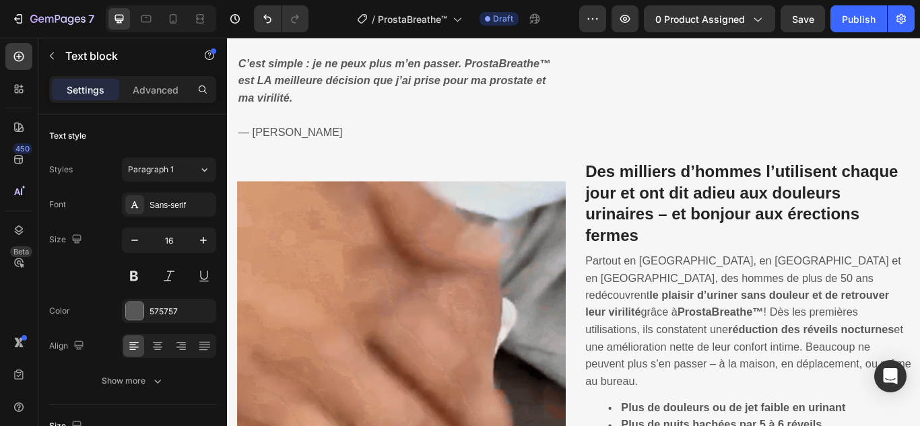
scroll to position [1762, 0]
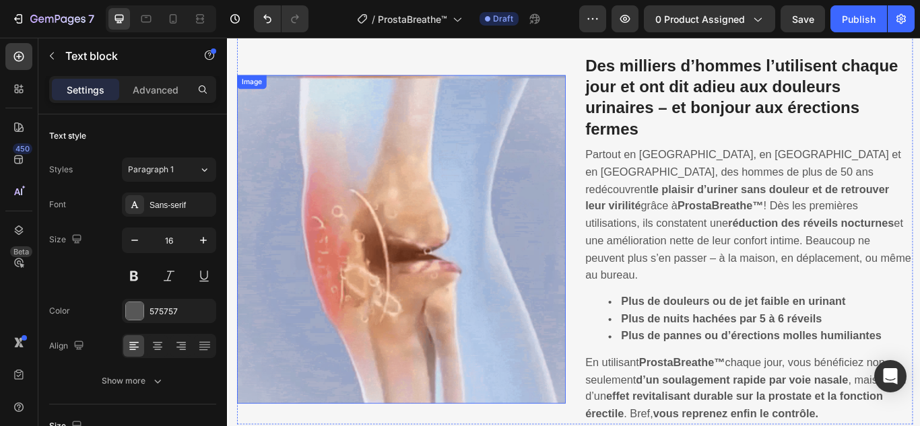
click at [470, 286] on img at bounding box center [429, 272] width 383 height 383
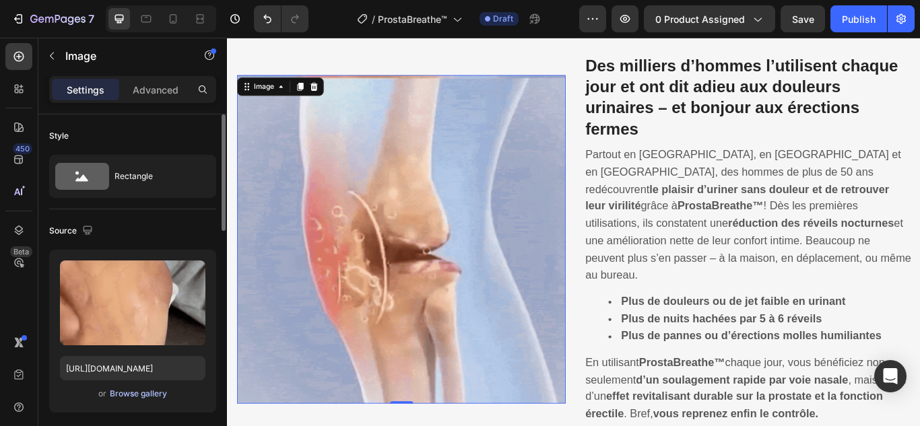
click at [131, 394] on div "Browse gallery" at bounding box center [138, 394] width 57 height 12
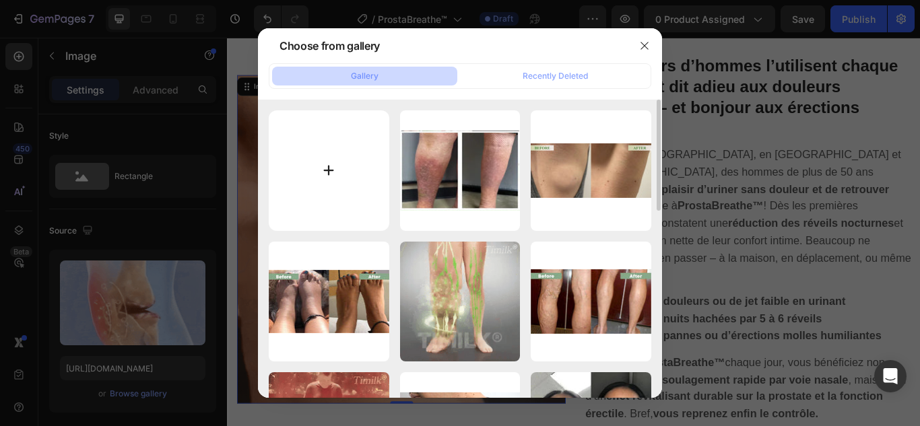
click at [325, 165] on input "file" at bounding box center [329, 170] width 120 height 120
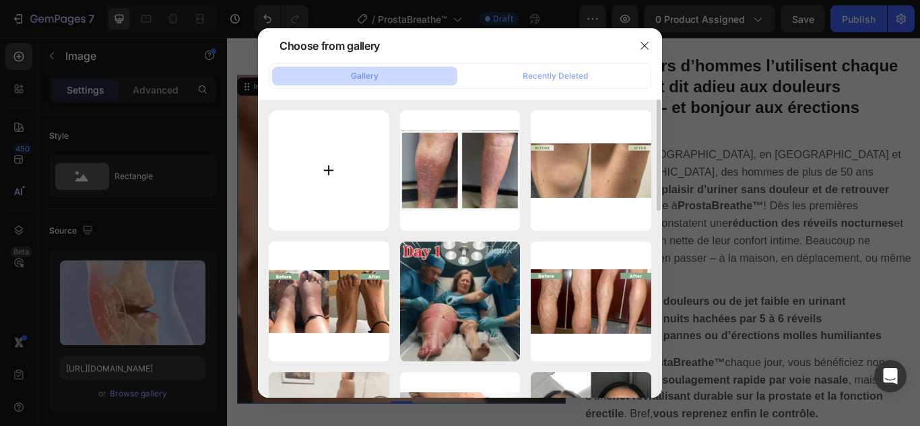
type input "C:\fakepath\1.webp"
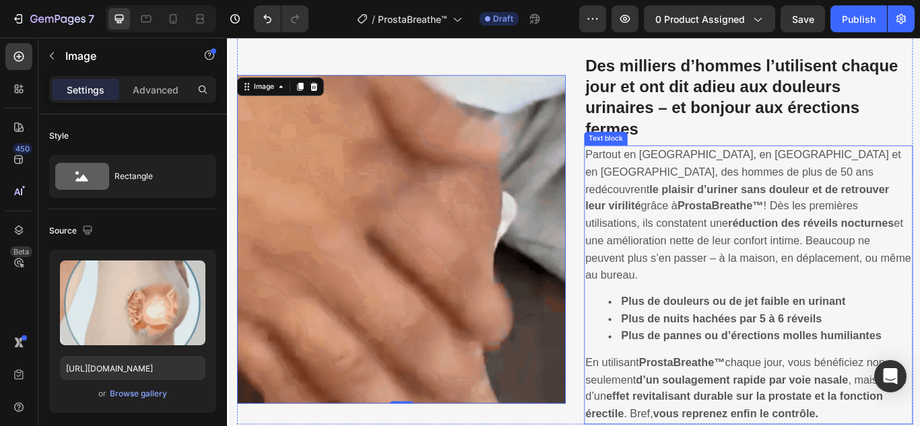
type input "[URL][DOMAIN_NAME]"
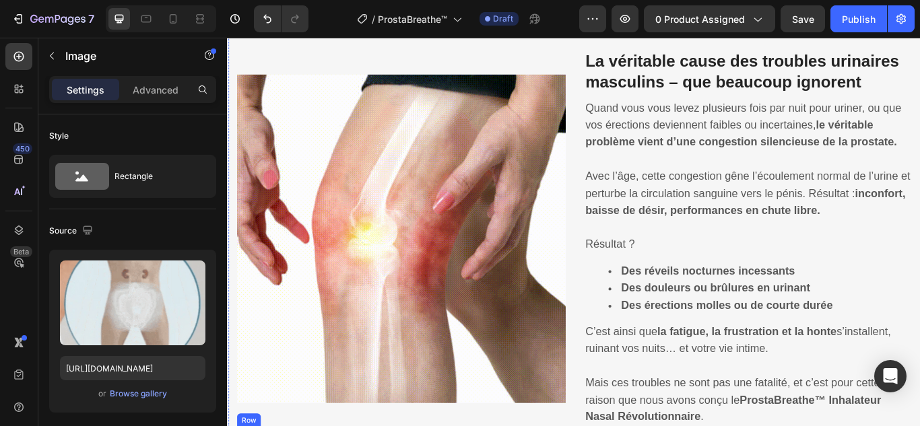
scroll to position [820, 0]
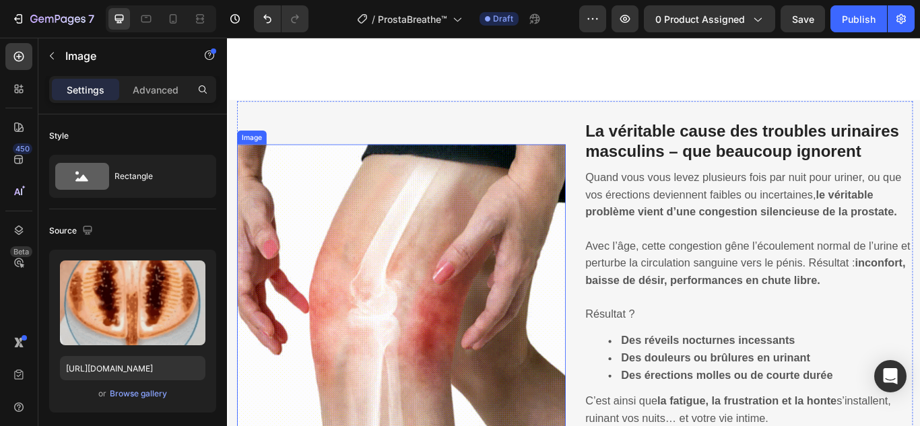
click at [499, 343] on img at bounding box center [429, 353] width 383 height 383
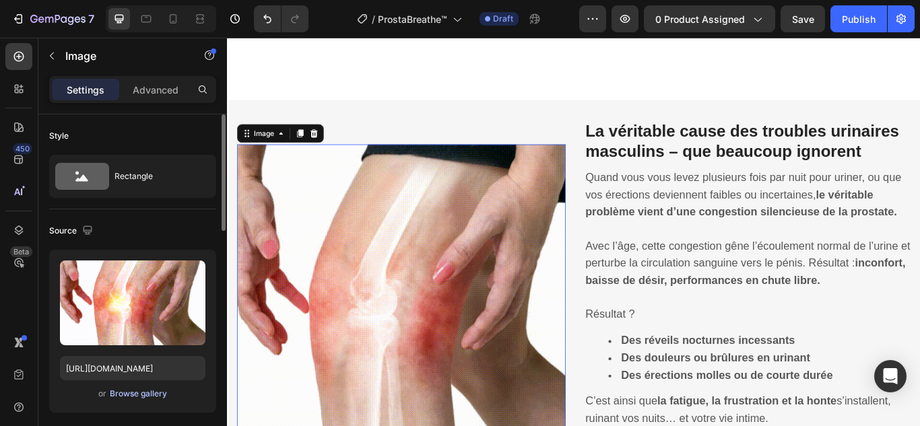
click at [134, 398] on div "Browse gallery" at bounding box center [138, 394] width 57 height 12
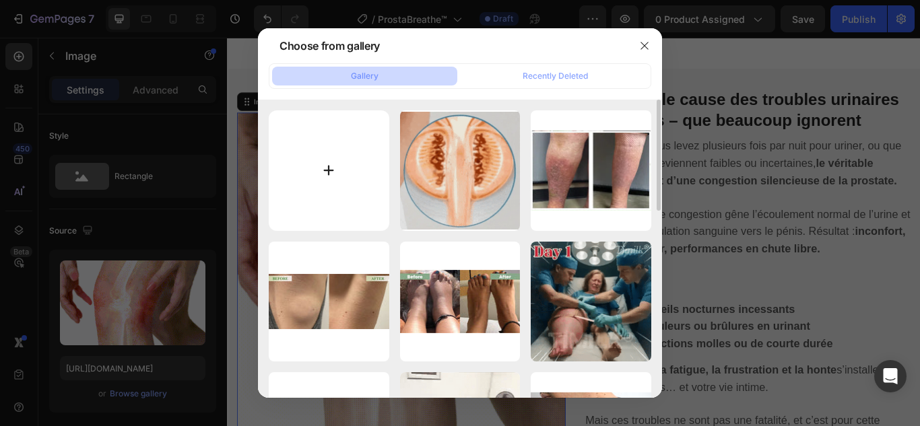
click at [314, 168] on input "file" at bounding box center [329, 170] width 120 height 120
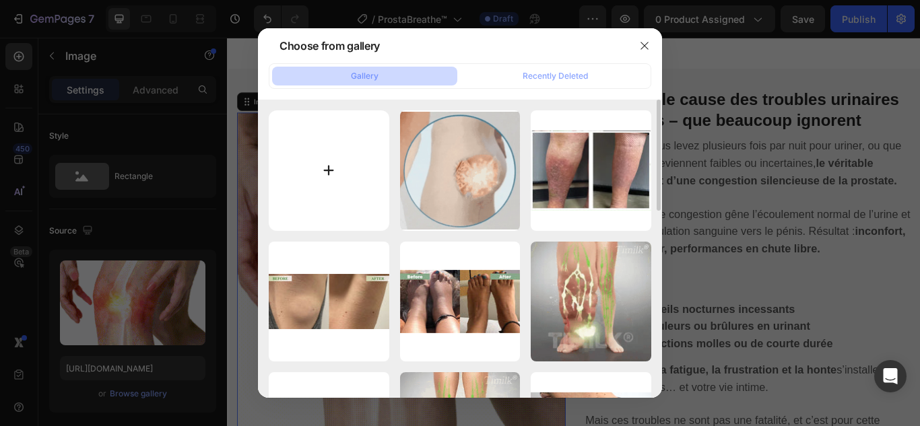
type input "C:\fakepath\1.webp"
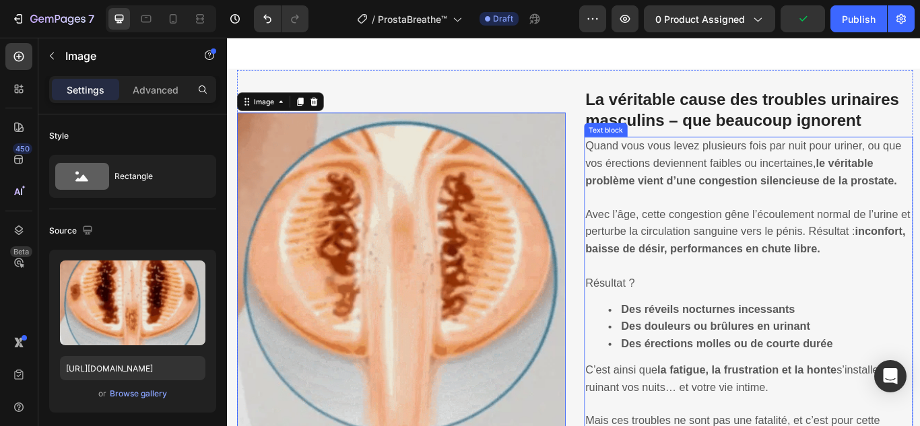
type input "[URL][DOMAIN_NAME]"
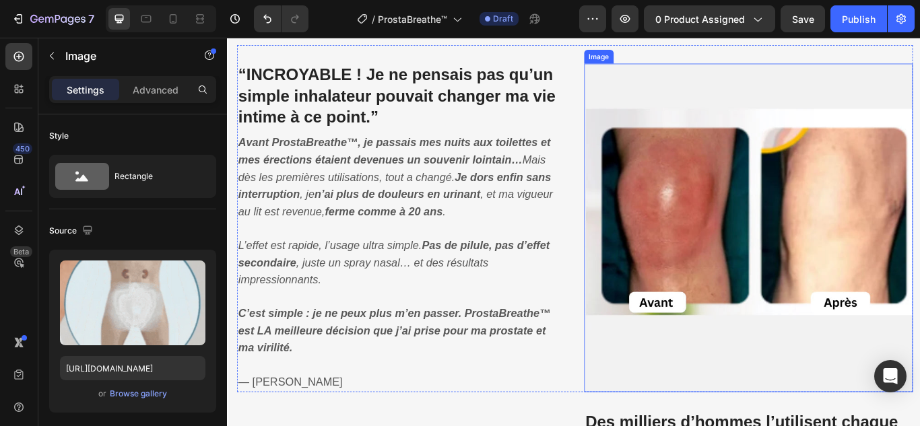
scroll to position [1358, 0]
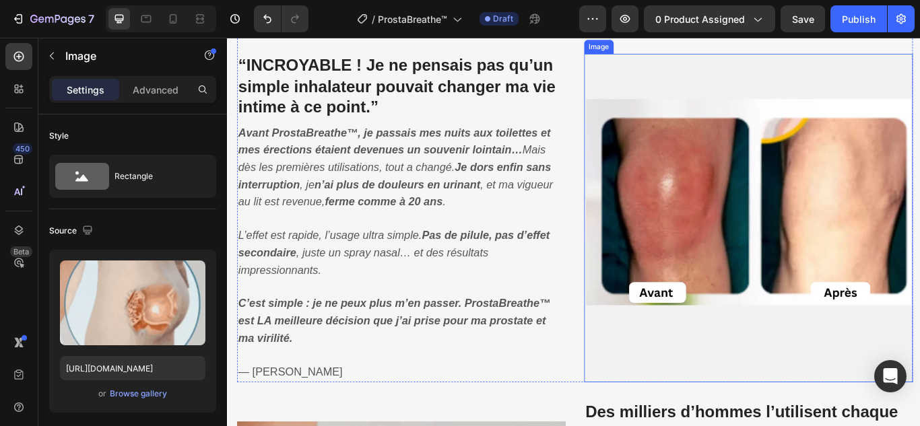
click at [819, 248] on img at bounding box center [834, 248] width 383 height 383
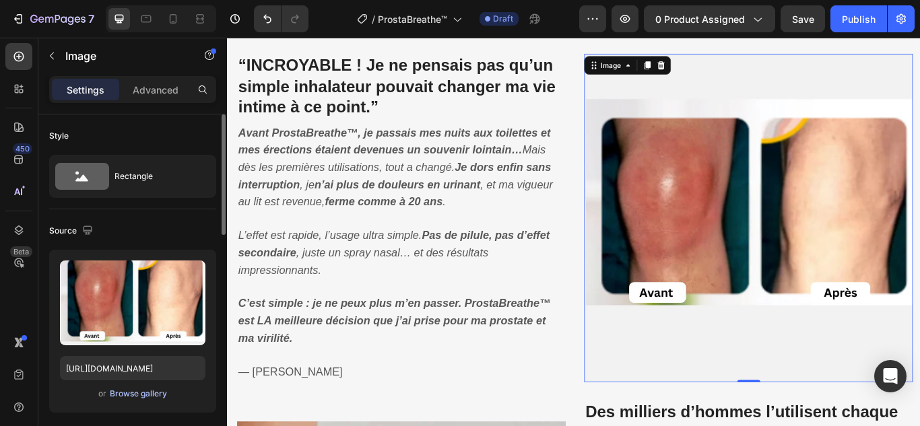
click at [118, 388] on div "Browse gallery" at bounding box center [138, 394] width 57 height 12
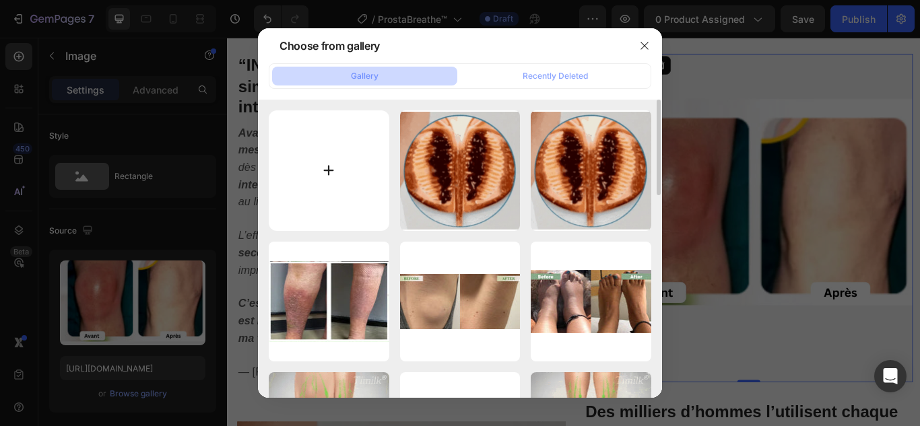
click at [326, 170] on input "file" at bounding box center [329, 170] width 120 height 120
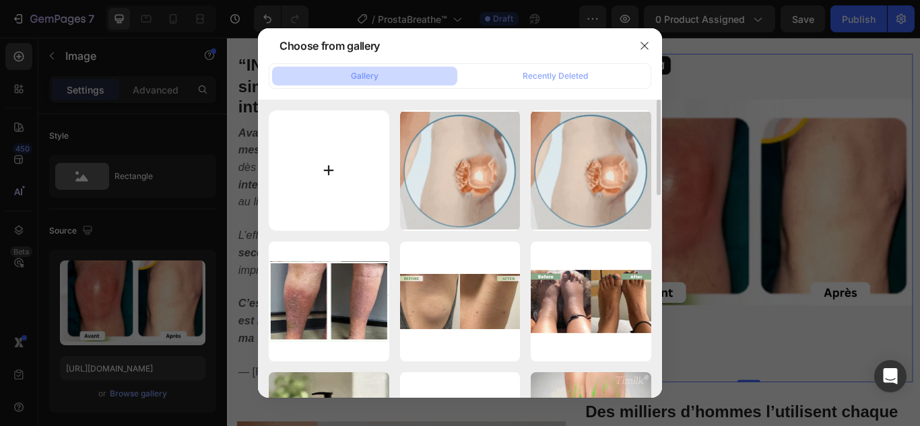
type input "C:\fakepath\2.webp"
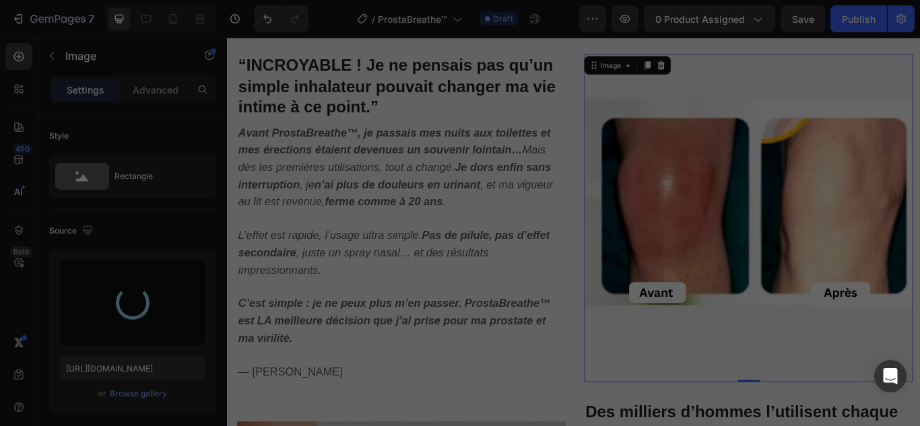
type input "[URL][DOMAIN_NAME]"
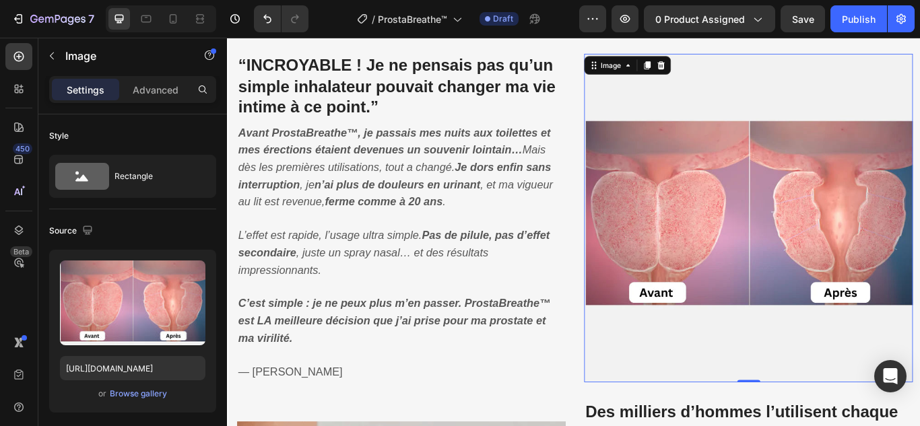
scroll to position [1695, 0]
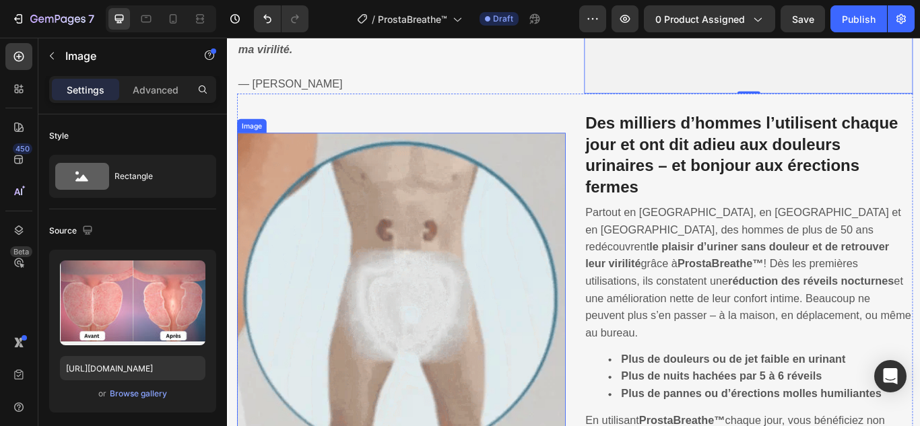
click at [456, 268] on img at bounding box center [429, 340] width 383 height 383
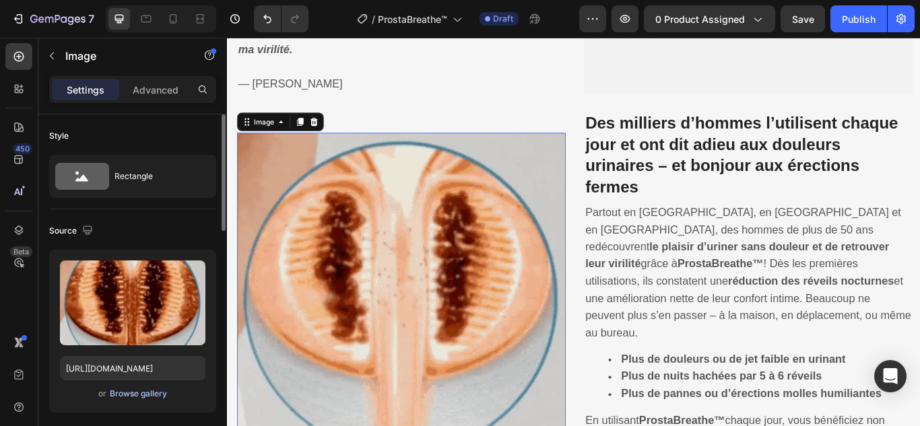
click at [145, 396] on div "Browse gallery" at bounding box center [138, 394] width 57 height 12
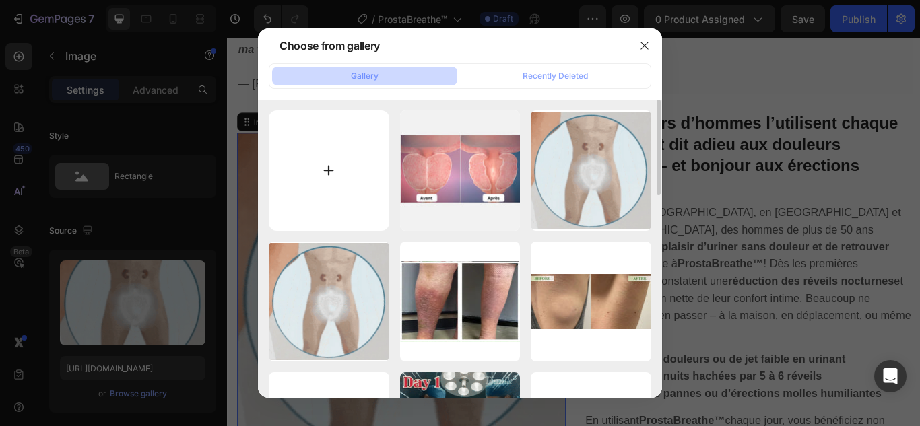
click at [329, 168] on input "file" at bounding box center [329, 170] width 120 height 120
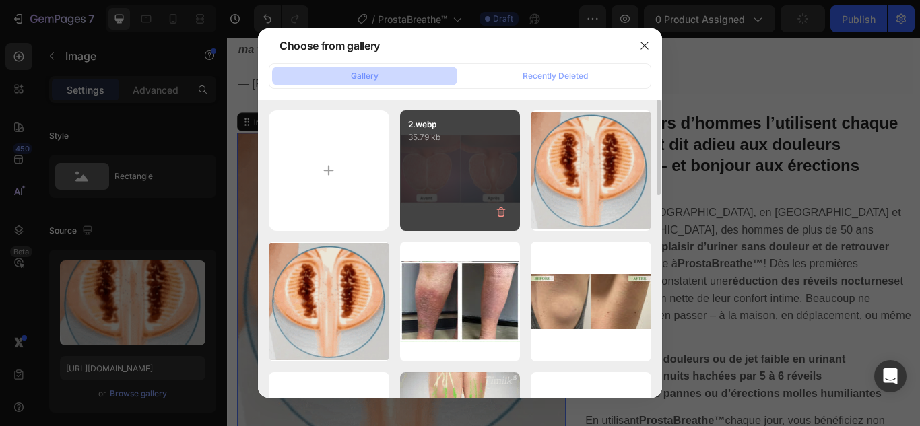
type input "C:\fakepath\3.jpg"
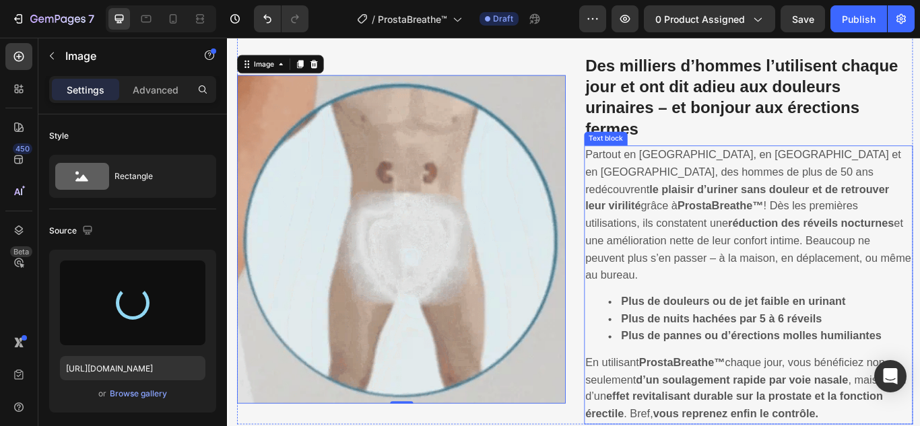
type input "[URL][DOMAIN_NAME]"
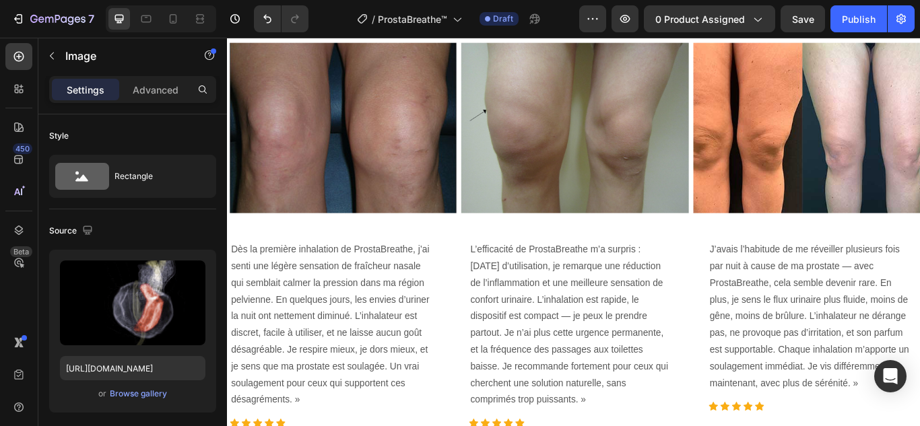
scroll to position [2772, 0]
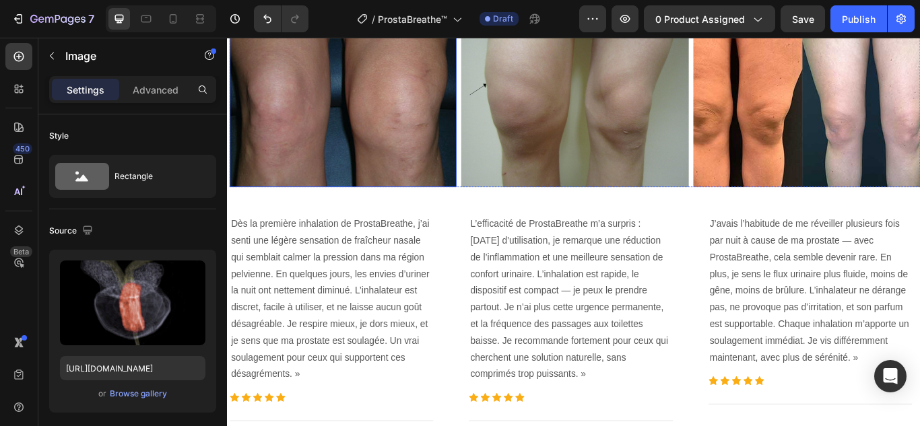
click at [428, 212] on img at bounding box center [362, 112] width 265 height 199
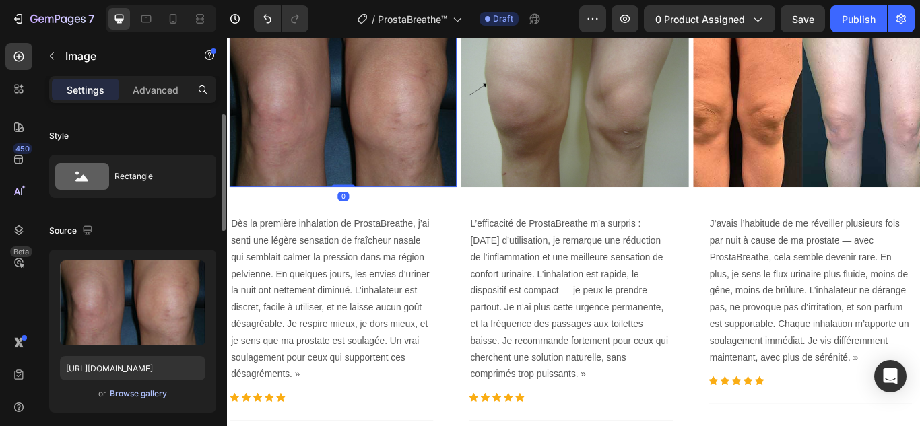
click at [151, 392] on div "Browse gallery" at bounding box center [138, 394] width 57 height 12
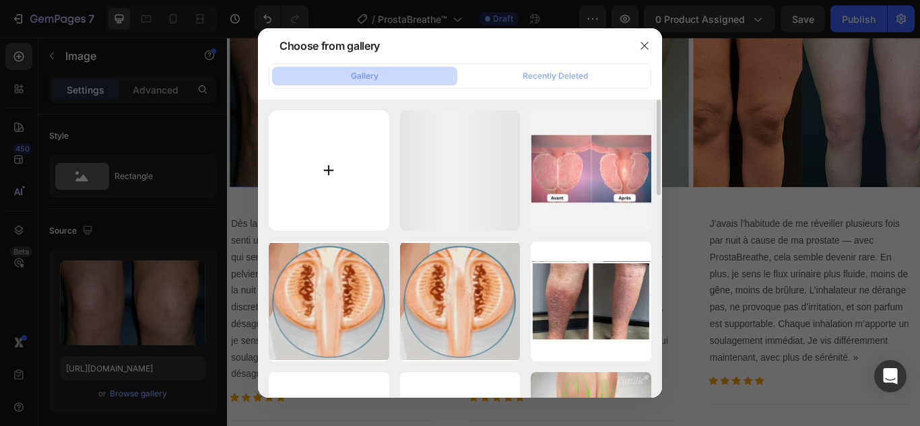
click at [328, 171] on input "file" at bounding box center [329, 170] width 120 height 120
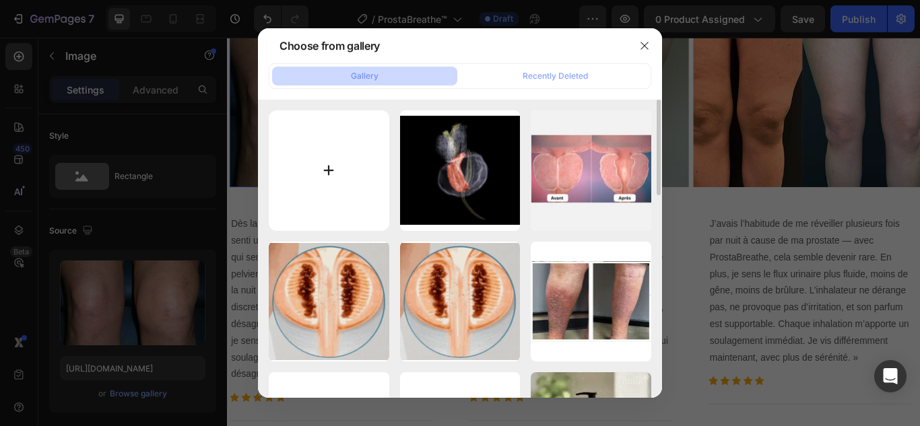
type input "C:\fakepath\4.webp"
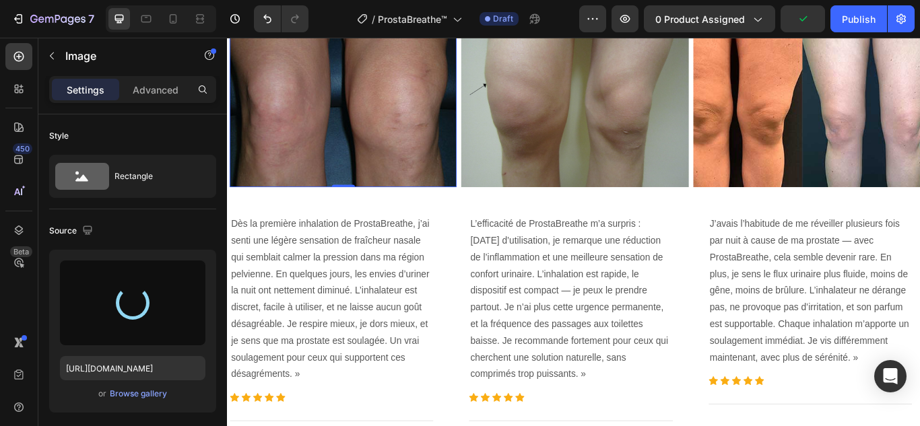
type input "[URL][DOMAIN_NAME]"
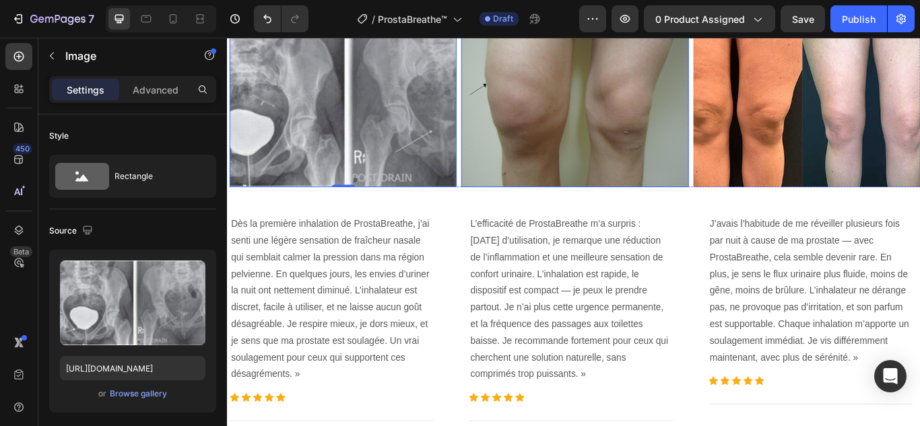
click at [594, 212] on img at bounding box center [631, 112] width 265 height 199
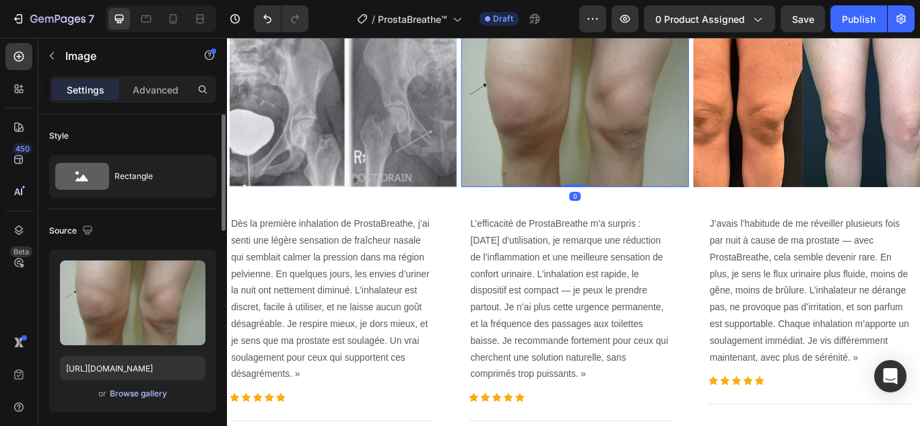
click at [151, 388] on div "Browse gallery" at bounding box center [138, 394] width 57 height 12
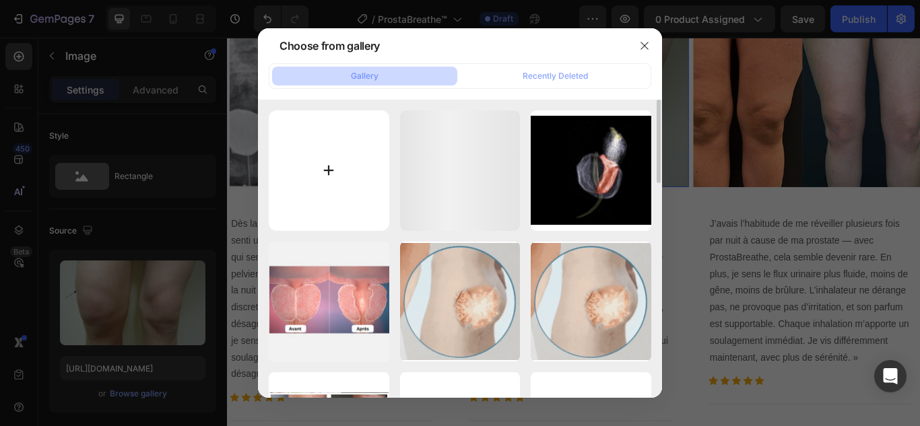
click at [327, 162] on input "file" at bounding box center [329, 170] width 120 height 120
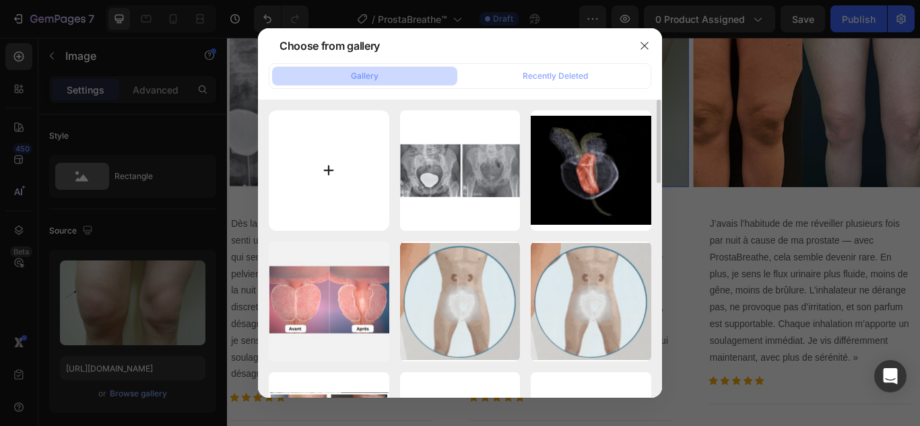
type input "C:\fakepath\5.webp"
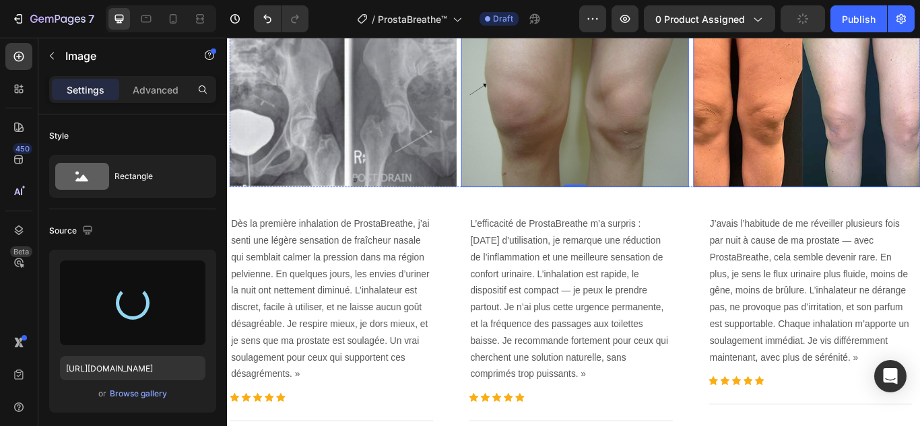
type input "[URL][DOMAIN_NAME]"
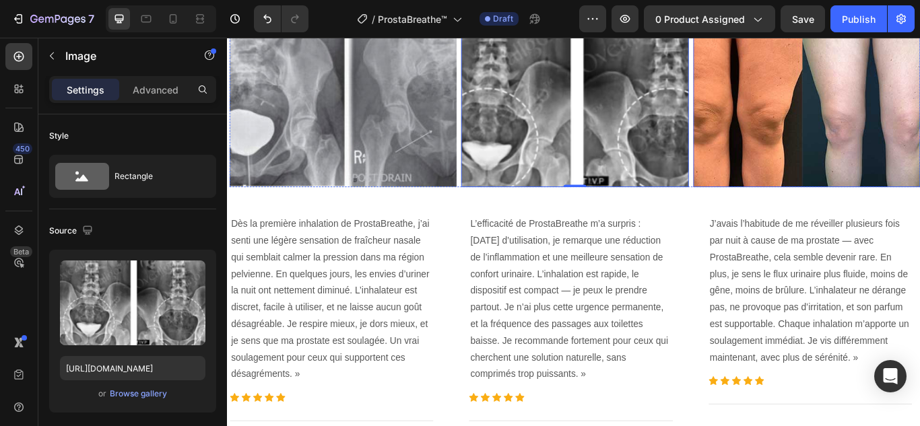
click at [865, 212] on img at bounding box center [902, 112] width 265 height 199
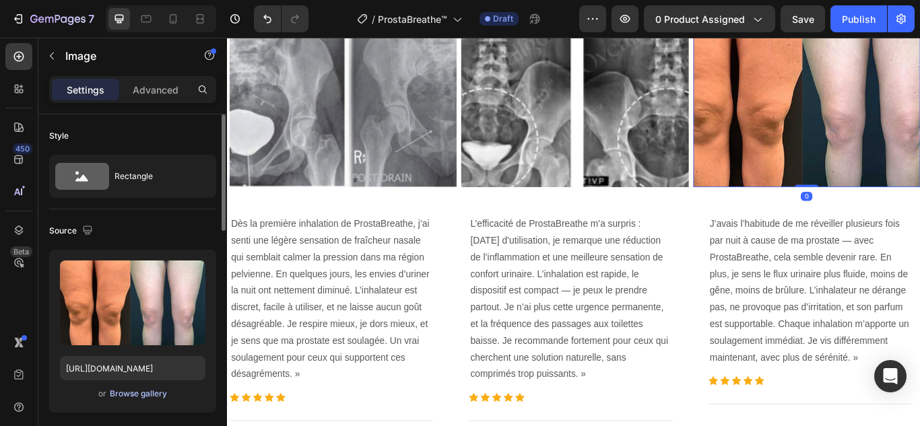
click at [150, 388] on div "Browse gallery" at bounding box center [138, 394] width 57 height 12
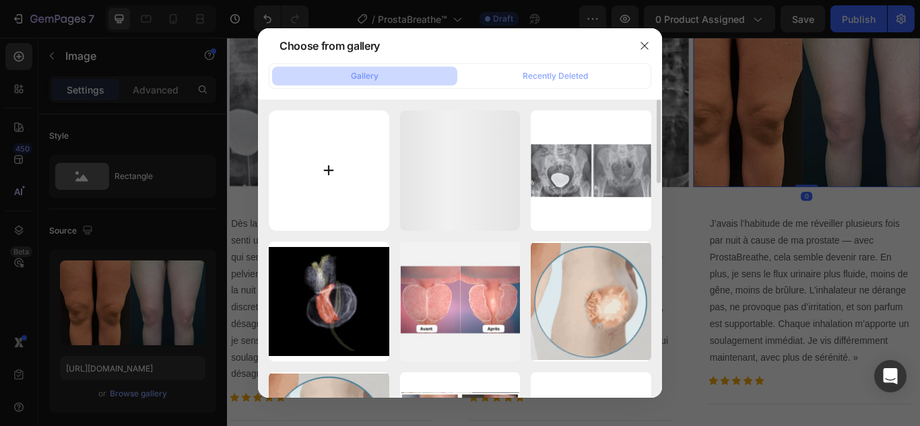
click at [322, 166] on input "file" at bounding box center [329, 170] width 120 height 120
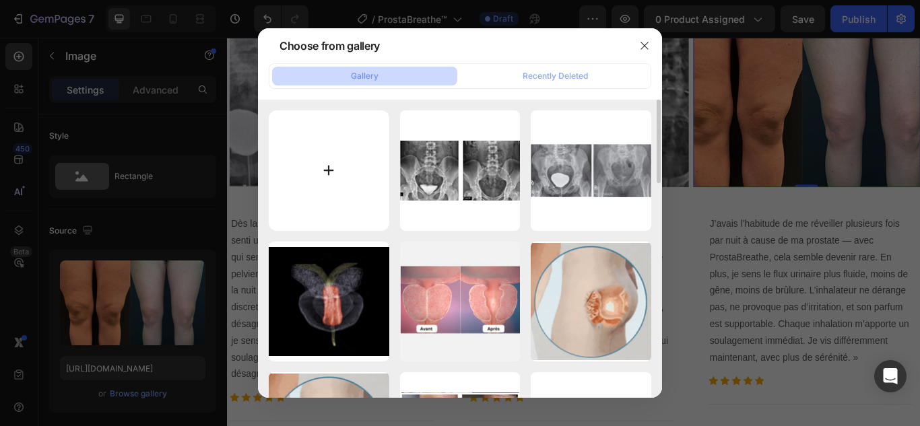
type input "C:\fakepath\6.webp"
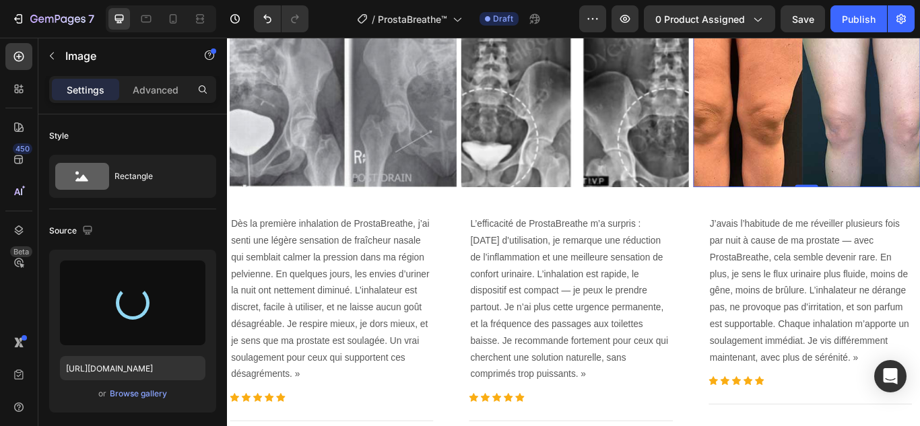
type input "[URL][DOMAIN_NAME]"
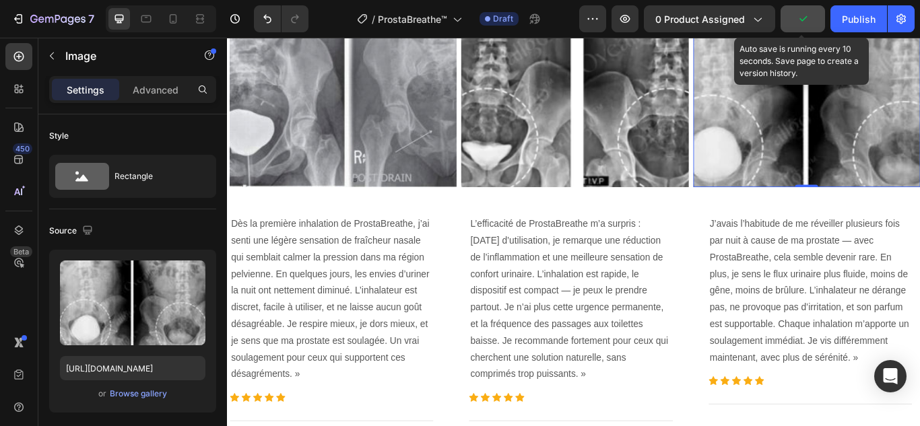
click at [803, 21] on icon "button" at bounding box center [802, 18] width 7 height 5
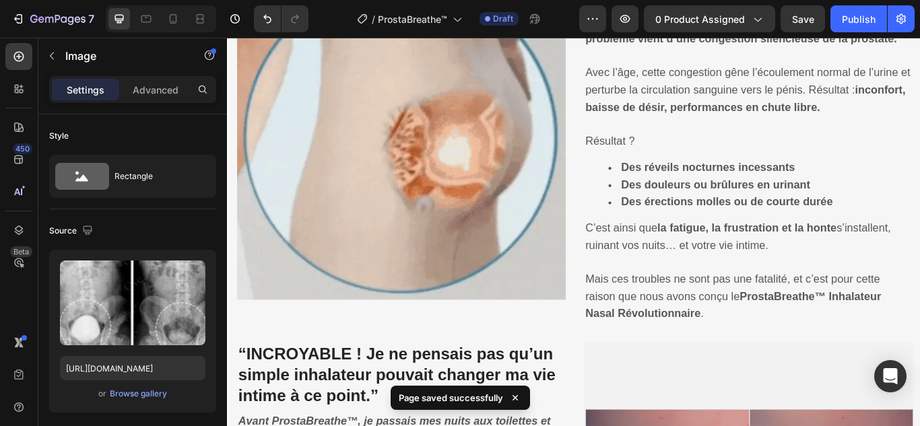
scroll to position [992, 0]
